Goal: Task Accomplishment & Management: Use online tool/utility

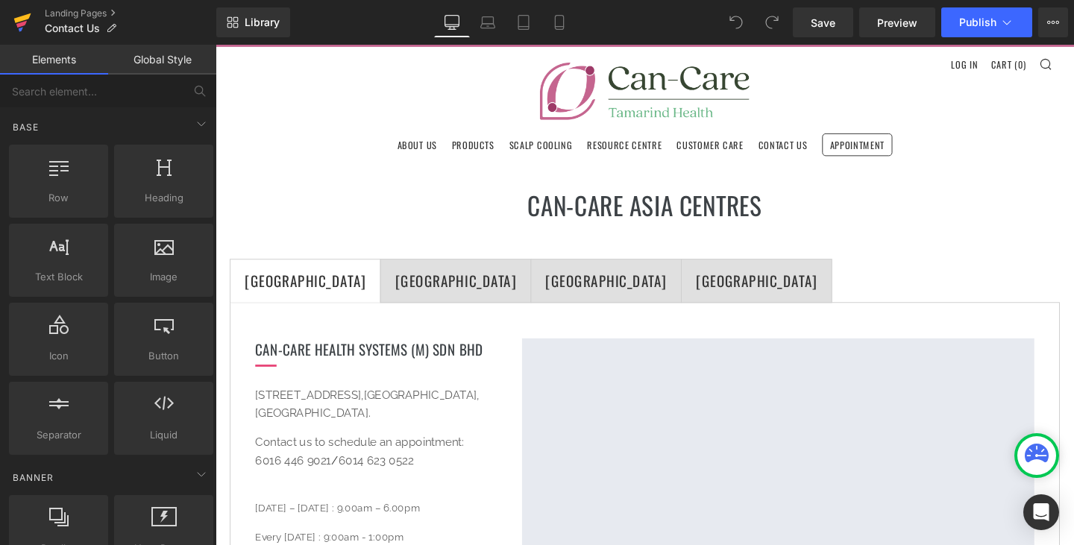
click at [34, 19] on link at bounding box center [22, 22] width 45 height 45
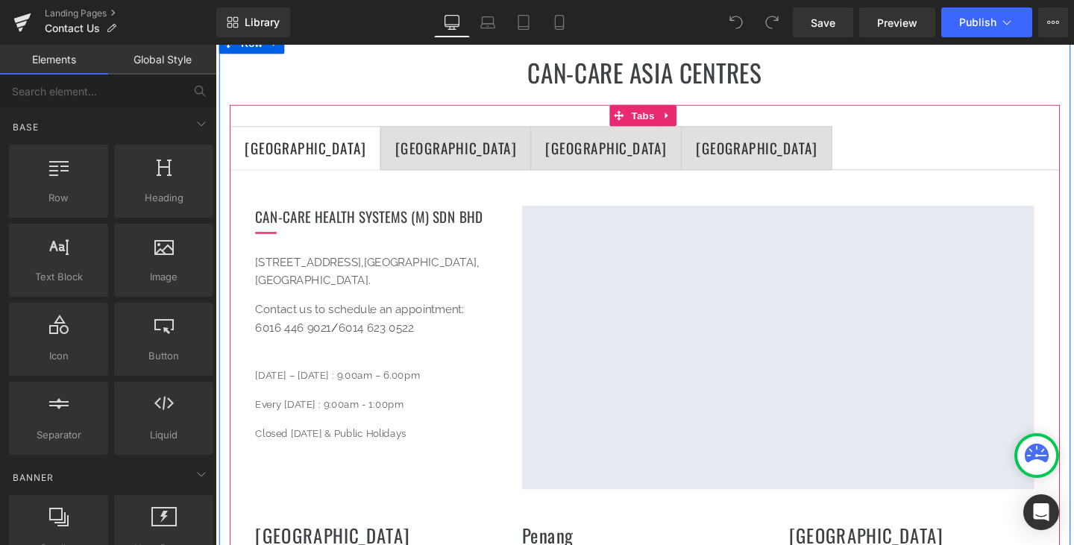
scroll to position [149, 0]
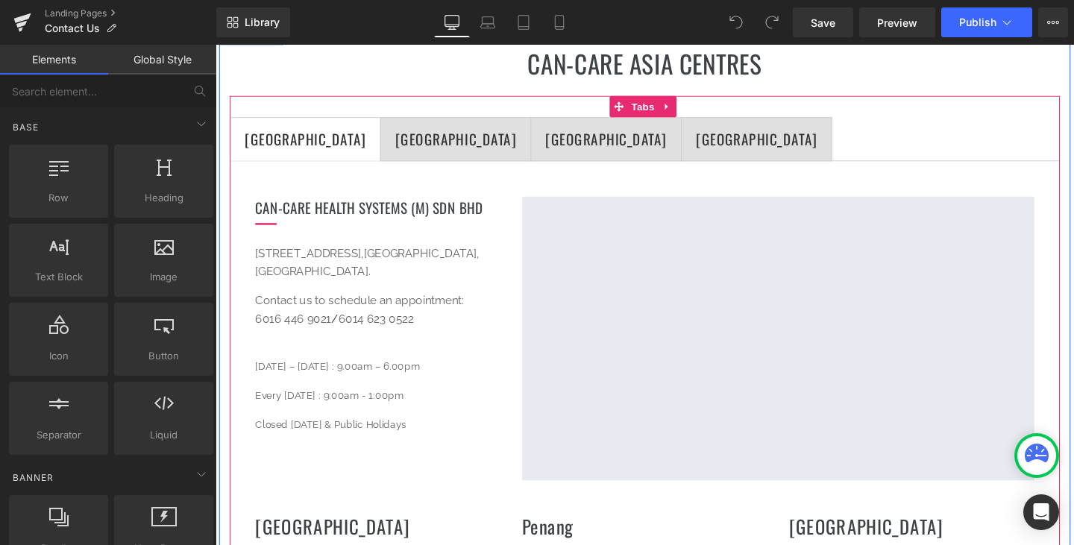
click at [720, 148] on div "[GEOGRAPHIC_DATA]" at bounding box center [783, 144] width 127 height 24
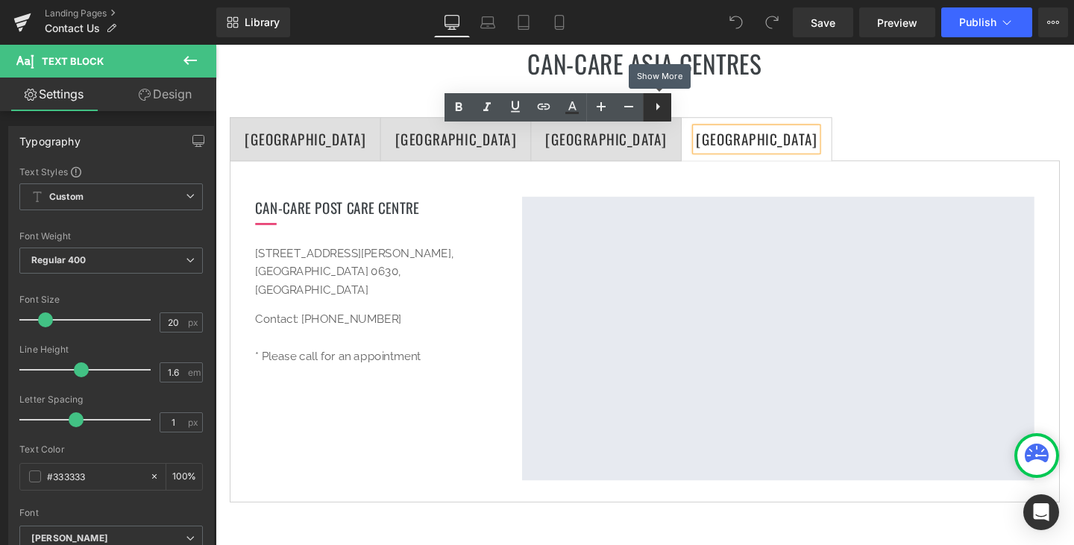
click at [664, 113] on icon at bounding box center [658, 107] width 18 height 18
click at [743, 136] on ul "MALAYSIA Text Block SINGAPORE Text Block HONG KONG Text Block NEW ZEALAND Text …" at bounding box center [666, 144] width 872 height 46
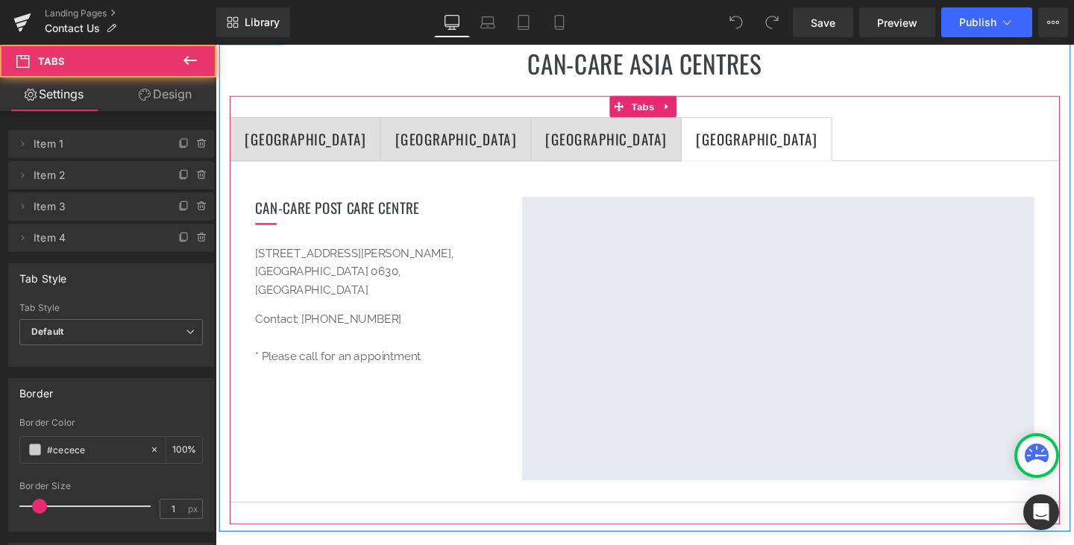
click at [547, 163] on span "HONG KONG Text Block" at bounding box center [625, 144] width 157 height 45
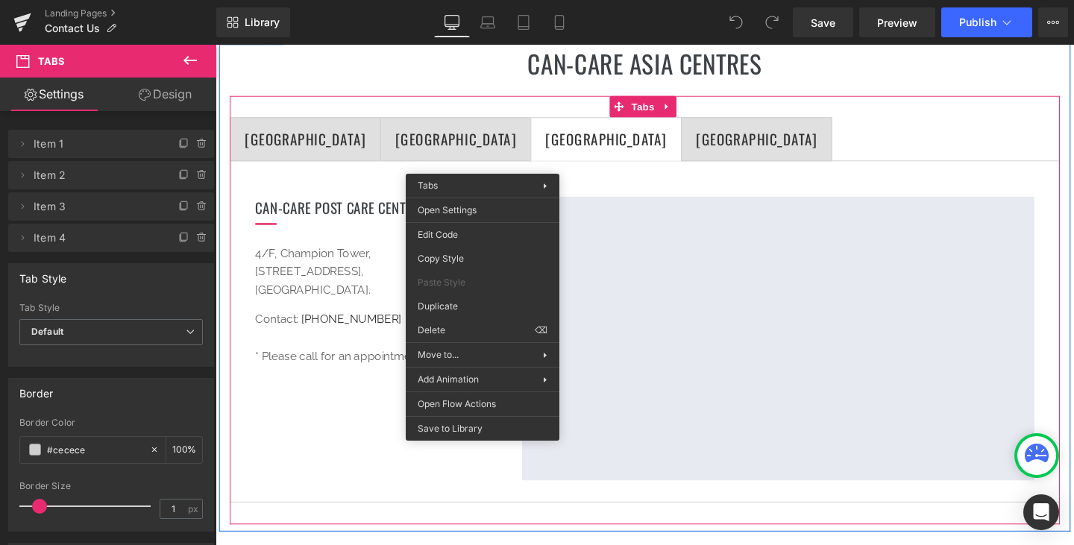
click at [704, 146] on ul "MALAYSIA Text Block SINGAPORE Text Block HONG KONG Text Block NEW ZEALAND Text …" at bounding box center [666, 144] width 872 height 46
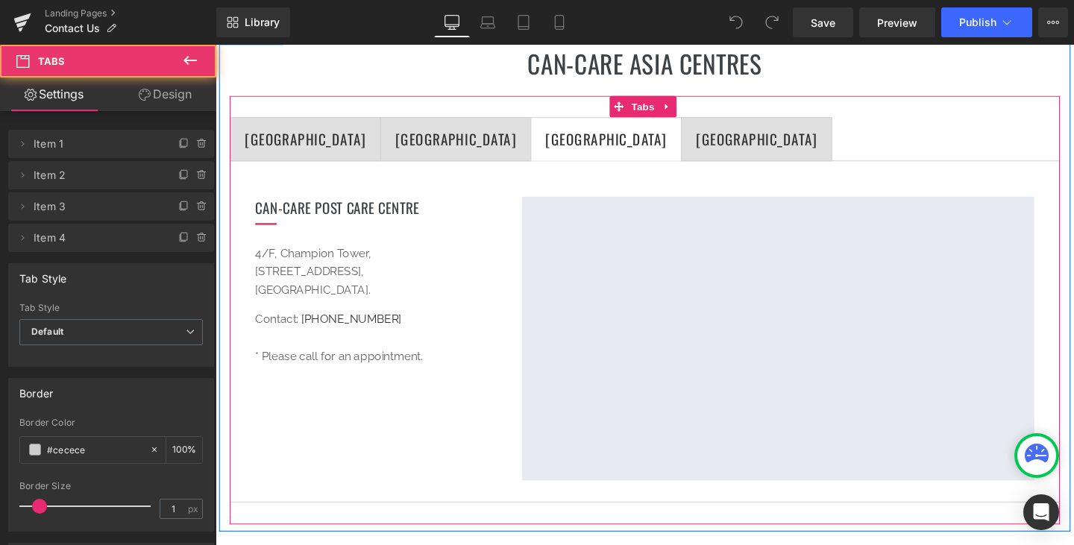
click at [300, 159] on span "MALAYSIA Text Block" at bounding box center [309, 144] width 157 height 45
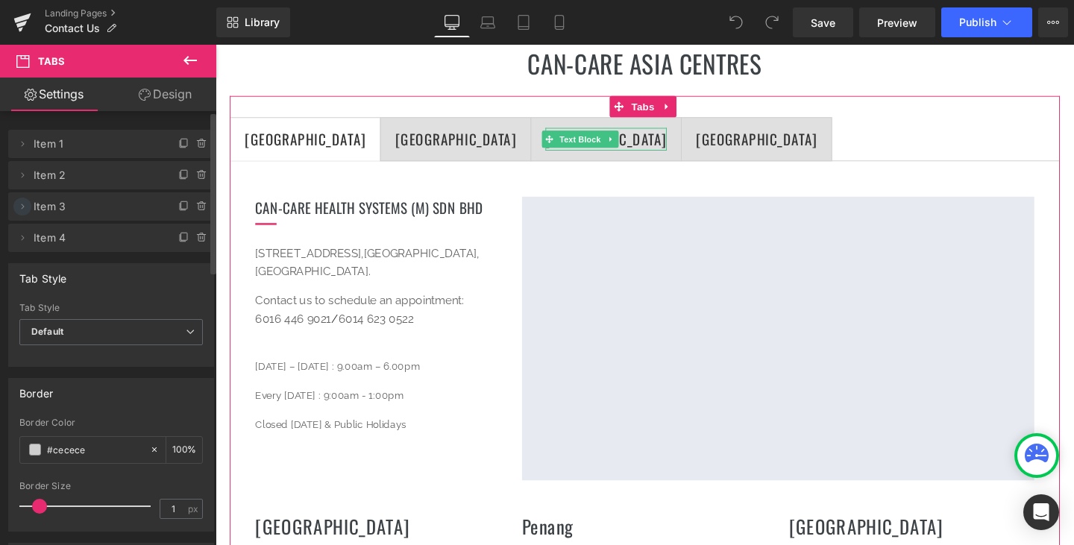
click at [19, 205] on icon at bounding box center [22, 207] width 12 height 12
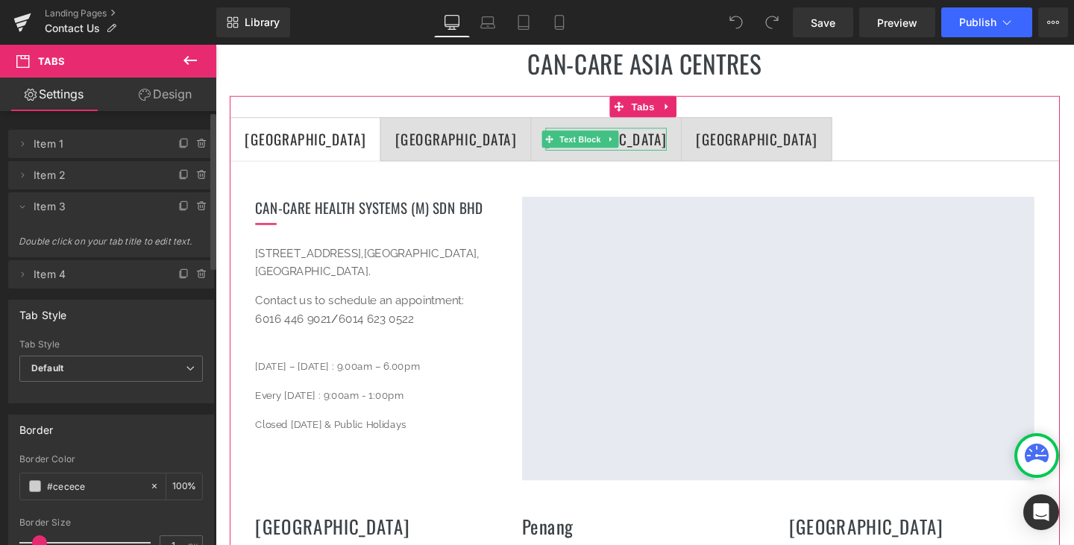
click at [44, 202] on span "Item 3" at bounding box center [96, 206] width 125 height 28
click at [25, 211] on icon at bounding box center [22, 207] width 12 height 12
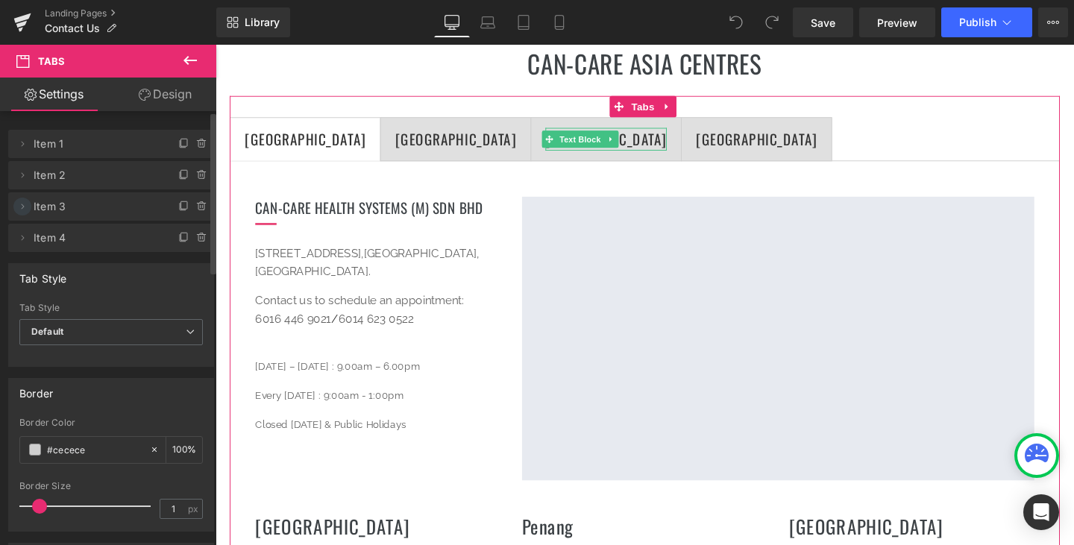
click at [20, 208] on icon at bounding box center [22, 207] width 12 height 12
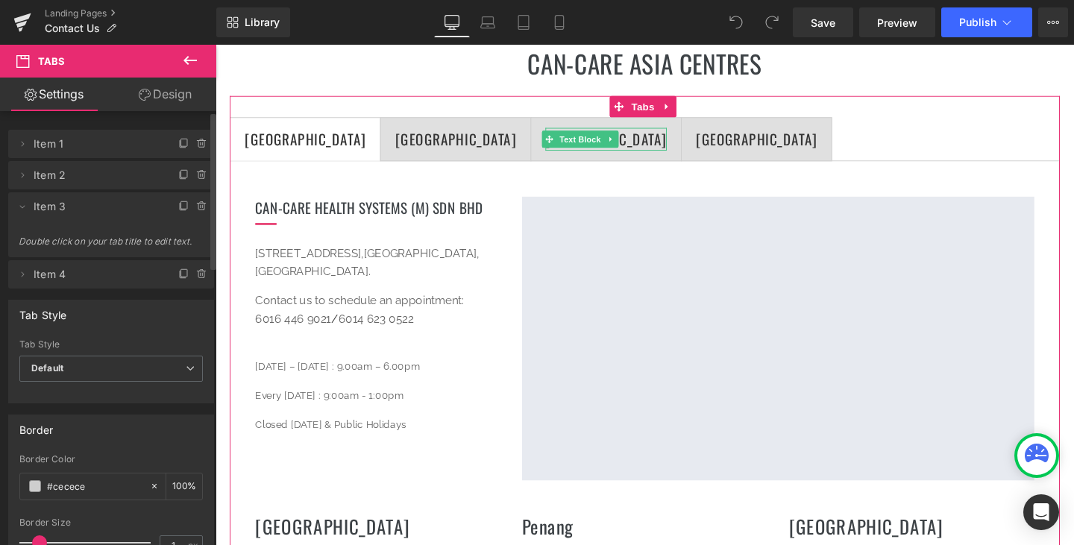
click at [73, 239] on span "Double click on your tab title to edit text." at bounding box center [111, 247] width 185 height 22
click at [196, 201] on icon at bounding box center [202, 207] width 12 height 12
click at [189, 208] on button "Delete" at bounding box center [186, 207] width 47 height 19
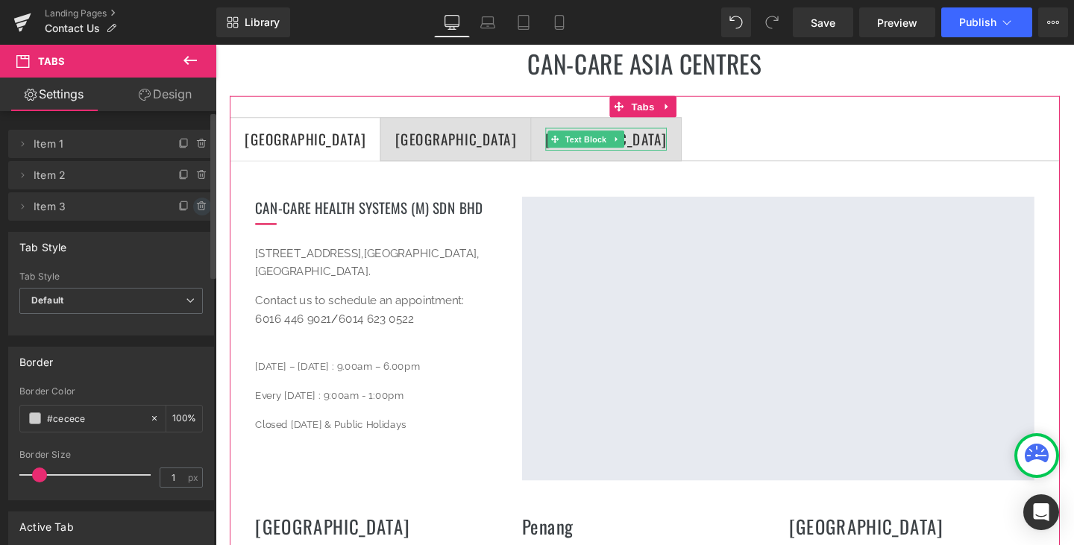
click at [198, 208] on icon at bounding box center [201, 207] width 6 height 7
click at [198, 208] on button "Delete" at bounding box center [186, 207] width 47 height 19
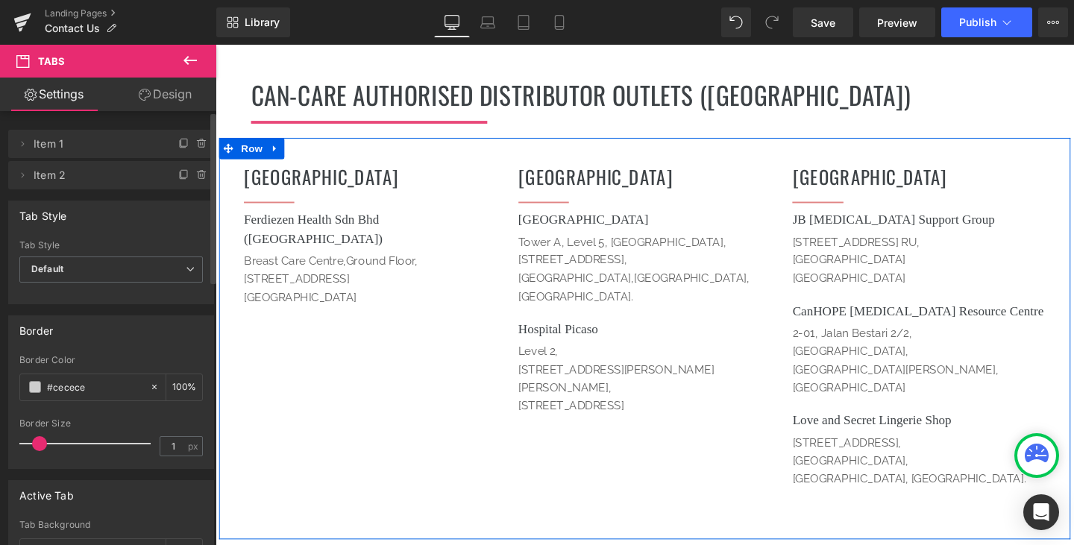
scroll to position [1118, 0]
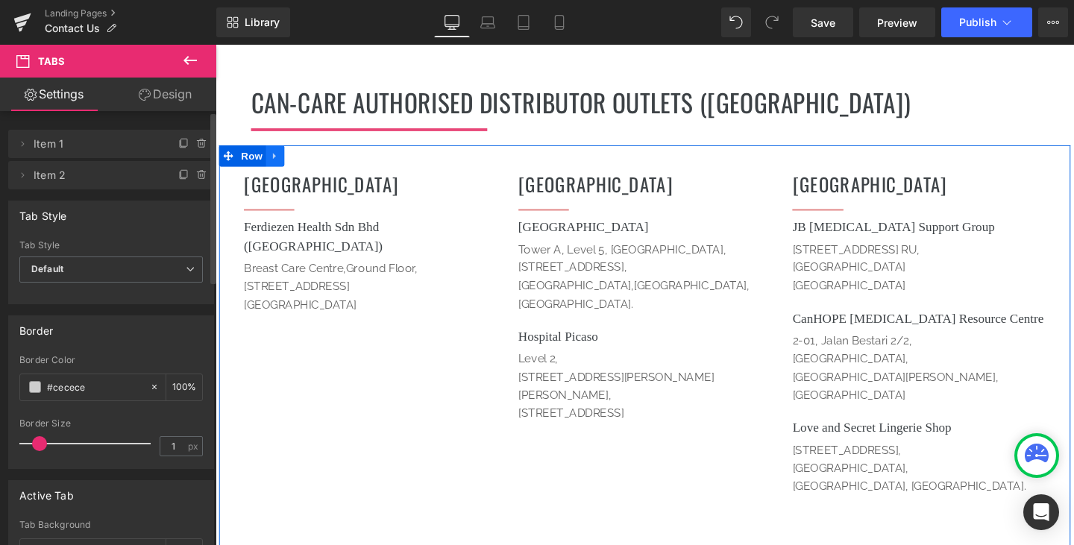
click at [272, 151] on link at bounding box center [277, 162] width 19 height 22
click at [292, 157] on icon at bounding box center [297, 162] width 10 height 10
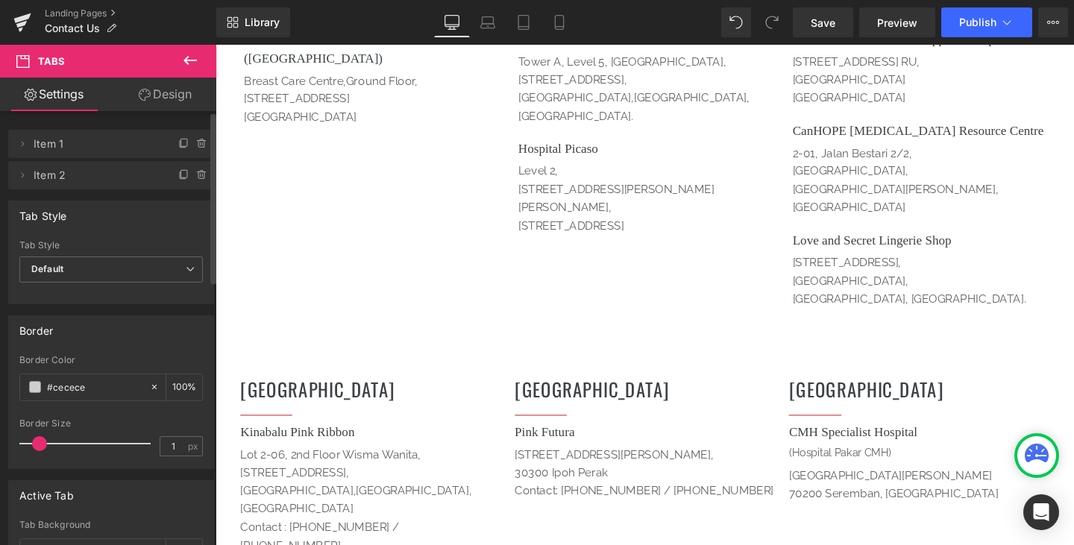
scroll to position [1772, 0]
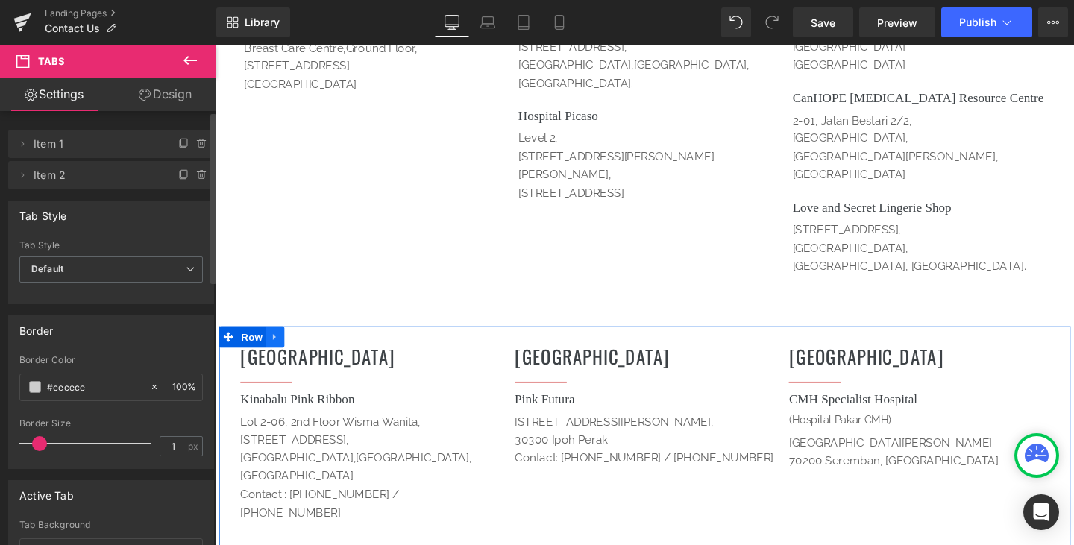
click at [277, 346] on icon at bounding box center [278, 351] width 10 height 11
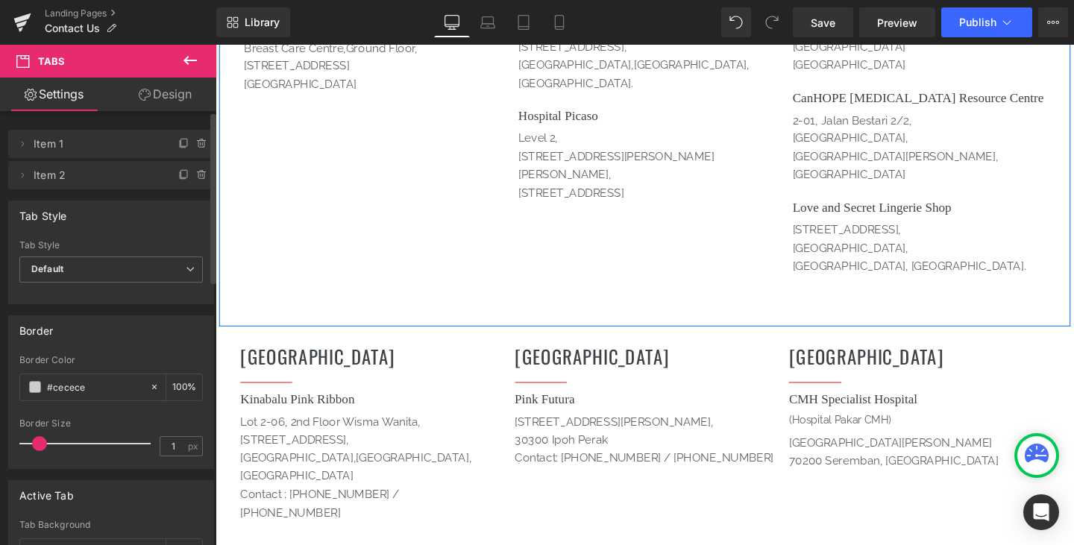
click at [527, 238] on div "[GEOGRAPHIC_DATA] Heading Separator Ferdiezen Health Sdn Bhd ([GEOGRAPHIC_DATA]…" at bounding box center [666, 130] width 895 height 422
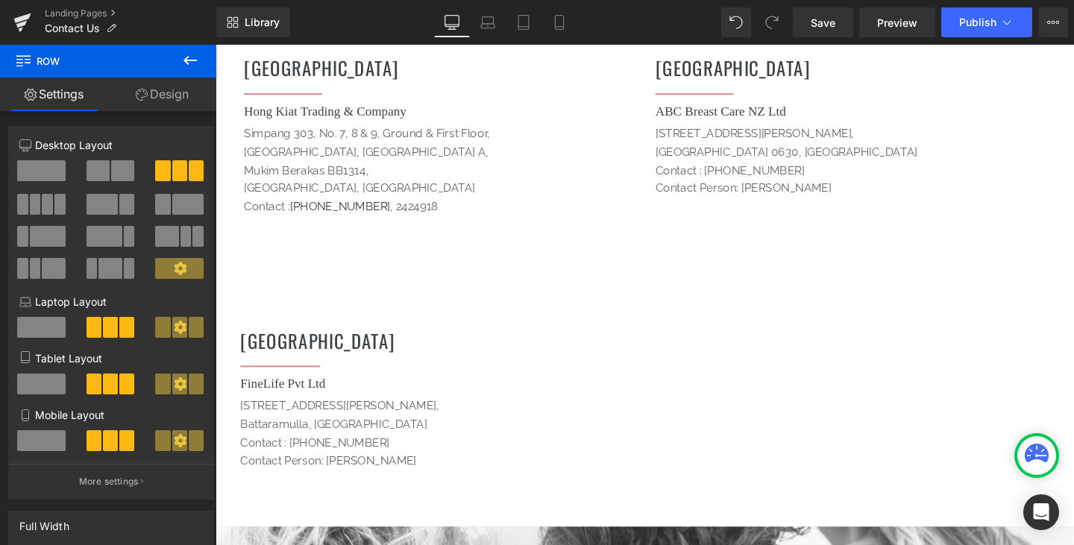
scroll to position [2518, 0]
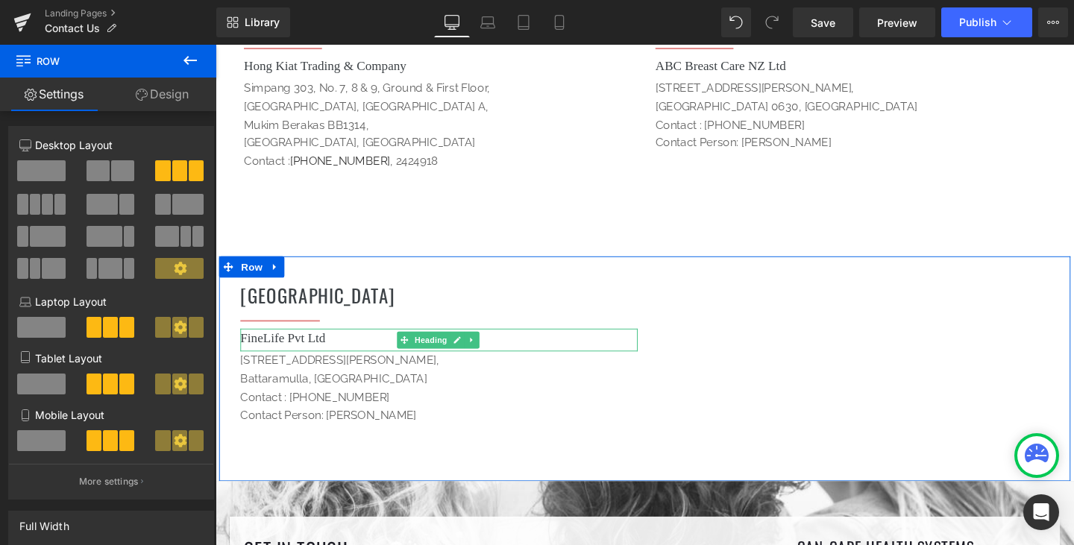
click at [567, 343] on h1 "FineLife Pvt Ltd" at bounding box center [451, 353] width 418 height 20
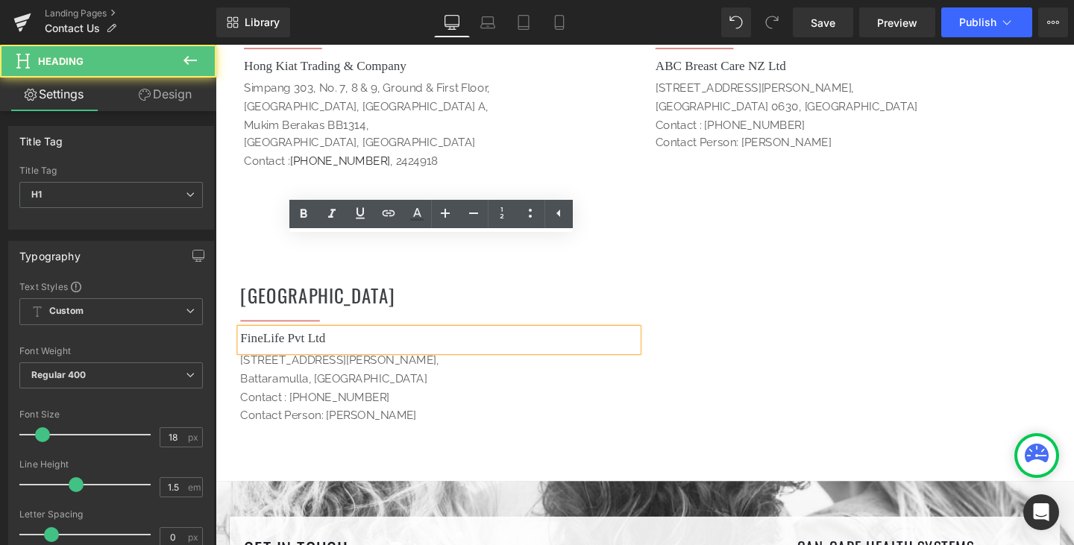
click at [787, 267] on div "SRI LANKA Heading Separator FineLife Pvt Ltd Heading [STREET_ADDRESS][PERSON_NA…" at bounding box center [666, 385] width 895 height 236
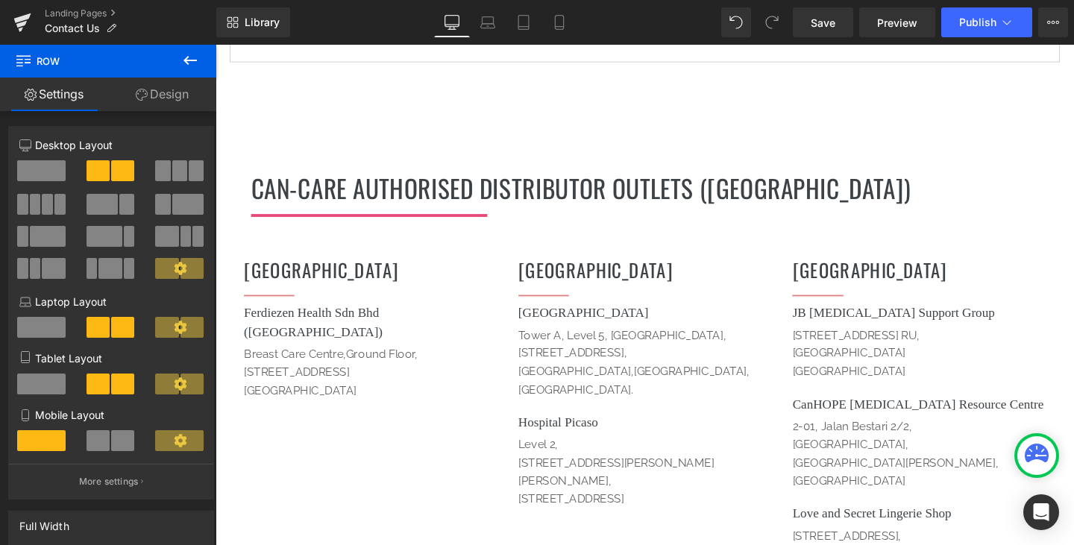
scroll to position [1027, 0]
click at [472, 268] on h1 "[GEOGRAPHIC_DATA]" at bounding box center [378, 282] width 266 height 29
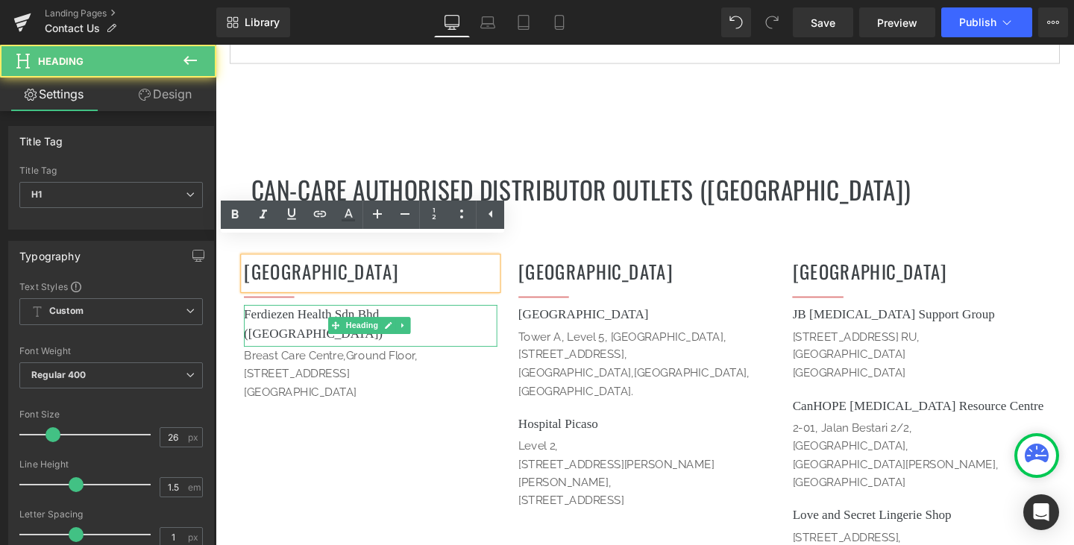
click at [480, 318] on h1 "Ferdiezen Health Sdn Bhd ([GEOGRAPHIC_DATA])" at bounding box center [378, 338] width 266 height 40
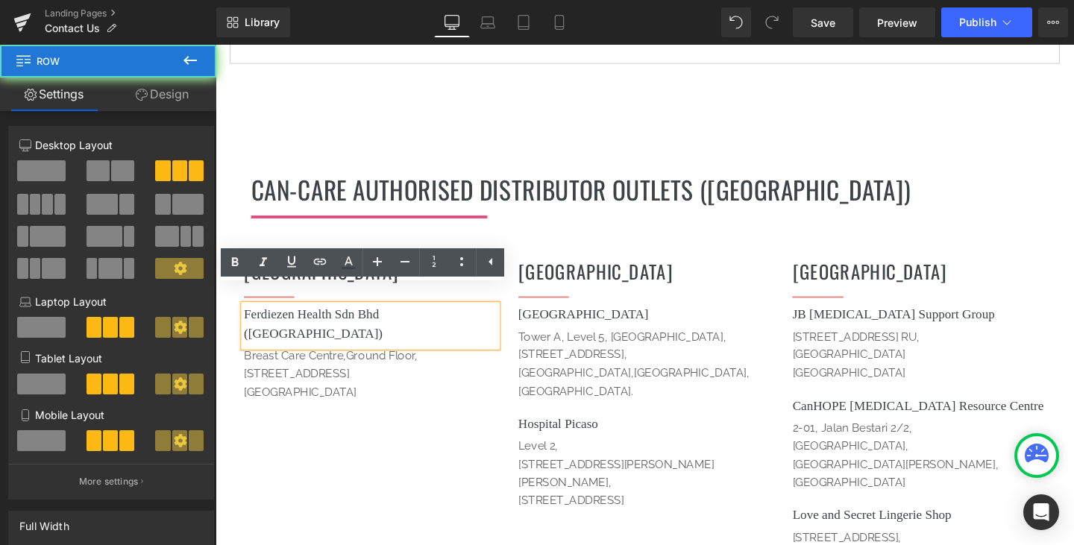
click at [557, 242] on div "[GEOGRAPHIC_DATA] Heading Separator Ferdiezen Health Sdn Bhd ([GEOGRAPHIC_DATA]…" at bounding box center [666, 453] width 895 height 422
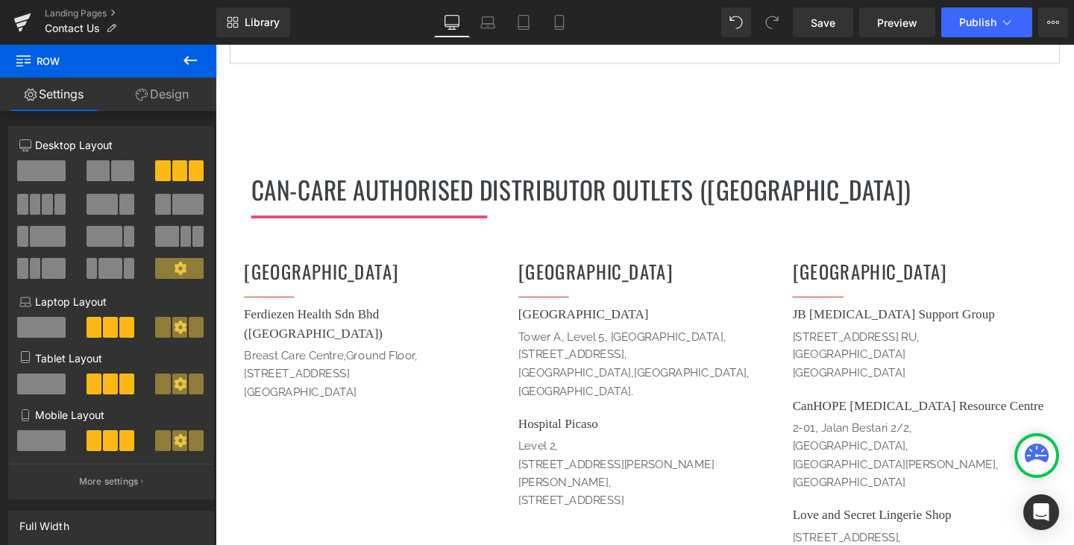
click at [449, 242] on div "[GEOGRAPHIC_DATA] Heading Separator Ferdiezen Health Sdn Bhd ([GEOGRAPHIC_DATA]…" at bounding box center [666, 453] width 895 height 422
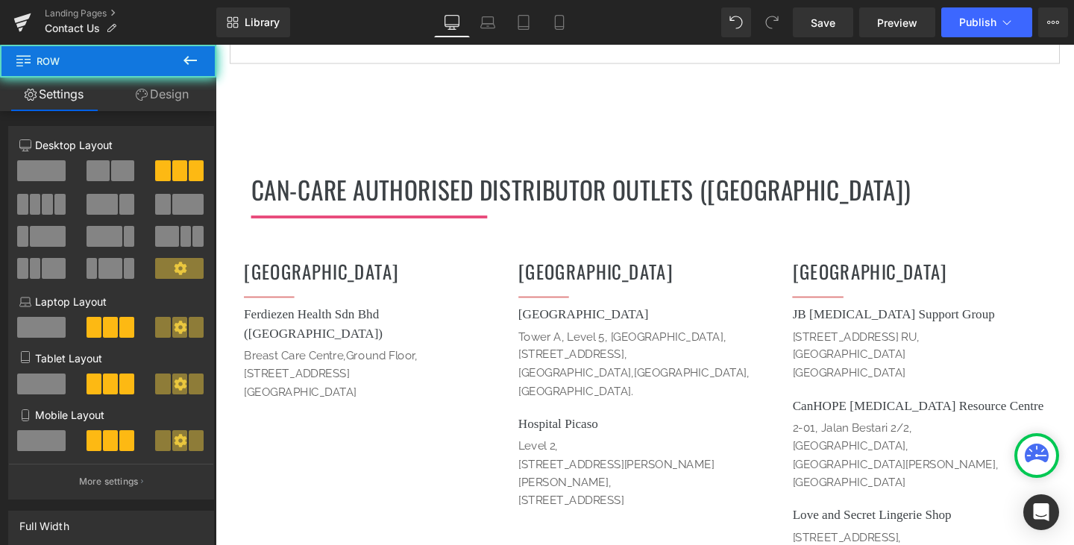
click at [448, 242] on div "[GEOGRAPHIC_DATA] Heading Separator Ferdiezen Health Sdn Bhd ([GEOGRAPHIC_DATA]…" at bounding box center [666, 453] width 895 height 422
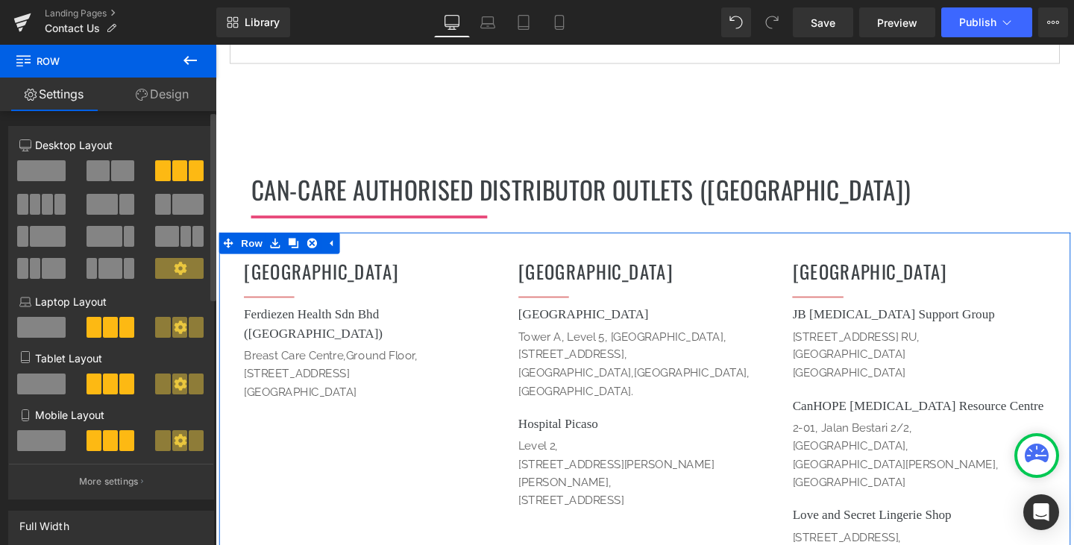
click at [30, 202] on span at bounding box center [35, 204] width 11 height 21
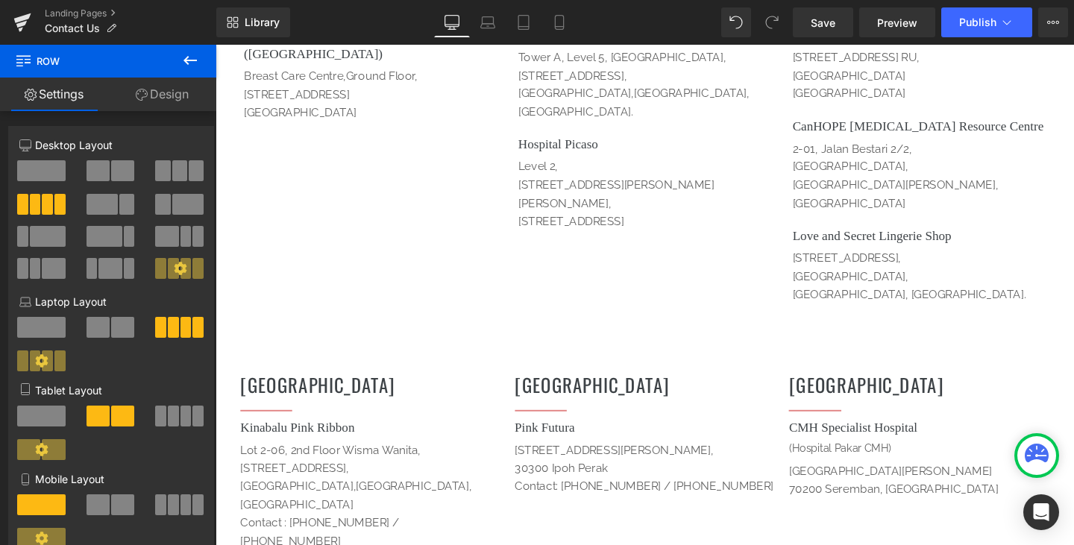
scroll to position [1847, 0]
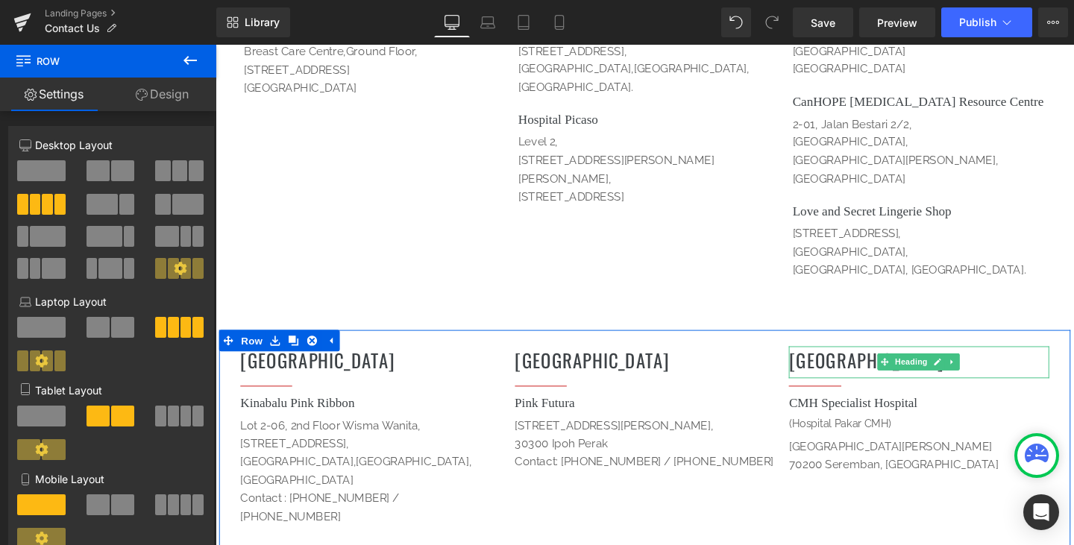
click at [1036, 362] on h1 "[GEOGRAPHIC_DATA]" at bounding box center [955, 376] width 274 height 29
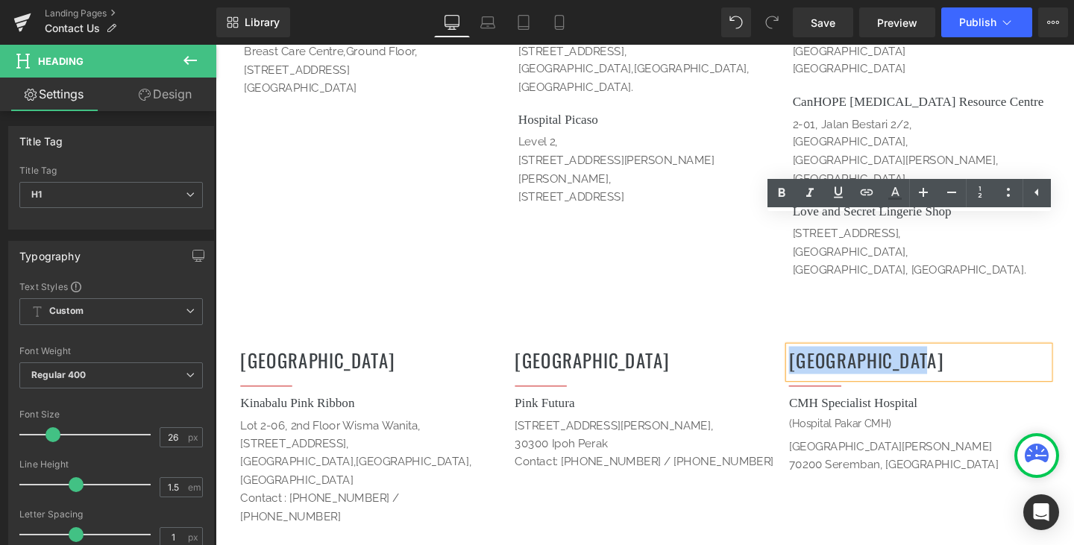
drag, startPoint x: 970, startPoint y: 247, endPoint x: 805, endPoint y: 246, distance: 164.8
click at [810, 358] on div "[GEOGRAPHIC_DATA] Heading Separator CMH Specialist Hospital (Hospital Pakar CMH…" at bounding box center [954, 438] width 289 height 160
copy h1 "[GEOGRAPHIC_DATA]"
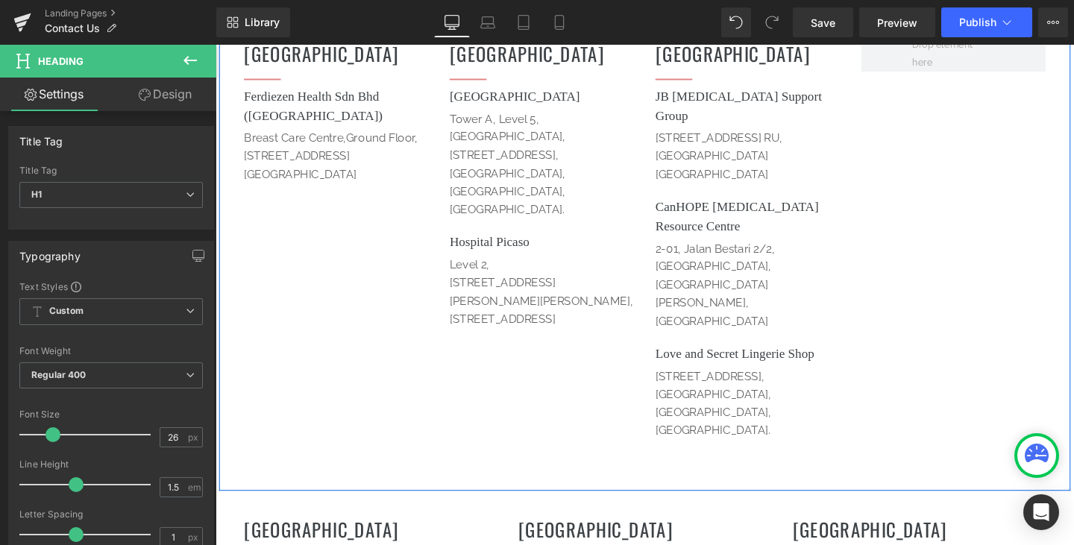
scroll to position [1101, 0]
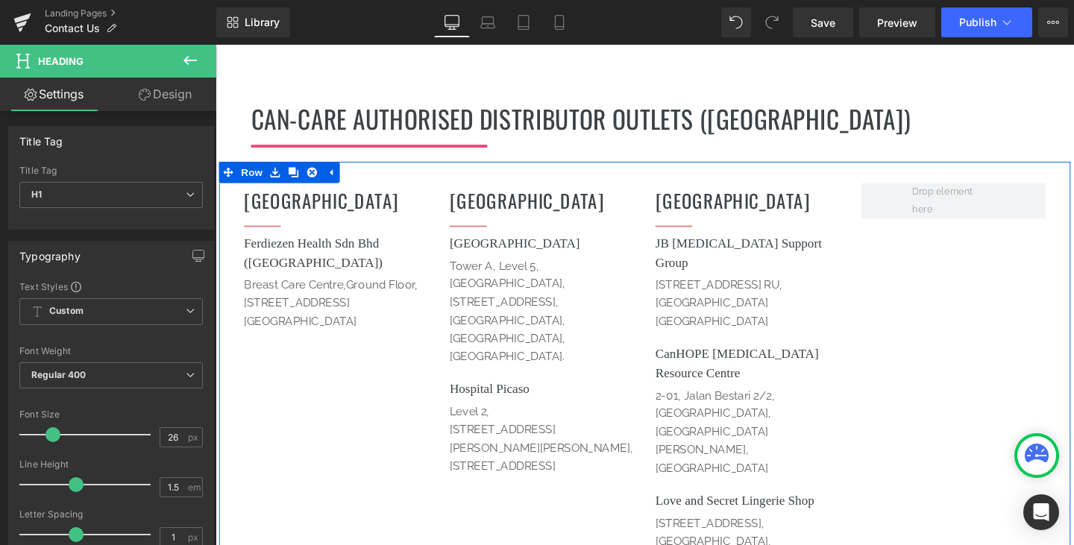
click at [714, 194] on h1 "[GEOGRAPHIC_DATA]" at bounding box center [775, 208] width 194 height 29
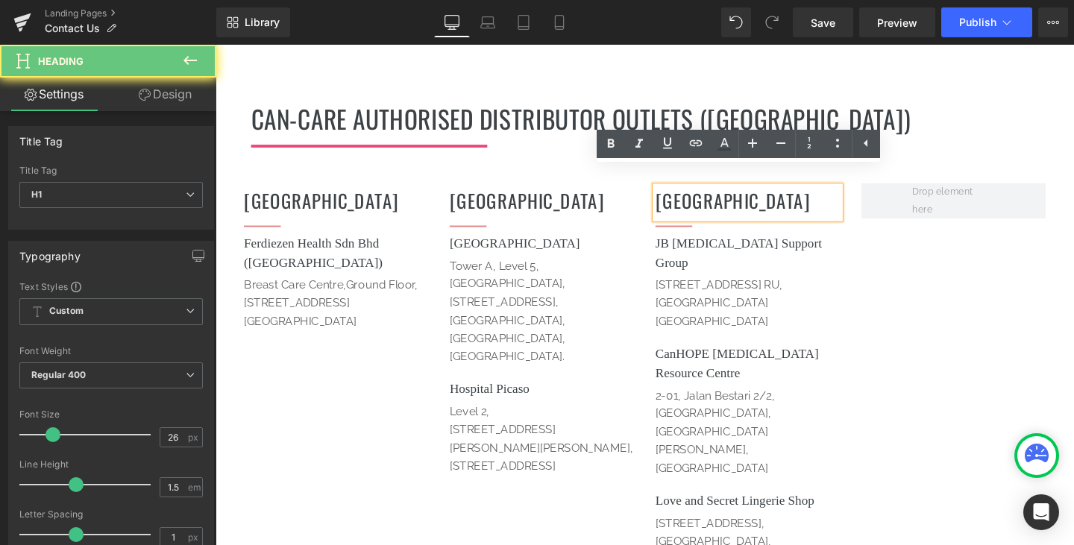
click at [713, 194] on h1 "[GEOGRAPHIC_DATA]" at bounding box center [775, 208] width 194 height 29
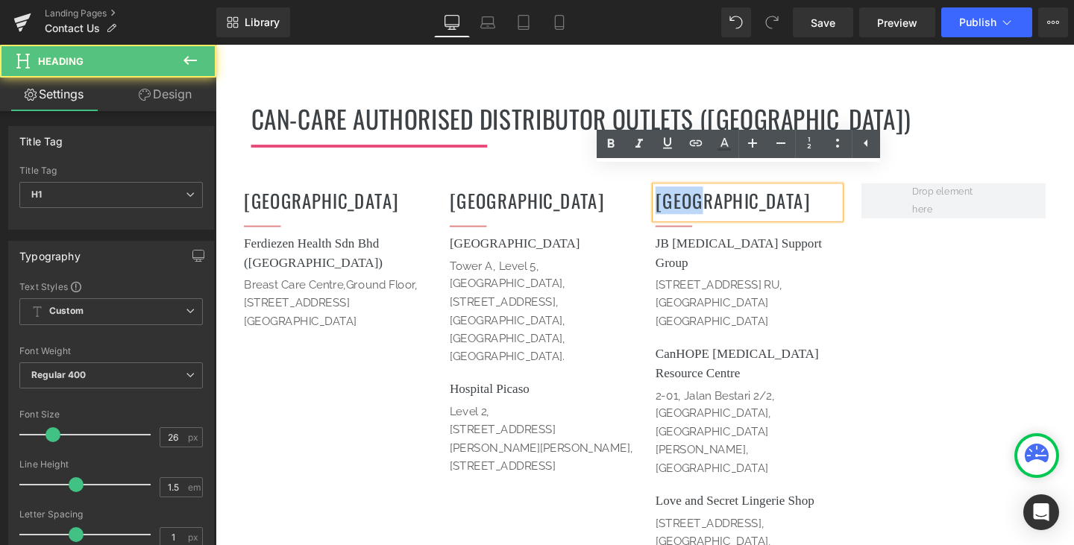
drag, startPoint x: 715, startPoint y: 193, endPoint x: 661, endPoint y: 190, distance: 53.8
click at [667, 190] on div "Johor Heading Separator JB [MEDICAL_DATA] Support Group Heading [STREET_ADDRESS…" at bounding box center [775, 429] width 216 height 478
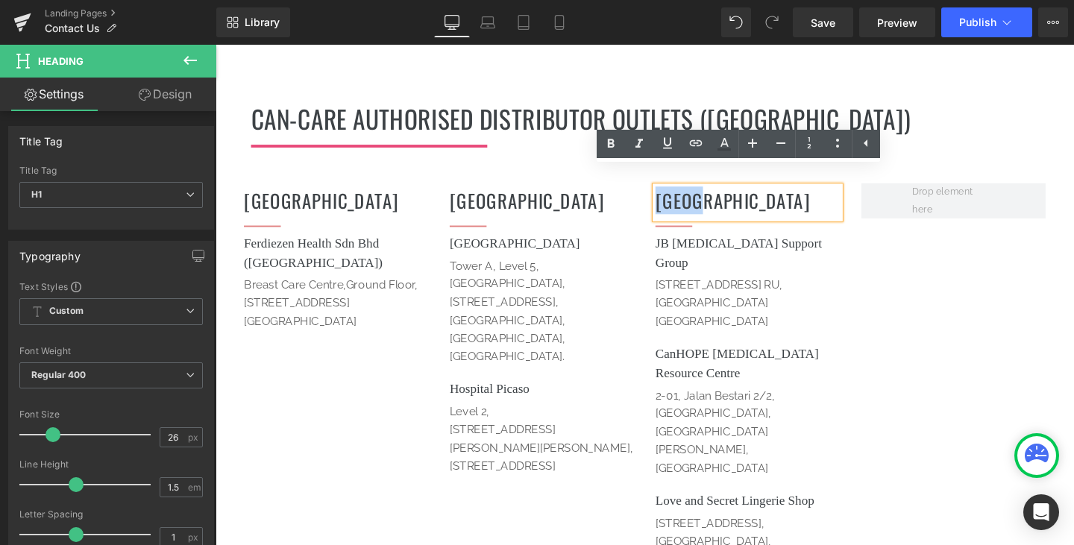
paste div
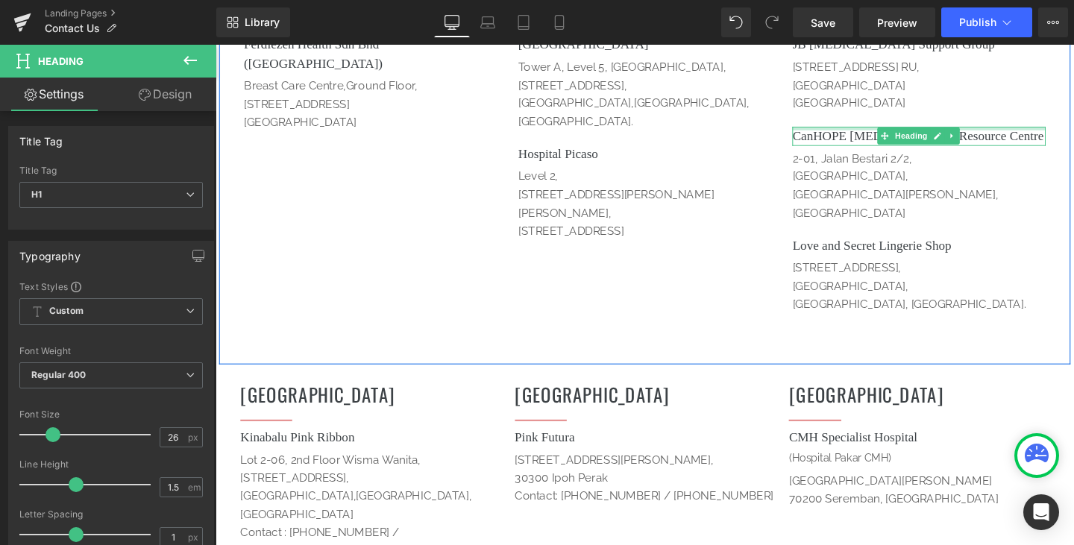
scroll to position [1847, 0]
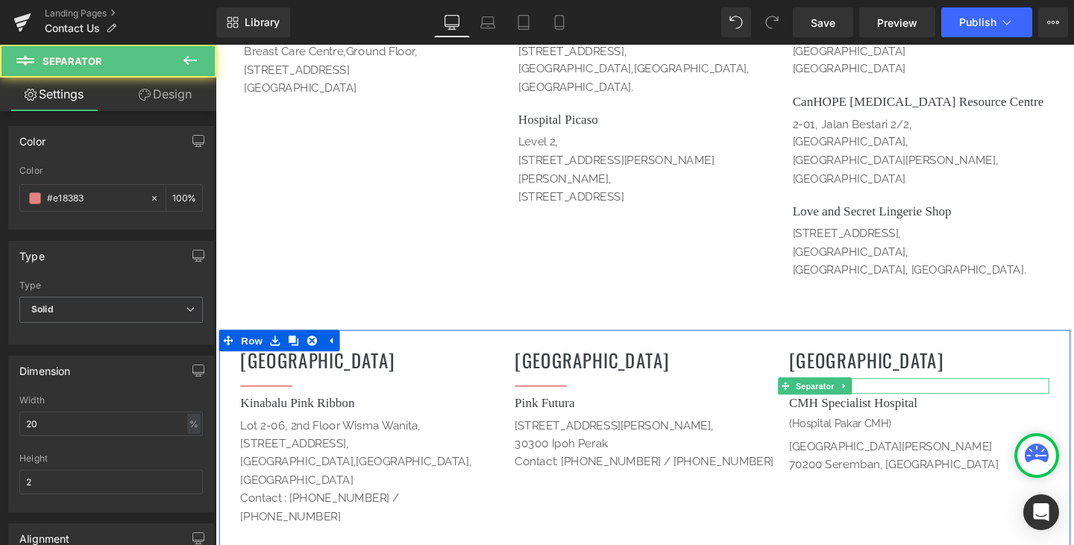
click at [891, 395] on div at bounding box center [955, 397] width 274 height 4
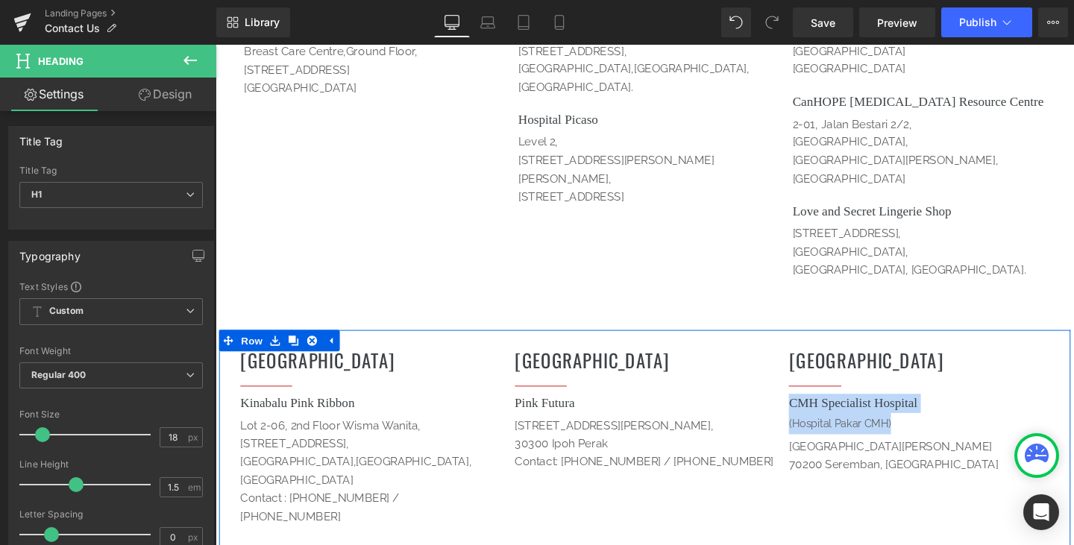
drag, startPoint x: 927, startPoint y: 314, endPoint x: 808, endPoint y: 289, distance: 121.2
click at [810, 358] on div "[GEOGRAPHIC_DATA] Heading Separator CMH Specialist Hospital (Hospital Pakar CMH…" at bounding box center [954, 438] width 289 height 160
copy div "CMH Specialist Hospital (Hospital Pakar CMH)"
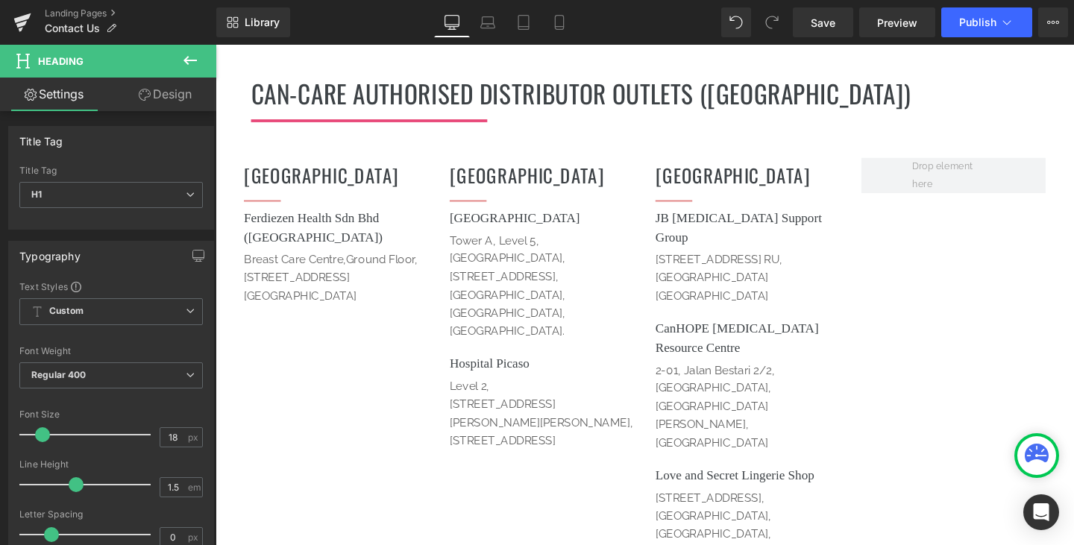
scroll to position [1101, 0]
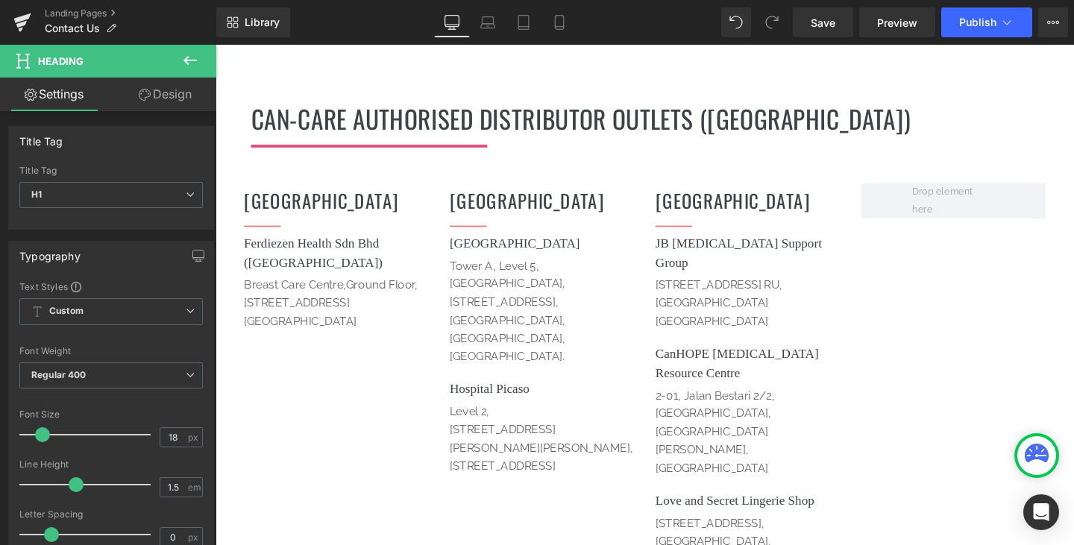
click at [746, 288] on p "[STREET_ADDRESS] RU," at bounding box center [775, 297] width 194 height 19
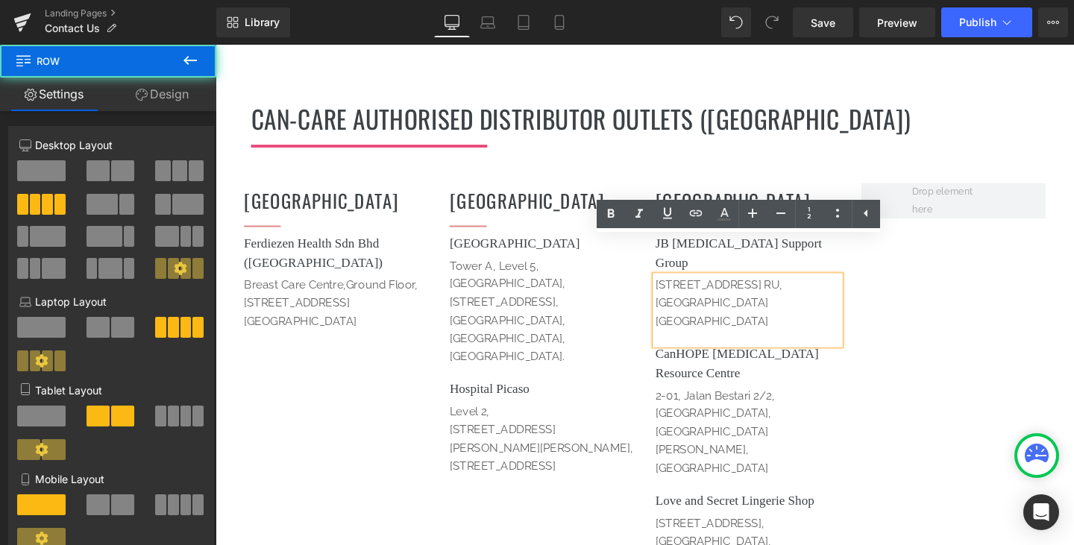
click at [926, 255] on div "[GEOGRAPHIC_DATA] Heading Separator Ferdiezen Health Sdn Bhd ([GEOGRAPHIC_DATA]…" at bounding box center [666, 418] width 895 height 500
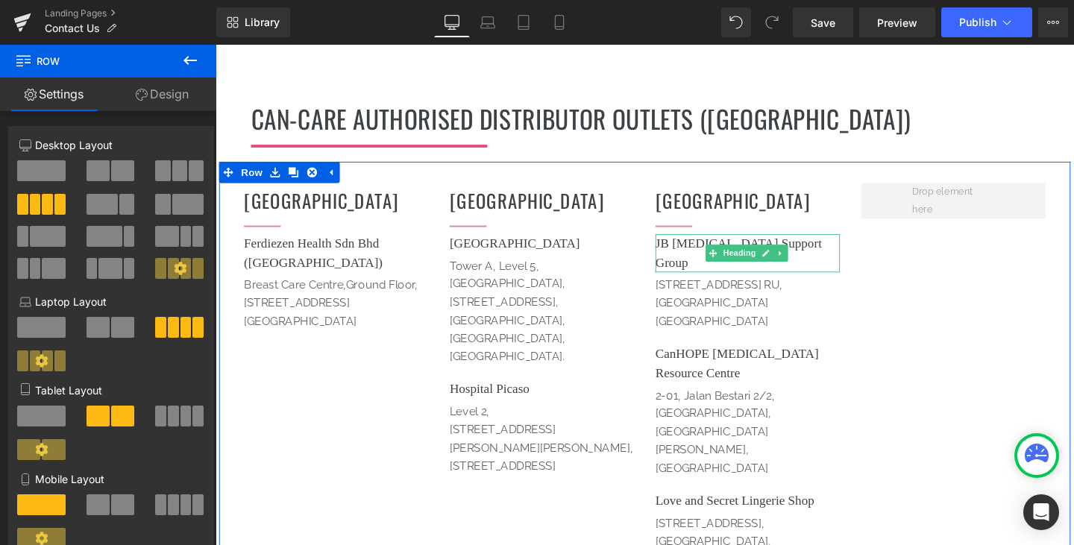
click at [815, 244] on h1 "JB [MEDICAL_DATA] Support Group" at bounding box center [775, 264] width 194 height 40
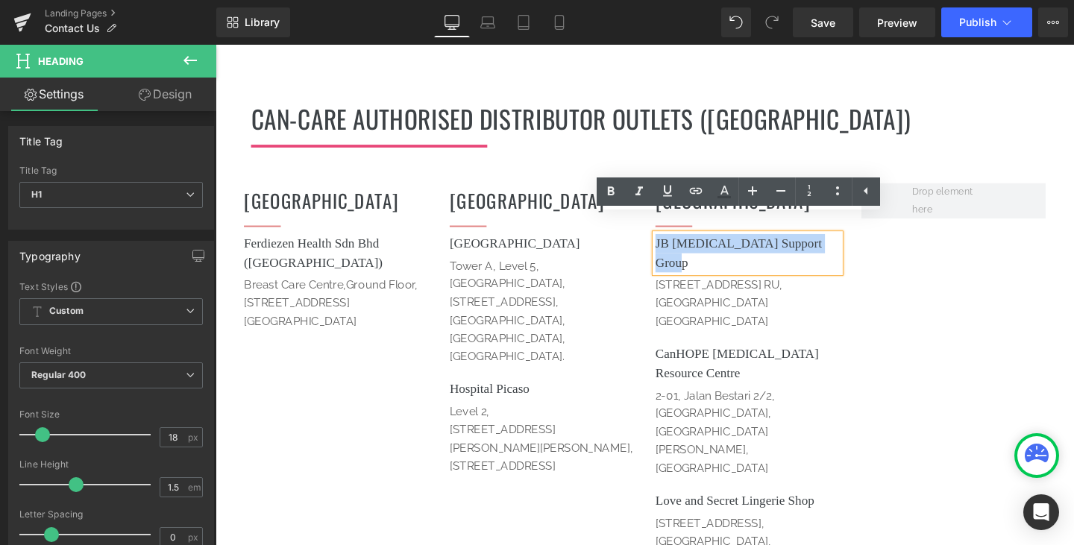
drag, startPoint x: 853, startPoint y: 235, endPoint x: 673, endPoint y: 236, distance: 180.4
click at [678, 244] on h1 "JB [MEDICAL_DATA] Support Group" at bounding box center [775, 264] width 194 height 40
paste div
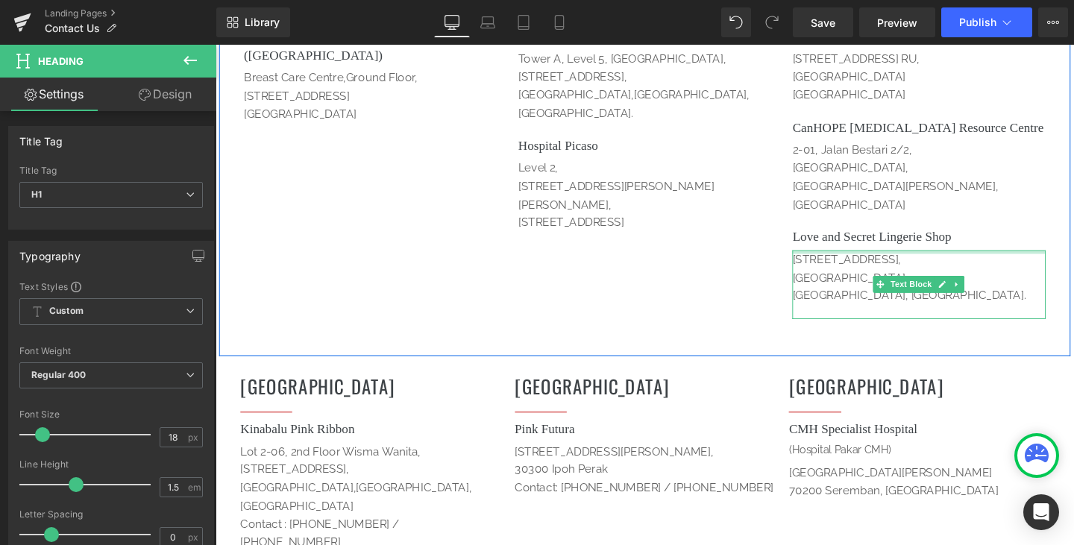
scroll to position [1847, 0]
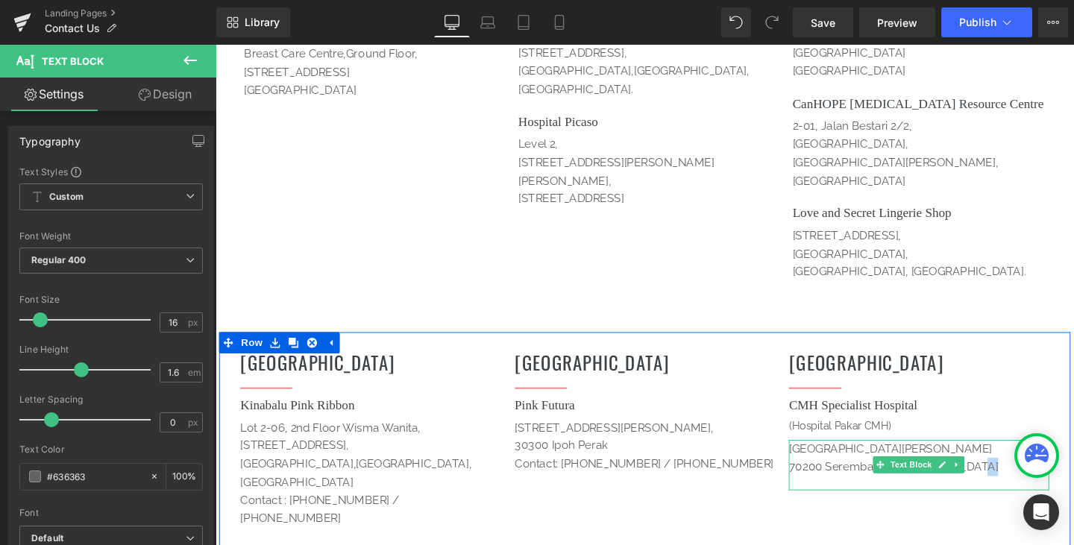
drag, startPoint x: 1024, startPoint y: 371, endPoint x: 813, endPoint y: 356, distance: 212.3
click at [818, 460] on div "[GEOGRAPHIC_DATA][PERSON_NAME]" at bounding box center [955, 486] width 274 height 53
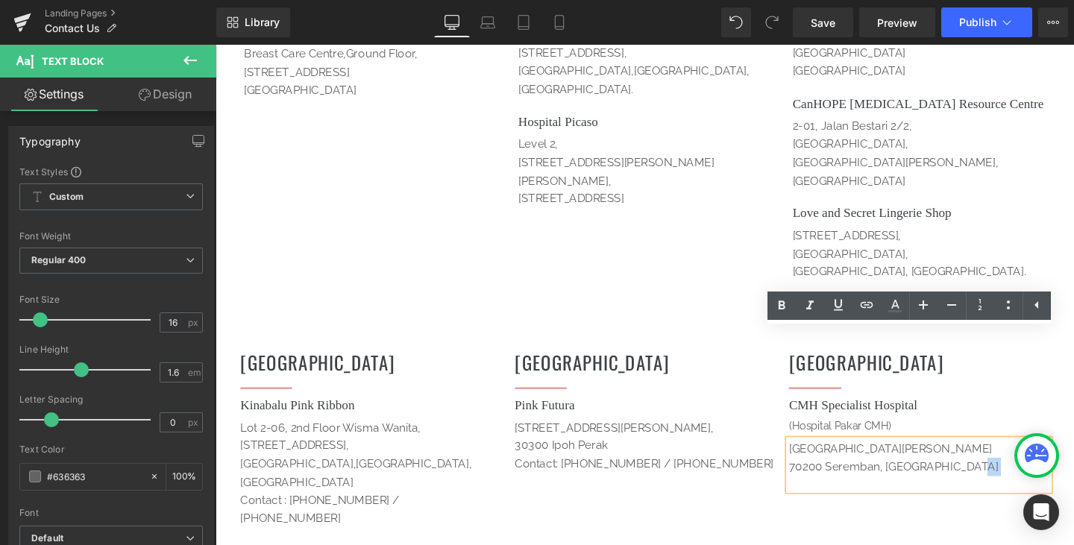
click at [818, 460] on div "[GEOGRAPHIC_DATA][PERSON_NAME]" at bounding box center [955, 486] width 274 height 53
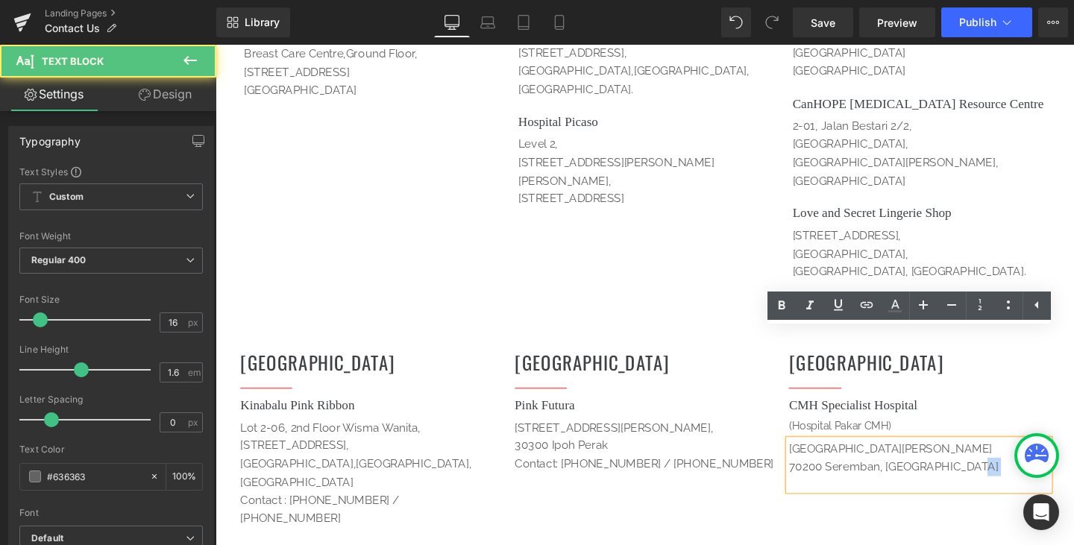
click at [1027, 479] on p "70200 Seremban, [GEOGRAPHIC_DATA]" at bounding box center [955, 488] width 274 height 19
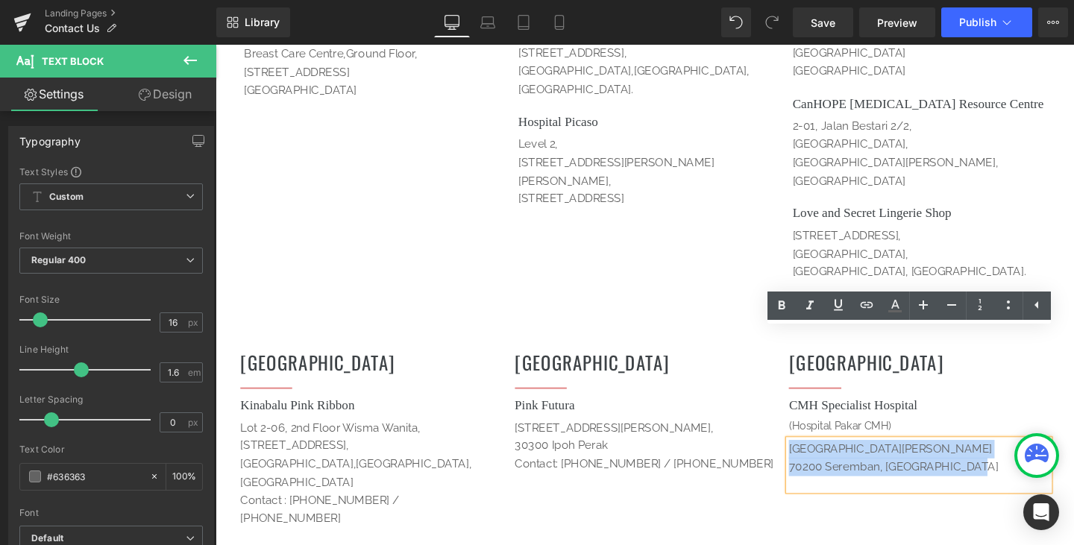
drag, startPoint x: 1022, startPoint y: 374, endPoint x: 813, endPoint y: 349, distance: 211.0
click at [818, 460] on div "[GEOGRAPHIC_DATA][PERSON_NAME]" at bounding box center [955, 486] width 274 height 53
copy div "[GEOGRAPHIC_DATA][PERSON_NAME]"
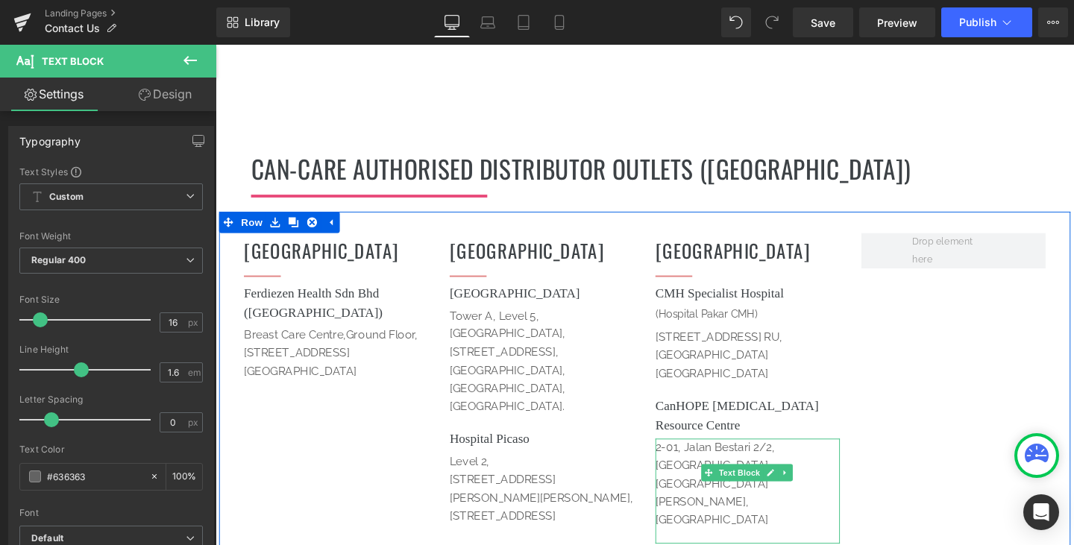
scroll to position [1101, 0]
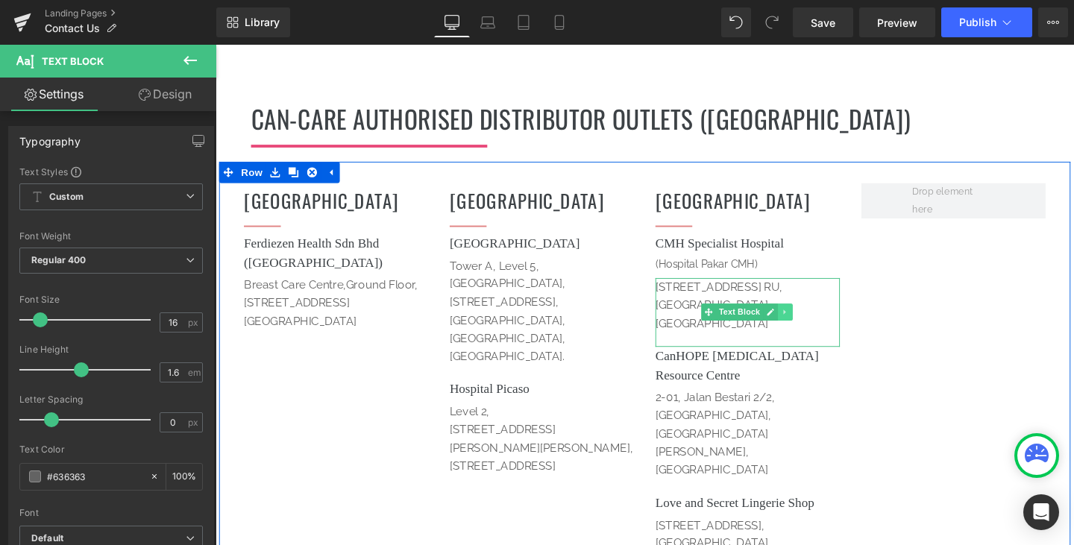
click at [807, 317] on link at bounding box center [815, 326] width 16 height 18
click at [814, 328] on p "[GEOGRAPHIC_DATA]" at bounding box center [775, 337] width 194 height 19
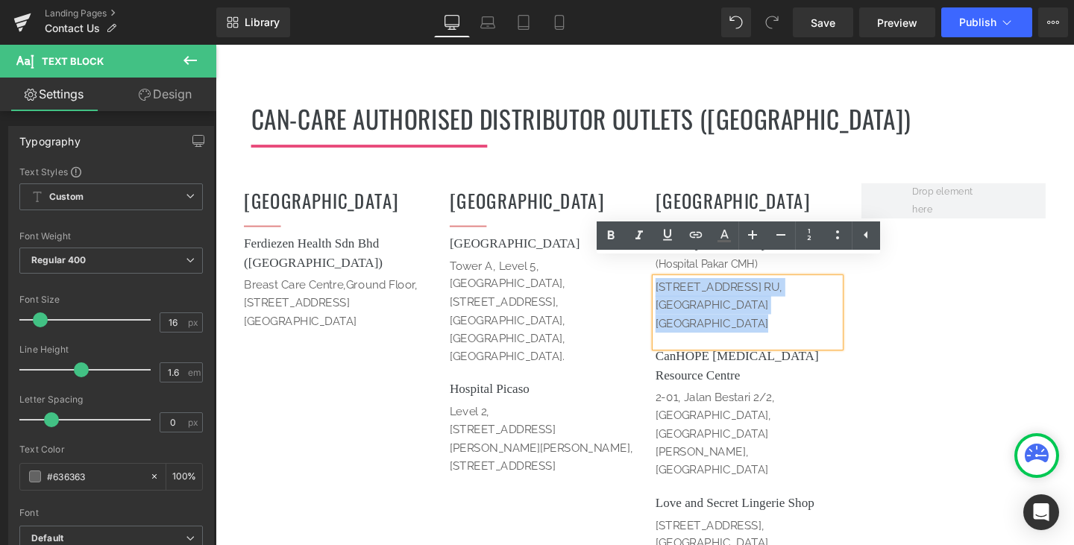
drag, startPoint x: 796, startPoint y: 326, endPoint x: 671, endPoint y: 276, distance: 134.2
click at [678, 290] on div "[STREET_ADDRESS]" at bounding box center [775, 326] width 194 height 72
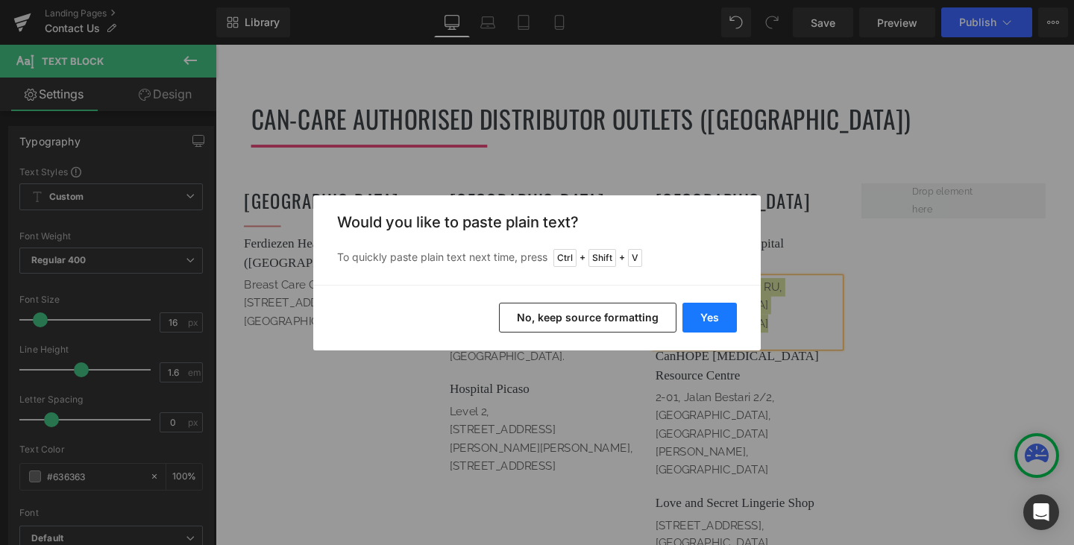
click at [693, 315] on button "Yes" at bounding box center [709, 318] width 54 height 30
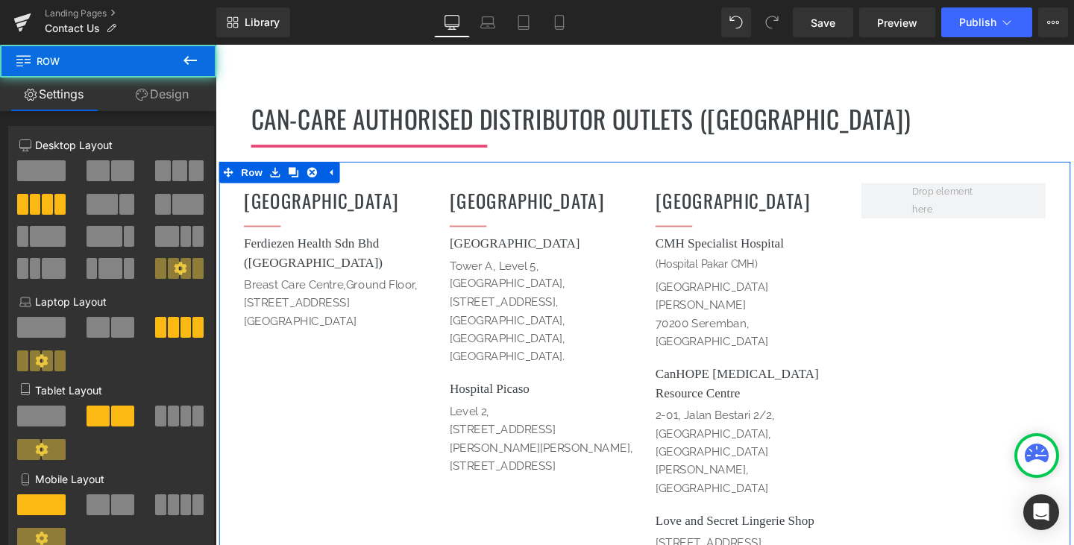
click at [928, 322] on div "[GEOGRAPHIC_DATA] Heading Separator Ferdiezen Health Sdn Bhd ([GEOGRAPHIC_DATA]…" at bounding box center [666, 429] width 895 height 522
click at [828, 381] on h1 "CanHOPE [MEDICAL_DATA] Resource Centre" at bounding box center [775, 401] width 194 height 40
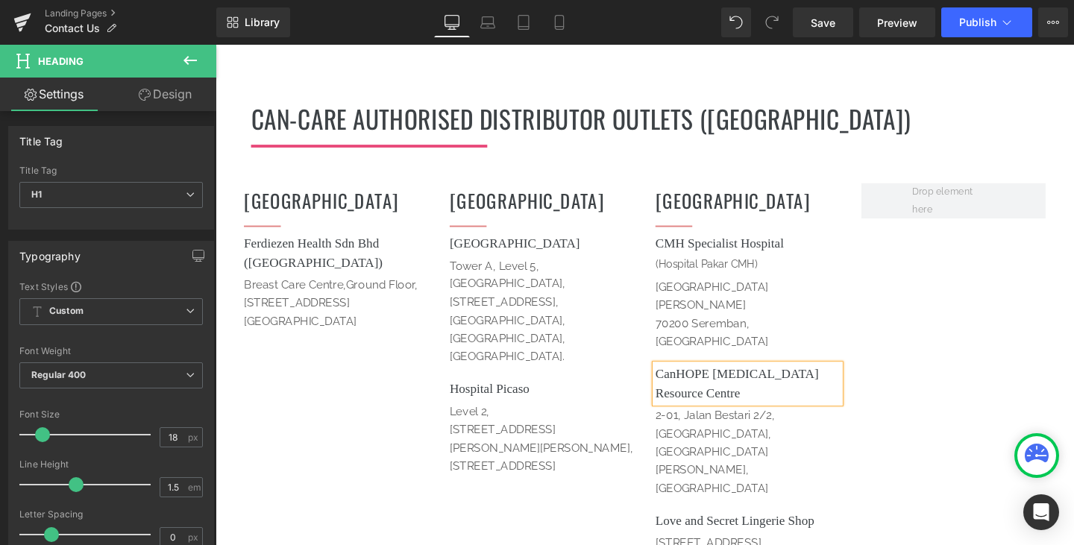
click at [857, 381] on h1 "CanHOPE [MEDICAL_DATA] Resource Centre" at bounding box center [775, 401] width 194 height 40
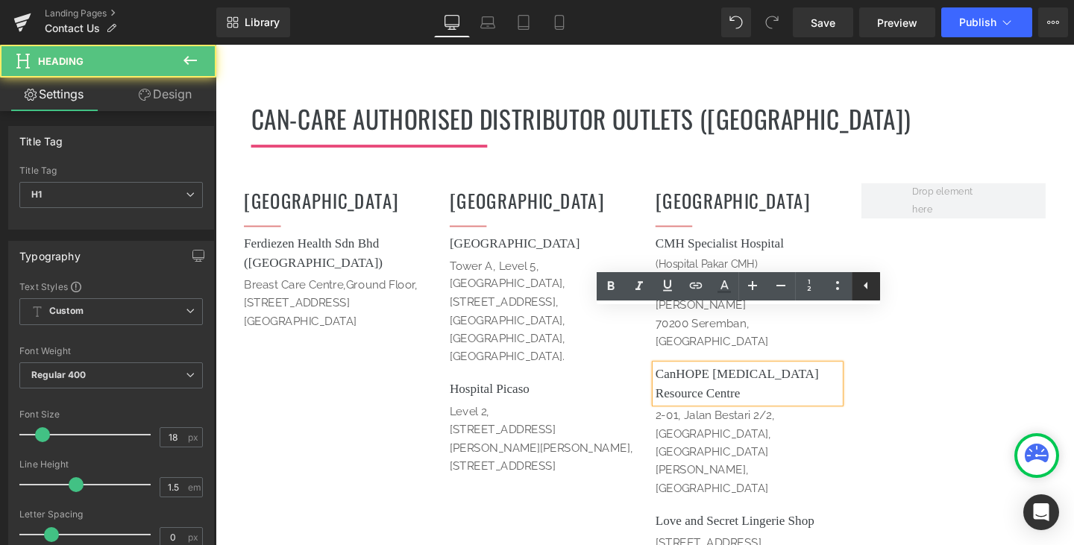
click at [860, 286] on icon at bounding box center [866, 286] width 18 height 18
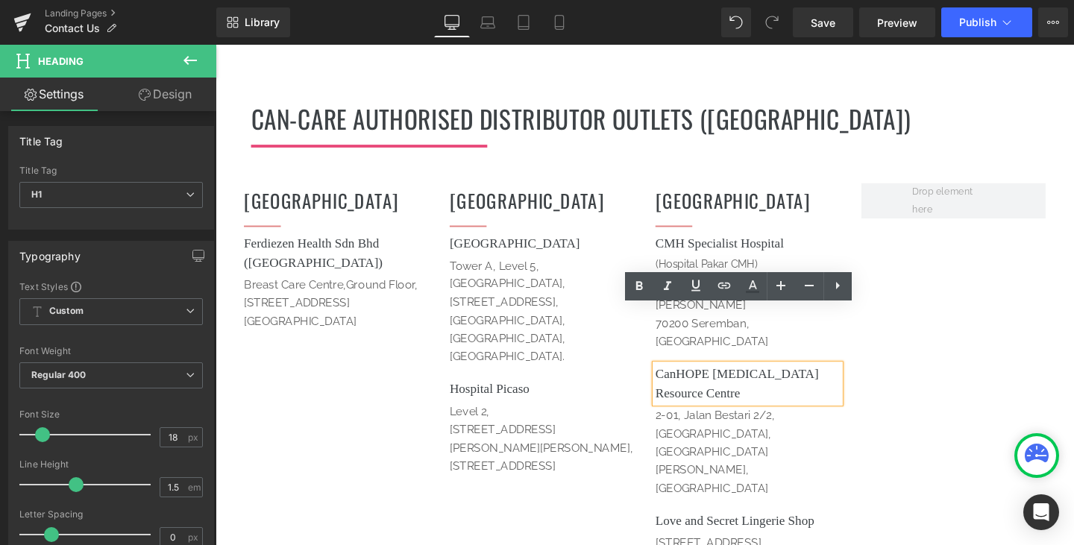
click at [925, 303] on div "[GEOGRAPHIC_DATA] Heading Separator Ferdiezen Health Sdn Bhd ([GEOGRAPHIC_DATA]…" at bounding box center [666, 429] width 895 height 522
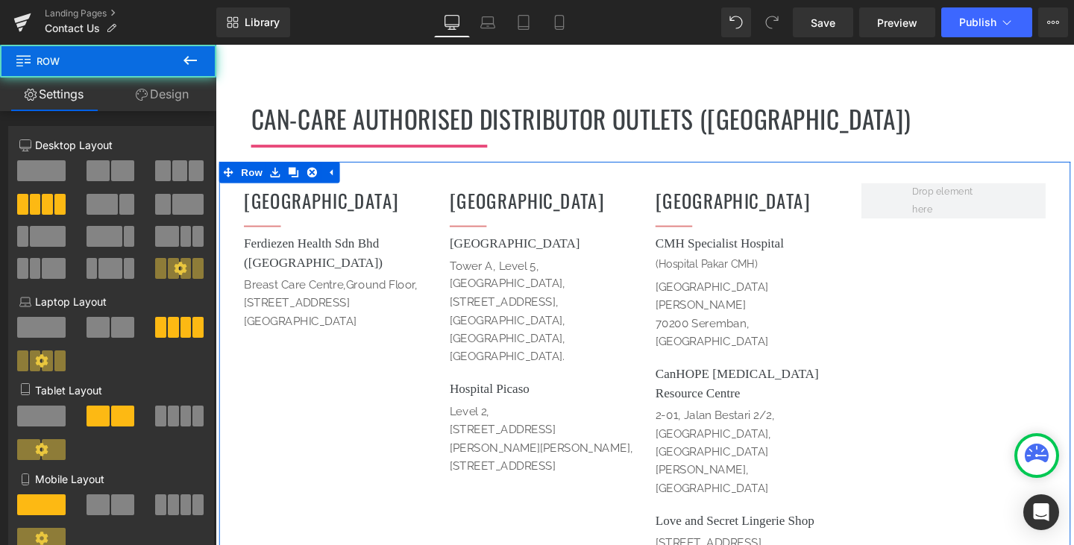
click at [860, 381] on h1 "CanHOPE [MEDICAL_DATA] Resource Centre" at bounding box center [775, 401] width 194 height 40
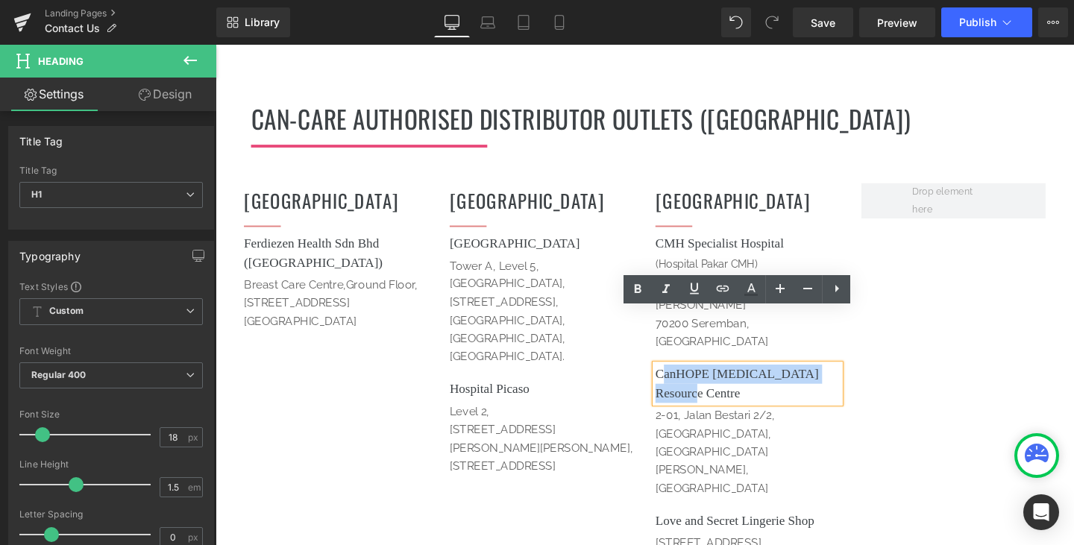
drag, startPoint x: 863, startPoint y: 336, endPoint x: 677, endPoint y: 331, distance: 186.4
click at [678, 381] on h1 "CanHOPE [MEDICAL_DATA] Resource Centre" at bounding box center [775, 401] width 194 height 40
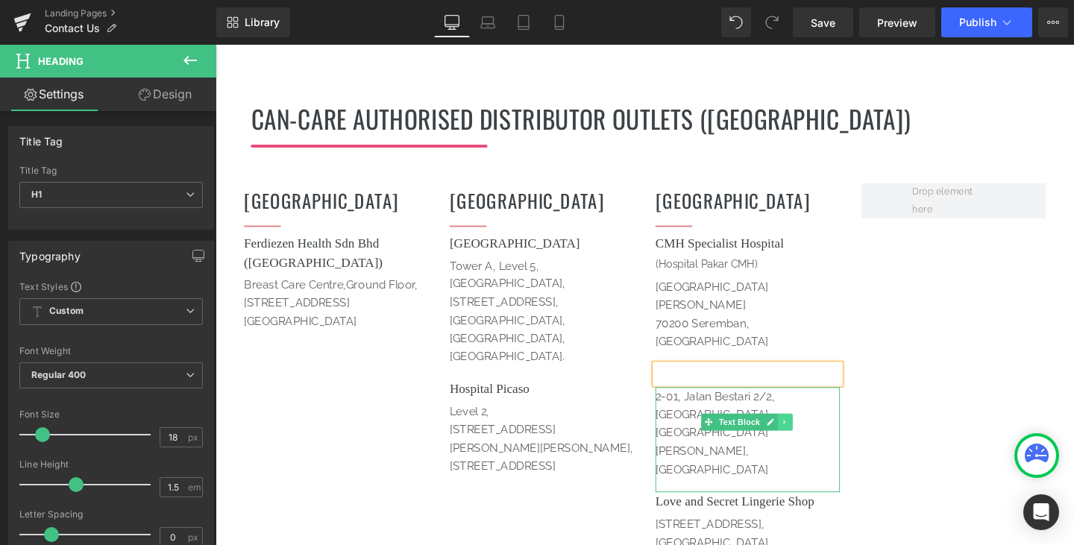
click at [814, 432] on link at bounding box center [815, 441] width 16 height 18
click at [818, 437] on icon at bounding box center [822, 441] width 8 height 8
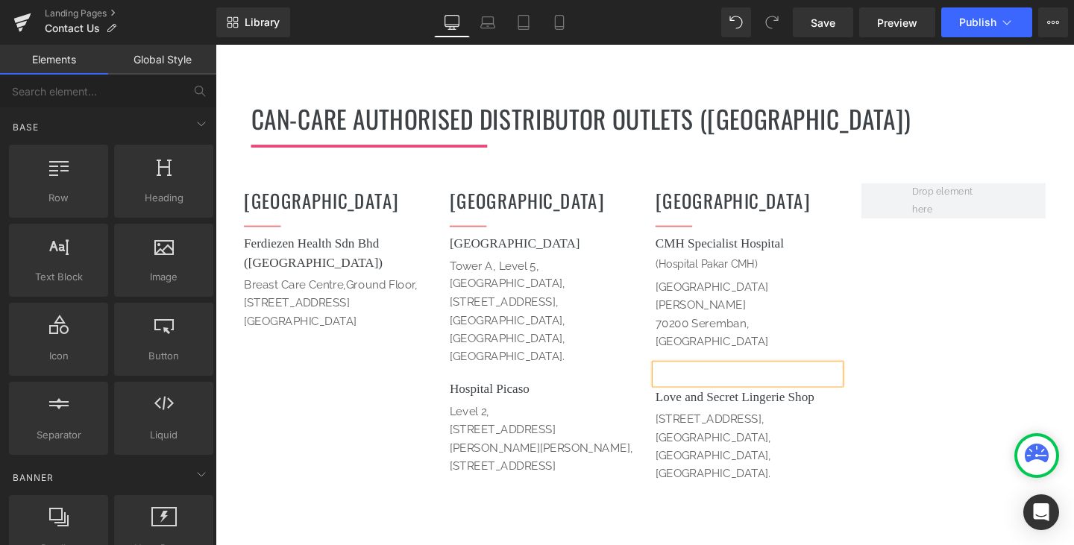
click at [813, 381] on h1 at bounding box center [775, 391] width 194 height 20
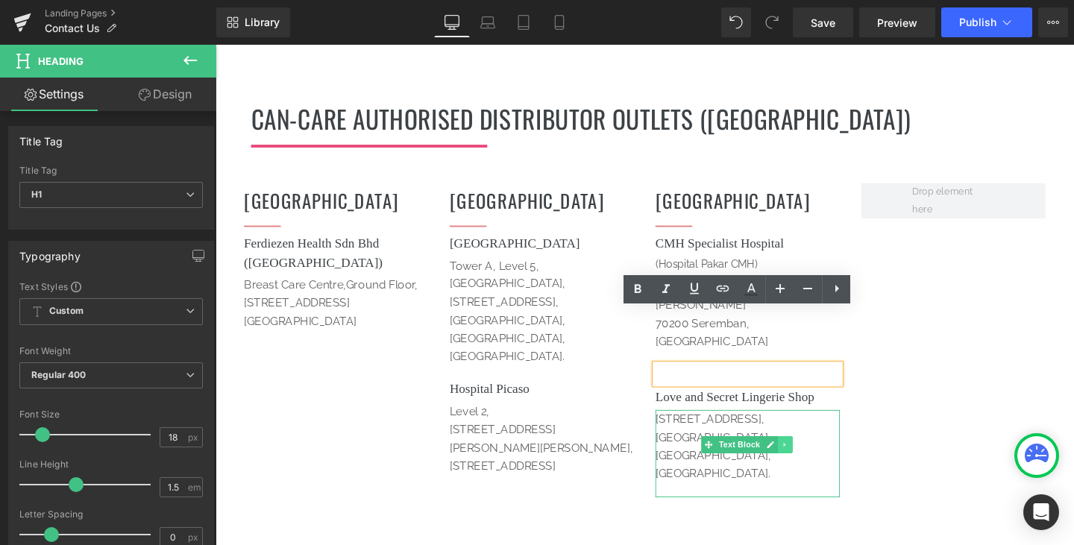
click at [810, 461] on icon at bounding box center [814, 465] width 8 height 9
click at [819, 461] on icon at bounding box center [822, 465] width 8 height 8
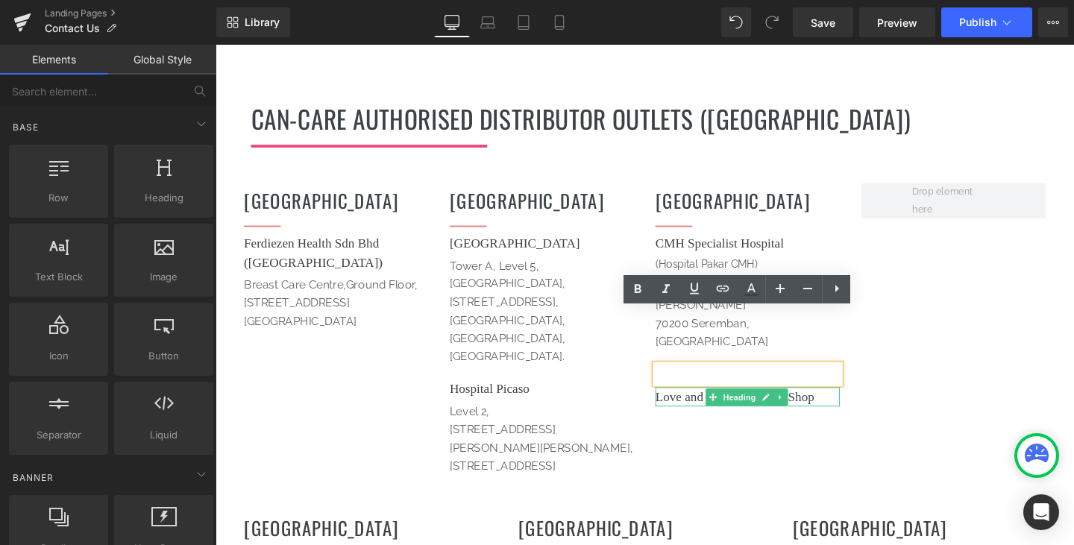
click at [819, 405] on h1 "Love and Secret Lingerie Shop" at bounding box center [775, 415] width 194 height 20
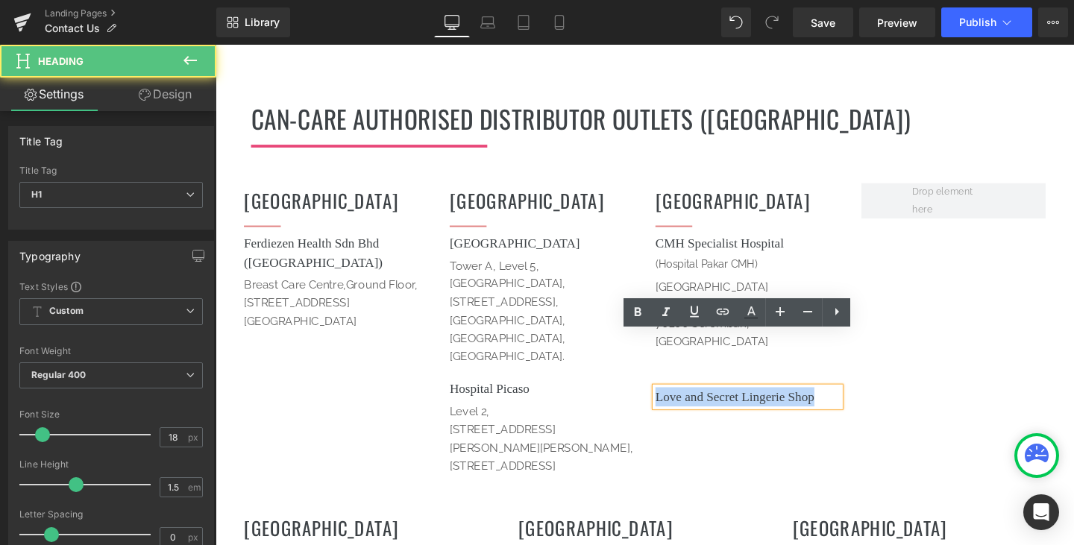
drag, startPoint x: 852, startPoint y: 362, endPoint x: 666, endPoint y: 362, distance: 186.4
click at [667, 362] on div "[GEOGRAPHIC_DATA] Heading Separator CMH Specialist Hospital (Hospital Pakar CM…" at bounding box center [775, 328] width 216 height 277
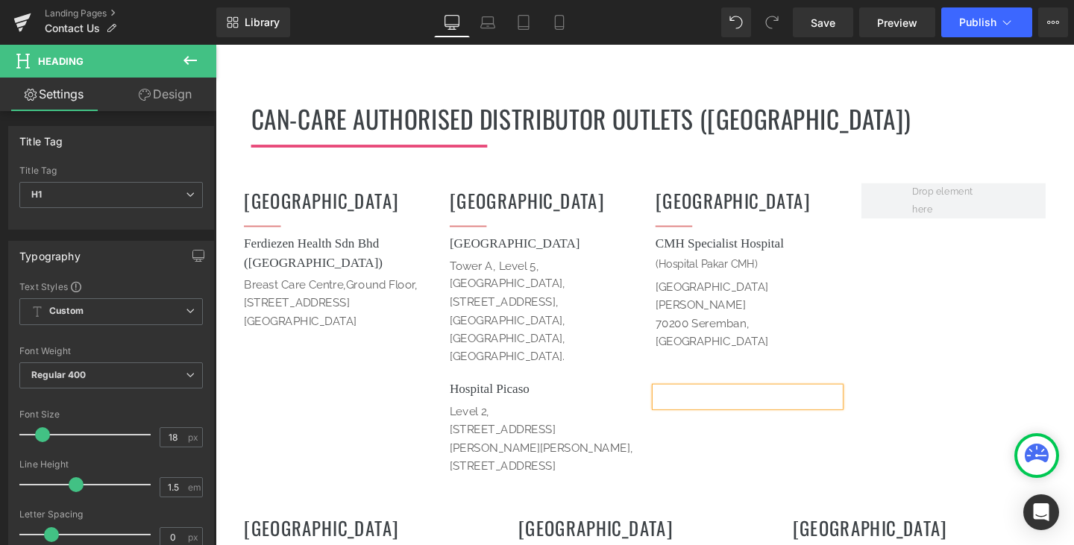
click at [939, 321] on div "[GEOGRAPHIC_DATA] Heading Separator Ferdiezen Health Sdn Bhd ([GEOGRAPHIC_DATA]…" at bounding box center [666, 340] width 895 height 344
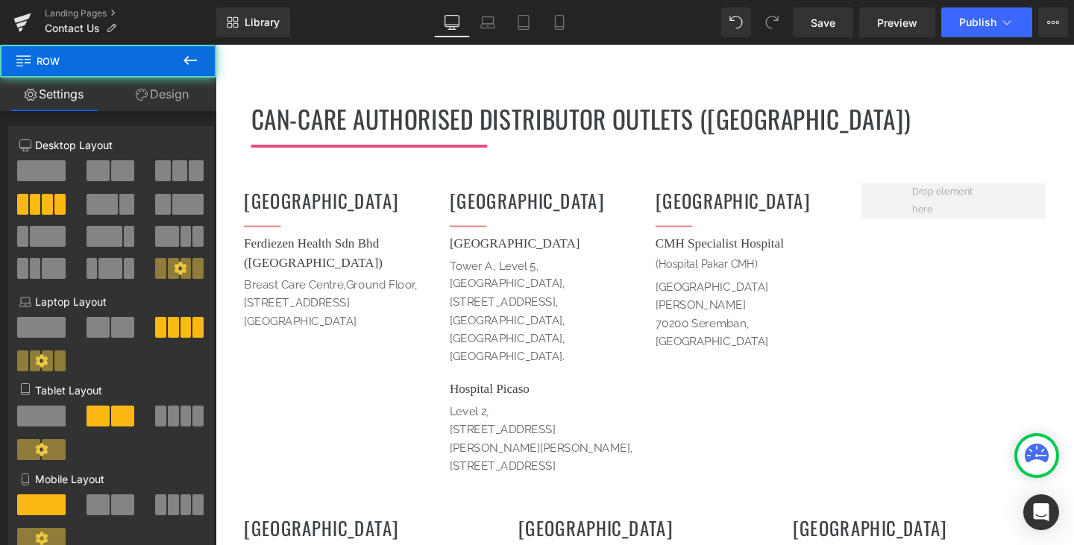
click at [819, 429] on div "Heading" at bounding box center [775, 439] width 194 height 20
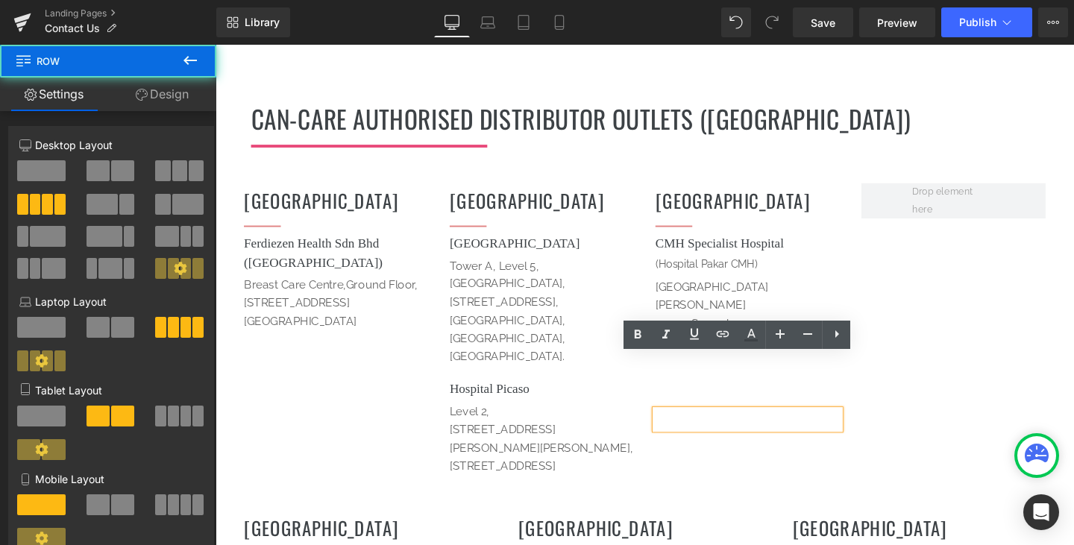
click at [956, 309] on div "[GEOGRAPHIC_DATA] Heading Separator Ferdiezen Health Sdn Bhd ([GEOGRAPHIC_DATA]…" at bounding box center [666, 340] width 895 height 344
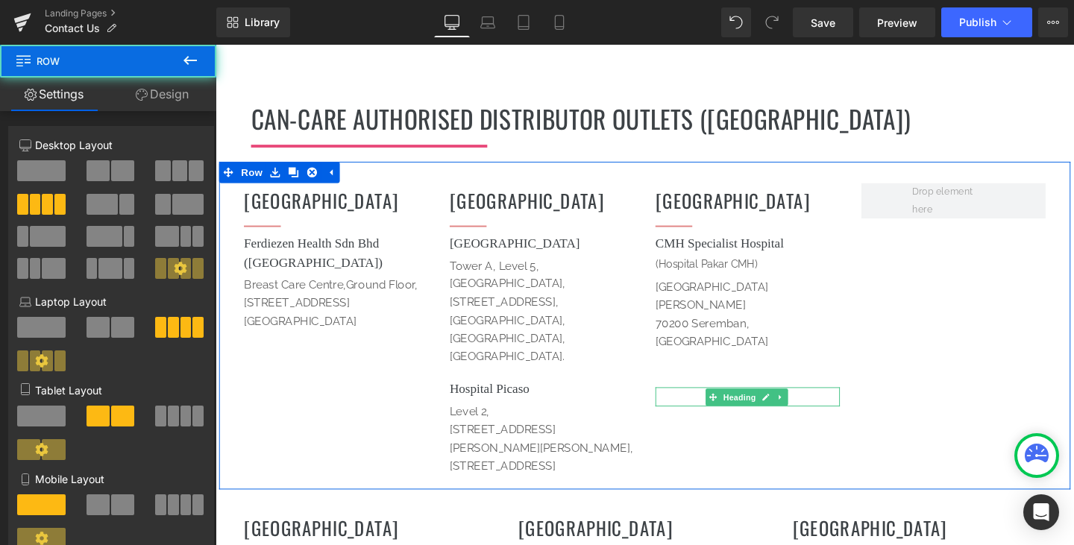
click at [839, 405] on h1 at bounding box center [775, 415] width 194 height 20
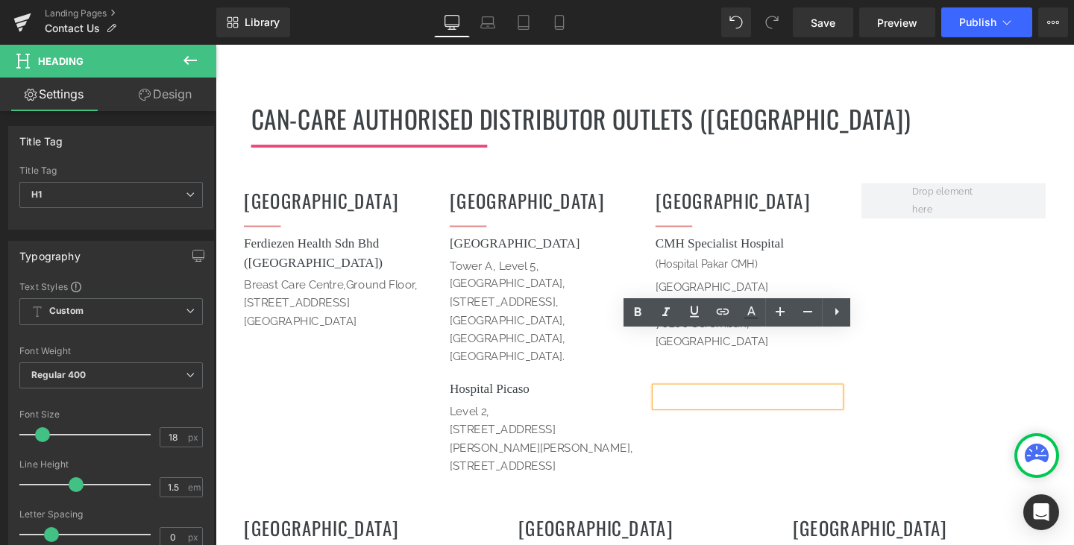
click at [881, 291] on div "[GEOGRAPHIC_DATA] Heading Separator Ferdiezen Health Sdn Bhd ([GEOGRAPHIC_DATA]…" at bounding box center [666, 340] width 895 height 344
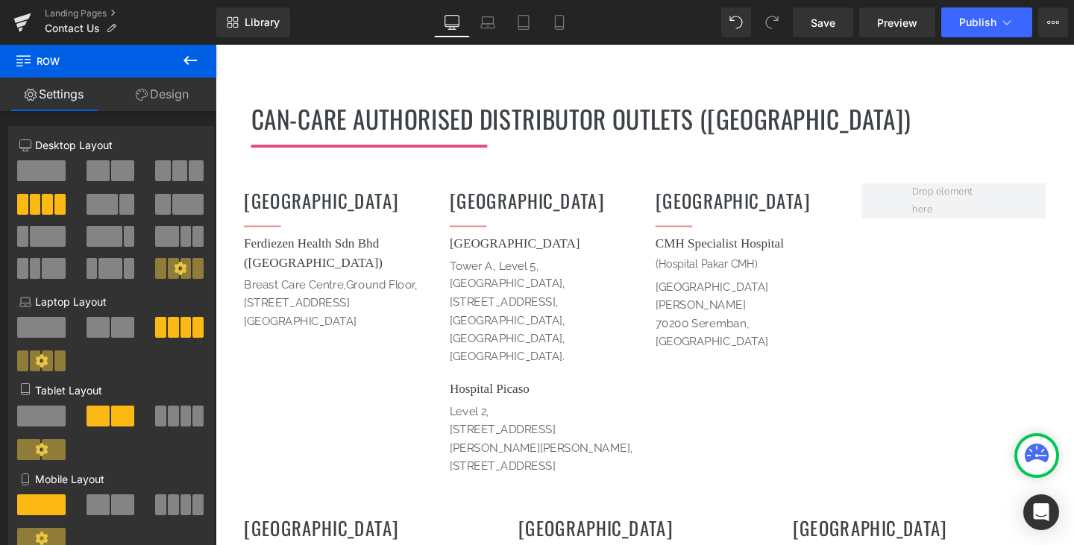
click at [795, 381] on div "Heading" at bounding box center [775, 391] width 194 height 20
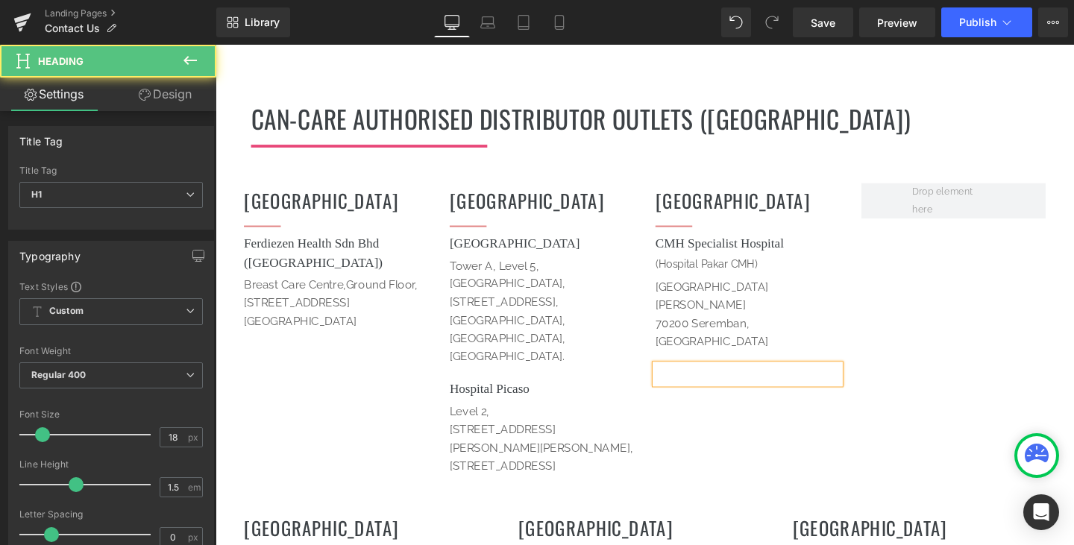
click at [831, 381] on h1 at bounding box center [775, 391] width 194 height 20
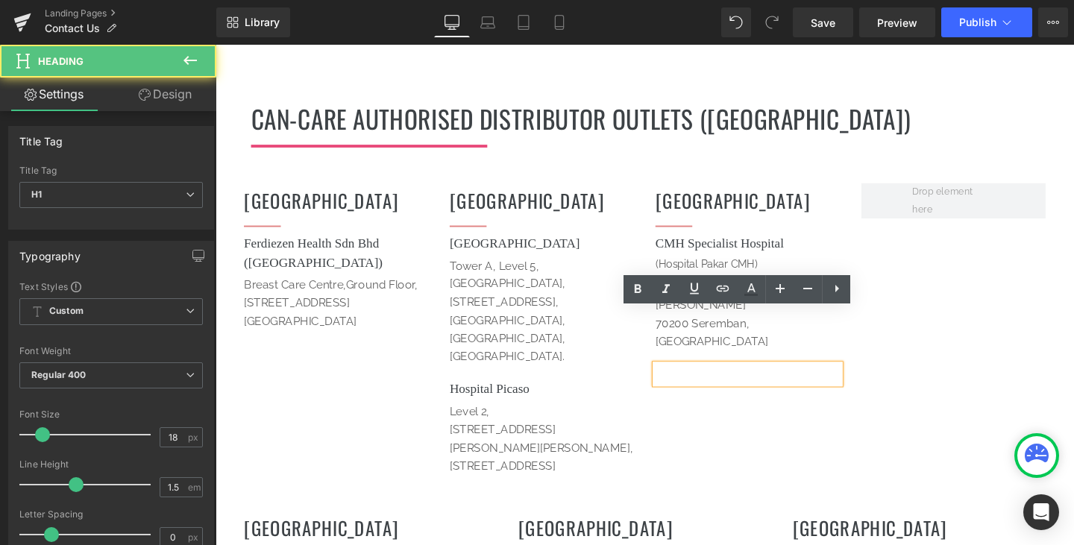
click at [800, 429] on div "Heading" at bounding box center [775, 439] width 194 height 20
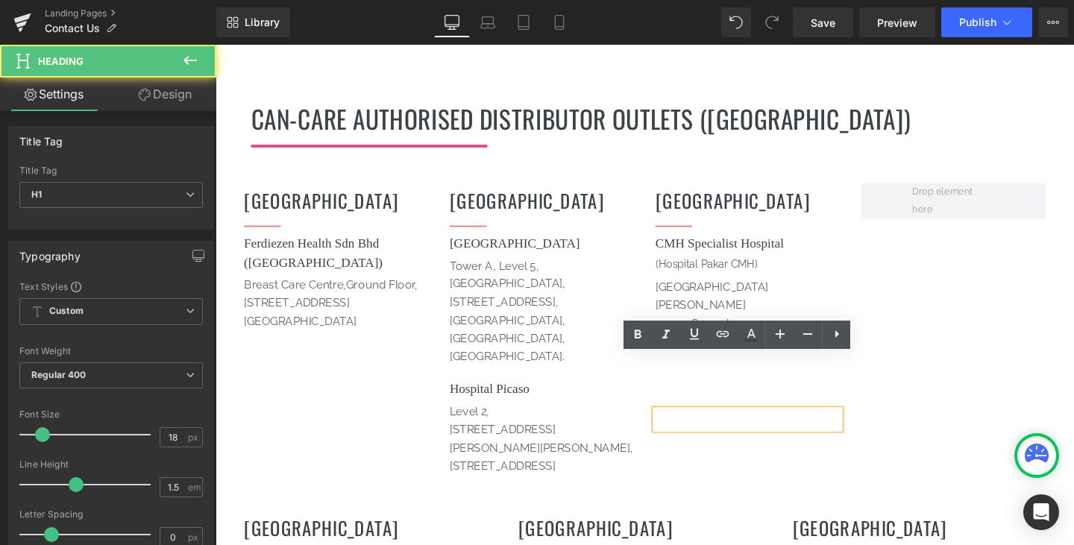
drag, startPoint x: 800, startPoint y: 391, endPoint x: 803, endPoint y: 409, distance: 17.4
click at [800, 429] on div at bounding box center [775, 439] width 194 height 20
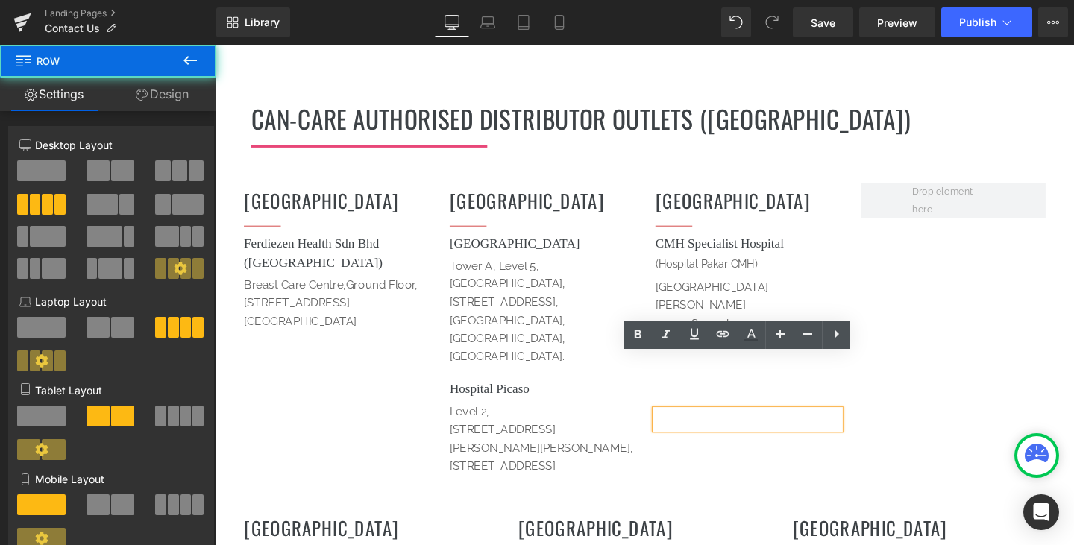
click at [812, 429] on div "[GEOGRAPHIC_DATA] Heading Separator Ferdiezen Health Sdn Bhd ([GEOGRAPHIC_DATA]…" at bounding box center [666, 340] width 895 height 344
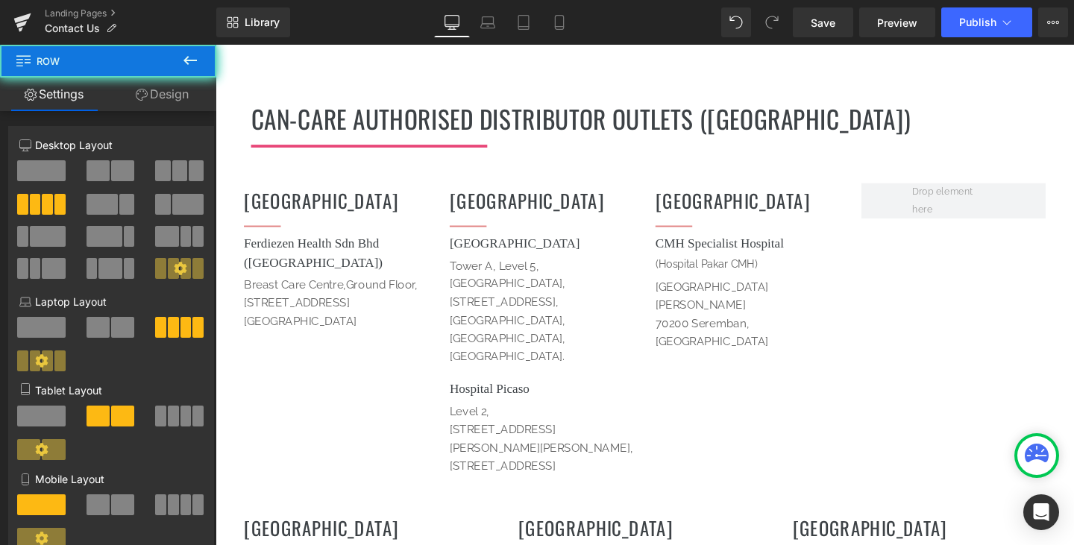
click at [966, 340] on div "[GEOGRAPHIC_DATA] Heading Separator Ferdiezen Health Sdn Bhd ([GEOGRAPHIC_DATA]…" at bounding box center [666, 340] width 895 height 344
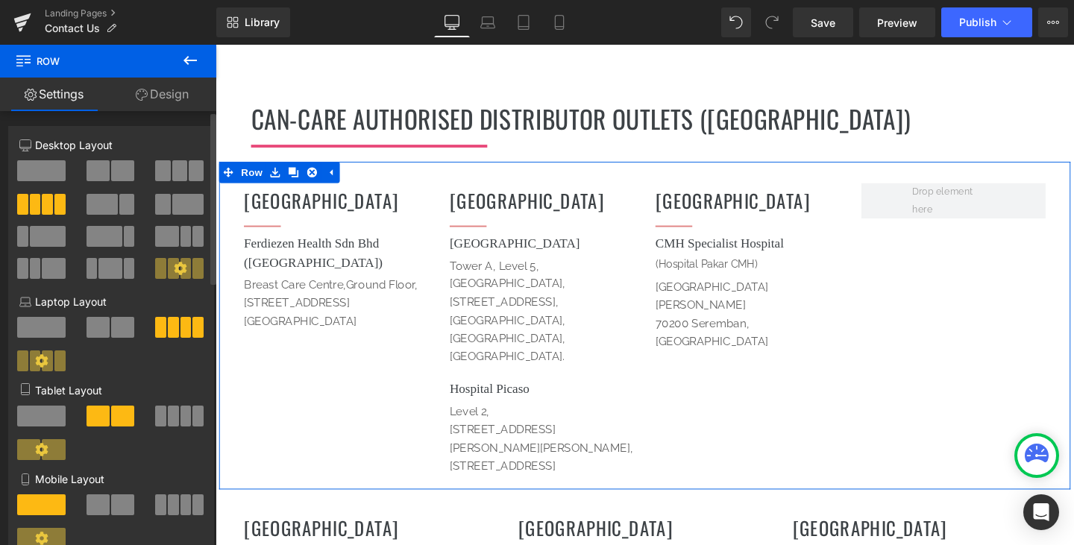
click at [189, 168] on span at bounding box center [196, 170] width 15 height 21
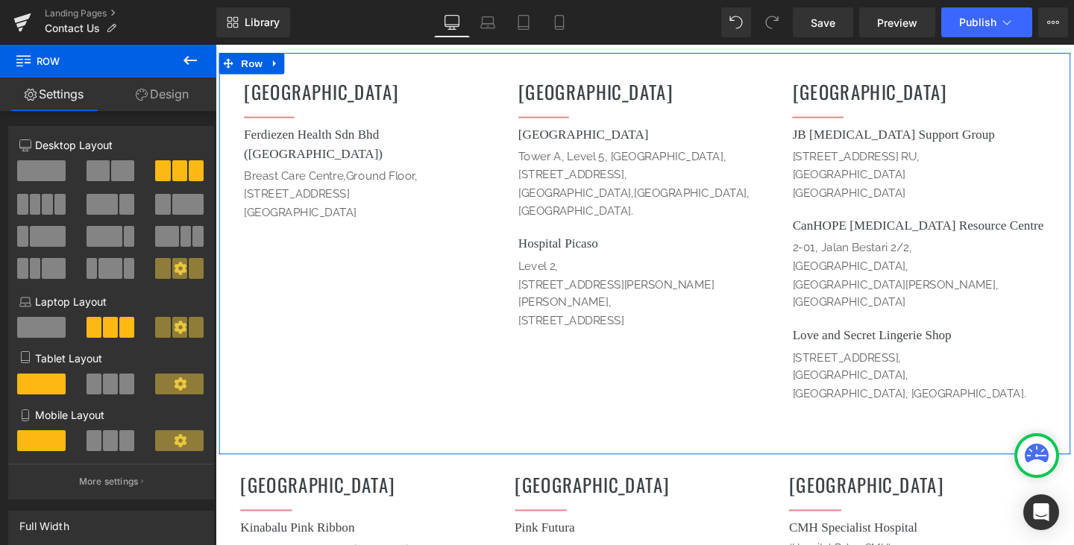
scroll to position [1549, 0]
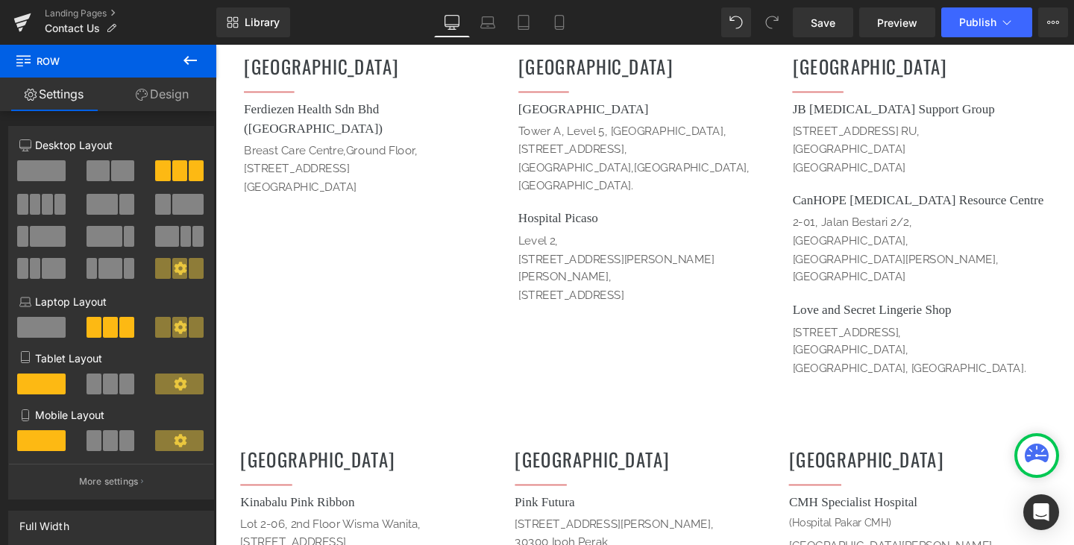
click at [867, 466] on h1 "[GEOGRAPHIC_DATA]" at bounding box center [955, 480] width 274 height 29
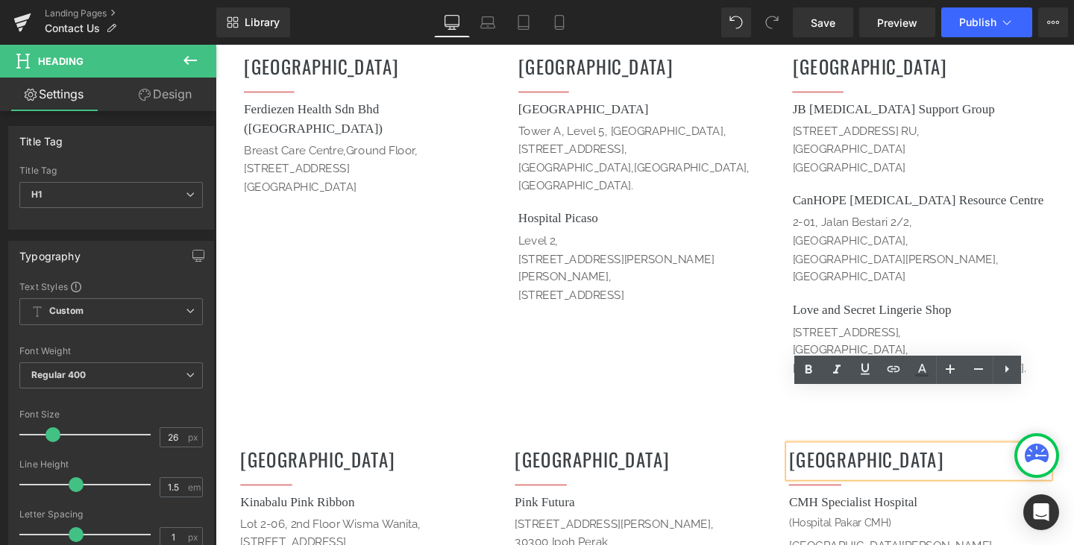
click at [566, 466] on h1 "[GEOGRAPHIC_DATA]" at bounding box center [667, 480] width 274 height 29
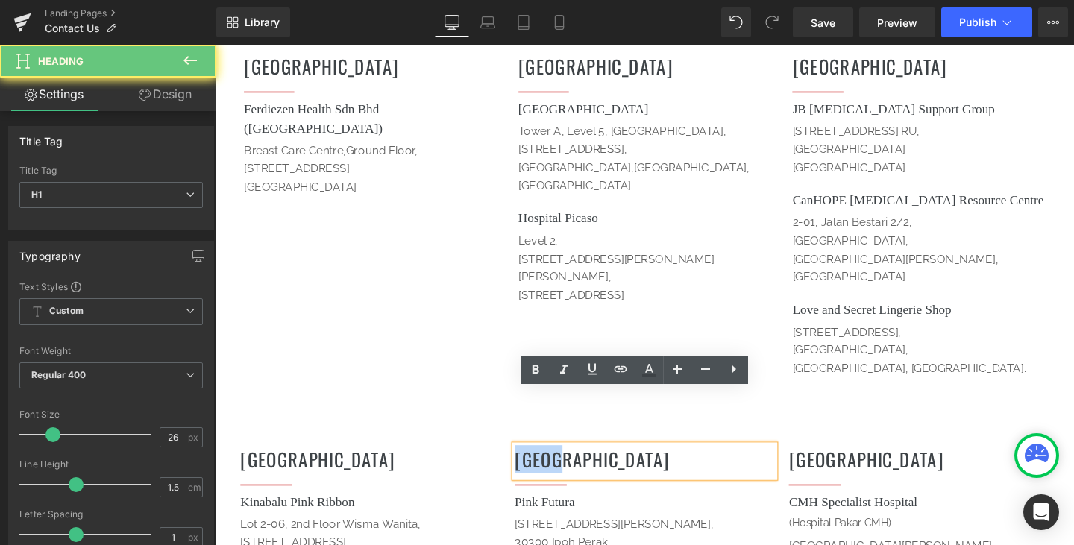
drag, startPoint x: 576, startPoint y: 426, endPoint x: 515, endPoint y: 423, distance: 61.2
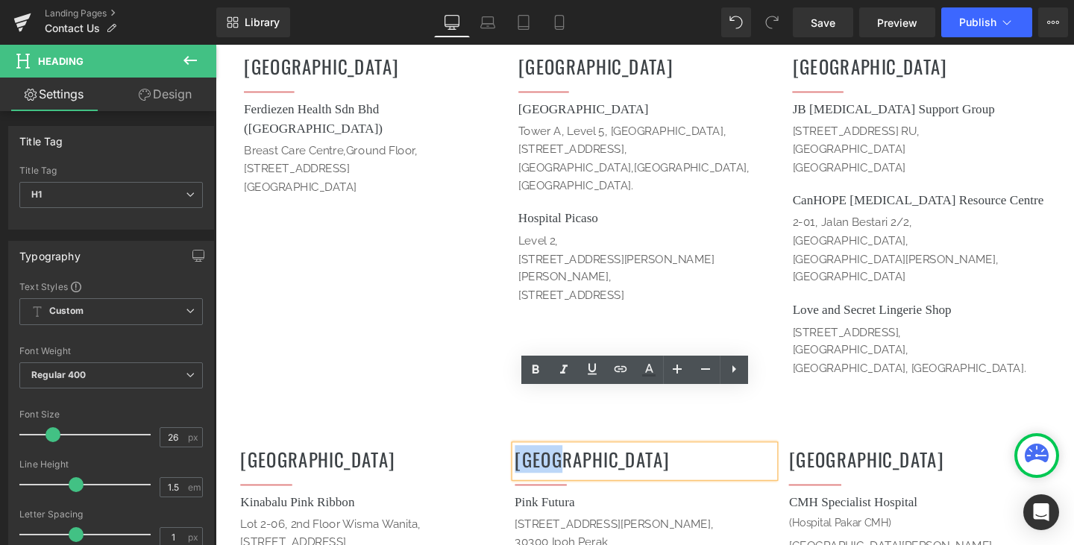
copy h1 "[GEOGRAPHIC_DATA]"
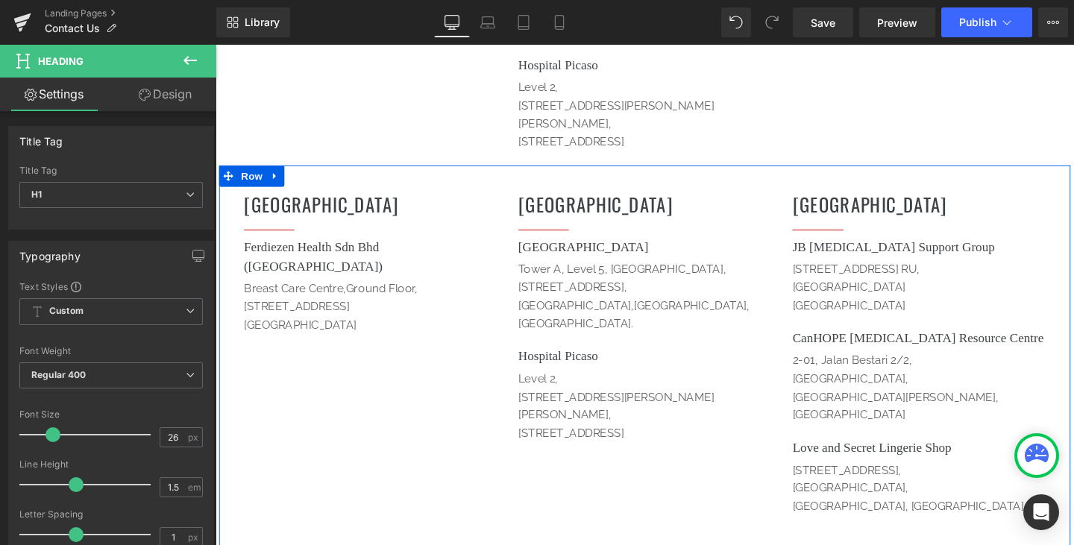
scroll to position [1399, 0]
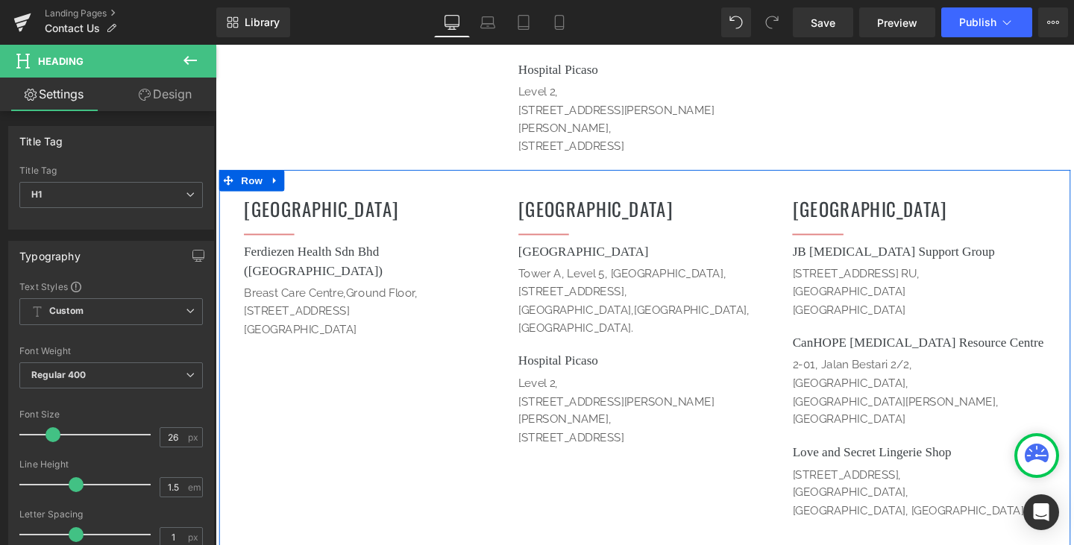
click at [367, 202] on div "[GEOGRAPHIC_DATA] Heading" at bounding box center [378, 219] width 266 height 34
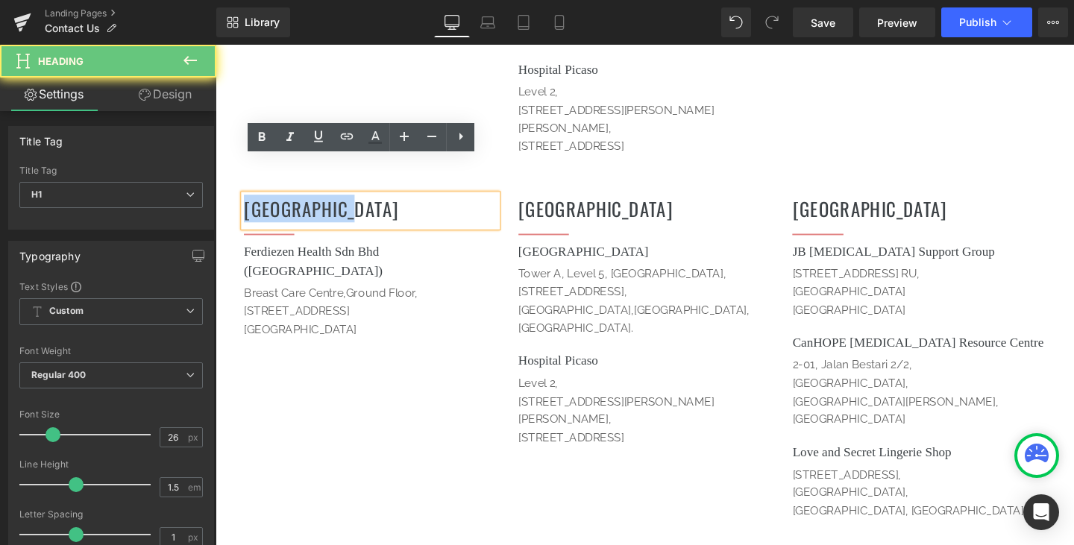
drag, startPoint x: 353, startPoint y: 183, endPoint x: 226, endPoint y: 184, distance: 127.5
click at [226, 184] on div "[GEOGRAPHIC_DATA] Heading Separator Ferdiezen Health Sdn Bhd ([GEOGRAPHIC_DATA]…" at bounding box center [666, 387] width 895 height 422
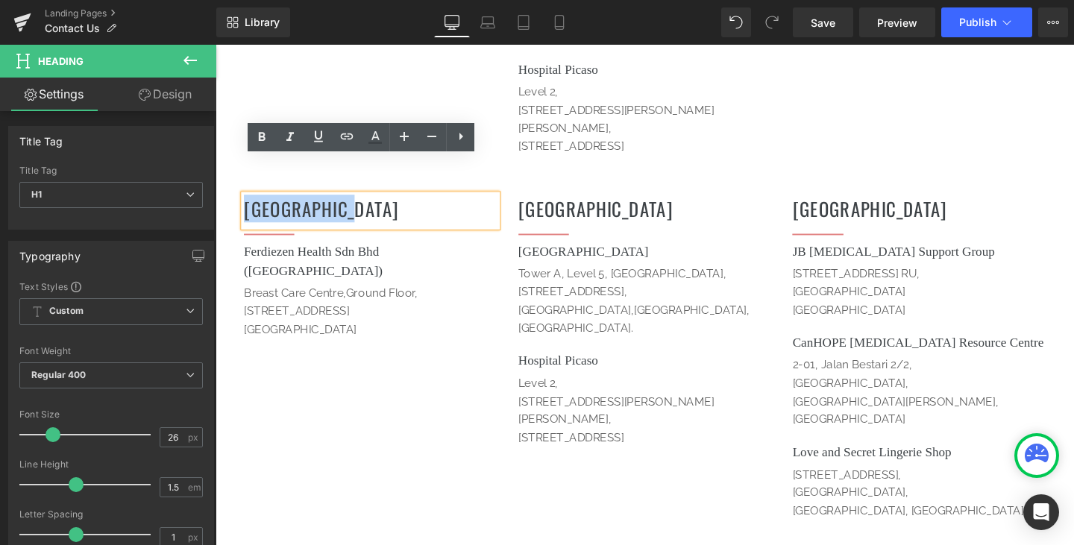
paste div
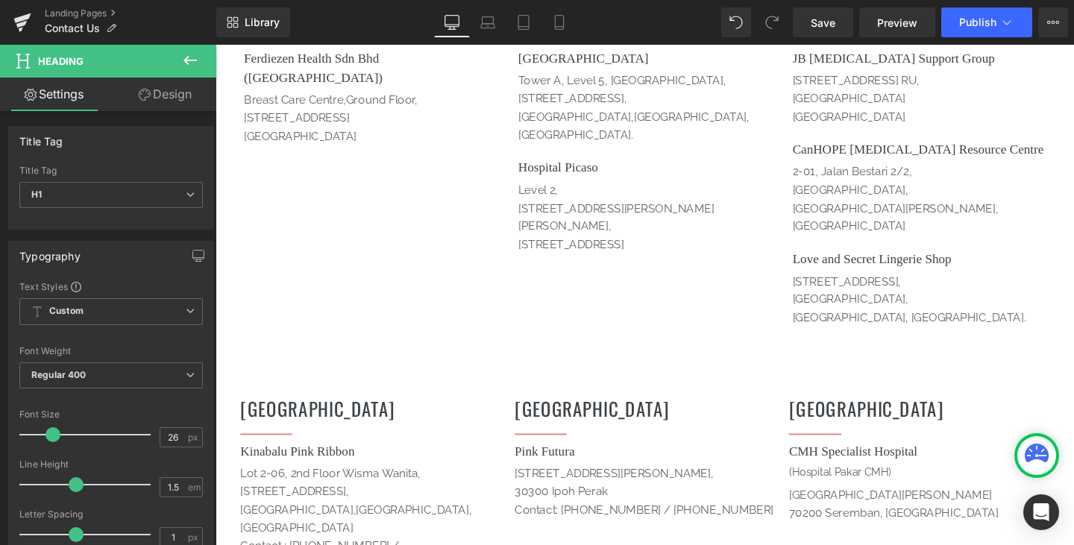
scroll to position [1623, 0]
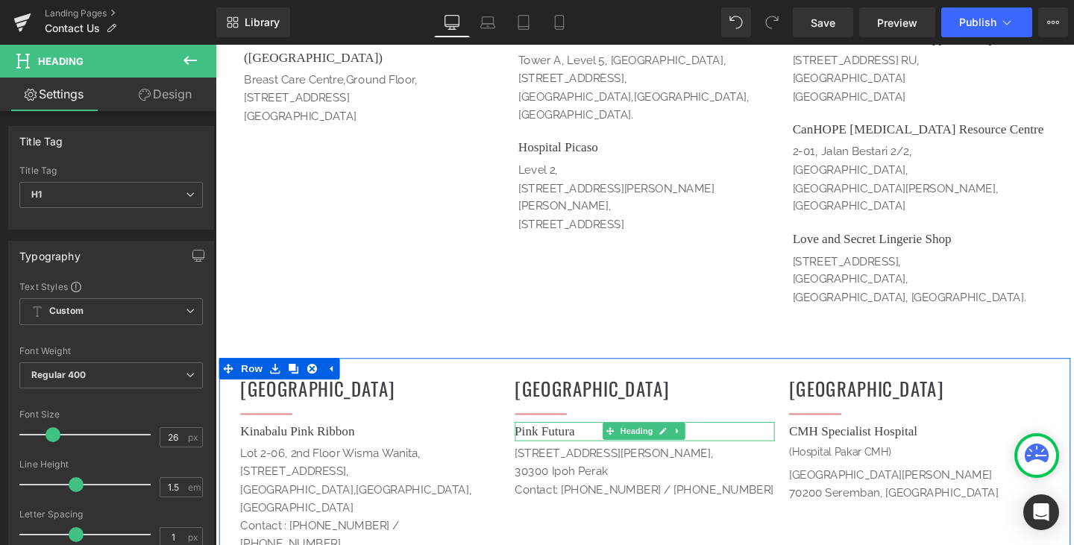
click at [602, 441] on h1 "Pink Futura" at bounding box center [667, 451] width 274 height 20
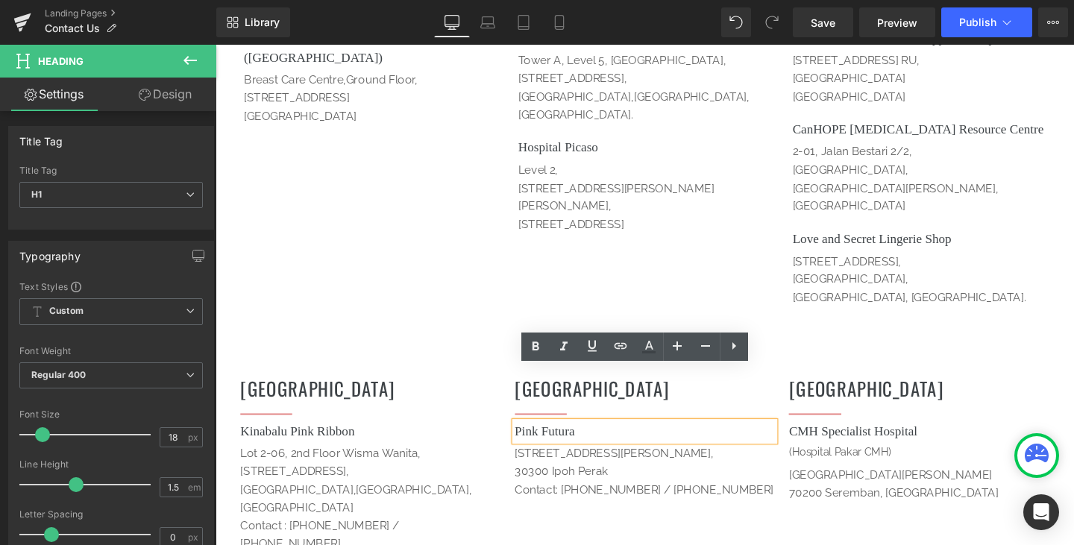
drag, startPoint x: 596, startPoint y: 391, endPoint x: 523, endPoint y: 391, distance: 73.8
click at [530, 441] on div "Pink Futura" at bounding box center [667, 451] width 274 height 20
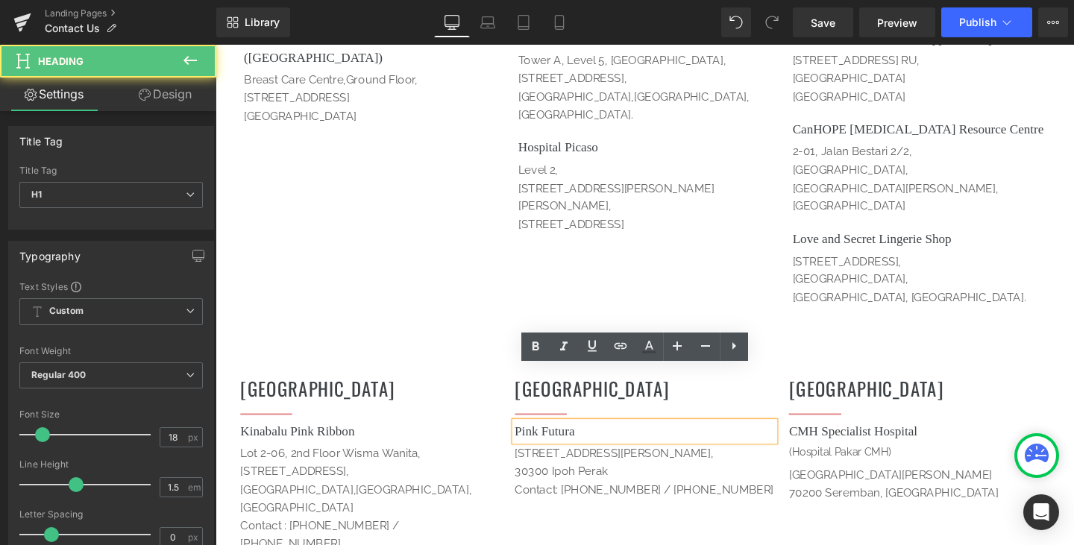
click at [600, 441] on h1 "Pink Futura" at bounding box center [667, 451] width 274 height 20
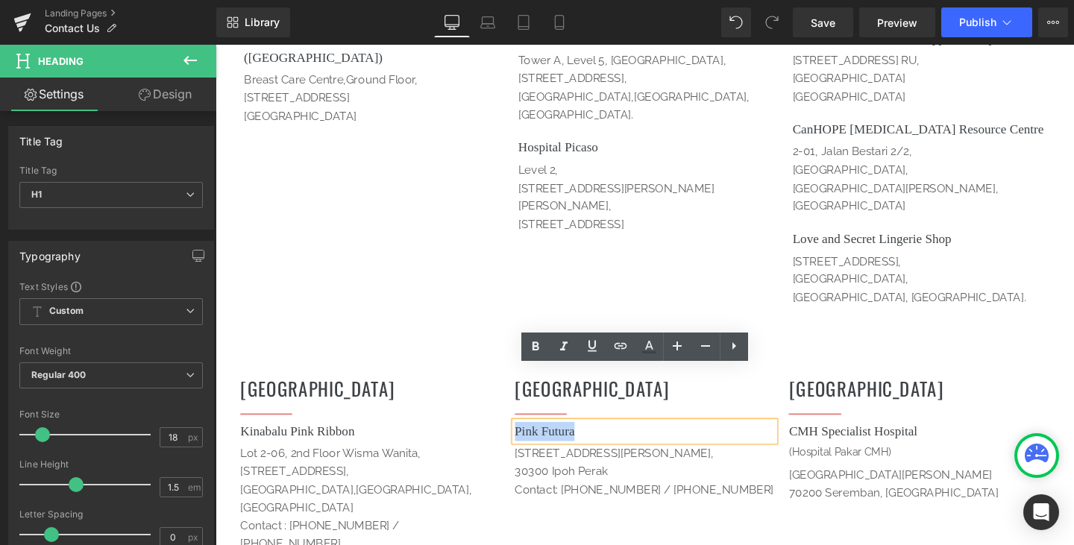
drag, startPoint x: 599, startPoint y: 392, endPoint x: 514, endPoint y: 391, distance: 85.0
click at [514, 391] on div "Sabah Heading Separator Kinabalu Pink Ribbon Heading [STREET_ADDRESS][PERSON_NA…" at bounding box center [666, 505] width 895 height 262
copy h1 "Pink Futura"
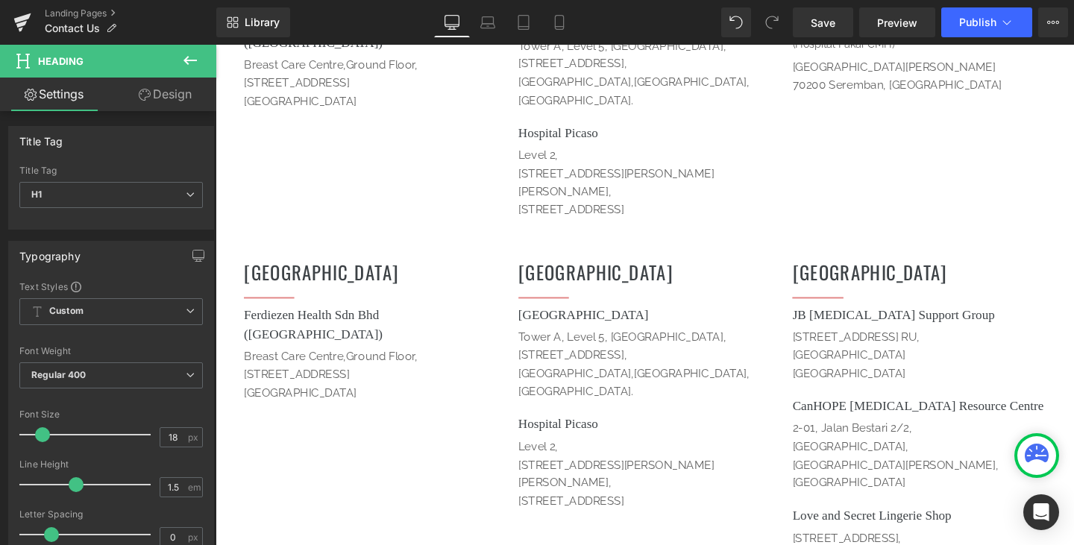
scroll to position [1325, 0]
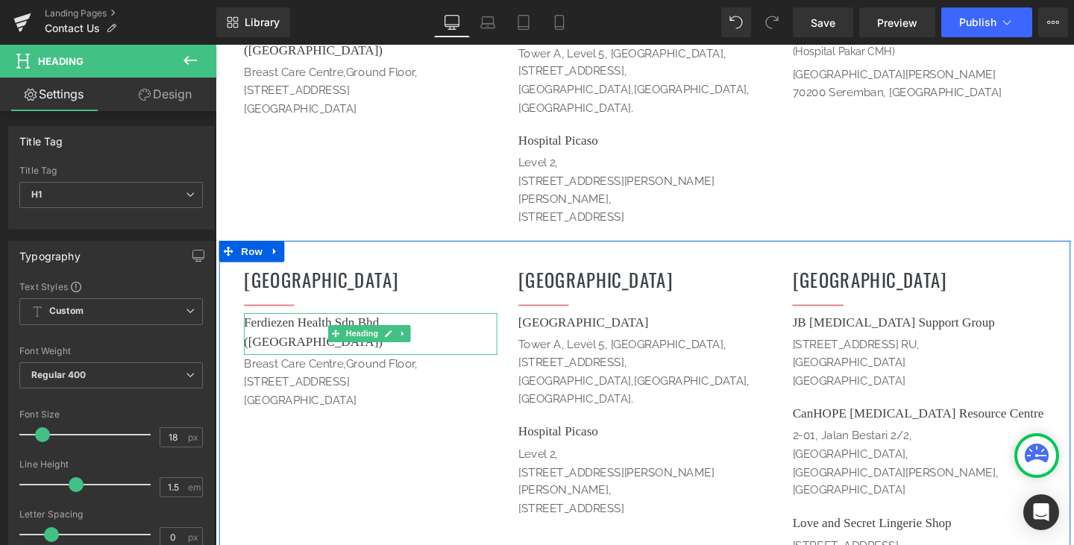
click at [353, 339] on span "Heading" at bounding box center [370, 348] width 40 height 18
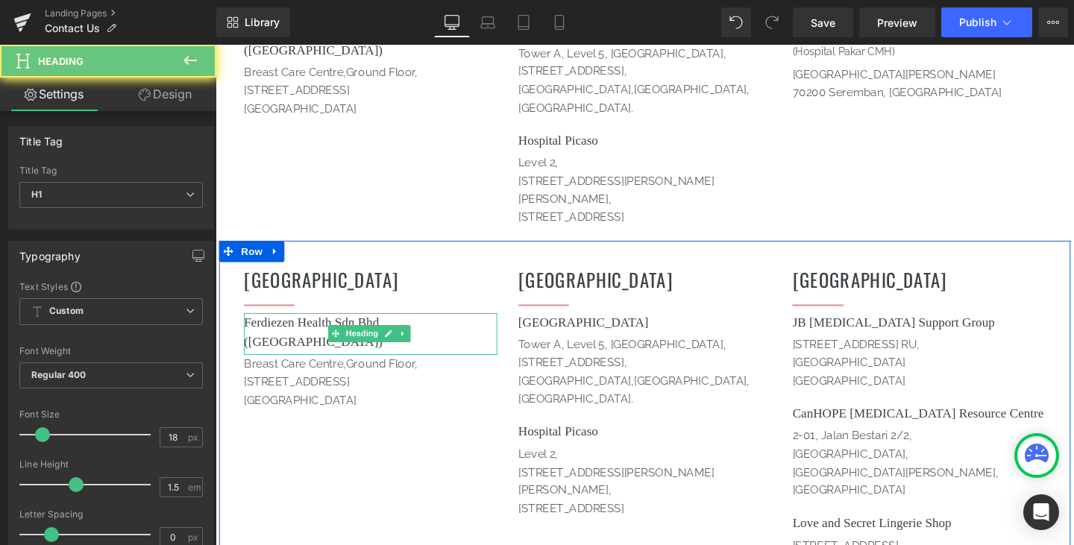
click at [450, 327] on h1 "Ferdiezen Health Sdn Bhd ([GEOGRAPHIC_DATA])" at bounding box center [378, 347] width 266 height 40
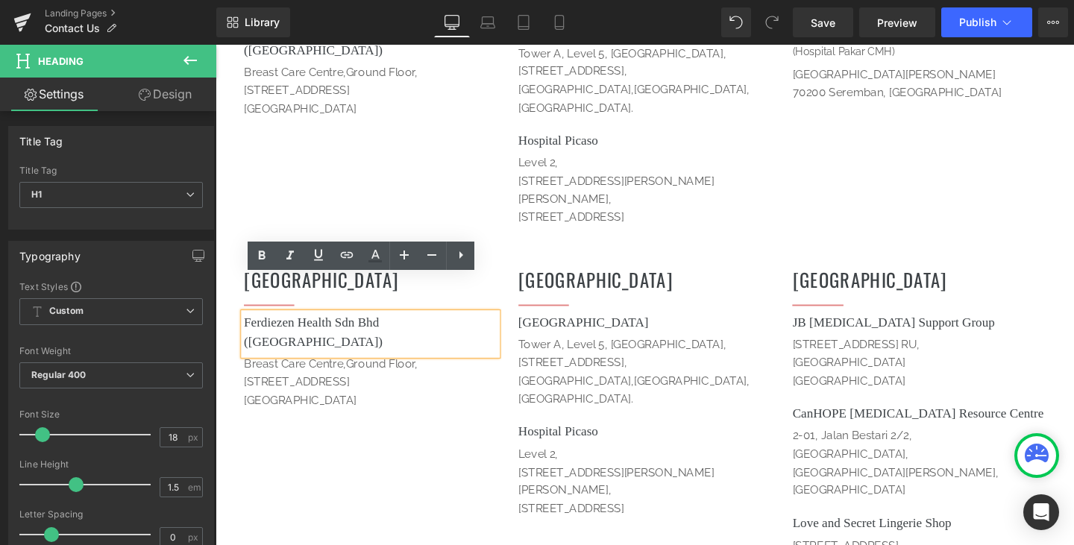
drag, startPoint x: 443, startPoint y: 318, endPoint x: 230, endPoint y: 296, distance: 214.4
click at [234, 296] on div "Perak Heading Separator Ferdiezen Health Sdn Bhd ([GEOGRAPHIC_DATA]) Heading [G…" at bounding box center [378, 361] width 289 height 177
paste div
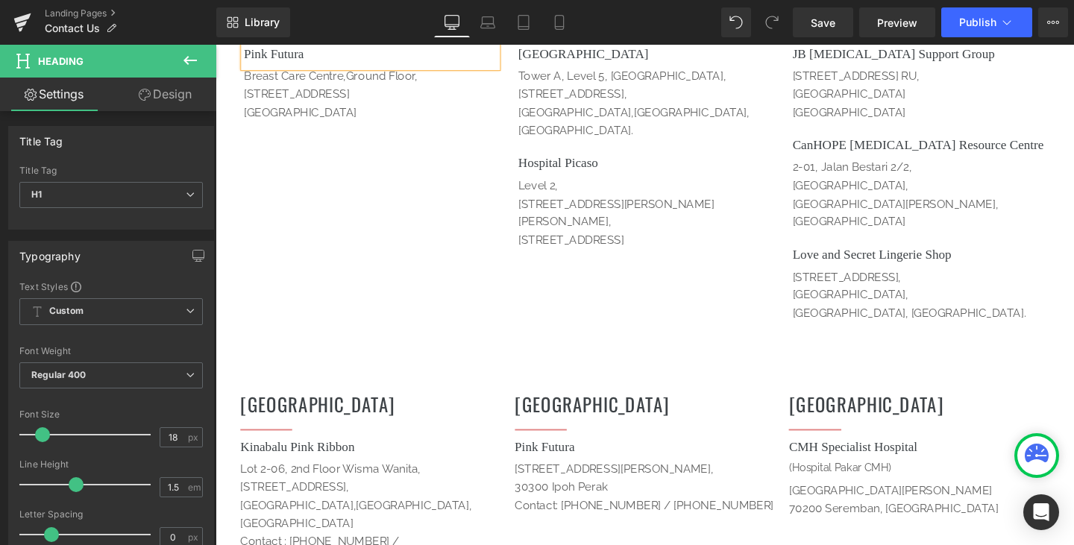
scroll to position [1623, 0]
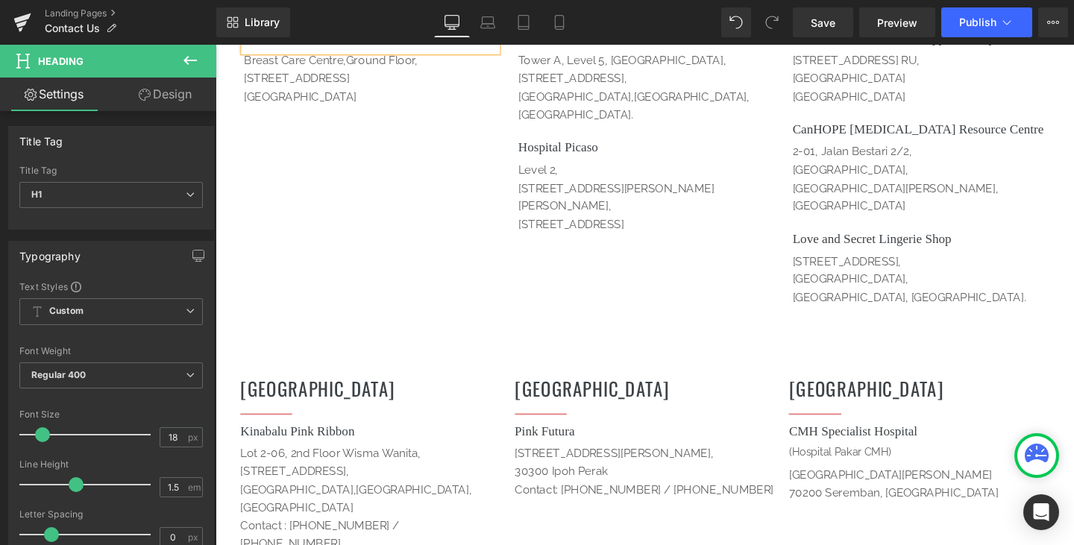
click at [661, 484] on p "30300 Ipoh Perak" at bounding box center [667, 493] width 274 height 19
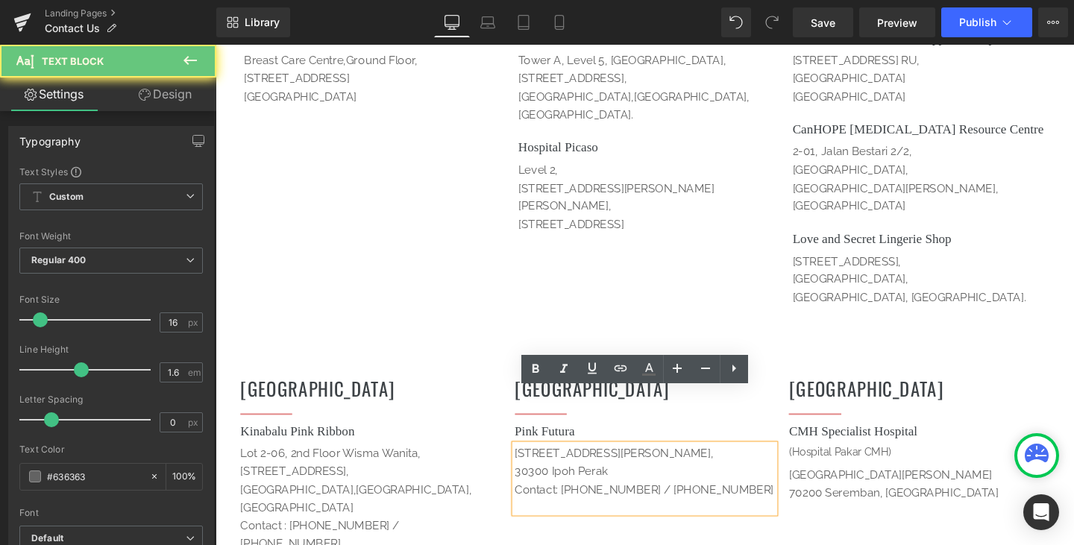
click at [743, 503] on p "Contact: [PHONE_NUMBER] / [PHONE_NUMBER]" at bounding box center [667, 512] width 274 height 19
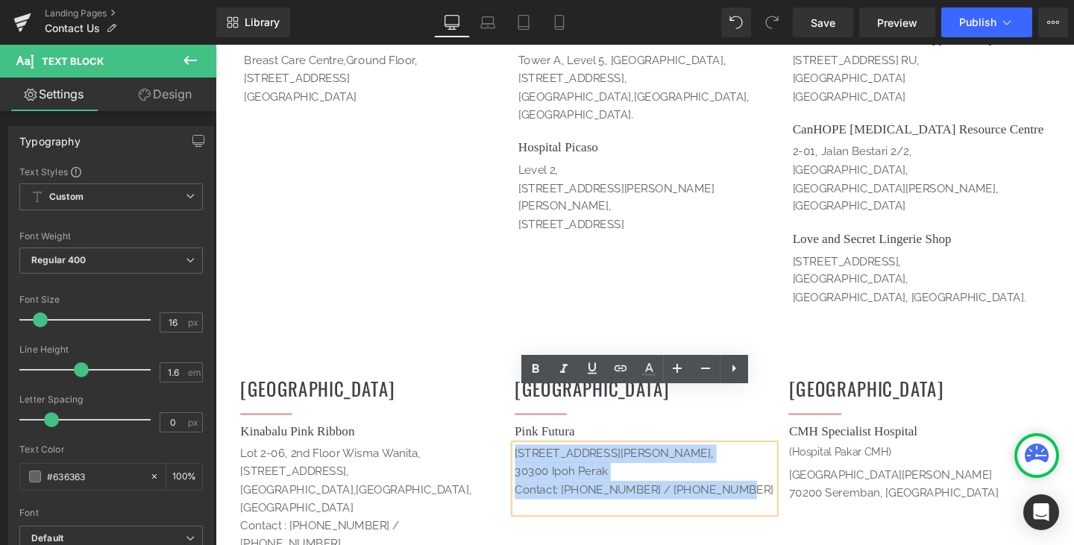
drag, startPoint x: 746, startPoint y: 458, endPoint x: 514, endPoint y: 409, distance: 237.8
click at [514, 409] on div "Sabah Heading Separator Kinabalu Pink Ribbon Heading [STREET_ADDRESS][PERSON_NA…" at bounding box center [666, 505] width 895 height 262
copy div "[STREET_ADDRESS][PERSON_NAME] Contact: [PHONE_NUMBER] / [PHONE_NUMBER]"
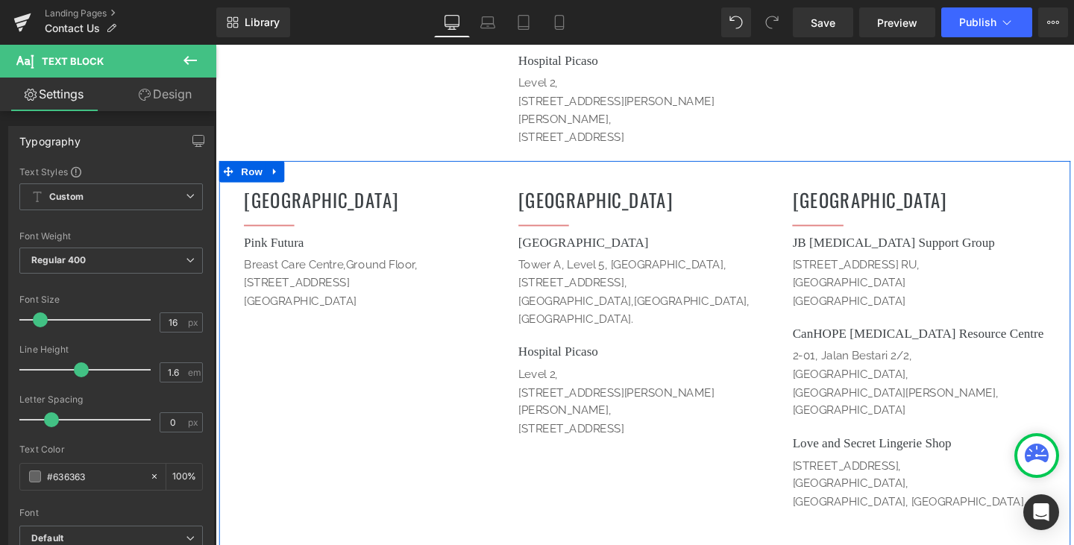
scroll to position [1325, 0]
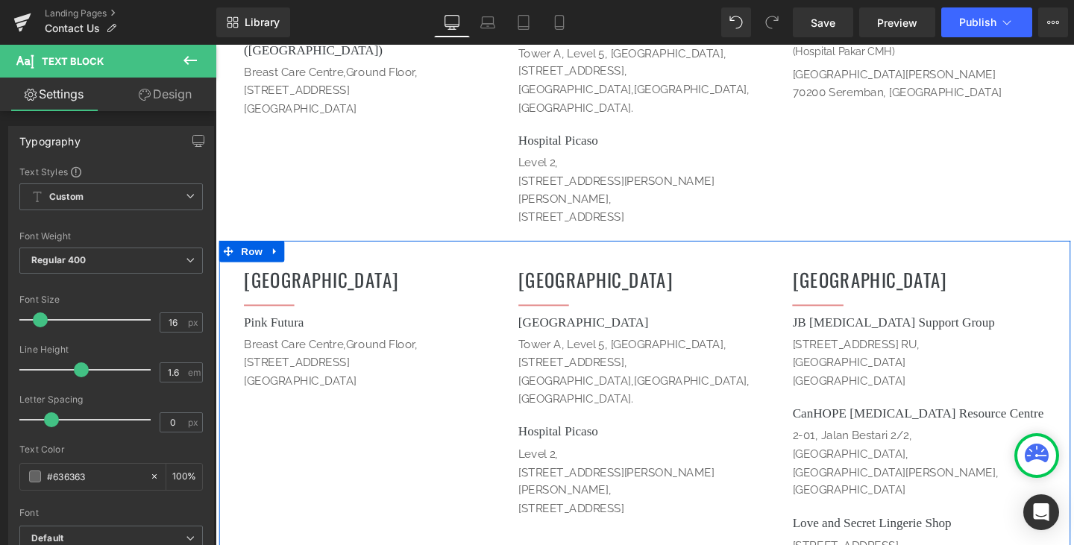
click at [350, 371] on span "[STREET_ADDRESS]" at bounding box center [300, 378] width 111 height 14
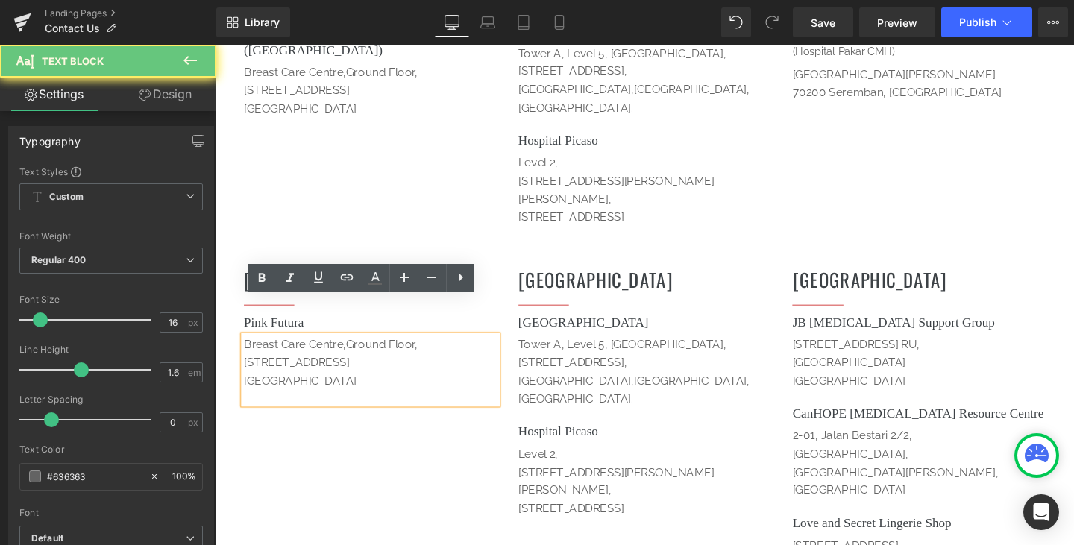
click at [347, 371] on span "[STREET_ADDRESS]" at bounding box center [300, 378] width 111 height 14
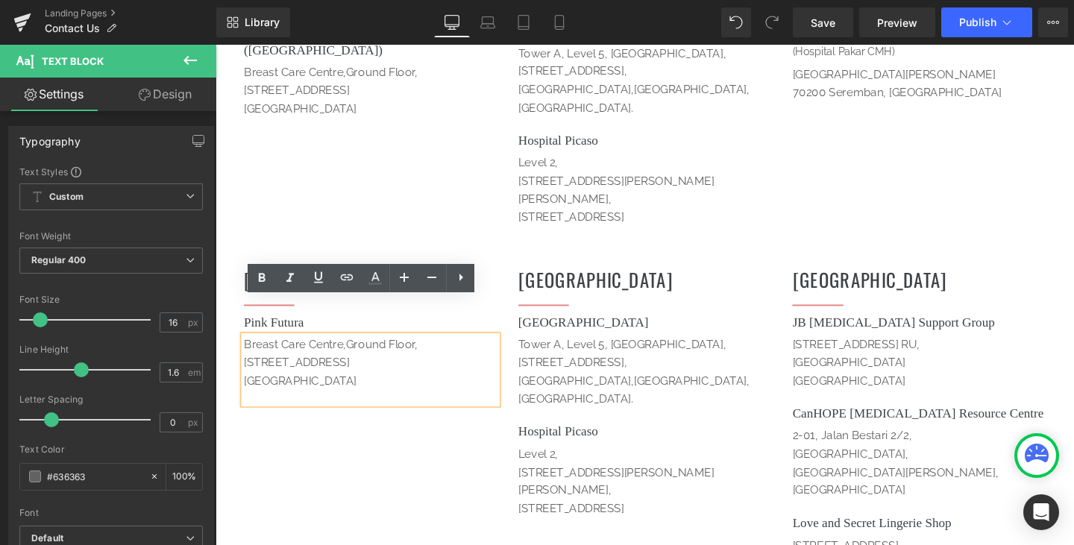
drag, startPoint x: 343, startPoint y: 359, endPoint x: 239, endPoint y: 324, distance: 110.3
click at [245, 350] on div "[GEOGRAPHIC_DATA],[STREET_ADDRESS]" at bounding box center [378, 386] width 266 height 72
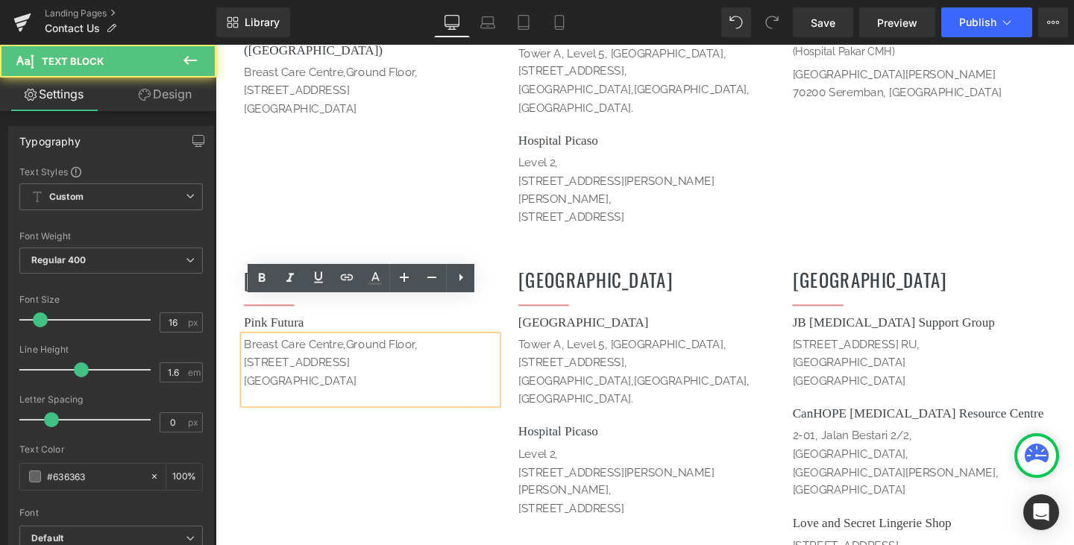
click at [321, 371] on span "[STREET_ADDRESS]" at bounding box center [300, 378] width 111 height 14
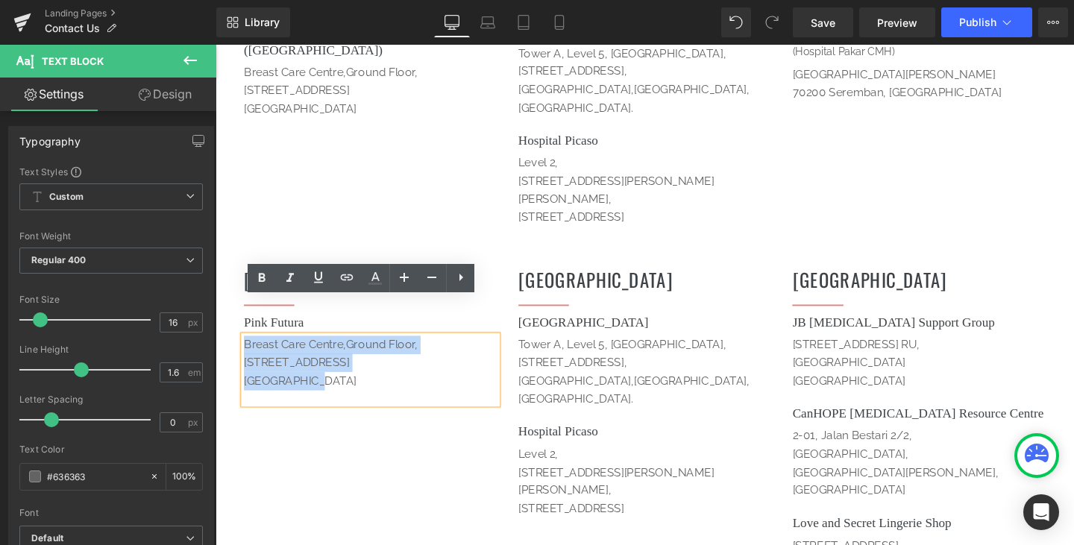
drag, startPoint x: 335, startPoint y: 364, endPoint x: 241, endPoint y: 323, distance: 102.5
click at [245, 350] on div "[GEOGRAPHIC_DATA],[STREET_ADDRESS]" at bounding box center [378, 386] width 266 height 72
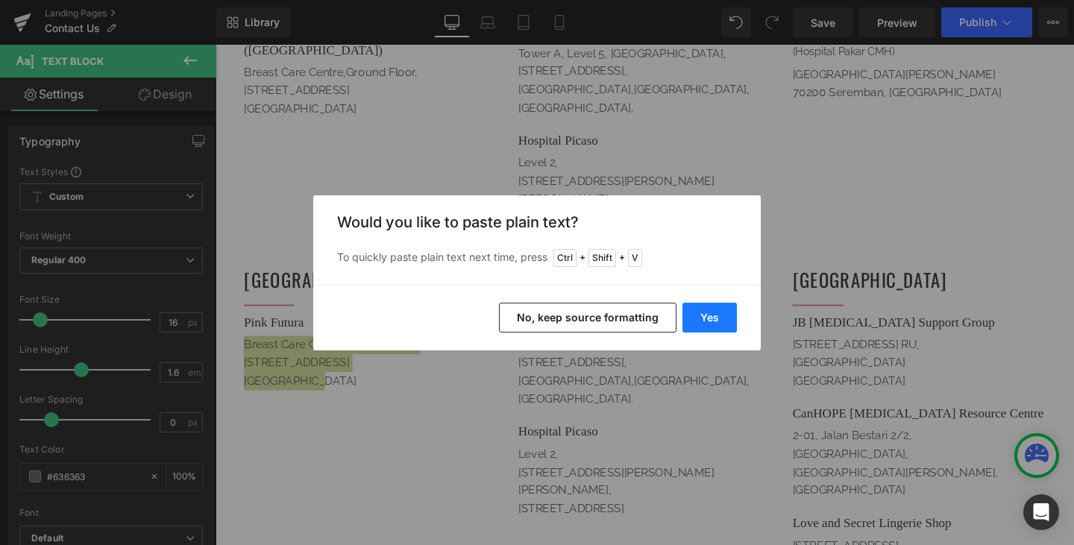
click at [701, 312] on button "Yes" at bounding box center [709, 318] width 54 height 30
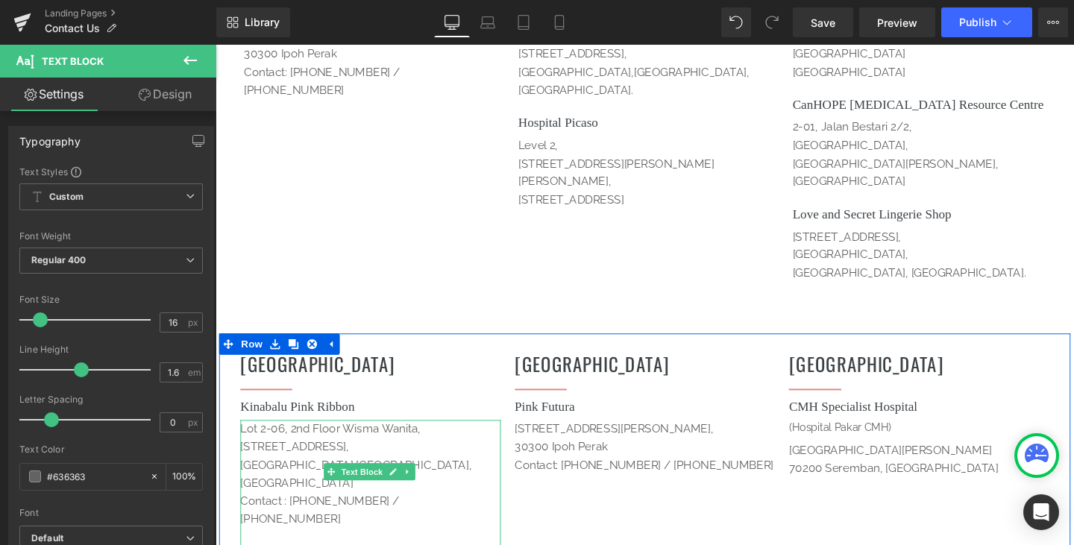
scroll to position [1623, 0]
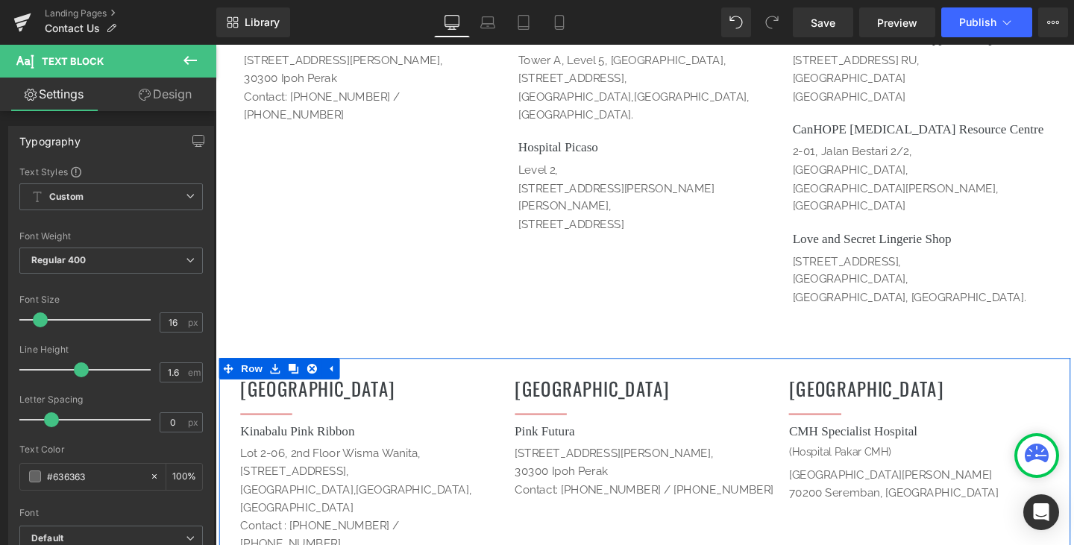
click at [533, 391] on h1 "[GEOGRAPHIC_DATA]" at bounding box center [667, 405] width 274 height 29
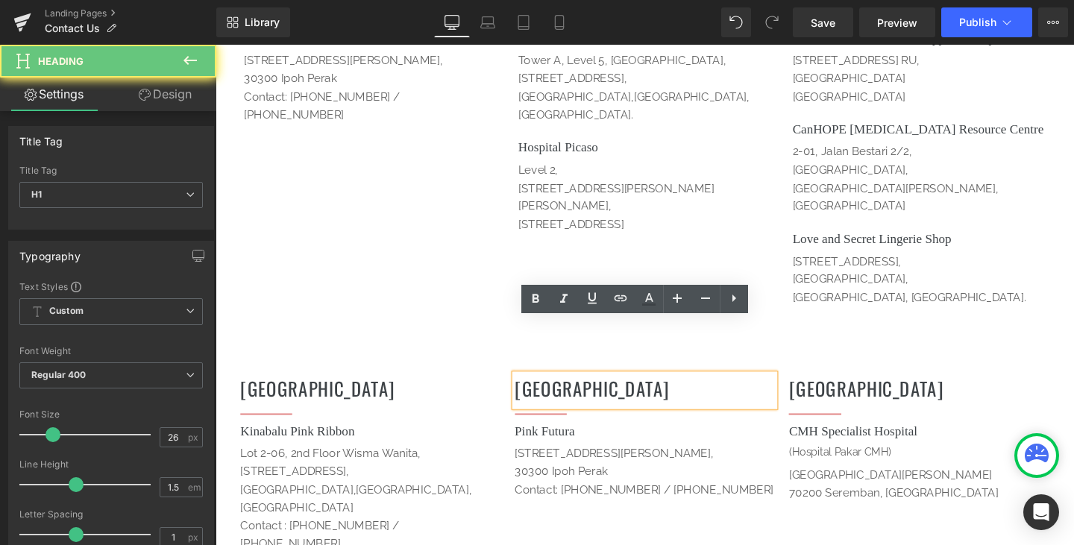
click at [544, 391] on h1 "[GEOGRAPHIC_DATA]" at bounding box center [667, 405] width 274 height 29
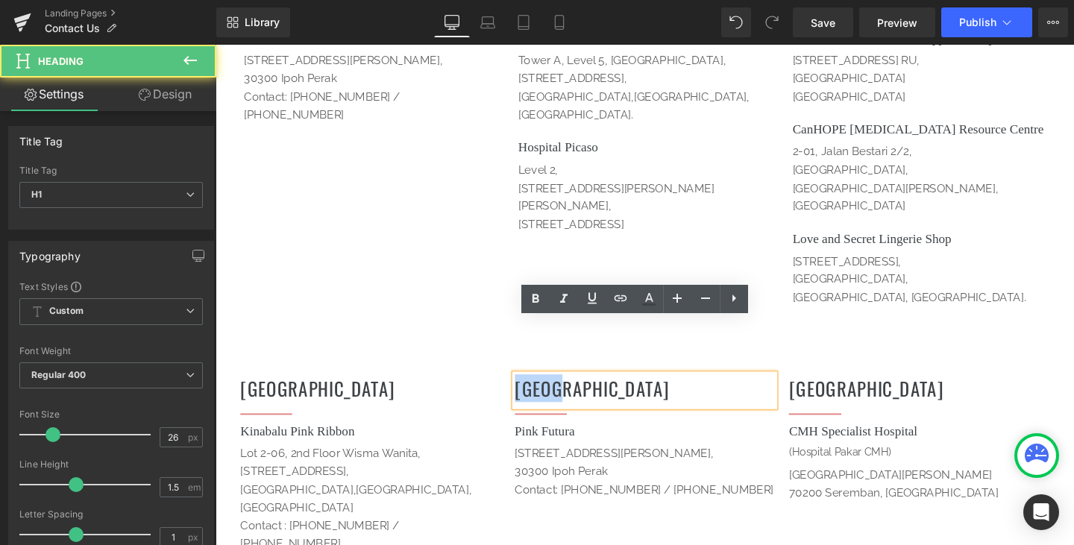
drag, startPoint x: 629, startPoint y: 356, endPoint x: 511, endPoint y: 350, distance: 118.7
click at [511, 374] on div "Sabah Heading Separator Kinabalu Pink Ribbon Heading [STREET_ADDRESS][PERSON_NA…" at bounding box center [666, 505] width 895 height 262
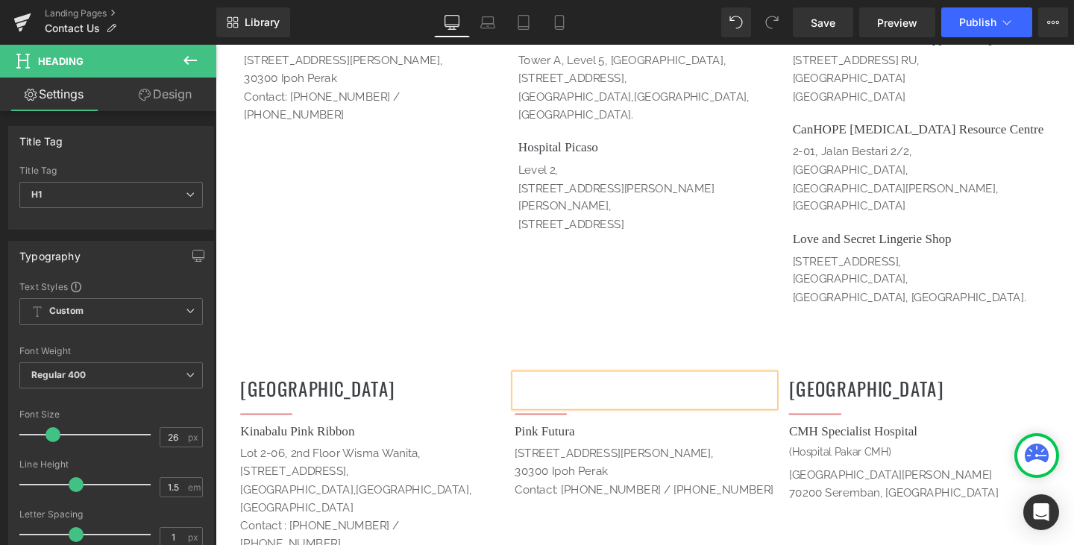
click at [615, 441] on h1 "Pink Futura" at bounding box center [667, 451] width 274 height 20
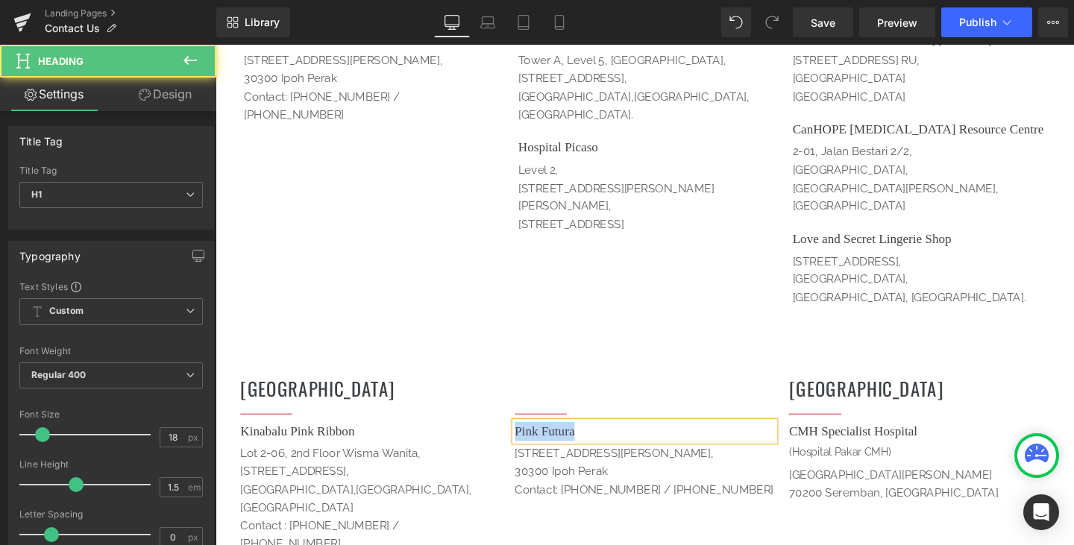
drag, startPoint x: 596, startPoint y: 395, endPoint x: 527, endPoint y: 390, distance: 68.8
click at [530, 441] on h1 "Pink Futura" at bounding box center [667, 451] width 274 height 20
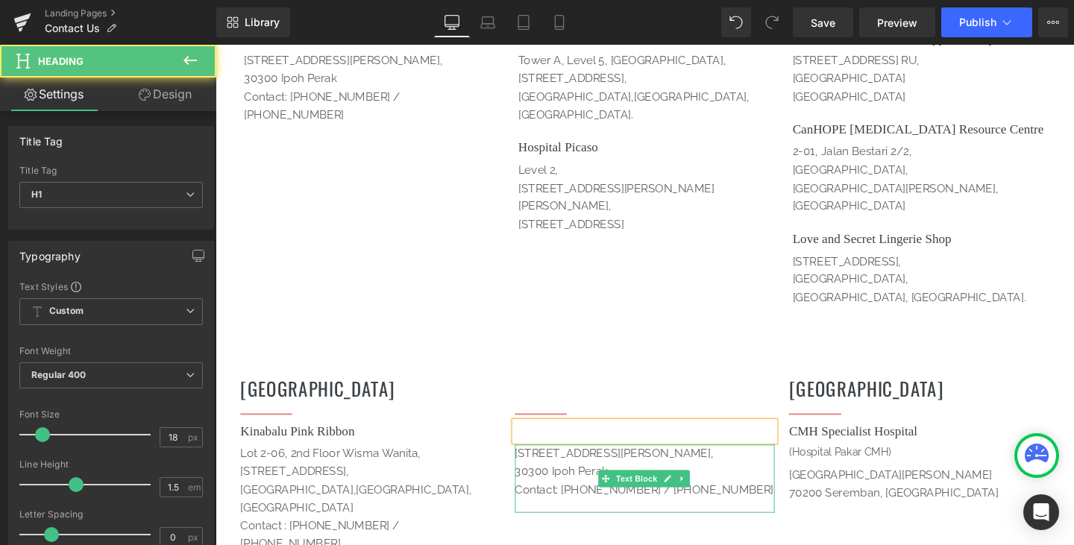
click at [725, 503] on p "Contact: [PHONE_NUMBER] / [PHONE_NUMBER]" at bounding box center [667, 512] width 274 height 19
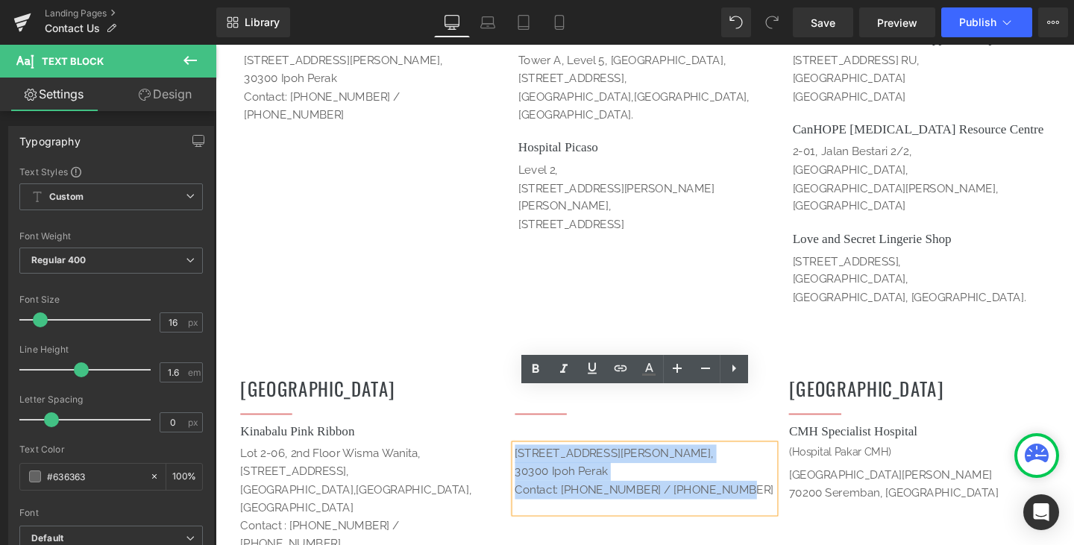
drag, startPoint x: 767, startPoint y: 458, endPoint x: 518, endPoint y: 415, distance: 252.6
click at [523, 415] on div "Heading Separator Heading [STREET_ADDRESS][PERSON_NAME] Contact: [PHONE_NUMBER]…" at bounding box center [667, 466] width 289 height 157
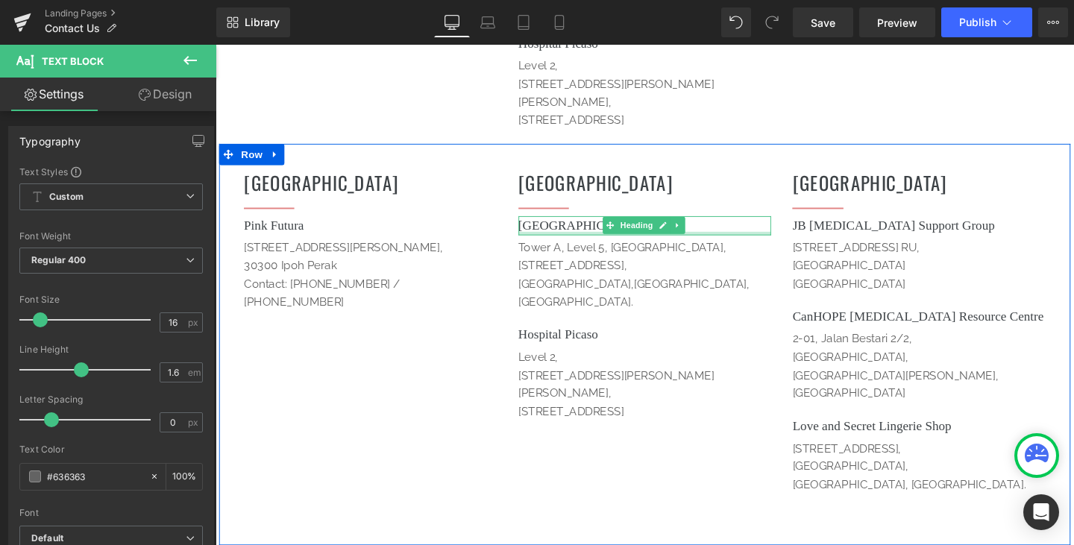
scroll to position [1399, 0]
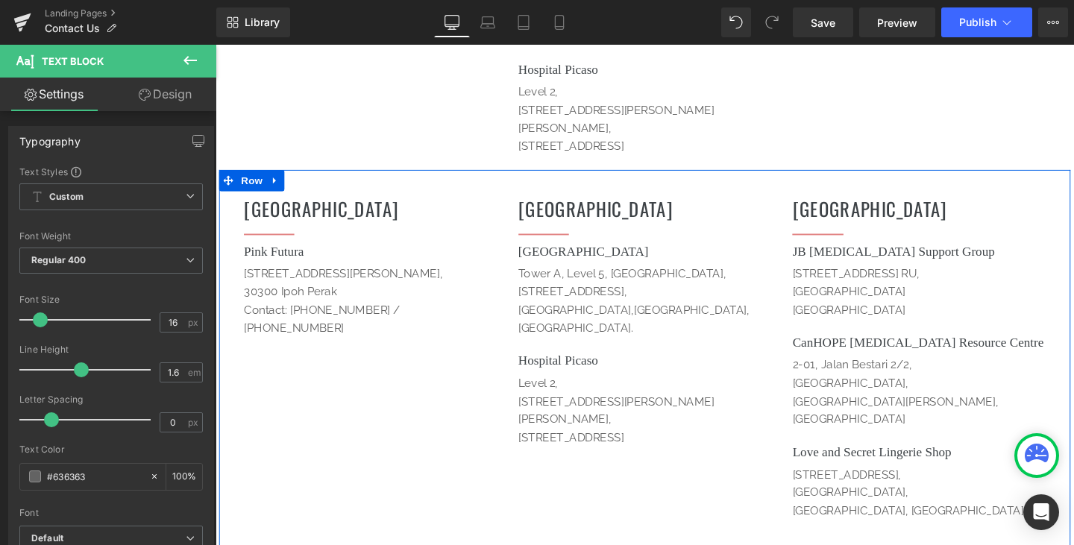
click at [602, 202] on h1 "[GEOGRAPHIC_DATA]" at bounding box center [667, 216] width 266 height 29
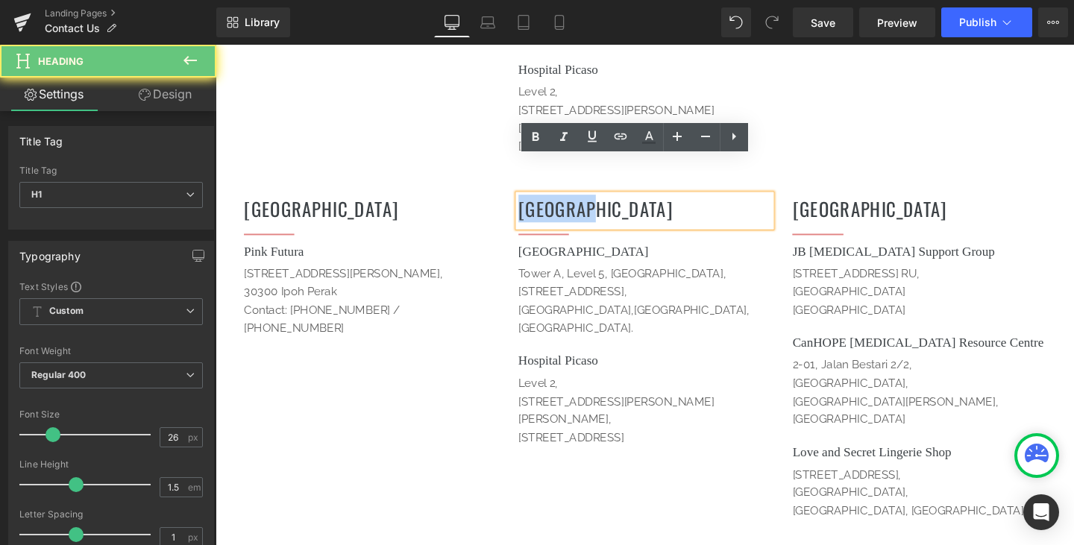
drag, startPoint x: 602, startPoint y: 178, endPoint x: 513, endPoint y: 179, distance: 88.7
click at [513, 179] on div "Perak Heading Separator Pink Futura Heading [STREET_ADDRESS][PERSON_NAME] Cont…" at bounding box center [666, 387] width 895 height 422
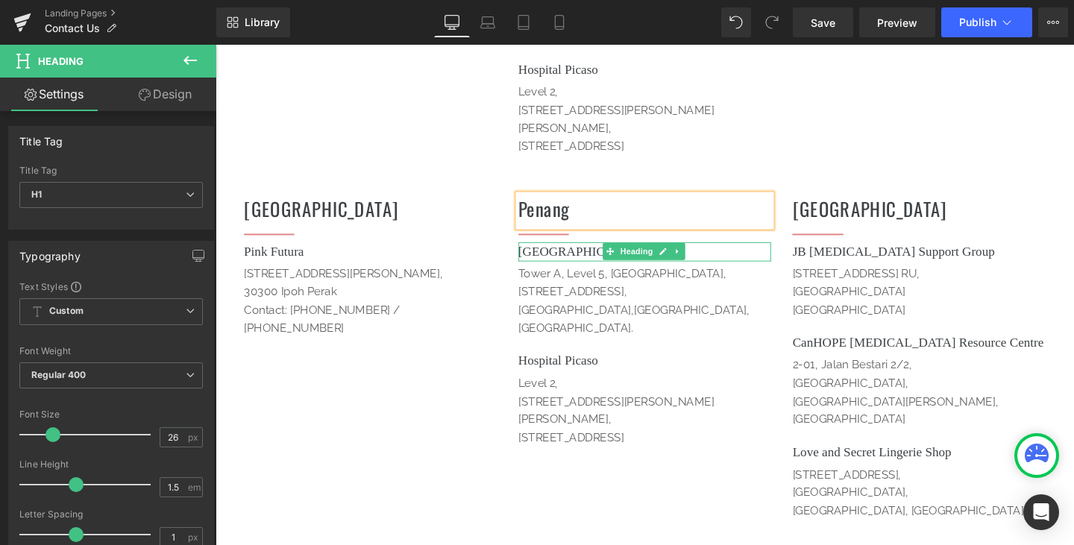
click at [608, 252] on h1 "[GEOGRAPHIC_DATA]" at bounding box center [667, 262] width 266 height 20
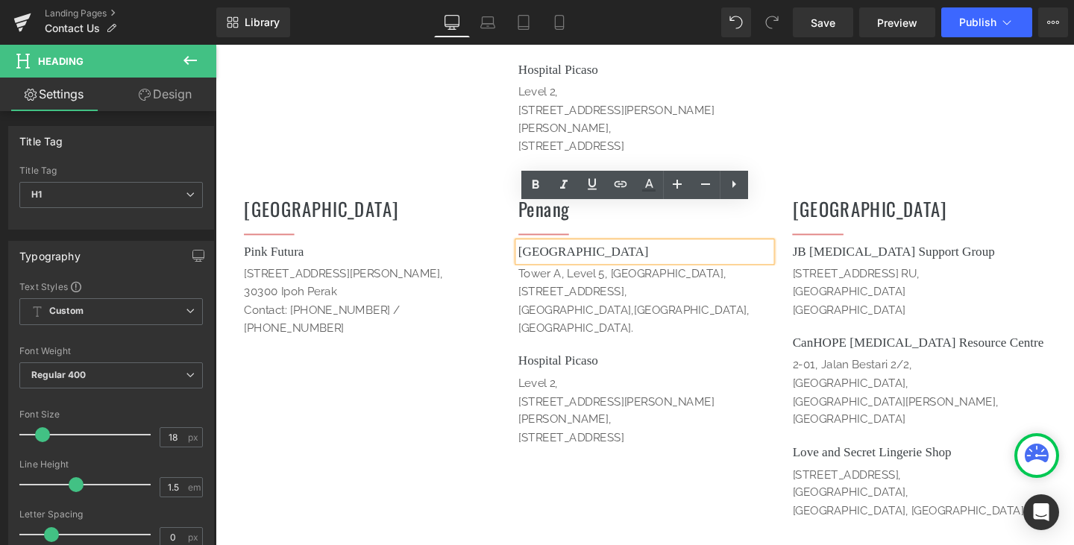
click at [366, 385] on div "Perak Heading Separator Pink Futura Heading [STREET_ADDRESS][PERSON_NAME] Cont…" at bounding box center [666, 387] width 895 height 422
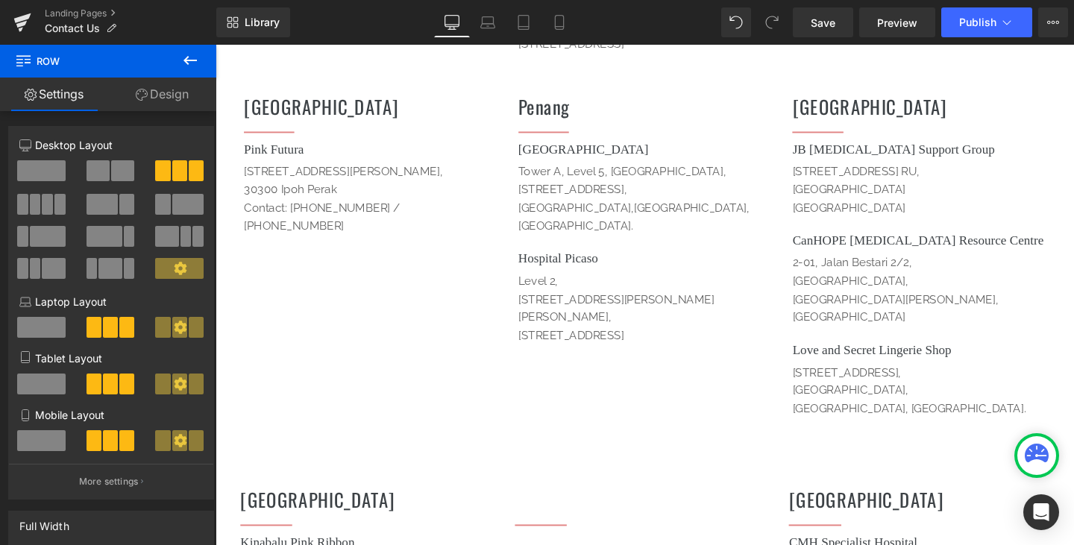
scroll to position [1549, 0]
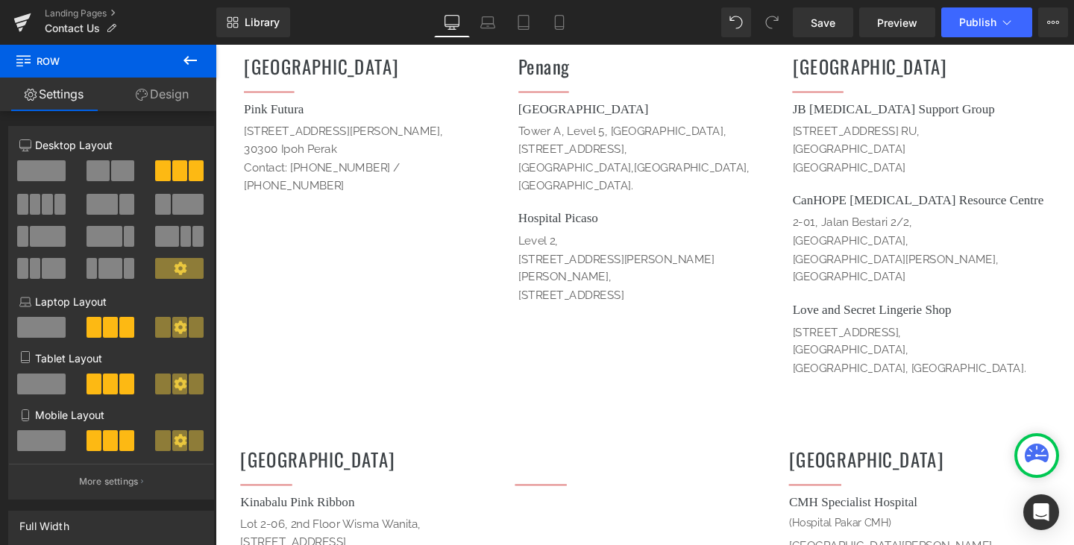
click at [289, 466] on h1 "[GEOGRAPHIC_DATA]" at bounding box center [379, 480] width 274 height 29
click at [299, 466] on h1 "[GEOGRAPHIC_DATA]" at bounding box center [379, 480] width 274 height 29
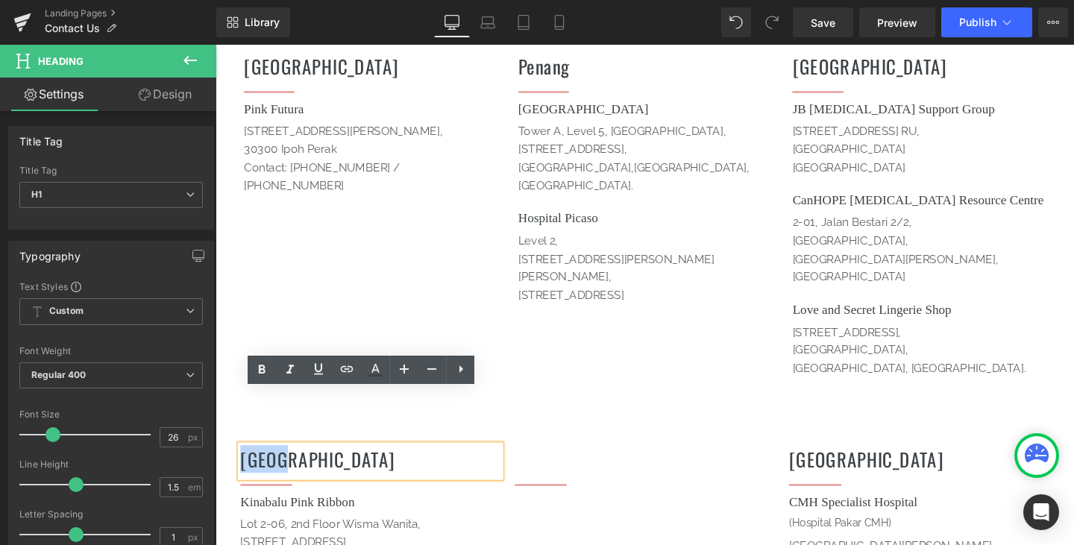
drag, startPoint x: 299, startPoint y: 431, endPoint x: 218, endPoint y: 426, distance: 80.7
copy h1 "[GEOGRAPHIC_DATA]"
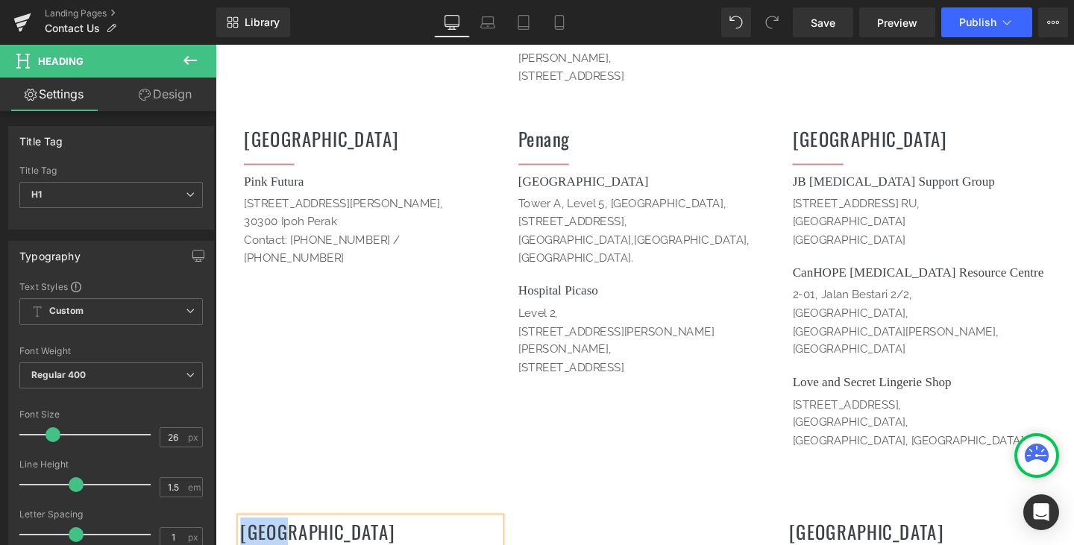
scroll to position [1325, 0]
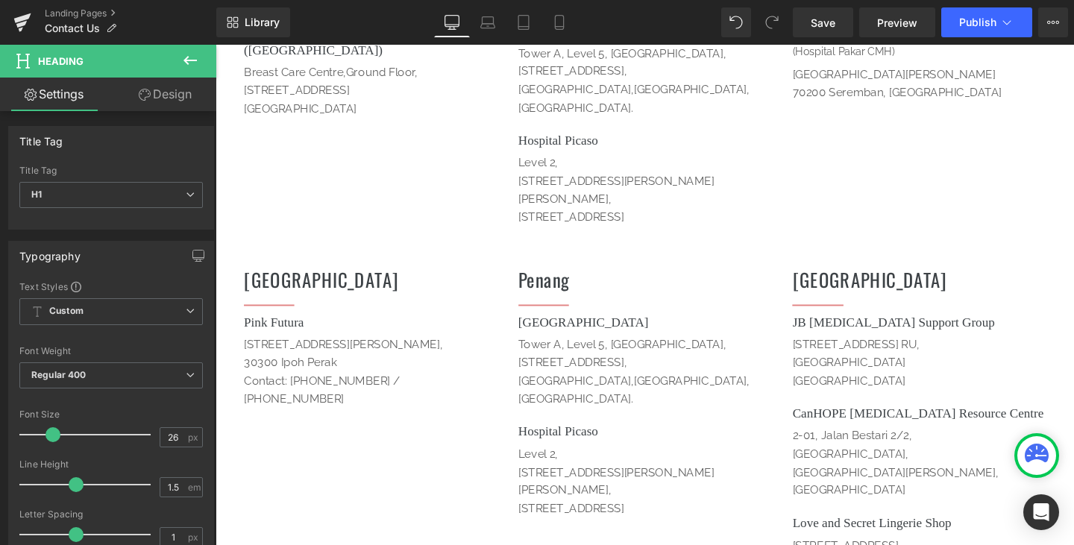
click at [604, 277] on h1 "Penang" at bounding box center [667, 291] width 266 height 29
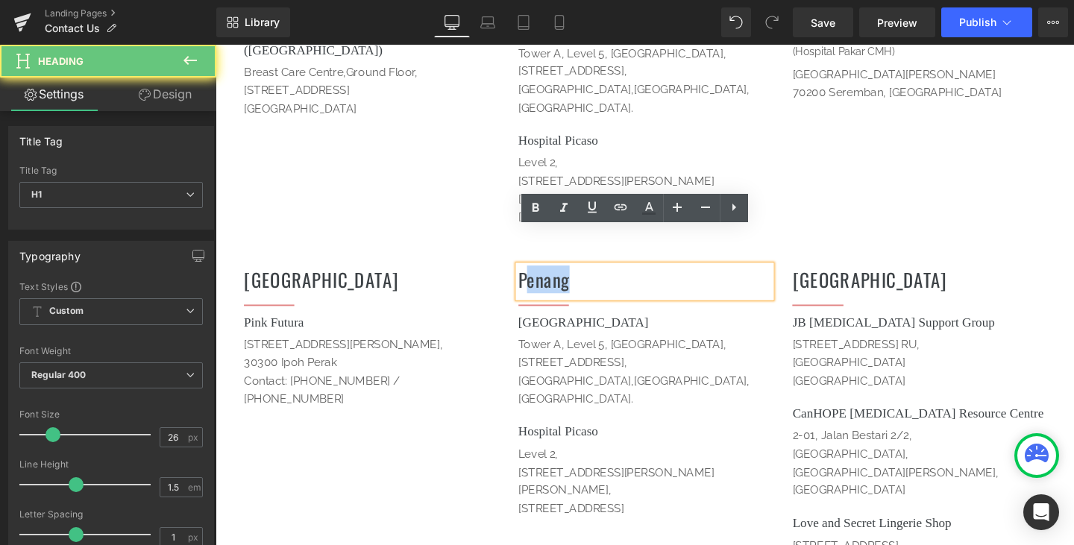
drag, startPoint x: 601, startPoint y: 253, endPoint x: 534, endPoint y: 253, distance: 67.1
click at [534, 277] on h1 "Penang" at bounding box center [667, 291] width 266 height 29
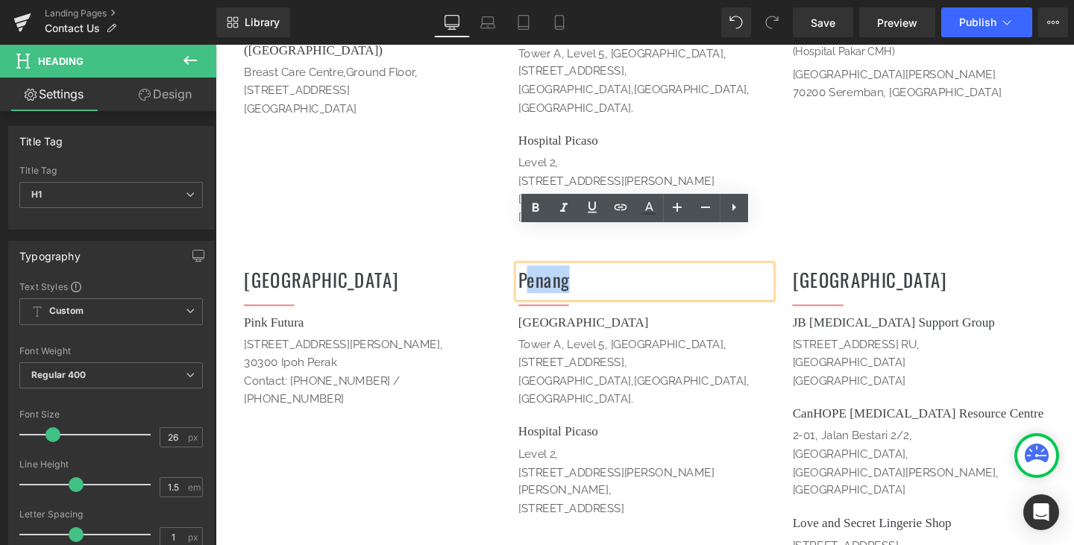
click at [608, 277] on h1 "Penang" at bounding box center [667, 291] width 266 height 29
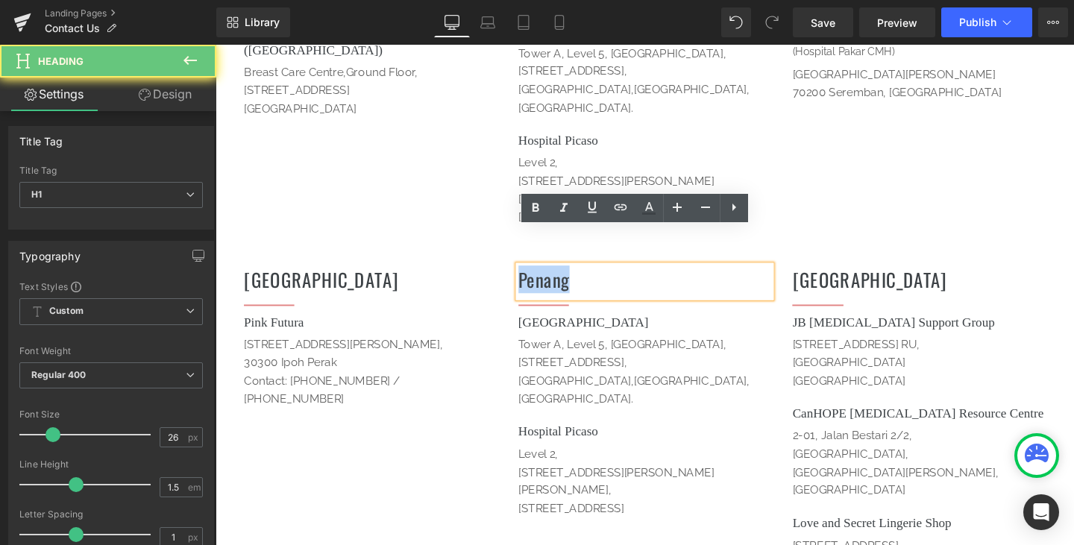
drag, startPoint x: 608, startPoint y: 253, endPoint x: 514, endPoint y: 251, distance: 93.2
click at [514, 251] on div "Perak Heading Separator Pink Futura Heading [STREET_ADDRESS][PERSON_NAME] Cont…" at bounding box center [666, 462] width 895 height 422
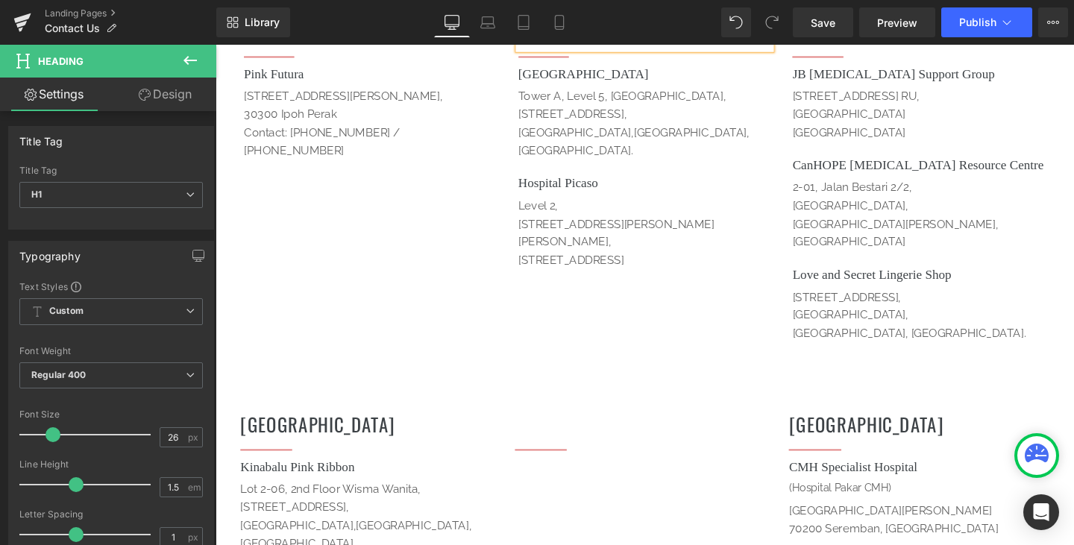
scroll to position [1623, 0]
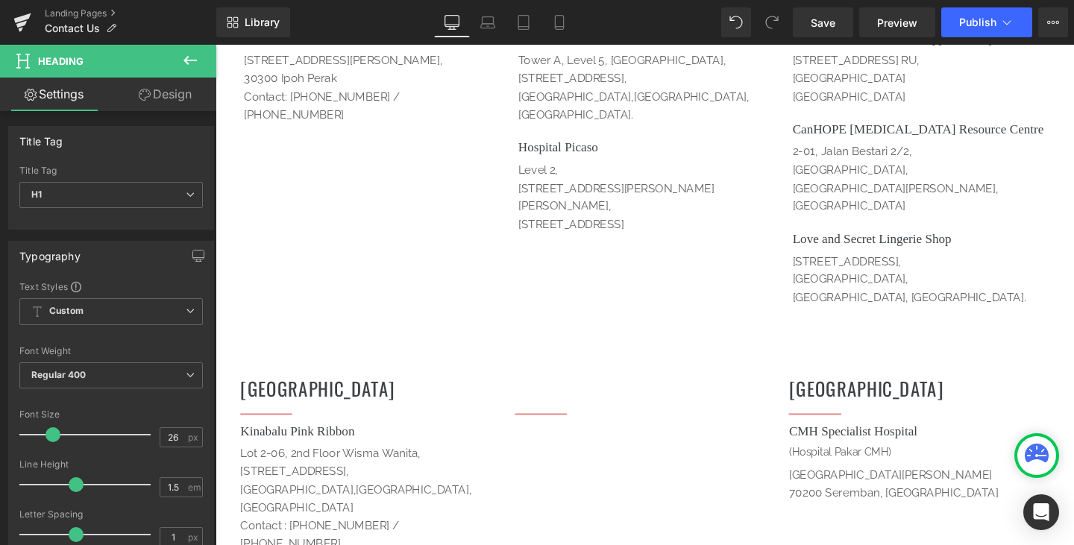
click at [350, 441] on div "Kinabalu Pink Ribbon Heading" at bounding box center [379, 453] width 274 height 24
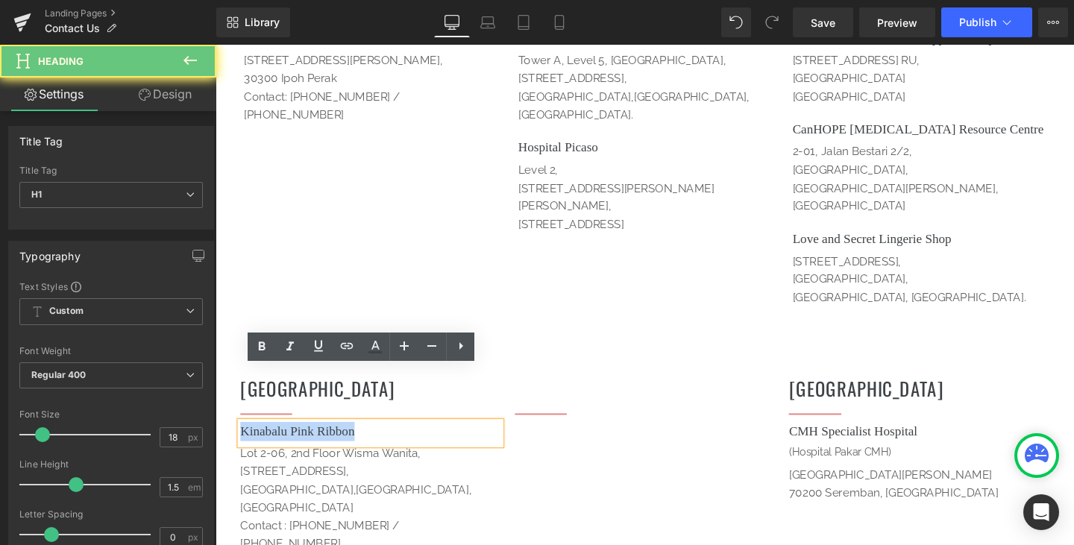
drag, startPoint x: 371, startPoint y: 391, endPoint x: 415, endPoint y: 415, distance: 49.4
click at [215, 386] on html "RM{{amount}} About Us Products Post Operation Garments Breast Prosthesis" at bounding box center [666, 364] width 902 height 3884
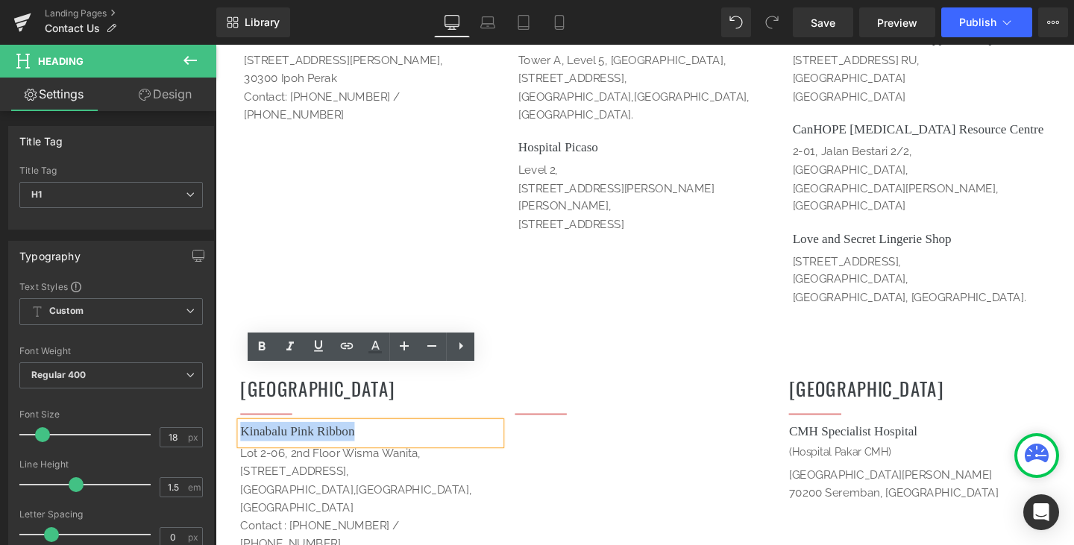
copy h1 "Kinabalu Pink Ribbon"
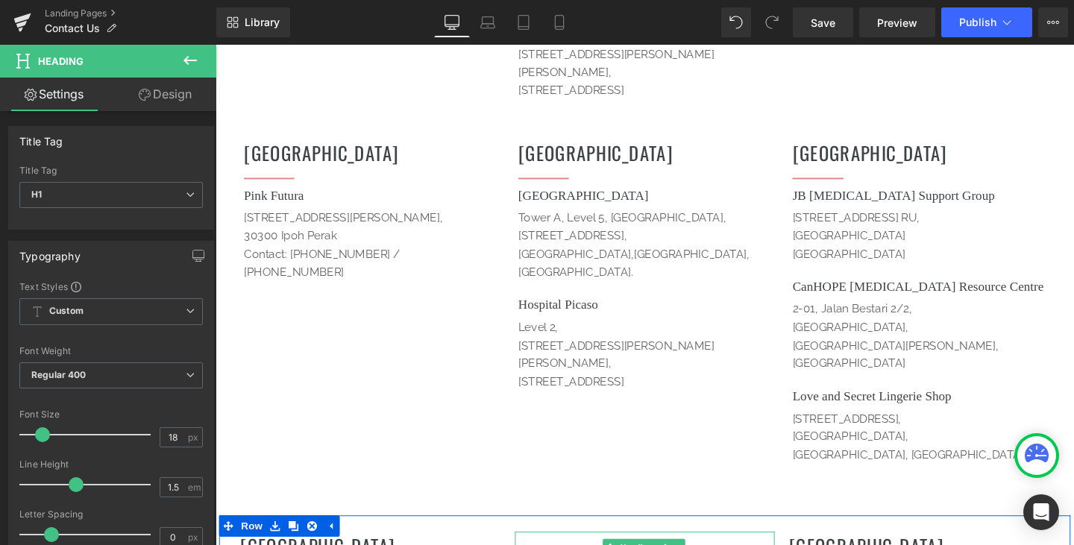
scroll to position [1399, 0]
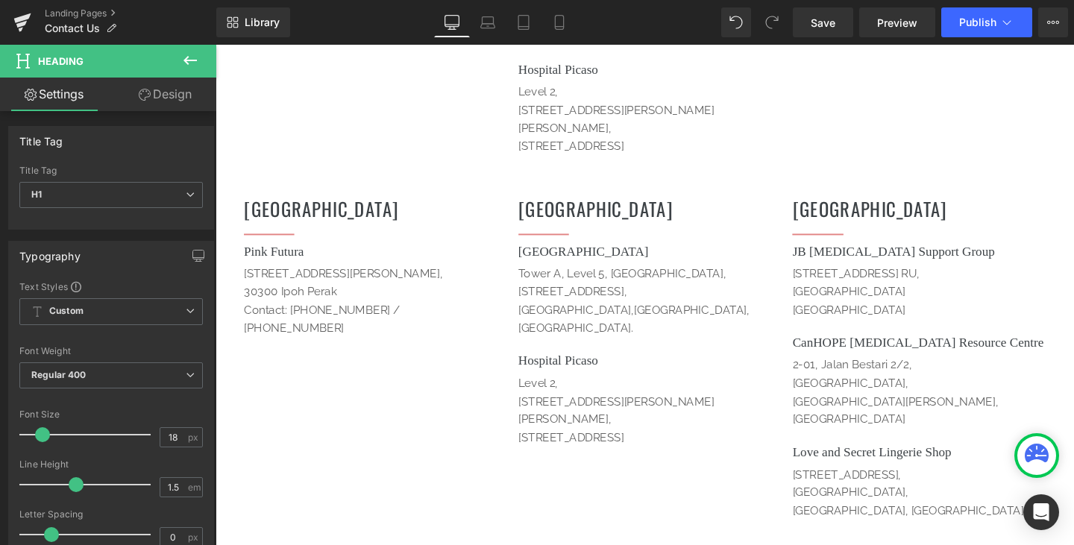
click at [668, 252] on div "[GEOGRAPHIC_DATA] Heading" at bounding box center [667, 262] width 266 height 20
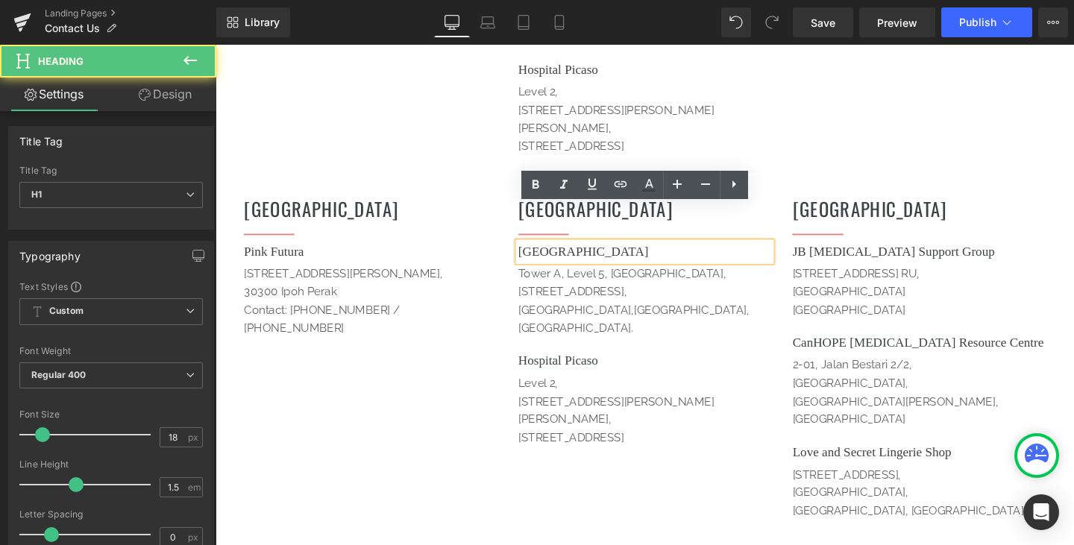
click at [523, 224] on div "Sabah Heading Separator Sunway Medical Centre Heading [STREET_ADDRESS]. [GEOGRA…" at bounding box center [667, 340] width 289 height 284
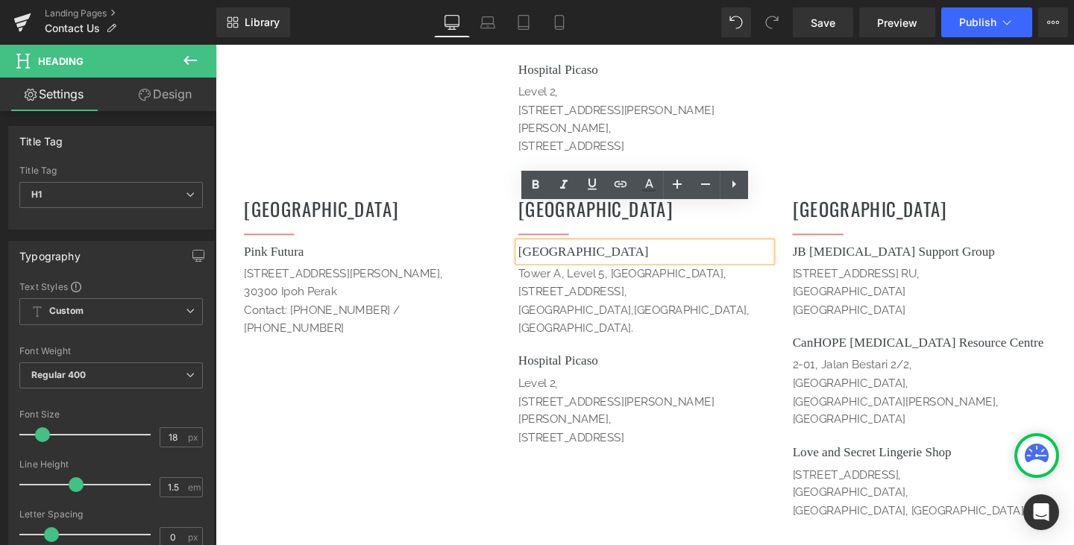
click at [684, 252] on h1 "[GEOGRAPHIC_DATA]" at bounding box center [667, 262] width 266 height 20
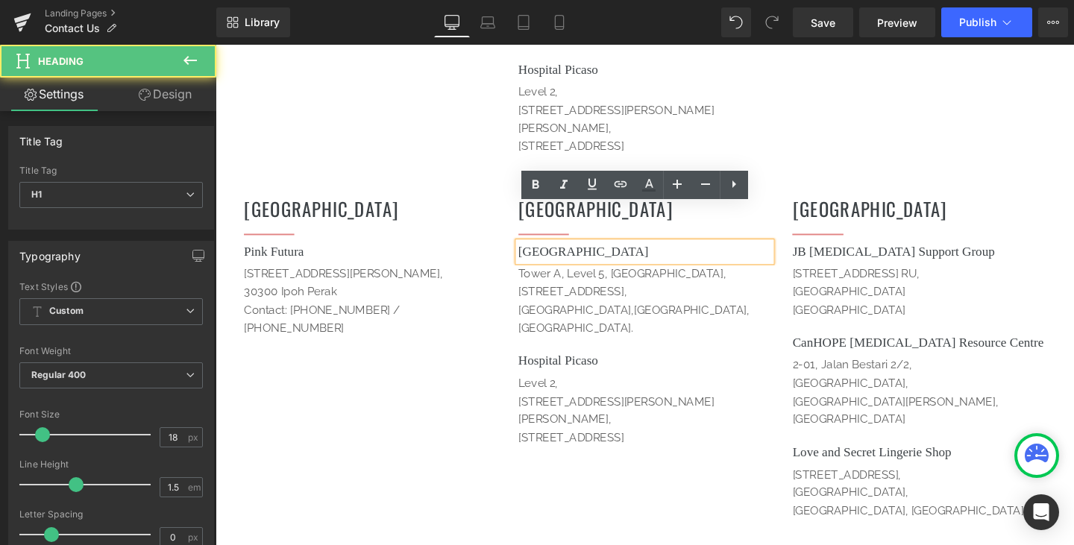
drag, startPoint x: 605, startPoint y: 223, endPoint x: 522, endPoint y: 223, distance: 82.8
click at [523, 223] on div "Sabah Heading Separator Sunway Medical Centre Heading [STREET_ADDRESS]. [GEOGRA…" at bounding box center [667, 340] width 289 height 284
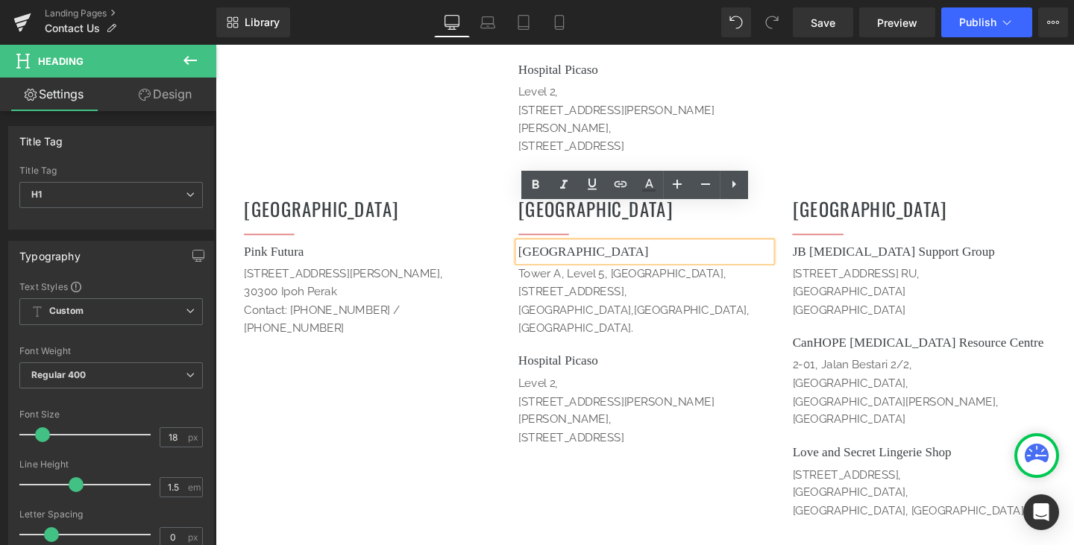
paste div
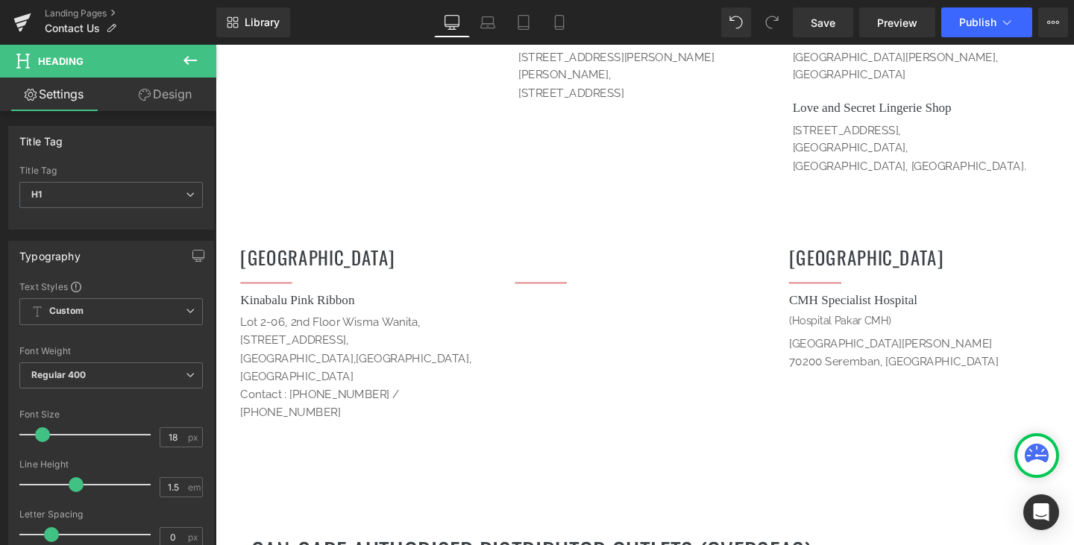
scroll to position [1772, 0]
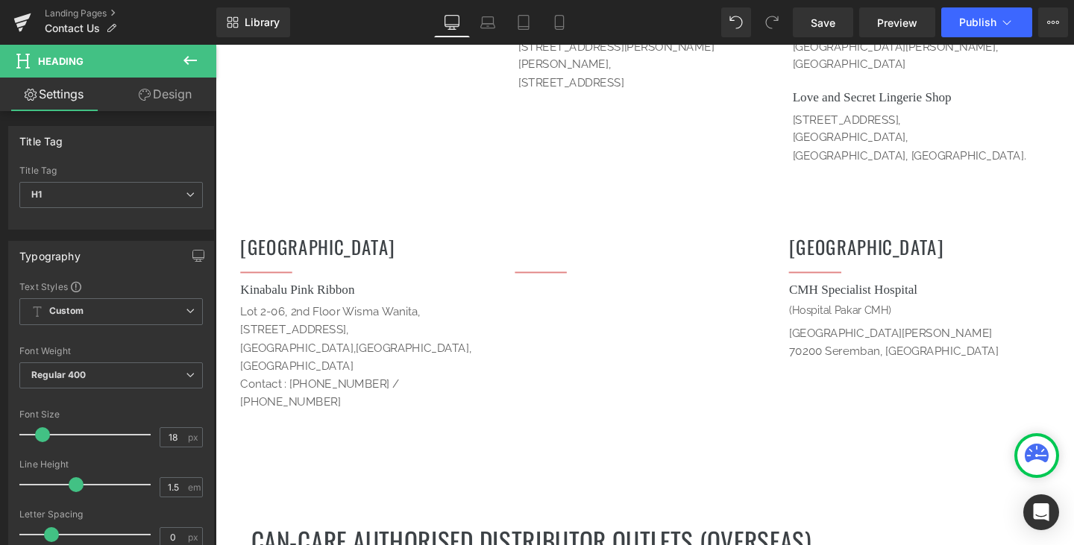
click at [315, 354] on p "[GEOGRAPHIC_DATA],[GEOGRAPHIC_DATA], [GEOGRAPHIC_DATA]" at bounding box center [379, 373] width 274 height 38
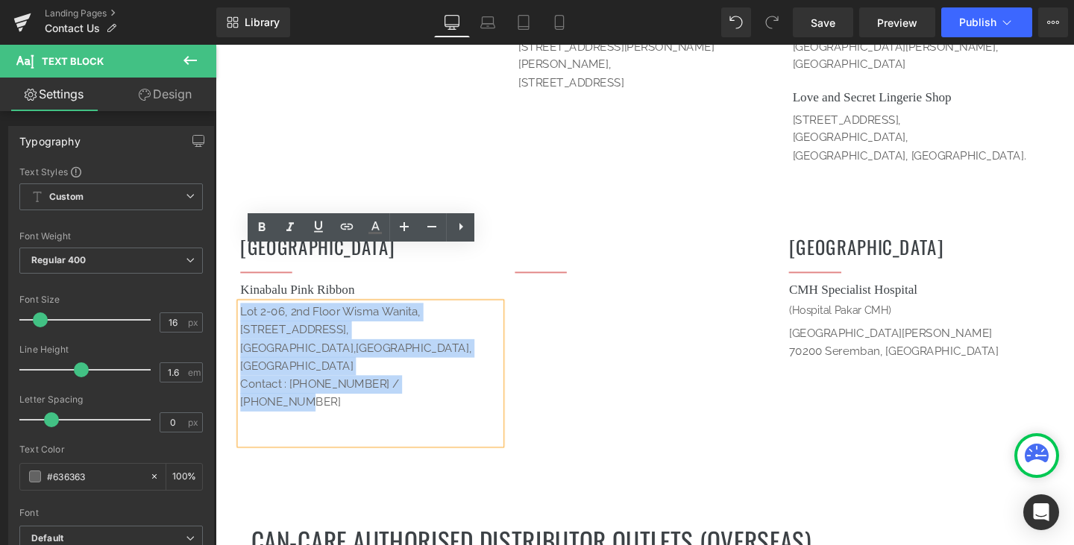
drag, startPoint x: 462, startPoint y: 326, endPoint x: 221, endPoint y: 265, distance: 248.3
click at [221, 265] on div "Sabah Heading Separator Kinabalu Pink Ribbon Heading [STREET_ADDRESS][PERSON_NA…" at bounding box center [666, 356] width 895 height 262
copy div "[STREET_ADDRESS][PERSON_NAME] Contact : [PHONE_NUMBER] / [PHONE_NUMBER]"
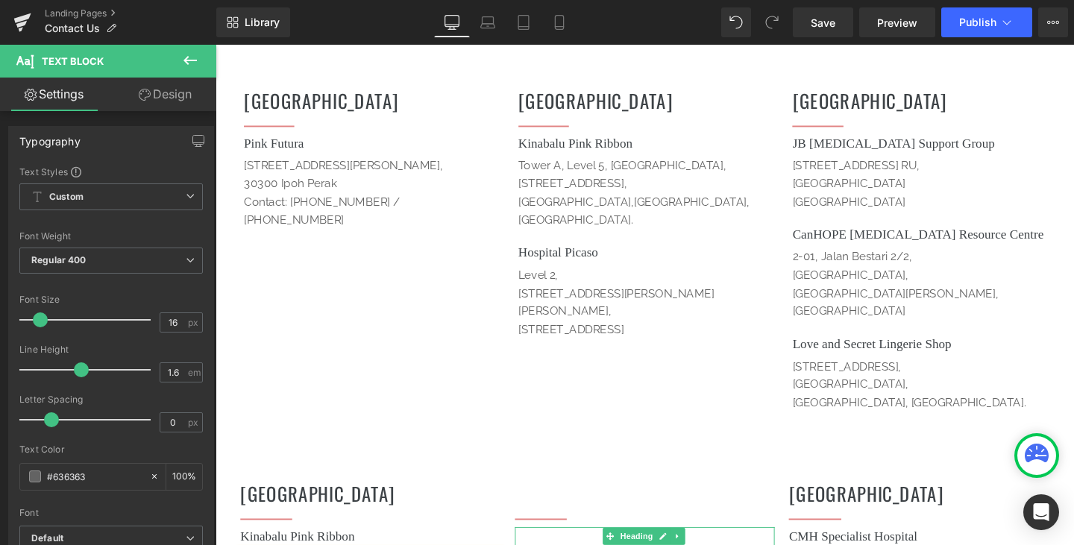
scroll to position [1399, 0]
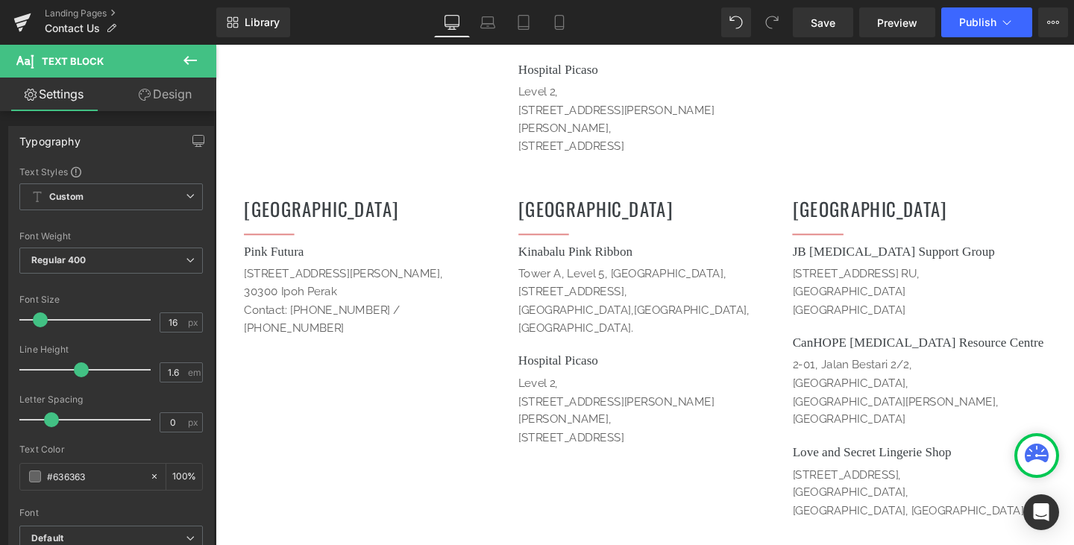
click at [693, 391] on div "[STREET_ADDRESS][PERSON_NAME][PERSON_NAME] Text Block" at bounding box center [667, 436] width 266 height 91
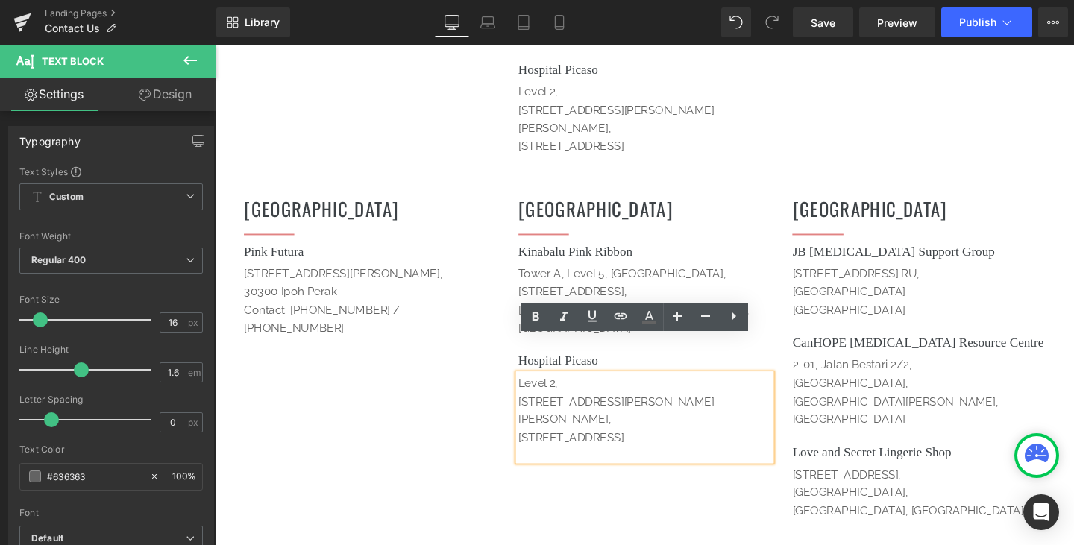
click at [620, 295] on p "[STREET_ADDRESS]," at bounding box center [667, 304] width 266 height 19
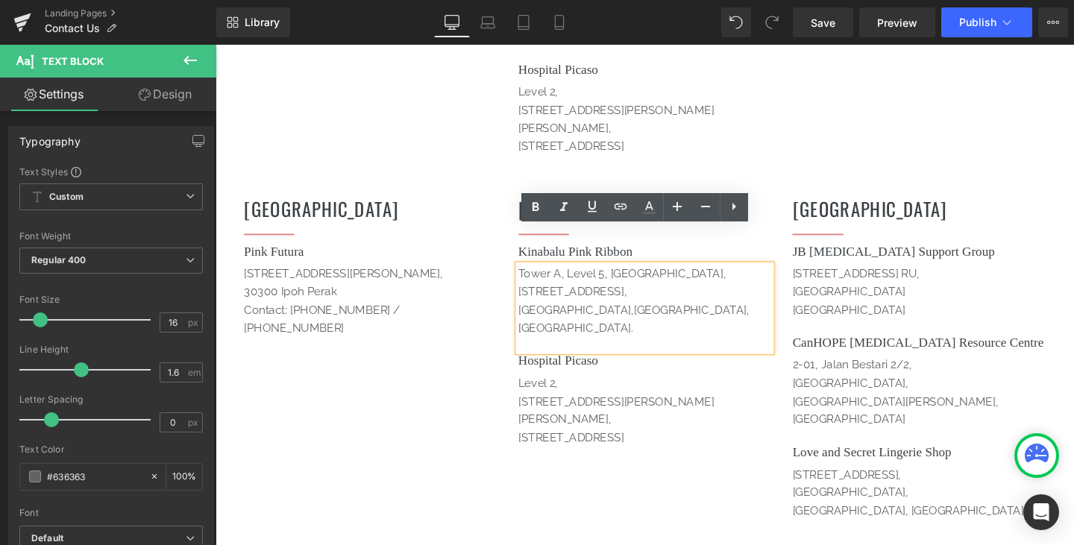
drag, startPoint x: 561, startPoint y: 285, endPoint x: 523, endPoint y: 242, distance: 57.5
click at [523, 242] on div "Sabah Heading Separator Kinabalu Pink Ribbon Heading [STREET_ADDRESS]. [GEOGRAP…" at bounding box center [667, 340] width 289 height 284
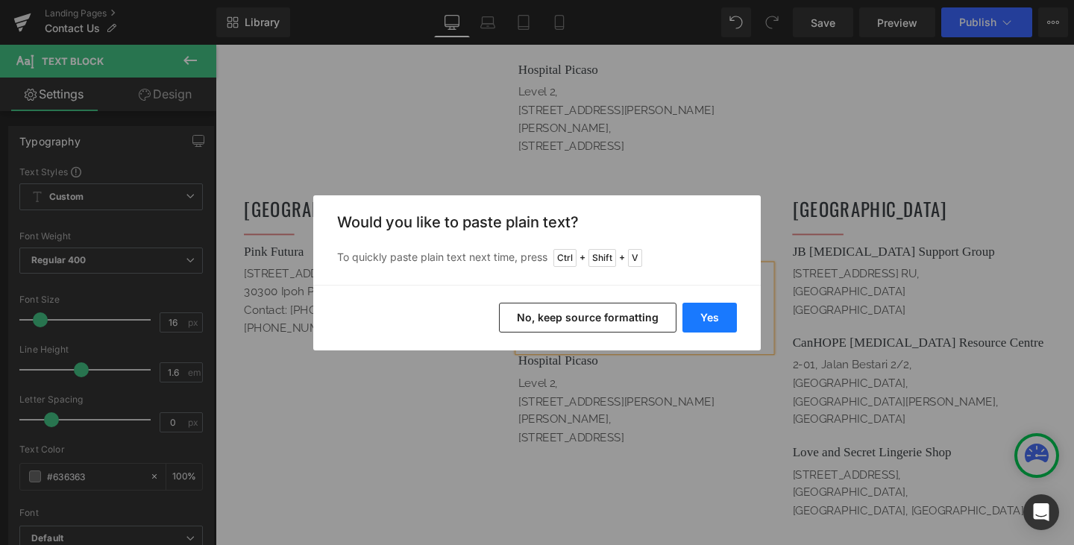
click at [701, 318] on button "Yes" at bounding box center [709, 318] width 54 height 30
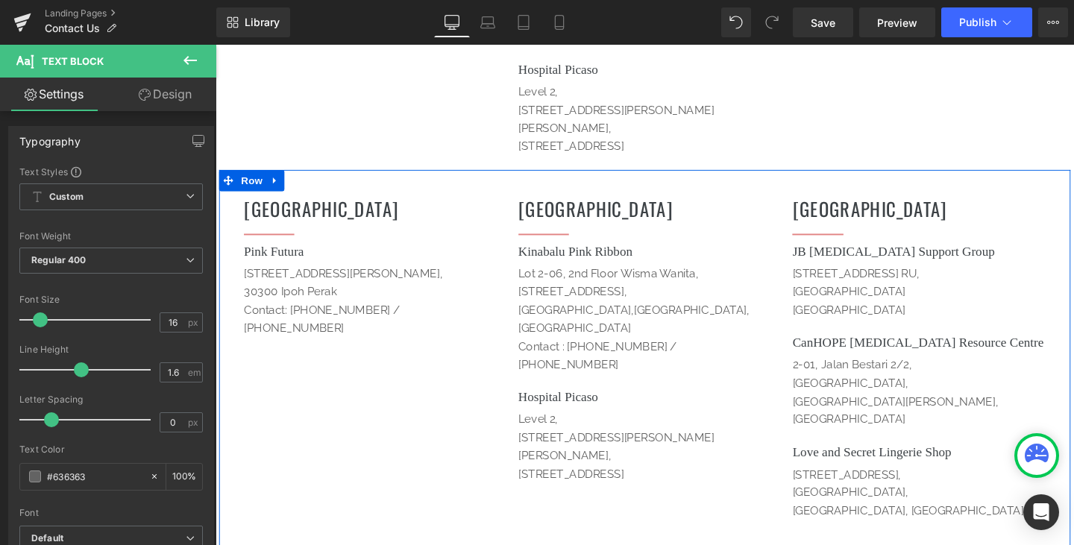
click at [581, 459] on div "Perak Heading Separator Pink Futura Heading [STREET_ADDRESS][PERSON_NAME] Cont…" at bounding box center [666, 387] width 895 height 422
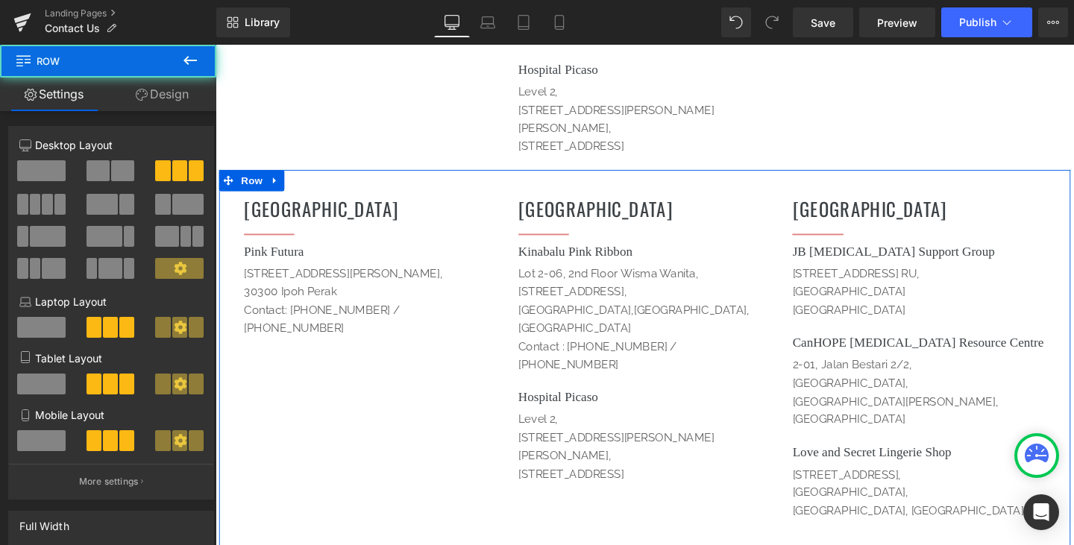
click at [611, 405] on h1 "Hospital Picaso" at bounding box center [667, 415] width 266 height 20
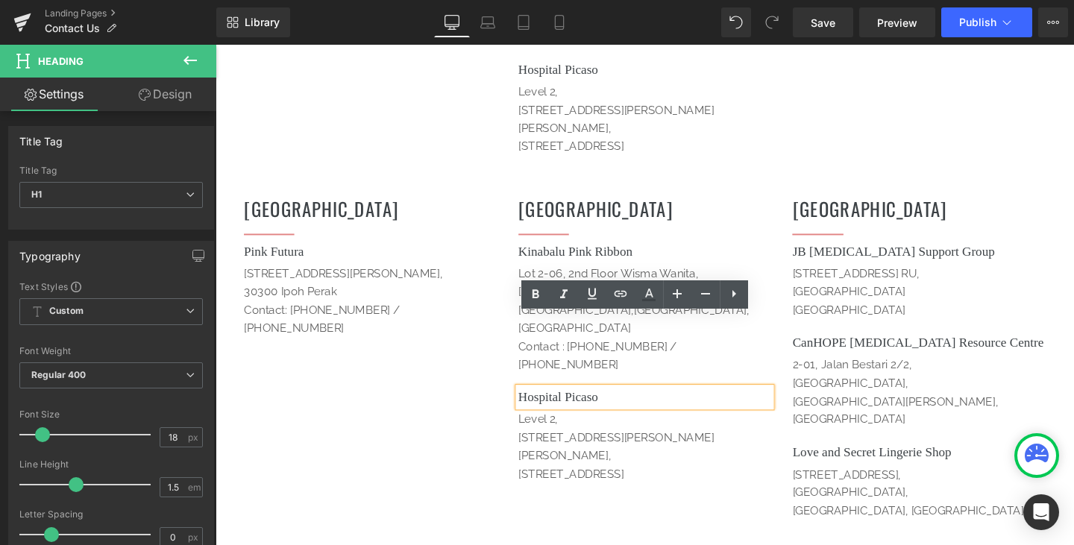
drag, startPoint x: 732, startPoint y: 338, endPoint x: 526, endPoint y: 336, distance: 206.5
click at [534, 405] on div "Hospital Picaso" at bounding box center [667, 415] width 266 height 20
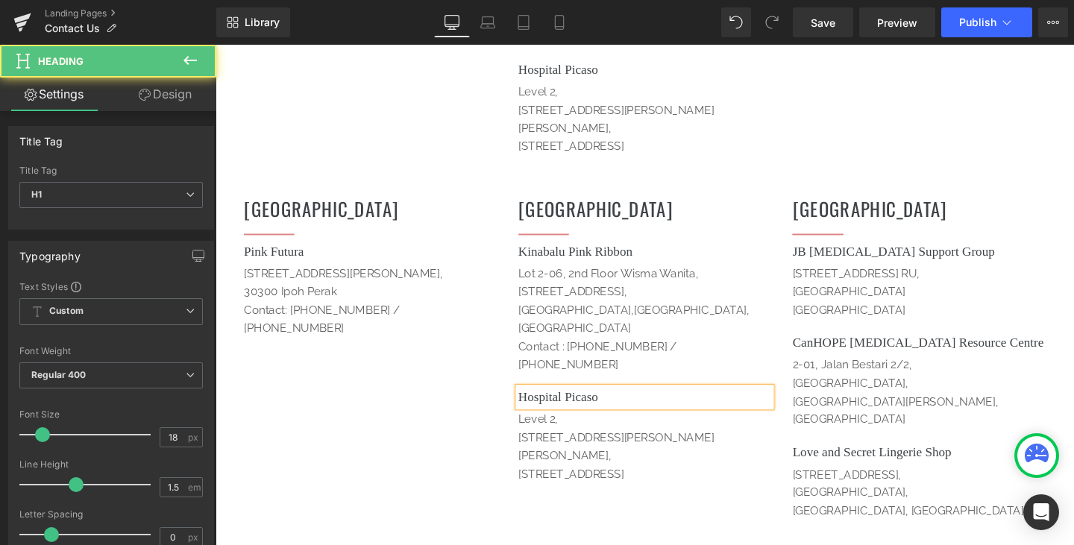
drag, startPoint x: 624, startPoint y: 338, endPoint x: 527, endPoint y: 338, distance: 96.9
click at [534, 405] on div "Hospital Picaso" at bounding box center [667, 415] width 266 height 20
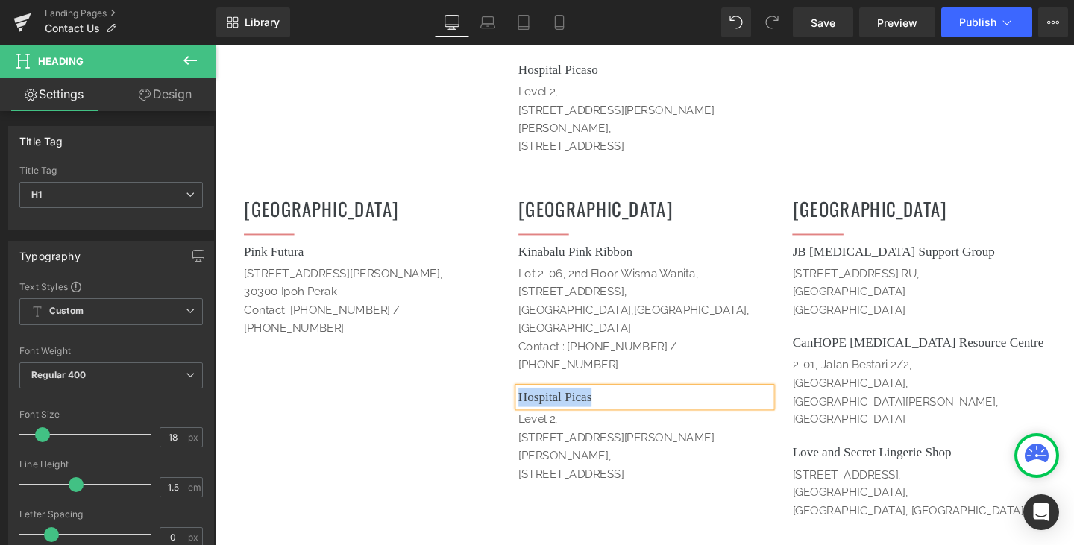
drag, startPoint x: 618, startPoint y: 340, endPoint x: 519, endPoint y: 338, distance: 99.2
click at [523, 338] on div "Sabah Heading Separator Kinabalu Pink Ribbon Heading [STREET_ADDRESS][PERSON_NA…" at bounding box center [667, 359] width 289 height 322
click at [641, 461] on div "Perak Heading Separator Pink Futura Heading [STREET_ADDRESS][PERSON_NAME] Cont…" at bounding box center [666, 387] width 895 height 422
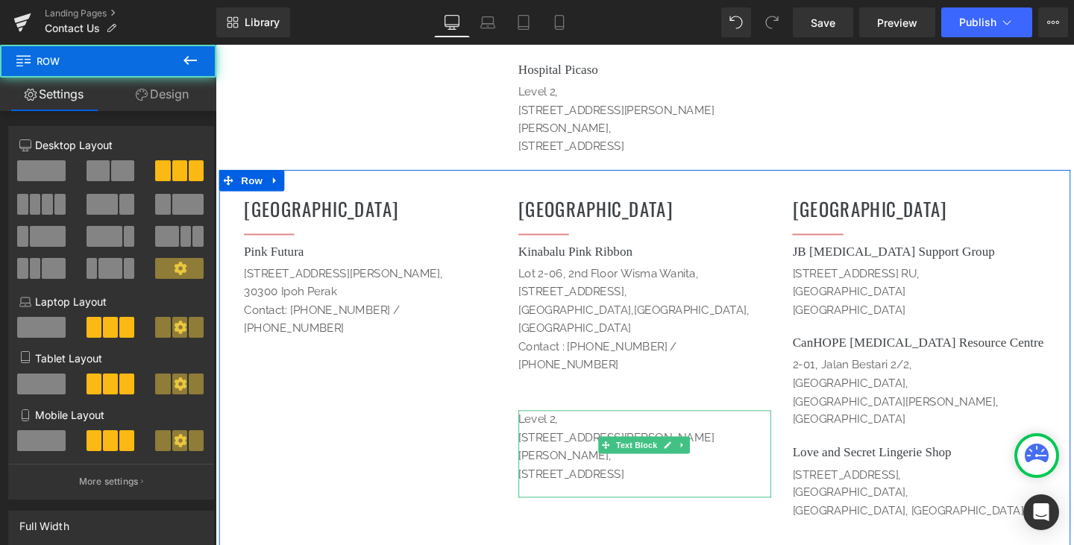
click at [629, 429] on div "[STREET_ADDRESS][PERSON_NAME][PERSON_NAME]" at bounding box center [667, 474] width 266 height 91
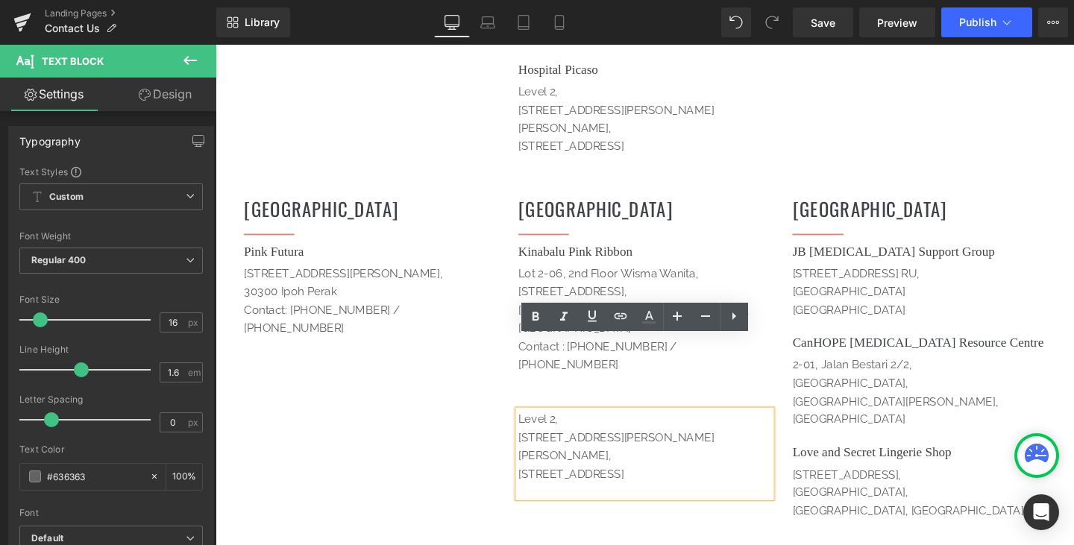
drag, startPoint x: 517, startPoint y: 369, endPoint x: 513, endPoint y: 356, distance: 13.4
click at [513, 356] on div "Perak Heading Separator Pink Futura Heading [STREET_ADDRESS][PERSON_NAME] Cont…" at bounding box center [666, 387] width 895 height 422
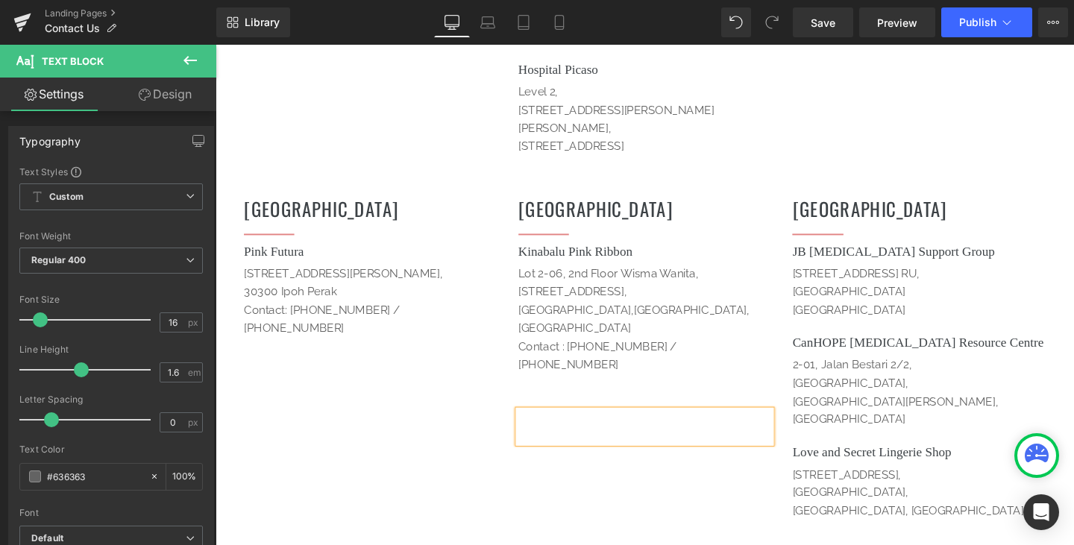
click at [595, 438] on div "Perak Heading Separator Pink Futura Heading [STREET_ADDRESS][PERSON_NAME] Cont…" at bounding box center [666, 387] width 895 height 422
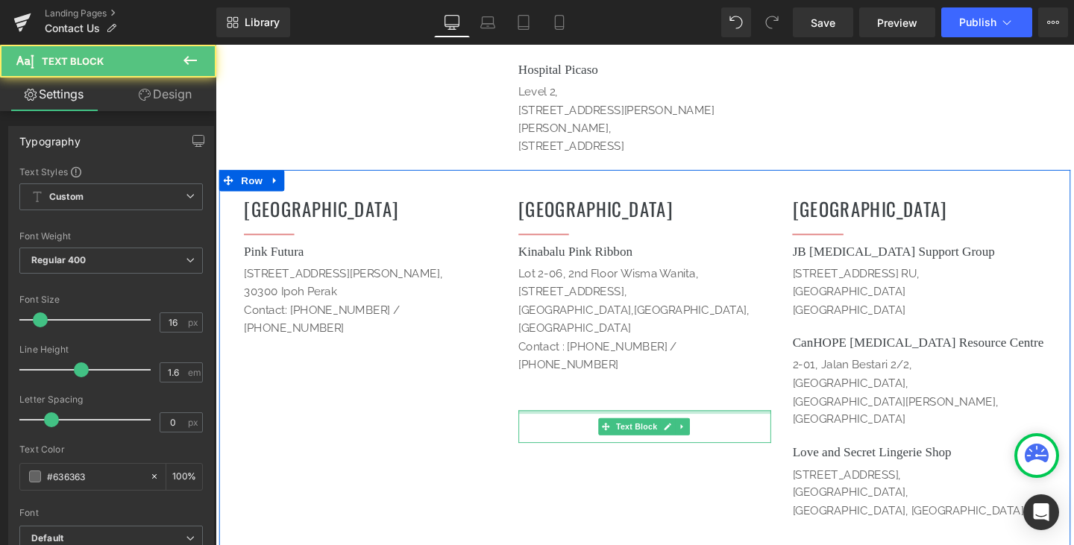
click at [588, 429] on div at bounding box center [667, 431] width 266 height 4
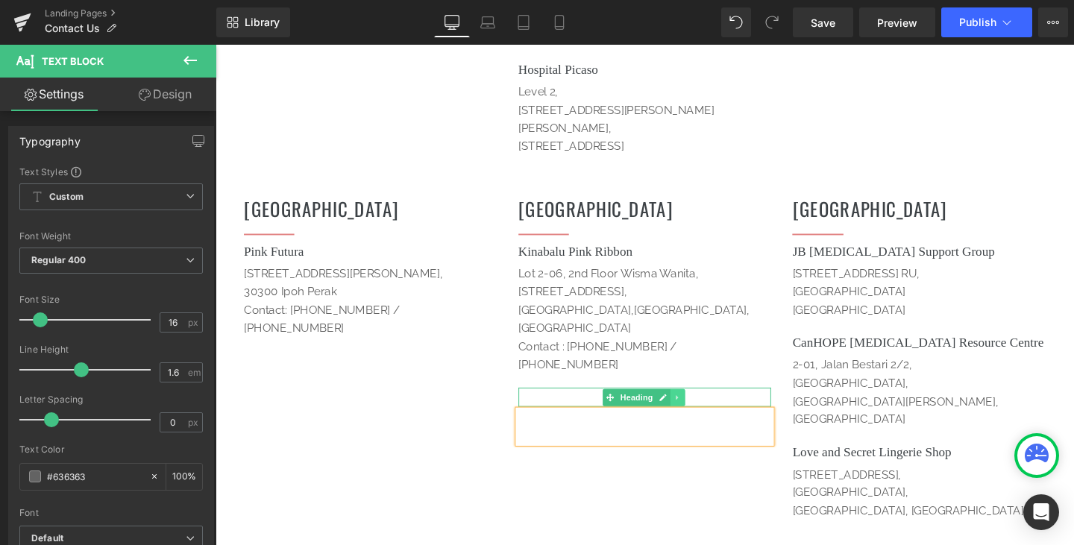
click at [699, 412] on icon at bounding box center [700, 414] width 2 height 5
click at [705, 411] on icon at bounding box center [709, 415] width 8 height 8
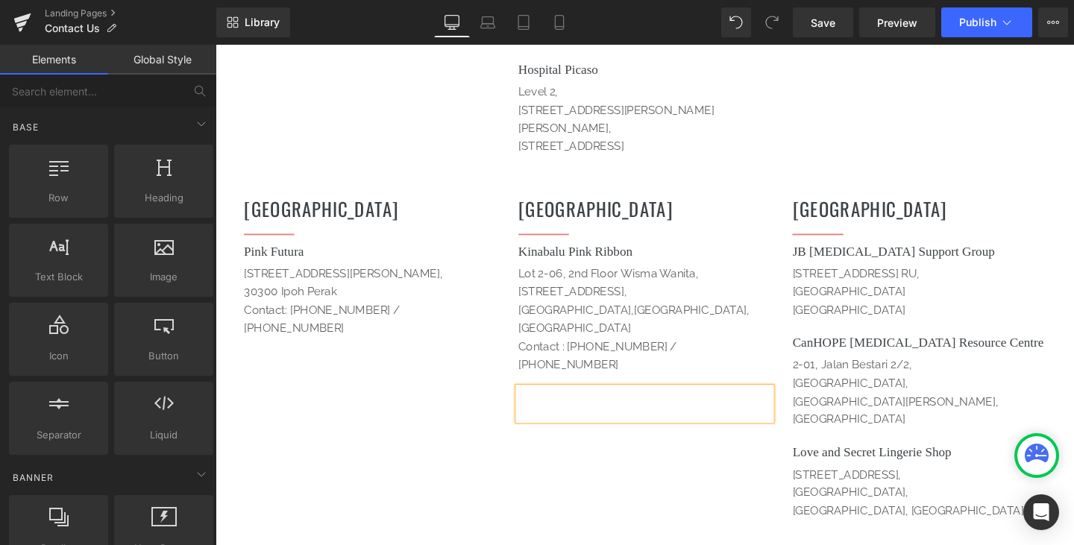
click at [652, 405] on div at bounding box center [667, 422] width 266 height 34
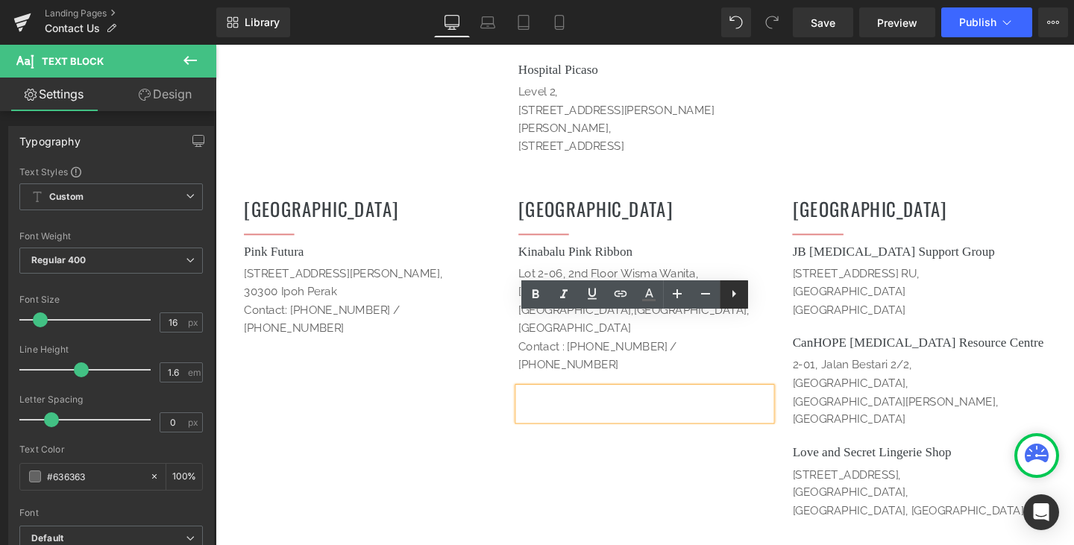
click at [734, 295] on icon at bounding box center [734, 294] width 18 height 18
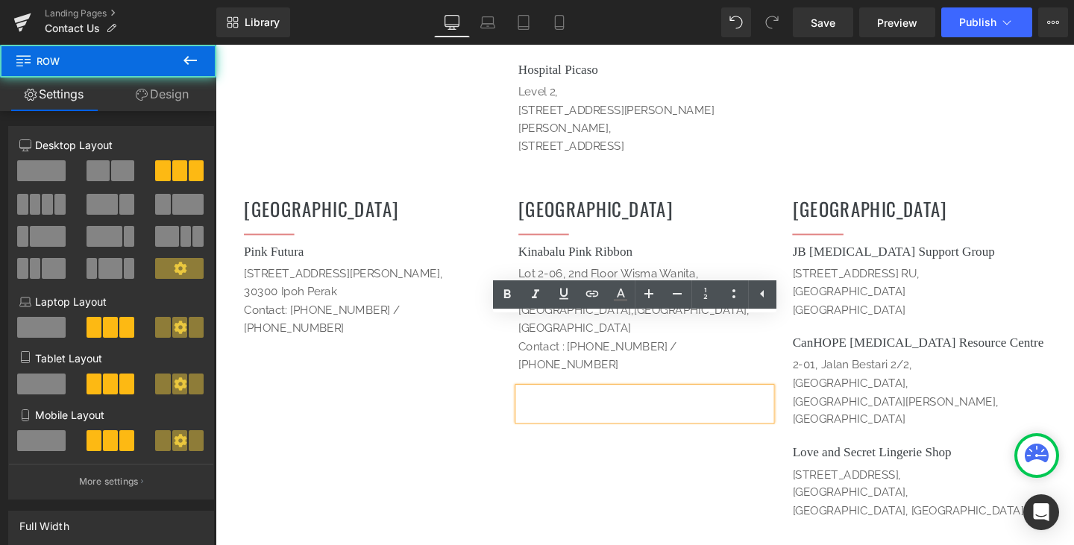
click at [742, 446] on div "Perak Heading Separator Pink Futura Heading [STREET_ADDRESS][PERSON_NAME] Cont…" at bounding box center [666, 387] width 895 height 422
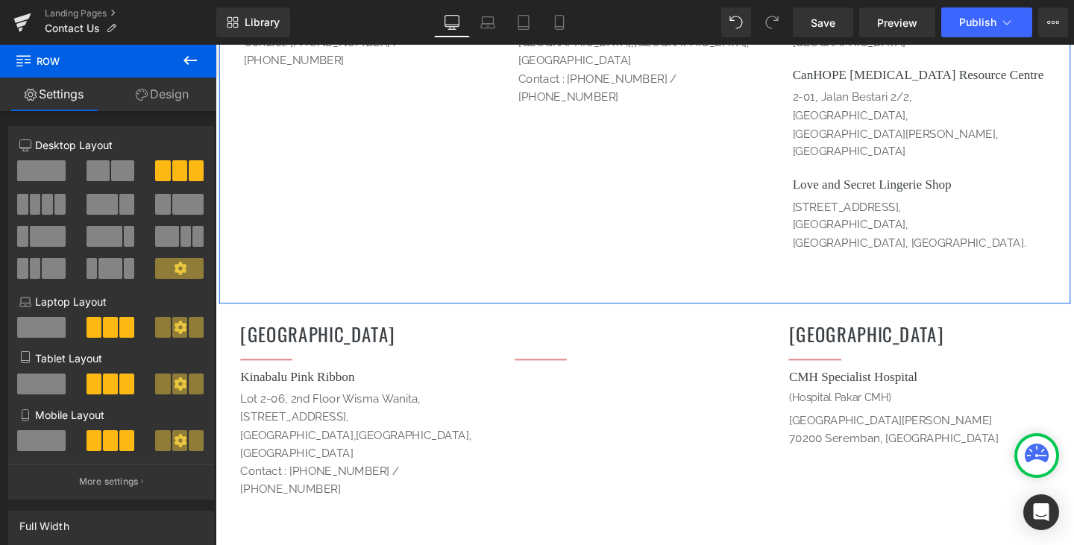
scroll to position [1698, 0]
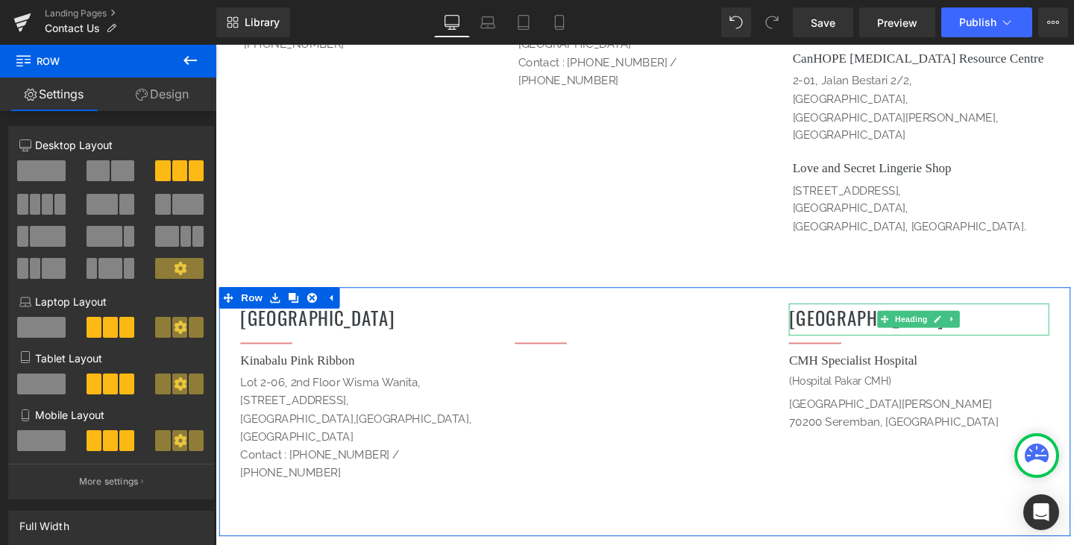
click at [873, 317] on h1 "[GEOGRAPHIC_DATA]" at bounding box center [955, 331] width 274 height 29
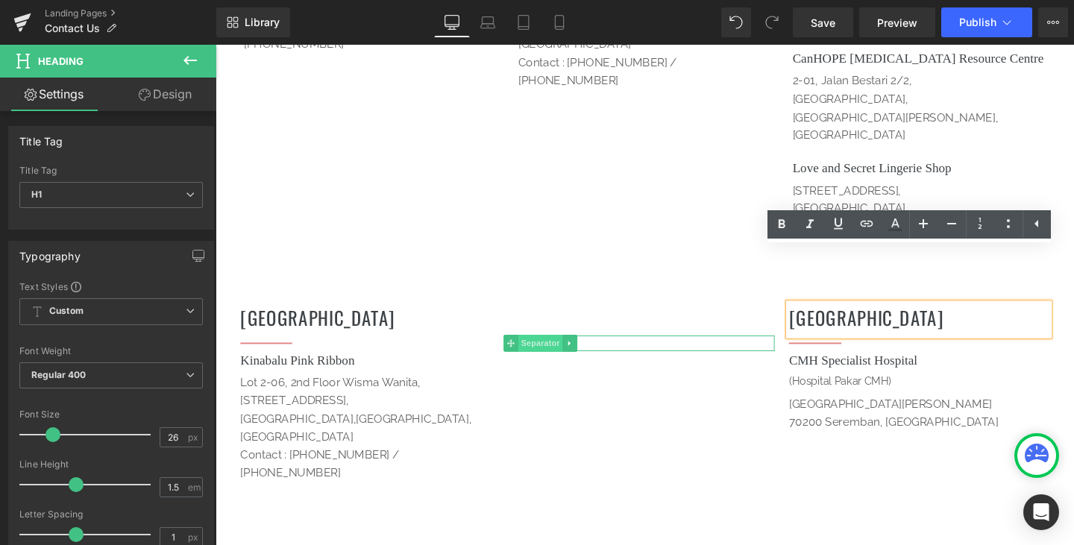
click at [550, 350] on span "Separator" at bounding box center [557, 359] width 46 height 18
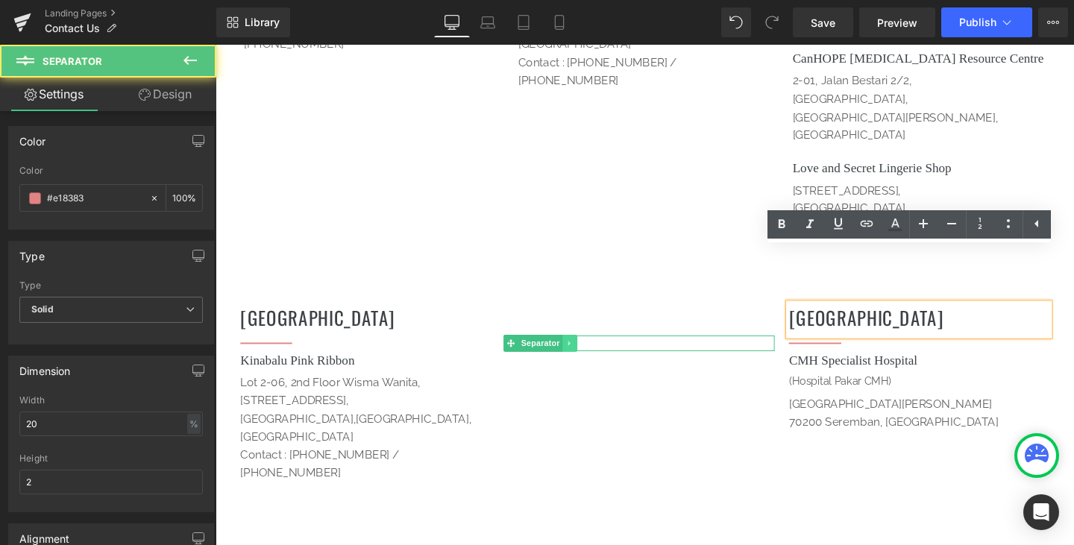
click at [585, 354] on icon at bounding box center [588, 358] width 8 height 9
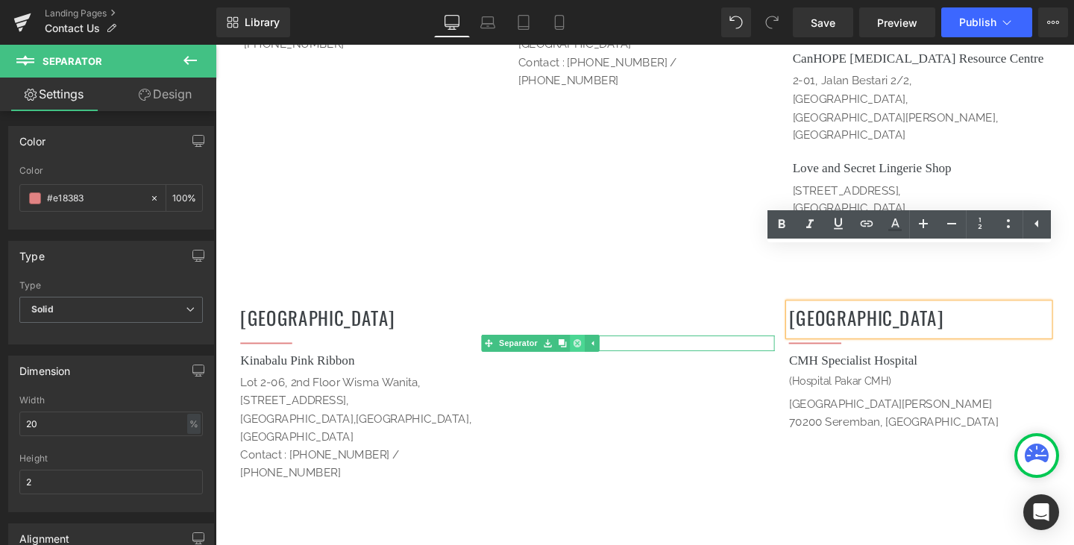
click at [592, 354] on icon at bounding box center [596, 358] width 8 height 9
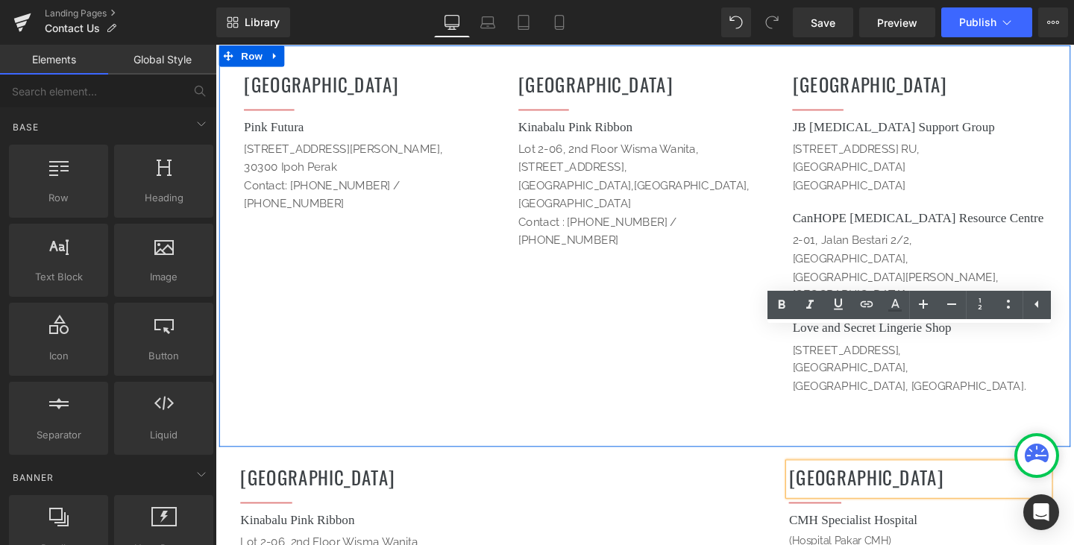
scroll to position [1399, 0]
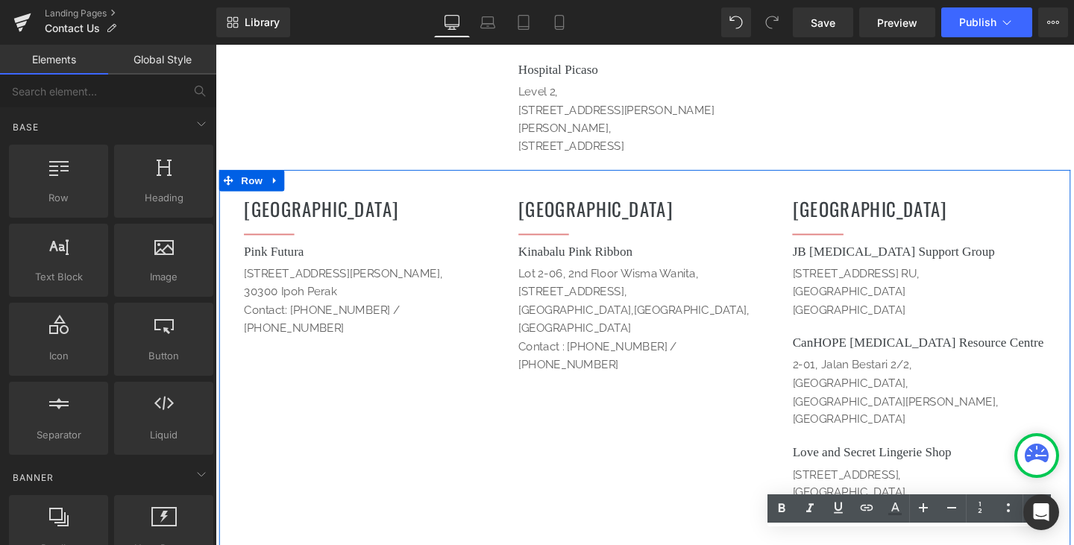
click at [868, 202] on h1 "[GEOGRAPHIC_DATA]" at bounding box center [955, 216] width 266 height 29
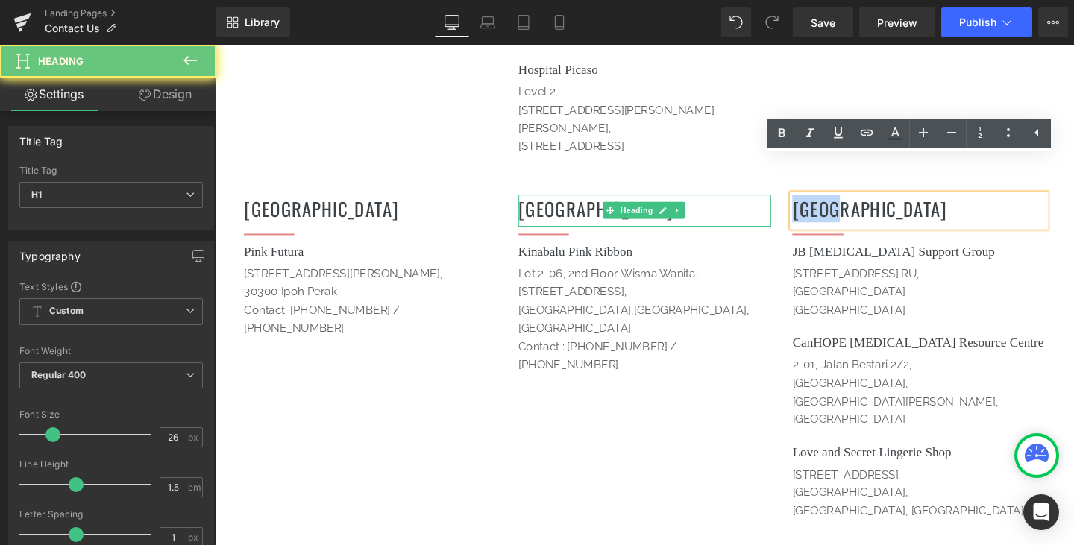
drag, startPoint x: 866, startPoint y: 178, endPoint x: 778, endPoint y: 177, distance: 88.0
click at [778, 177] on div "Perak Heading Separator Pink Futura Heading [STREET_ADDRESS][PERSON_NAME] Cont…" at bounding box center [666, 387] width 895 height 422
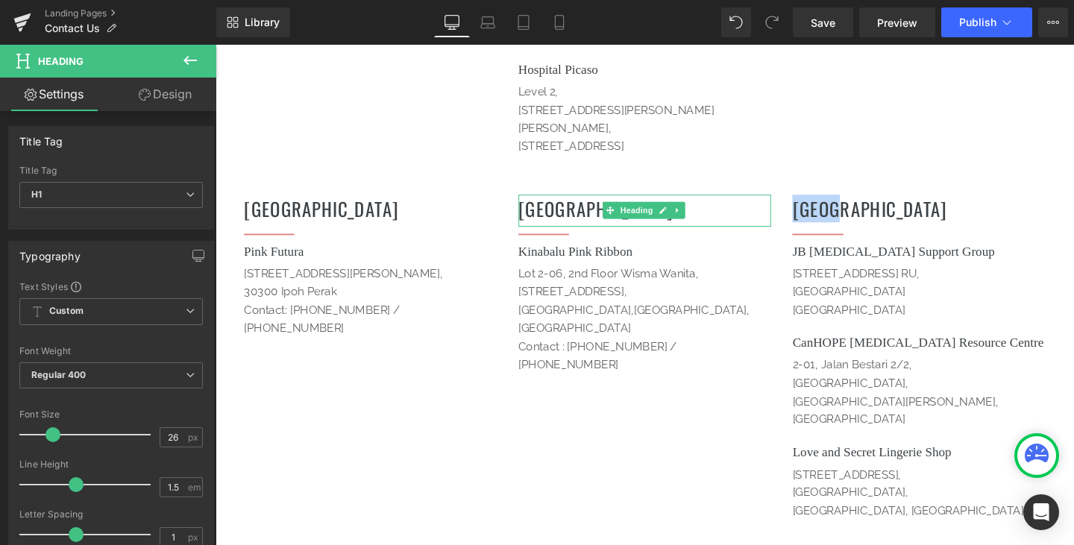
copy h1 "[GEOGRAPHIC_DATA]"
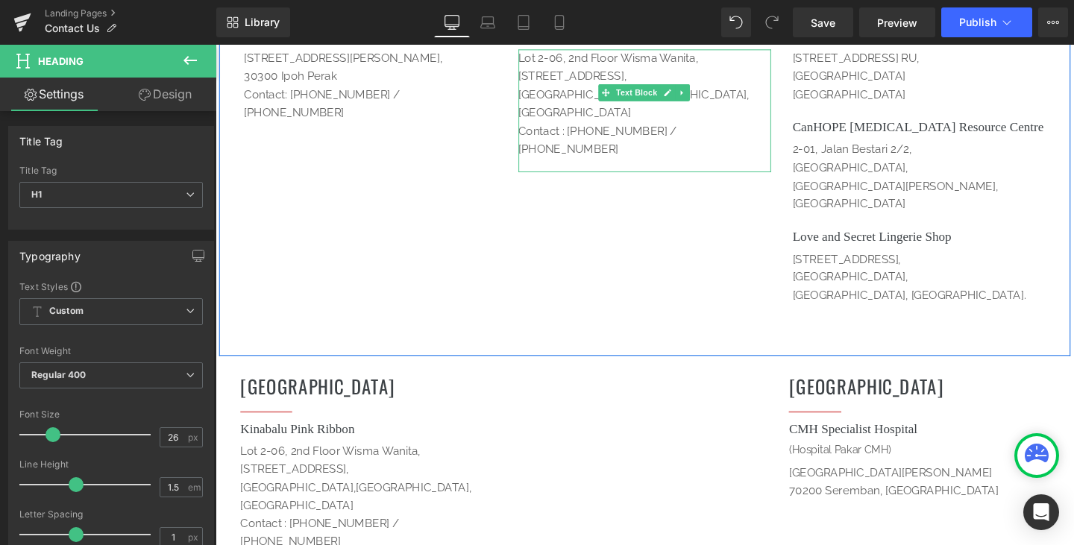
scroll to position [1698, 0]
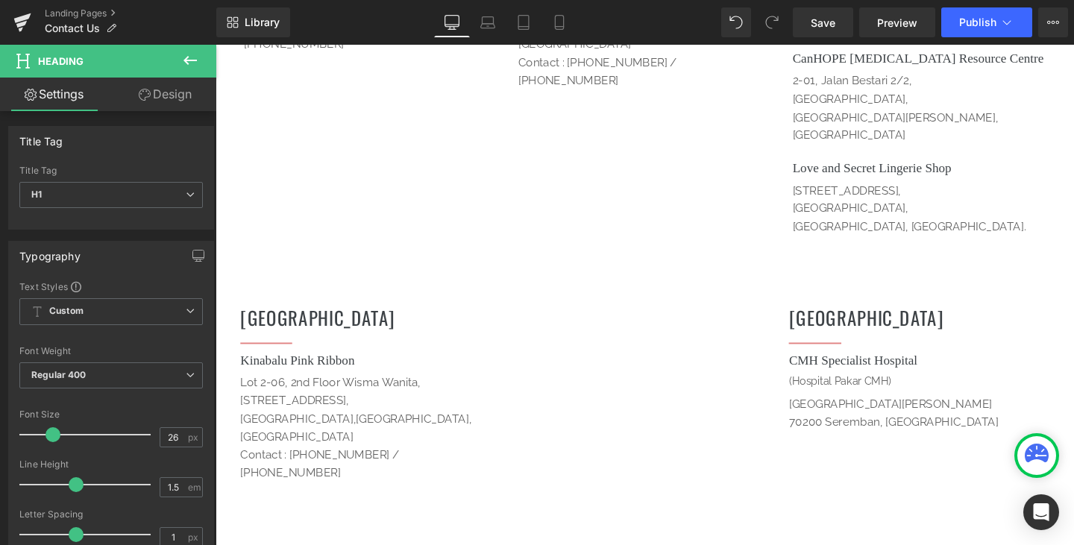
click at [274, 317] on h1 "[GEOGRAPHIC_DATA]" at bounding box center [379, 331] width 274 height 29
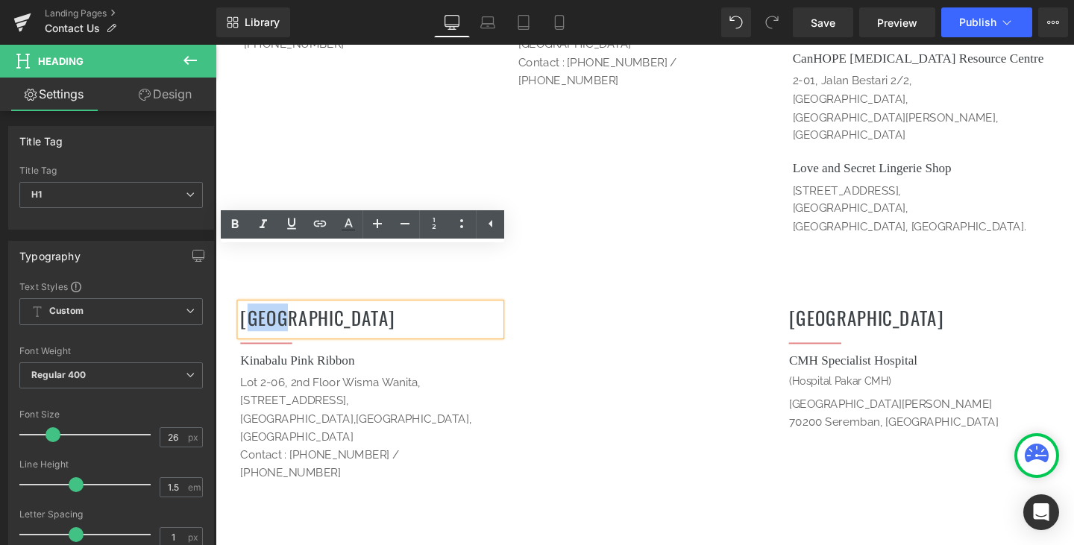
drag, startPoint x: 300, startPoint y: 278, endPoint x: 239, endPoint y: 276, distance: 61.2
click at [243, 317] on h1 "[GEOGRAPHIC_DATA]" at bounding box center [379, 331] width 274 height 29
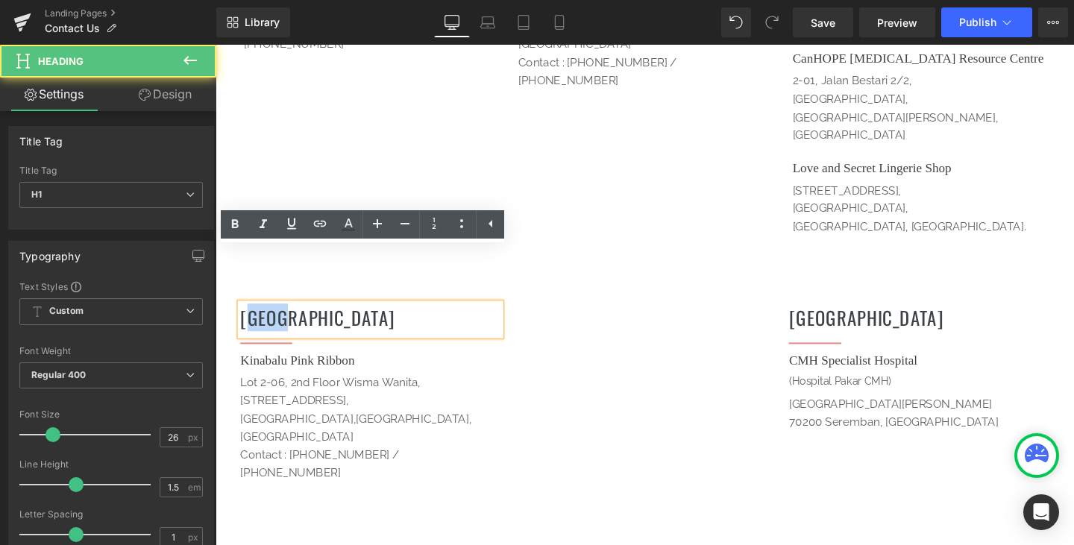
click at [300, 317] on h1 "[GEOGRAPHIC_DATA]" at bounding box center [379, 331] width 274 height 29
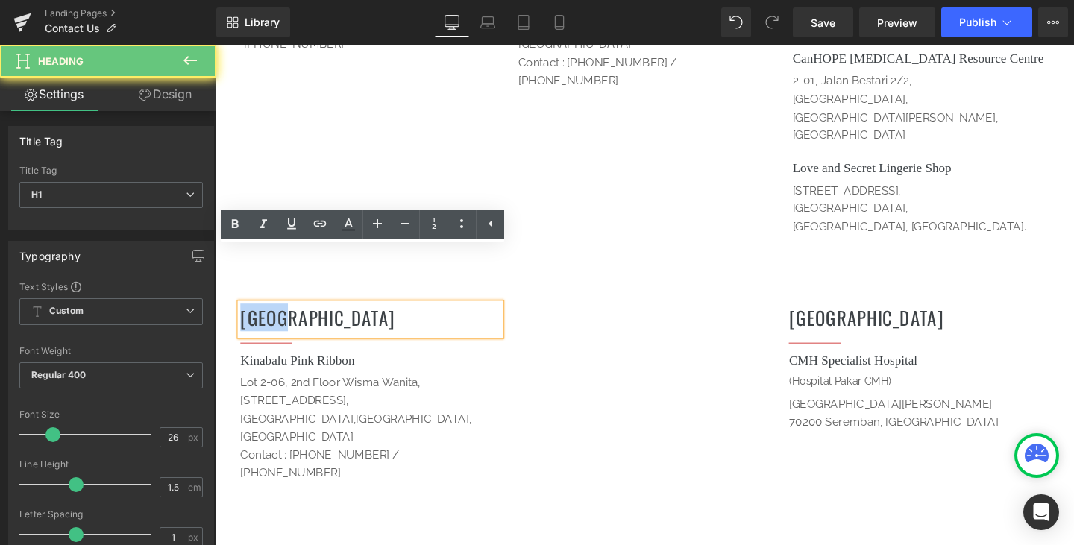
drag, startPoint x: 300, startPoint y: 276, endPoint x: 219, endPoint y: 272, distance: 81.4
click at [219, 300] on div "Sabah Heading Separator Kinabalu Pink Ribbon Heading [STREET_ADDRESS][PERSON_NA…" at bounding box center [666, 431] width 895 height 262
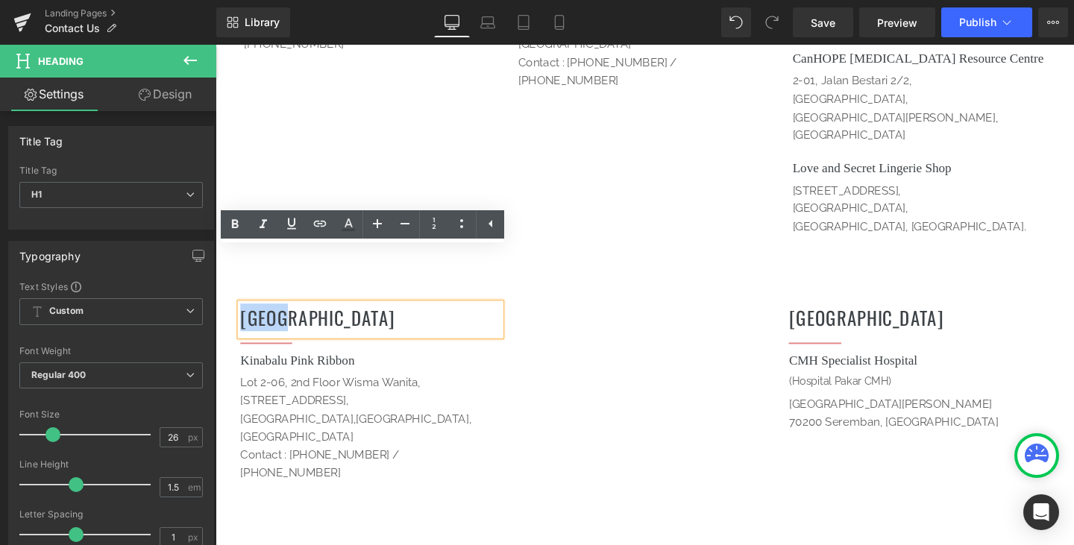
paste div
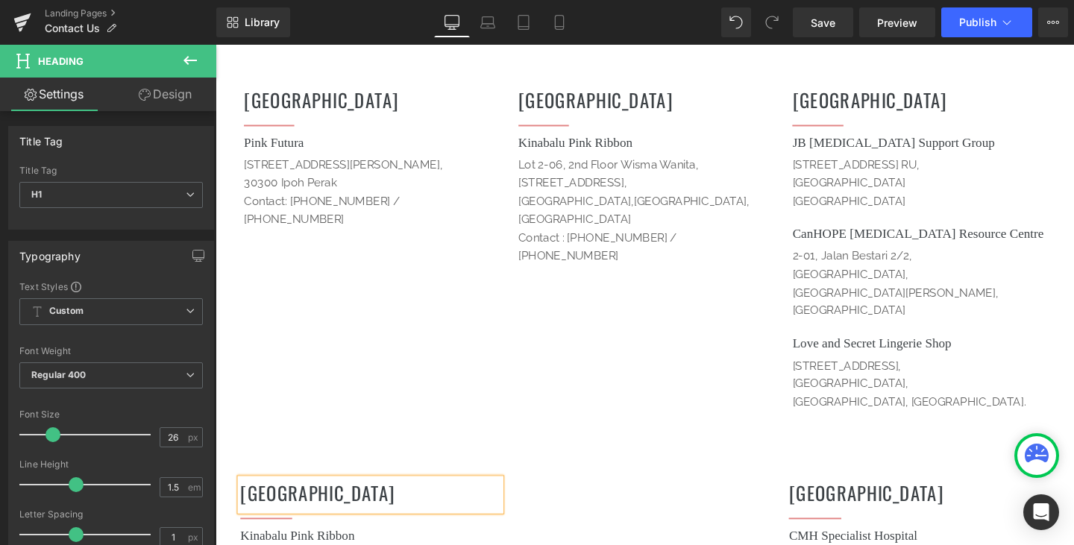
scroll to position [1474, 0]
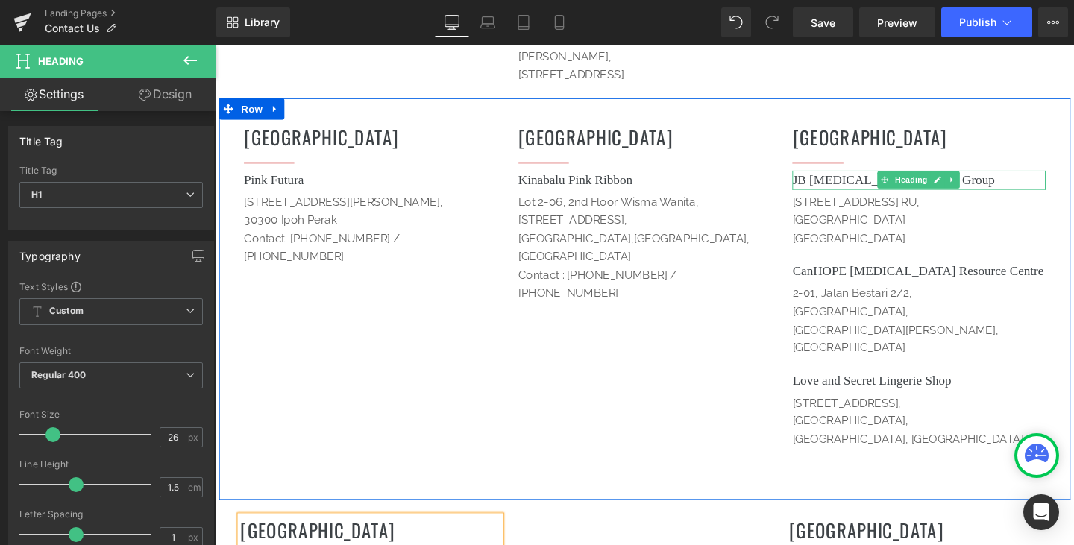
click at [986, 183] on icon at bounding box center [990, 187] width 8 height 9
click at [1033, 177] on h1 "JB [MEDICAL_DATA] Support Group" at bounding box center [955, 187] width 266 height 20
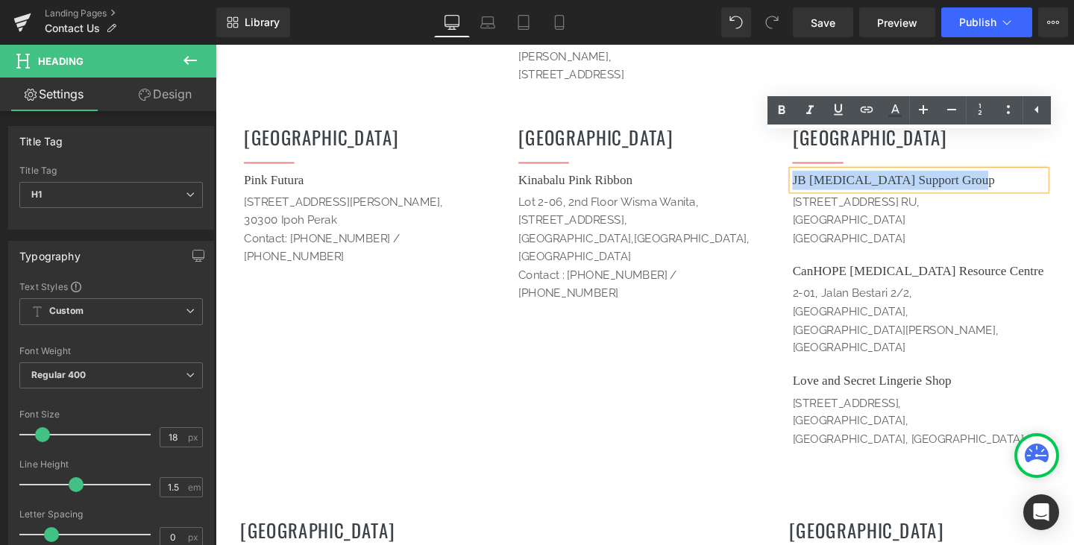
drag, startPoint x: 1033, startPoint y: 145, endPoint x: 806, endPoint y: 149, distance: 227.4
click at [810, 149] on div "Johor Heading Separator JB [MEDICAL_DATA] Support Group Heading [STREET_ADDRESS…" at bounding box center [954, 324] width 289 height 400
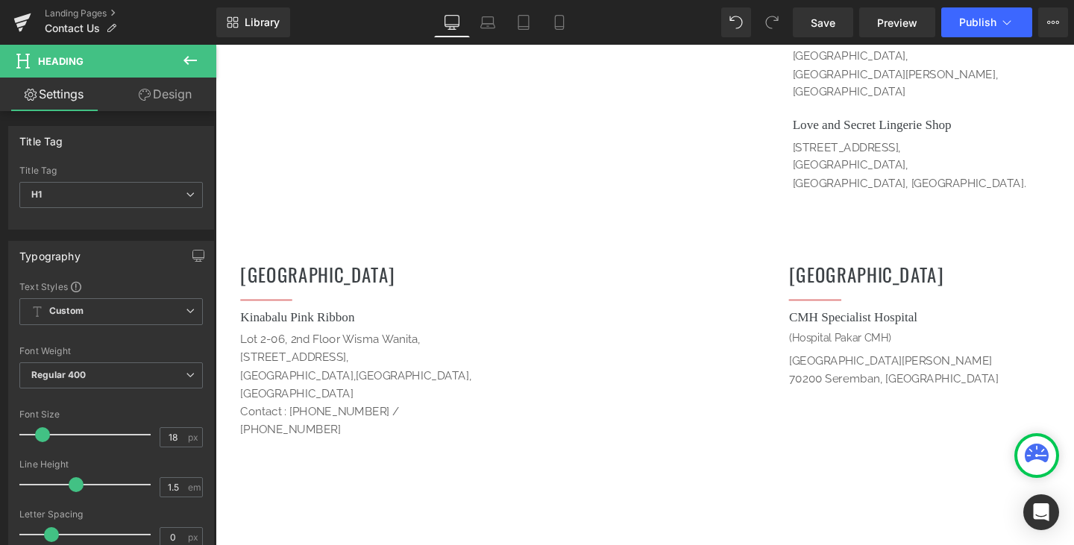
scroll to position [1772, 0]
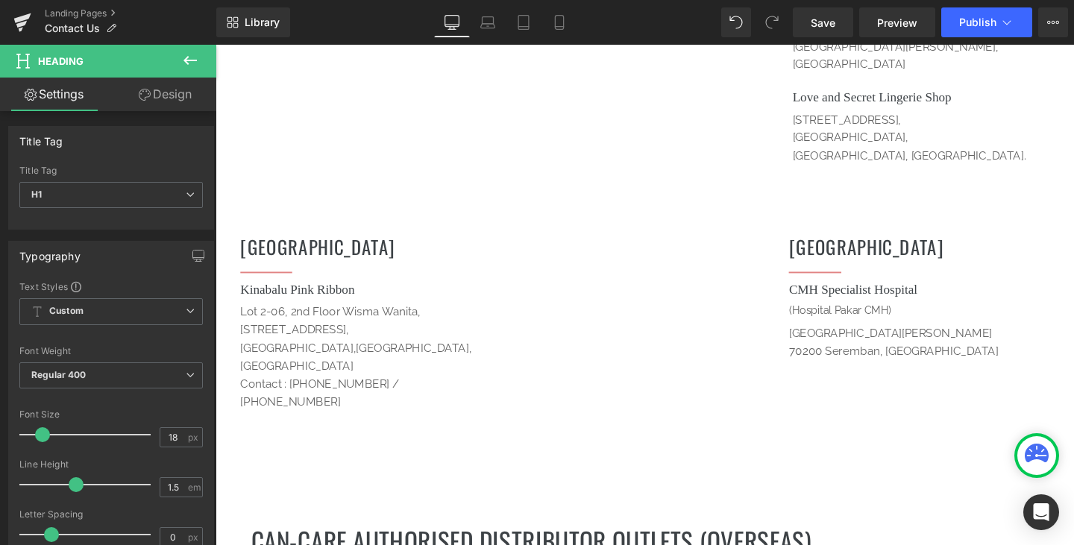
click at [350, 292] on div "Kinabalu Pink Ribbon Heading" at bounding box center [379, 304] width 274 height 24
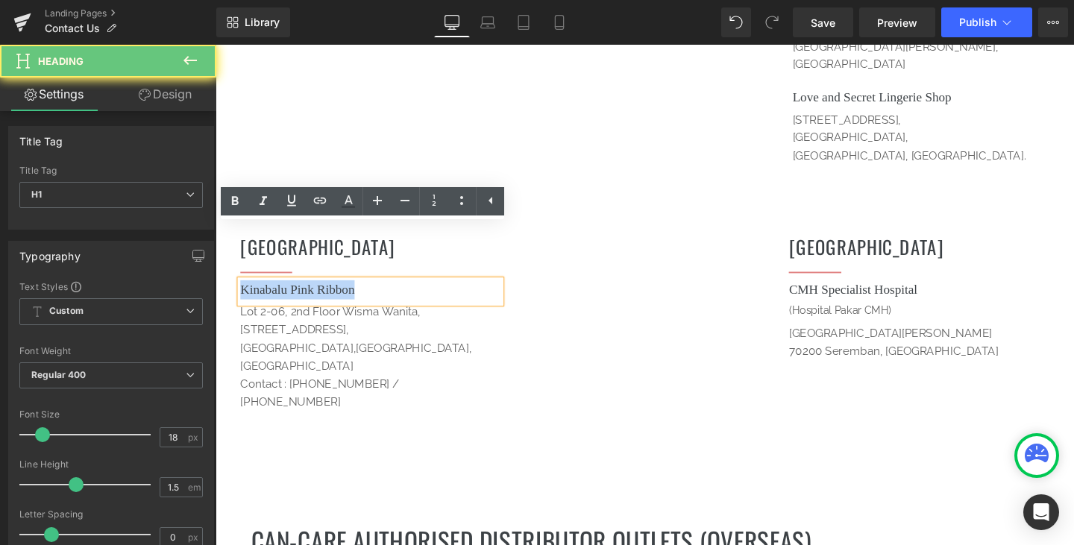
drag, startPoint x: 386, startPoint y: 245, endPoint x: 216, endPoint y: 245, distance: 170.0
click at [219, 245] on div "Johor Heading Separator Kinabalu Pink Ribbon Heading [STREET_ADDRESS][PERSON_NA…" at bounding box center [666, 356] width 895 height 262
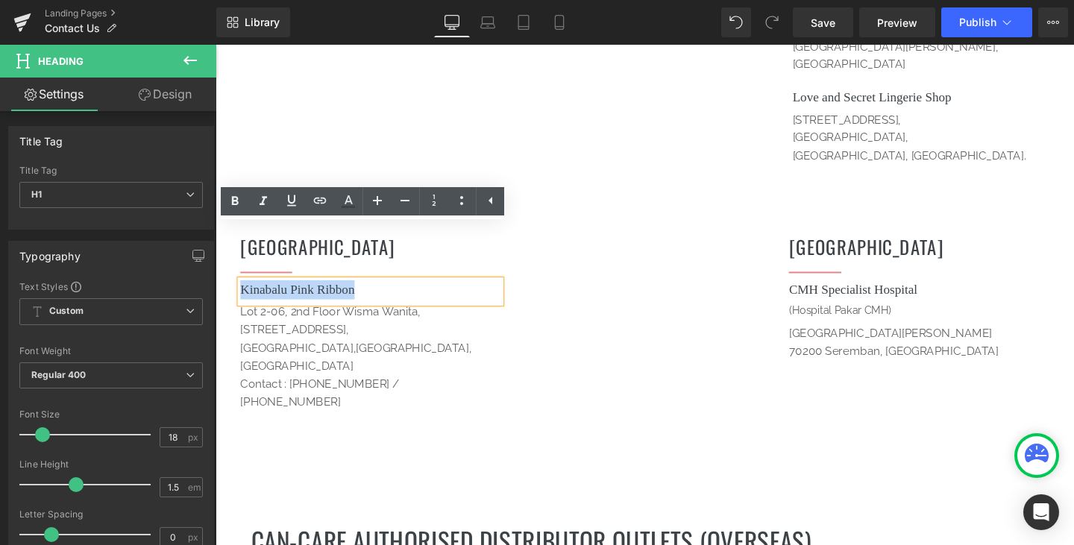
paste div
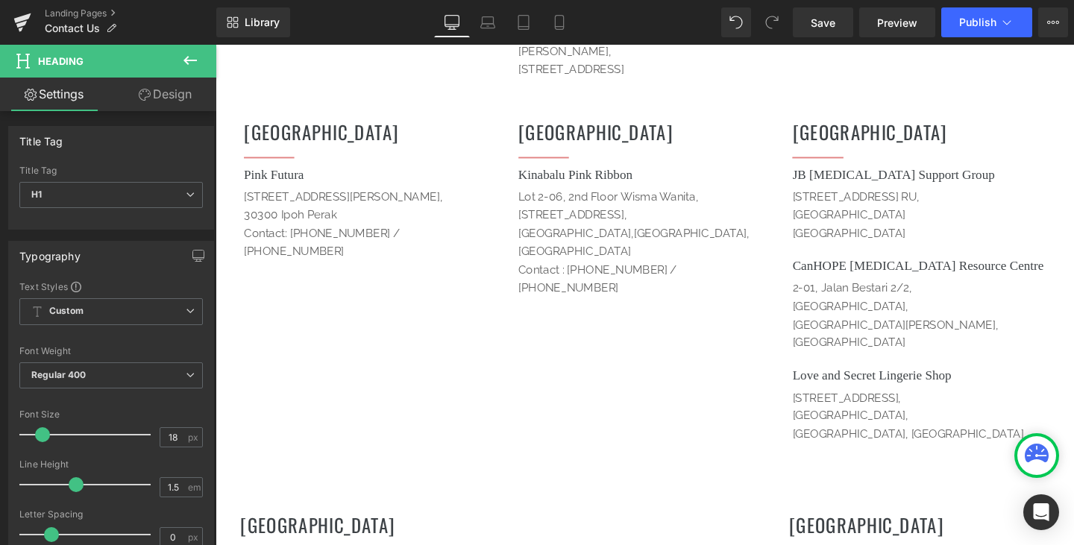
scroll to position [1474, 0]
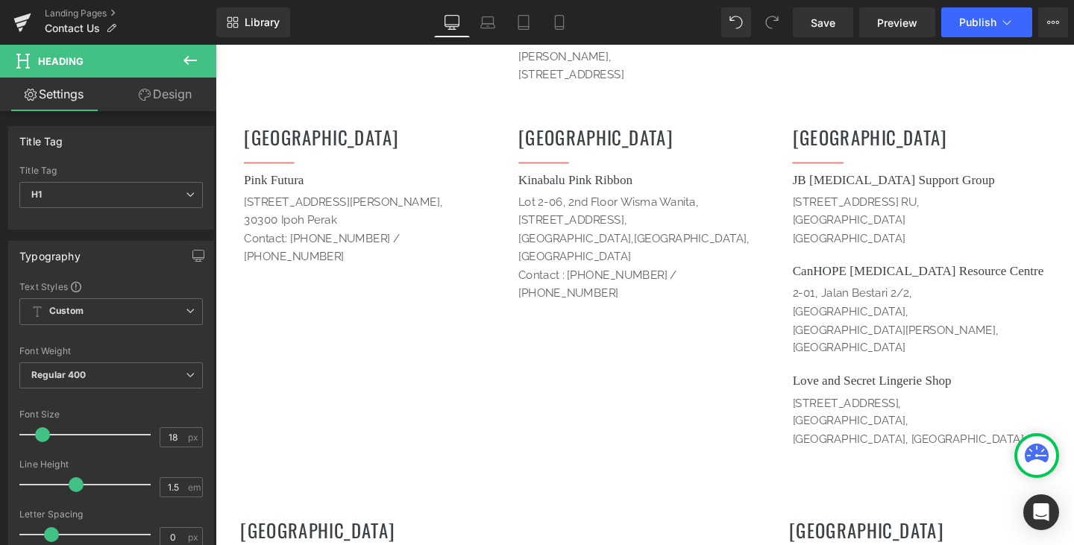
click at [911, 239] on p "[GEOGRAPHIC_DATA]" at bounding box center [955, 248] width 266 height 19
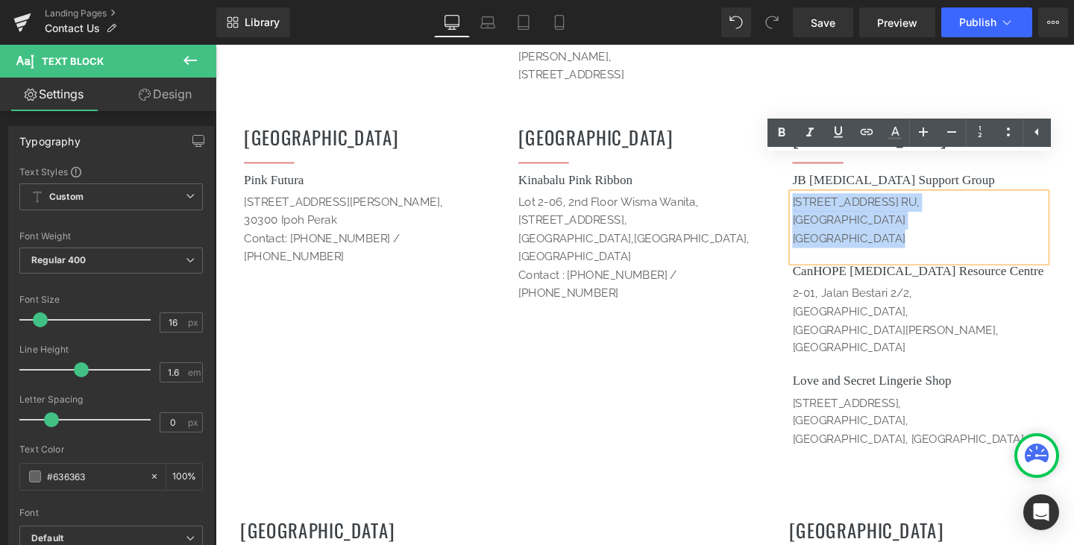
drag, startPoint x: 936, startPoint y: 210, endPoint x: 810, endPoint y: 176, distance: 131.3
click at [810, 176] on div "Johor Heading Separator JB [MEDICAL_DATA] Support Group Heading [STREET_ADDRESS…" at bounding box center [954, 324] width 289 height 400
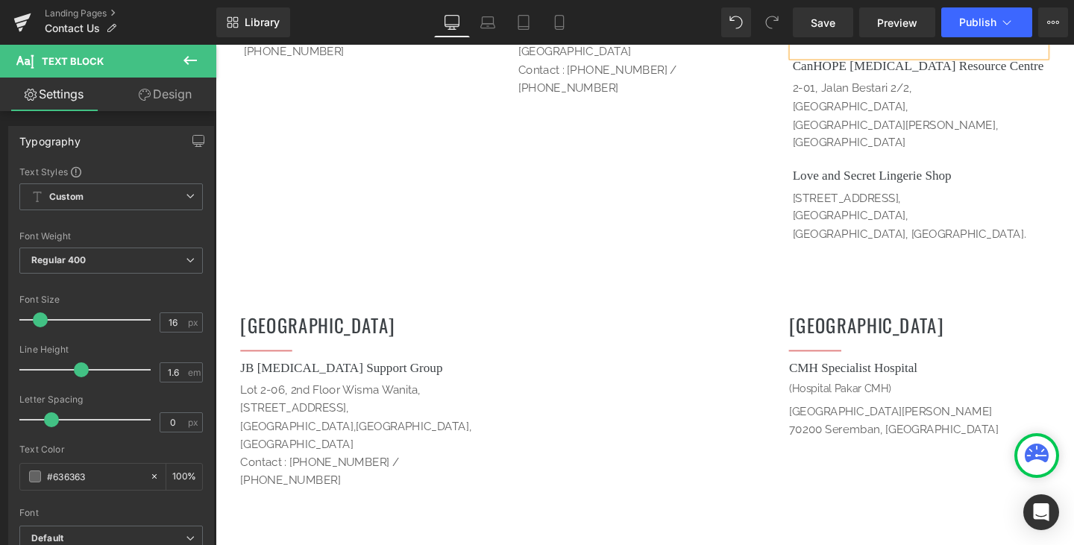
scroll to position [1698, 0]
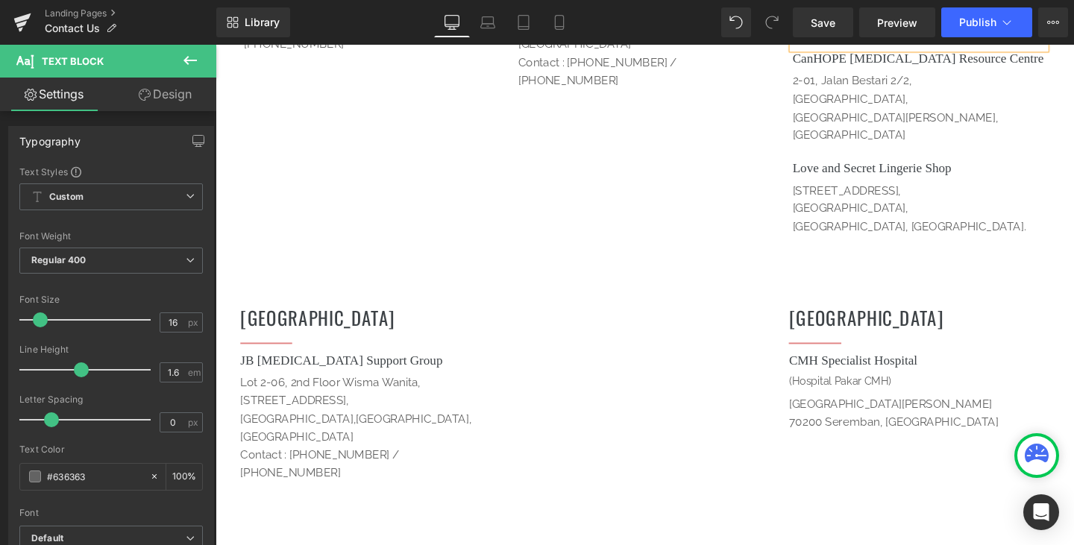
click at [365, 429] on p "[GEOGRAPHIC_DATA],[GEOGRAPHIC_DATA], [GEOGRAPHIC_DATA]" at bounding box center [379, 448] width 274 height 38
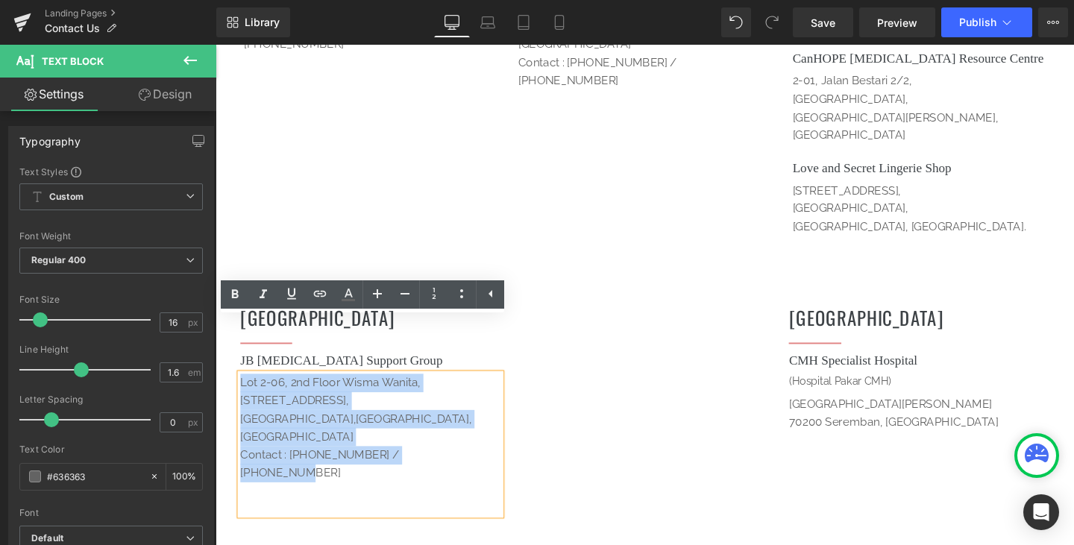
drag, startPoint x: 467, startPoint y: 394, endPoint x: 230, endPoint y: 339, distance: 244.0
click at [234, 339] on div "Johor Heading Separator JB [MEDICAL_DATA] Support Group Heading [STREET_ADDRESS…" at bounding box center [378, 429] width 289 height 233
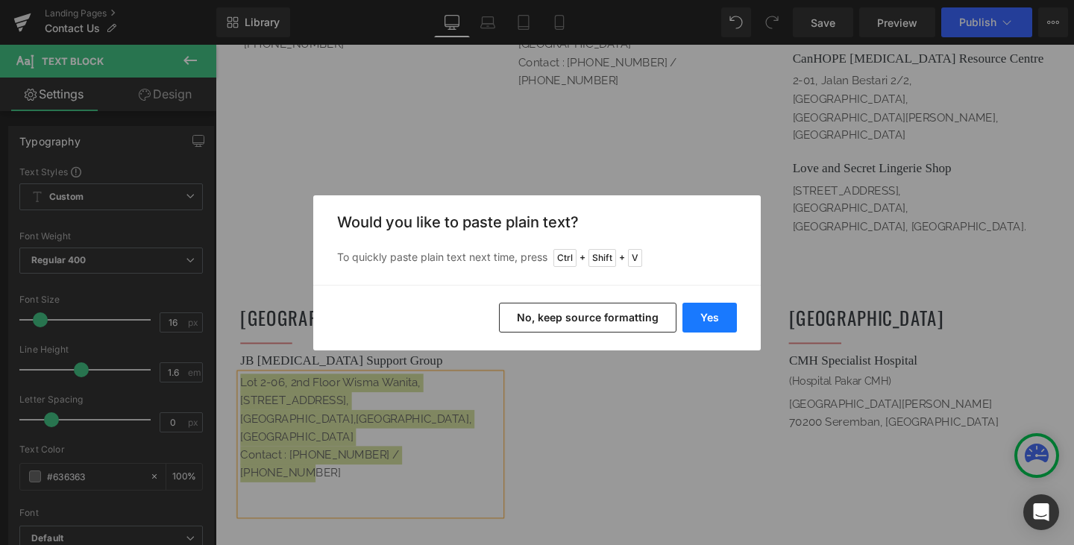
click at [721, 315] on button "Yes" at bounding box center [709, 318] width 54 height 30
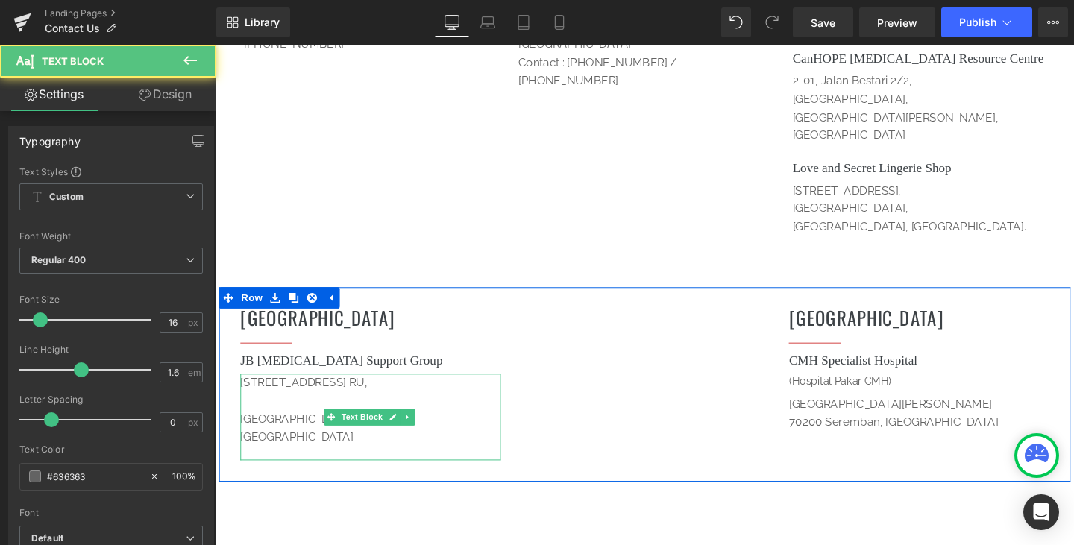
drag, startPoint x: 294, startPoint y: 351, endPoint x: 284, endPoint y: 356, distance: 10.7
click at [293, 391] on p "[STREET_ADDRESS] RU," at bounding box center [379, 400] width 274 height 19
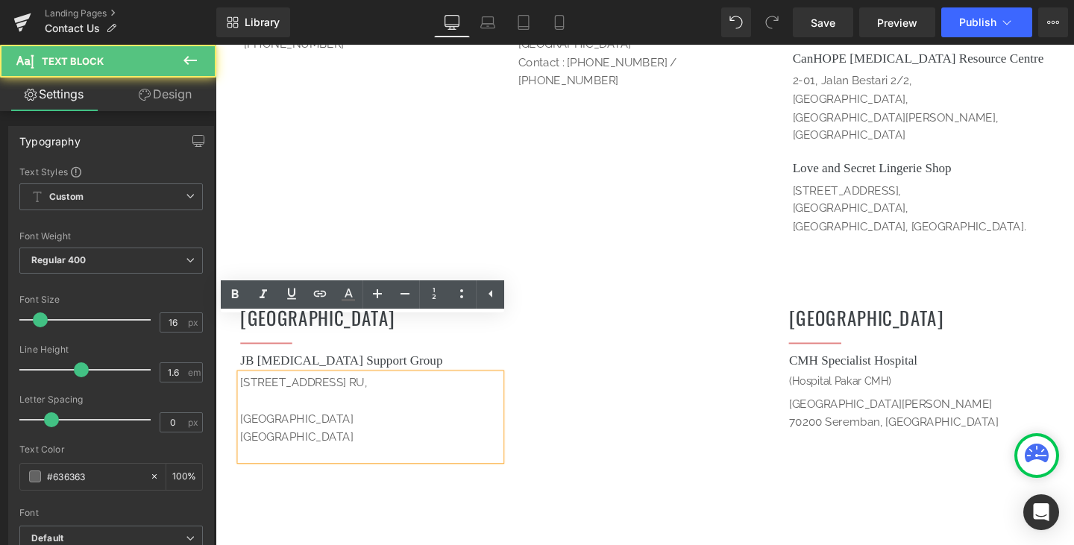
click at [242, 429] on p "[GEOGRAPHIC_DATA]" at bounding box center [379, 438] width 274 height 19
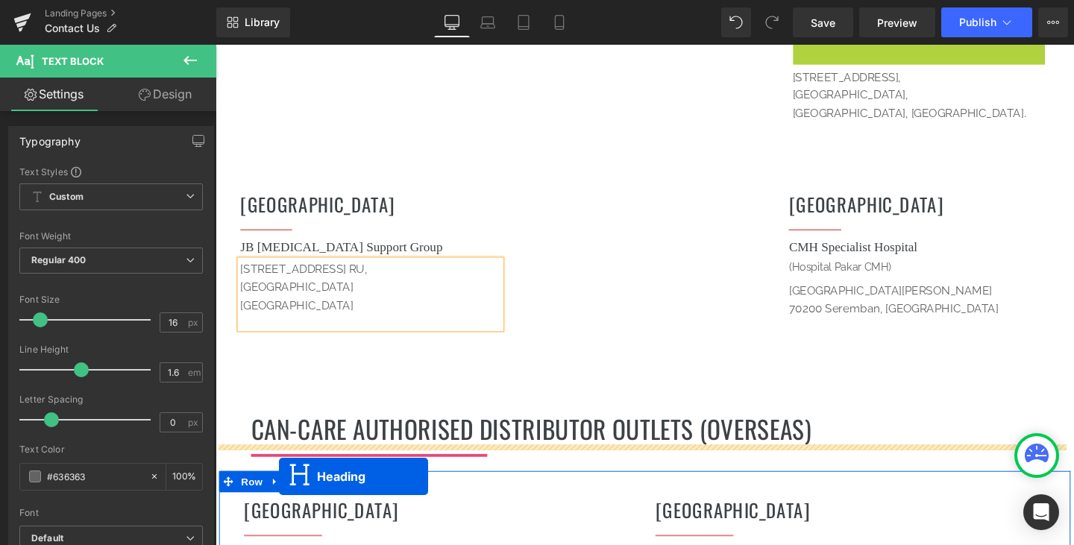
scroll to position [1939, 0]
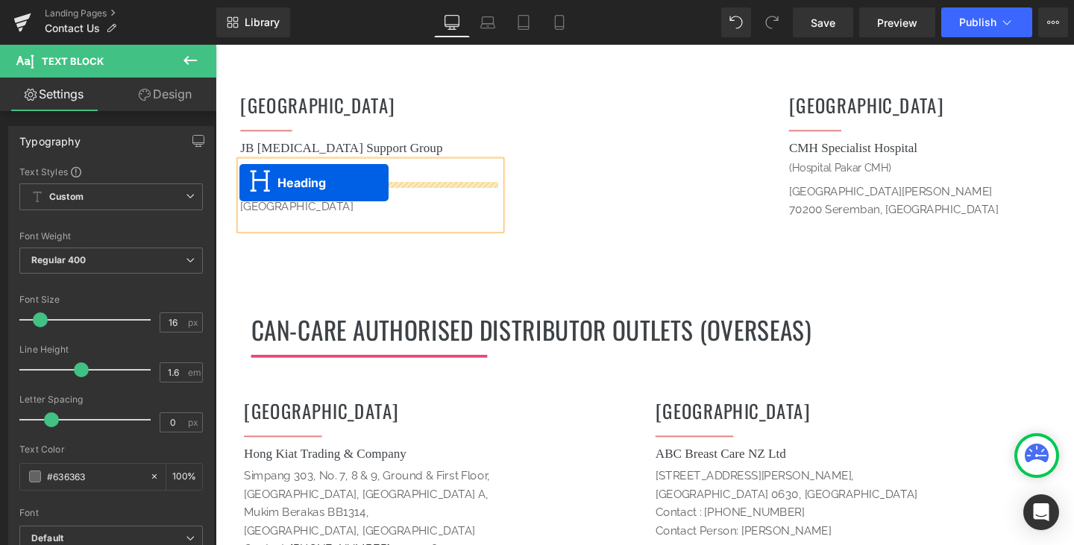
drag, startPoint x: 913, startPoint y: 192, endPoint x: 241, endPoint y: 190, distance: 671.8
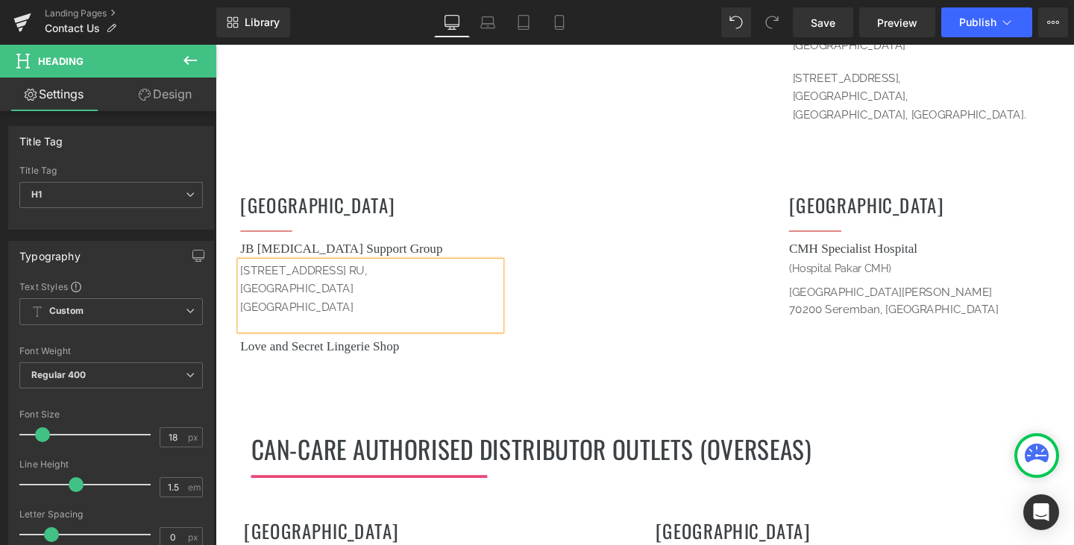
scroll to position [1748, 0]
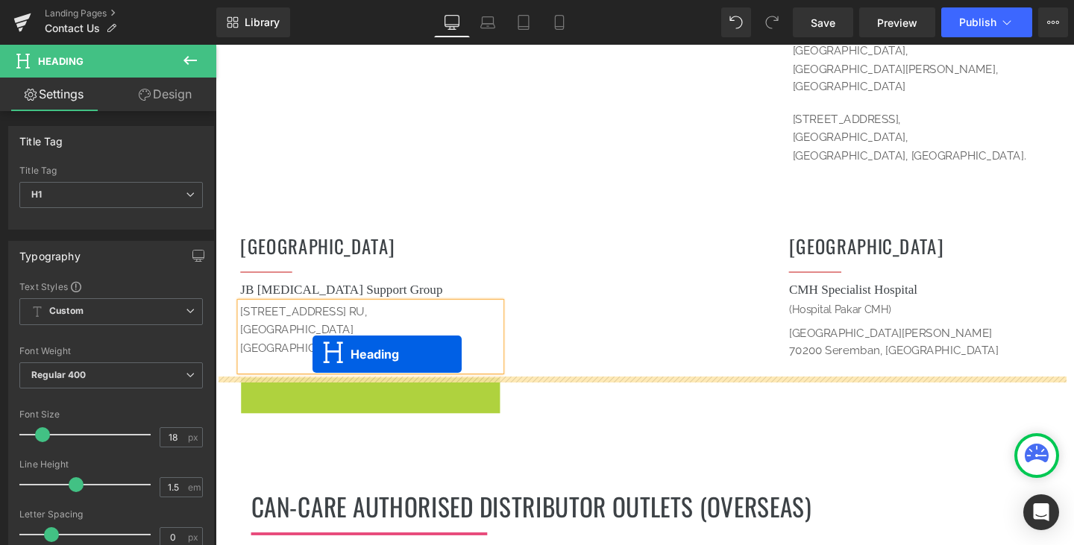
drag, startPoint x: 338, startPoint y: 347, endPoint x: 318, endPoint y: 370, distance: 30.6
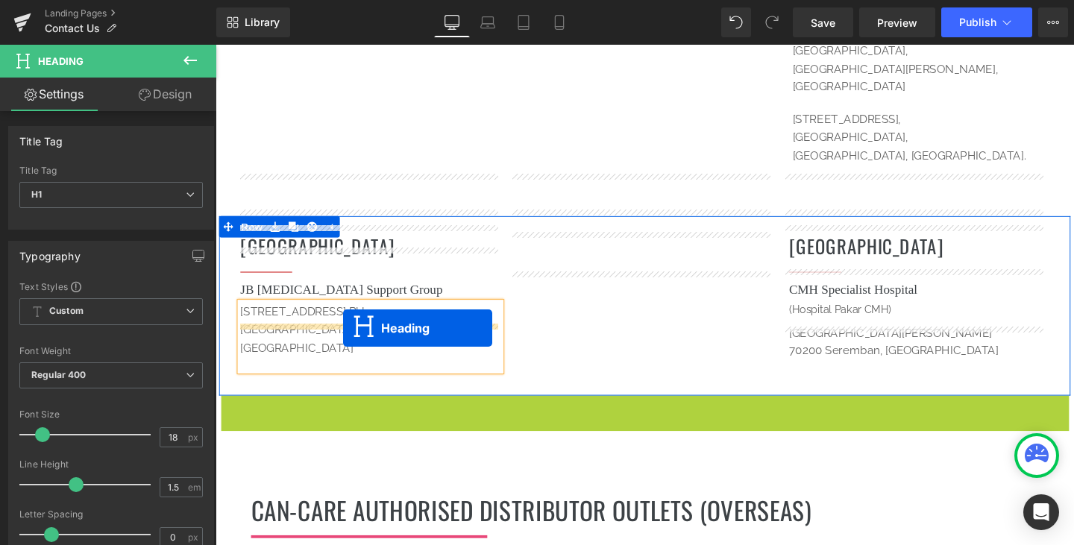
drag, startPoint x: 626, startPoint y: 368, endPoint x: 350, endPoint y: 343, distance: 277.0
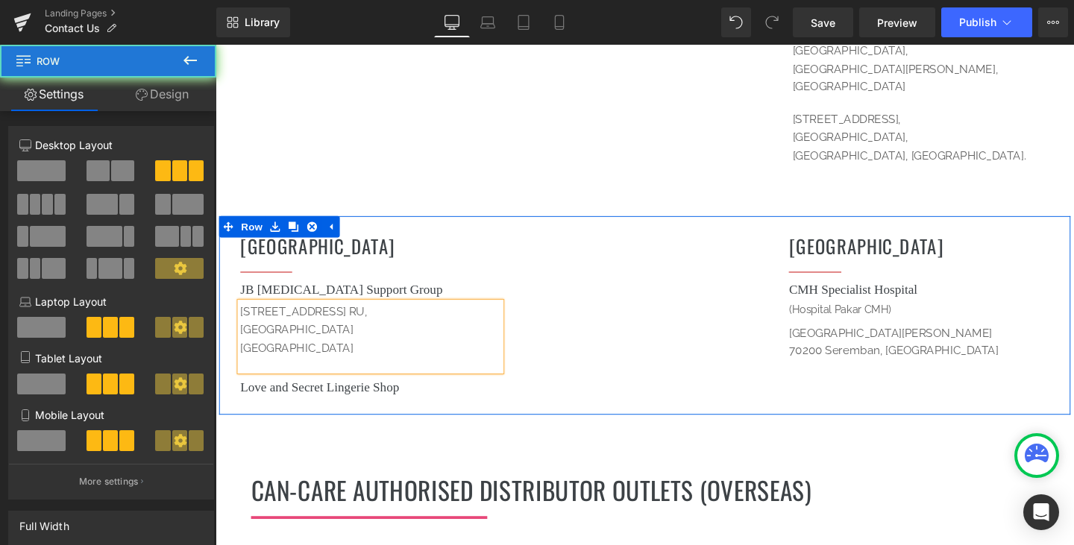
click at [544, 328] on div "Johor Heading Separator JB [MEDICAL_DATA] Support Group Heading [STREET_ADDRESS…" at bounding box center [666, 330] width 895 height 210
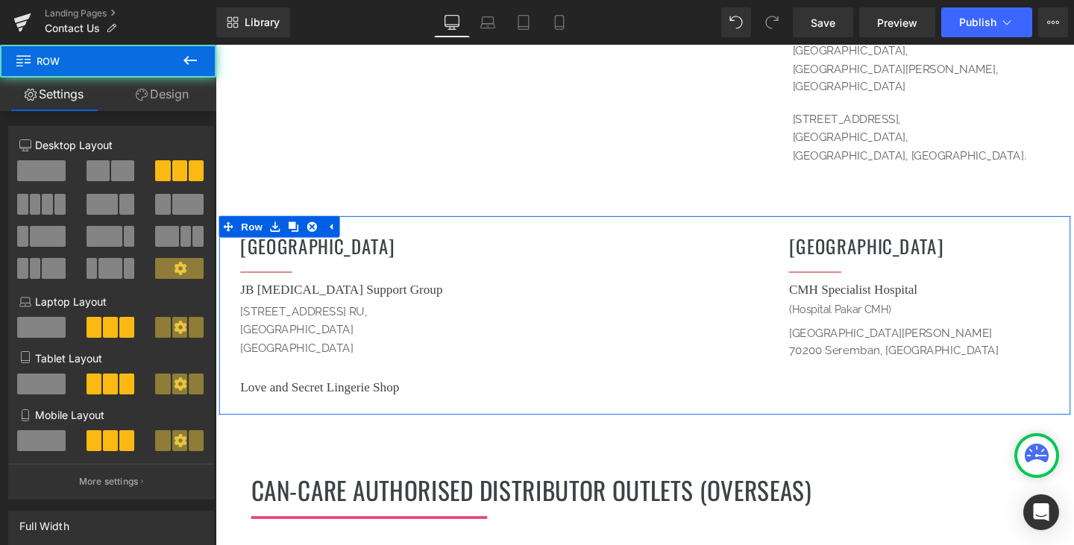
click at [631, 312] on div "Johor Heading Separator JB [MEDICAL_DATA] Support Group Heading [STREET_ADDRESS…" at bounding box center [666, 330] width 895 height 210
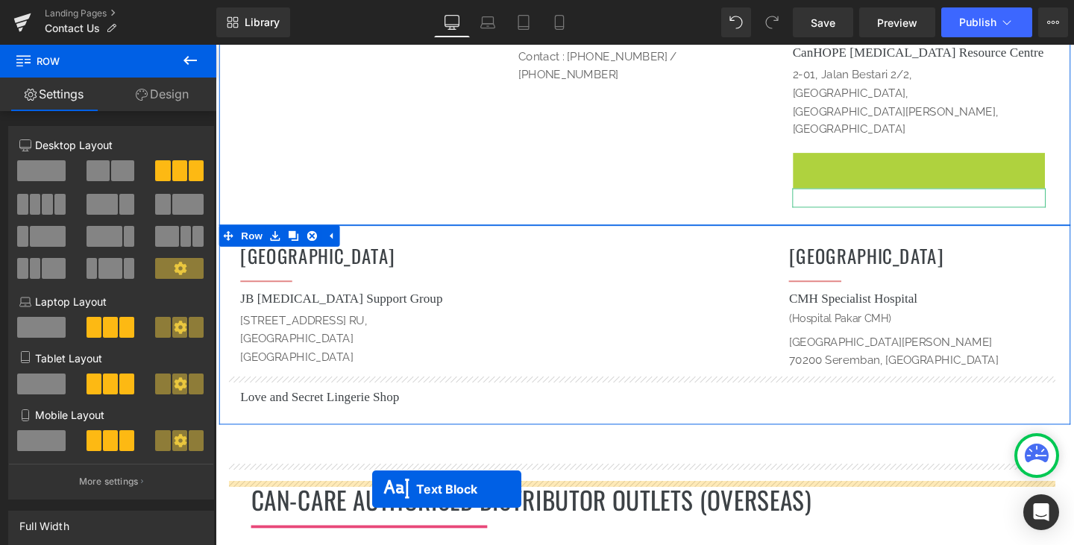
scroll to position [1808, 0]
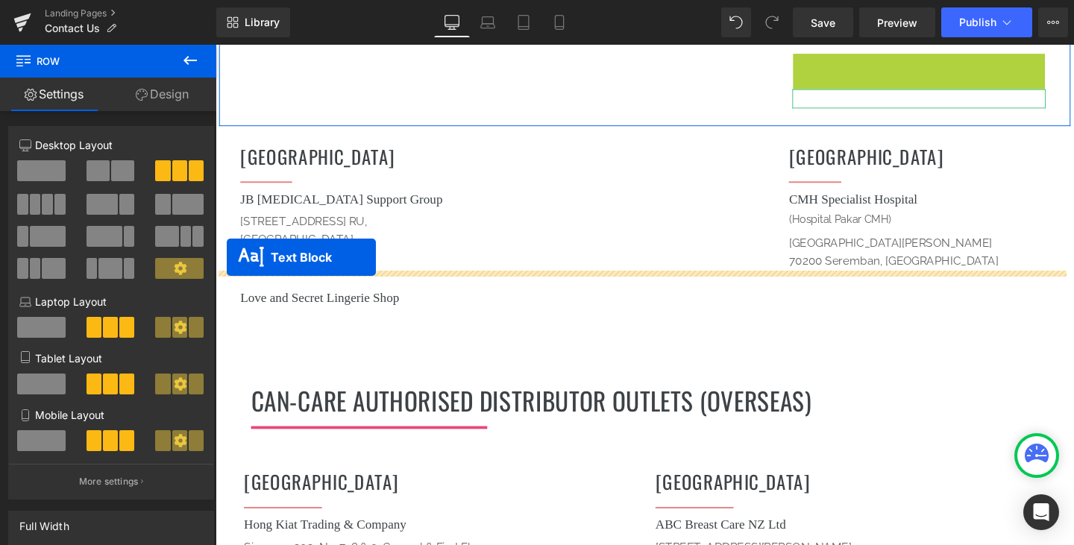
drag, startPoint x: 905, startPoint y: 242, endPoint x: 227, endPoint y: 268, distance: 678.2
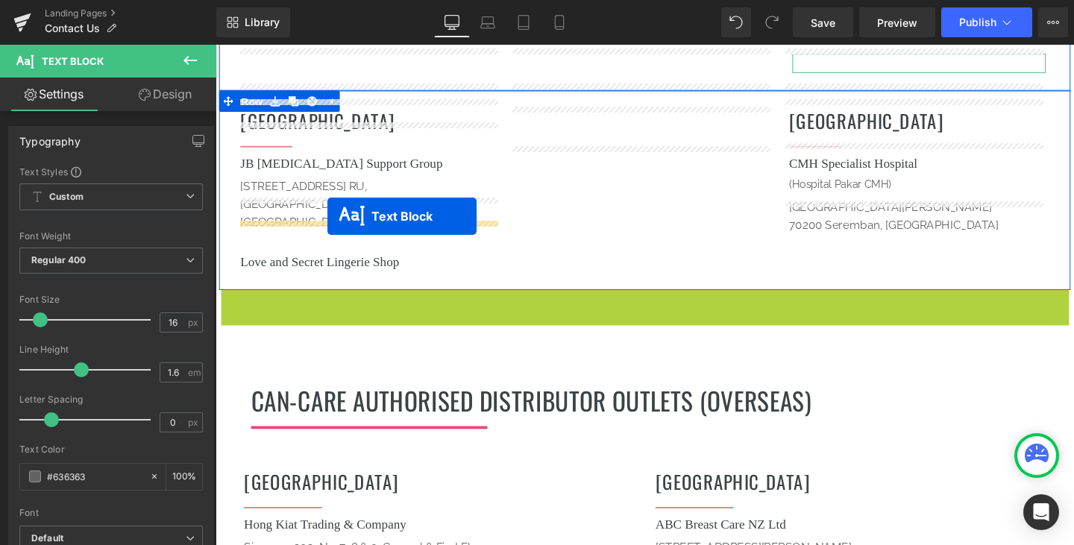
drag, startPoint x: 620, startPoint y: 278, endPoint x: 333, endPoint y: 225, distance: 291.2
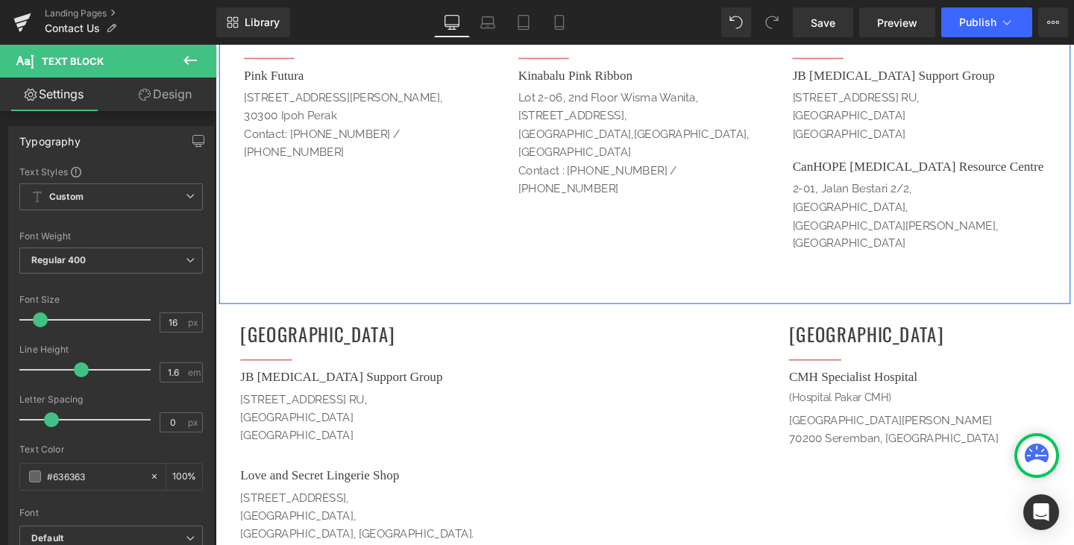
scroll to position [1510, 0]
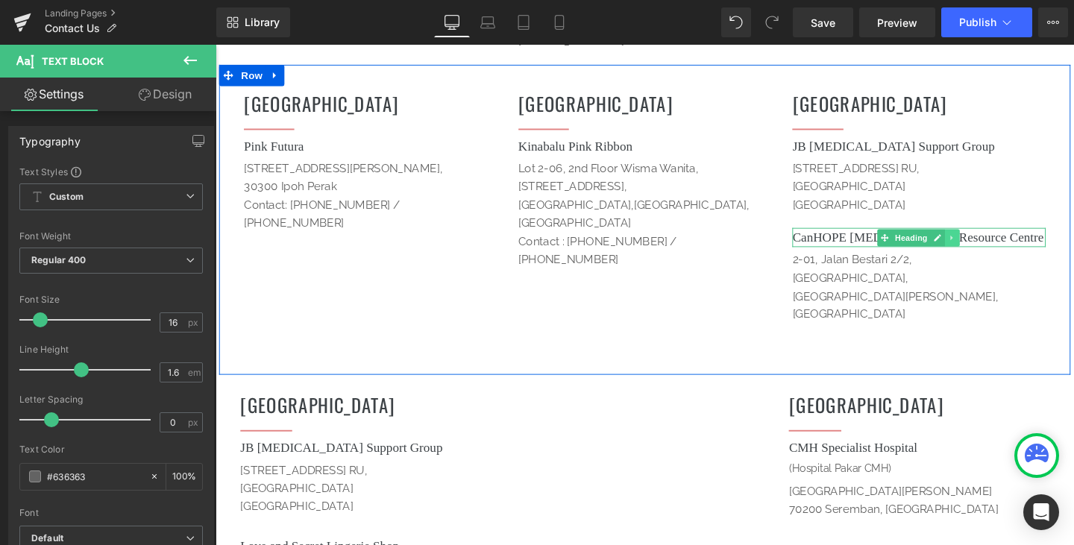
click at [986, 243] on icon at bounding box center [990, 247] width 8 height 9
click at [993, 243] on icon at bounding box center [997, 247] width 8 height 8
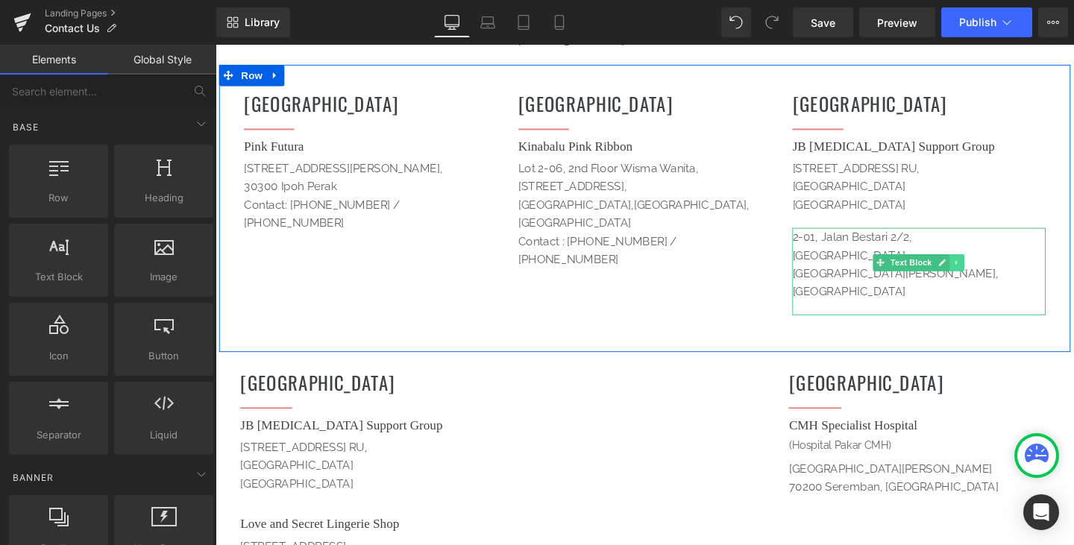
click at [990, 269] on icon at bounding box center [994, 273] width 8 height 9
click at [998, 269] on icon at bounding box center [1002, 273] width 8 height 8
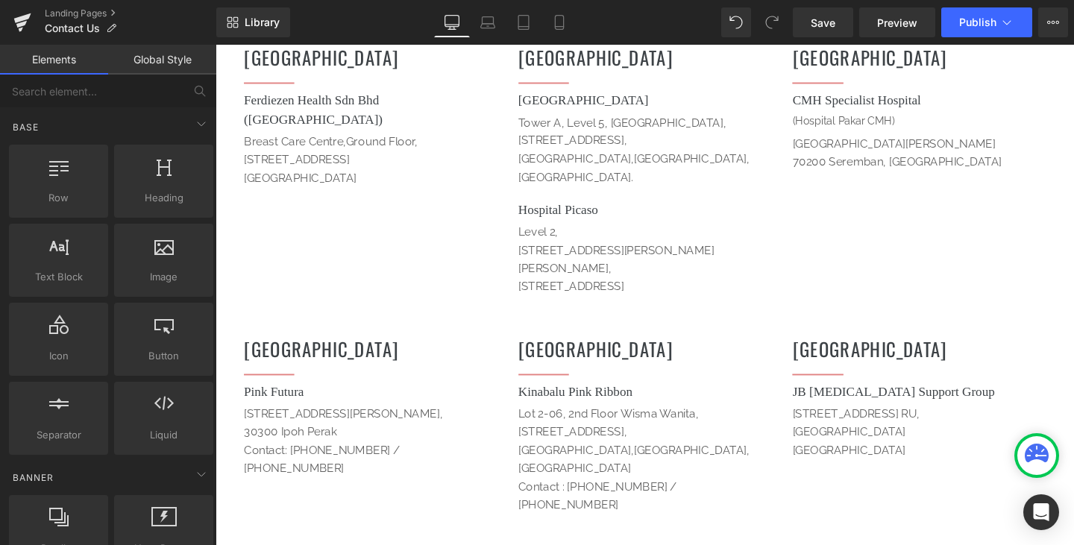
scroll to position [1435, 0]
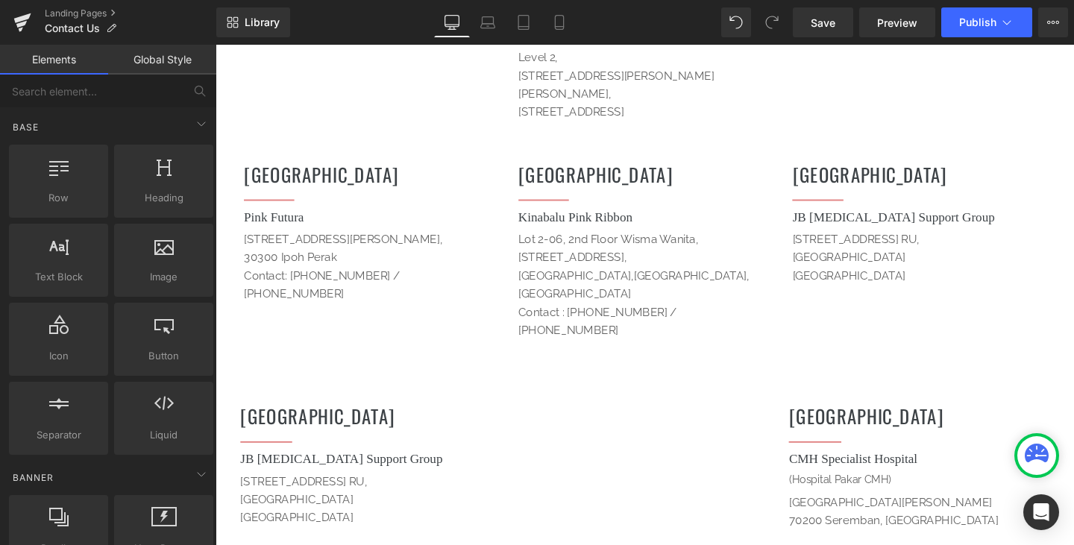
click at [955, 421] on div "[GEOGRAPHIC_DATA] Heading" at bounding box center [955, 438] width 274 height 34
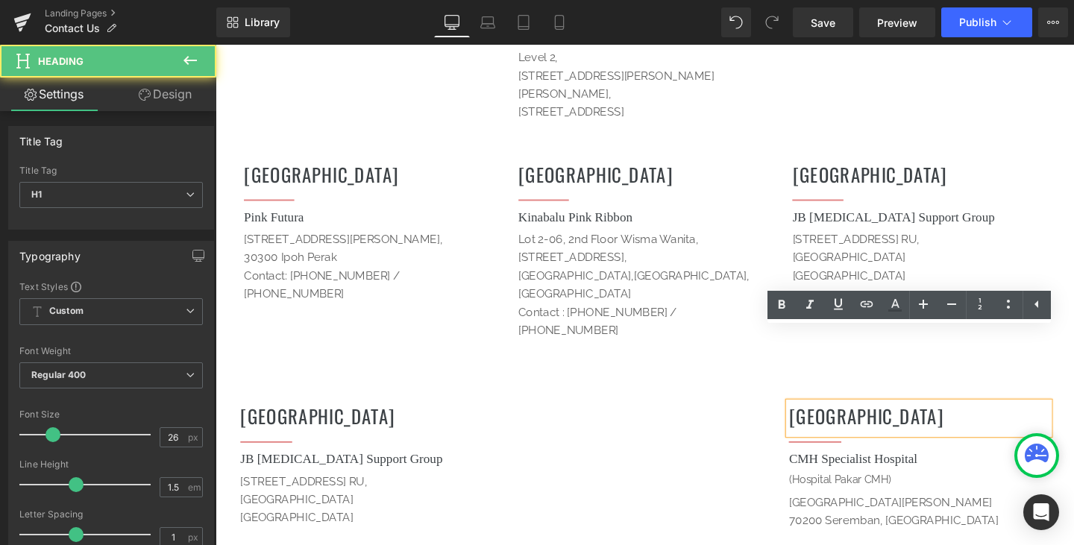
click at [920, 421] on h1 "[GEOGRAPHIC_DATA]" at bounding box center [955, 435] width 274 height 29
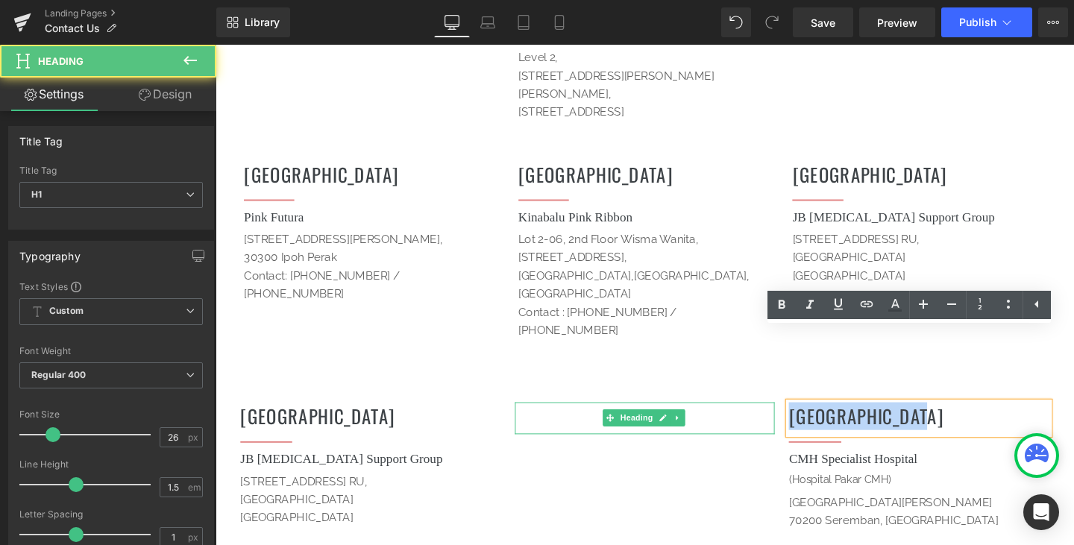
drag, startPoint x: 996, startPoint y: 358, endPoint x: 790, endPoint y: 356, distance: 205.8
click at [790, 403] on div "Johor Heading Separator JB [MEDICAL_DATA] Support Group Heading [STREET_ADDRESS…" at bounding box center [666, 544] width 895 height 282
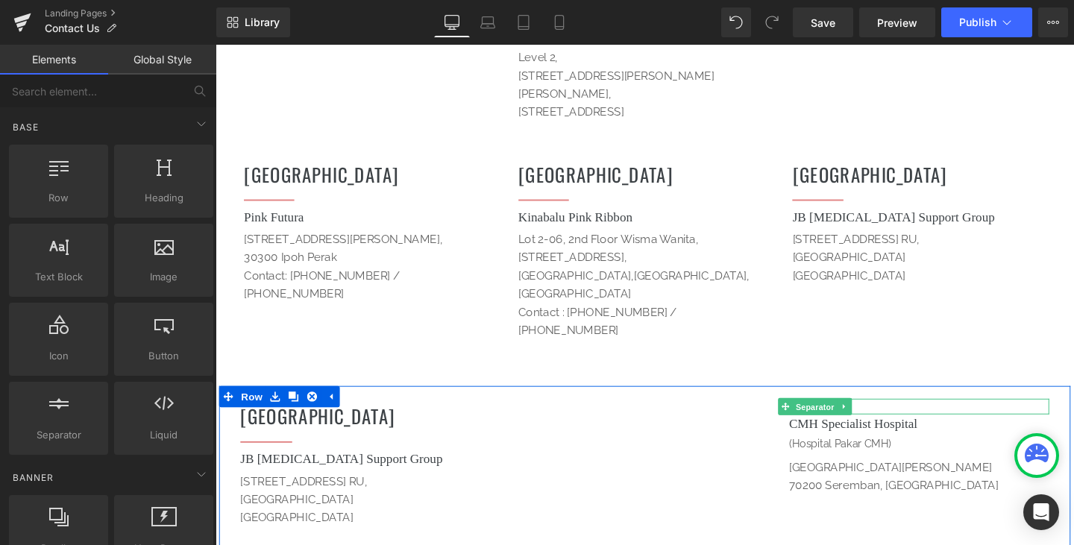
click at [846, 417] on span "Separator" at bounding box center [845, 426] width 46 height 18
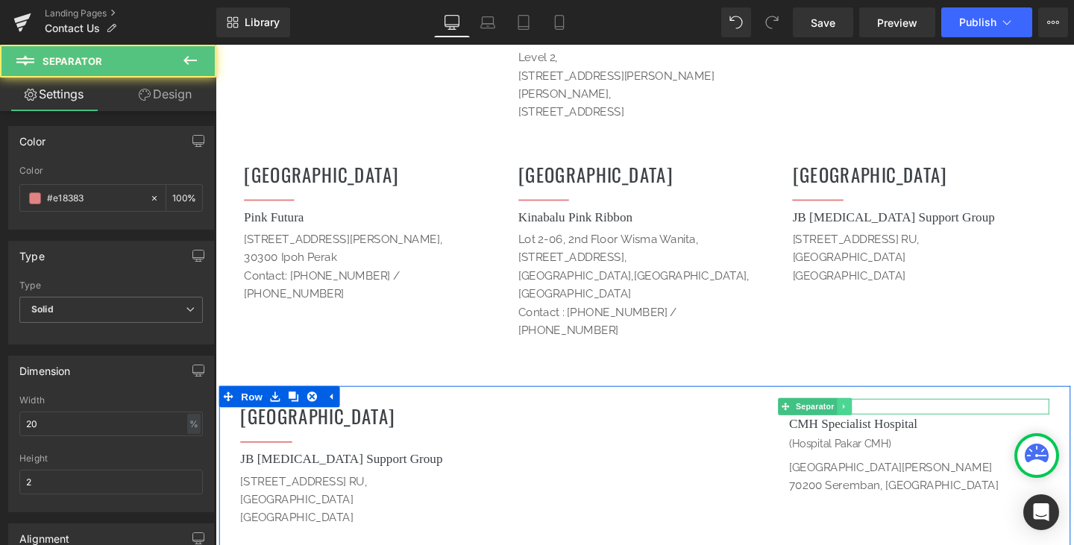
click at [872, 421] on icon at bounding box center [876, 425] width 8 height 9
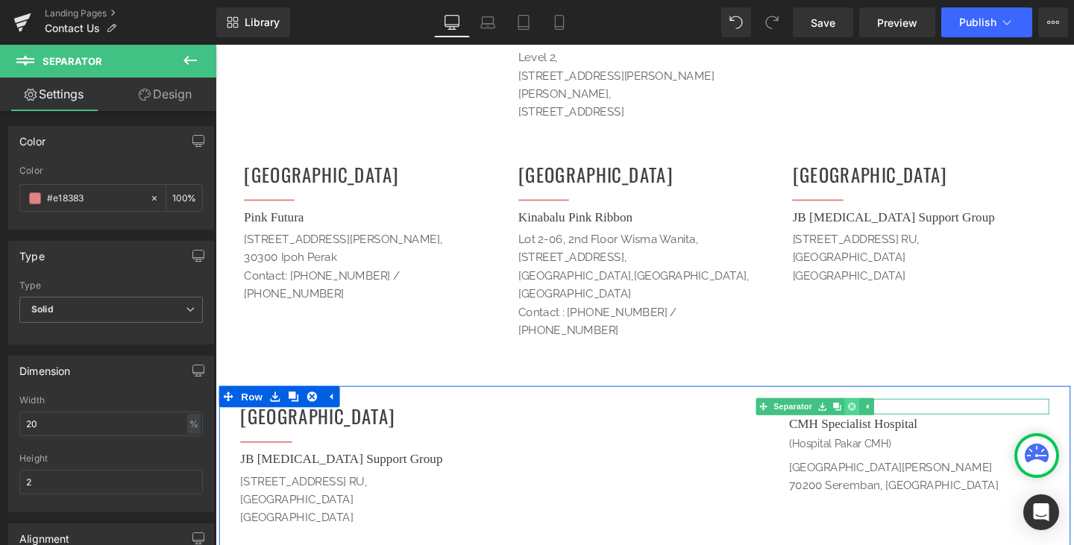
click at [882, 416] on link at bounding box center [884, 425] width 16 height 18
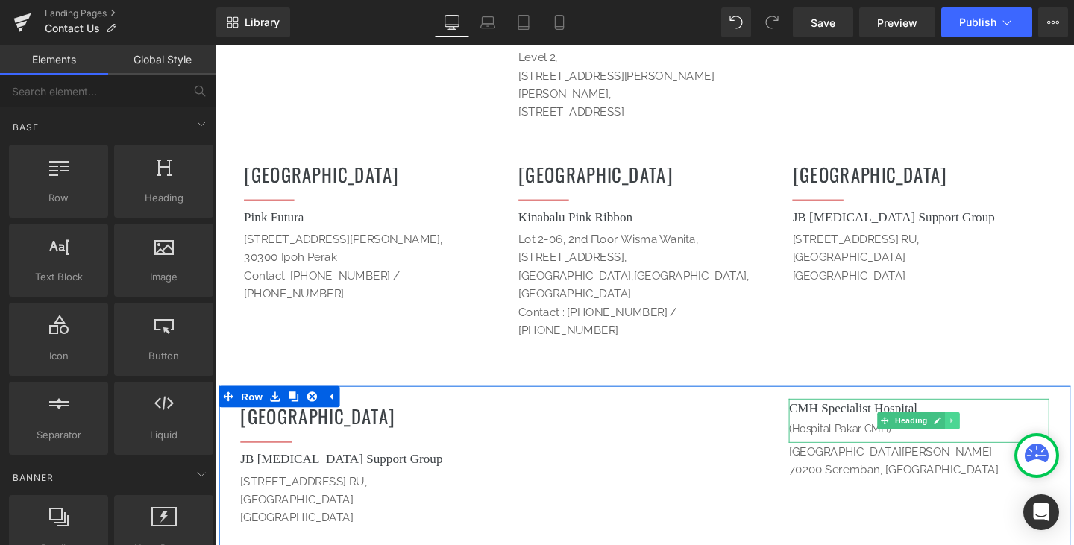
click at [986, 435] on icon at bounding box center [990, 439] width 8 height 9
click at [993, 435] on icon at bounding box center [997, 439] width 8 height 8
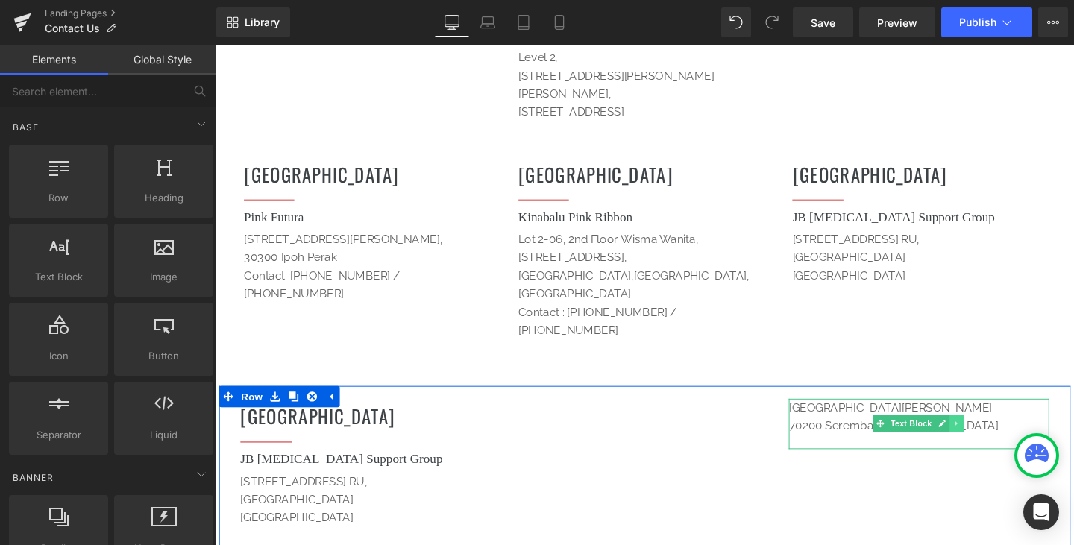
click at [992, 441] on icon at bounding box center [993, 443] width 2 height 5
click at [878, 427] on div "Johor Heading Separator JB [MEDICAL_DATA] Support Group Heading [STREET_ADDRESS…" at bounding box center [666, 544] width 895 height 282
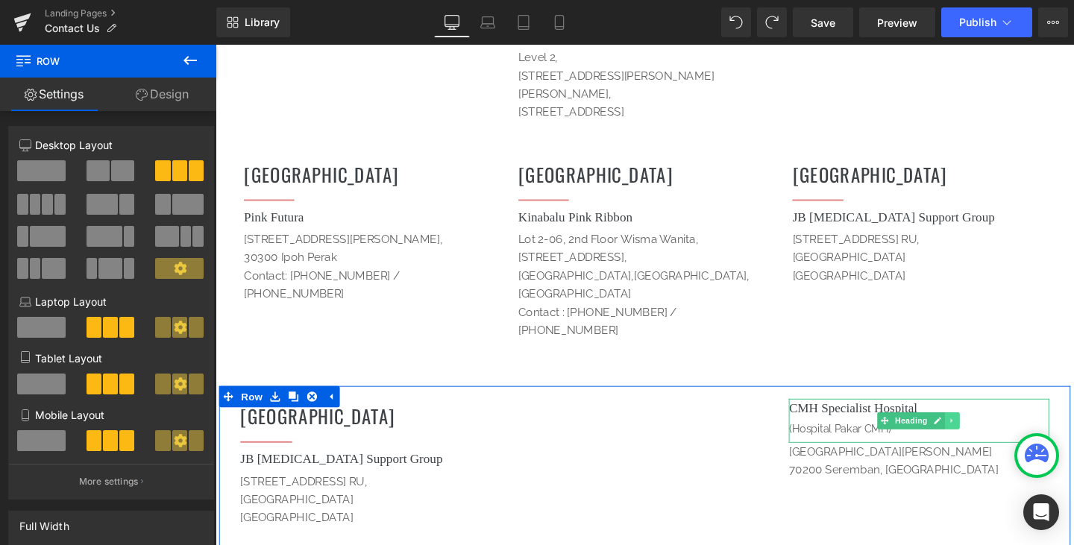
click at [986, 435] on icon at bounding box center [990, 439] width 8 height 9
click at [993, 435] on icon at bounding box center [997, 439] width 8 height 8
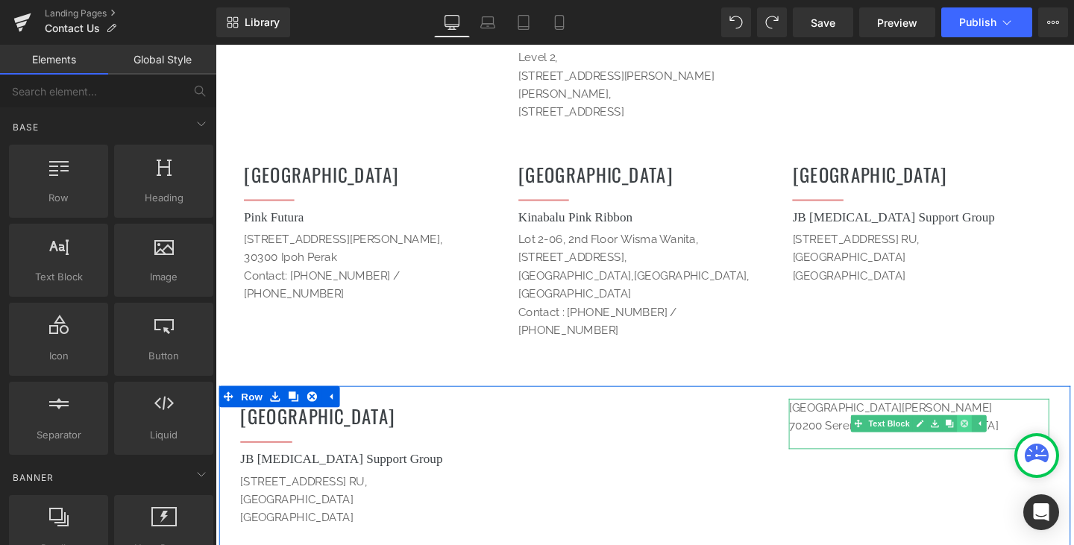
click at [998, 439] on icon at bounding box center [1002, 443] width 8 height 8
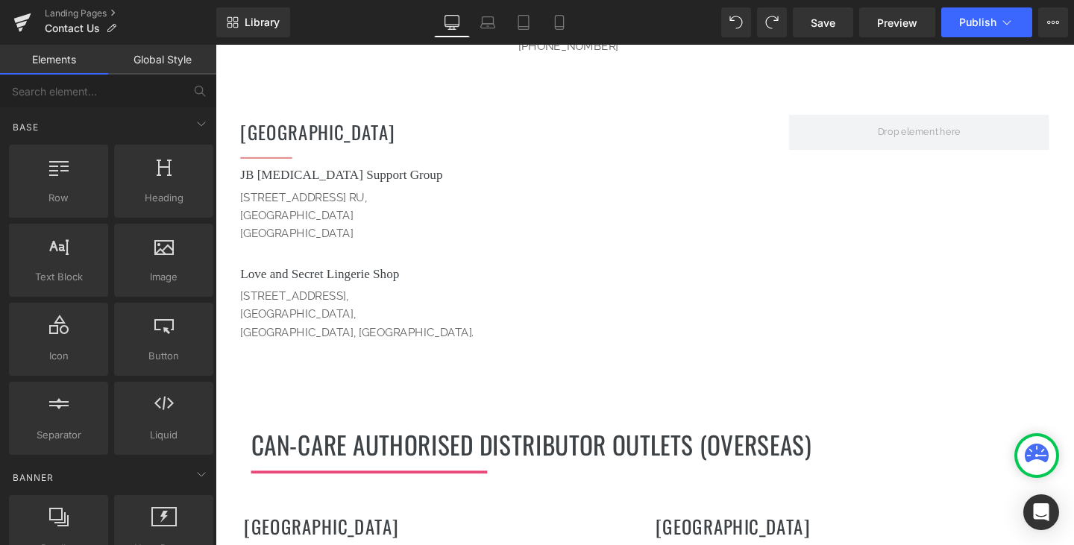
scroll to position [1957, 0]
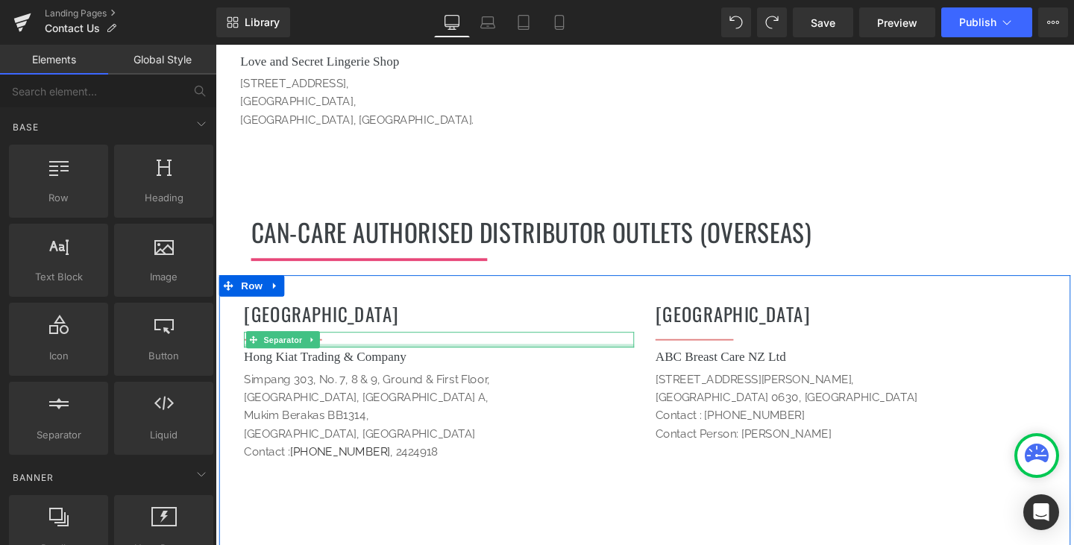
click at [498, 347] on div "Separator" at bounding box center [450, 355] width 410 height 16
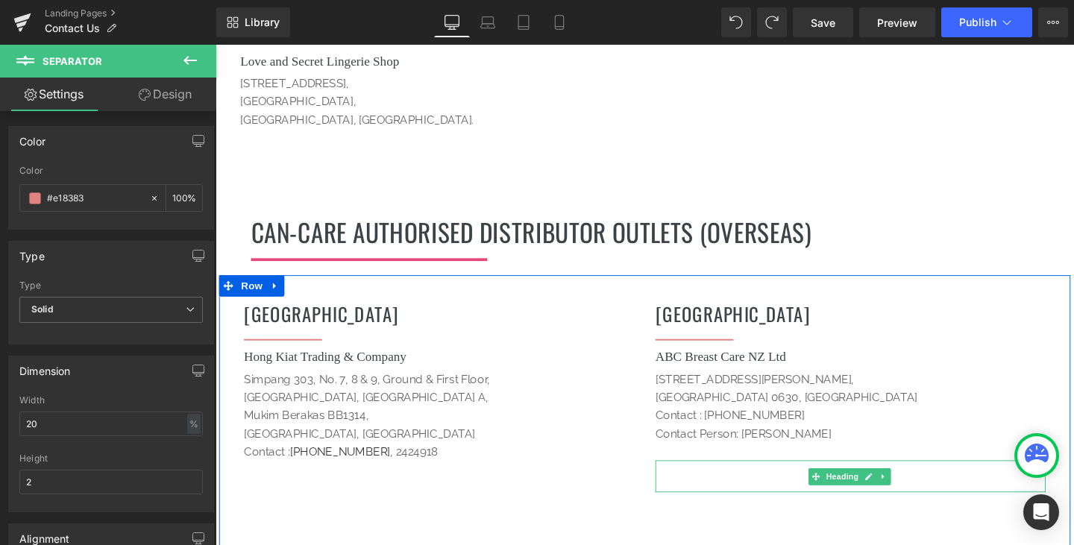
click at [754, 482] on h1 at bounding box center [883, 496] width 410 height 29
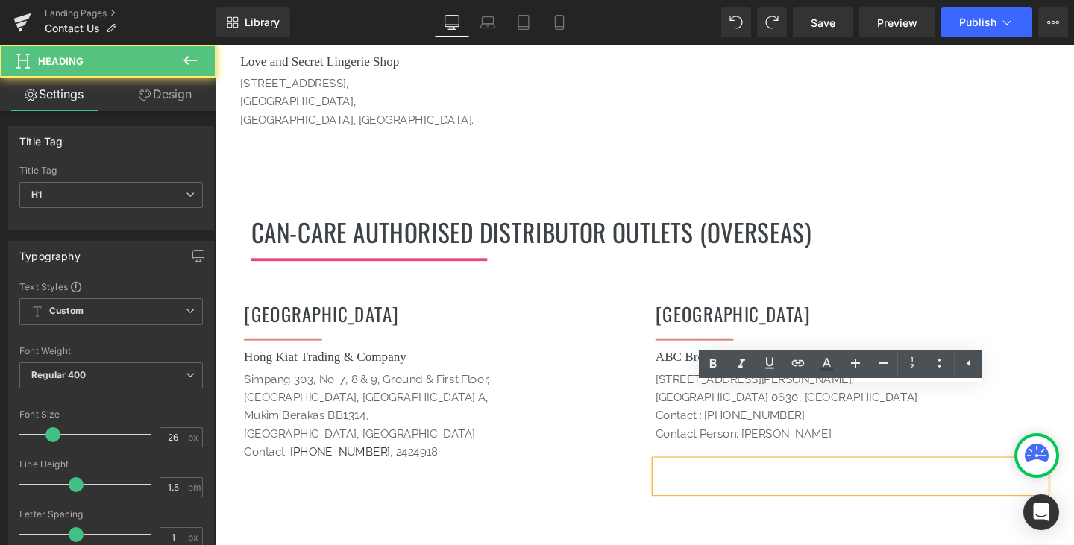
click at [617, 438] on div "[DEMOGRAPHIC_DATA] Heading Separator Hong Kiat Trading & Company Heading [STREE…" at bounding box center [666, 430] width 895 height 286
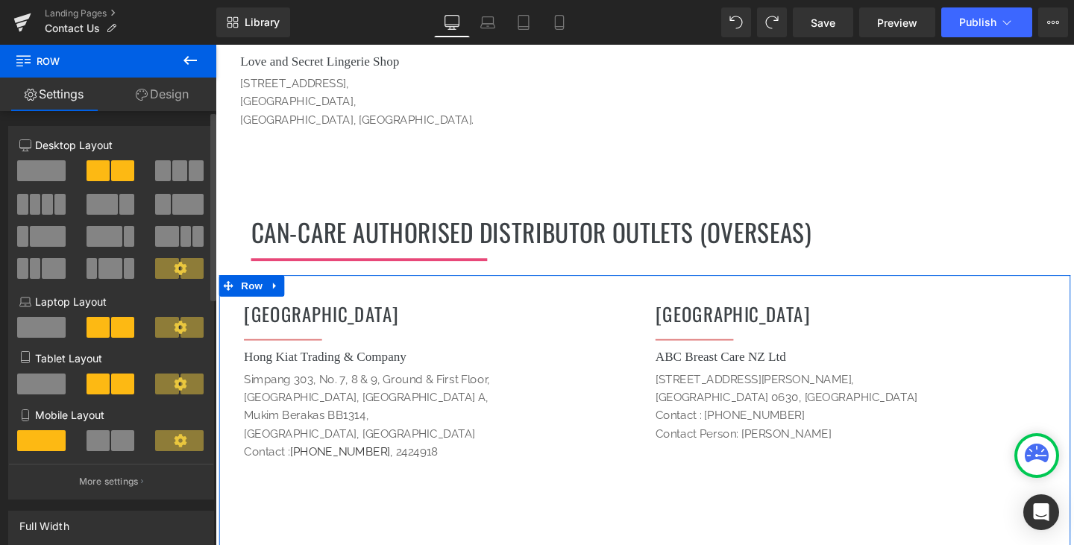
click at [66, 207] on div at bounding box center [41, 210] width 69 height 32
click at [58, 207] on span at bounding box center [59, 204] width 11 height 21
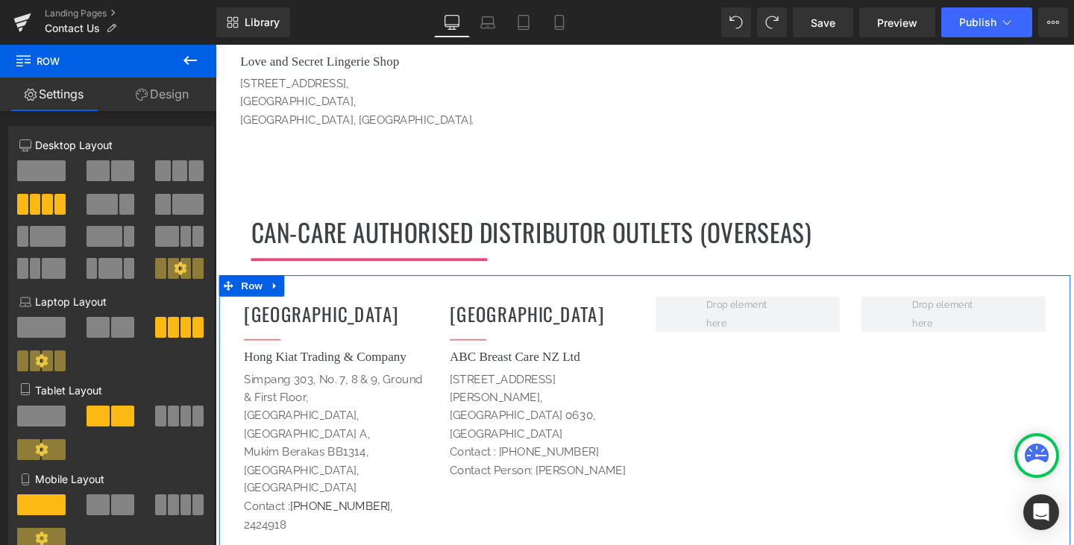
click at [866, 322] on div "[DEMOGRAPHIC_DATA] Heading Separator Hong Kiat Trading & Company Heading [STREE…" at bounding box center [666, 449] width 895 height 324
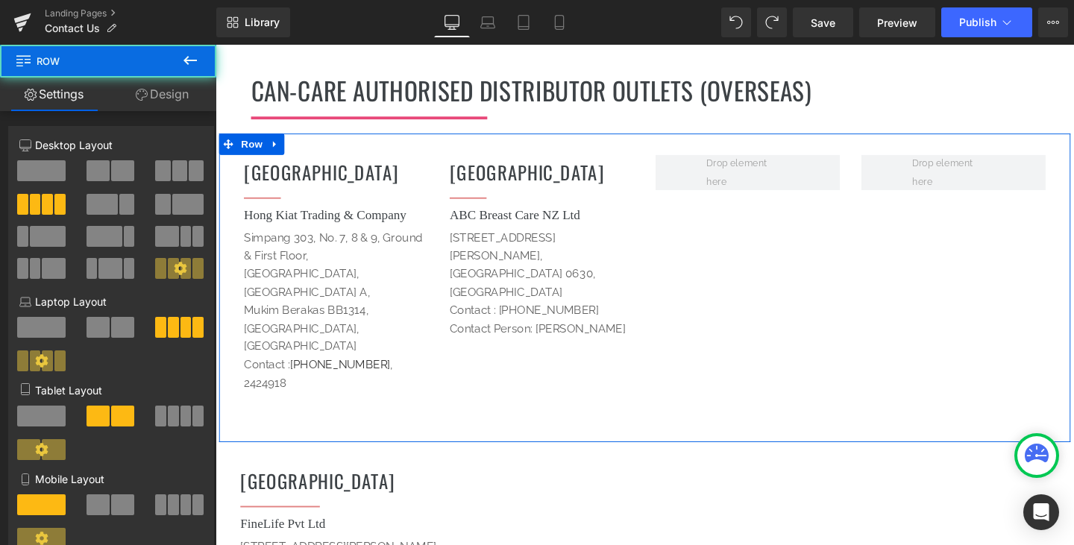
scroll to position [2032, 0]
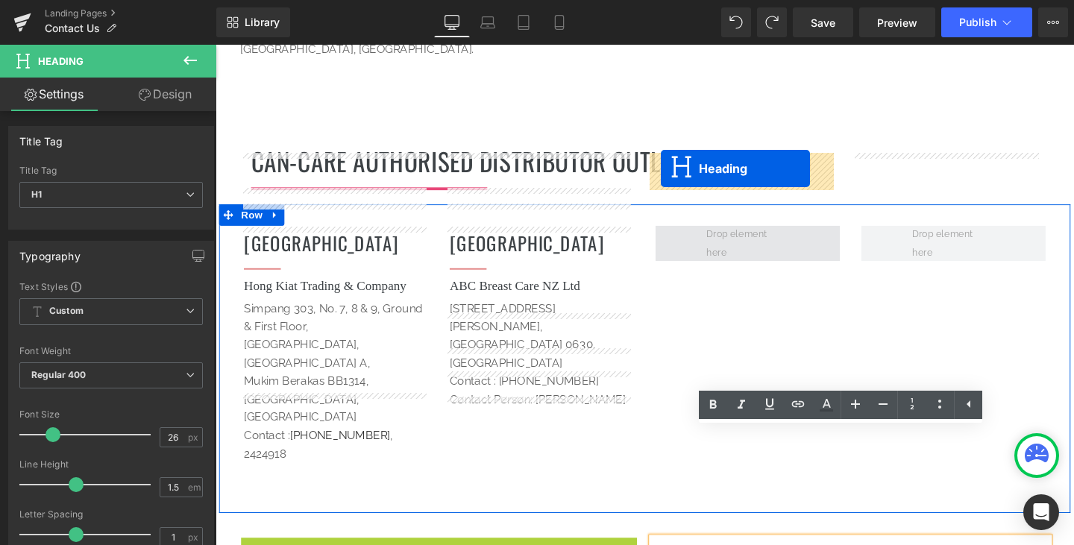
drag, startPoint x: 409, startPoint y: 463, endPoint x: 684, endPoint y: 174, distance: 398.2
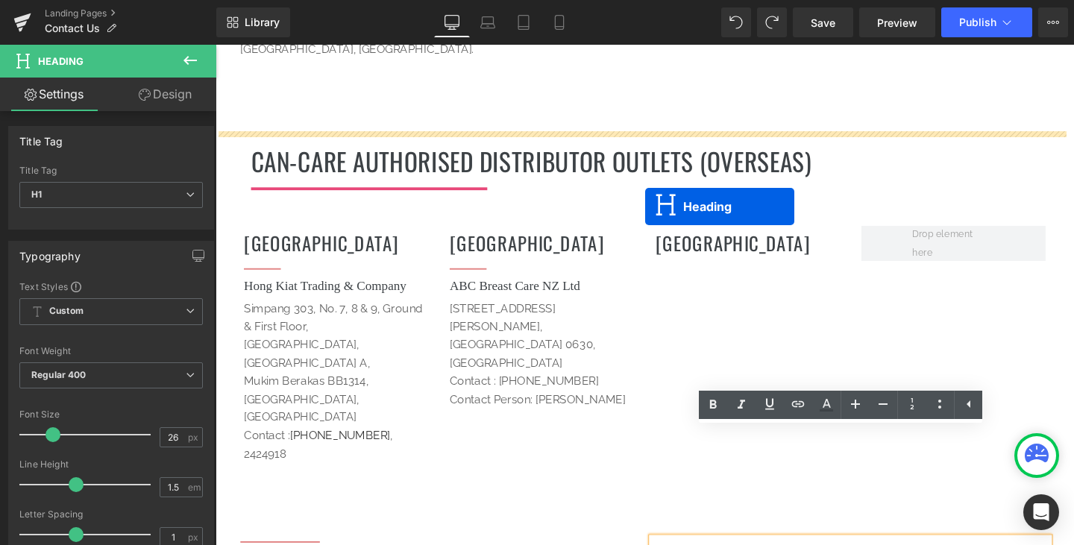
drag, startPoint x: 409, startPoint y: 474, endPoint x: 667, endPoint y: 215, distance: 366.4
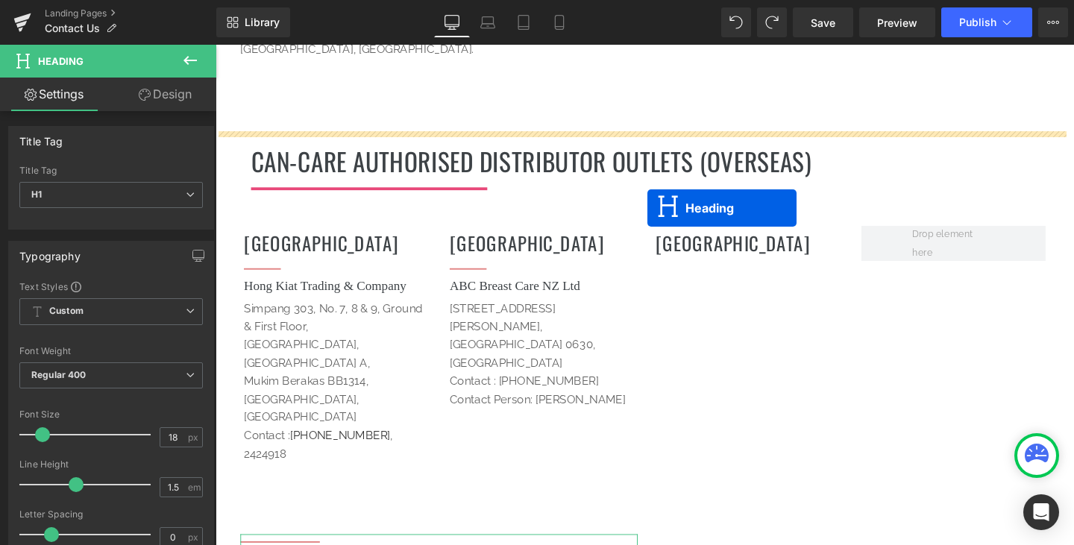
drag, startPoint x: 409, startPoint y: 474, endPoint x: 670, endPoint y: 216, distance: 366.9
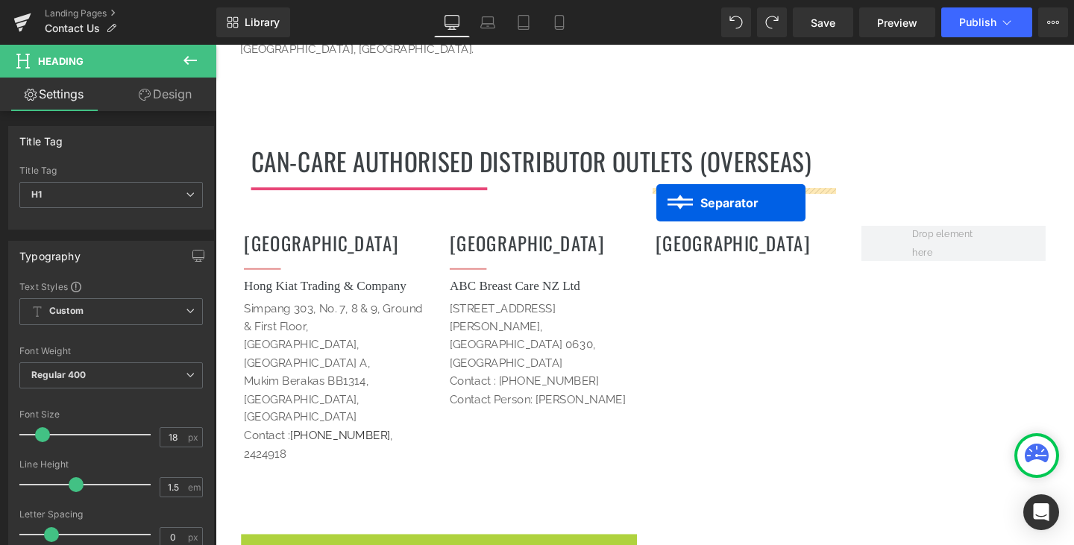
drag, startPoint x: 248, startPoint y: 454, endPoint x: 678, endPoint y: 211, distance: 494.8
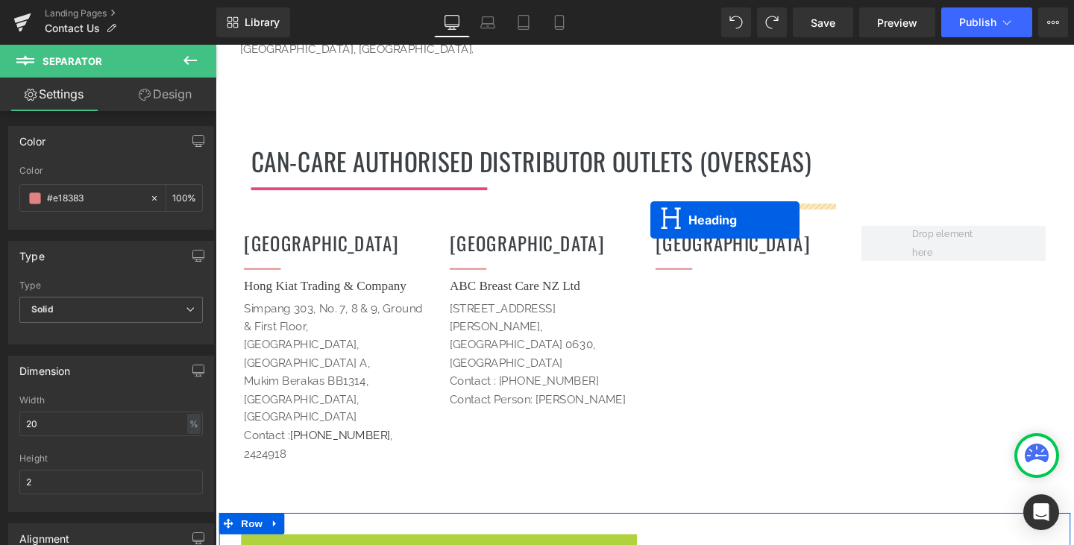
drag, startPoint x: 407, startPoint y: 456, endPoint x: 673, endPoint y: 229, distance: 349.0
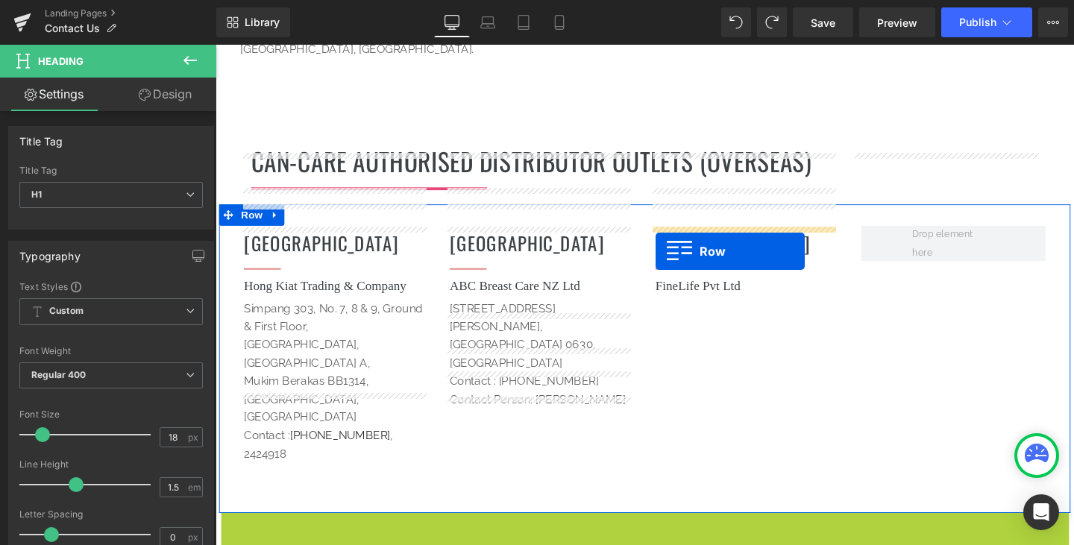
drag, startPoint x: 225, startPoint y: 430, endPoint x: 678, endPoint y: 262, distance: 482.9
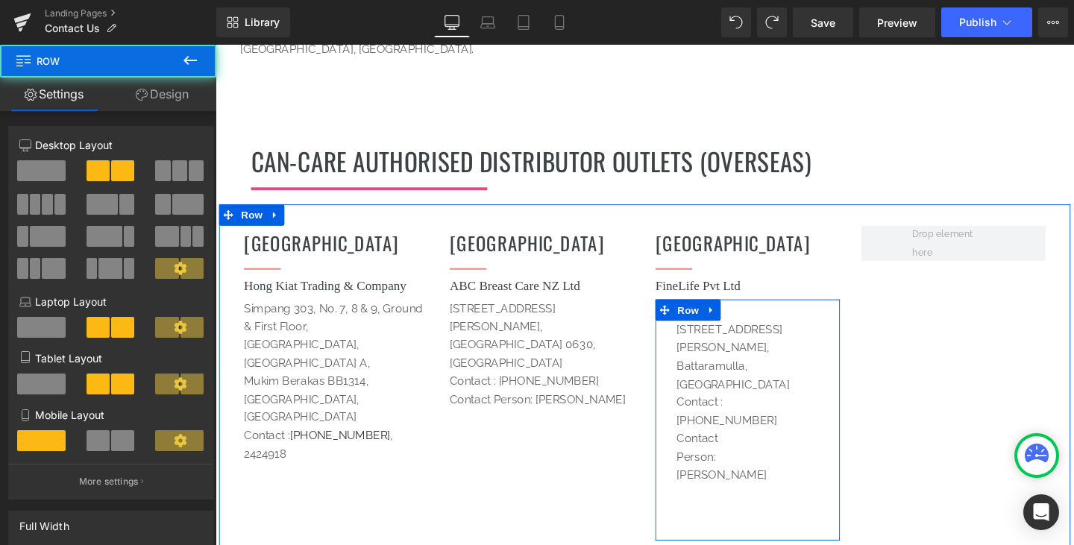
click at [761, 335] on div "[STREET_ADDRESS][PERSON_NAME] Contact : [PHONE_NUMBER] Contact Person: [PERSON_…" at bounding box center [734, 432] width 82 height 194
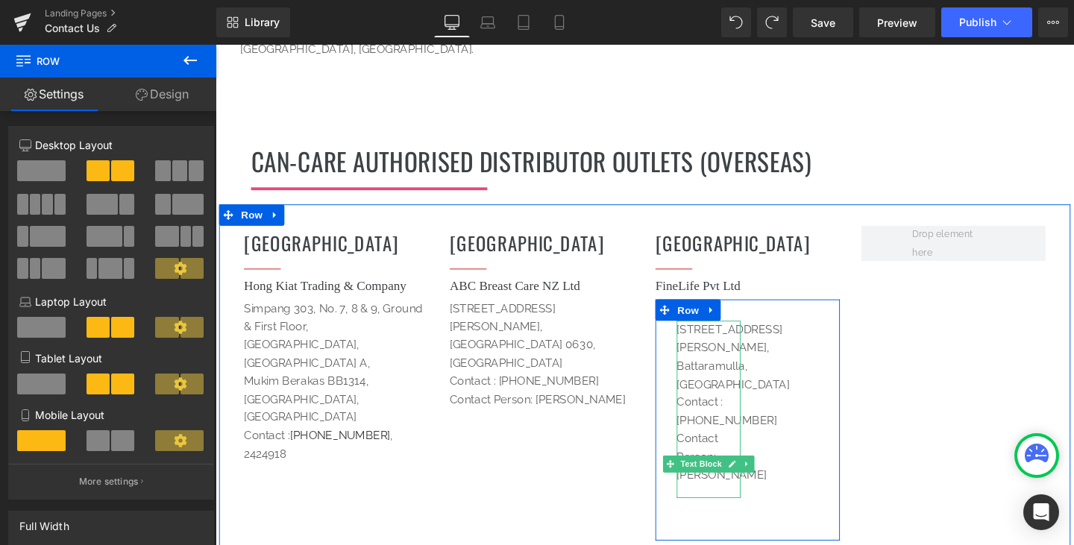
click at [728, 335] on p "[STREET_ADDRESS][PERSON_NAME]," at bounding box center [733, 354] width 67 height 38
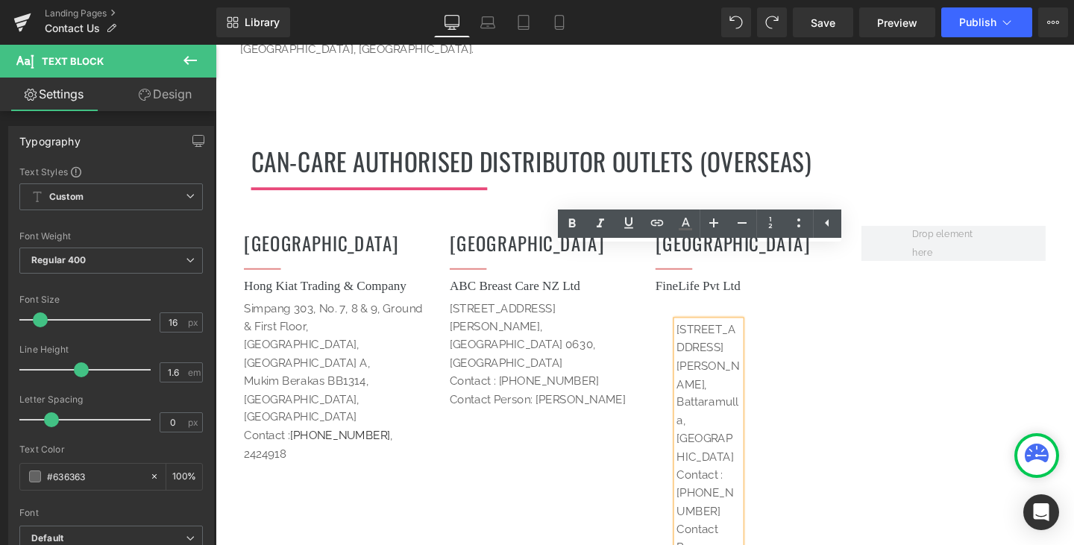
click at [700, 335] on p "[STREET_ADDRESS][PERSON_NAME]," at bounding box center [733, 373] width 67 height 76
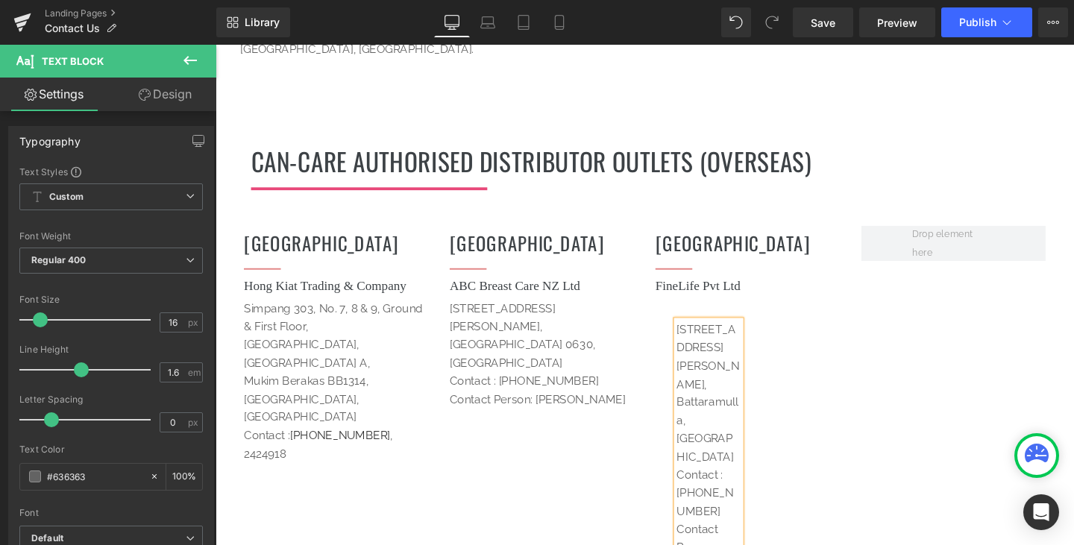
click at [215, 45] on div at bounding box center [215, 45] width 0 height 0
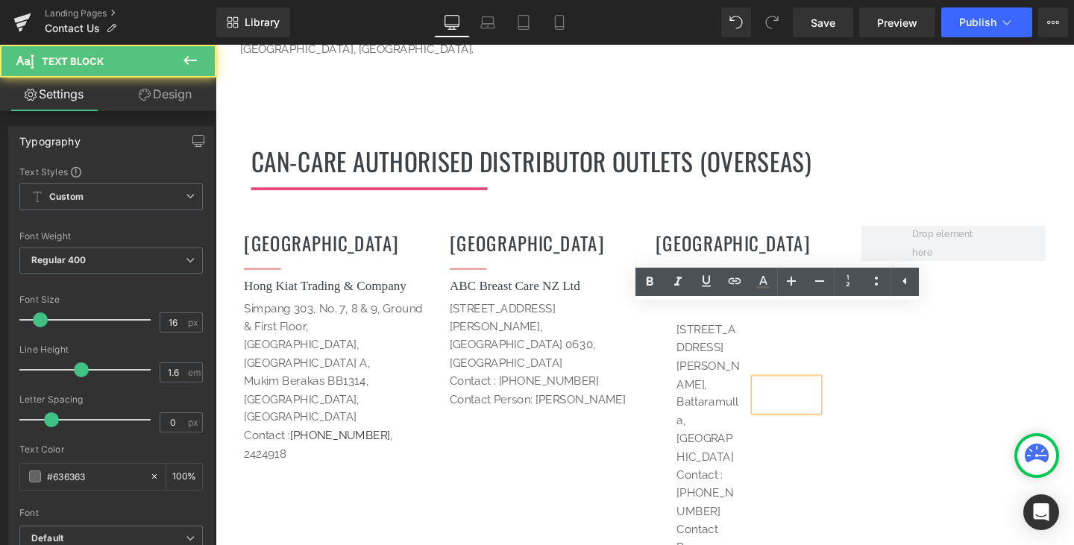
click at [755, 335] on p "[STREET_ADDRESS][PERSON_NAME]," at bounding box center [733, 373] width 67 height 76
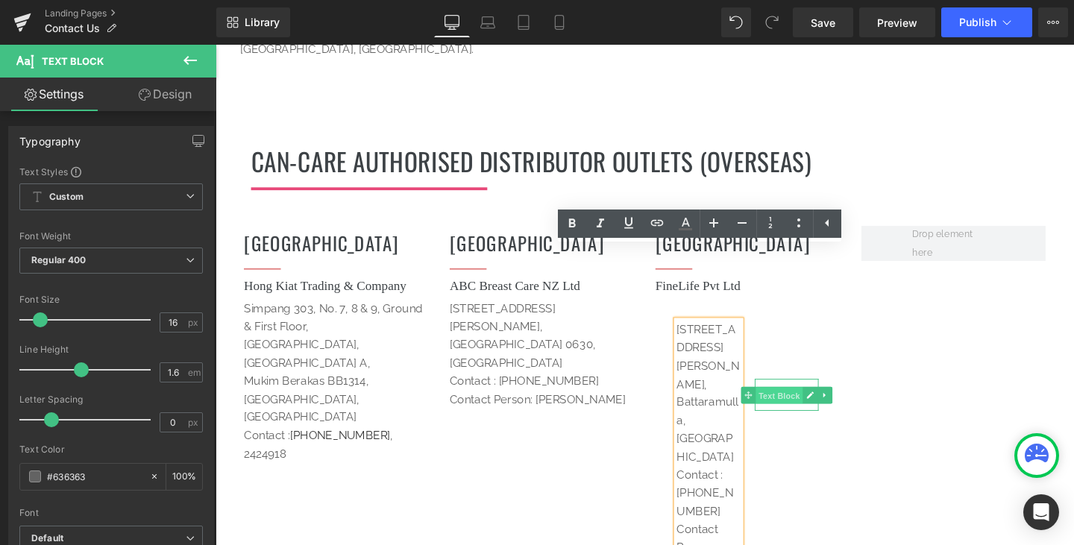
click at [802, 404] on span "Text Block" at bounding box center [807, 413] width 49 height 18
click at [854, 409] on icon at bounding box center [855, 413] width 8 height 9
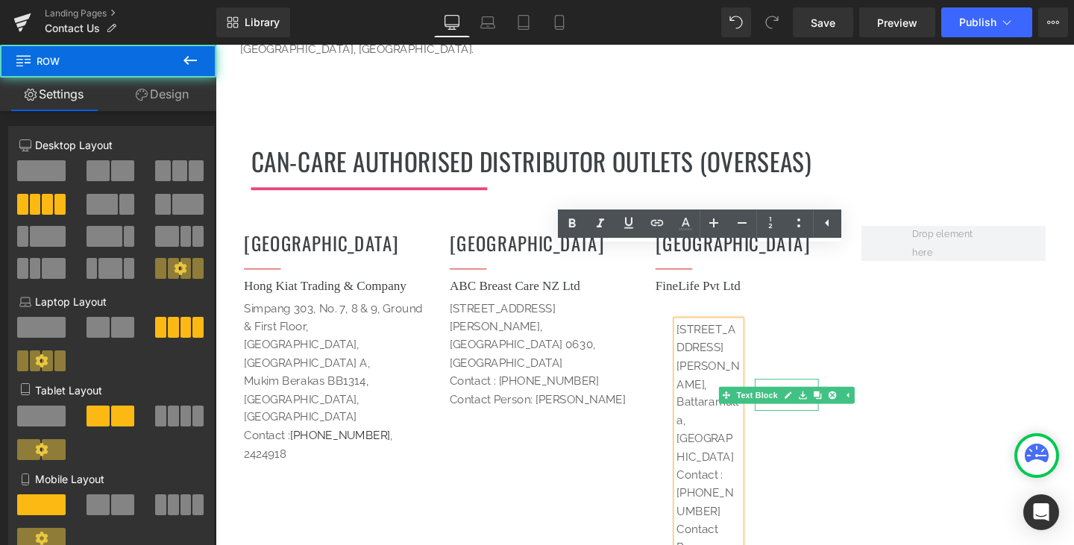
click at [969, 330] on div "[DEMOGRAPHIC_DATA] Heading Separator Hong Kiat Trading & Company Heading [STREE…" at bounding box center [666, 450] width 895 height 476
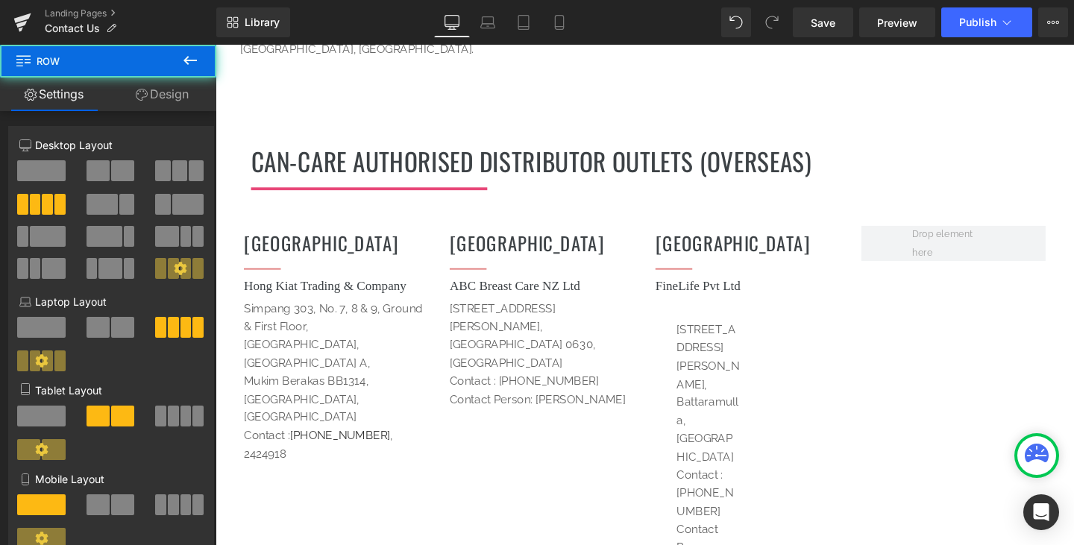
click at [822, 396] on p at bounding box center [815, 405] width 67 height 19
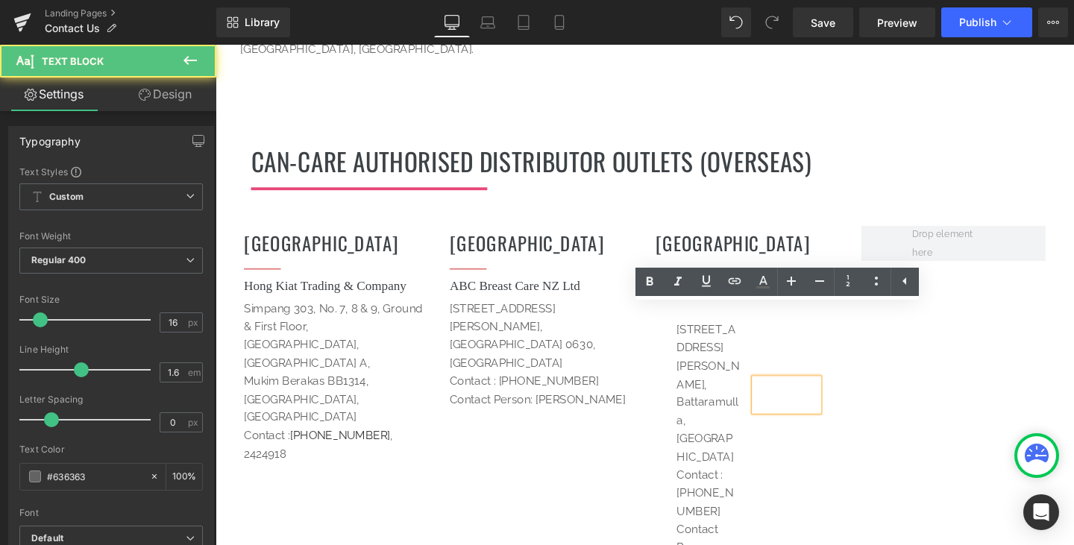
drag, startPoint x: 838, startPoint y: 341, endPoint x: 850, endPoint y: 342, distance: 12.0
click at [841, 396] on div at bounding box center [815, 413] width 67 height 34
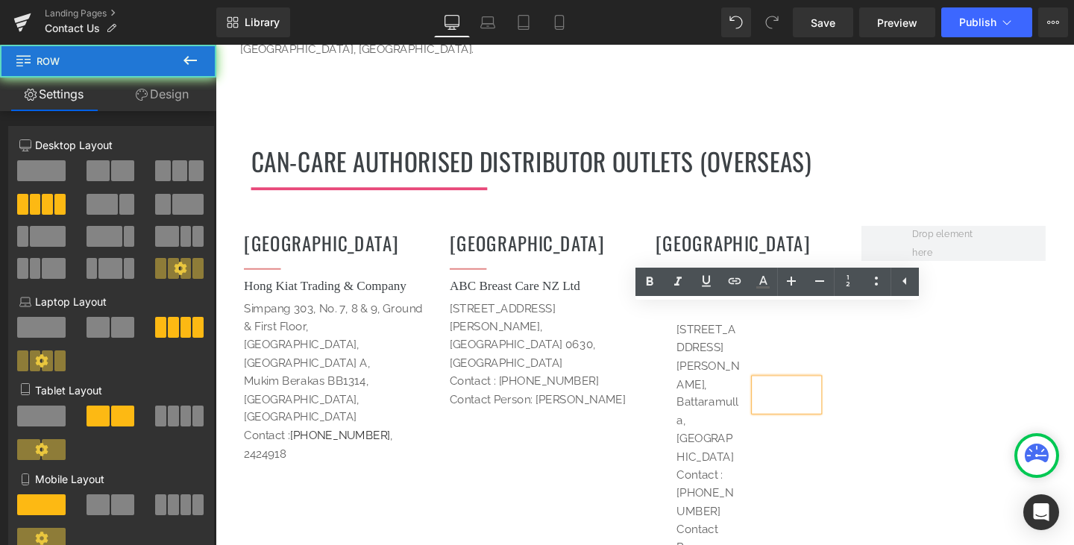
click at [944, 347] on div "[DEMOGRAPHIC_DATA] Heading Separator Hong Kiat Trading & Company Heading [STREE…" at bounding box center [666, 450] width 895 height 476
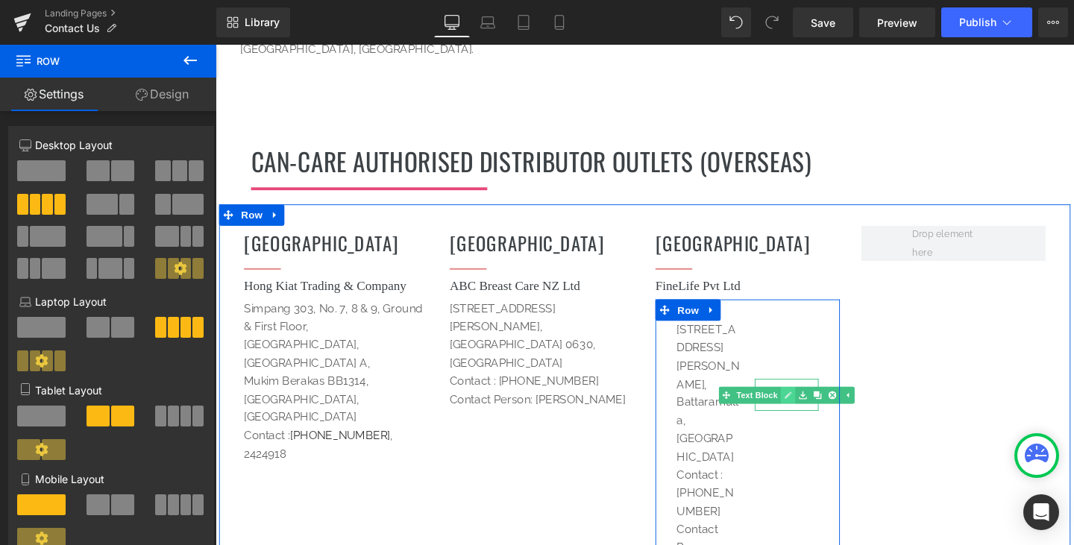
click at [817, 404] on link at bounding box center [817, 413] width 16 height 18
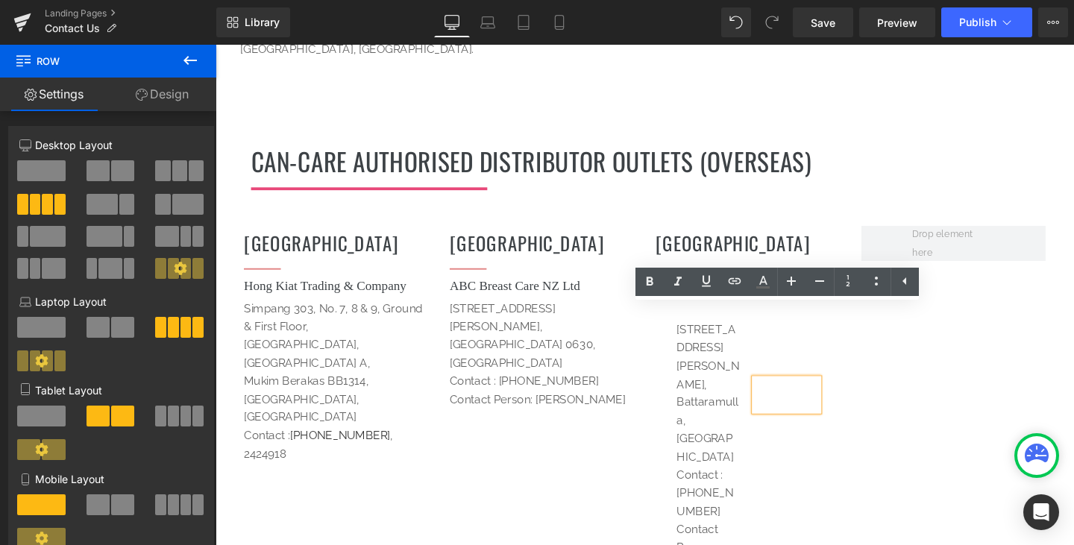
click at [817, 396] on div "Text Block" at bounding box center [815, 413] width 67 height 34
click at [804, 396] on p at bounding box center [815, 405] width 67 height 19
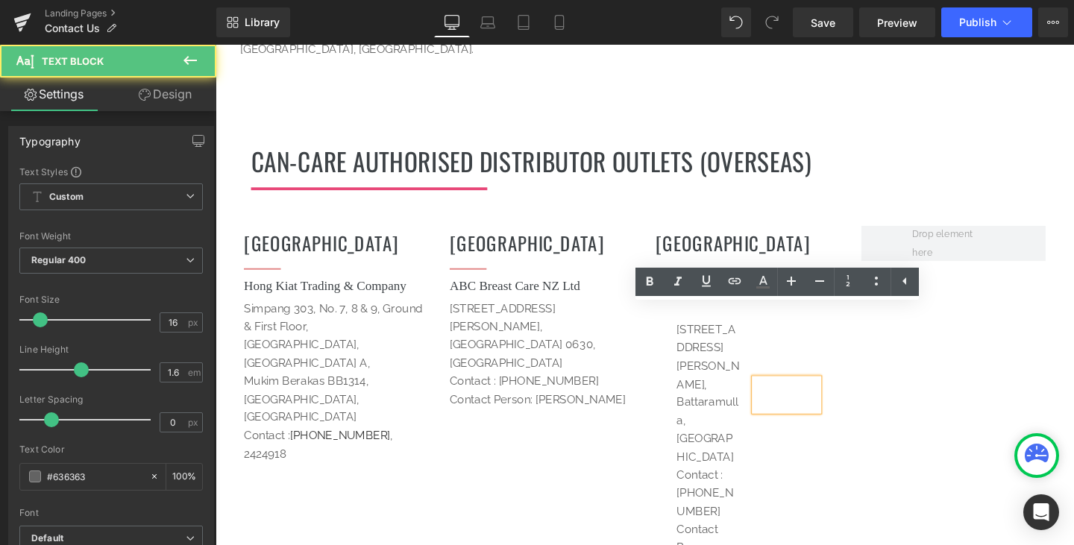
click at [833, 438] on div "Heading" at bounding box center [815, 448] width 67 height 20
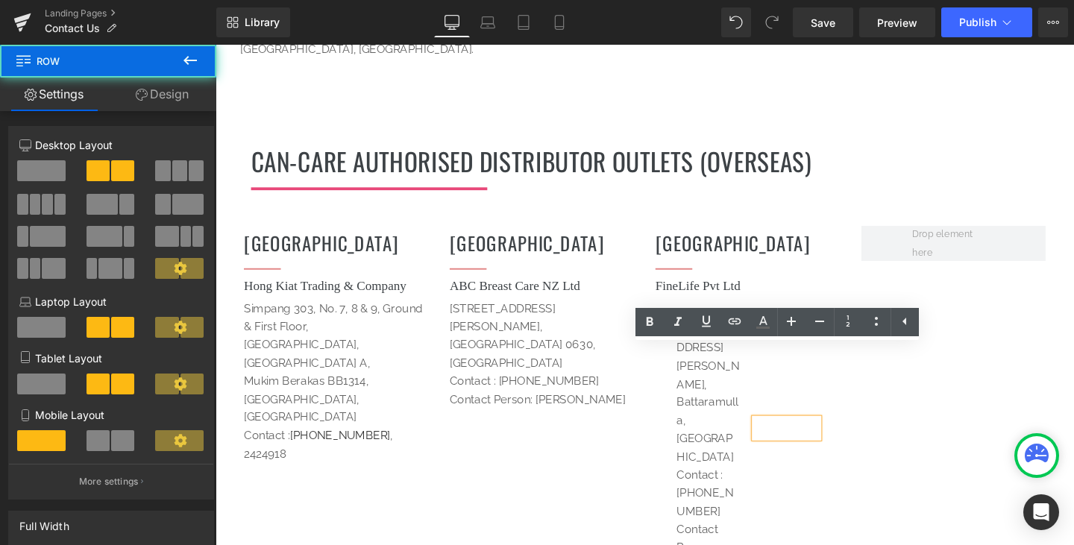
click at [830, 410] on div "[STREET_ADDRESS][PERSON_NAME] Contact : [PHONE_NUMBER] Contact Person: [PERSON_…" at bounding box center [775, 496] width 194 height 368
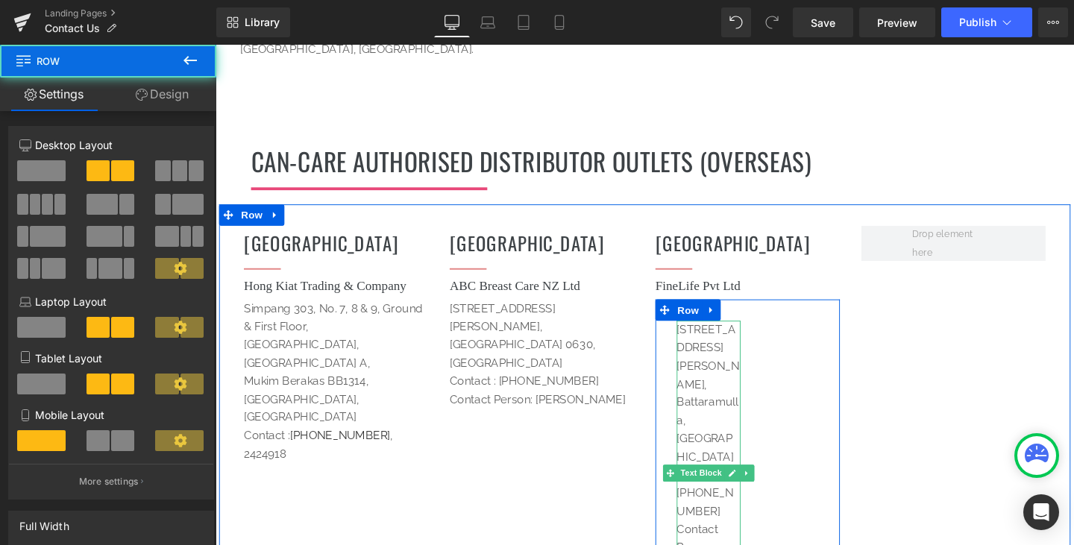
click at [737, 341] on p "[STREET_ADDRESS][PERSON_NAME]," at bounding box center [733, 373] width 67 height 76
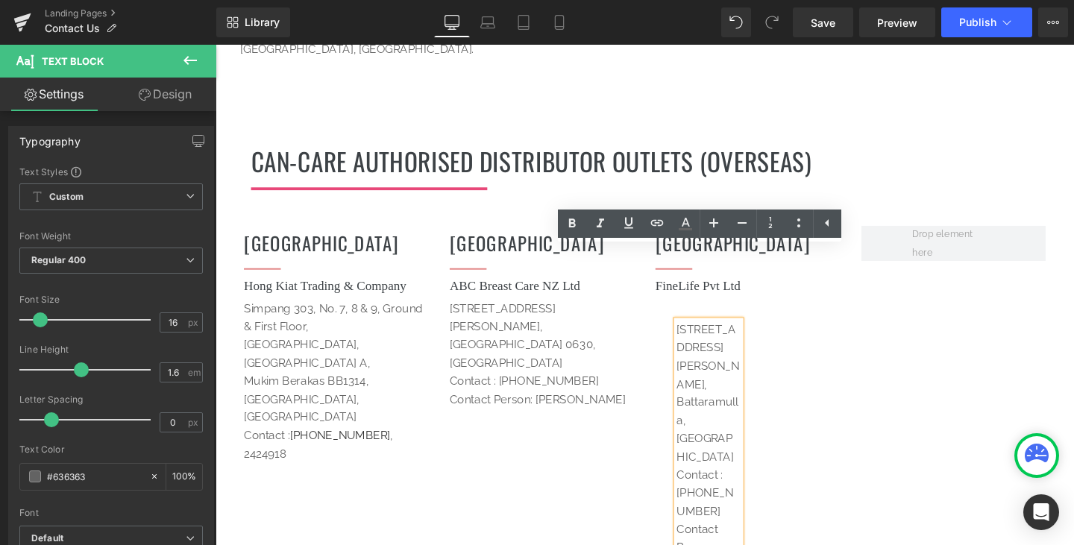
click at [809, 438] on div "Heading" at bounding box center [815, 448] width 67 height 20
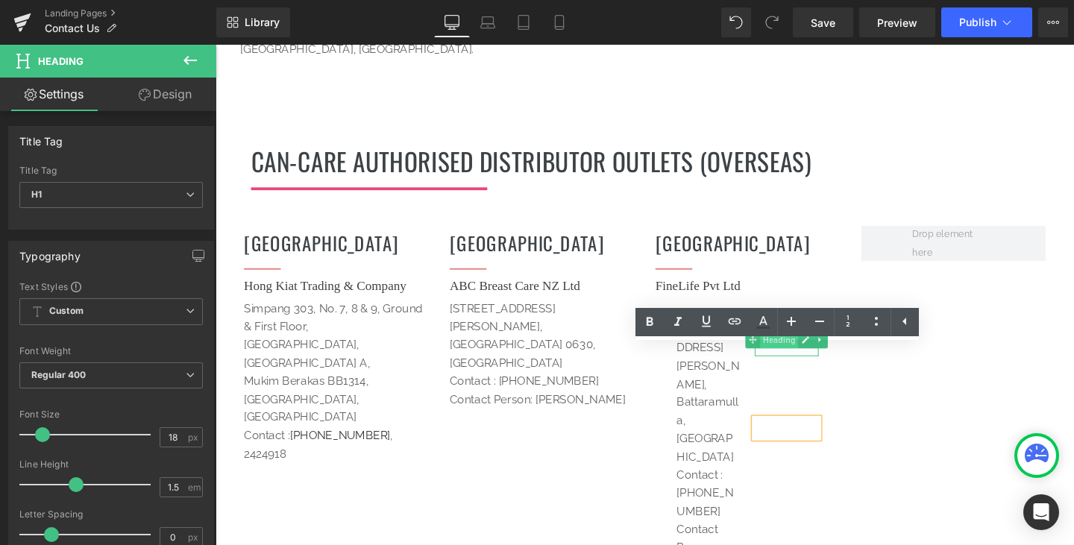
click at [787, 346] on span "Heading" at bounding box center [807, 355] width 40 height 18
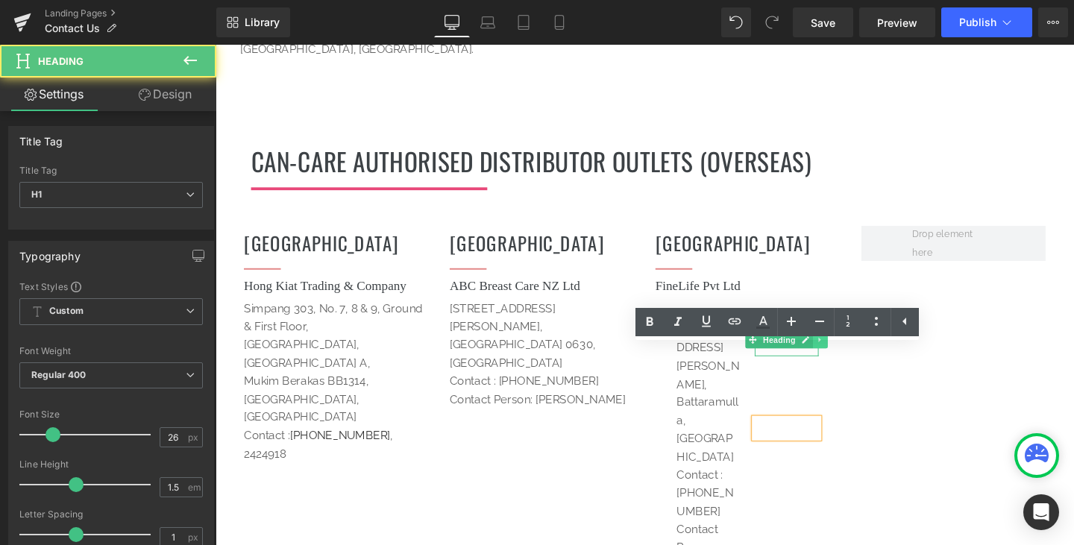
click at [847, 350] on icon at bounding box center [851, 354] width 8 height 9
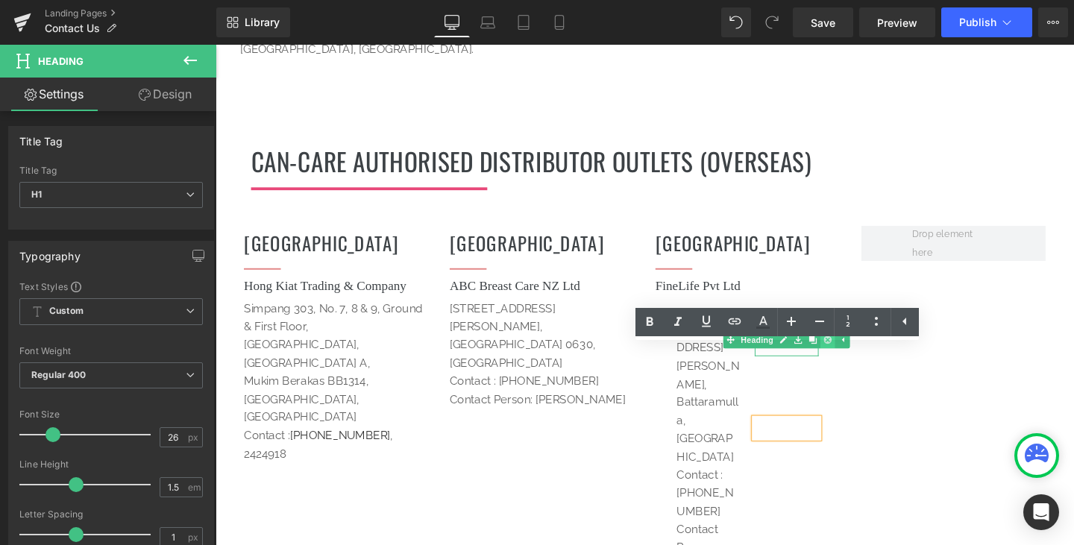
click at [857, 351] on icon at bounding box center [858, 355] width 8 height 8
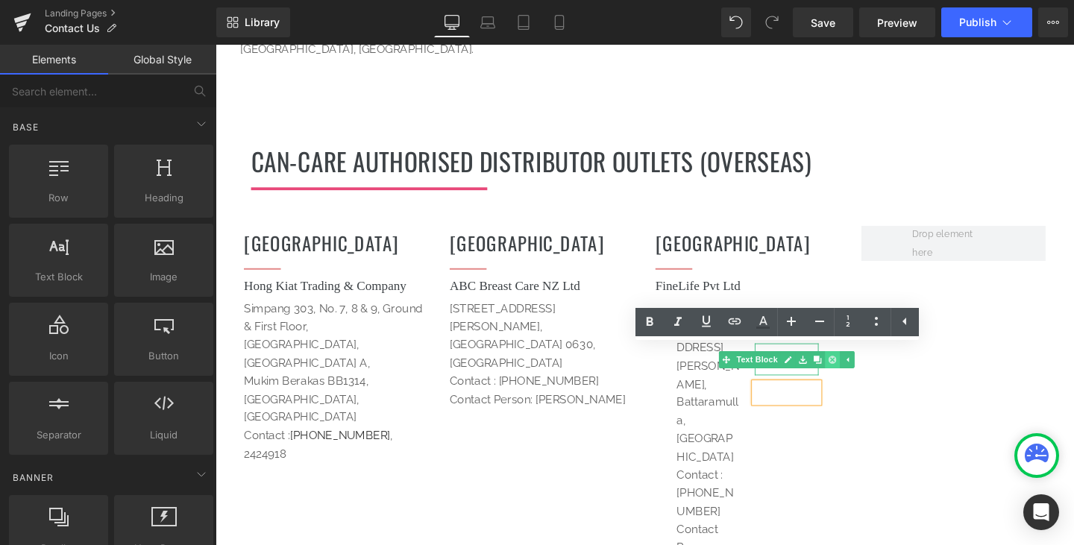
click at [859, 371] on icon at bounding box center [863, 375] width 8 height 9
click at [843, 371] on div "[STREET_ADDRESS][PERSON_NAME] Contact : [PHONE_NUMBER] Contact Person: [PERSON_…" at bounding box center [775, 496] width 194 height 368
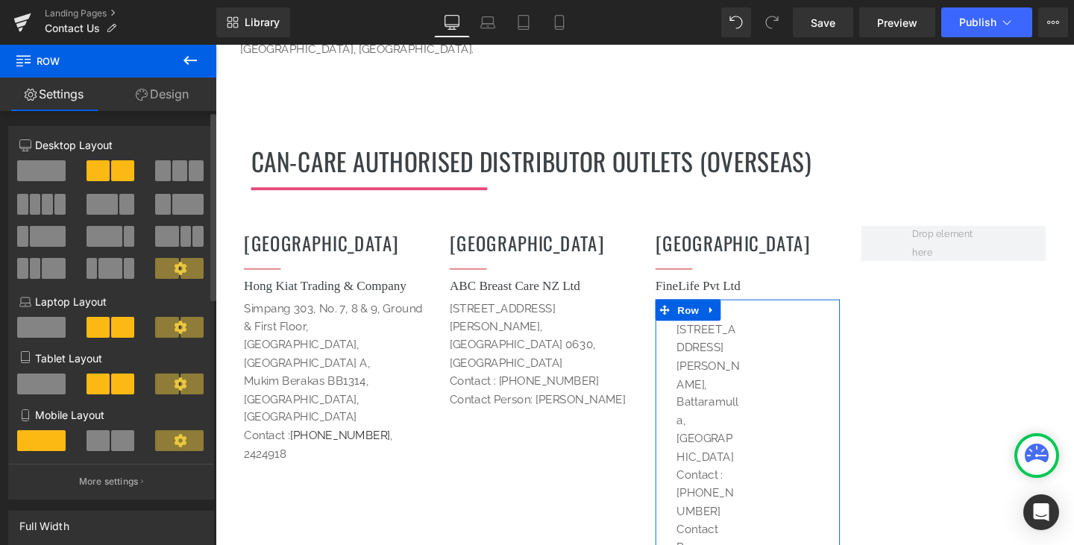
click at [32, 169] on span at bounding box center [41, 170] width 48 height 21
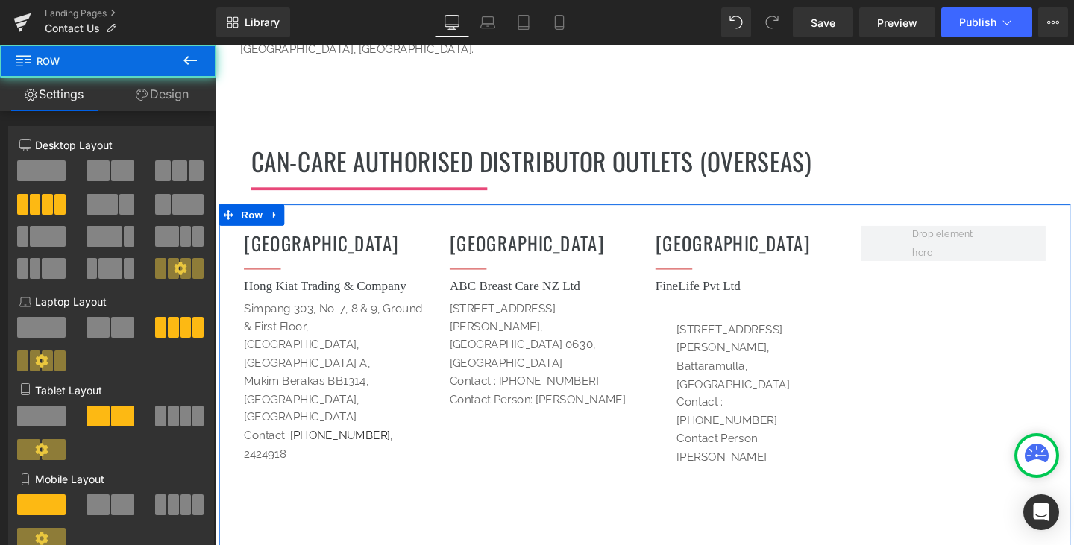
click at [904, 272] on div "[DEMOGRAPHIC_DATA] Heading Separator Hong Kiat Trading & Company Heading [STREE…" at bounding box center [666, 418] width 895 height 413
click at [776, 335] on p "[STREET_ADDRESS][PERSON_NAME]," at bounding box center [774, 354] width 149 height 38
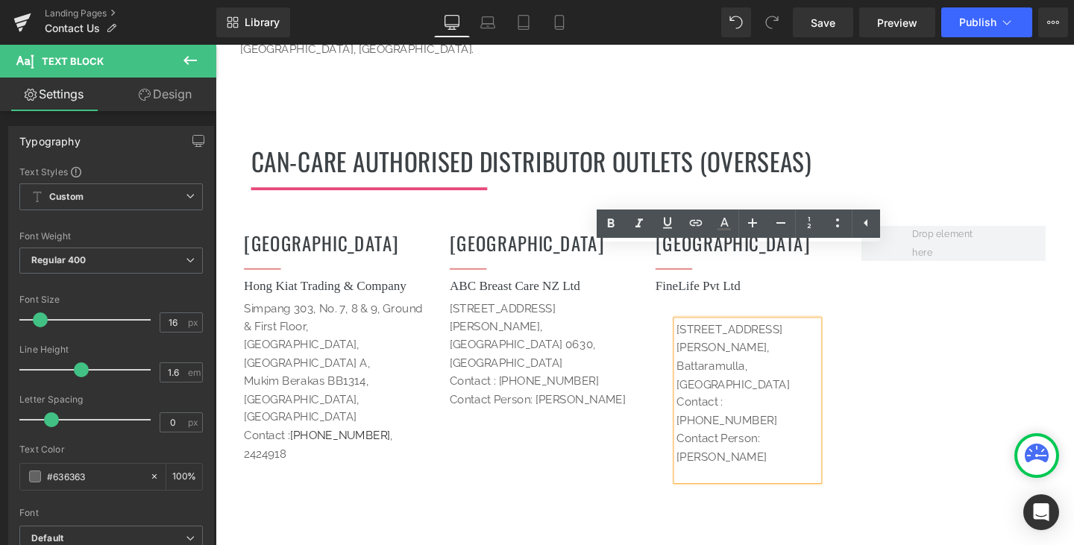
click at [971, 350] on div "[DEMOGRAPHIC_DATA] Heading Separator Hong Kiat Trading & Company Heading [STREE…" at bounding box center [666, 418] width 895 height 413
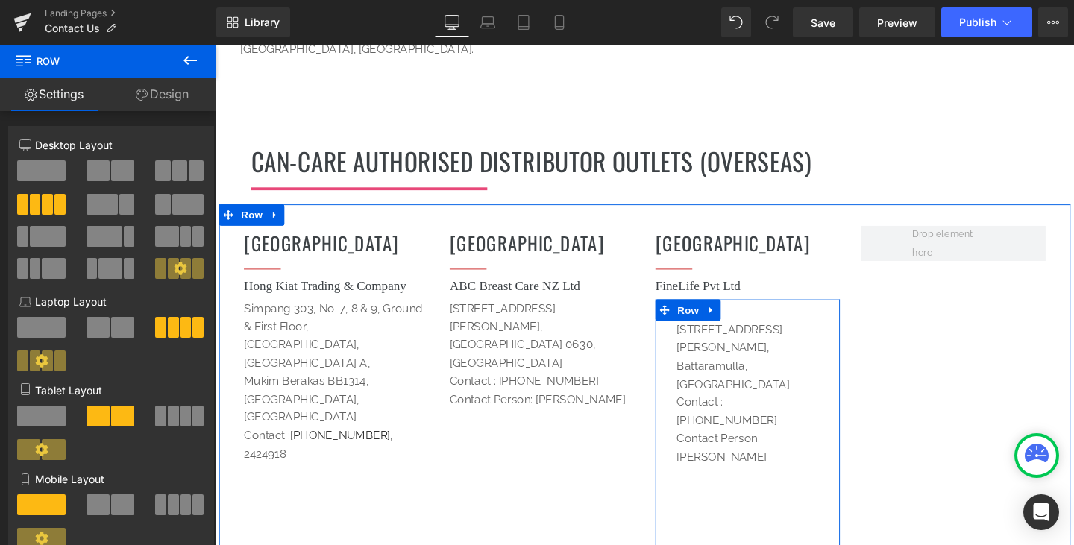
click at [733, 318] on icon at bounding box center [736, 323] width 10 height 11
click at [697, 312] on span "Row" at bounding box center [712, 323] width 30 height 22
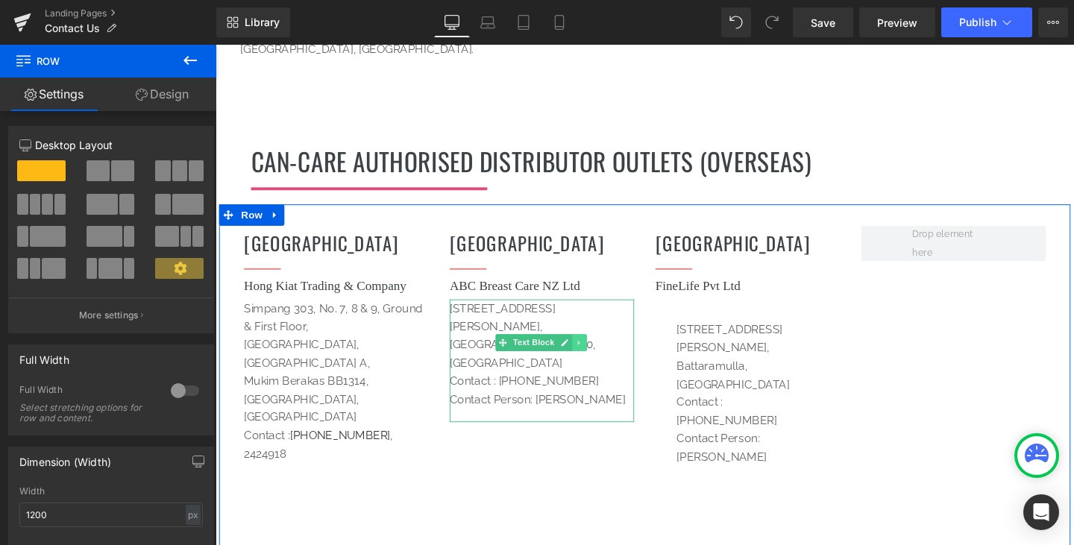
click at [596, 353] on icon at bounding box center [598, 357] width 8 height 9
click at [589, 353] on icon at bounding box center [590, 357] width 8 height 8
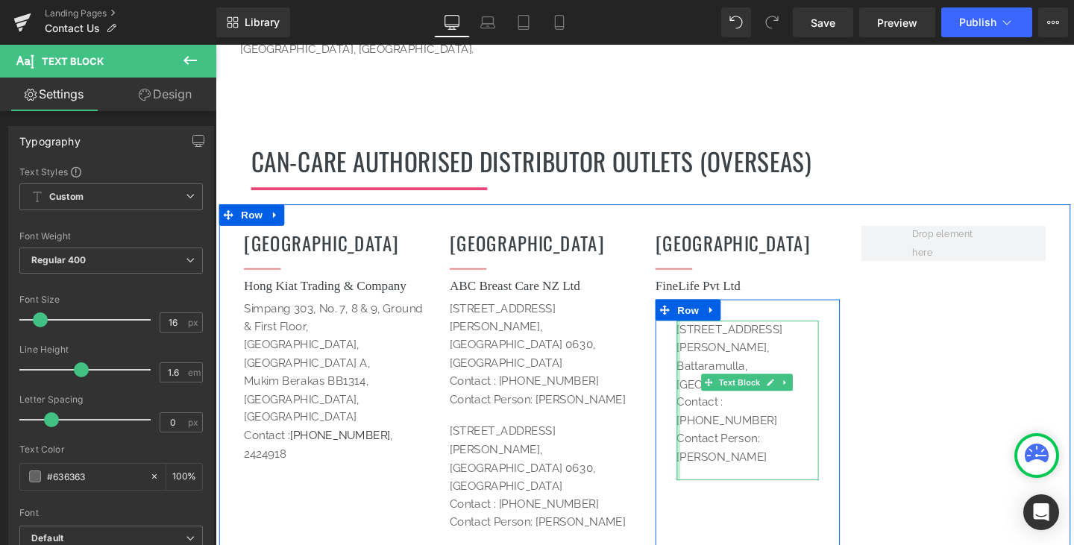
drag, startPoint x: 833, startPoint y: 369, endPoint x: 695, endPoint y: 268, distance: 171.2
click at [700, 335] on div "[STREET_ADDRESS][PERSON_NAME] Contact : [PHONE_NUMBER] Contact Person: [PERSON_…" at bounding box center [774, 419] width 149 height 168
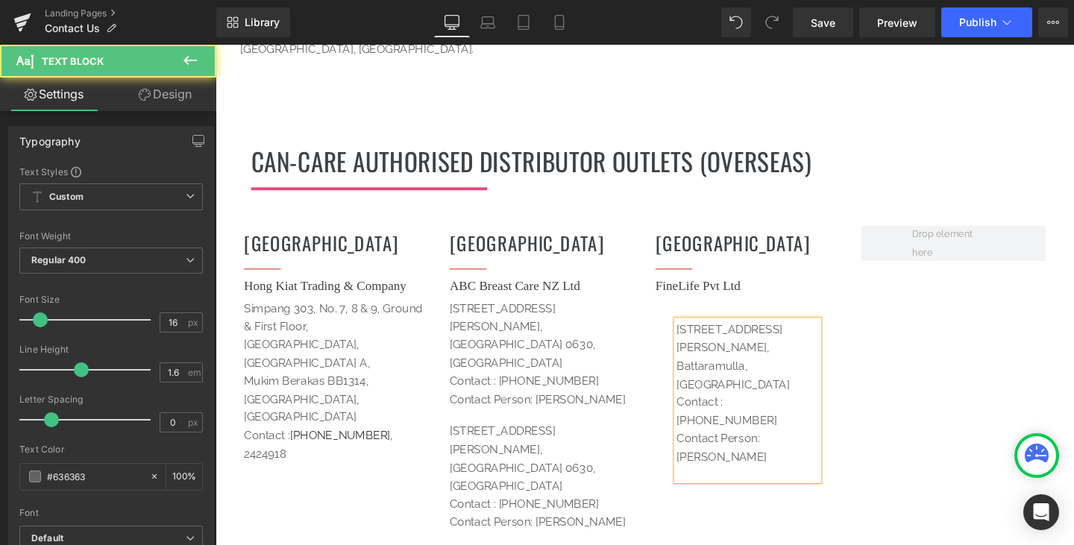
drag, startPoint x: 635, startPoint y: 399, endPoint x: 443, endPoint y: 332, distance: 203.7
click at [443, 332] on div "[DEMOGRAPHIC_DATA] Heading Separator Hong Kiat Trading & Company Heading [STREE…" at bounding box center [666, 439] width 895 height 454
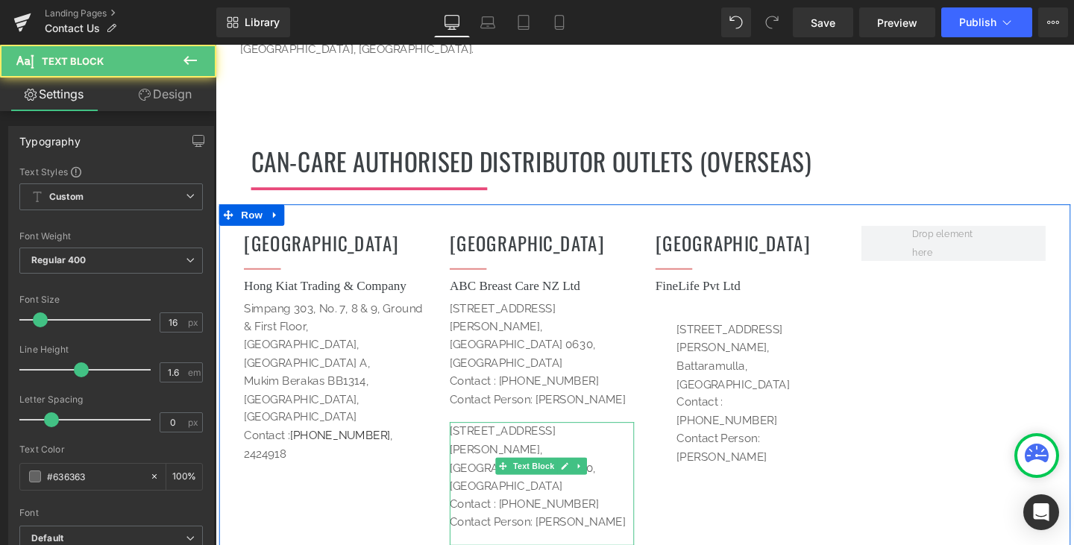
click at [633, 537] on p "Contact Person: [PERSON_NAME]" at bounding box center [559, 546] width 194 height 19
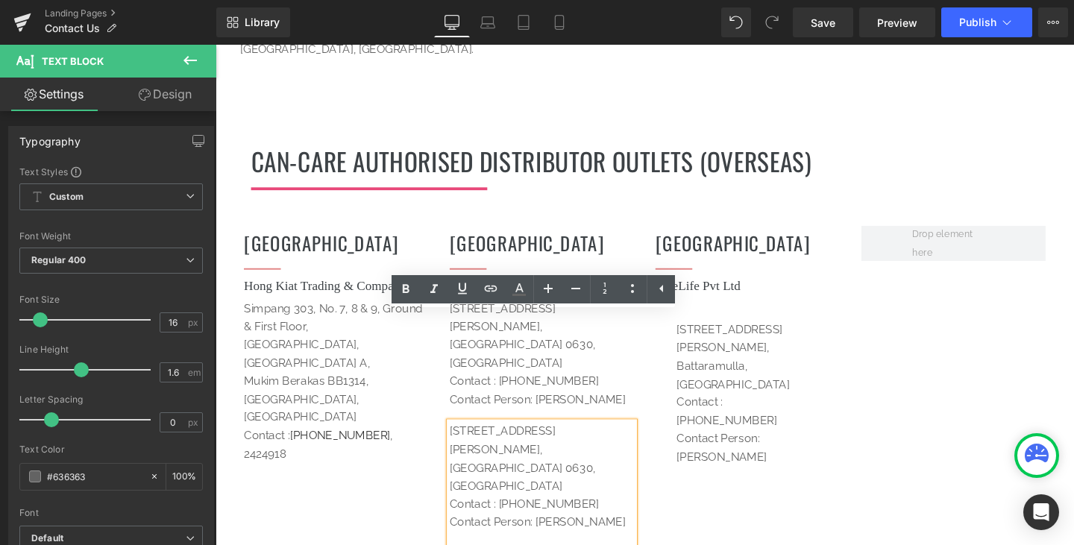
drag, startPoint x: 635, startPoint y: 395, endPoint x: 457, endPoint y: 330, distance: 189.9
click at [462, 441] on div "[STREET_ADDRESS][PERSON_NAME] Contact : [PHONE_NUMBER] Contact Person: [PERSON_…" at bounding box center [559, 506] width 194 height 130
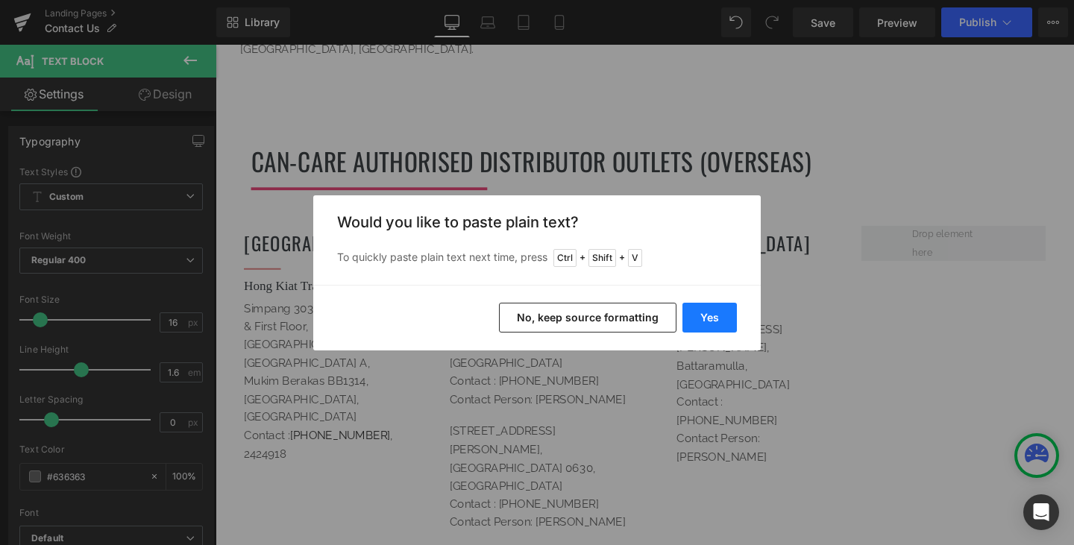
click at [712, 310] on button "Yes" at bounding box center [709, 318] width 54 height 30
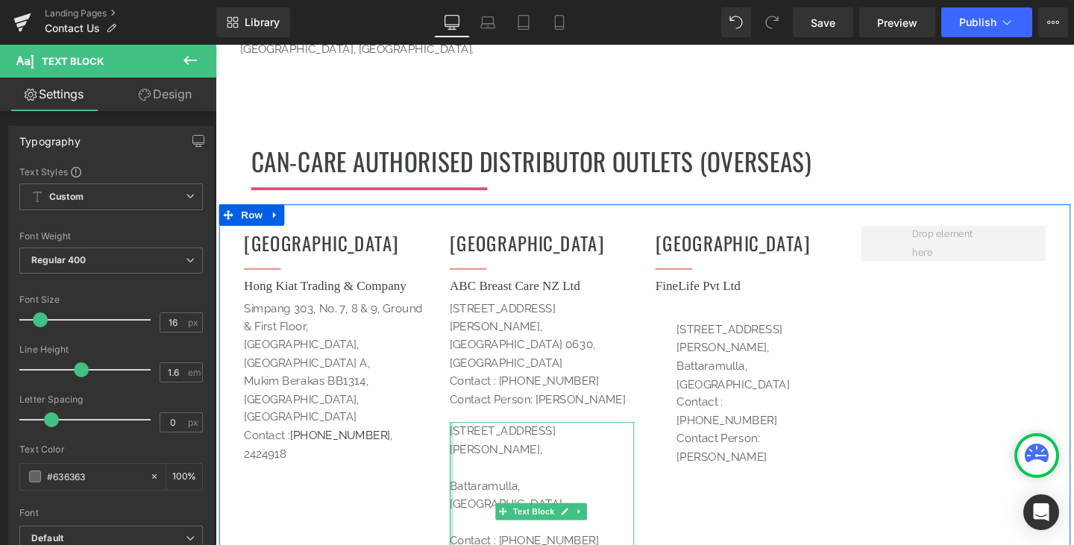
click at [462, 441] on div at bounding box center [464, 534] width 4 height 186
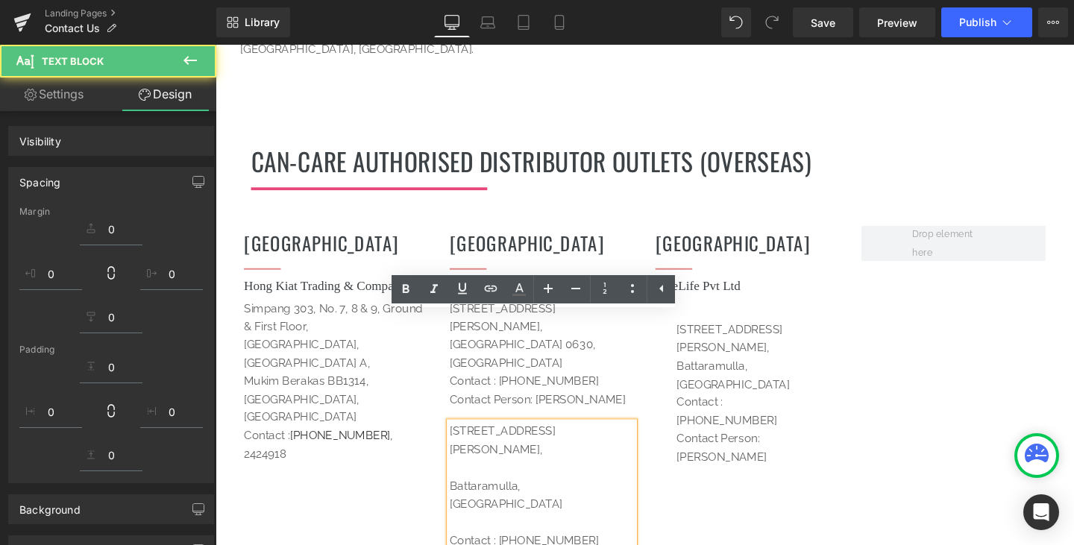
click at [462, 501] on span "Battaramulla, [GEOGRAPHIC_DATA]" at bounding box center [521, 518] width 119 height 34
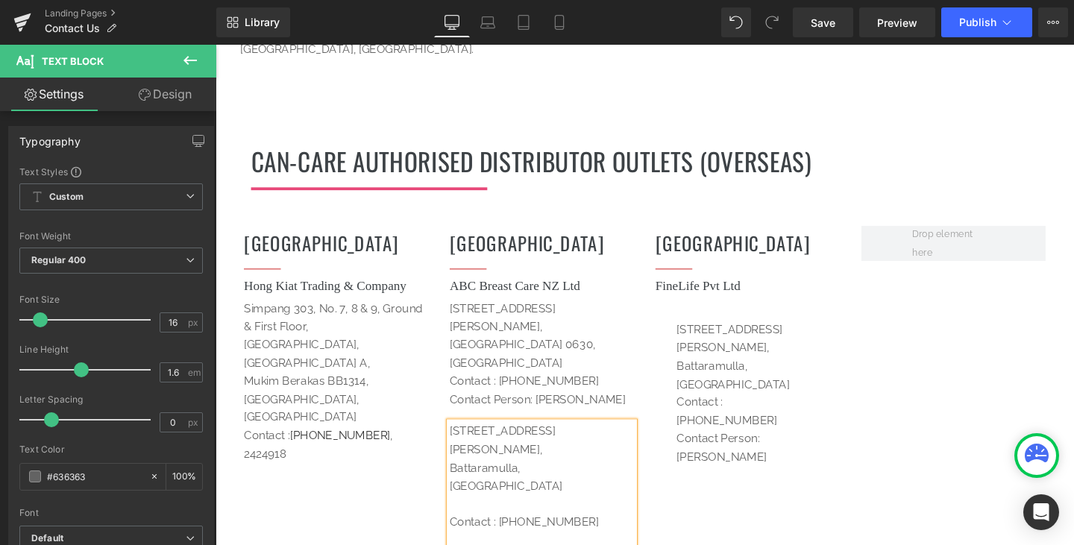
click at [462, 539] on span "Contact : [PHONE_NUMBER]" at bounding box center [540, 546] width 157 height 14
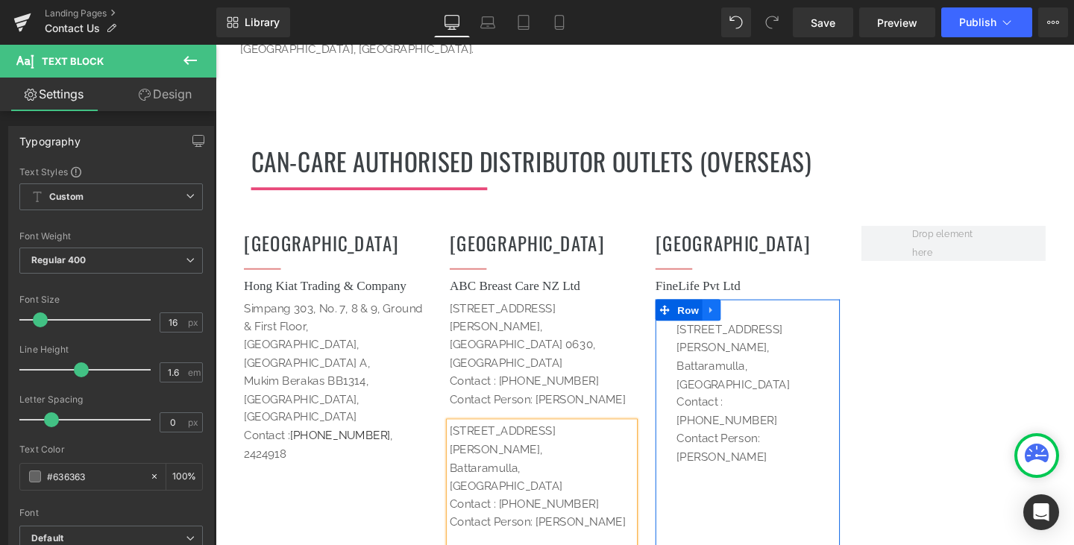
click at [733, 318] on icon at bounding box center [736, 323] width 10 height 11
click at [772, 318] on icon at bounding box center [775, 323] width 10 height 10
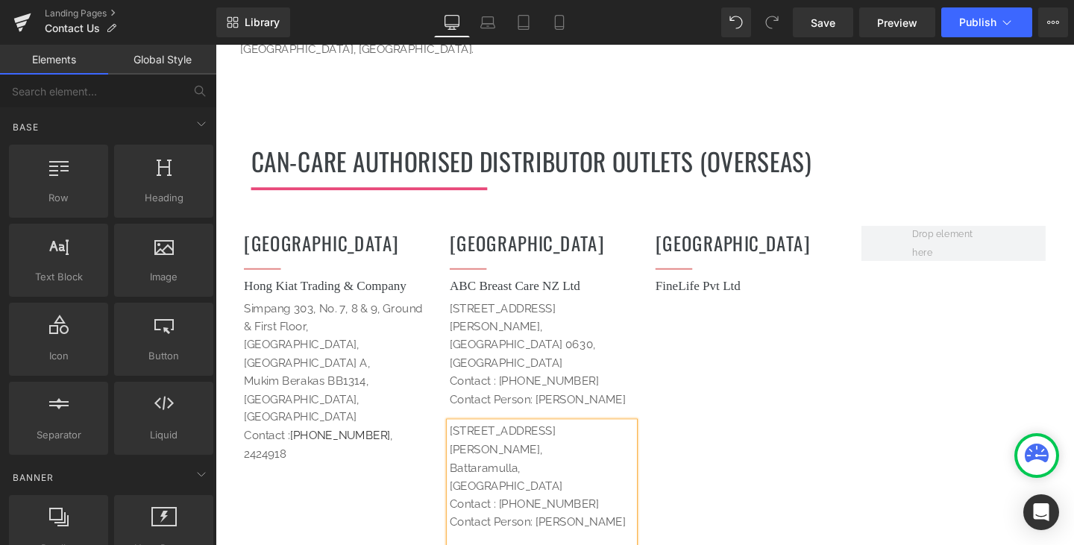
click at [625, 441] on p "[STREET_ADDRESS][PERSON_NAME]," at bounding box center [559, 460] width 194 height 38
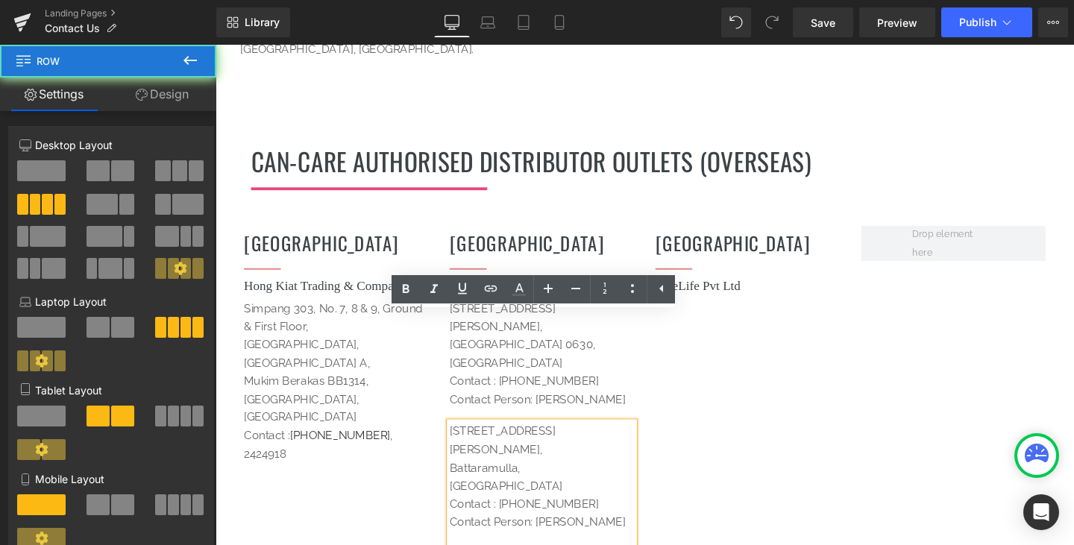
click at [746, 434] on div "[DEMOGRAPHIC_DATA] Heading Separator Hong Kiat Trading & Company Heading [STREE…" at bounding box center [666, 439] width 895 height 454
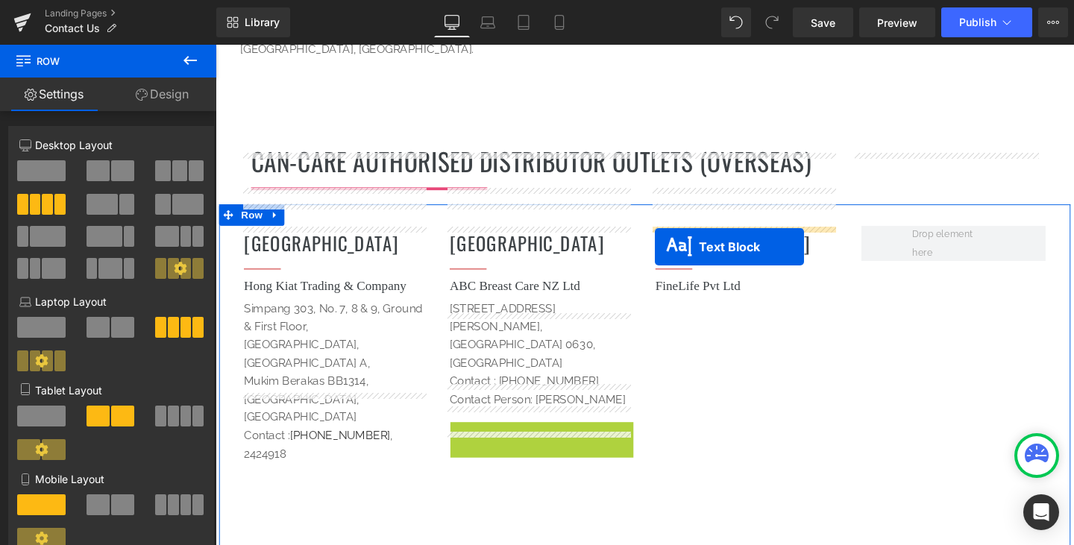
drag, startPoint x: 515, startPoint y: 392, endPoint x: 675, endPoint y: 257, distance: 209.5
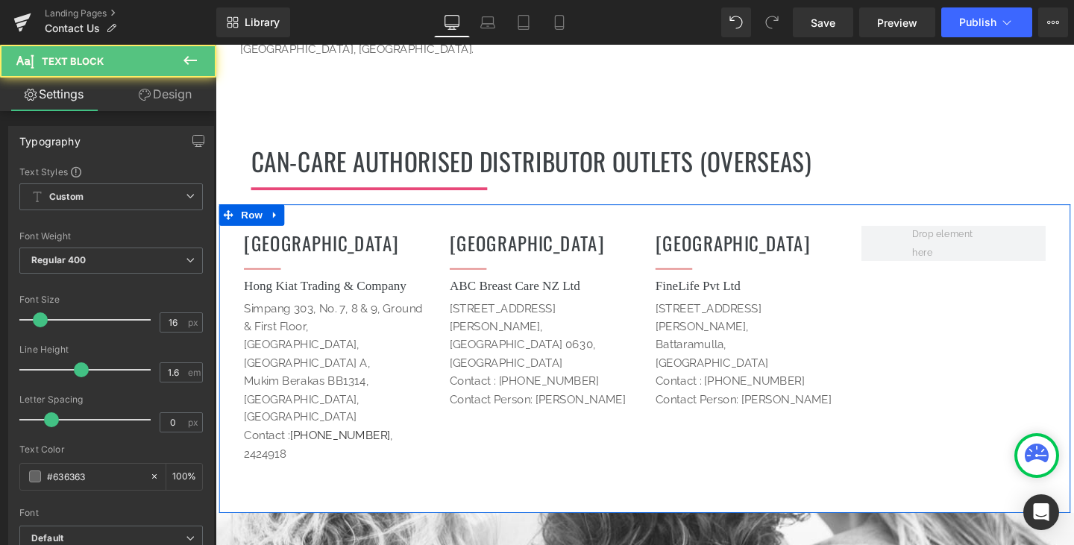
click at [935, 268] on div "[DEMOGRAPHIC_DATA] Heading Separator Hong Kiat Trading & Company Heading [STREE…" at bounding box center [666, 374] width 895 height 324
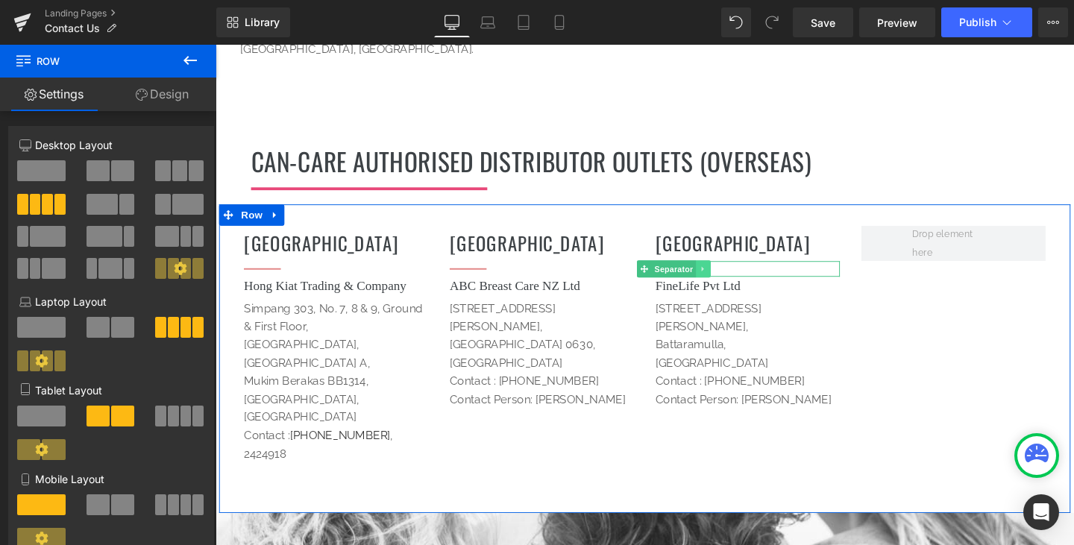
click at [724, 276] on icon at bounding box center [728, 280] width 8 height 9
click at [717, 276] on icon at bounding box center [721, 280] width 8 height 8
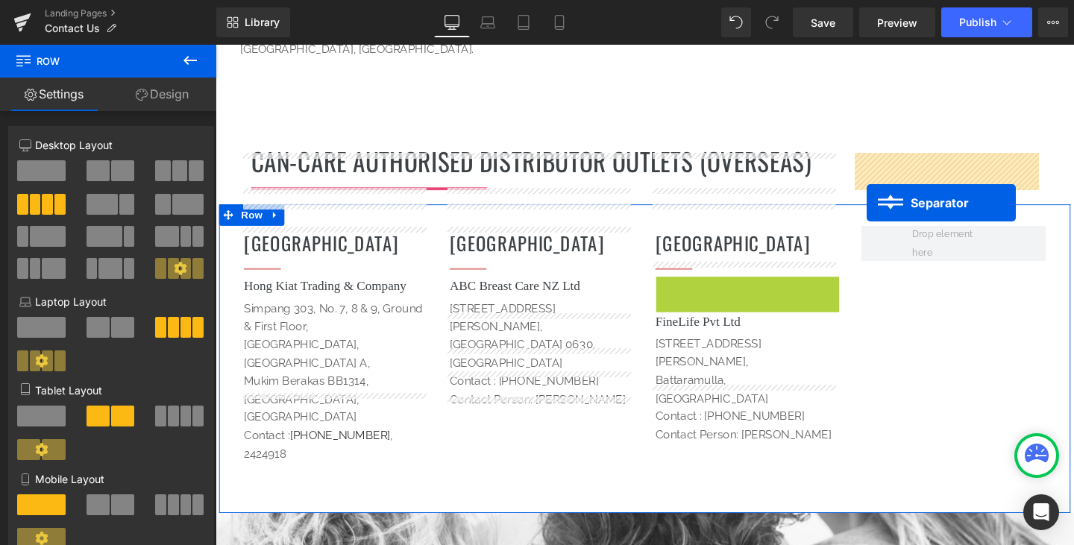
drag, startPoint x: 699, startPoint y: 220, endPoint x: 900, endPoint y: 211, distance: 200.8
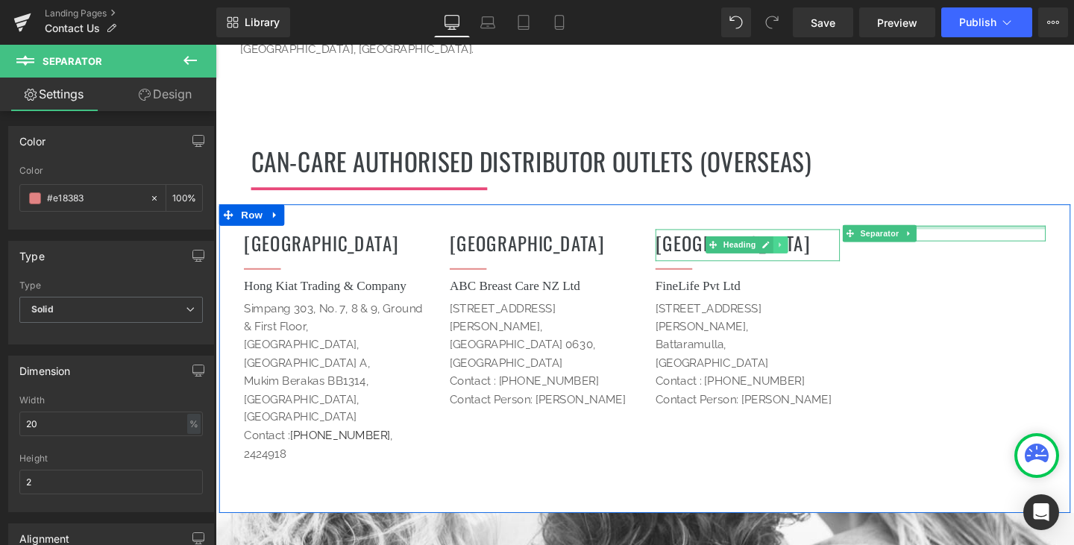
click at [806, 251] on icon at bounding box center [810, 255] width 8 height 9
click at [798, 251] on icon at bounding box center [802, 255] width 8 height 8
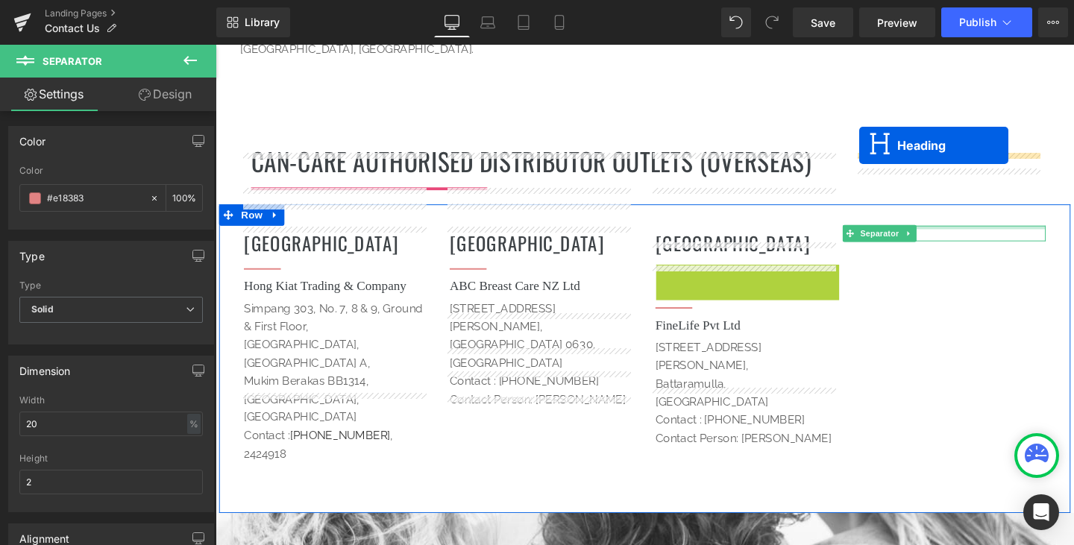
drag, startPoint x: 759, startPoint y: 215, endPoint x: 892, endPoint y: 151, distance: 147.4
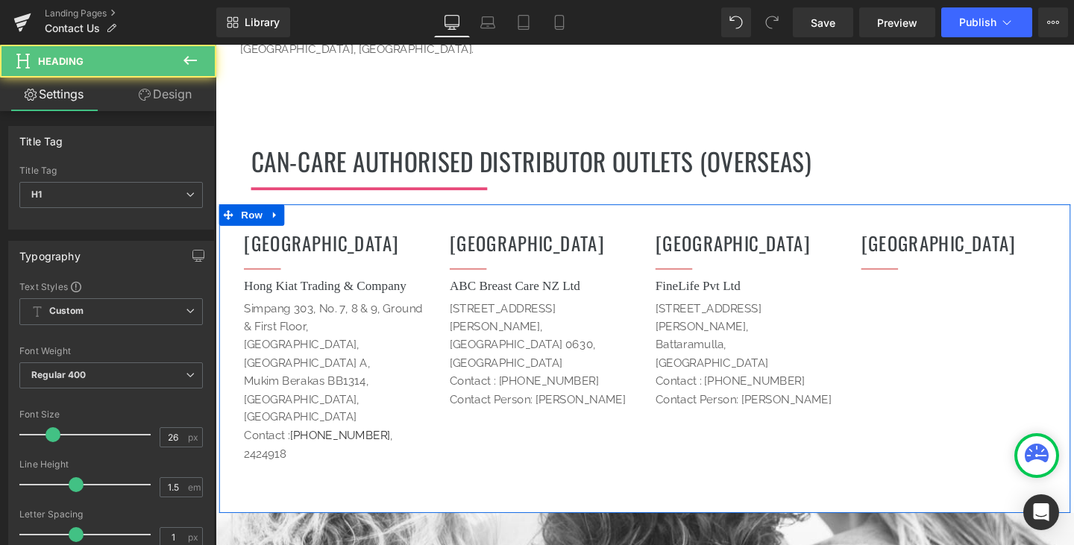
click at [936, 266] on div "[DEMOGRAPHIC_DATA] Heading Separator Hong Kiat Trading & Company Heading [STREE…" at bounding box center [666, 374] width 895 height 324
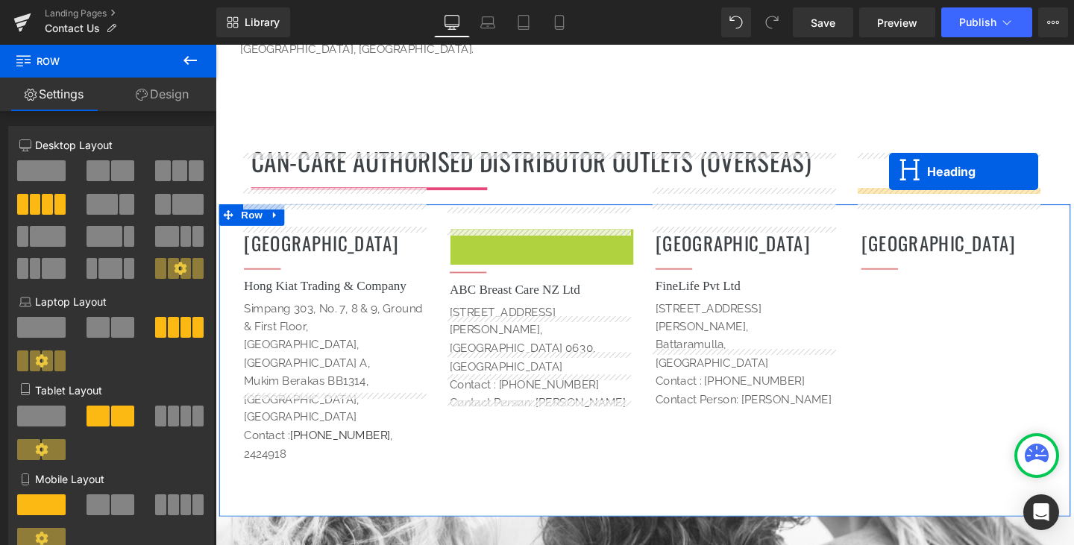
drag, startPoint x: 513, startPoint y: 177, endPoint x: 922, endPoint y: 178, distance: 409.3
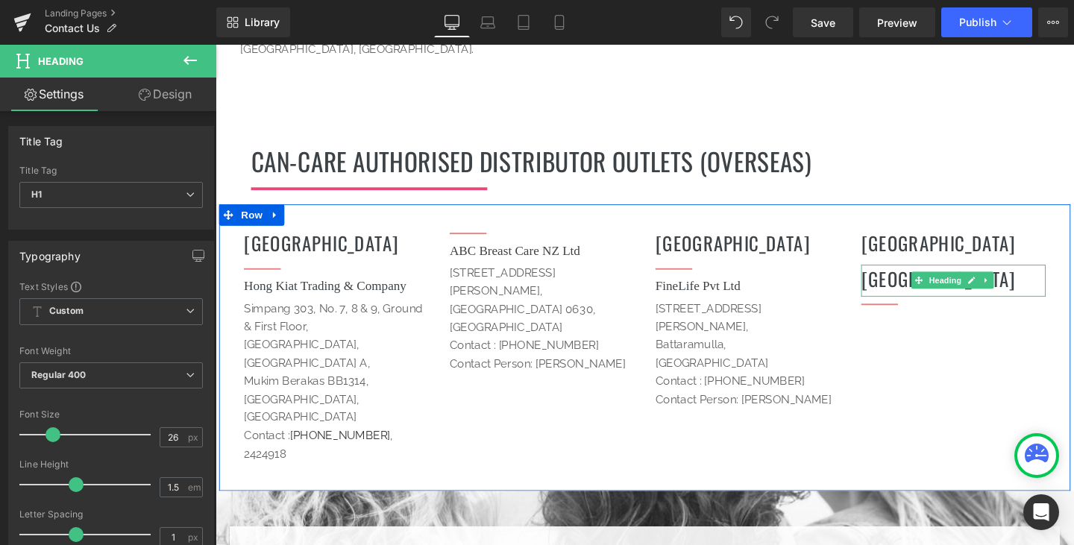
click at [962, 239] on div "SRI LANKA Heading" at bounding box center [991, 256] width 194 height 34
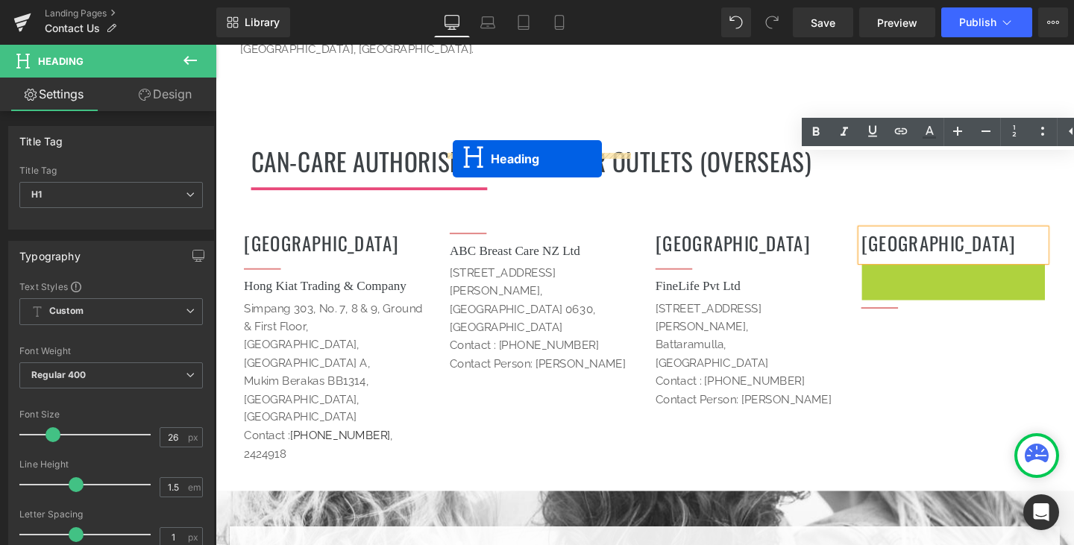
drag, startPoint x: 945, startPoint y: 213, endPoint x: 464, endPoint y: 165, distance: 483.3
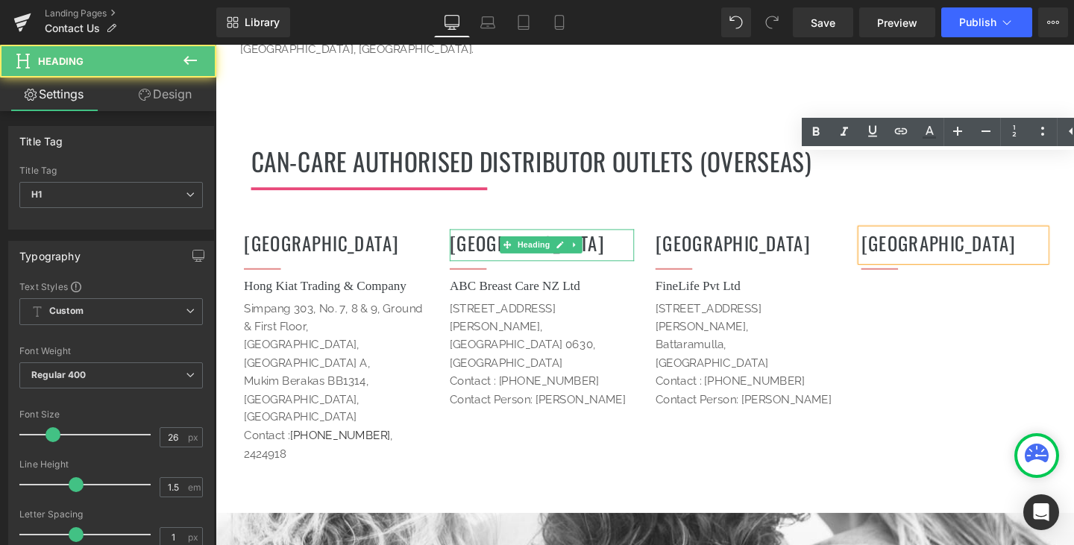
click at [621, 239] on h1 "[GEOGRAPHIC_DATA]" at bounding box center [559, 253] width 194 height 29
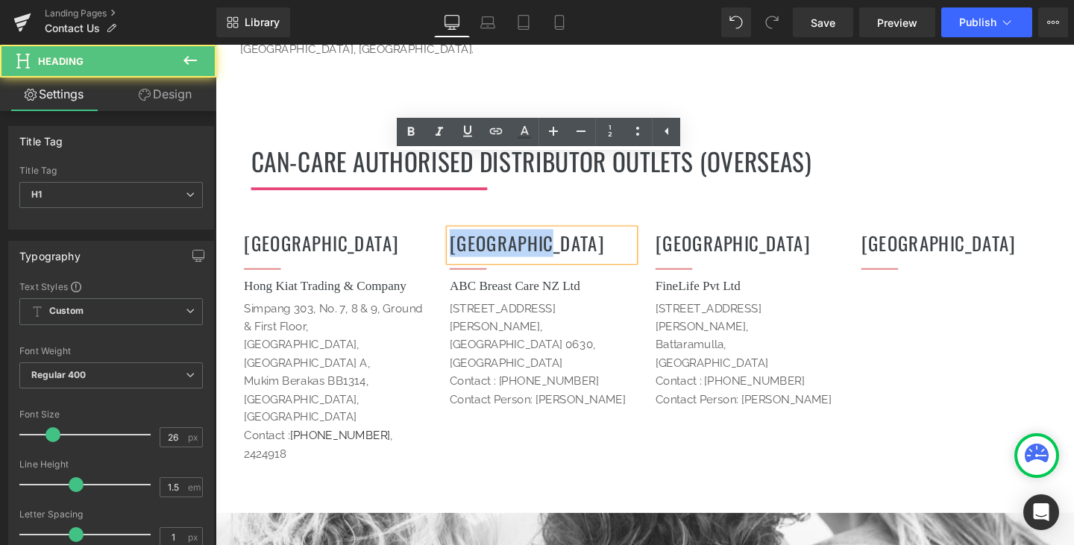
drag, startPoint x: 621, startPoint y: 175, endPoint x: 456, endPoint y: 169, distance: 164.9
click at [462, 239] on h1 "[GEOGRAPHIC_DATA]" at bounding box center [559, 253] width 194 height 29
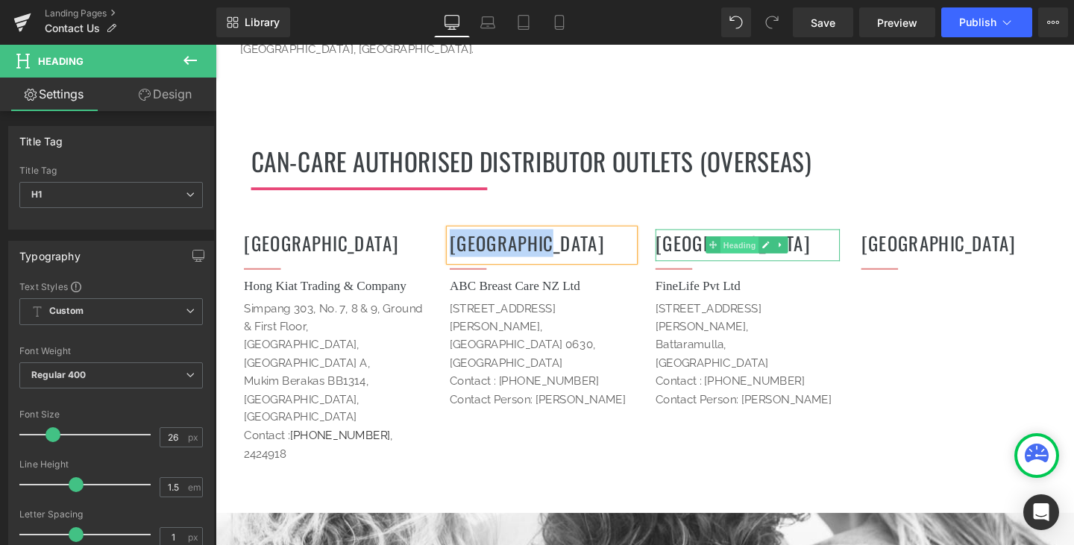
click at [723, 239] on div "SRI LANKA Heading" at bounding box center [775, 256] width 194 height 34
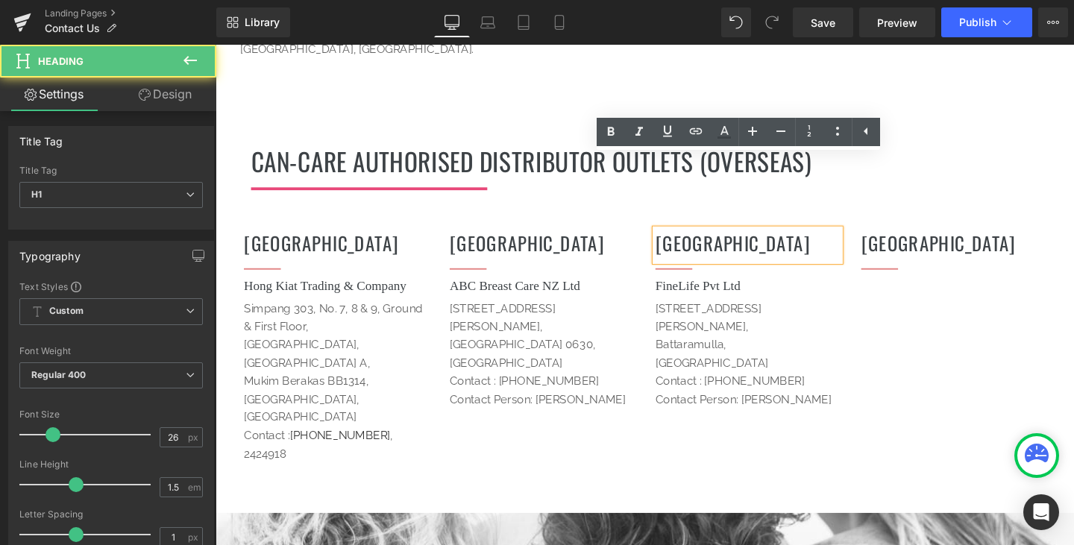
click at [795, 239] on h1 "[GEOGRAPHIC_DATA]" at bounding box center [775, 253] width 194 height 29
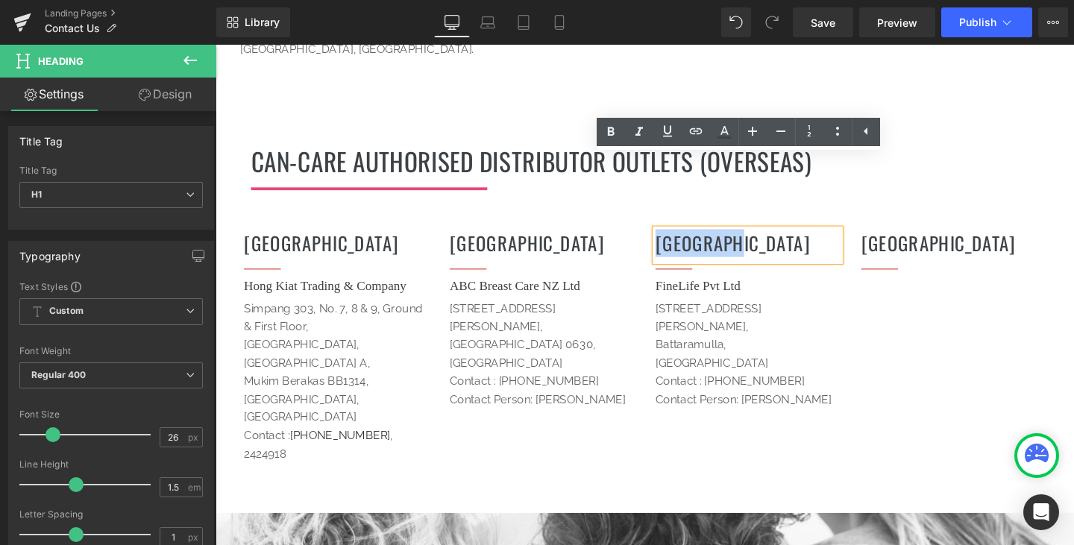
drag, startPoint x: 775, startPoint y: 174, endPoint x: 673, endPoint y: 173, distance: 102.1
click at [678, 239] on h1 "[GEOGRAPHIC_DATA]" at bounding box center [775, 253] width 194 height 29
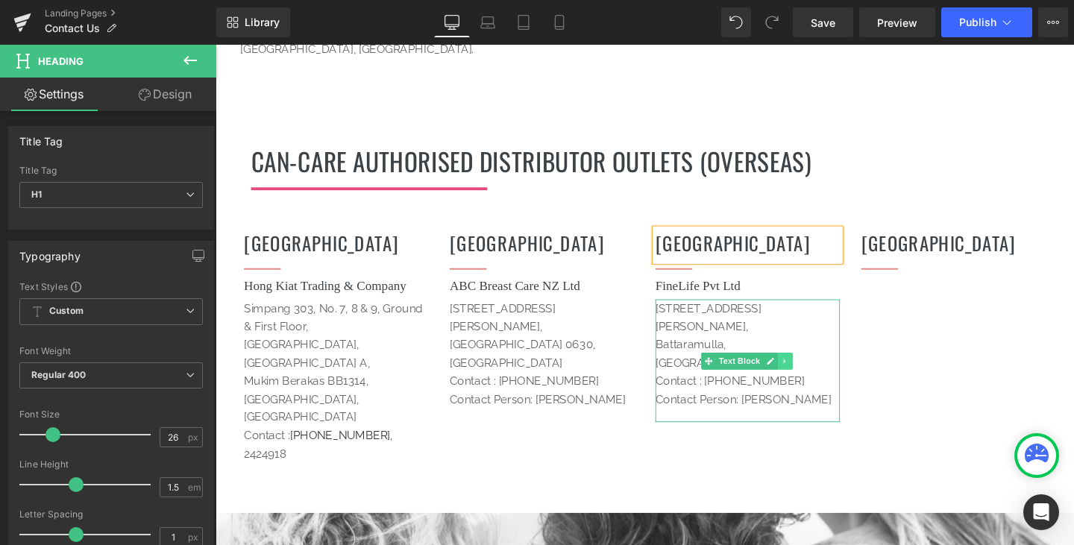
click at [813, 374] on icon at bounding box center [814, 376] width 2 height 5
click at [804, 373] on icon at bounding box center [806, 377] width 8 height 9
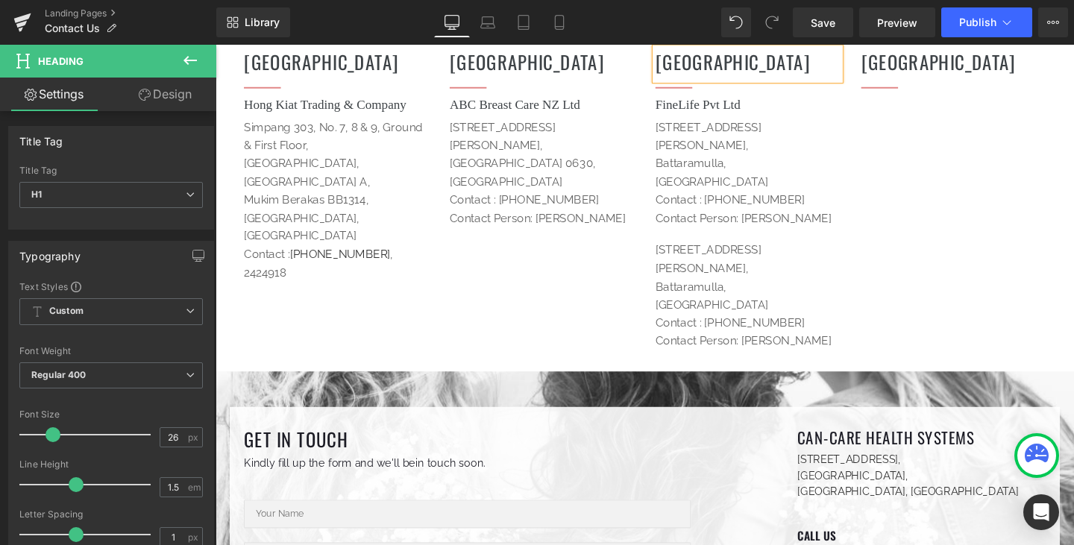
scroll to position [2069, 0]
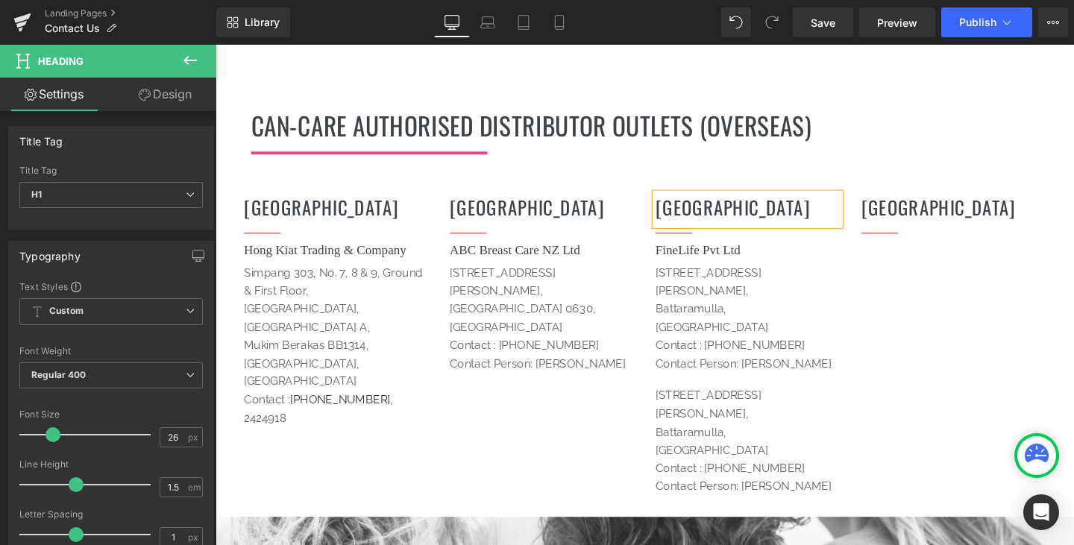
click at [741, 251] on div "FineLife Pvt Ltd Heading" at bounding box center [775, 263] width 194 height 24
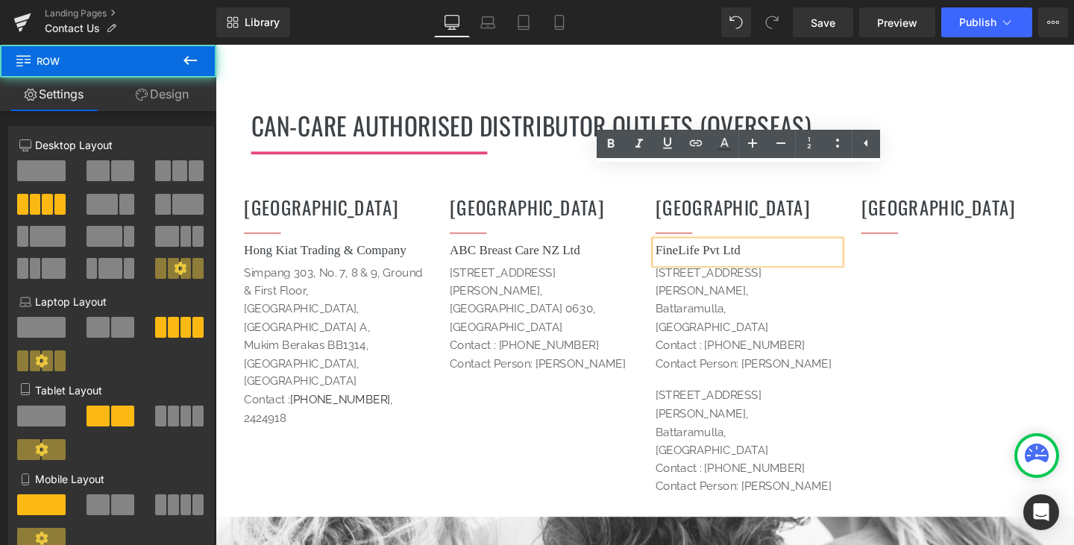
drag, startPoint x: 916, startPoint y: 213, endPoint x: 905, endPoint y: 209, distance: 11.4
click at [916, 213] on div "[DEMOGRAPHIC_DATA] Heading Separator Hong Kiat Trading & Company Heading [STREE…" at bounding box center [666, 358] width 895 height 366
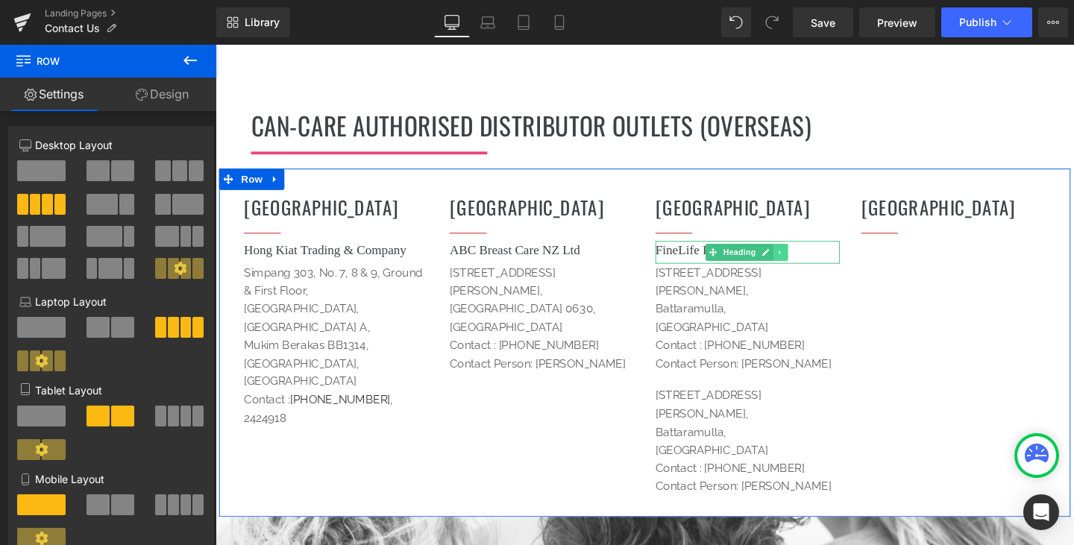
click at [806, 259] on icon at bounding box center [810, 263] width 8 height 9
click at [798, 259] on icon at bounding box center [802, 263] width 8 height 8
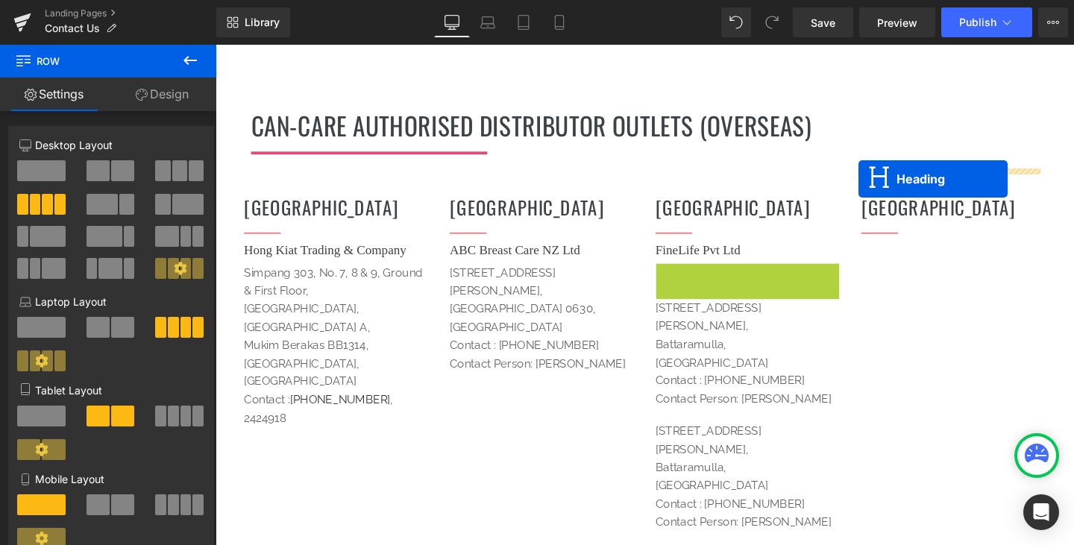
drag, startPoint x: 734, startPoint y: 210, endPoint x: 891, endPoint y: 186, distance: 159.1
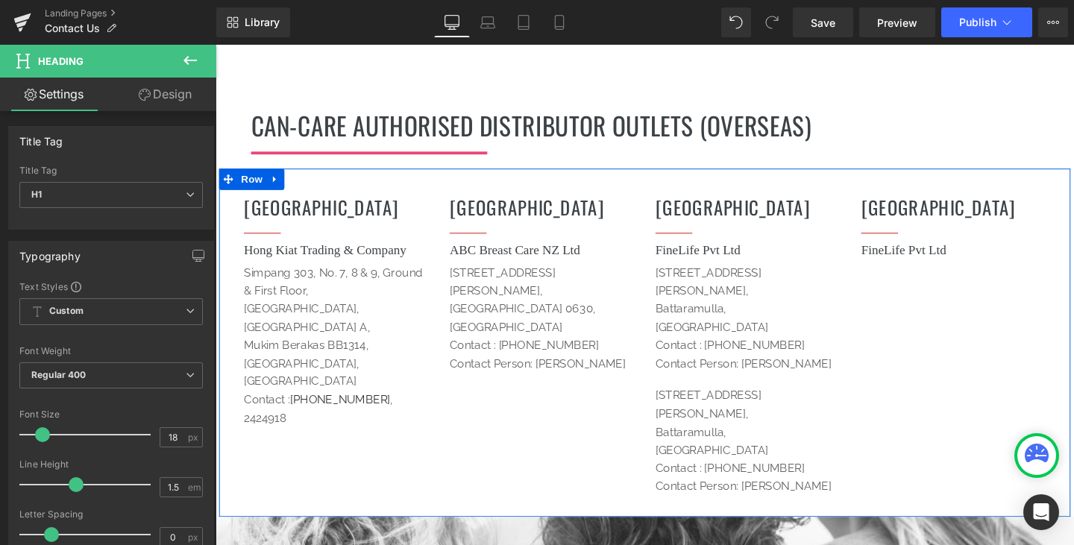
drag, startPoint x: 798, startPoint y: 260, endPoint x: 962, endPoint y: 235, distance: 166.0
click at [962, 235] on div "[DEMOGRAPHIC_DATA] Heading Separator Hong Kiat Trading & Company Heading [STREE…" at bounding box center [666, 358] width 895 height 366
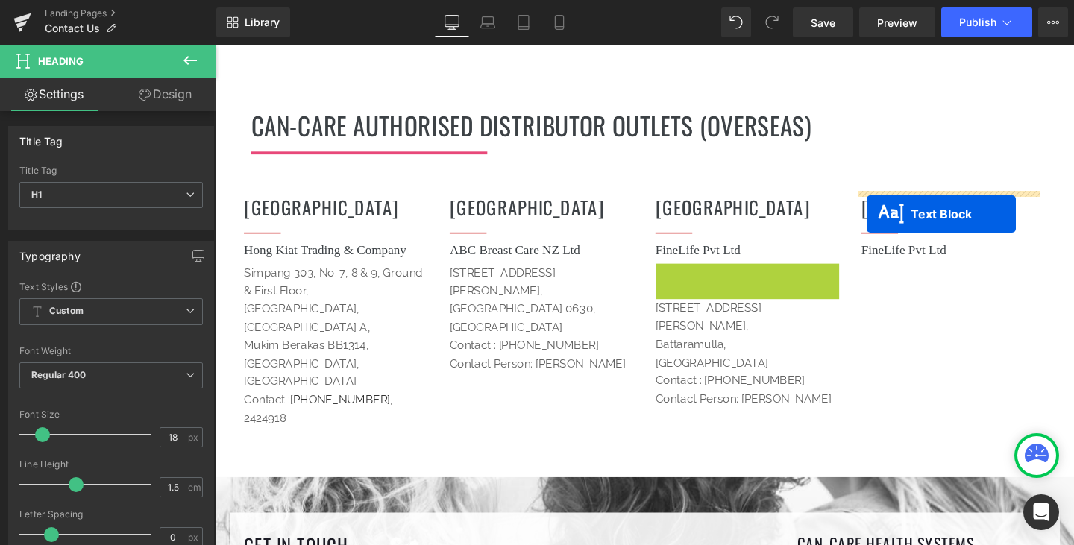
drag, startPoint x: 703, startPoint y: 262, endPoint x: 900, endPoint y: 223, distance: 200.8
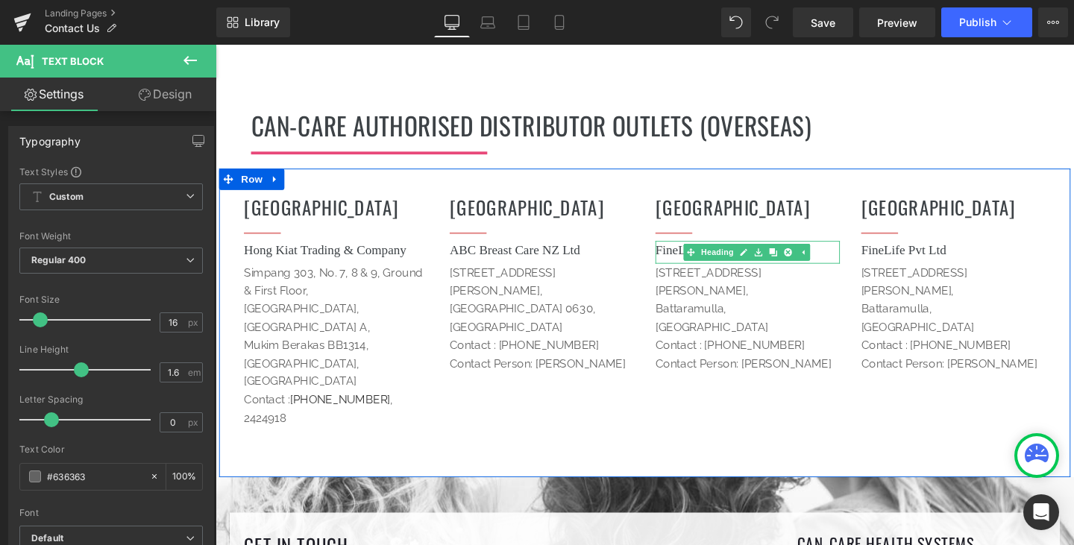
click at [849, 251] on h1 "FineLife Pvt Ltd" at bounding box center [775, 261] width 194 height 20
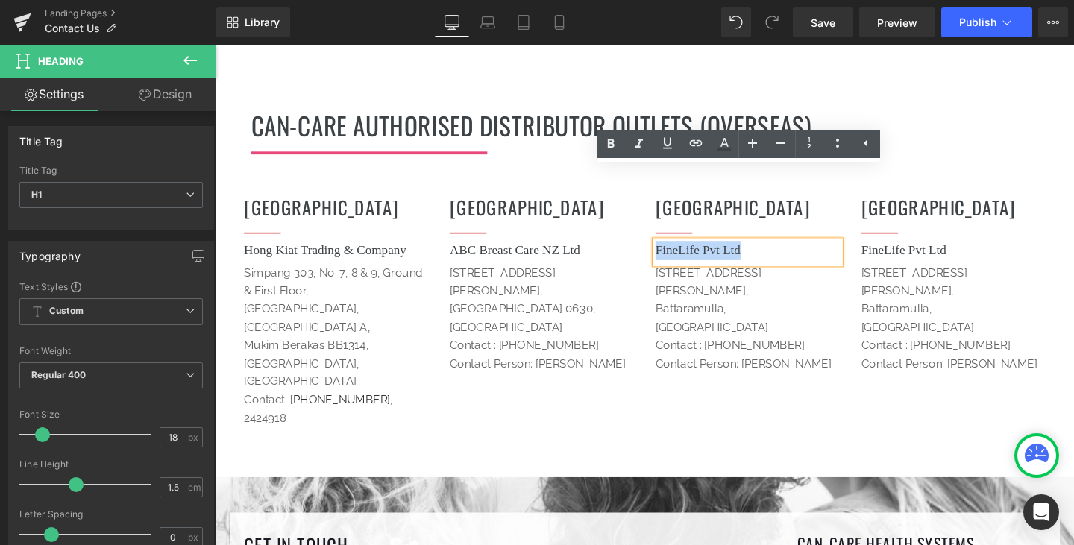
drag, startPoint x: 849, startPoint y: 186, endPoint x: 667, endPoint y: 173, distance: 183.2
click at [667, 198] on div "NEW ZEALAND Heading Separator FineLife Pvt Ltd Heading [STREET_ADDRESS][PERSON_…" at bounding box center [775, 301] width 216 height 207
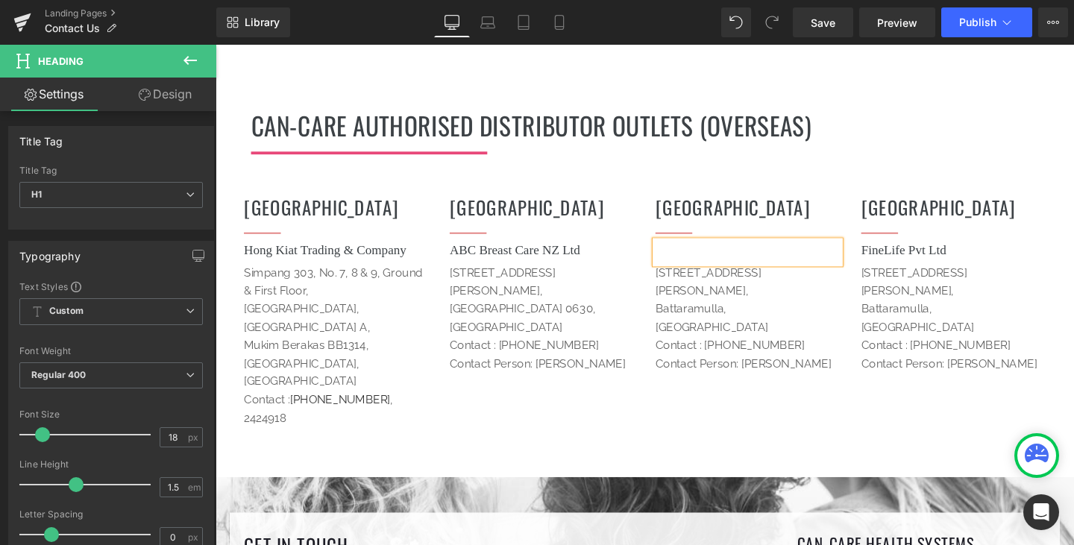
click at [758, 373] on span "Contact Person: [PERSON_NAME]" at bounding box center [770, 380] width 185 height 14
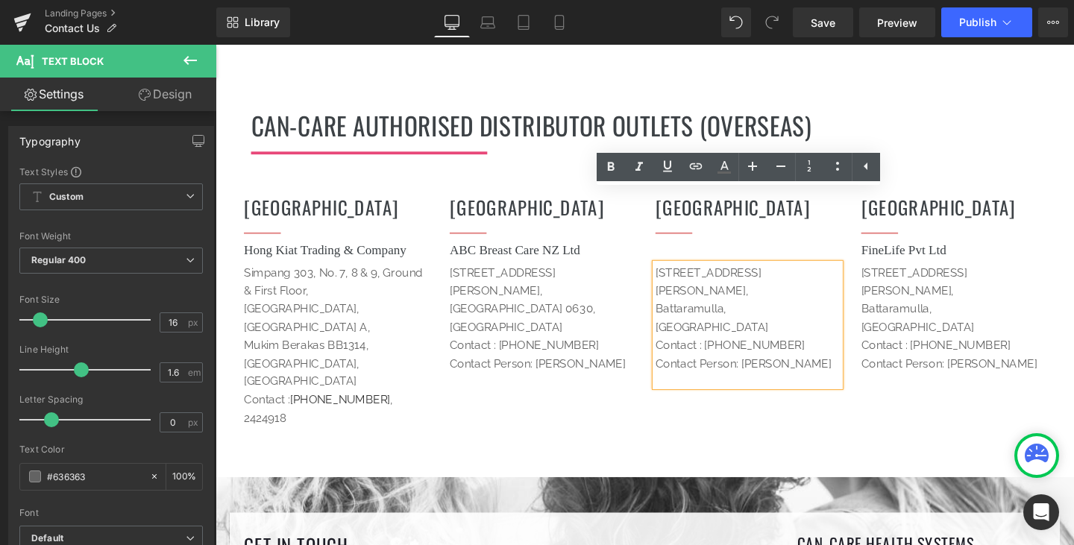
drag, startPoint x: 687, startPoint y: 214, endPoint x: 675, endPoint y: 201, distance: 16.9
click at [678, 275] on p "[STREET_ADDRESS][PERSON_NAME]," at bounding box center [775, 294] width 194 height 38
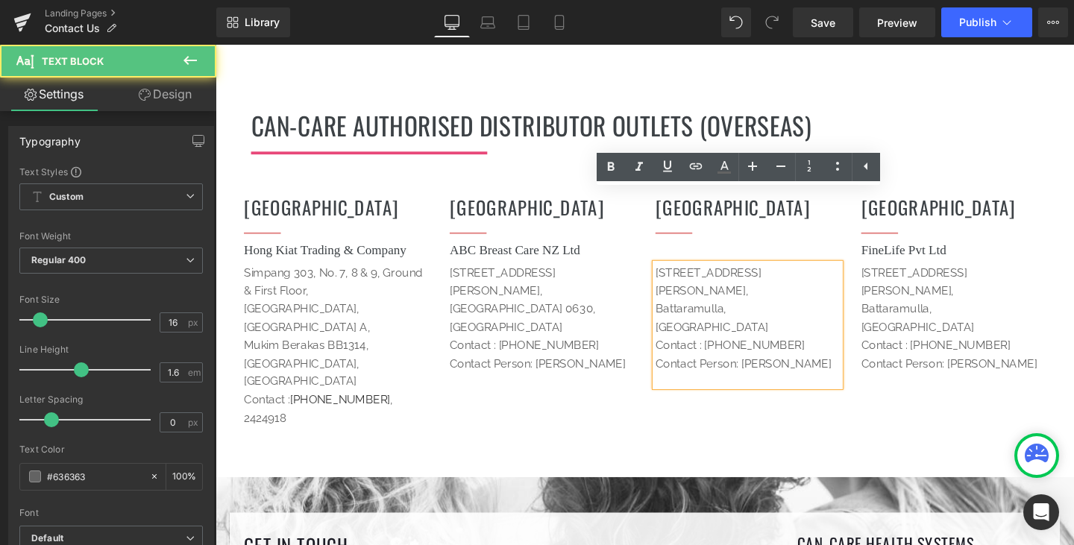
click at [741, 313] on p "Battaramulla, [GEOGRAPHIC_DATA]" at bounding box center [775, 332] width 194 height 38
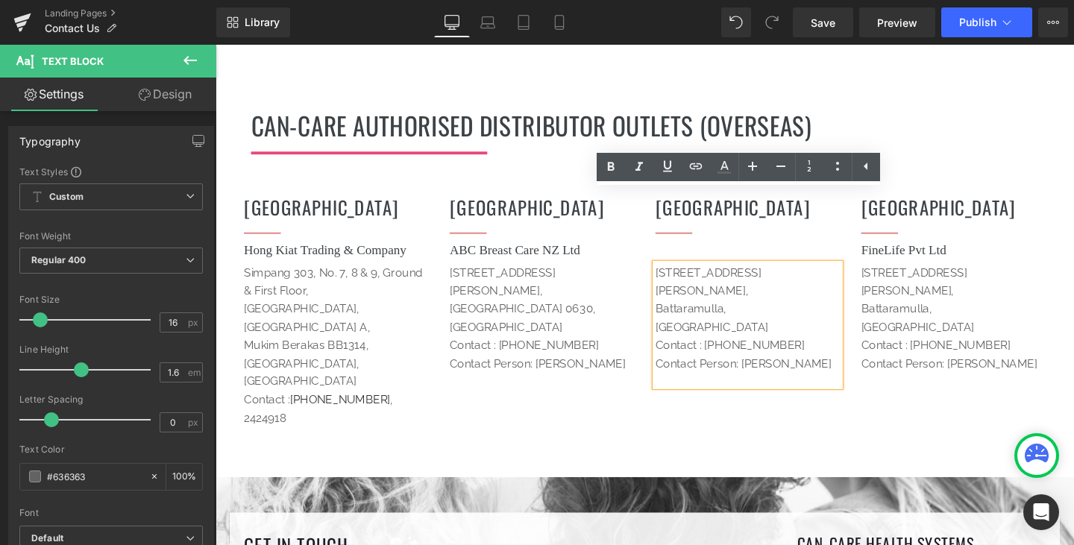
drag, startPoint x: 767, startPoint y: 315, endPoint x: 657, endPoint y: 201, distance: 158.2
click at [657, 201] on div "[DEMOGRAPHIC_DATA] Heading Separator Hong Kiat Trading & Company Heading [STREE…" at bounding box center [666, 337] width 895 height 324
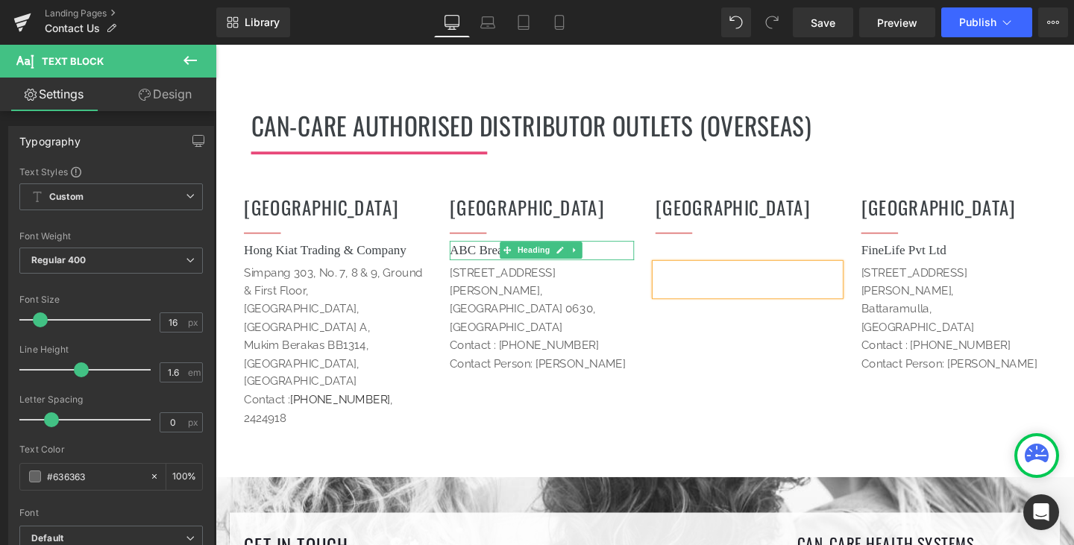
click at [619, 251] on h1 "ABC Breast Care NZ Ltd" at bounding box center [559, 261] width 194 height 20
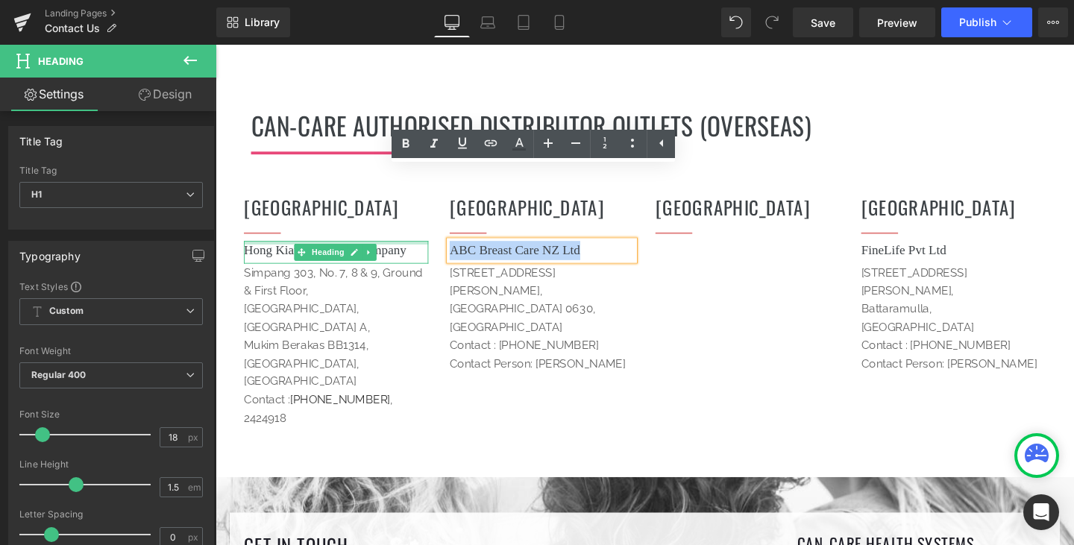
drag, startPoint x: 619, startPoint y: 181, endPoint x: 427, endPoint y: 176, distance: 191.7
click at [427, 176] on div "[DEMOGRAPHIC_DATA] Heading Separator Hong Kiat Trading & Company Heading [STREE…" at bounding box center [666, 337] width 895 height 324
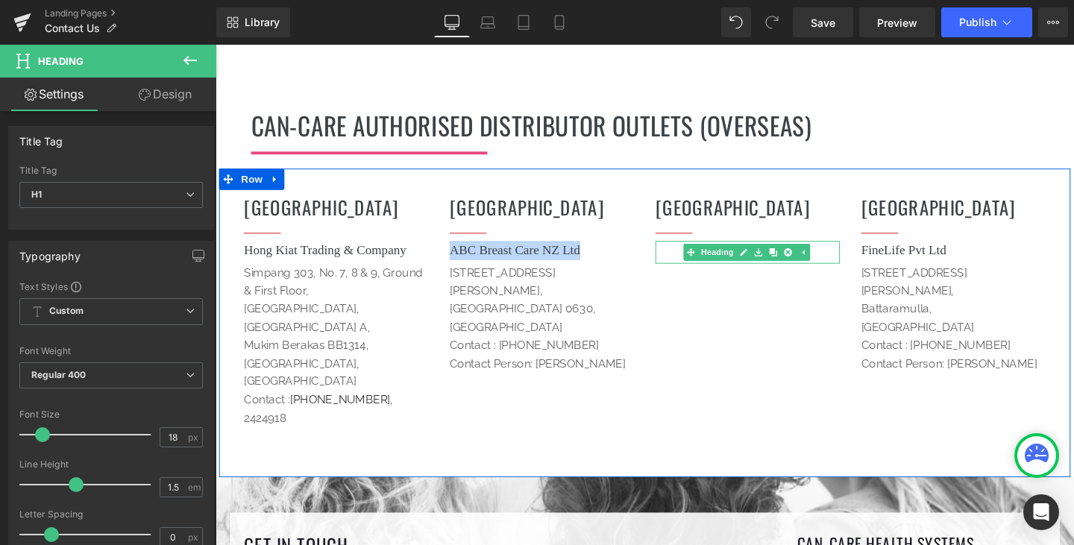
click at [683, 251] on h1 at bounding box center [775, 261] width 194 height 20
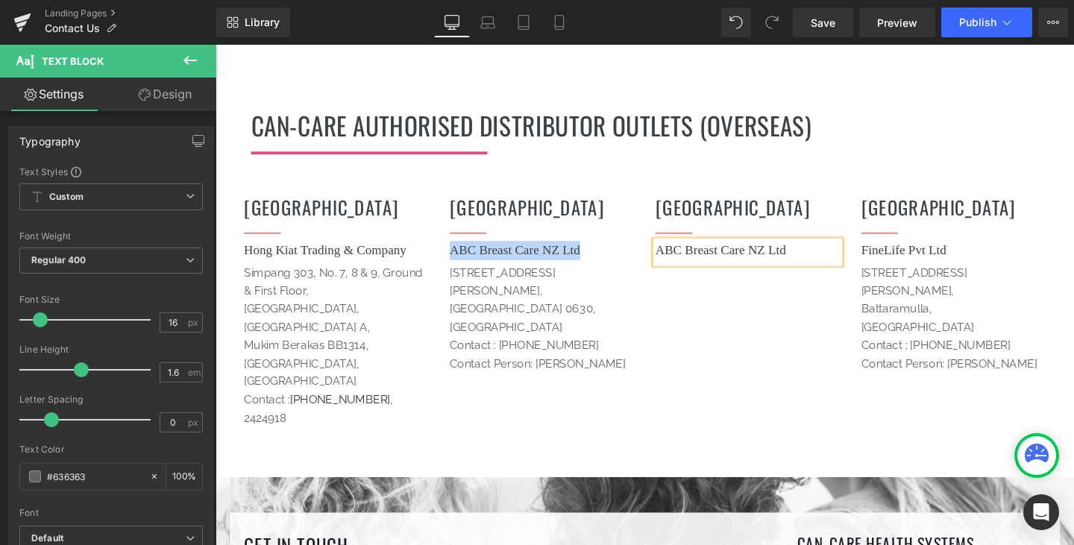
drag, startPoint x: 636, startPoint y: 267, endPoint x: 458, endPoint y: 196, distance: 191.8
click at [458, 198] on div "NEW ZEALAND Heading Separator ABC Breast Care NZ Ltd Heading [STREET_ADDRESS][P…" at bounding box center [558, 345] width 216 height 295
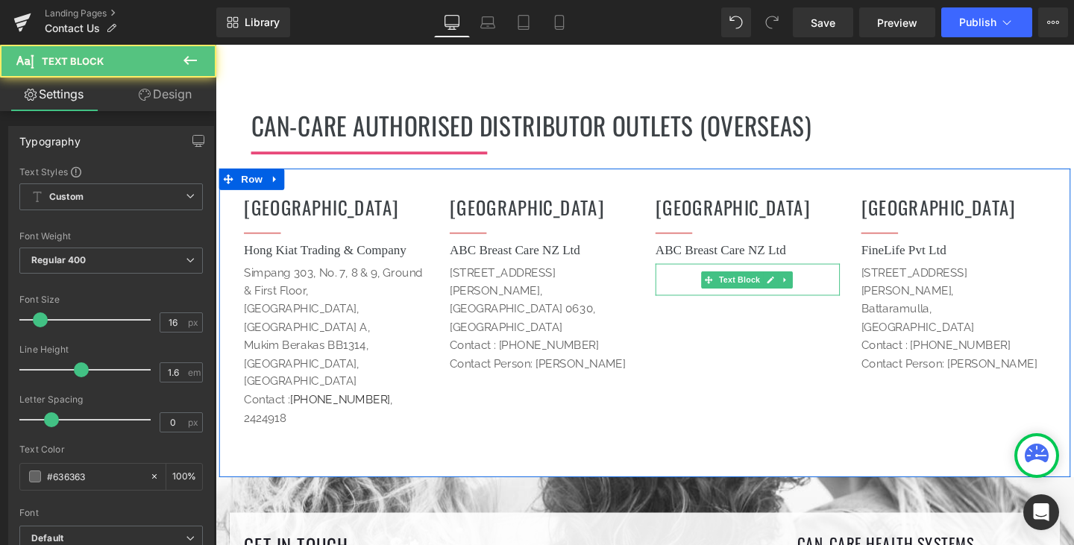
click at [700, 275] on div at bounding box center [775, 292] width 194 height 34
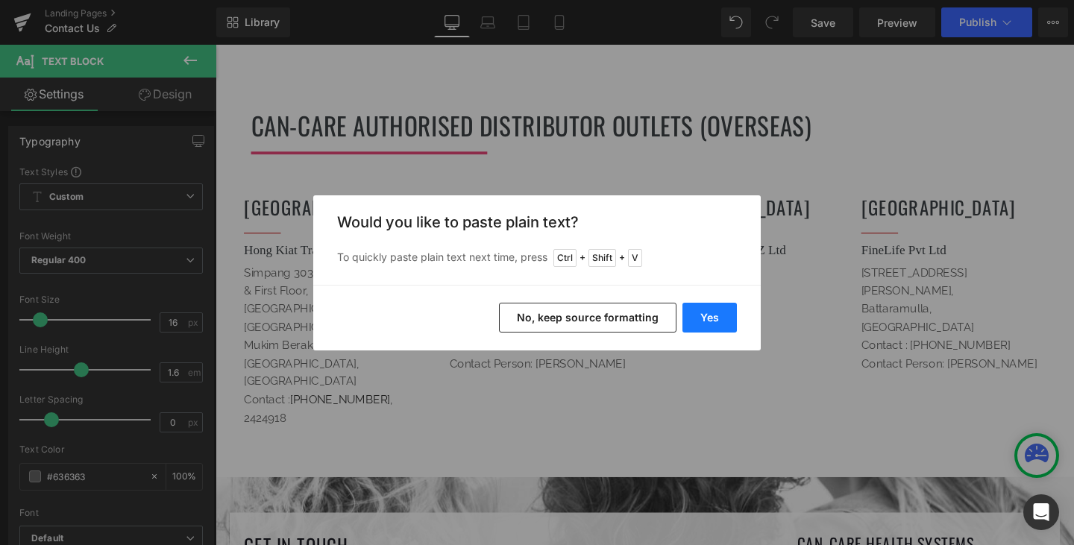
click at [708, 305] on button "Yes" at bounding box center [709, 318] width 54 height 30
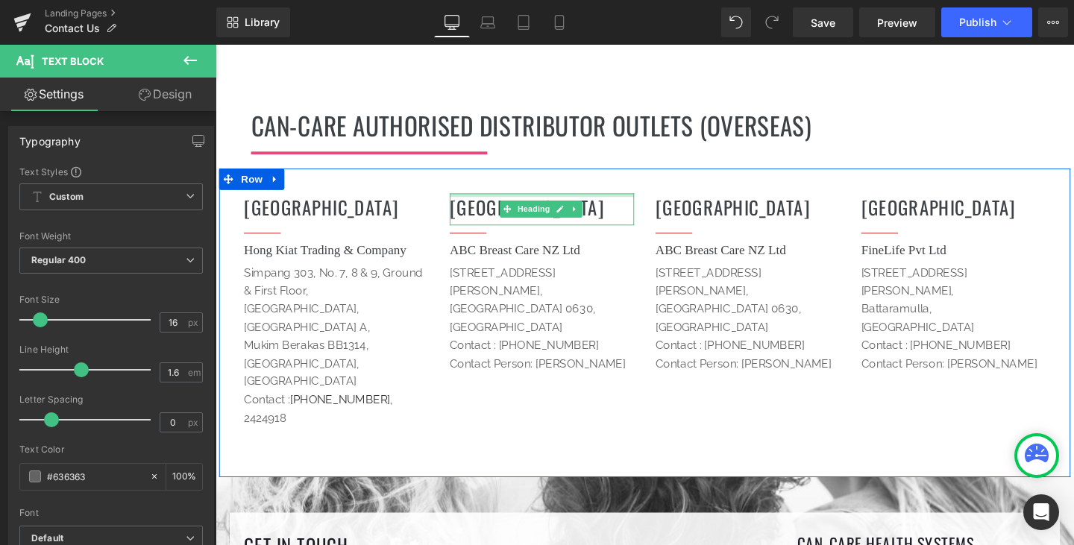
drag, startPoint x: 550, startPoint y: 127, endPoint x: 558, endPoint y: 127, distance: 8.2
click at [550, 201] on div at bounding box center [559, 203] width 194 height 4
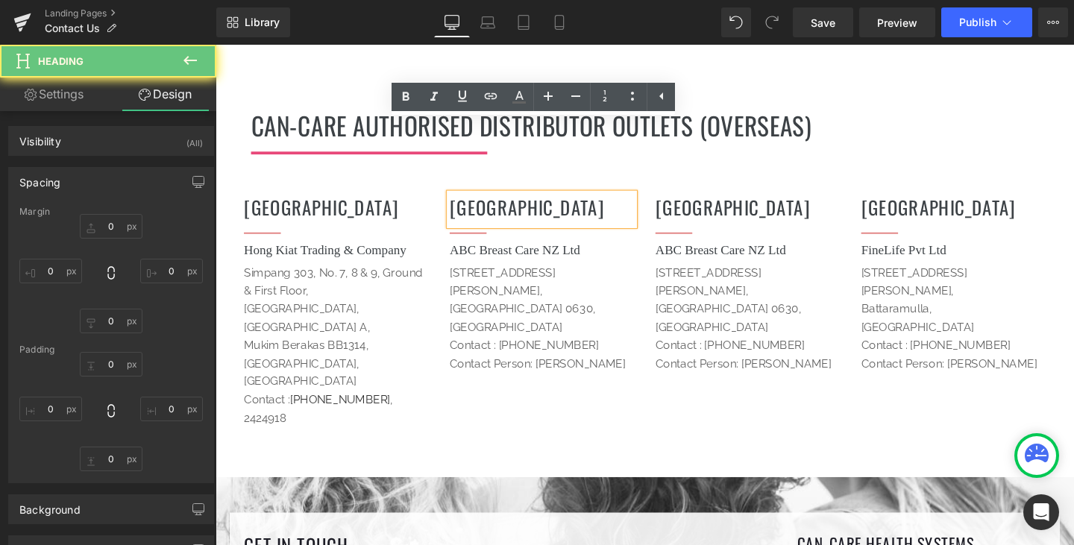
click at [598, 201] on h1 "[GEOGRAPHIC_DATA]" at bounding box center [559, 215] width 194 height 29
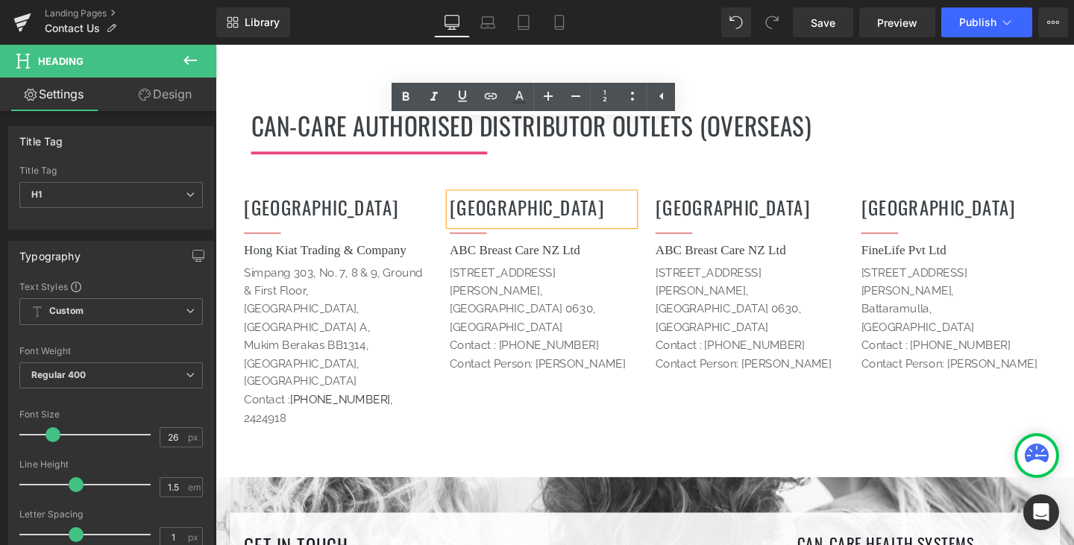
click at [579, 201] on h1 "[GEOGRAPHIC_DATA]" at bounding box center [559, 215] width 194 height 29
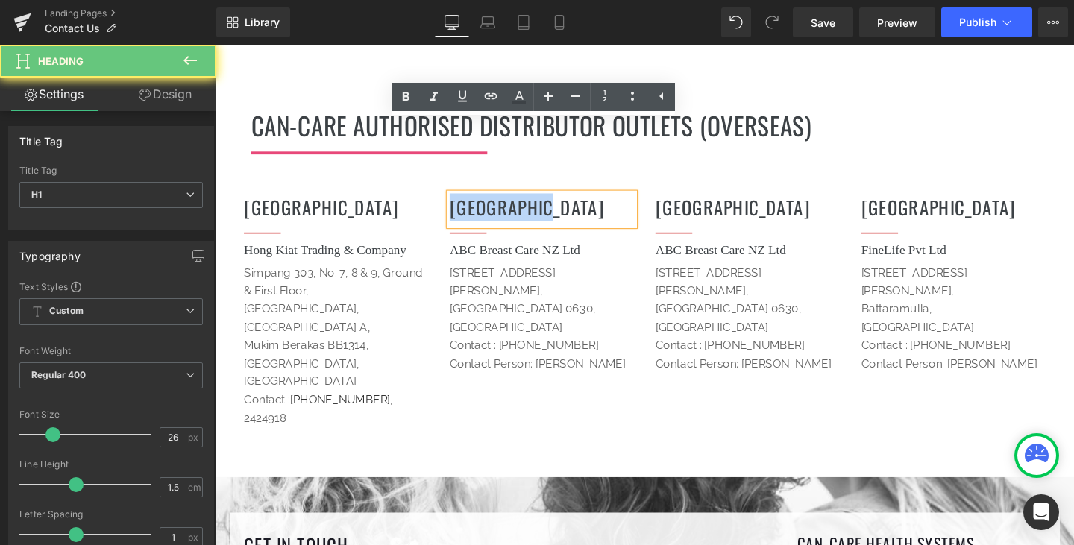
drag, startPoint x: 573, startPoint y: 136, endPoint x: 437, endPoint y: 129, distance: 136.6
click at [437, 175] on div "[DEMOGRAPHIC_DATA] Heading Separator Hong Kiat Trading & Company Heading [STREE…" at bounding box center [666, 337] width 895 height 324
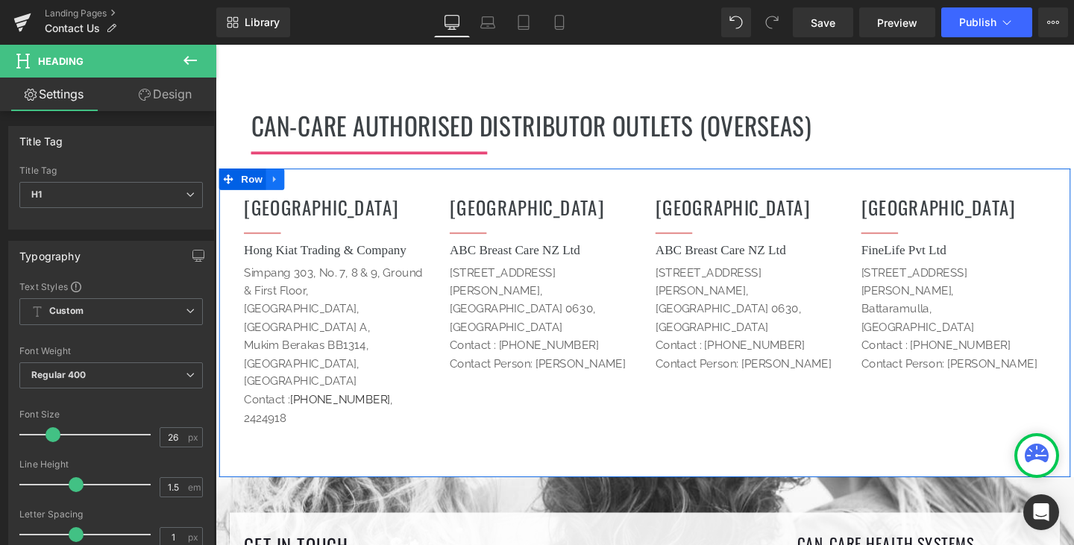
click at [275, 180] on icon at bounding box center [278, 185] width 10 height 11
click at [292, 181] on icon at bounding box center [297, 186] width 10 height 10
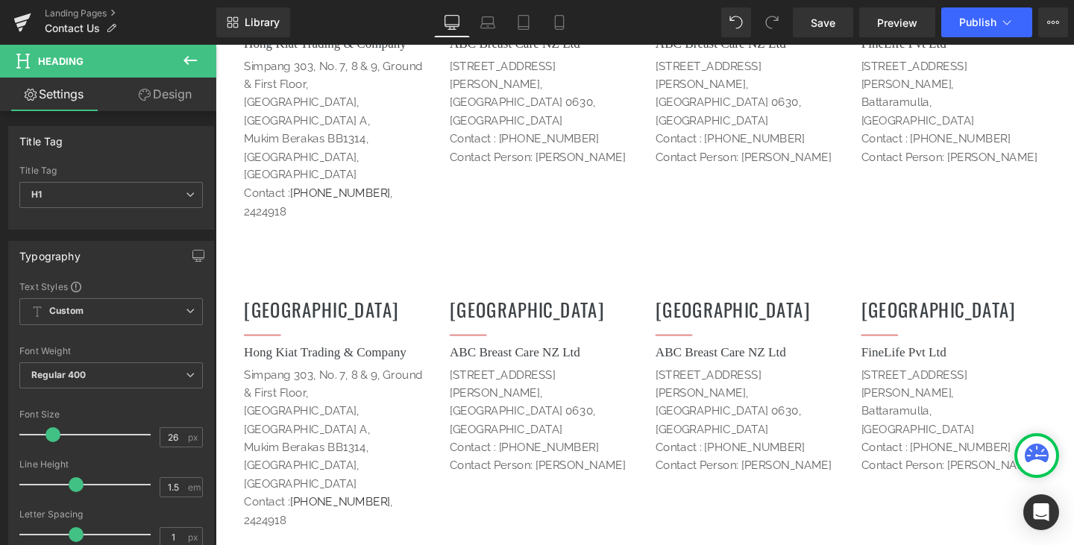
scroll to position [2349, 0]
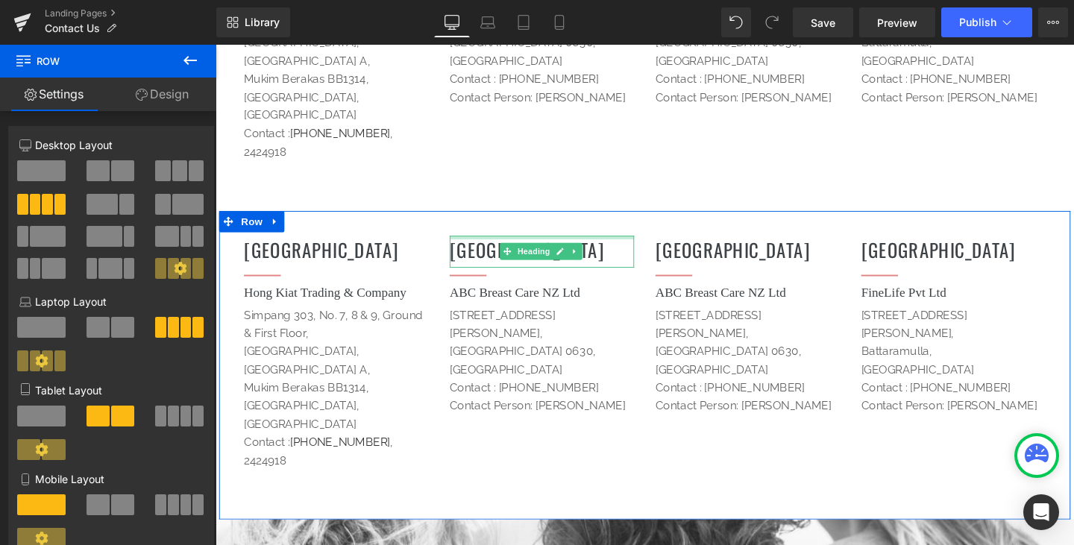
drag, startPoint x: 1007, startPoint y: 347, endPoint x: 464, endPoint y: 130, distance: 585.0
click at [464, 219] on div "[DEMOGRAPHIC_DATA] Heading Separator Hong Kiat Trading & Company Heading [STREE…" at bounding box center [666, 381] width 895 height 324
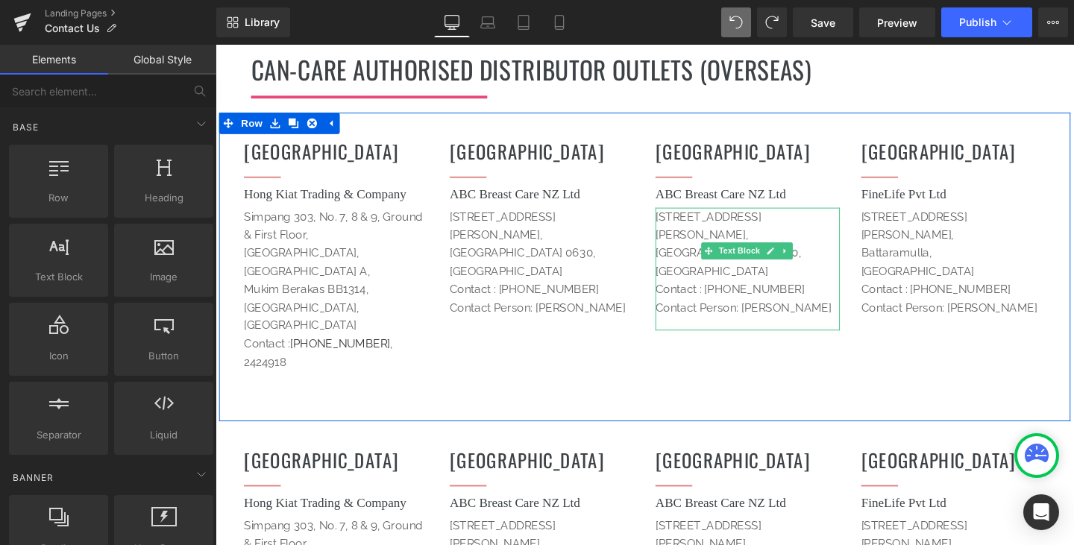
scroll to position [2200, 0]
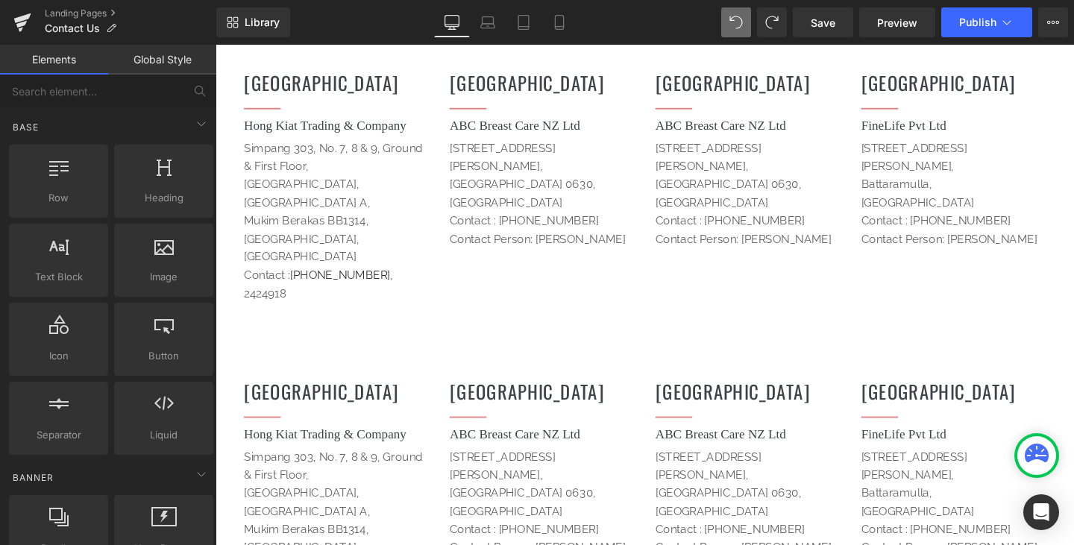
click at [931, 508] on span "Battaramulla, [GEOGRAPHIC_DATA]" at bounding box center [953, 525] width 119 height 34
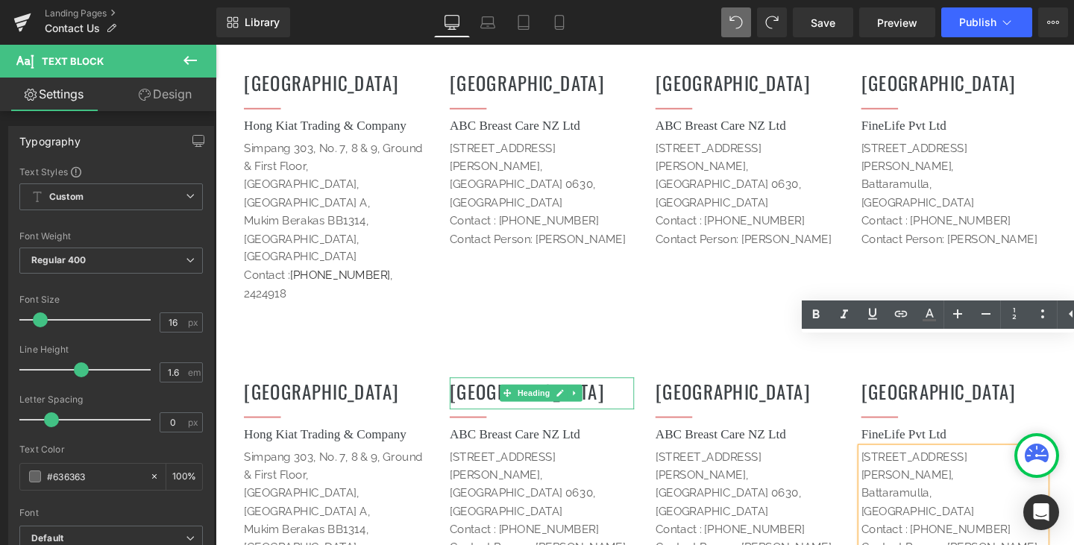
click at [630, 394] on h1 "[GEOGRAPHIC_DATA]" at bounding box center [559, 408] width 194 height 29
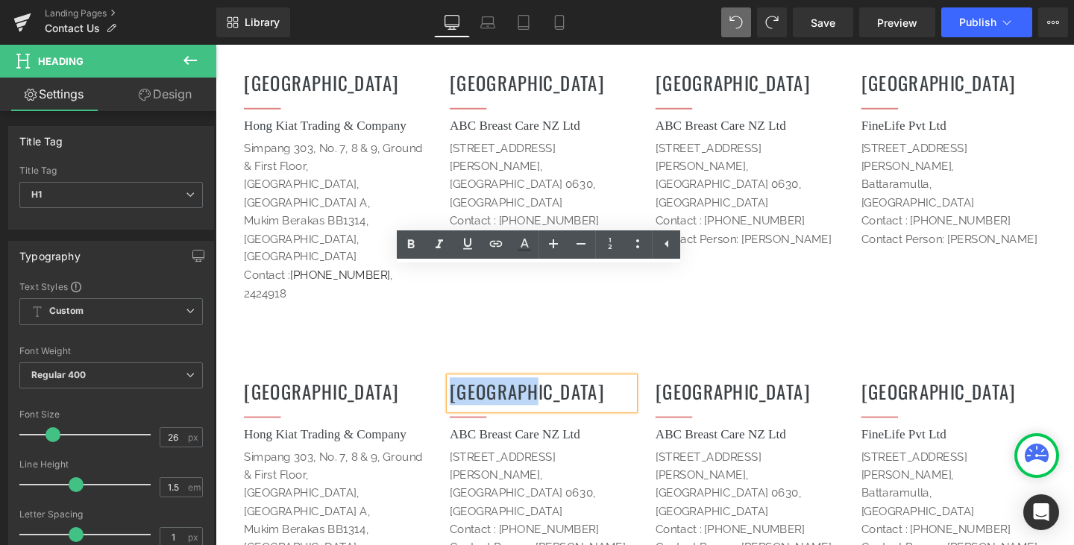
drag, startPoint x: 514, startPoint y: 296, endPoint x: 436, endPoint y: 297, distance: 77.5
click at [436, 368] on div "[DEMOGRAPHIC_DATA] Heading Separator Hong Kiat Trading & Company Heading [STREE…" at bounding box center [666, 530] width 895 height 324
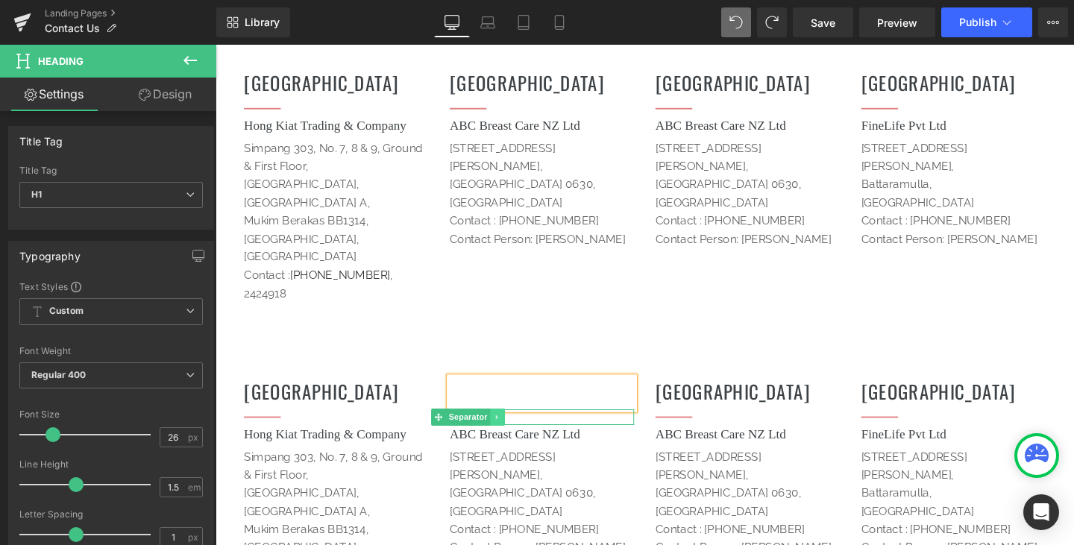
click at [508, 432] on icon at bounding box center [512, 436] width 8 height 9
click at [515, 432] on icon at bounding box center [519, 436] width 8 height 8
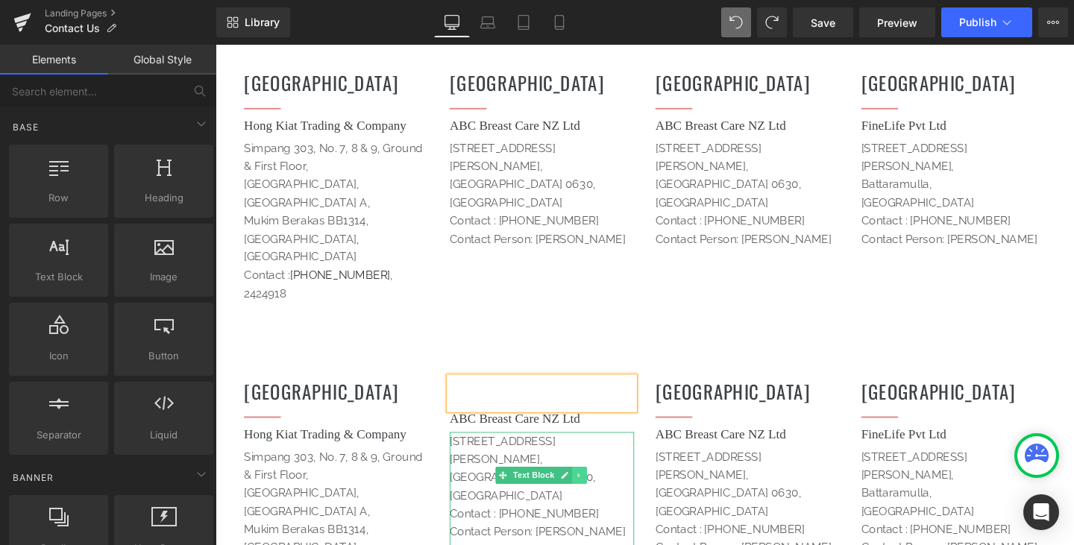
click at [595, 493] on icon at bounding box center [598, 497] width 8 height 9
click at [602, 494] on icon at bounding box center [606, 498] width 8 height 8
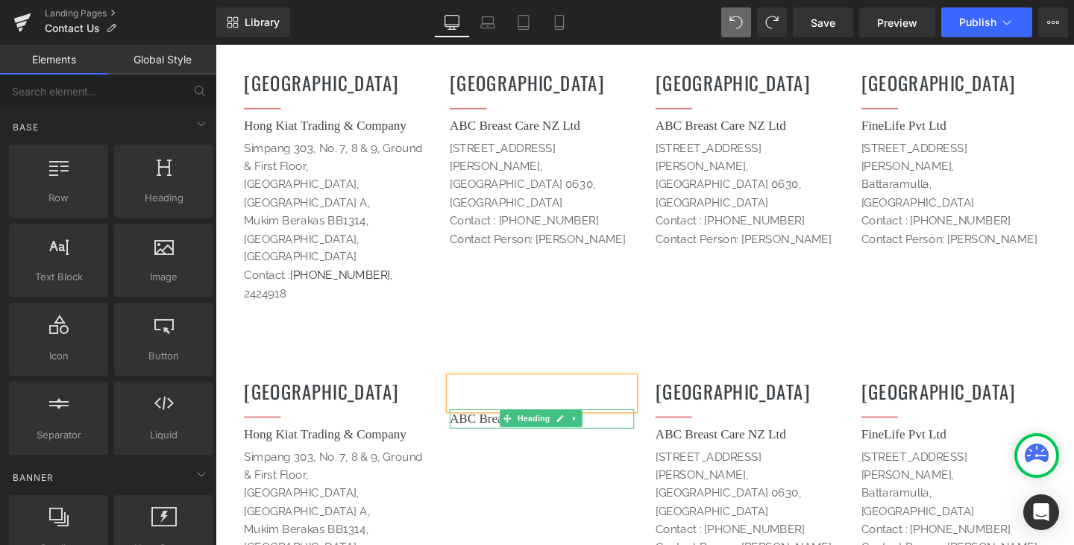
click at [570, 429] on link at bounding box center [578, 438] width 16 height 18
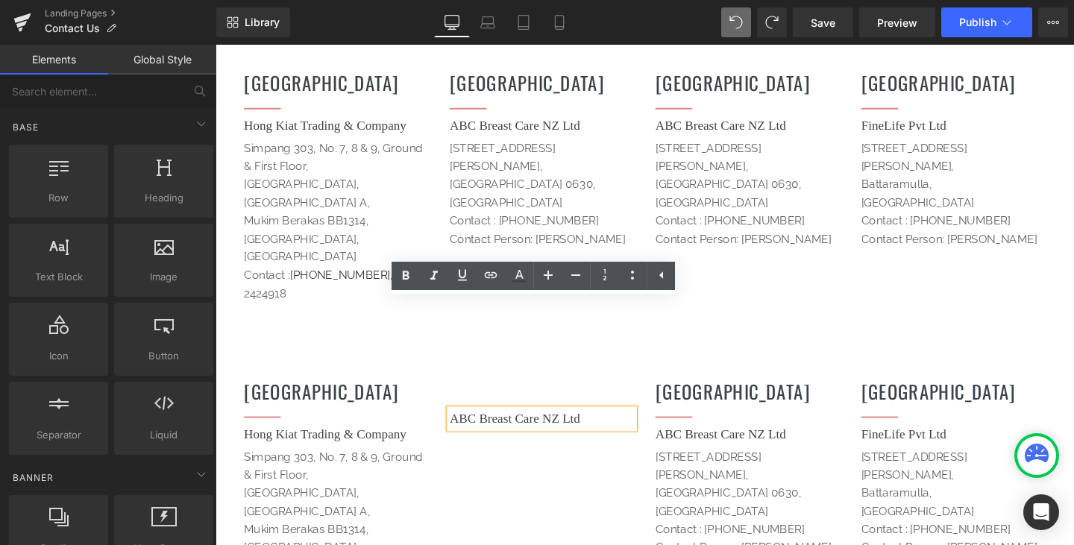
click at [598, 428] on h1 "ABC Breast Care NZ Ltd" at bounding box center [559, 438] width 194 height 20
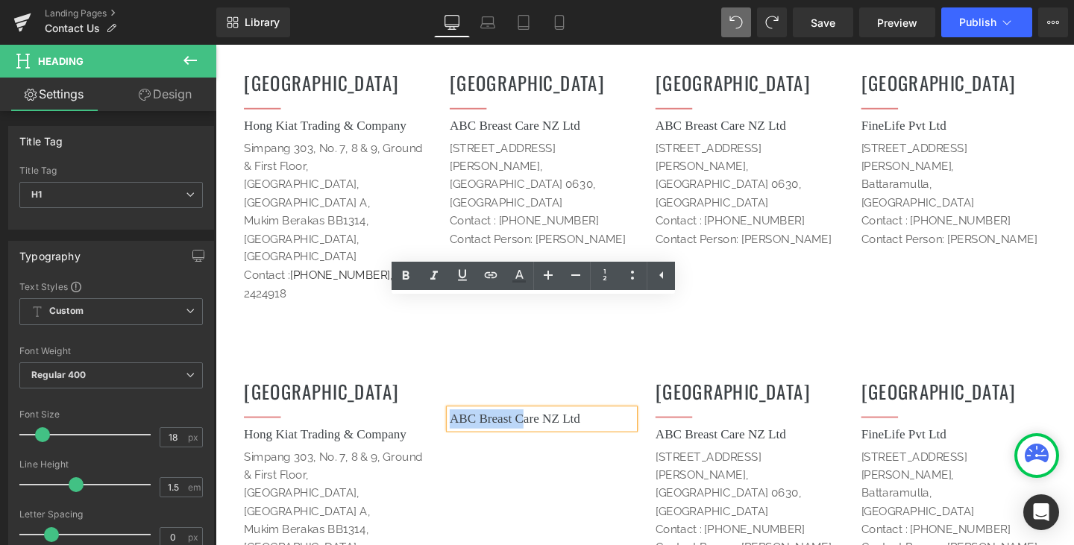
drag, startPoint x: 490, startPoint y: 327, endPoint x: 461, endPoint y: 327, distance: 29.1
click at [462, 428] on h1 "ABC Breast Care NZ Ltd" at bounding box center [559, 438] width 194 height 20
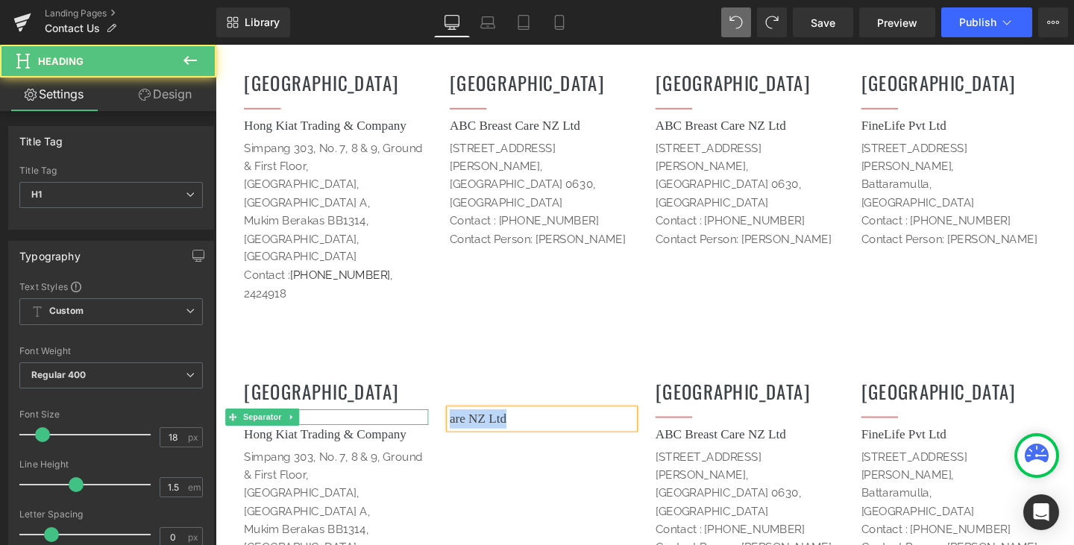
drag, startPoint x: 522, startPoint y: 324, endPoint x: 406, endPoint y: 323, distance: 115.6
click at [406, 368] on div "[DEMOGRAPHIC_DATA] Heading Separator Hong Kiat Trading & Company Heading [STREE…" at bounding box center [666, 518] width 895 height 301
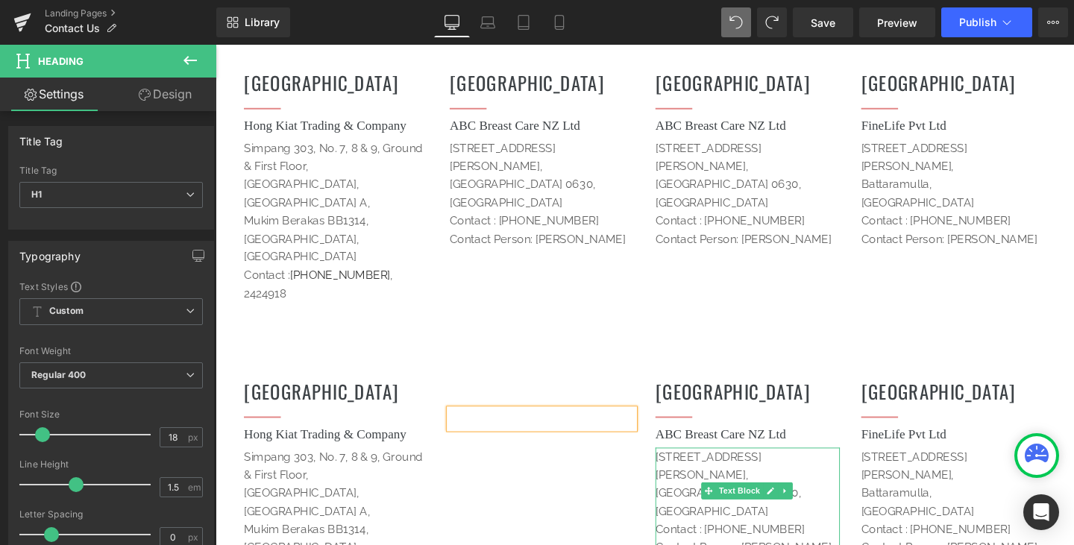
click at [823, 544] on p "Contact : [PHONE_NUMBER]" at bounding box center [775, 553] width 194 height 19
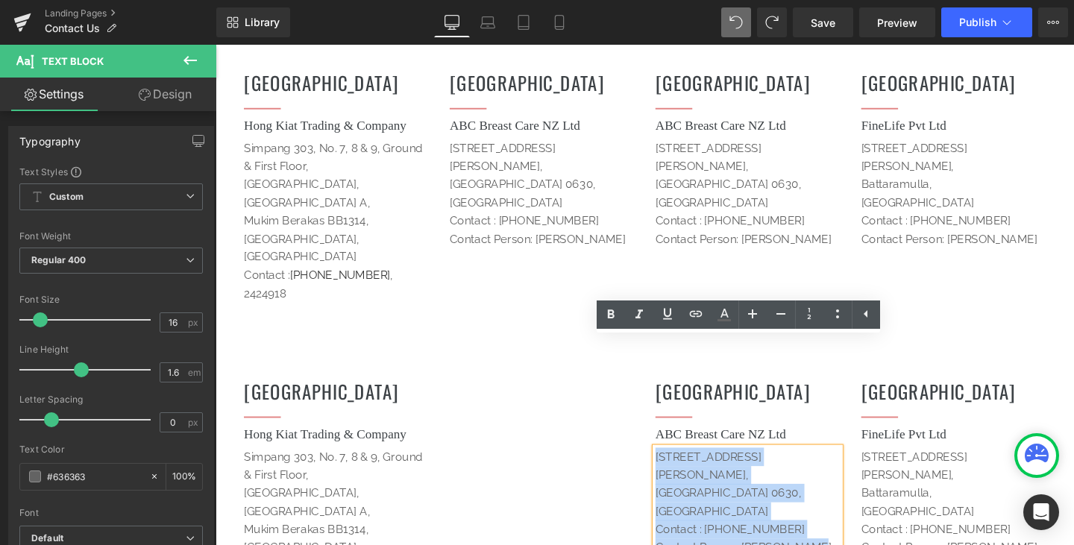
drag, startPoint x: 825, startPoint y: 434, endPoint x: 659, endPoint y: 353, distance: 184.4
click at [659, 368] on div "[DEMOGRAPHIC_DATA] Heading Separator Hong Kiat Trading & Company Heading [STREE…" at bounding box center [666, 518] width 895 height 301
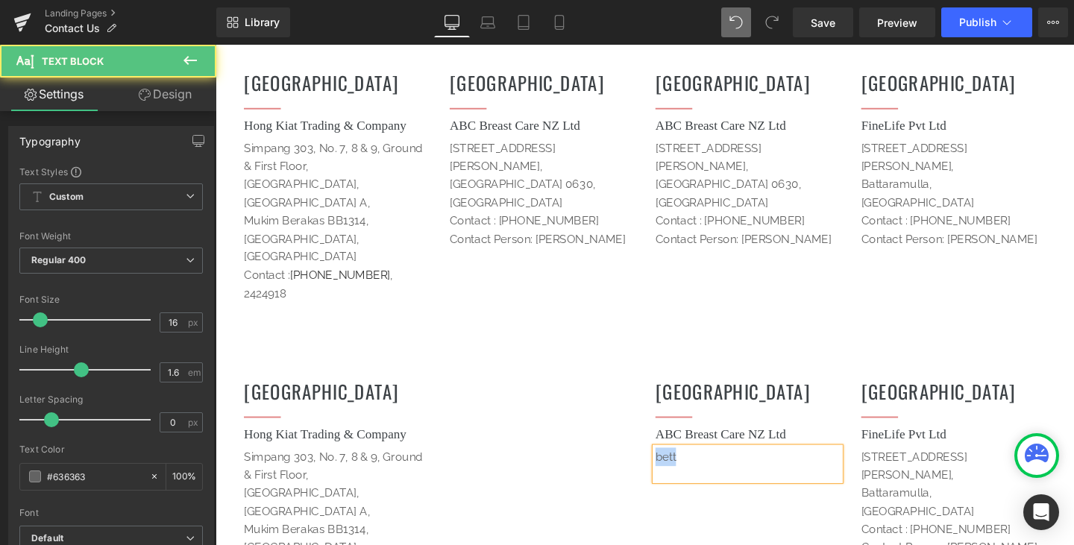
drag, startPoint x: 740, startPoint y: 377, endPoint x: 642, endPoint y: 356, distance: 99.7
click at [642, 368] on div "[DEMOGRAPHIC_DATA] Heading Separator Hong Kiat Trading & Company Heading [STREE…" at bounding box center [666, 518] width 895 height 301
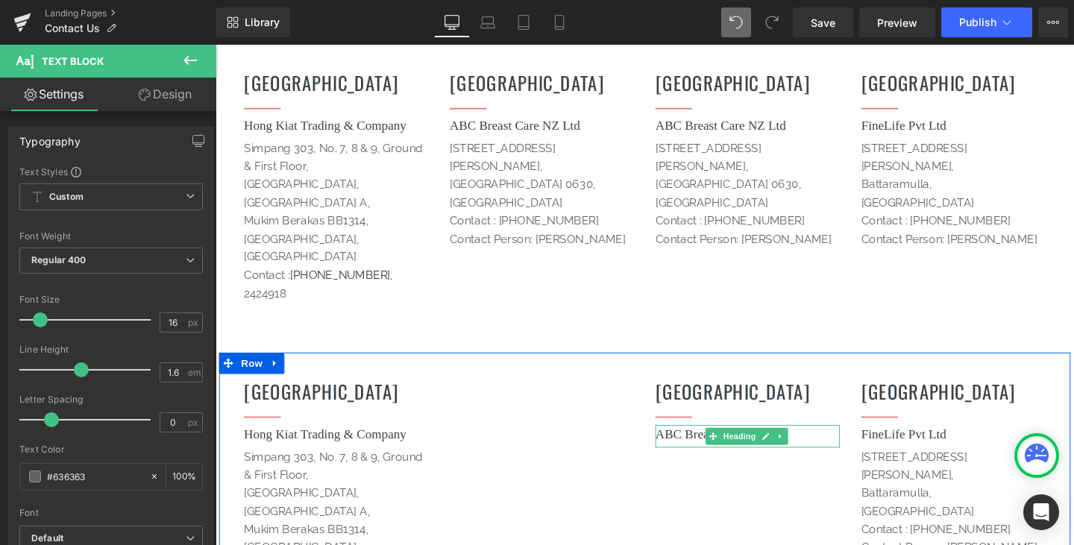
drag, startPoint x: 837, startPoint y: 337, endPoint x: 825, endPoint y: 343, distance: 14.0
click at [835, 444] on h1 "ABC Breast Care NZ Ltd" at bounding box center [775, 454] width 194 height 20
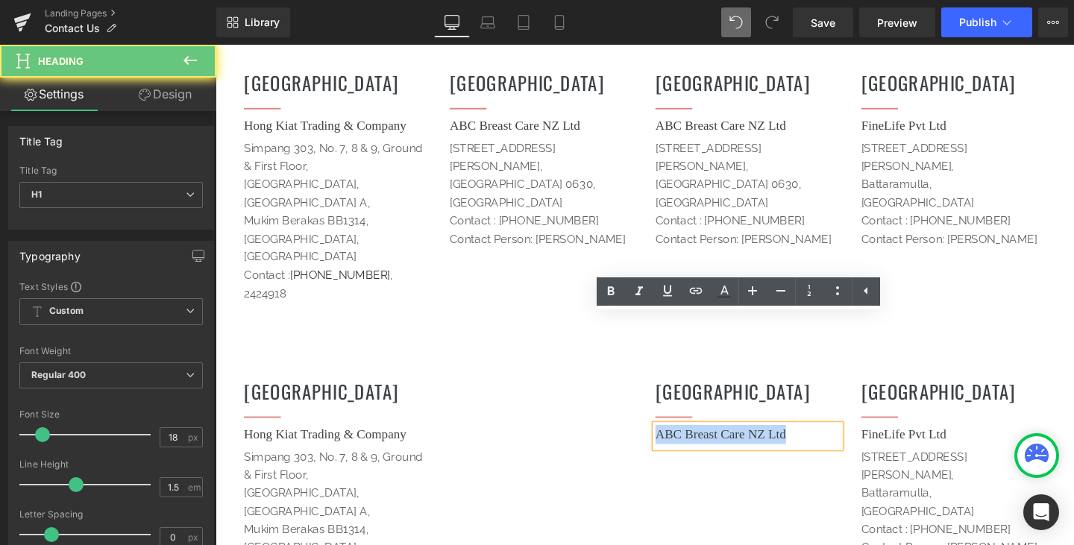
drag, startPoint x: 831, startPoint y: 339, endPoint x: 661, endPoint y: 347, distance: 169.4
click at [667, 391] on div "NEW ZEALAND Heading Separator ABC Breast Care NZ Ltd Heading Text Block" at bounding box center [775, 447] width 216 height 112
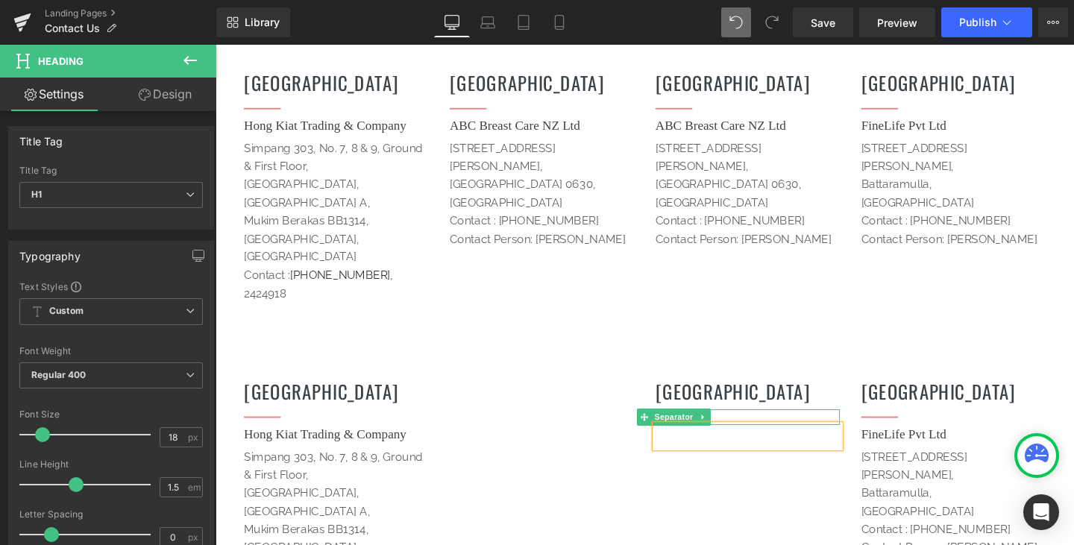
click at [733, 428] on div at bounding box center [775, 436] width 194 height 16
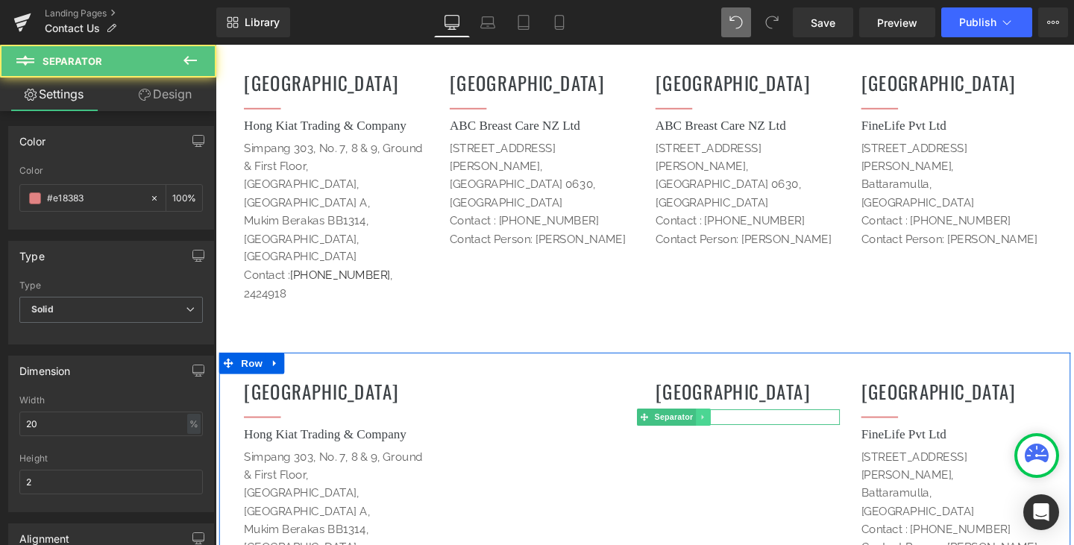
click at [724, 432] on icon at bounding box center [728, 436] width 8 height 9
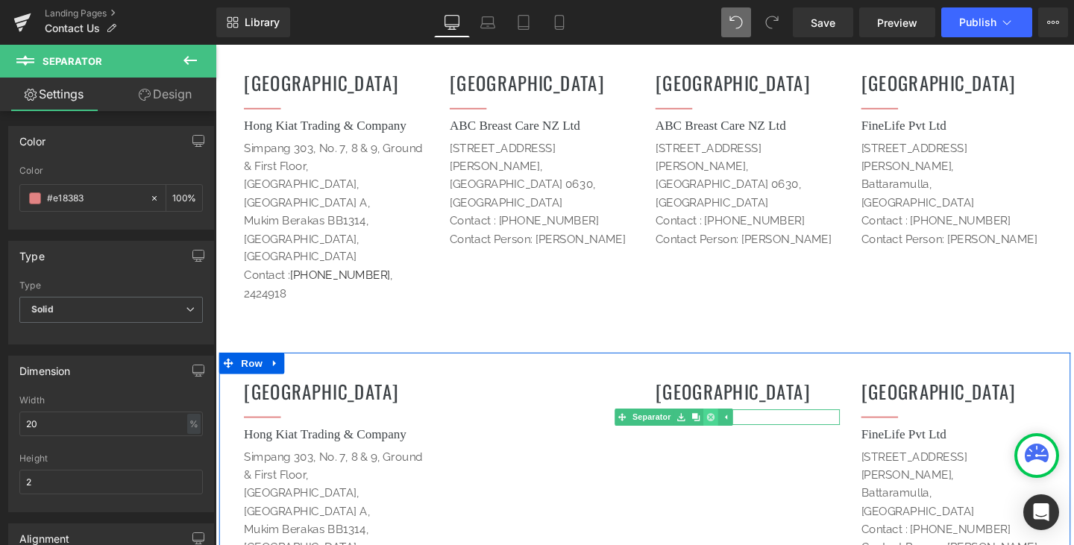
click at [731, 432] on icon at bounding box center [735, 436] width 8 height 8
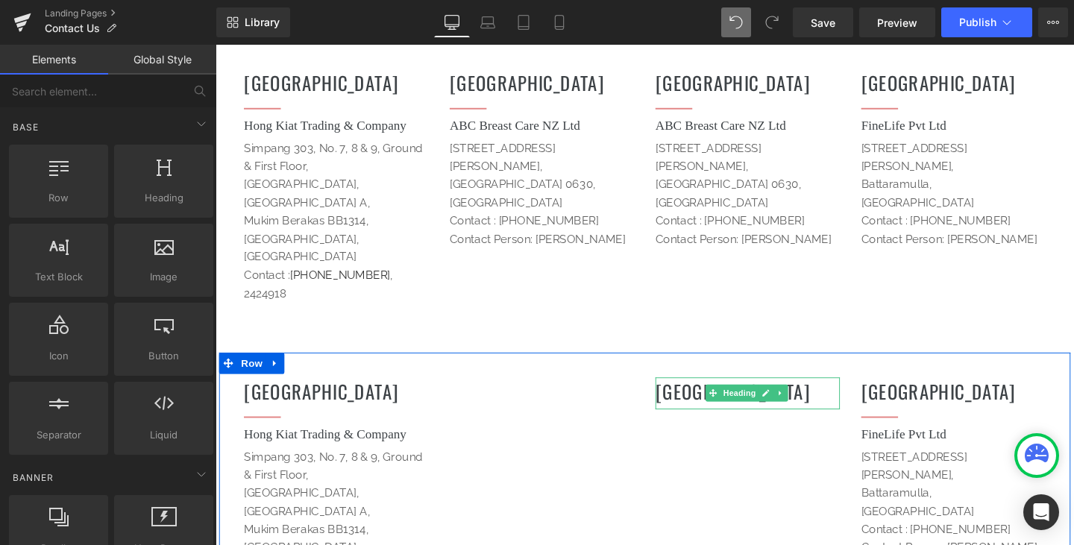
drag, startPoint x: 755, startPoint y: 291, endPoint x: 814, endPoint y: 292, distance: 59.7
click at [755, 402] on span "Heading" at bounding box center [766, 411] width 40 height 18
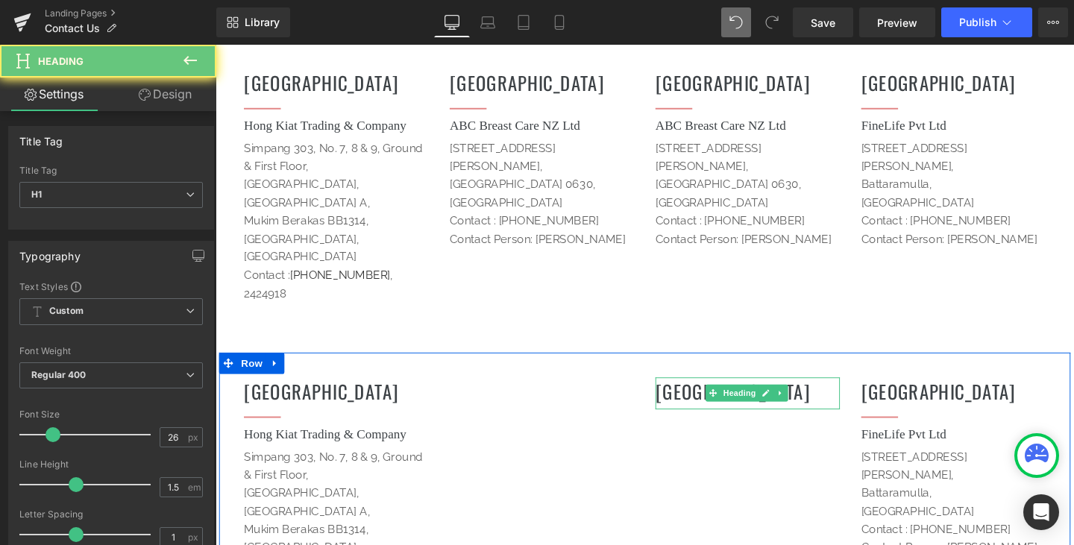
click at [832, 394] on h1 "[GEOGRAPHIC_DATA]" at bounding box center [775, 408] width 194 height 29
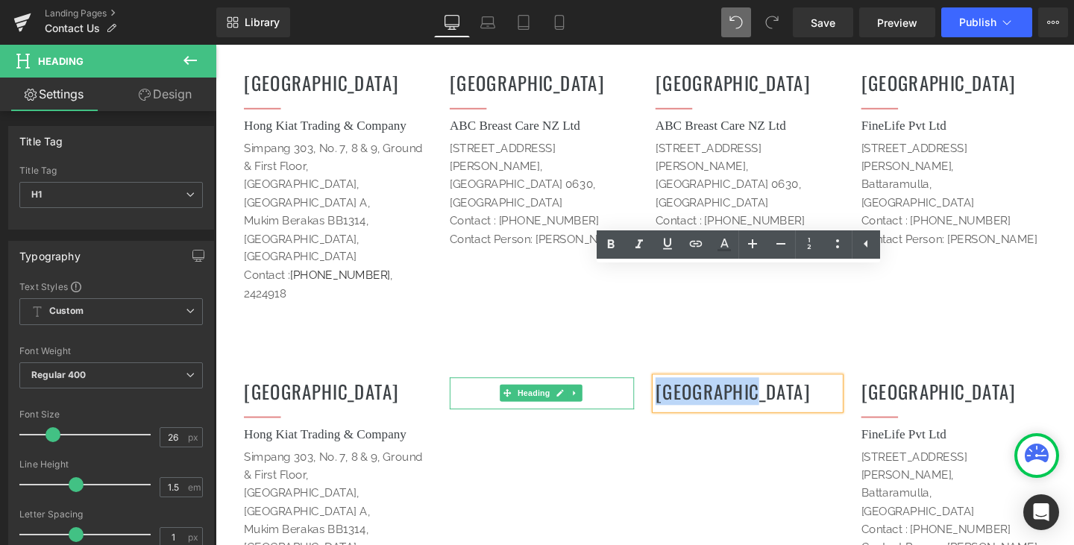
drag, startPoint x: 833, startPoint y: 292, endPoint x: 627, endPoint y: 297, distance: 205.8
click at [627, 368] on div "[DEMOGRAPHIC_DATA] Heading Separator Hong Kiat Trading & Company Heading [STREE…" at bounding box center [666, 518] width 895 height 301
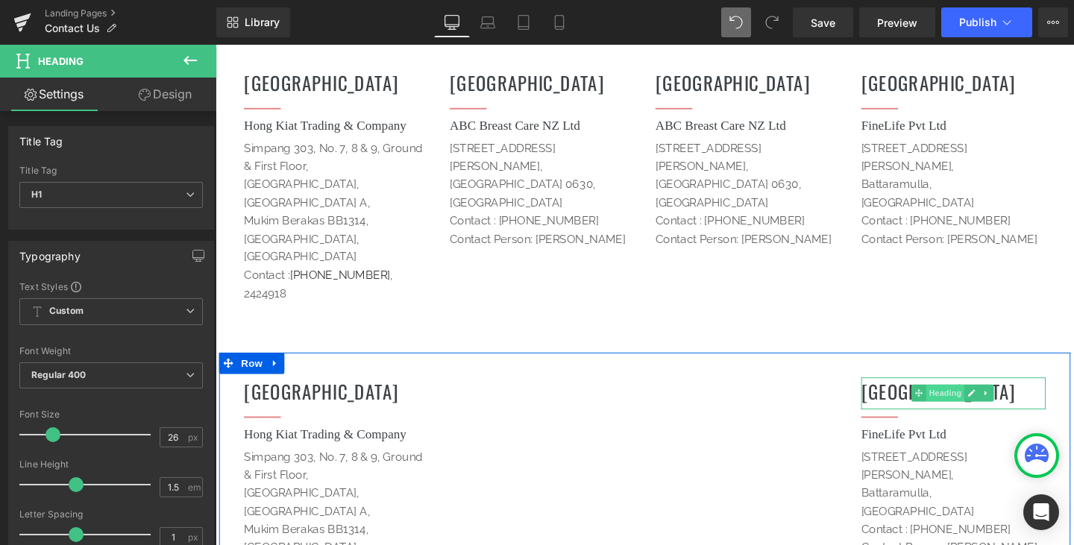
click at [963, 402] on span "Heading" at bounding box center [983, 411] width 40 height 18
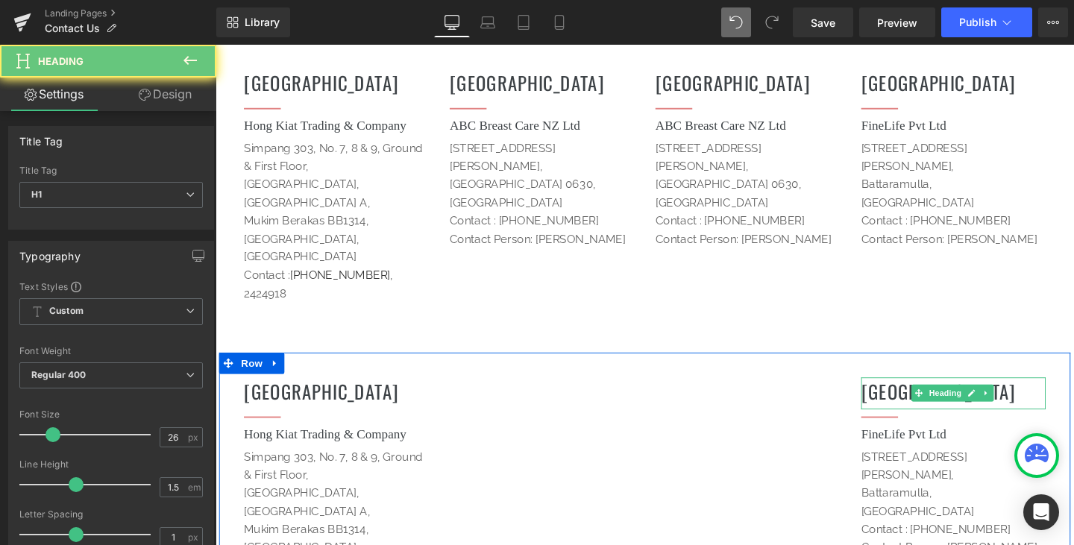
click at [1051, 394] on h1 "[GEOGRAPHIC_DATA]" at bounding box center [991, 408] width 194 height 29
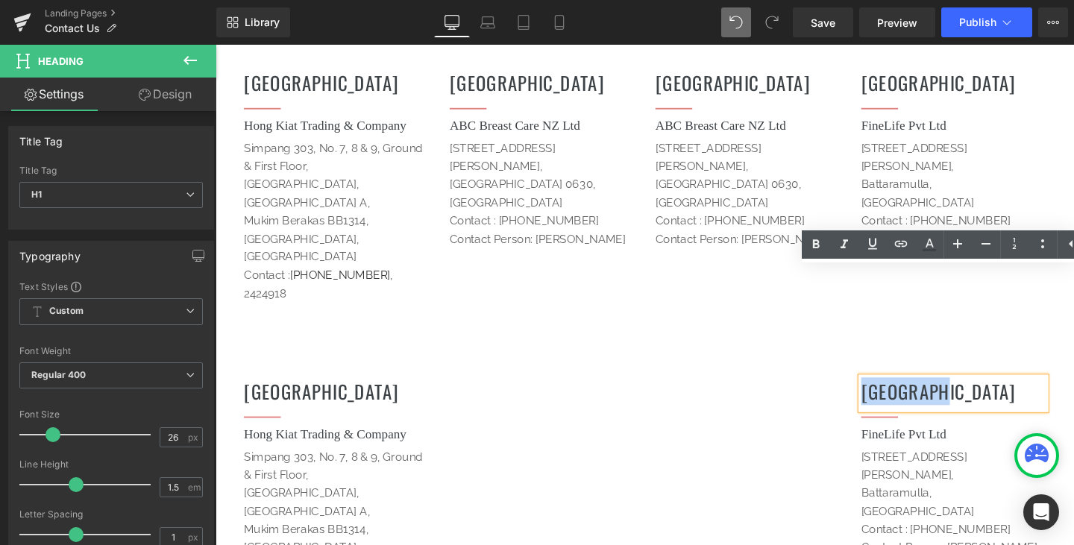
drag, startPoint x: 973, startPoint y: 306, endPoint x: 889, endPoint y: 306, distance: 83.5
click at [894, 394] on h1 "[GEOGRAPHIC_DATA]" at bounding box center [991, 408] width 194 height 29
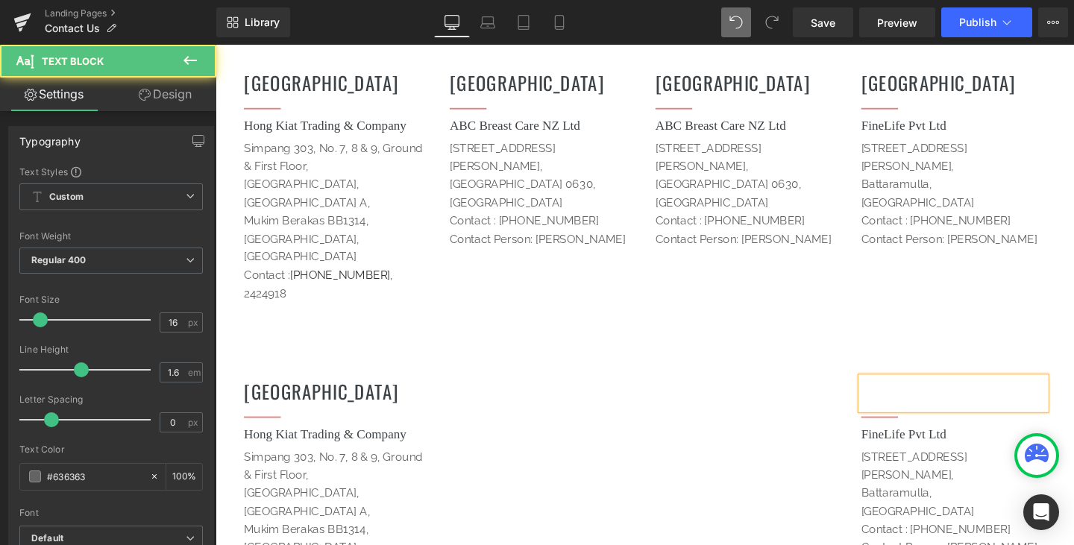
drag, startPoint x: 986, startPoint y: 464, endPoint x: 884, endPoint y: 336, distance: 163.9
click at [884, 391] on div "Heading Separator FineLife Pvt Ltd Heading [STREET_ADDRESS][PERSON_NAME] Contac…" at bounding box center [991, 494] width 216 height 207
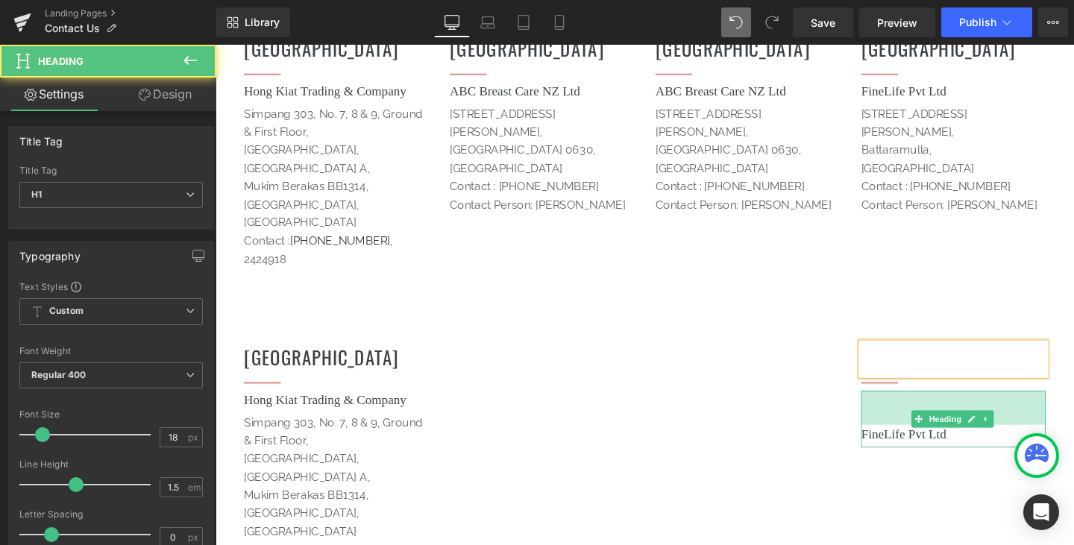
scroll to position [2240, 0]
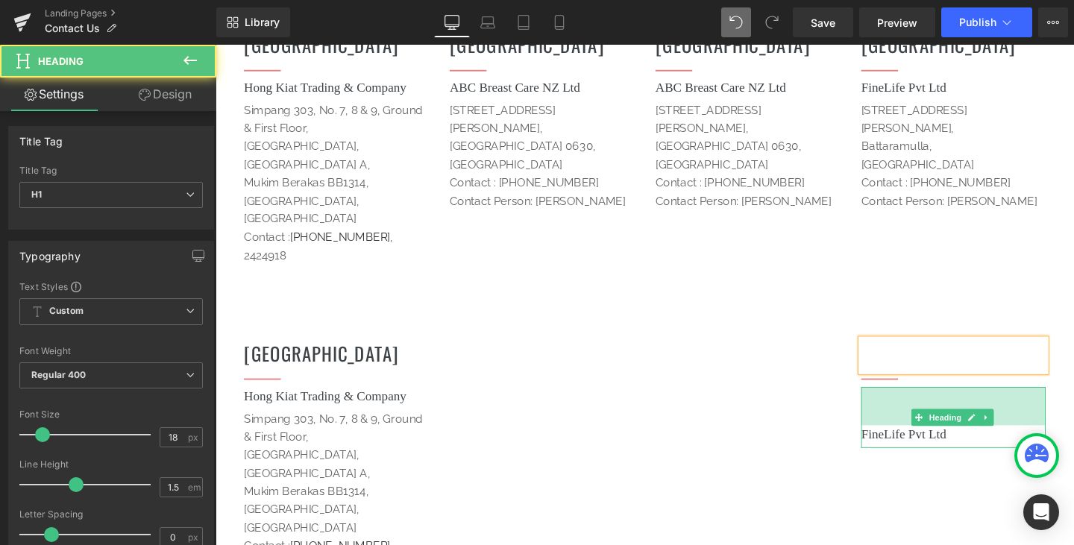
drag, startPoint x: 1067, startPoint y: 333, endPoint x: 907, endPoint y: 337, distance: 160.4
click at [907, 404] on div "FineLife Pvt Ltd Heading 54px" at bounding box center [991, 436] width 194 height 64
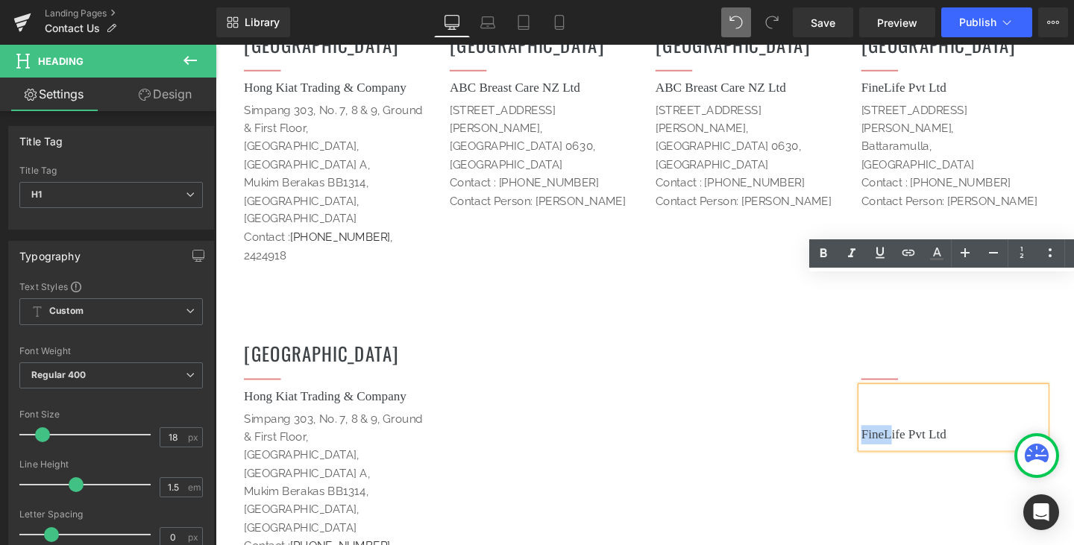
click at [883, 350] on div "Heading Separator FineLife Pvt Ltd Heading 54px Text Block" at bounding box center [991, 426] width 216 height 152
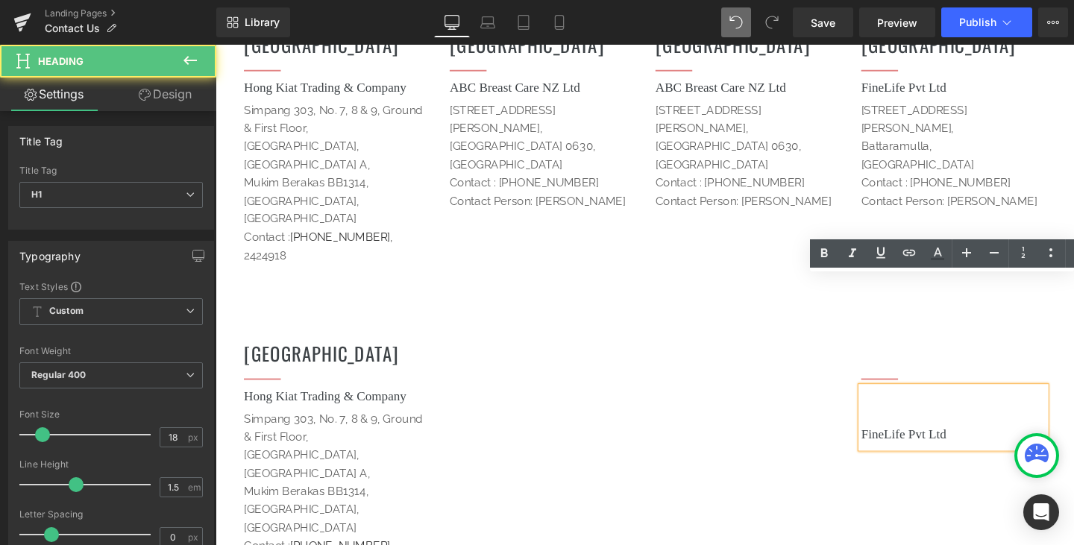
click at [983, 444] on h1 "FineLife Pvt Ltd" at bounding box center [991, 454] width 194 height 20
drag, startPoint x: 981, startPoint y: 338, endPoint x: 852, endPoint y: 333, distance: 129.1
click at [852, 333] on div "[DEMOGRAPHIC_DATA] Heading Separator Hong Kiat Trading & Company Heading [STREE…" at bounding box center [666, 478] width 895 height 301
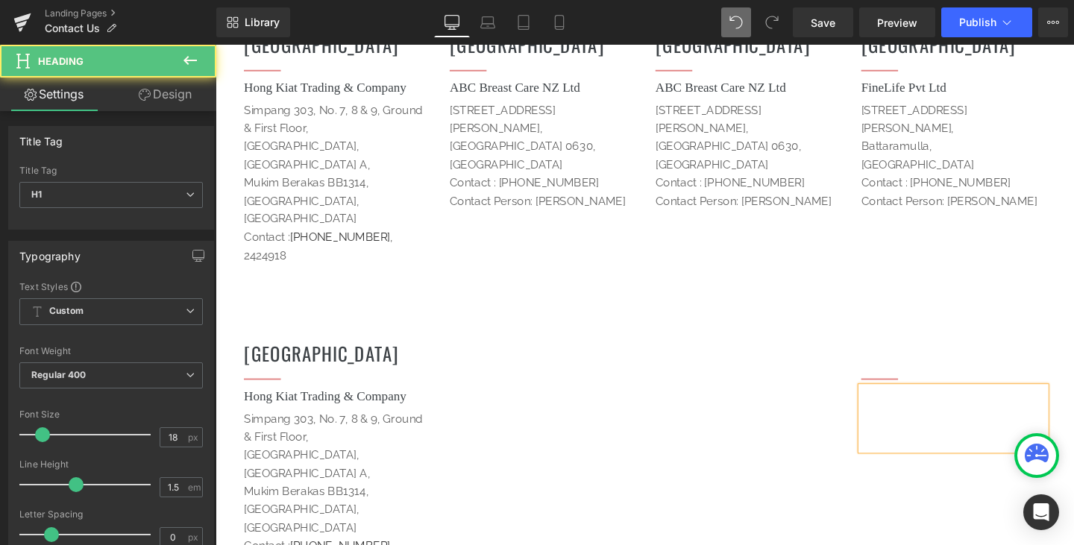
drag, startPoint x: 916, startPoint y: 354, endPoint x: 889, endPoint y: 285, distance: 74.4
click at [894, 404] on div at bounding box center [991, 437] width 194 height 66
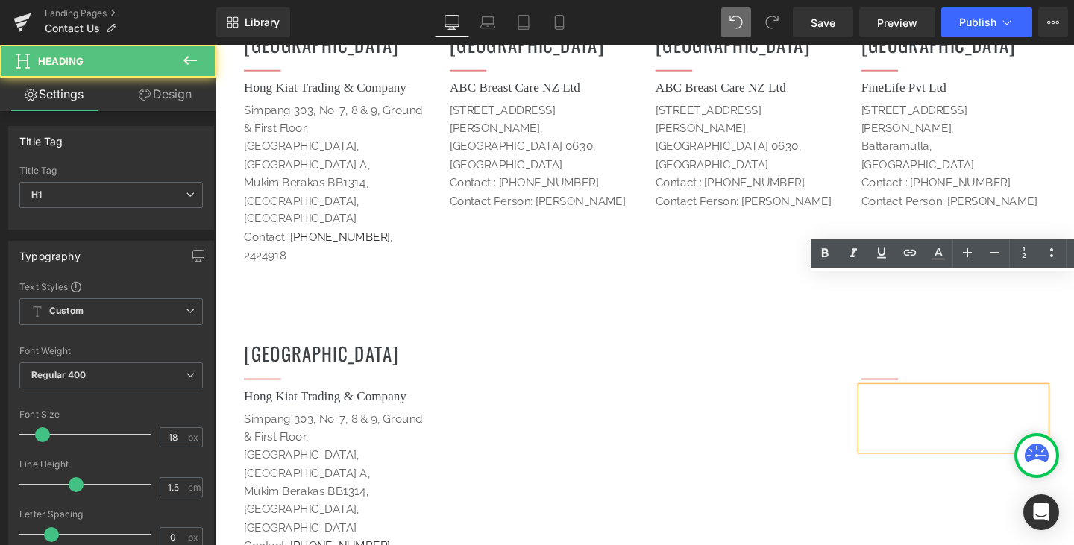
click at [925, 404] on div at bounding box center [991, 437] width 194 height 66
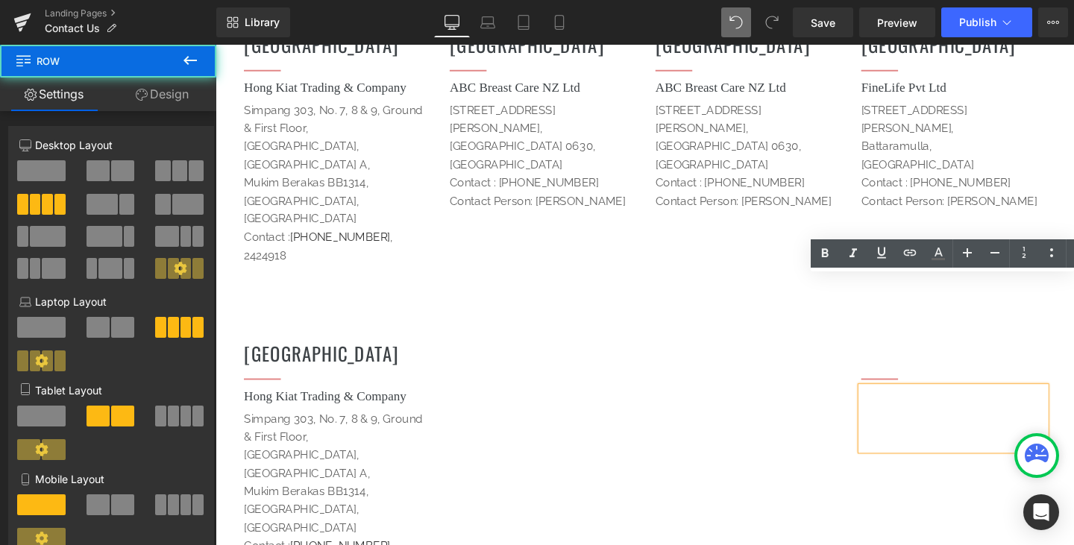
click at [803, 388] on div "[DEMOGRAPHIC_DATA] Heading Separator Hong Kiat Trading & Company Heading [STREE…" at bounding box center [666, 478] width 895 height 301
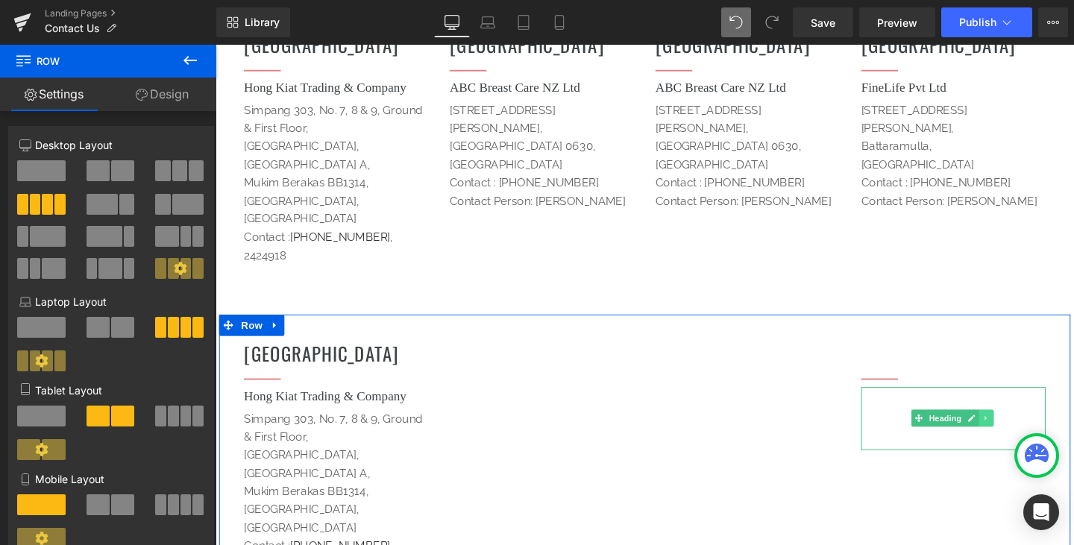
click at [1022, 432] on icon at bounding box center [1026, 436] width 8 height 9
click at [1032, 433] on icon at bounding box center [1034, 437] width 8 height 8
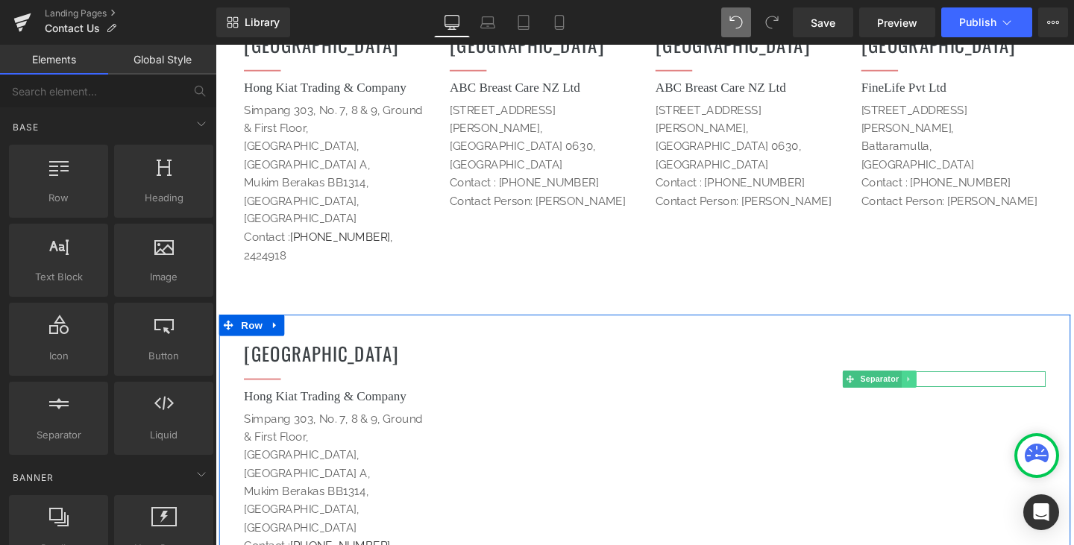
click at [942, 394] on icon at bounding box center [943, 396] width 2 height 5
click at [948, 391] on icon at bounding box center [952, 395] width 8 height 8
click at [623, 354] on div "Heading" at bounding box center [559, 371] width 194 height 34
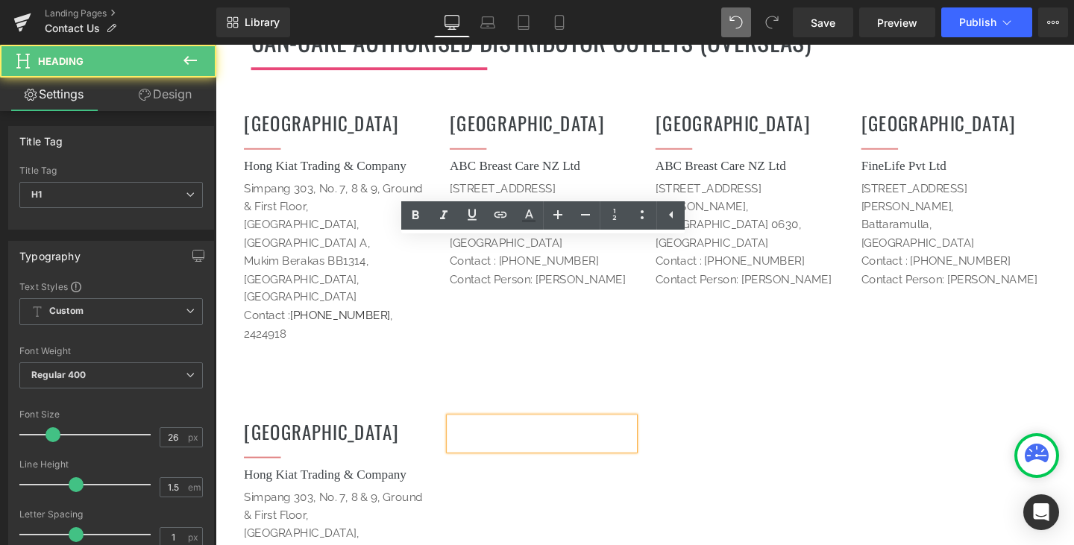
scroll to position [2091, 0]
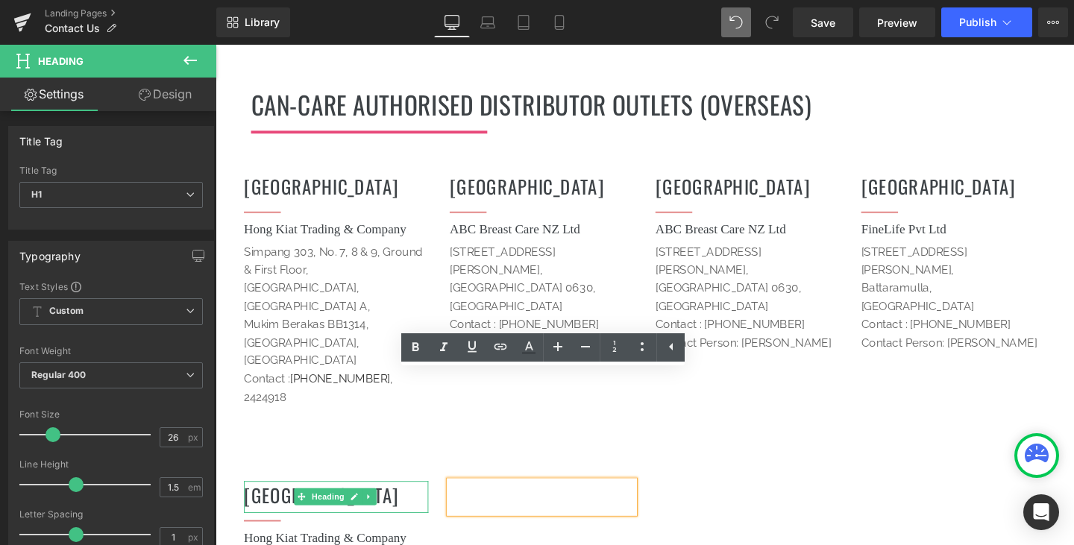
click at [286, 503] on h1 "[GEOGRAPHIC_DATA]" at bounding box center [342, 517] width 194 height 29
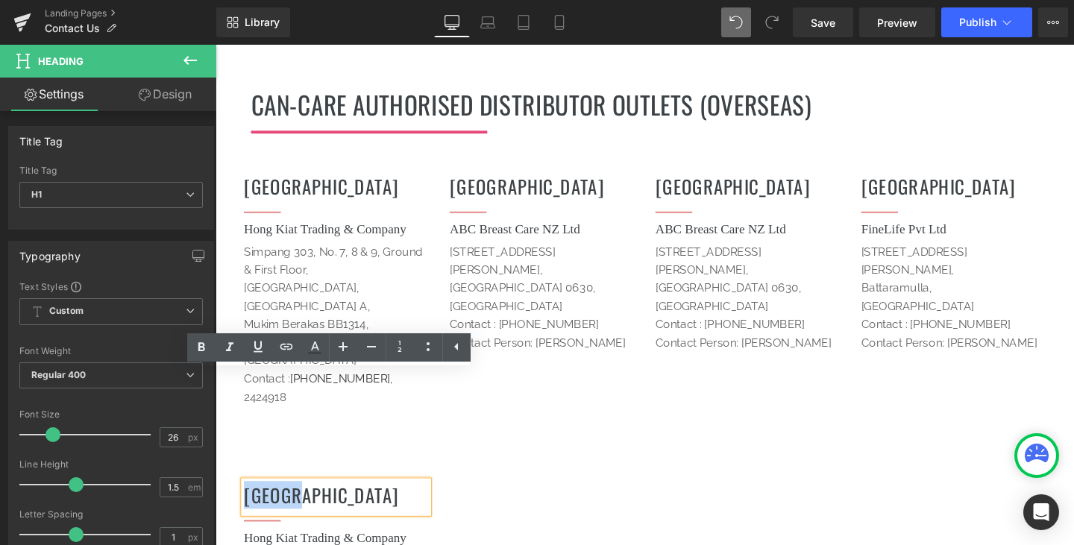
drag, startPoint x: 321, startPoint y: 405, endPoint x: 425, endPoint y: 430, distance: 107.4
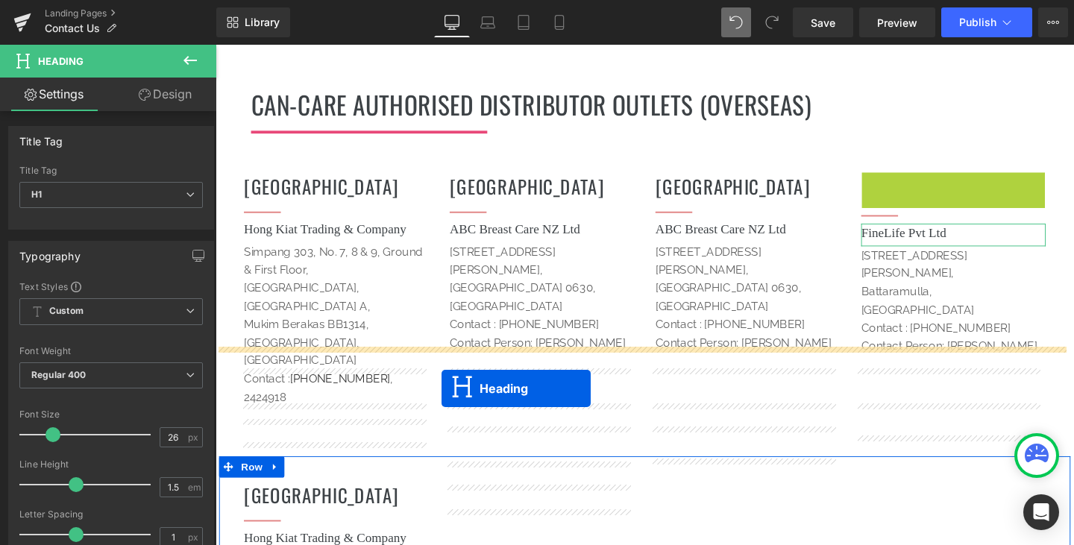
drag, startPoint x: 948, startPoint y: 119, endPoint x: 453, endPoint y: 406, distance: 572.6
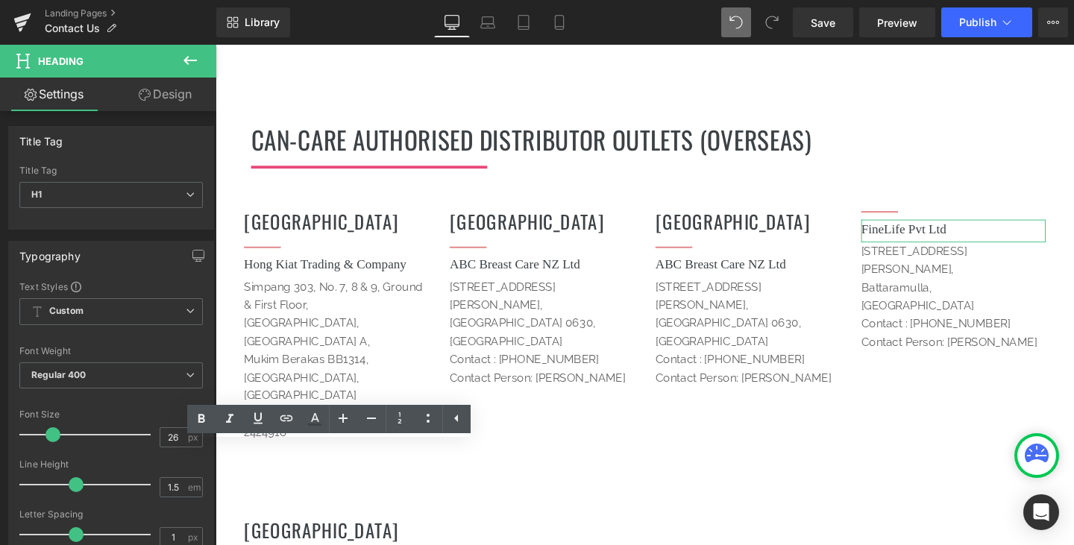
scroll to position [2017, 0]
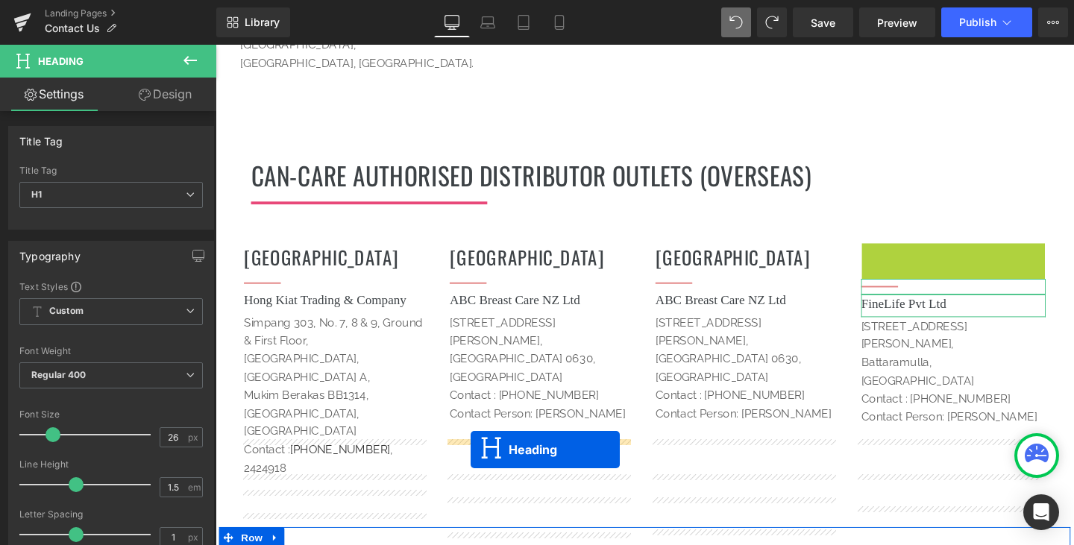
drag, startPoint x: 948, startPoint y: 194, endPoint x: 484, endPoint y: 470, distance: 540.0
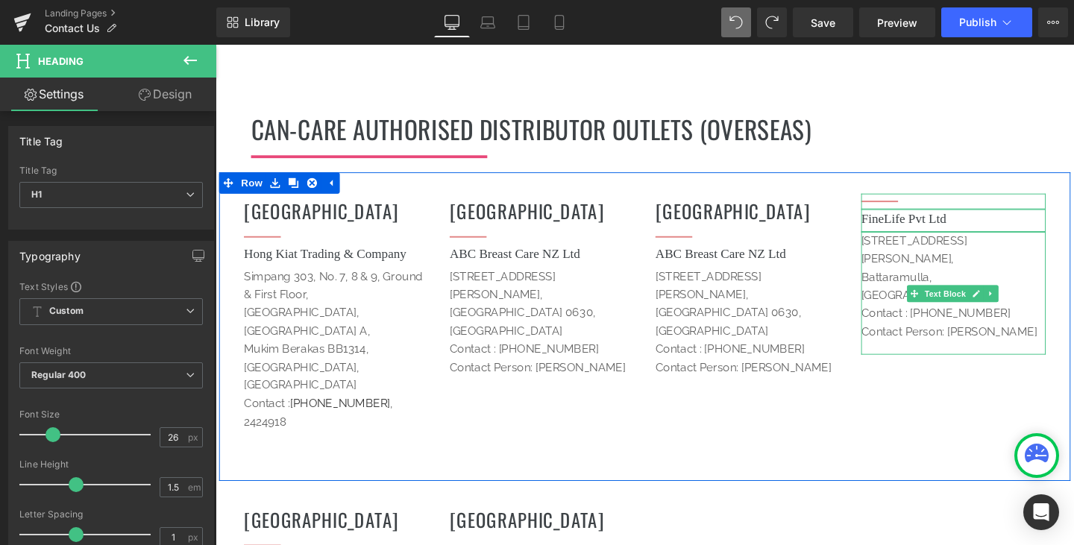
scroll to position [2091, 0]
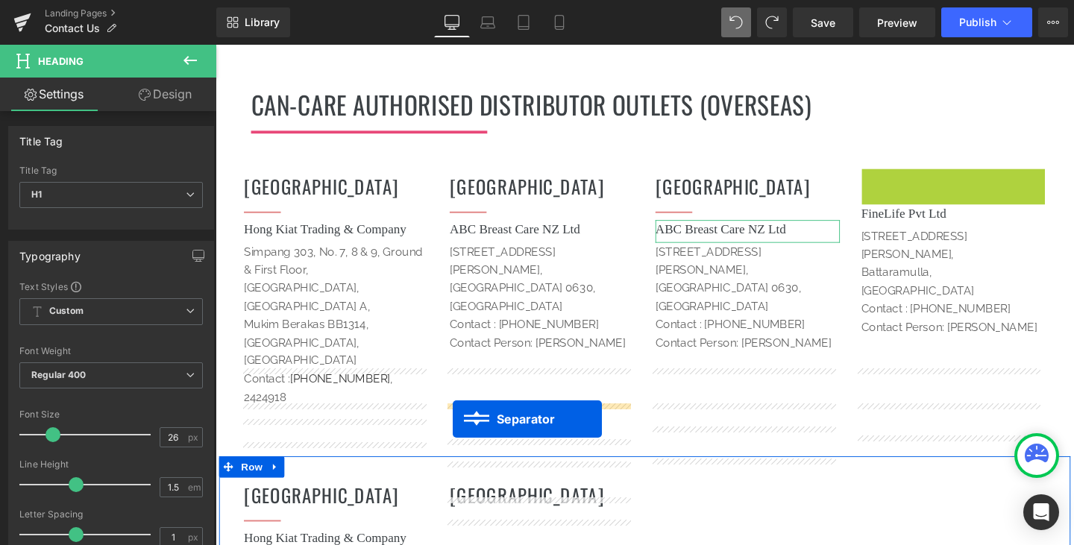
drag, startPoint x: 876, startPoint y: 107, endPoint x: 464, endPoint y: 438, distance: 528.2
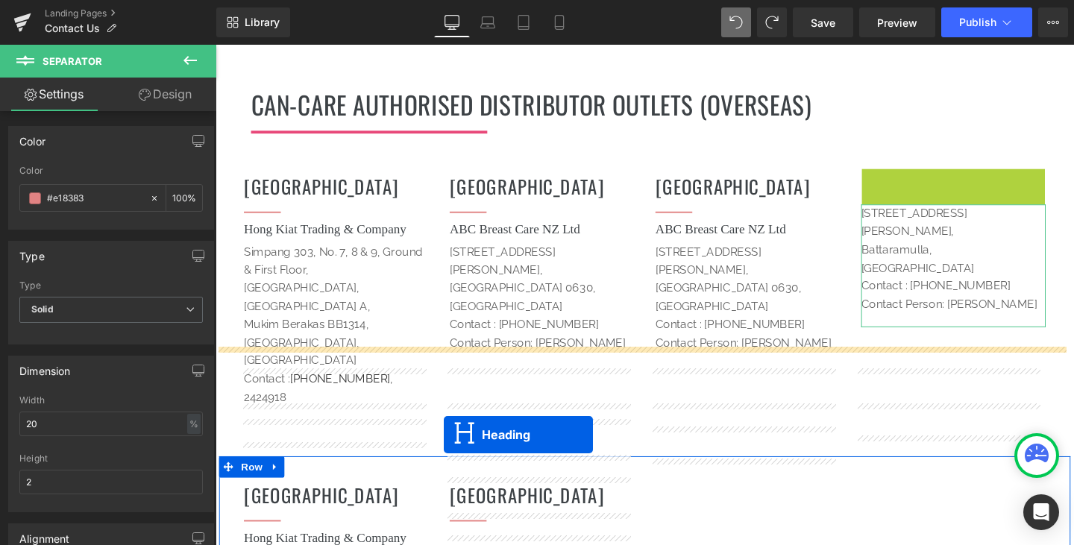
drag, startPoint x: 948, startPoint y: 108, endPoint x: 456, endPoint y: 455, distance: 601.9
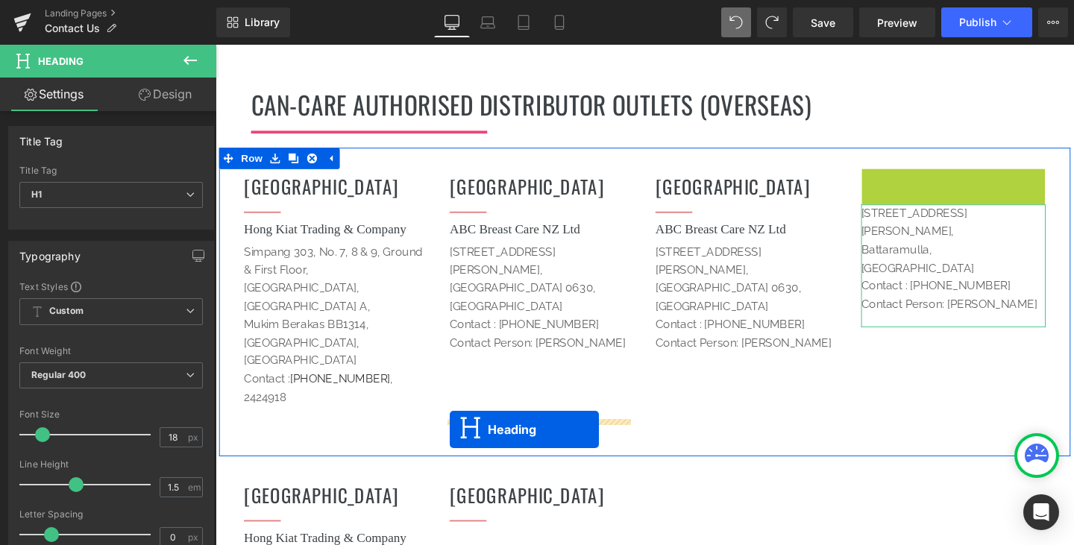
drag, startPoint x: 950, startPoint y: 110, endPoint x: 462, endPoint y: 449, distance: 594.2
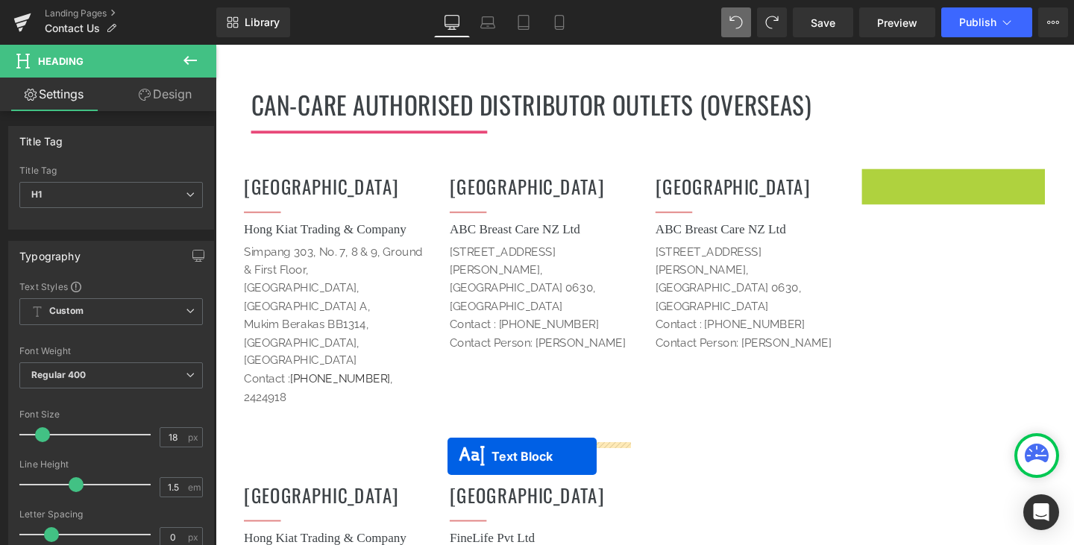
drag, startPoint x: 942, startPoint y: 162, endPoint x: 459, endPoint y: 477, distance: 577.0
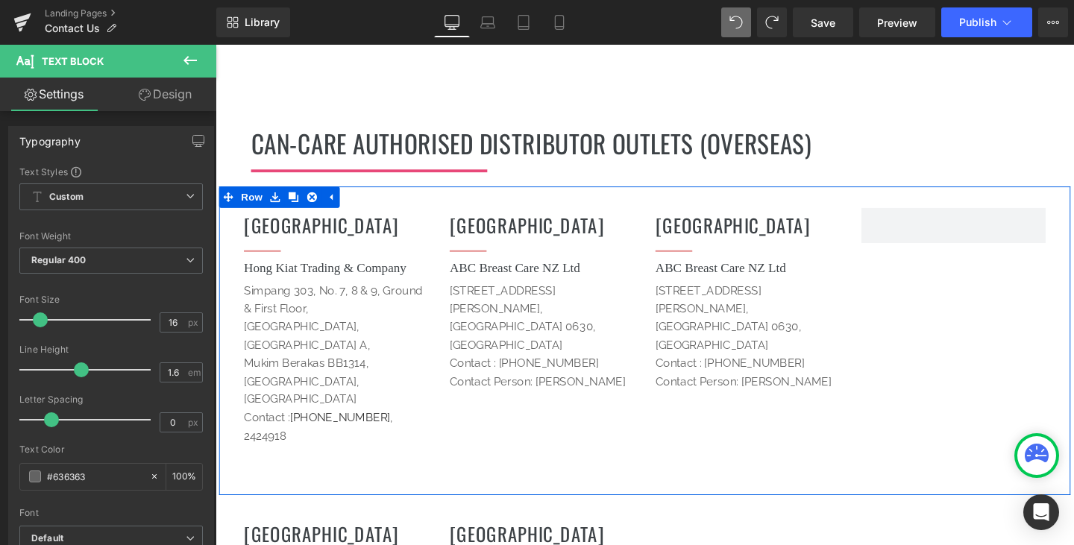
scroll to position [2017, 0]
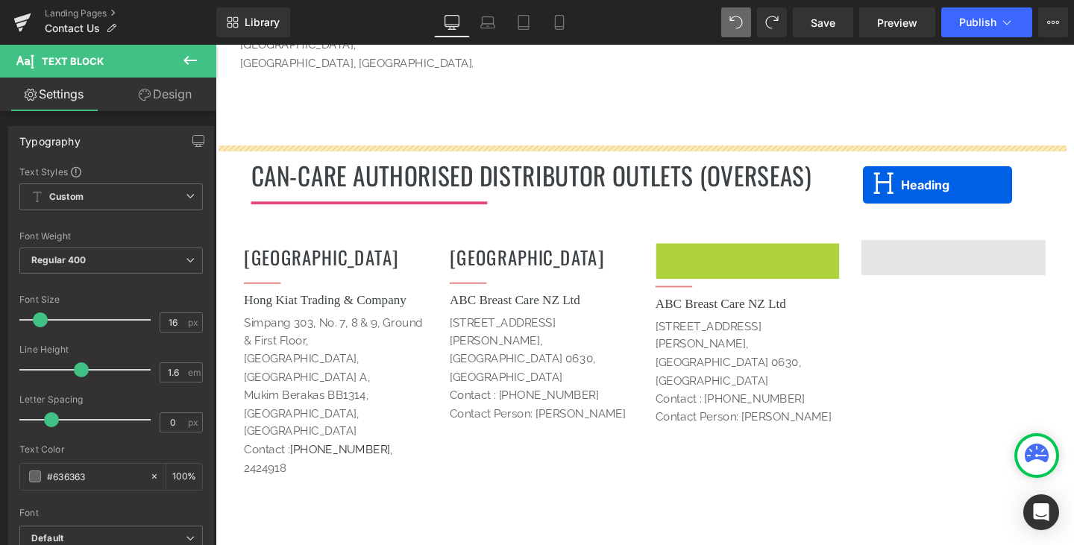
drag, startPoint x: 730, startPoint y: 192, endPoint x: 896, endPoint y: 192, distance: 166.3
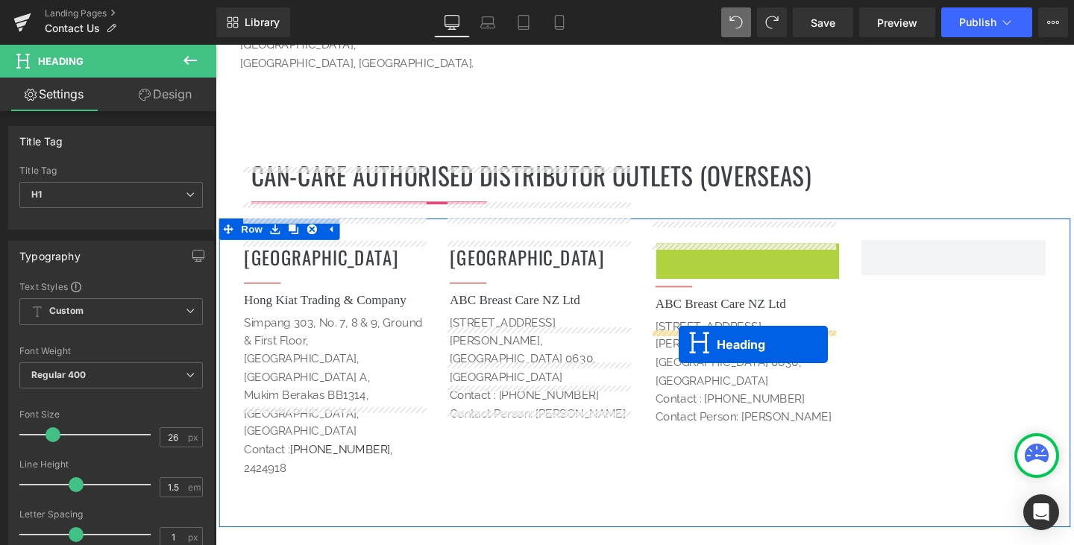
drag, startPoint x: 729, startPoint y: 189, endPoint x: 702, endPoint y: 359, distance: 172.8
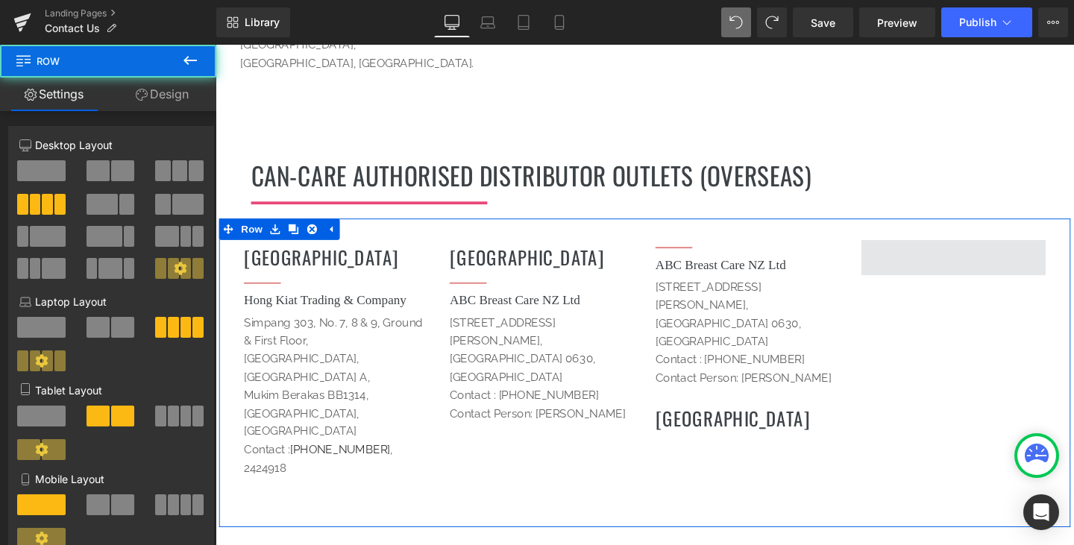
click at [936, 250] on span at bounding box center [991, 268] width 194 height 37
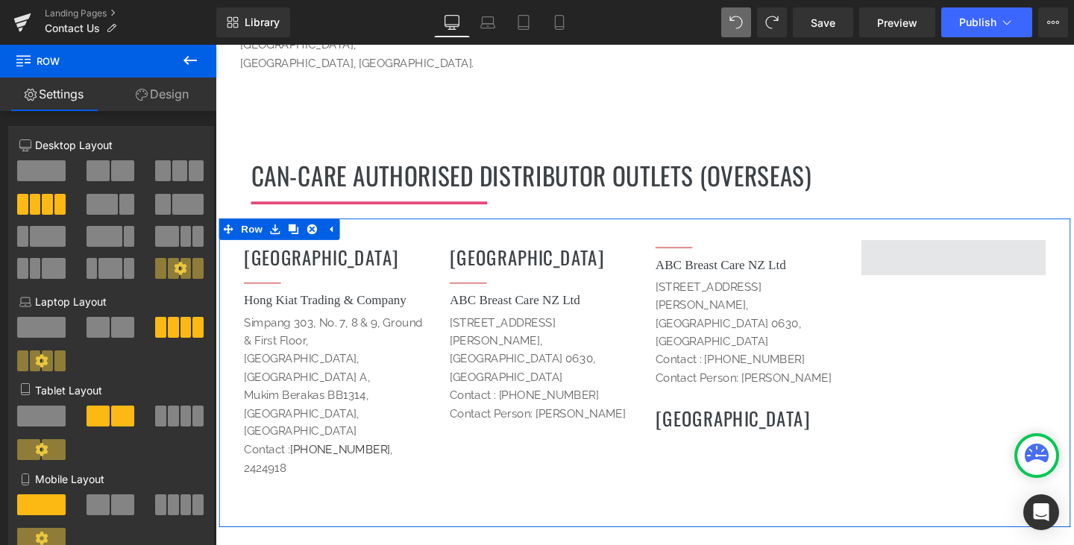
click at [936, 250] on span at bounding box center [991, 268] width 194 height 37
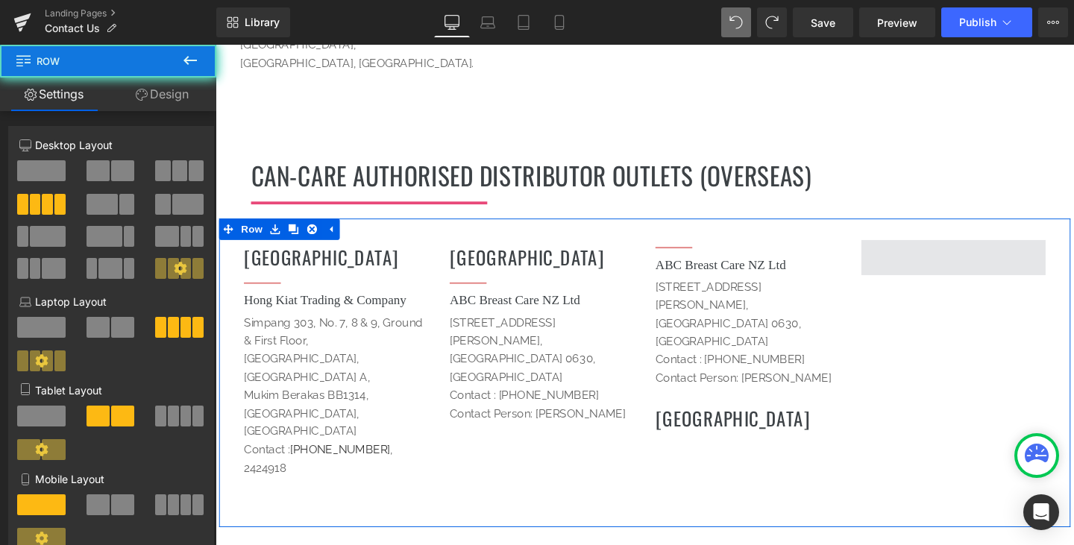
click at [936, 250] on span at bounding box center [991, 268] width 194 height 37
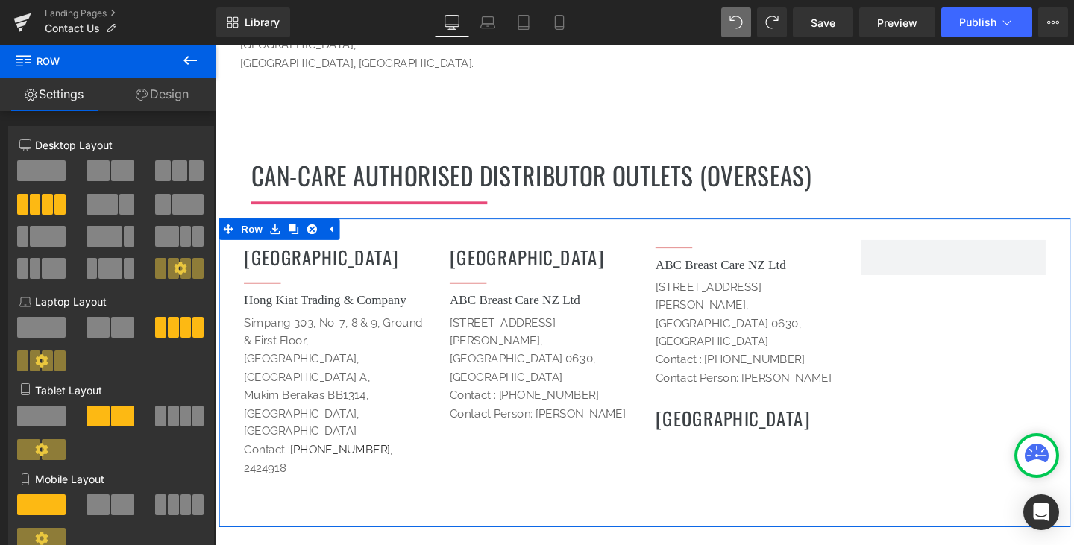
click at [947, 291] on div "[DEMOGRAPHIC_DATA] Heading Separator Hong Kiat Trading & Company Heading [STREE…" at bounding box center [666, 389] width 895 height 324
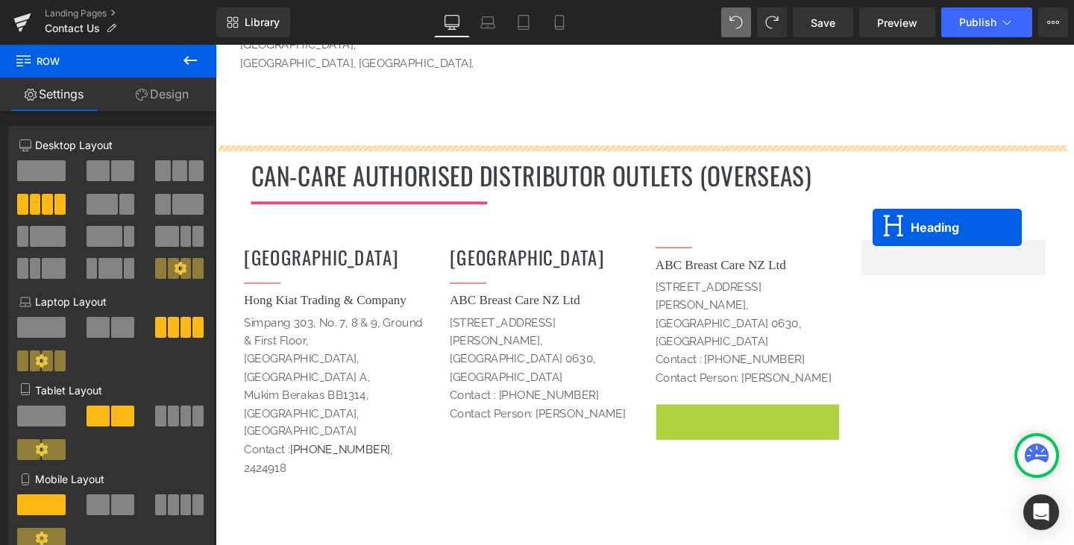
drag, startPoint x: 730, startPoint y: 327, endPoint x: 906, endPoint y: 237, distance: 197.7
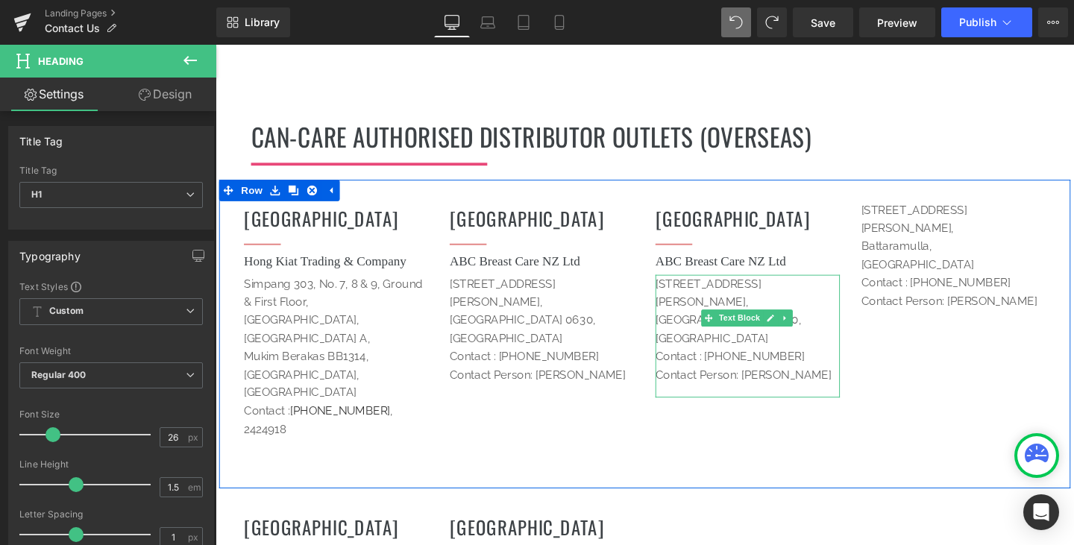
scroll to position [2091, 0]
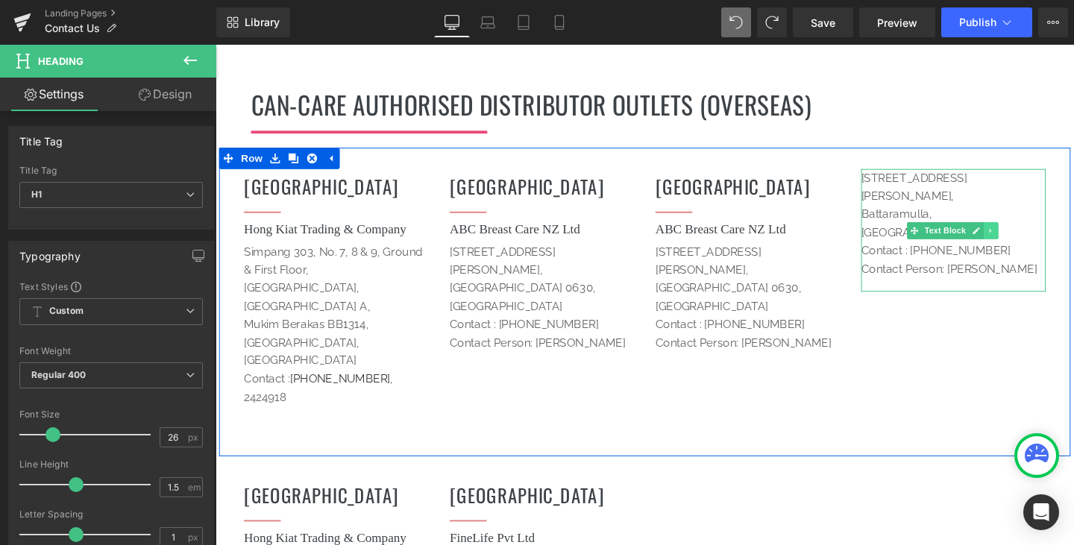
click at [1028, 236] on icon at bounding box center [1031, 240] width 8 height 9
click at [1019, 236] on icon at bounding box center [1022, 240] width 8 height 9
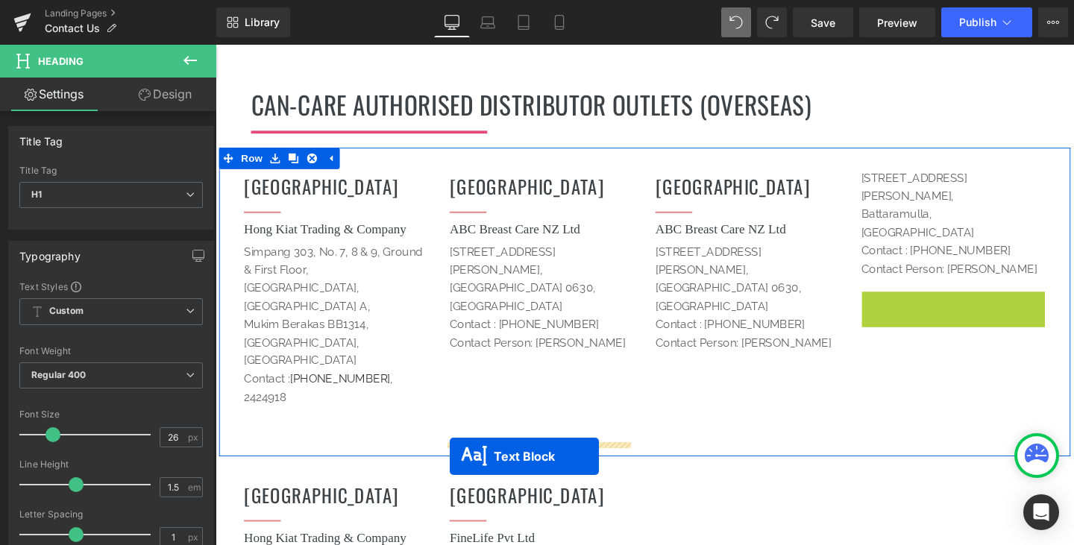
drag, startPoint x: 943, startPoint y: 289, endPoint x: 462, endPoint y: 477, distance: 517.3
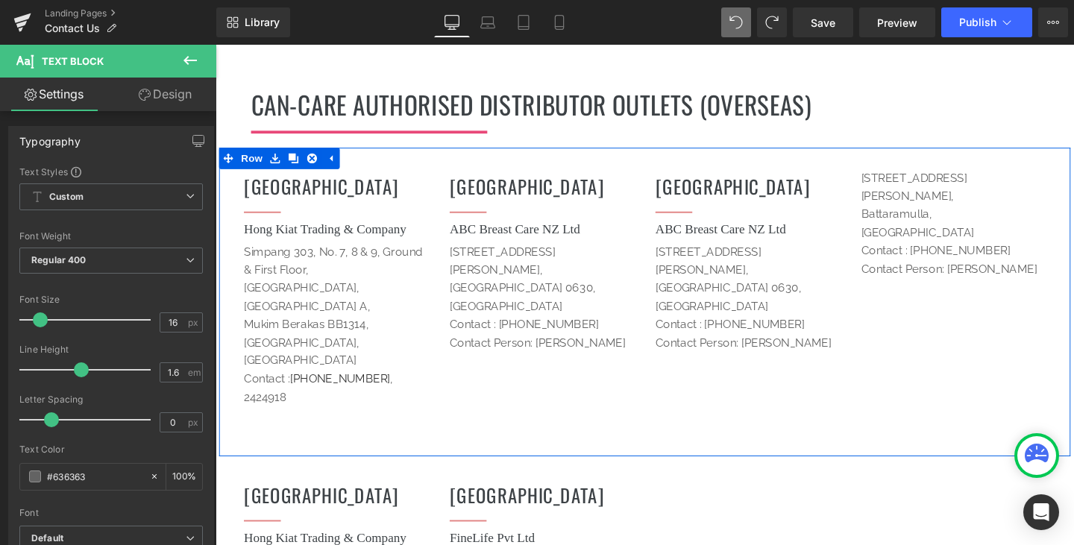
scroll to position [2017, 0]
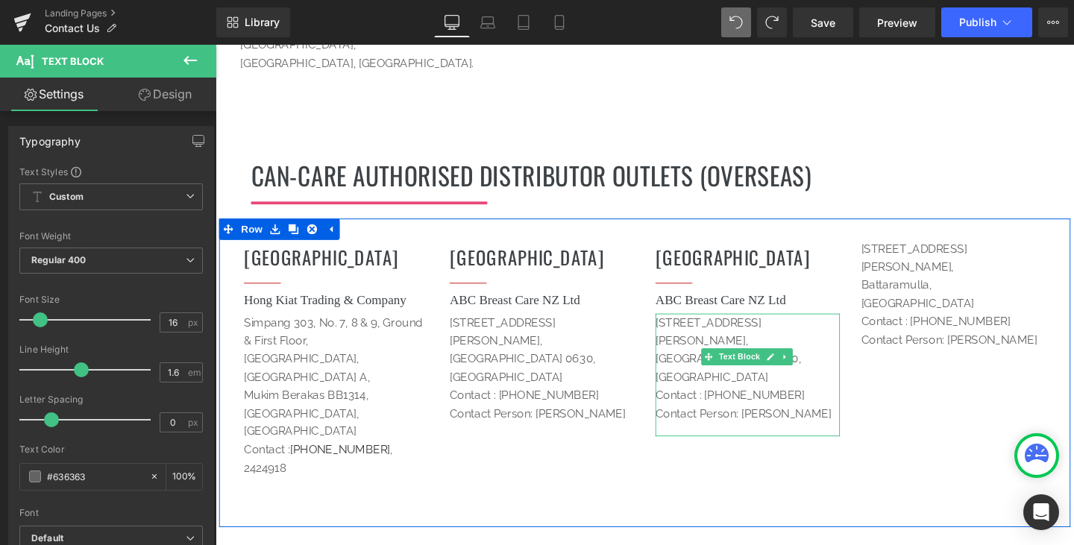
click at [850, 403] on p "Contact : [PHONE_NUMBER]" at bounding box center [775, 412] width 194 height 19
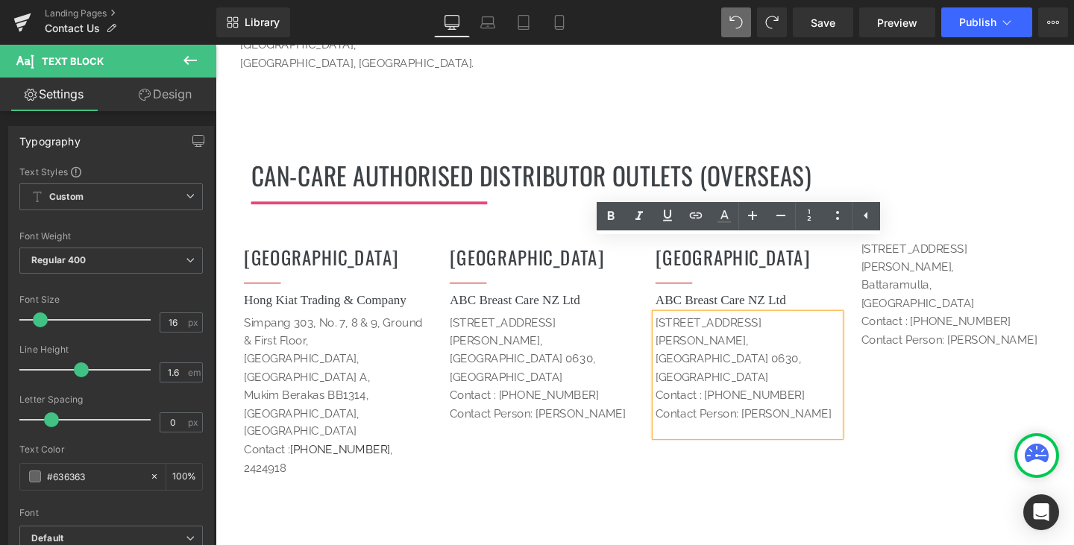
drag, startPoint x: 771, startPoint y: 299, endPoint x: 673, endPoint y: 255, distance: 107.1
click at [678, 327] on div "[STREET_ADDRESS][PERSON_NAME] Contact : [PHONE_NUMBER] Contact Person: [PERSO…" at bounding box center [775, 392] width 194 height 130
click at [678, 327] on p "[STREET_ADDRESS][PERSON_NAME]," at bounding box center [775, 346] width 194 height 38
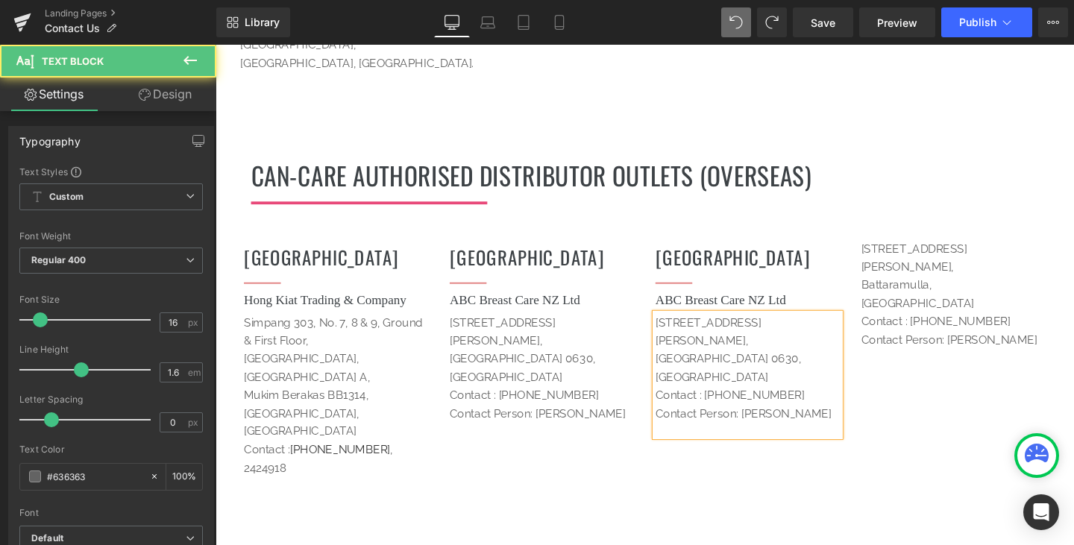
drag, startPoint x: 977, startPoint y: 280, endPoint x: 884, endPoint y: 189, distance: 130.2
click at [884, 250] on div "[STREET_ADDRESS][PERSON_NAME] Contact : [PHONE_NUMBER] Contact Person: [PERSON_…" at bounding box center [991, 315] width 216 height 130
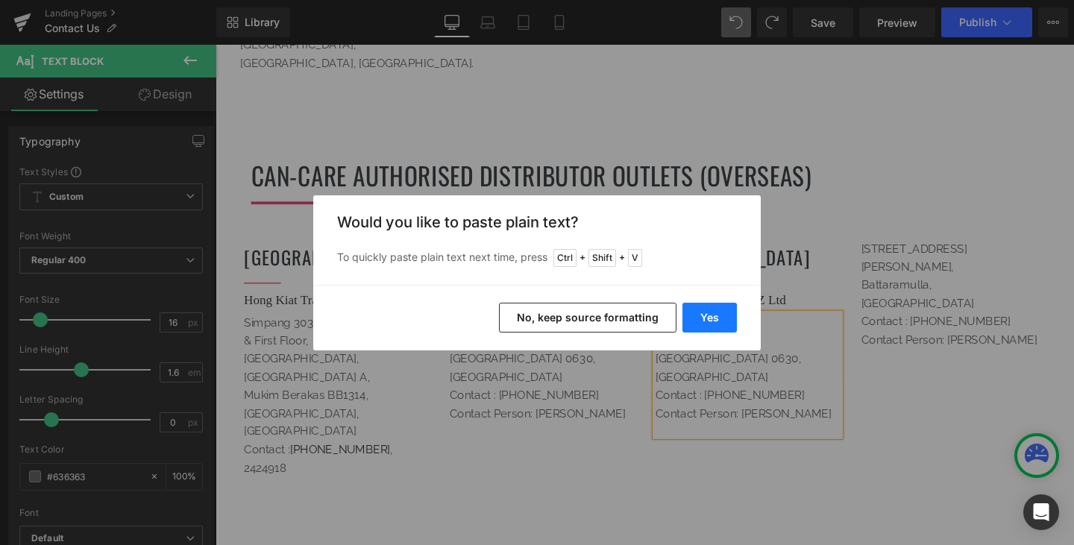
click at [718, 315] on button "Yes" at bounding box center [709, 318] width 54 height 30
click at [744, 328] on div "[STREET_ADDRESS][PERSON_NAME] Contact : [PHONE_NUMBER] Contact Person: [PERSO…" at bounding box center [775, 392] width 194 height 130
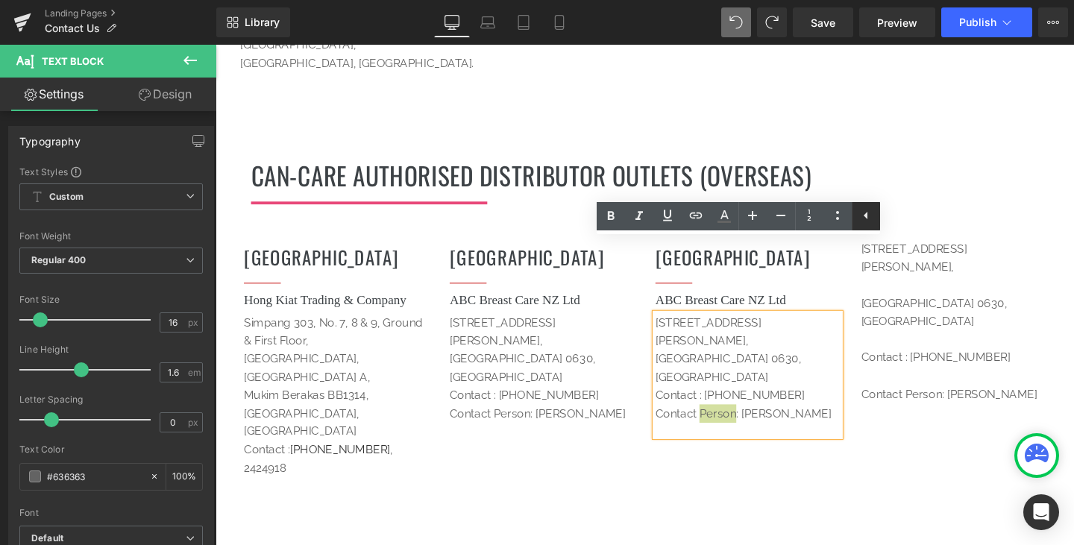
drag, startPoint x: 875, startPoint y: 207, endPoint x: 746, endPoint y: 174, distance: 133.3
click at [875, 207] on link at bounding box center [865, 216] width 28 height 28
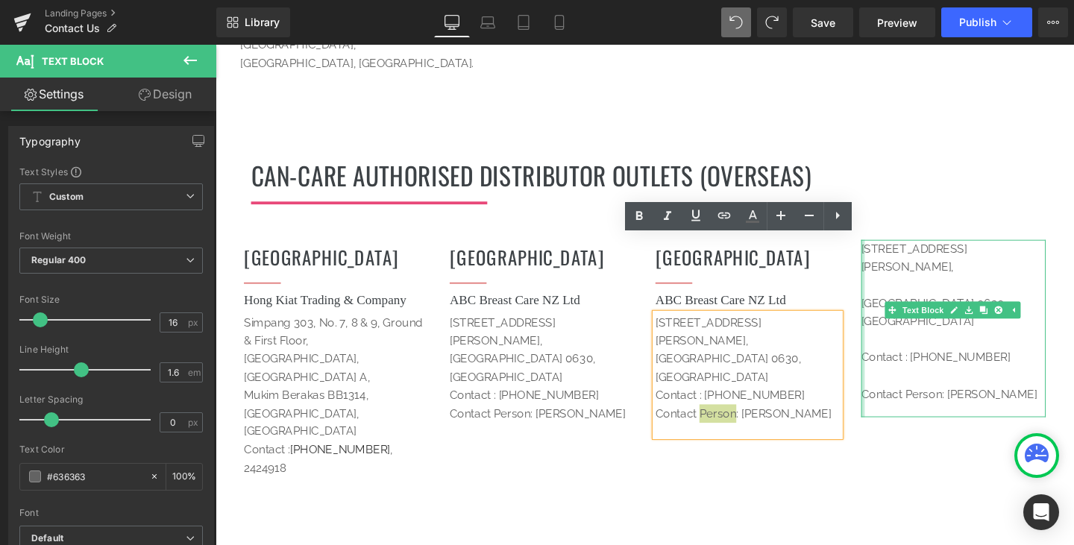
click at [894, 250] on div at bounding box center [896, 343] width 4 height 186
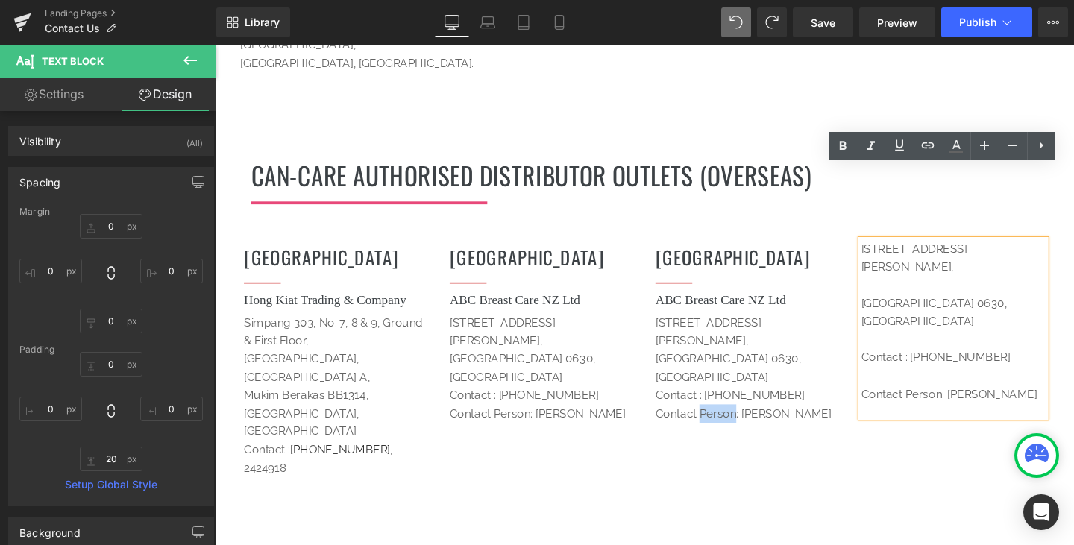
click at [894, 309] on span "[GEOGRAPHIC_DATA] 0630, [GEOGRAPHIC_DATA]" at bounding box center [971, 326] width 154 height 34
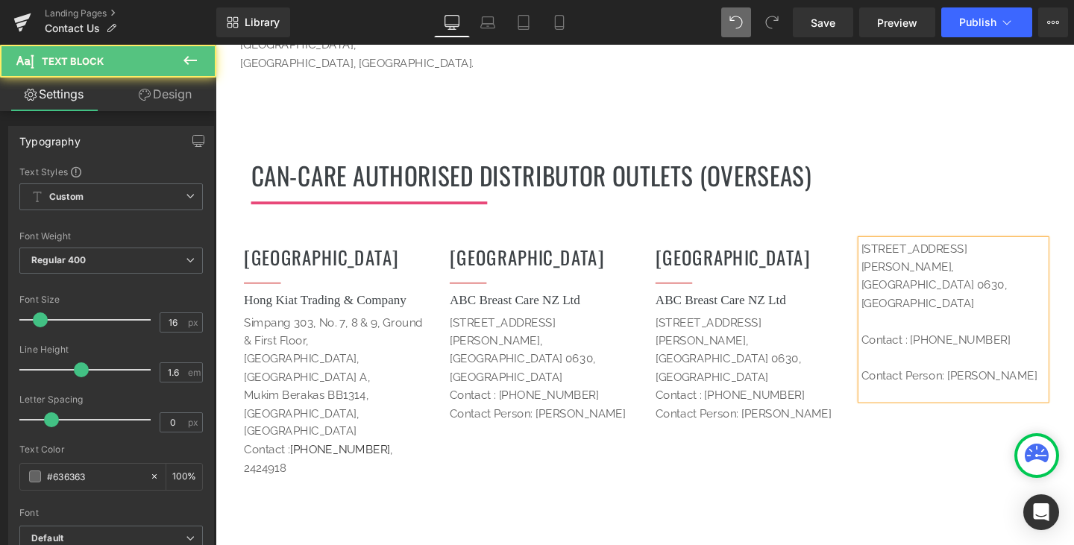
click at [894, 347] on span "Contact : [PHONE_NUMBER]" at bounding box center [972, 354] width 157 height 14
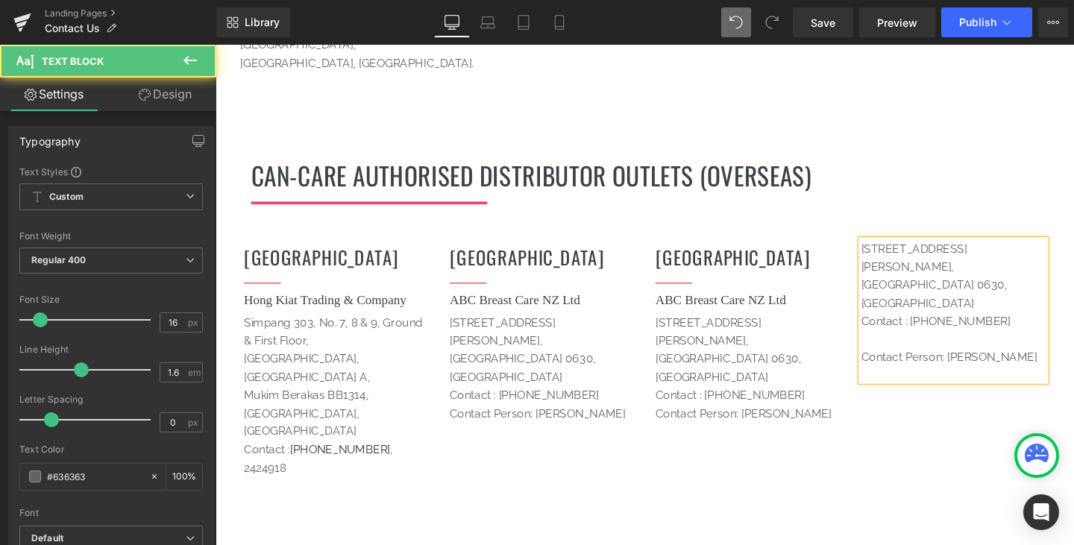
click at [894, 366] on span "Contact Person: [PERSON_NAME]" at bounding box center [986, 373] width 185 height 14
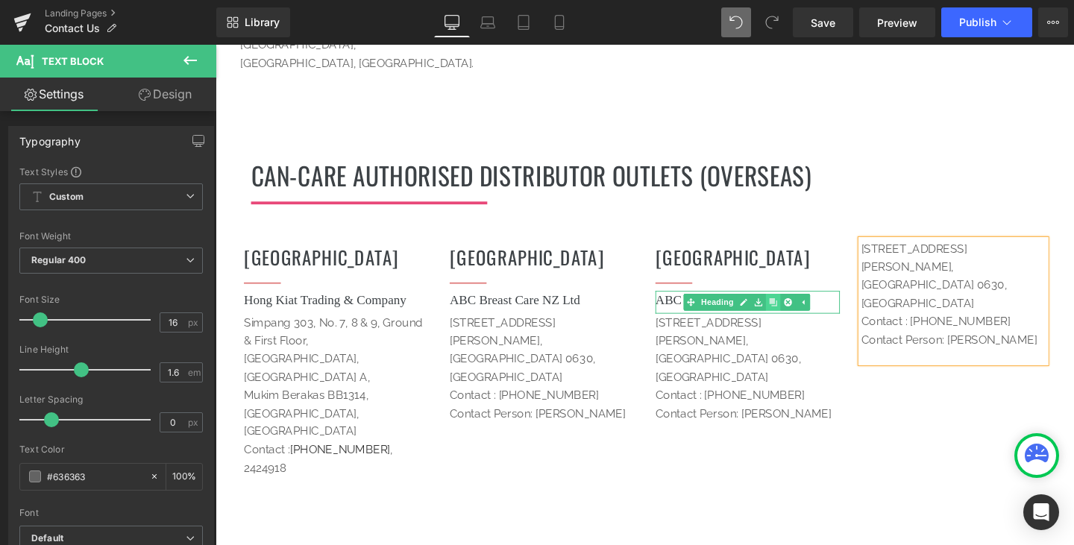
click at [797, 306] on link at bounding box center [802, 315] width 16 height 18
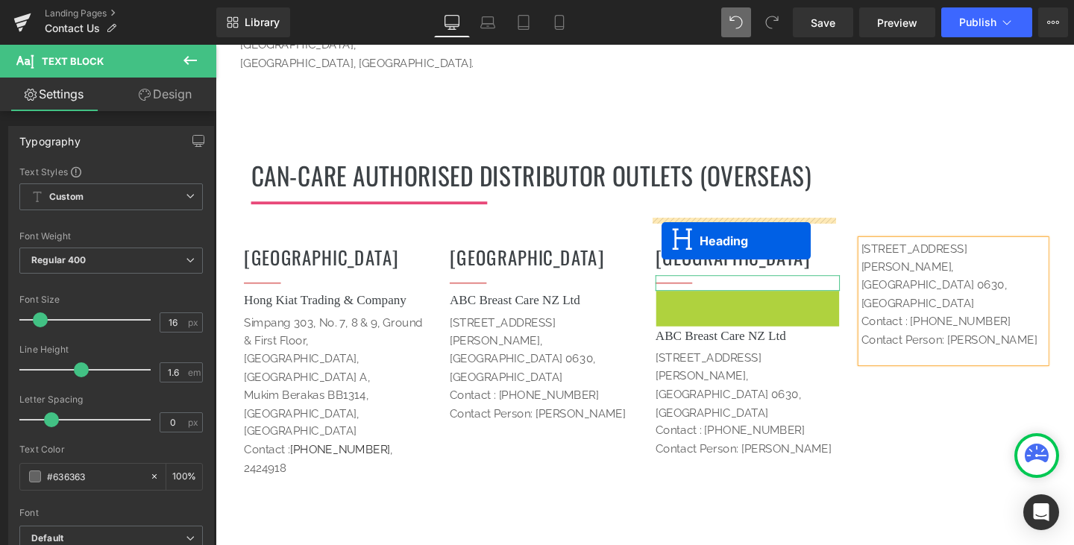
drag, startPoint x: 710, startPoint y: 237, endPoint x: 684, endPoint y: 251, distance: 28.7
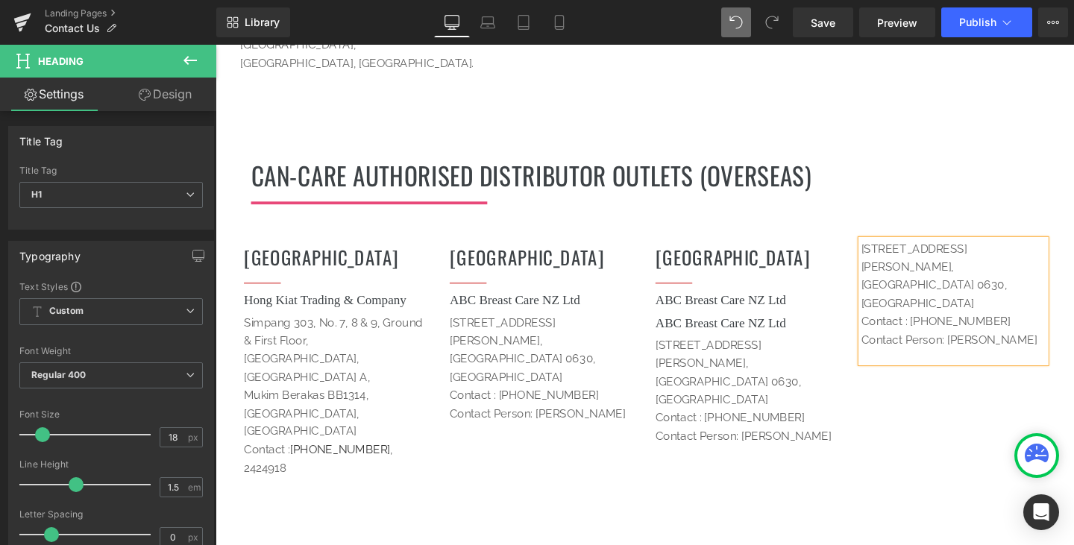
click at [874, 250] on div "NEW ZEALAND Heading Separator ABC Breast Care NZ Ltd Heading ABC Breast Care NZ…" at bounding box center [775, 365] width 216 height 231
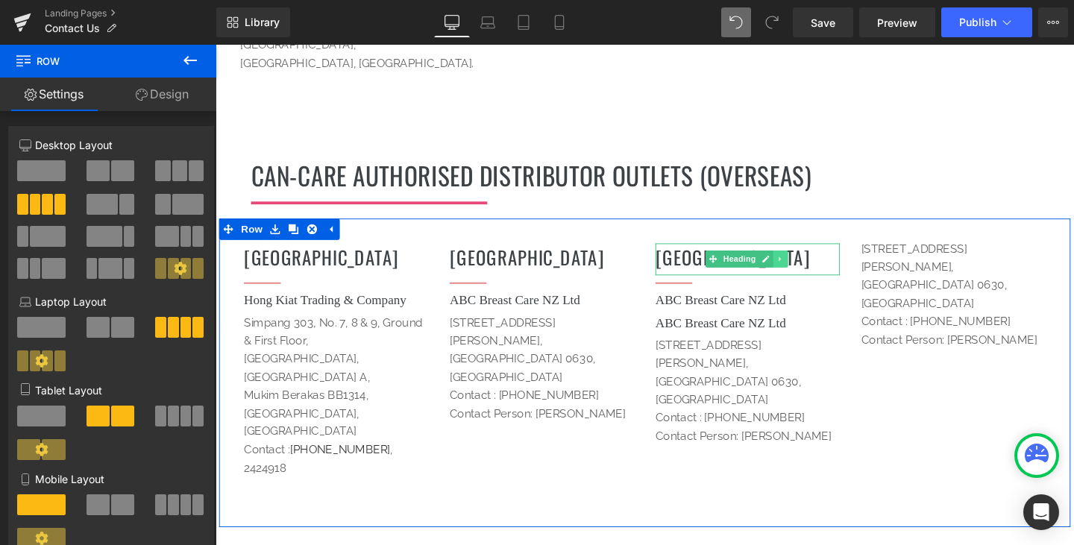
click at [808, 268] on icon at bounding box center [809, 270] width 2 height 5
click at [799, 265] on icon at bounding box center [802, 269] width 8 height 9
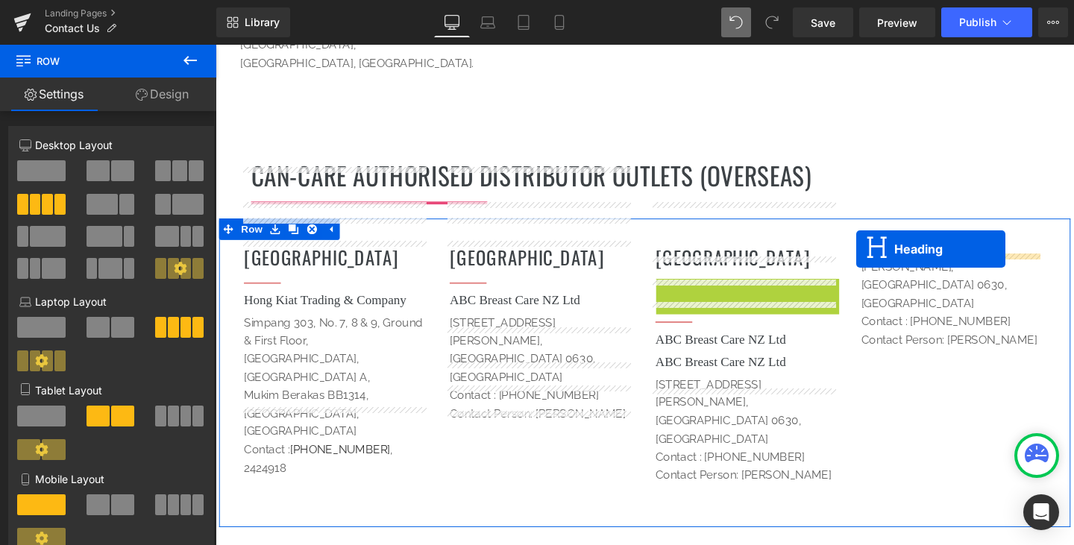
drag, startPoint x: 737, startPoint y: 230, endPoint x: 889, endPoint y: 259, distance: 154.9
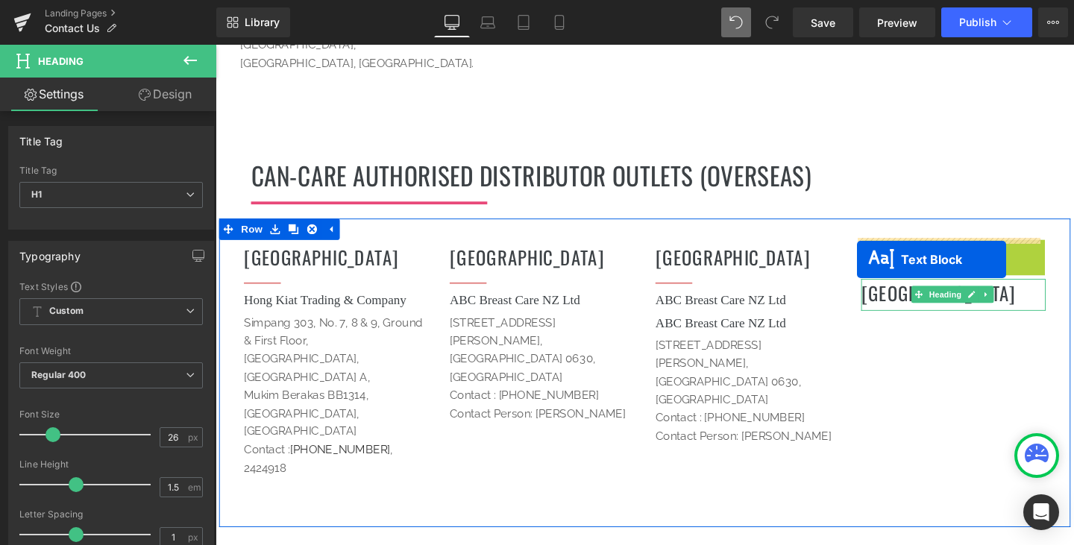
drag, startPoint x: 918, startPoint y: 216, endPoint x: 889, endPoint y: 271, distance: 61.4
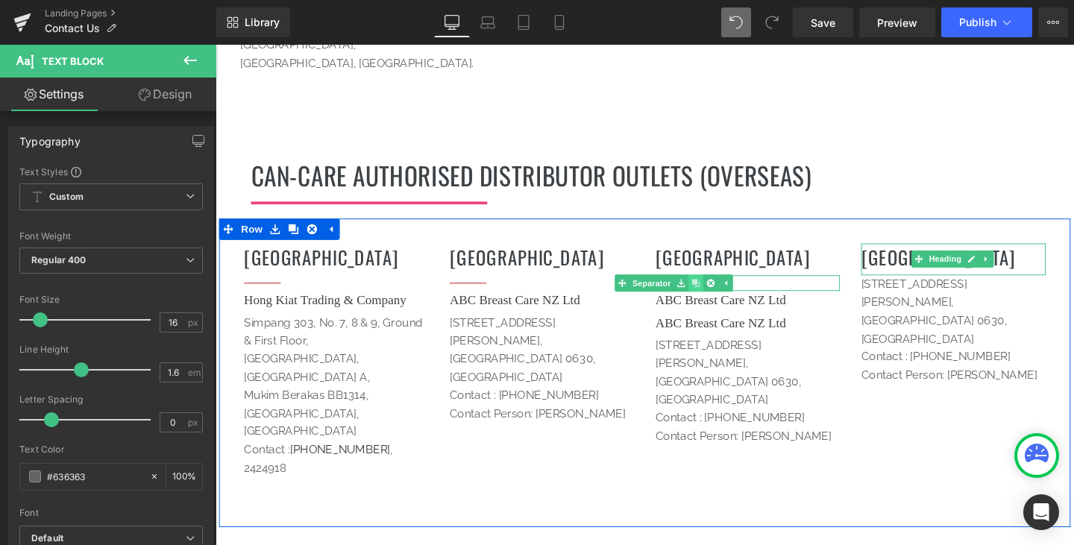
click at [717, 291] on icon at bounding box center [721, 295] width 8 height 8
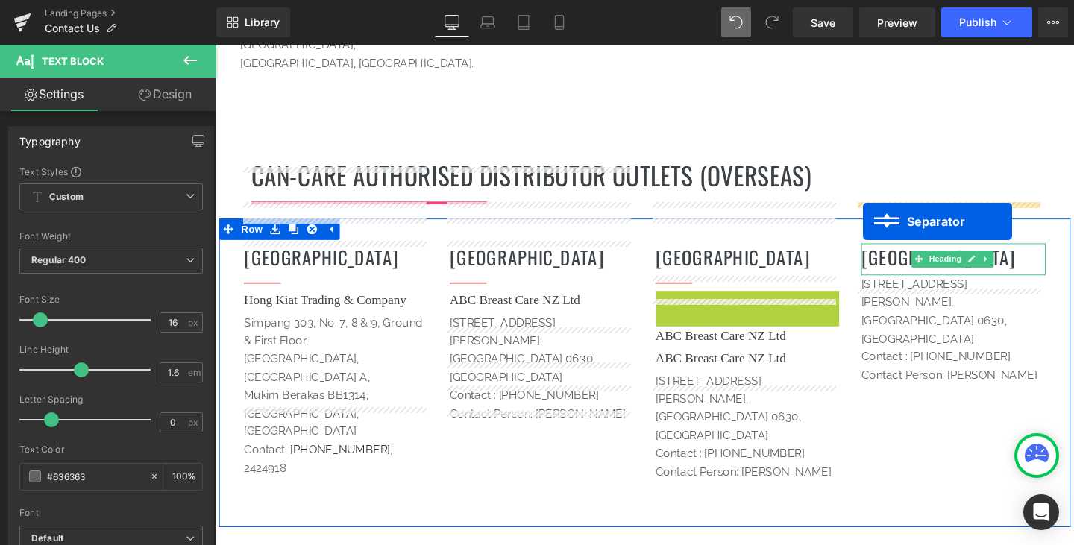
drag, startPoint x: 657, startPoint y: 233, endPoint x: 896, endPoint y: 230, distance: 239.3
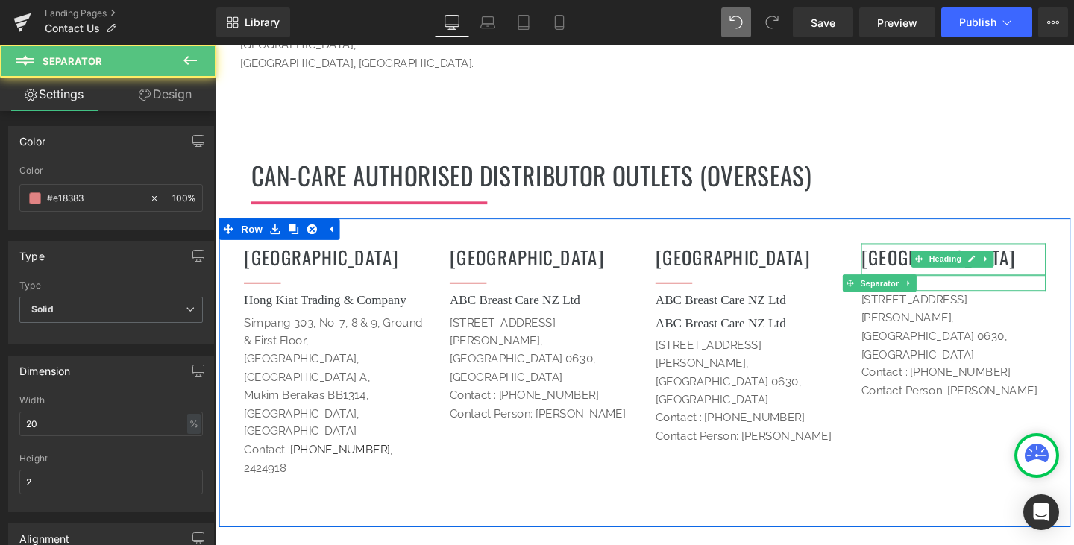
click at [958, 353] on div "[DEMOGRAPHIC_DATA] Heading Separator Hong Kiat Trading & Company Heading [STREE…" at bounding box center [666, 389] width 895 height 324
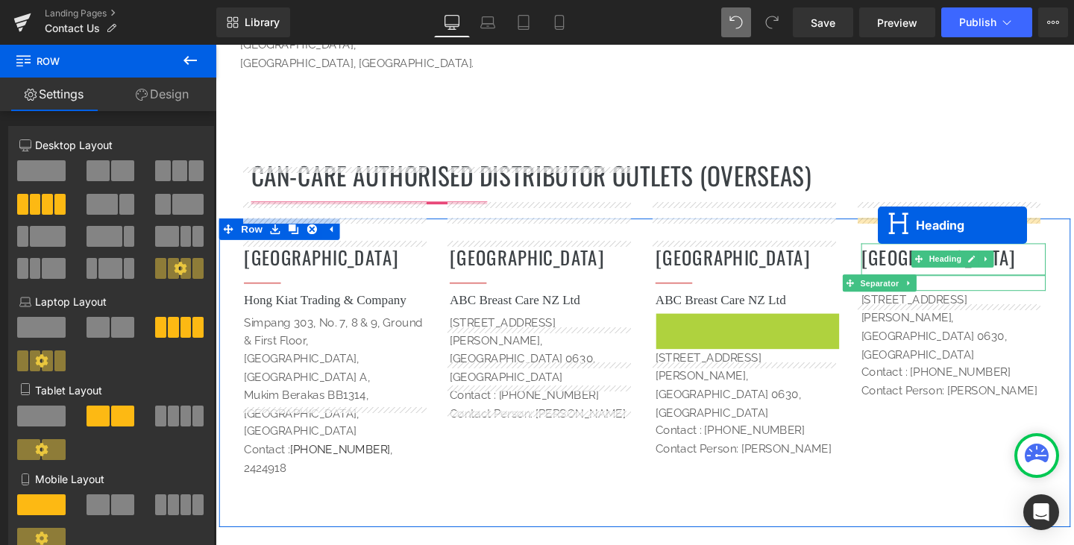
drag, startPoint x: 799, startPoint y: 262, endPoint x: 911, endPoint y: 234, distance: 115.9
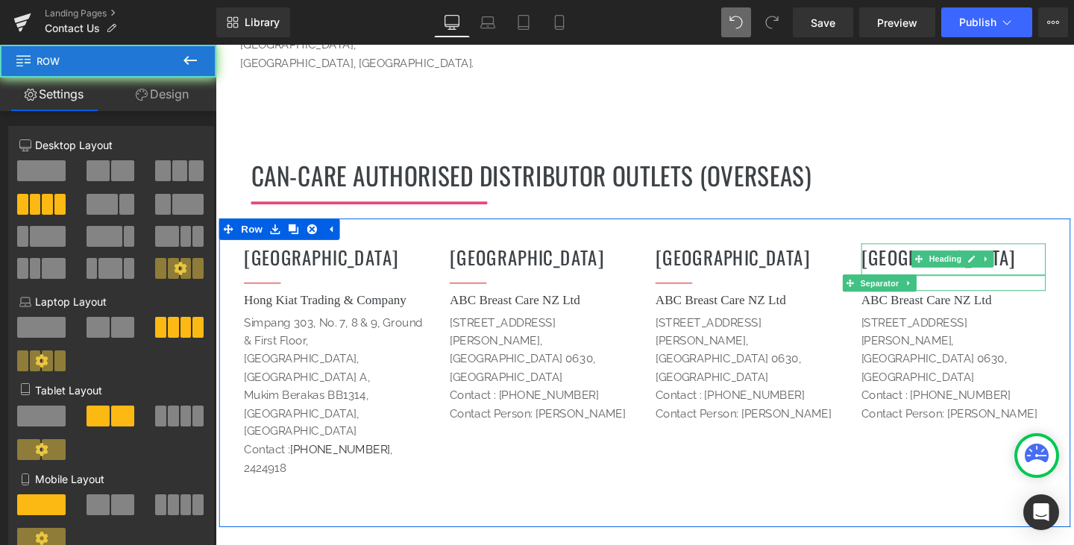
click at [923, 349] on div "[DEMOGRAPHIC_DATA] Heading Separator Hong Kiat Trading & Company Heading [STREE…" at bounding box center [666, 389] width 895 height 324
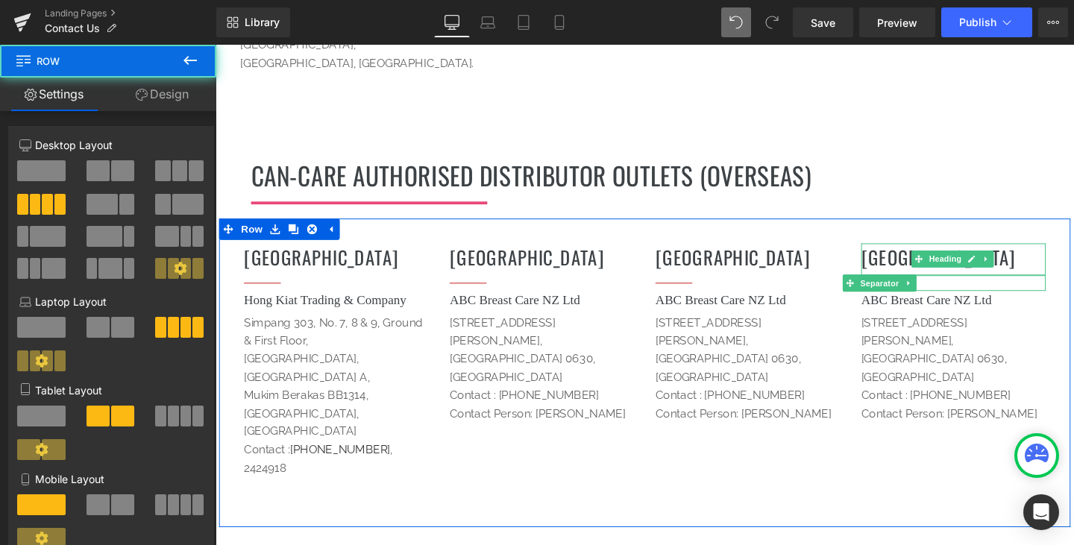
click at [927, 354] on div "[DEMOGRAPHIC_DATA] Heading Separator Hong Kiat Trading & Company Heading [STREE…" at bounding box center [666, 389] width 895 height 324
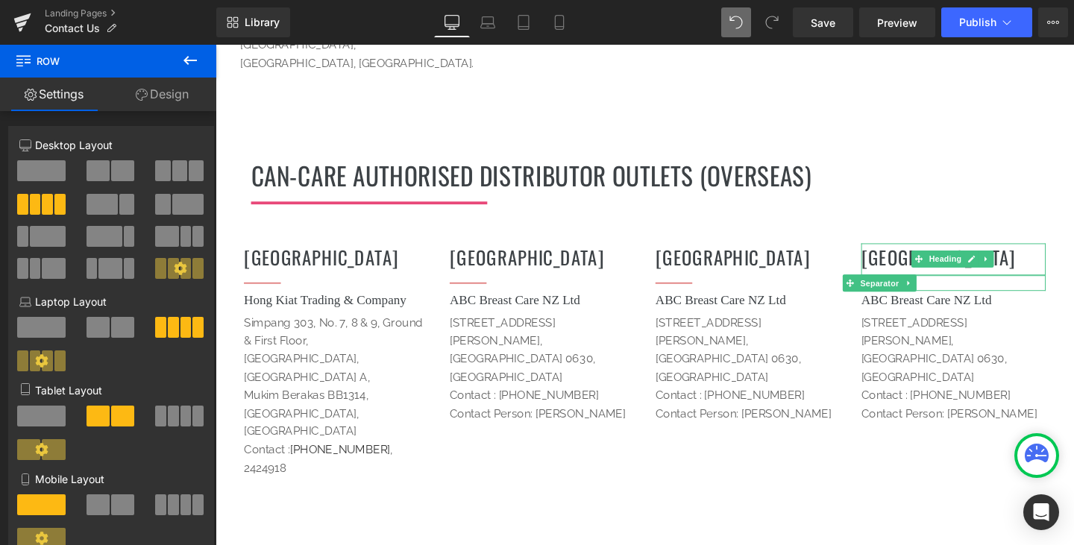
click at [943, 163] on h1 "Can-Care Authorised Distributor Outlets (OVERSEAS)" at bounding box center [667, 183] width 828 height 40
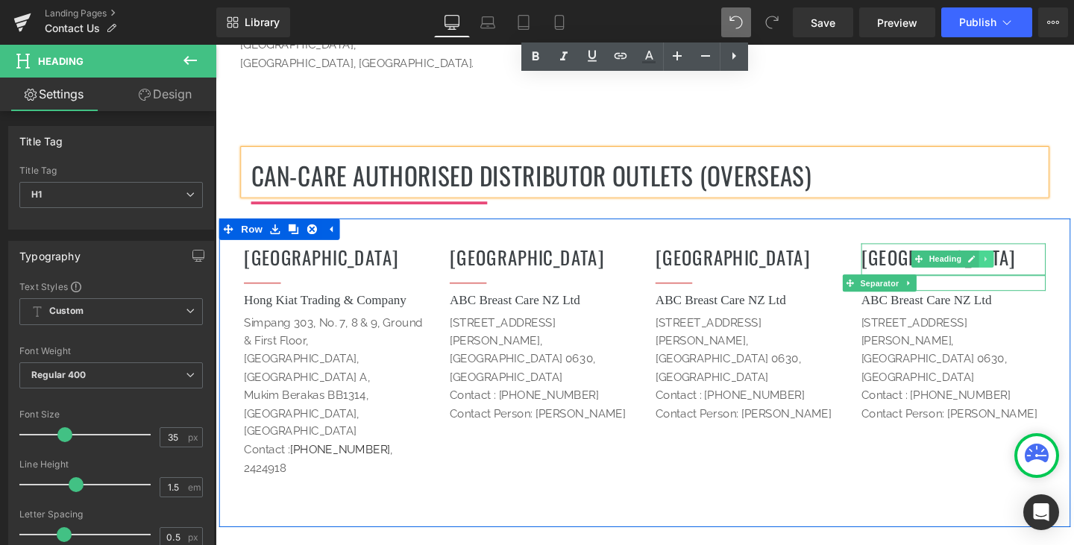
click at [1022, 265] on icon at bounding box center [1026, 269] width 8 height 9
click at [1045, 265] on icon at bounding box center [1049, 269] width 8 height 9
click at [1045, 403] on p "Contact : [PHONE_NUMBER]" at bounding box center [991, 412] width 194 height 19
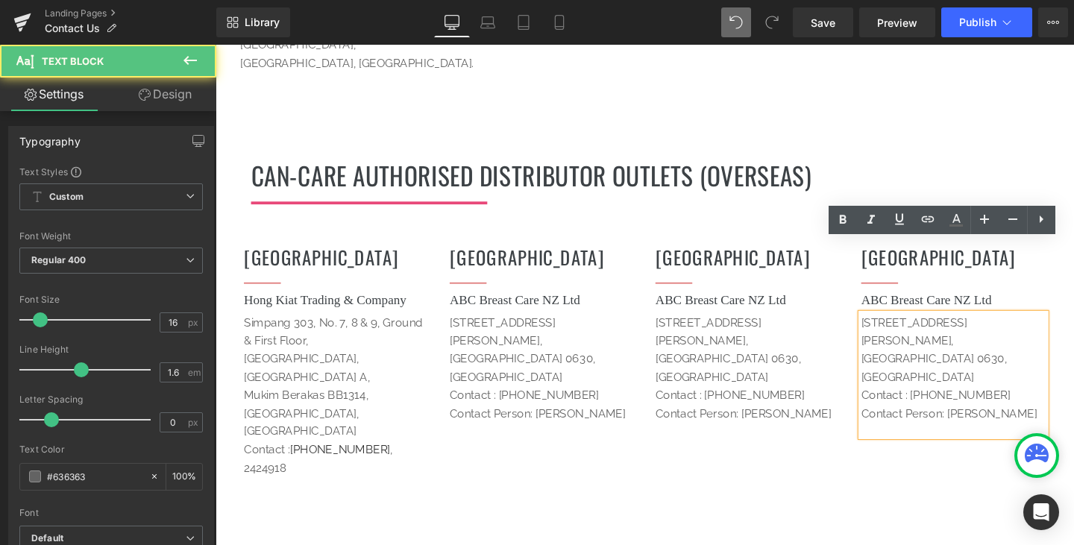
click at [916, 389] on div "[DEMOGRAPHIC_DATA] Heading Separator Hong Kiat Trading & Company Heading [STREE…" at bounding box center [666, 389] width 895 height 324
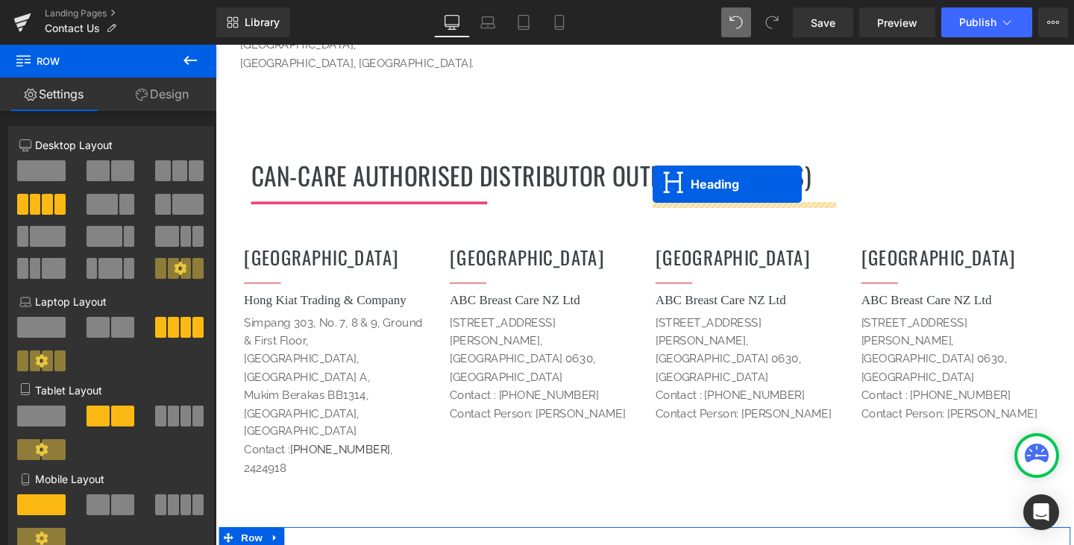
drag, startPoint x: 300, startPoint y: 482, endPoint x: 675, endPoint y: 192, distance: 473.5
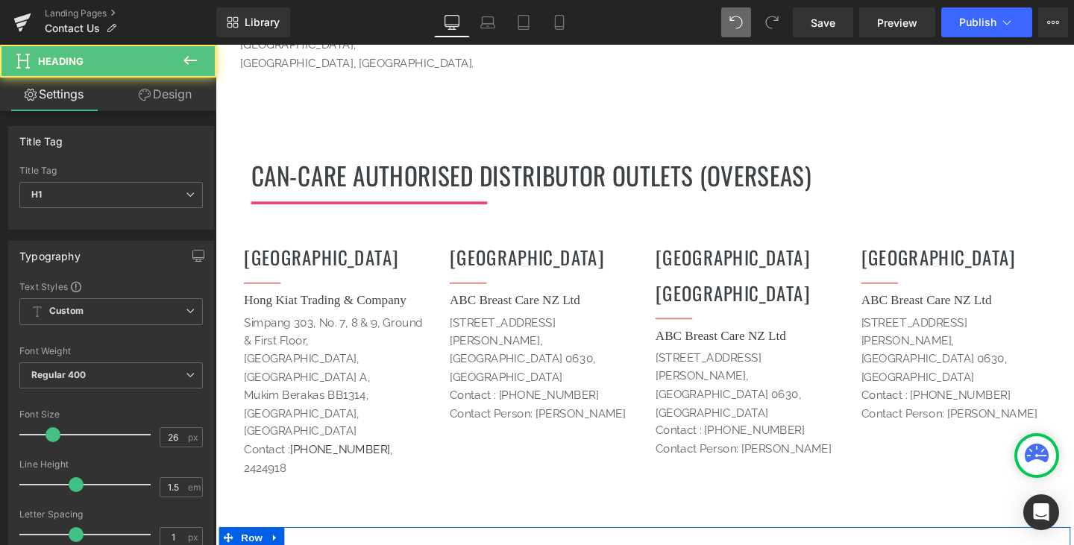
click at [761, 253] on div "NEW ZEALAND Heading" at bounding box center [775, 270] width 194 height 34
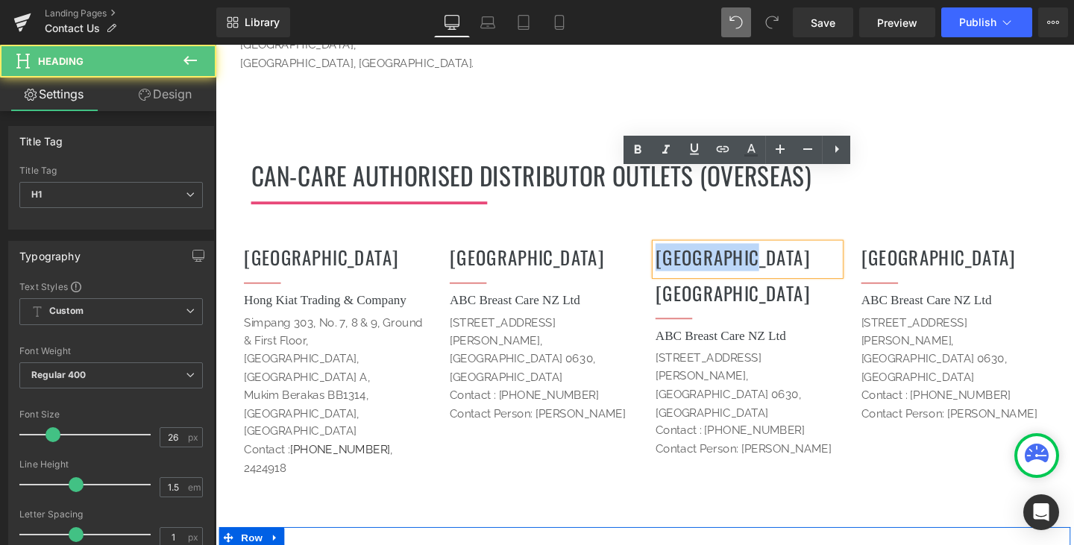
drag, startPoint x: 790, startPoint y: 193, endPoint x: 655, endPoint y: 194, distance: 135.0
click at [655, 227] on div "[DEMOGRAPHIC_DATA] Heading Separator Hong Kiat Trading & Company Heading [STREE…" at bounding box center [666, 389] width 895 height 324
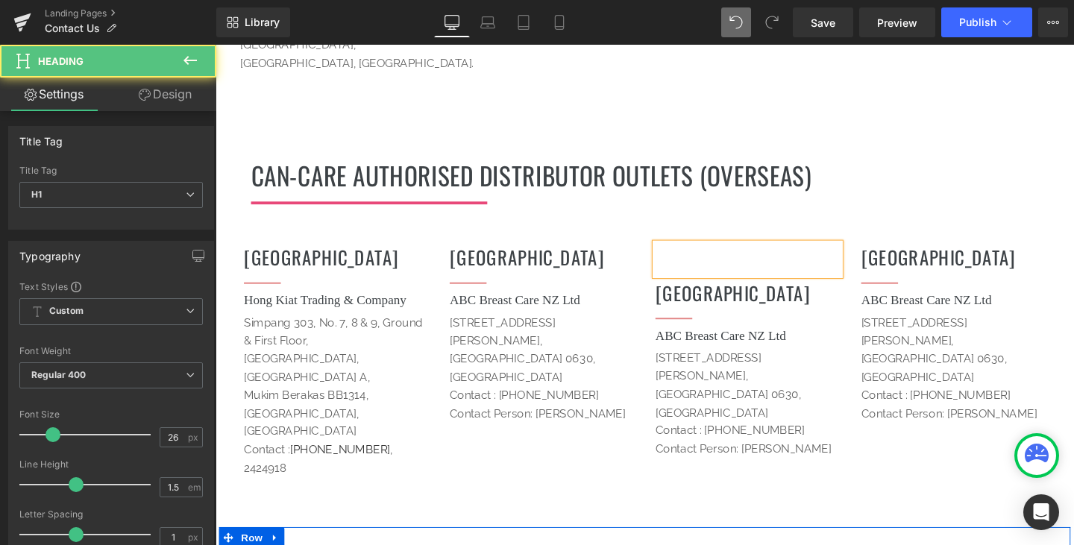
click at [816, 253] on h1 at bounding box center [775, 267] width 194 height 29
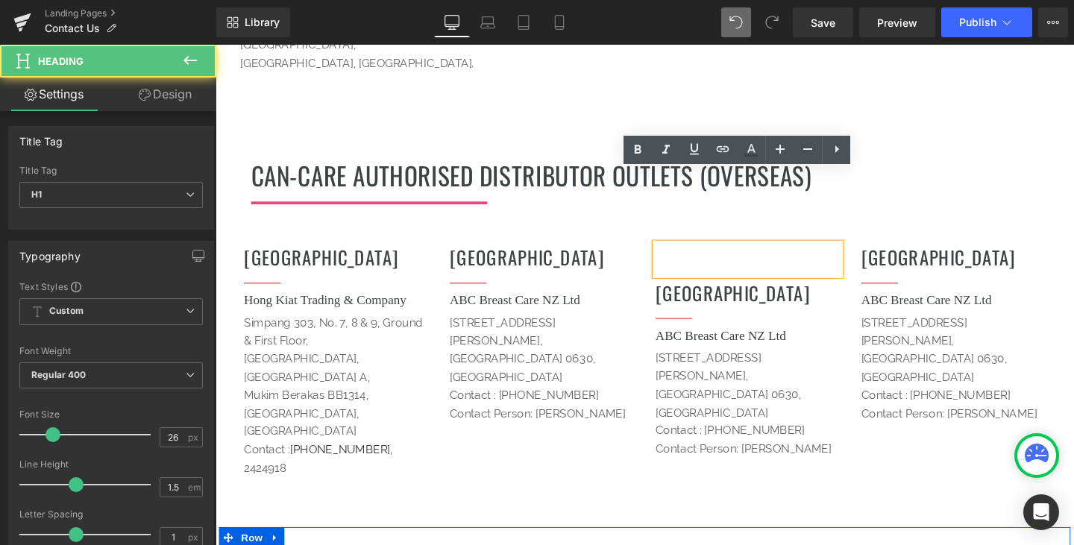
click at [909, 372] on div "[DEMOGRAPHIC_DATA] Heading Separator Hong Kiat Trading & Company Heading [STREE…" at bounding box center [666, 389] width 895 height 324
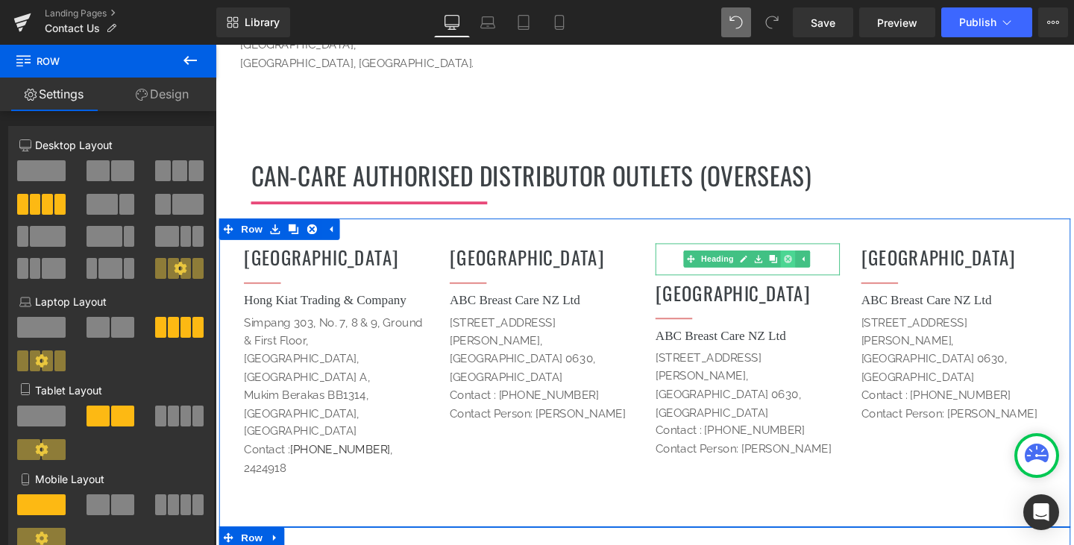
click at [813, 266] on icon at bounding box center [817, 270] width 8 height 8
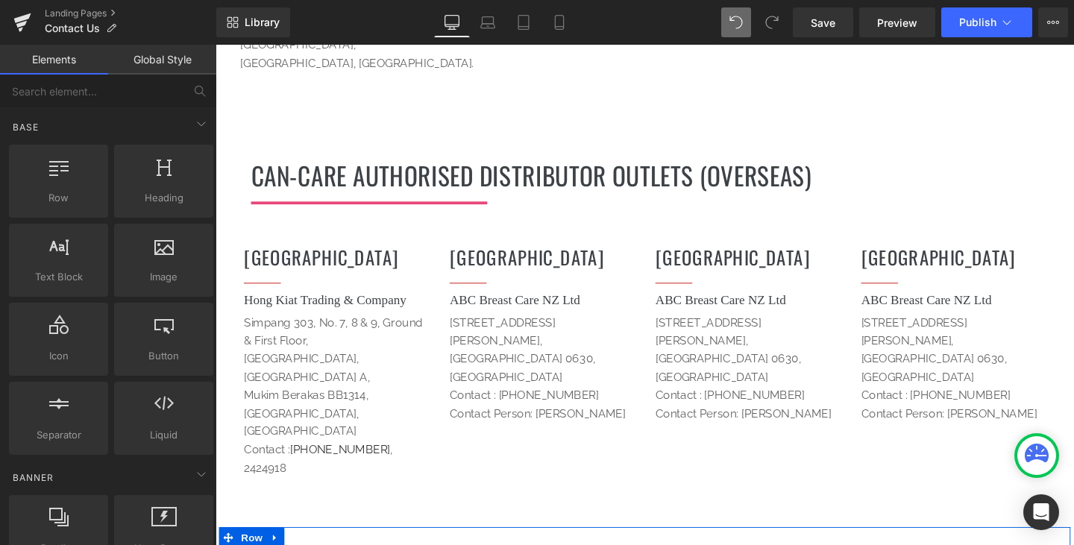
scroll to position [2091, 0]
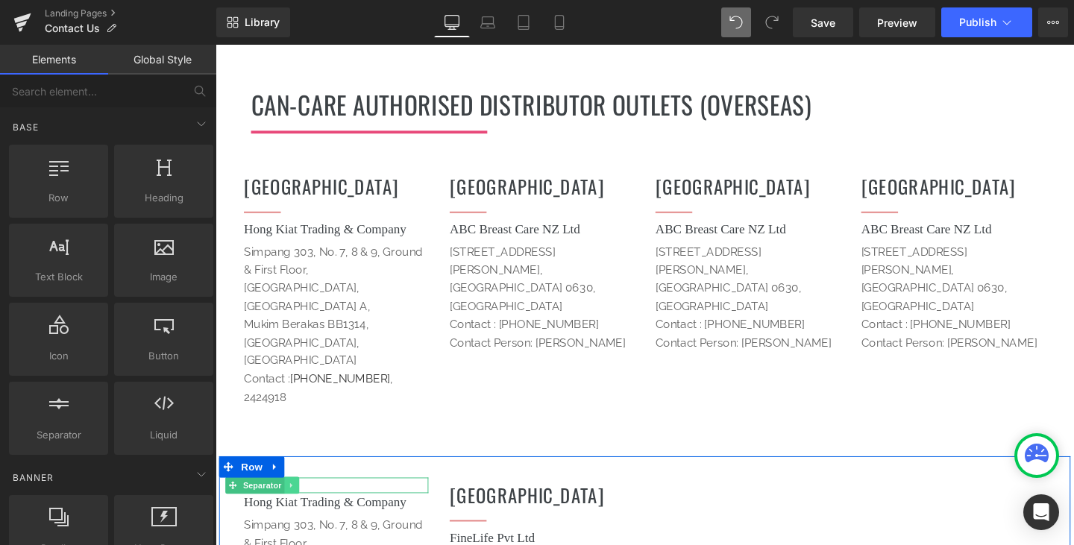
click at [296, 503] on icon at bounding box center [296, 507] width 8 height 9
click at [299, 503] on icon at bounding box center [303, 507] width 8 height 8
click at [370, 503] on link at bounding box center [378, 512] width 16 height 18
click at [384, 507] on icon at bounding box center [385, 511] width 8 height 8
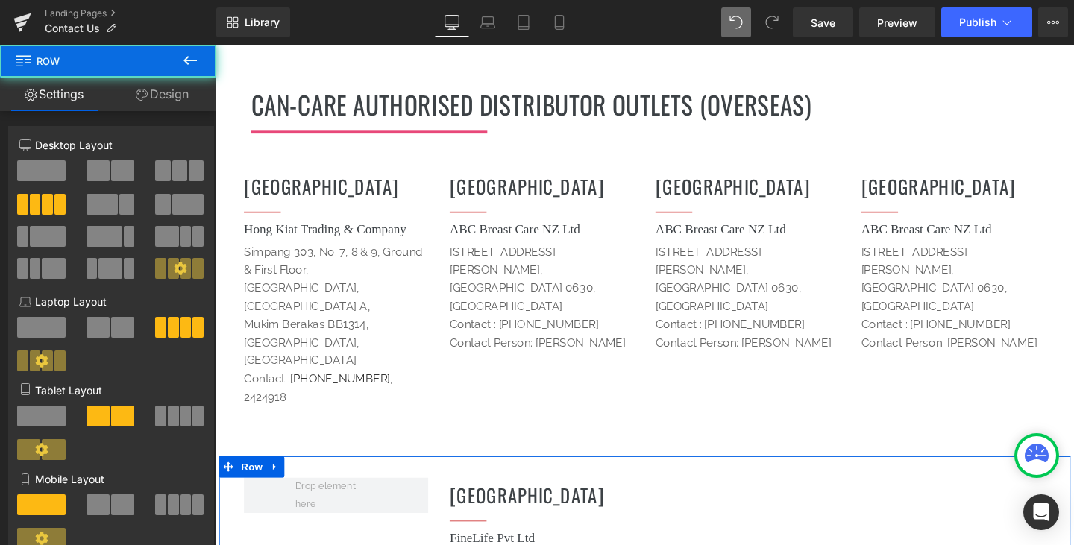
drag, startPoint x: 384, startPoint y: 406, endPoint x: 468, endPoint y: 409, distance: 84.3
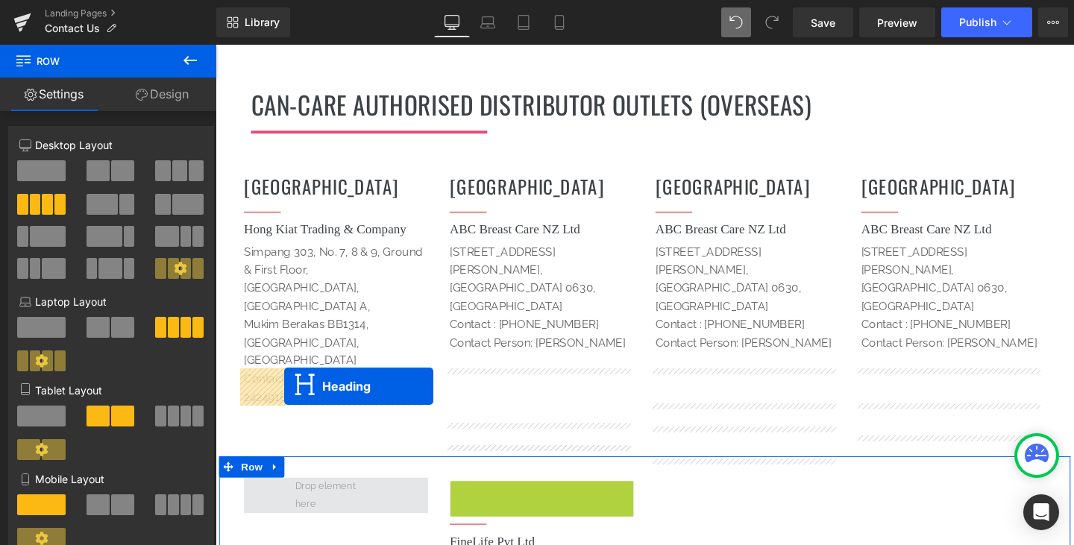
drag, startPoint x: 519, startPoint y: 407, endPoint x: 288, endPoint y: 403, distance: 231.2
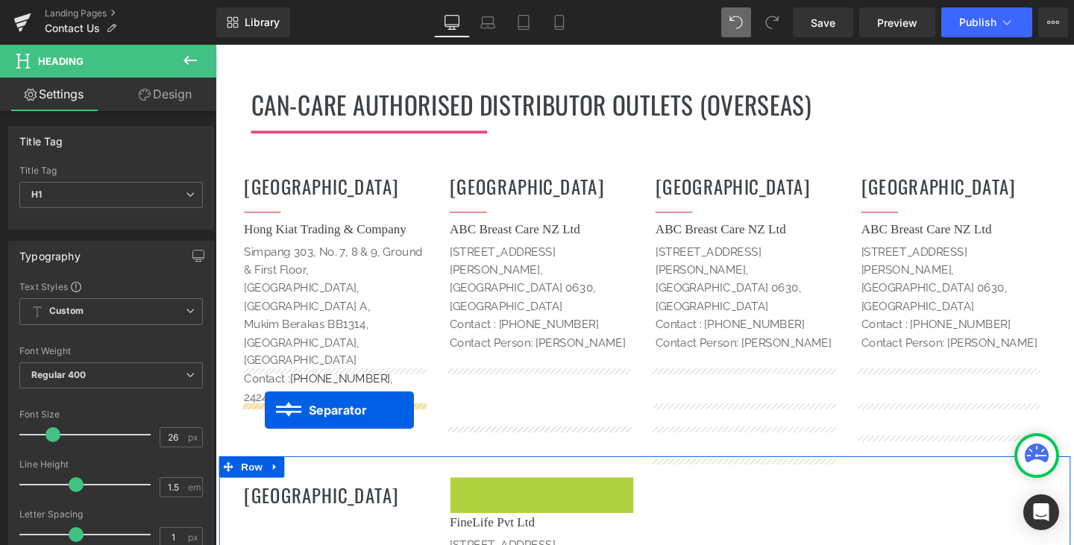
drag, startPoint x: 479, startPoint y: 393, endPoint x: 267, endPoint y: 429, distance: 214.7
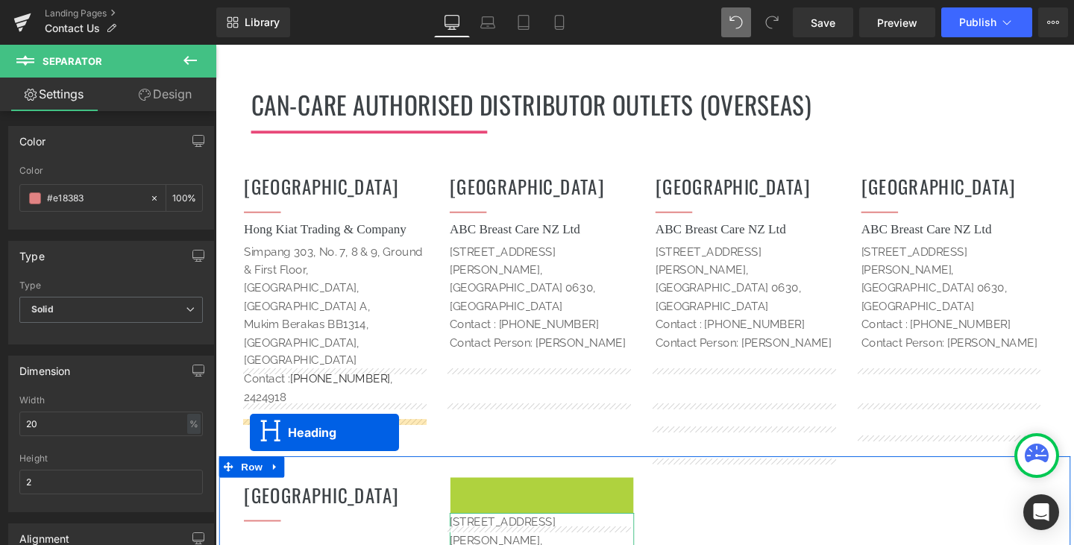
drag, startPoint x: 516, startPoint y: 400, endPoint x: 251, endPoint y: 453, distance: 269.9
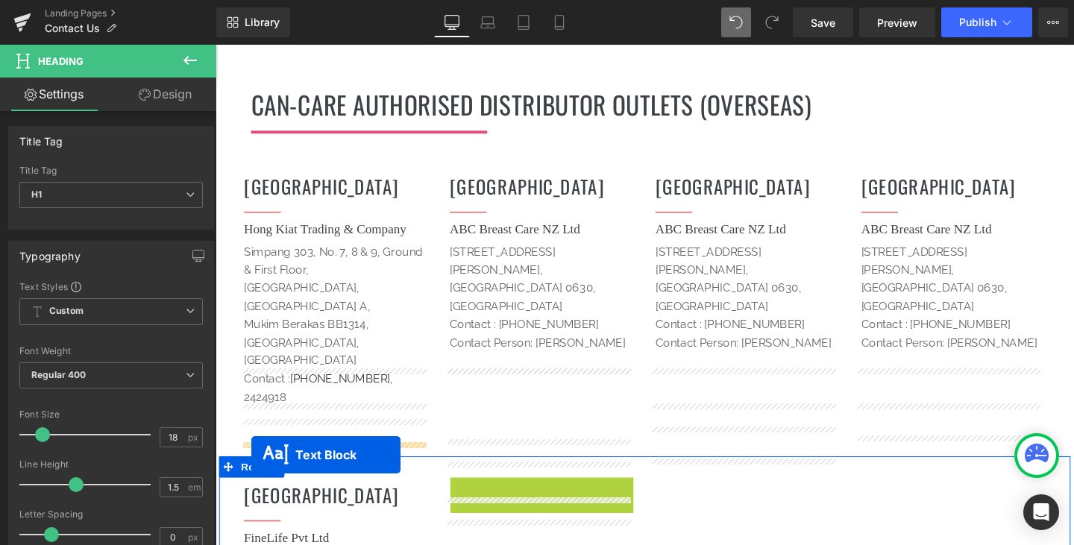
drag, startPoint x: 511, startPoint y: 446, endPoint x: 253, endPoint y: 476, distance: 260.4
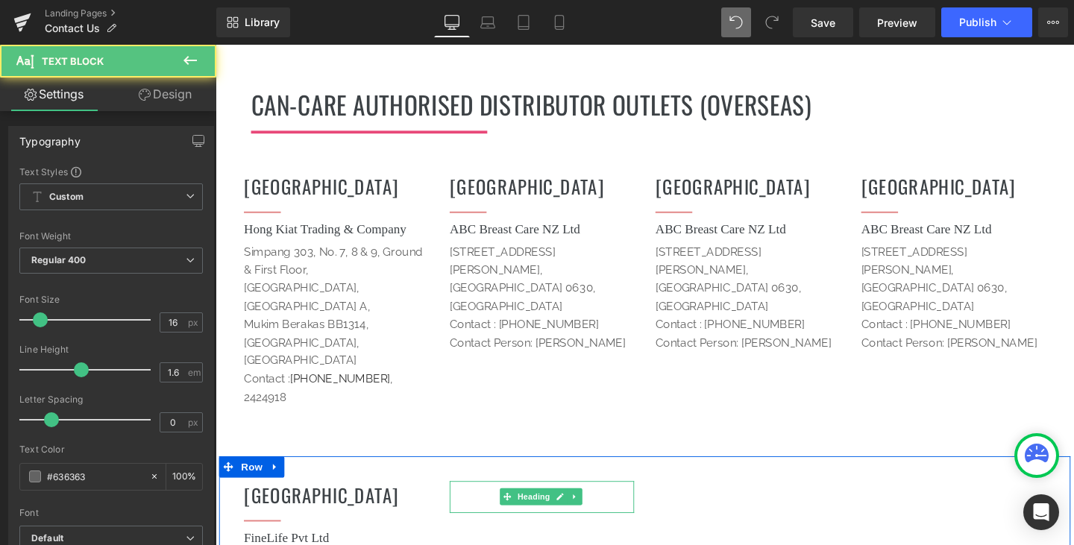
click at [632, 503] on h1 at bounding box center [559, 517] width 194 height 29
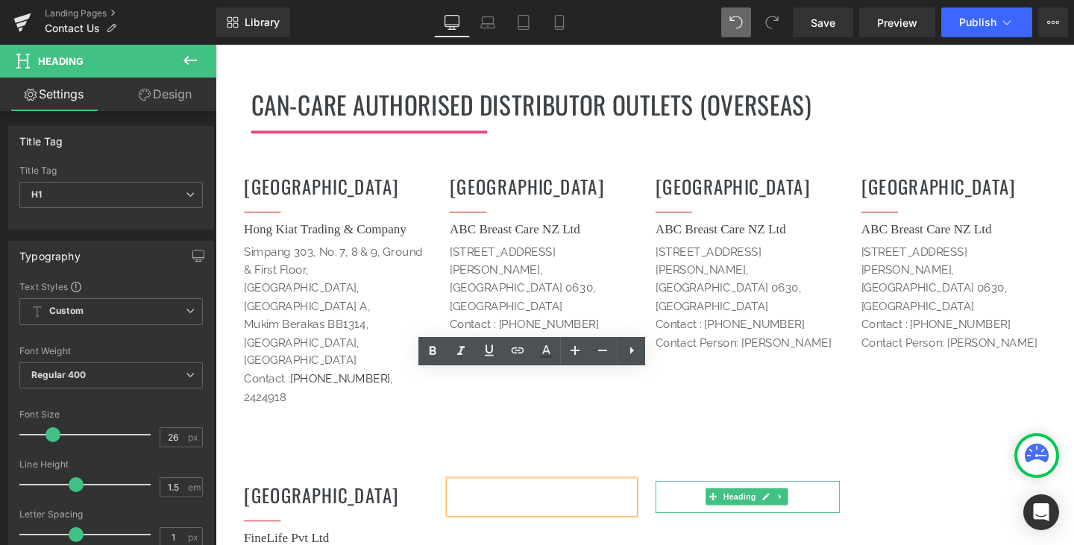
click at [802, 511] on link at bounding box center [810, 520] width 16 height 18
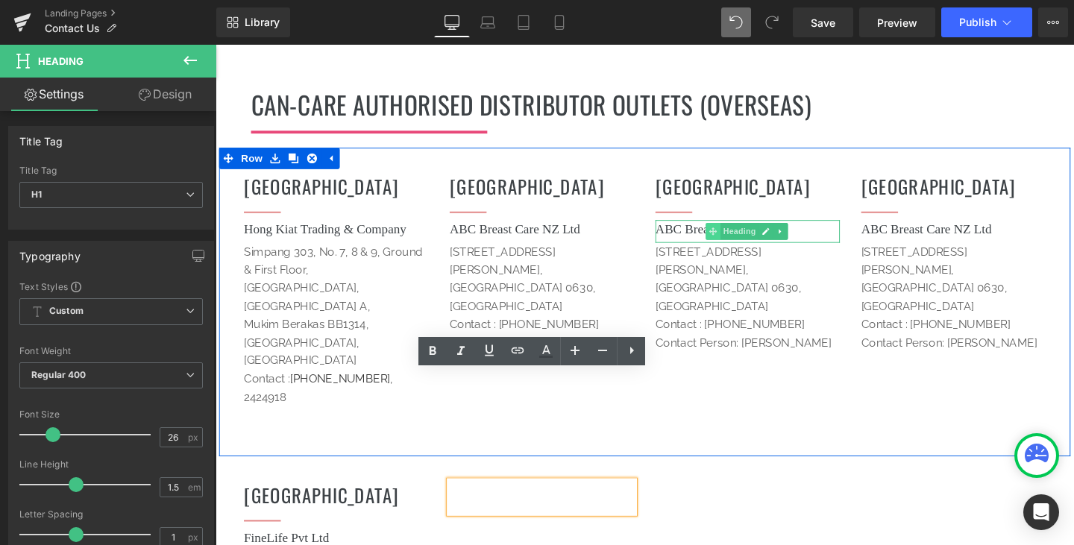
click at [736, 236] on icon at bounding box center [738, 240] width 8 height 8
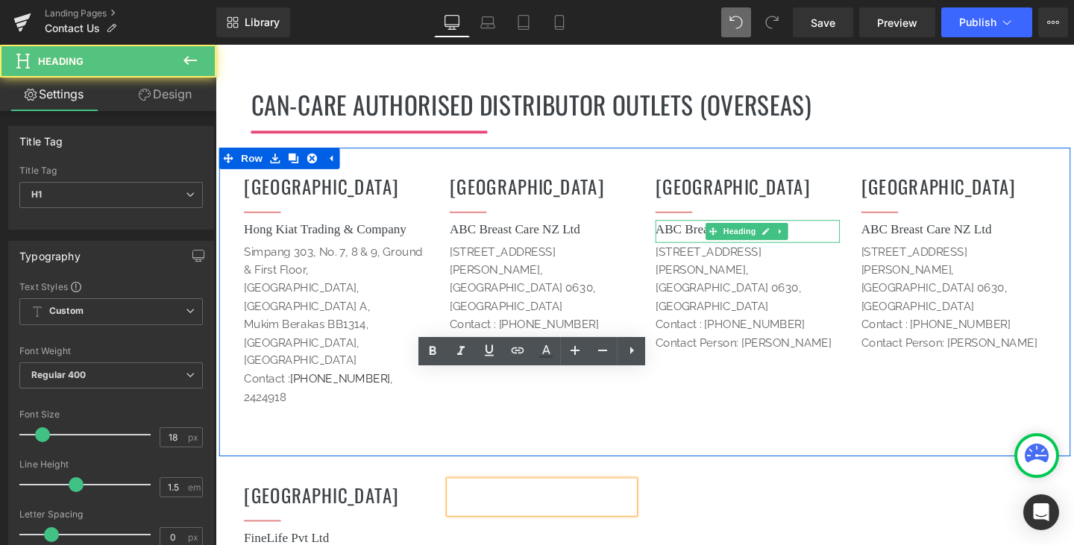
click at [828, 229] on h1 "ABC Breast Care NZ Ltd" at bounding box center [775, 239] width 194 height 20
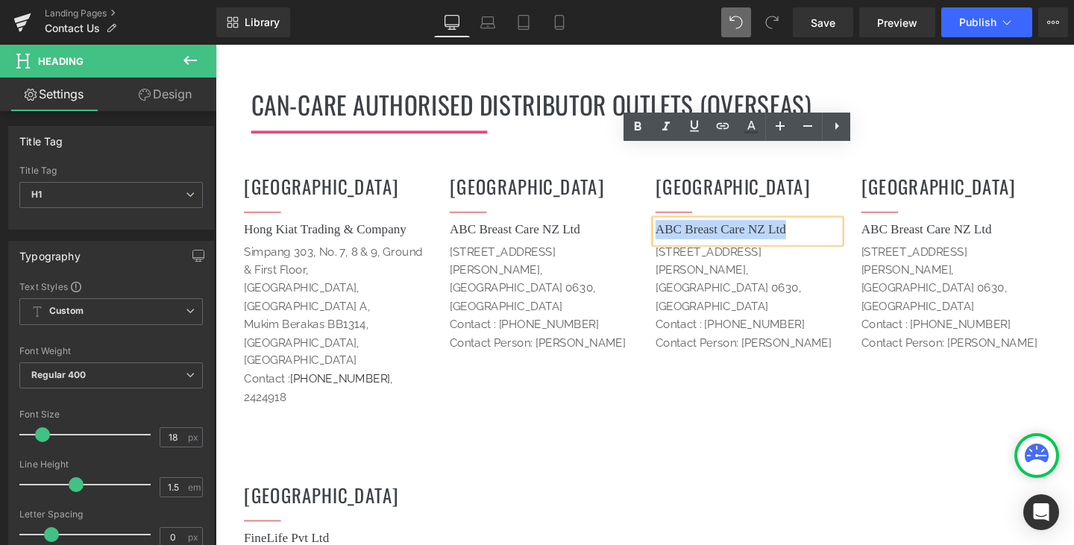
drag, startPoint x: 832, startPoint y: 163, endPoint x: 652, endPoint y: 160, distance: 179.7
click at [652, 160] on div "[DEMOGRAPHIC_DATA] Heading Separator Hong Kiat Trading & Company Heading [STREE…" at bounding box center [666, 315] width 895 height 324
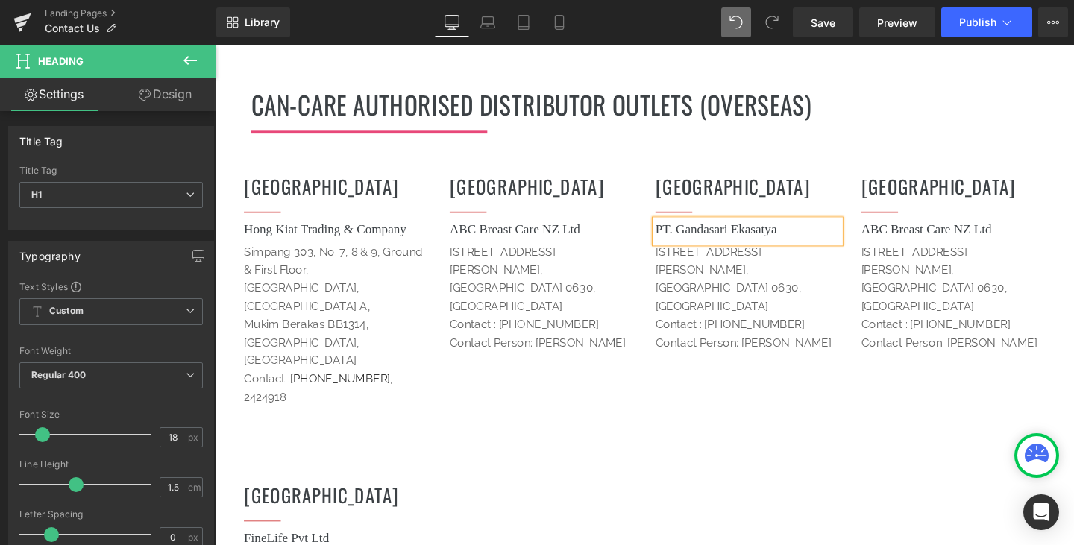
click at [800, 253] on p "[STREET_ADDRESS][PERSON_NAME]," at bounding box center [775, 272] width 194 height 38
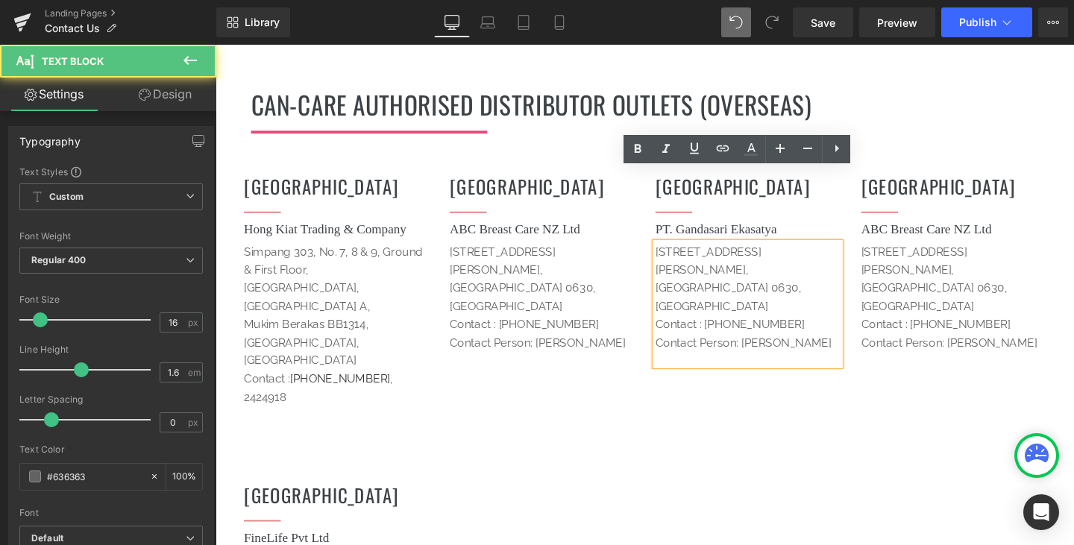
click at [834, 253] on p "[STREET_ADDRESS][PERSON_NAME]," at bounding box center [775, 272] width 194 height 38
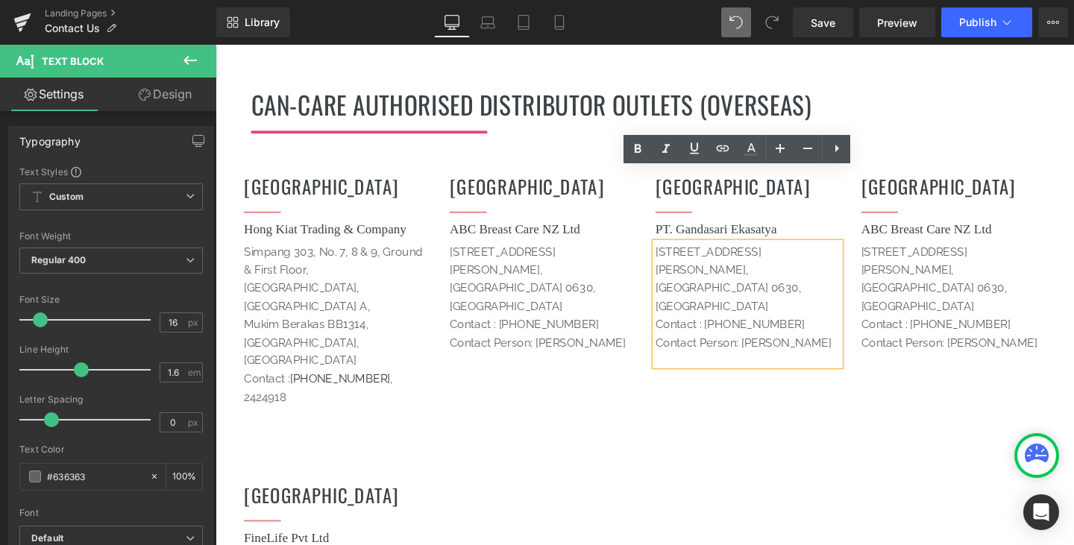
drag, startPoint x: 856, startPoint y: 247, endPoint x: 667, endPoint y: 179, distance: 200.5
click at [678, 253] on div "[STREET_ADDRESS][PERSON_NAME] Contact : [PHONE_NUMBER] Contact Person: [PERSO…" at bounding box center [775, 318] width 194 height 130
drag, startPoint x: 819, startPoint y: 248, endPoint x: 830, endPoint y: 248, distance: 10.4
click at [820, 348] on p "Contact Person: [PERSON_NAME]" at bounding box center [775, 357] width 194 height 19
drag, startPoint x: 852, startPoint y: 248, endPoint x: 657, endPoint y: 183, distance: 205.8
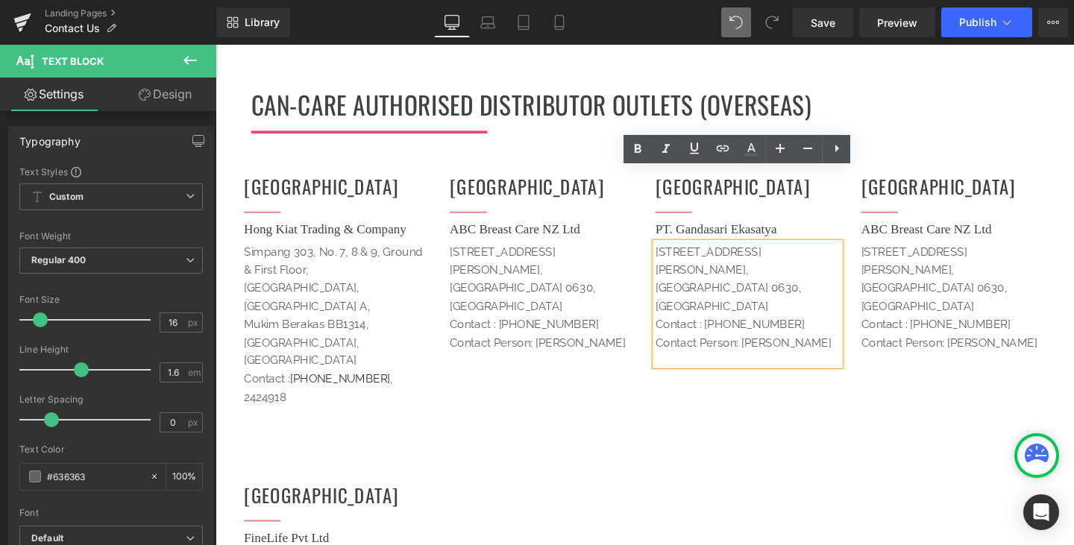
click at [657, 183] on div "[DEMOGRAPHIC_DATA] Heading Separator Hong Kiat Trading & Company Heading [STREE…" at bounding box center [666, 315] width 895 height 324
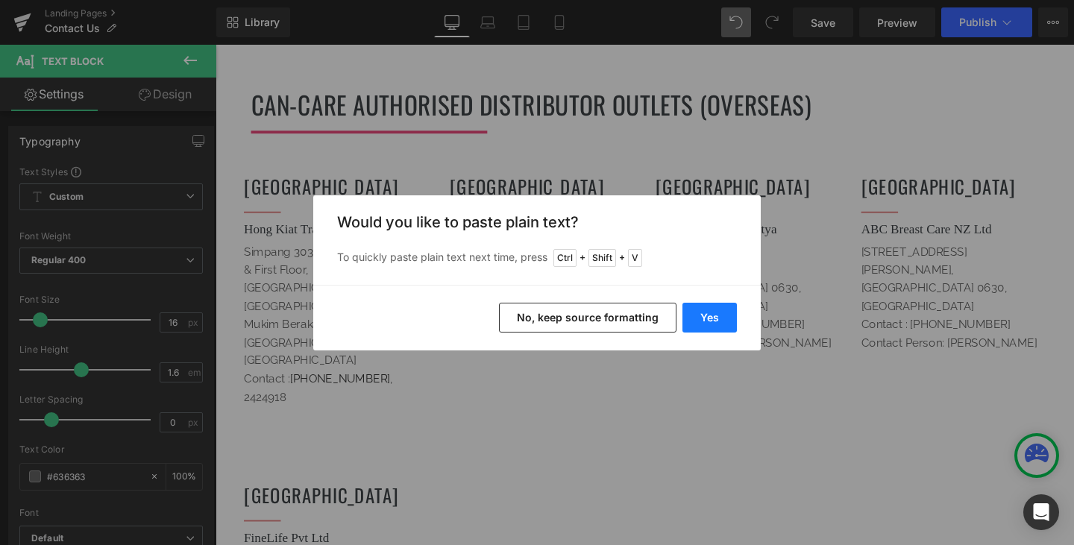
click at [702, 315] on button "Yes" at bounding box center [709, 318] width 54 height 30
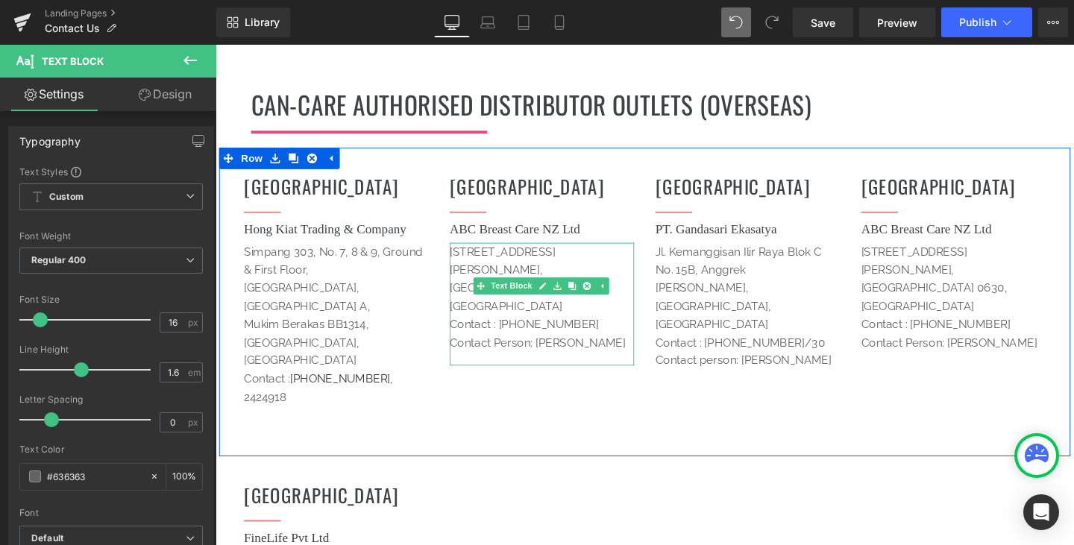
drag, startPoint x: 618, startPoint y: 206, endPoint x: 607, endPoint y: 175, distance: 32.6
click at [618, 291] on p "[GEOGRAPHIC_DATA] 0630, [GEOGRAPHIC_DATA]" at bounding box center [559, 310] width 194 height 38
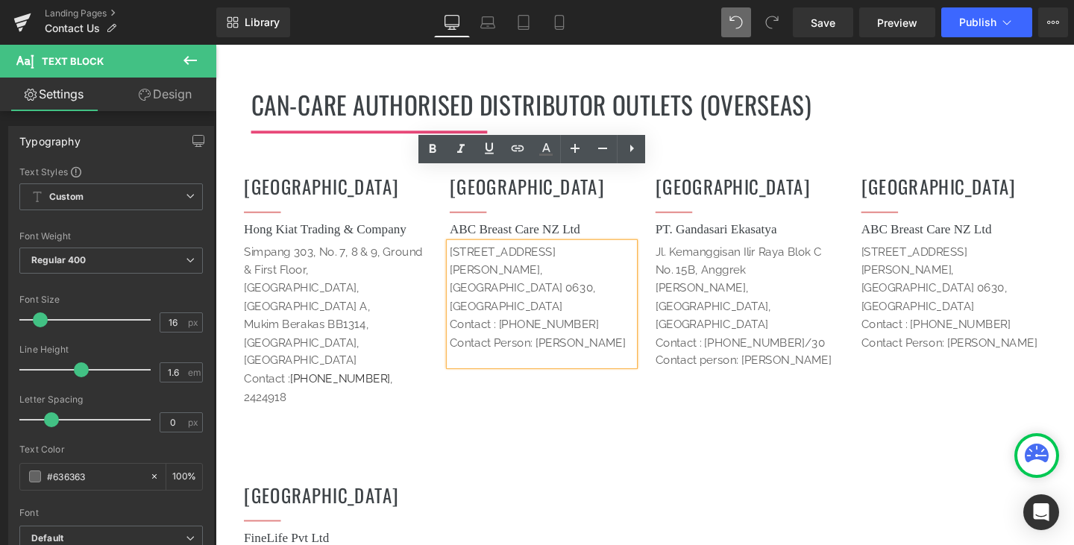
drag, startPoint x: 608, startPoint y: 249, endPoint x: 619, endPoint y: 248, distance: 10.5
click at [609, 348] on p "Contact Person: [PERSON_NAME]" at bounding box center [559, 357] width 194 height 19
drag, startPoint x: 640, startPoint y: 246, endPoint x: 452, endPoint y: 174, distance: 201.3
click at [452, 175] on div "HONG KONG Heading Separator ABC Breast Care NZ Ltd Heading [STREET_ADDRESS][PER…" at bounding box center [558, 322] width 216 height 295
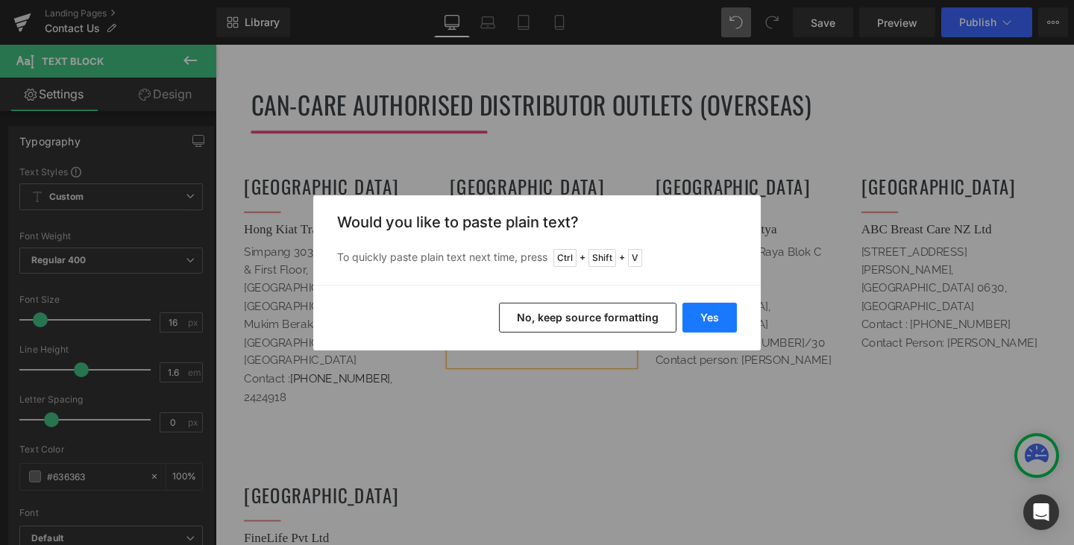
click at [702, 328] on button "Yes" at bounding box center [709, 318] width 54 height 30
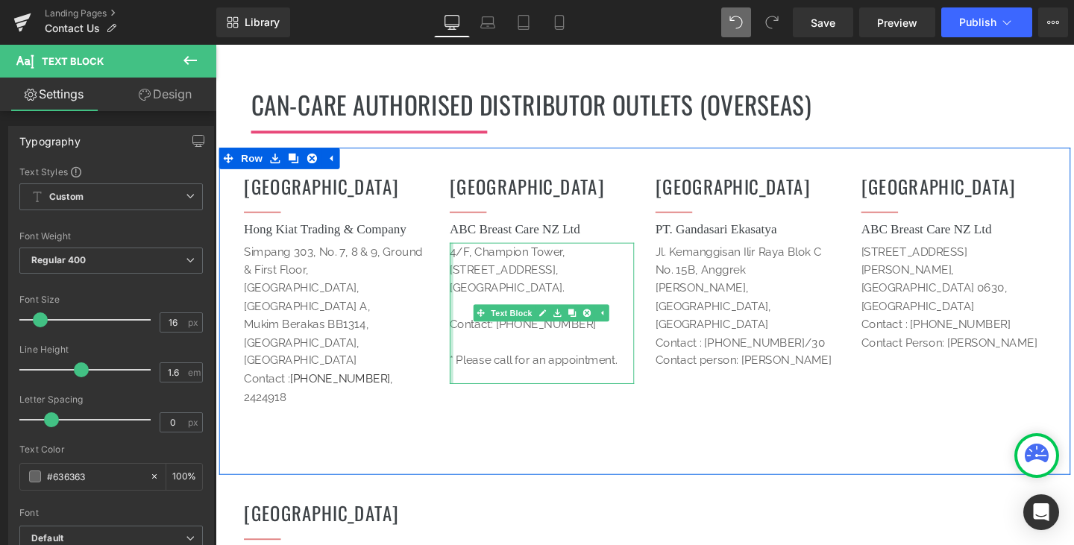
click at [462, 259] on div at bounding box center [464, 327] width 4 height 148
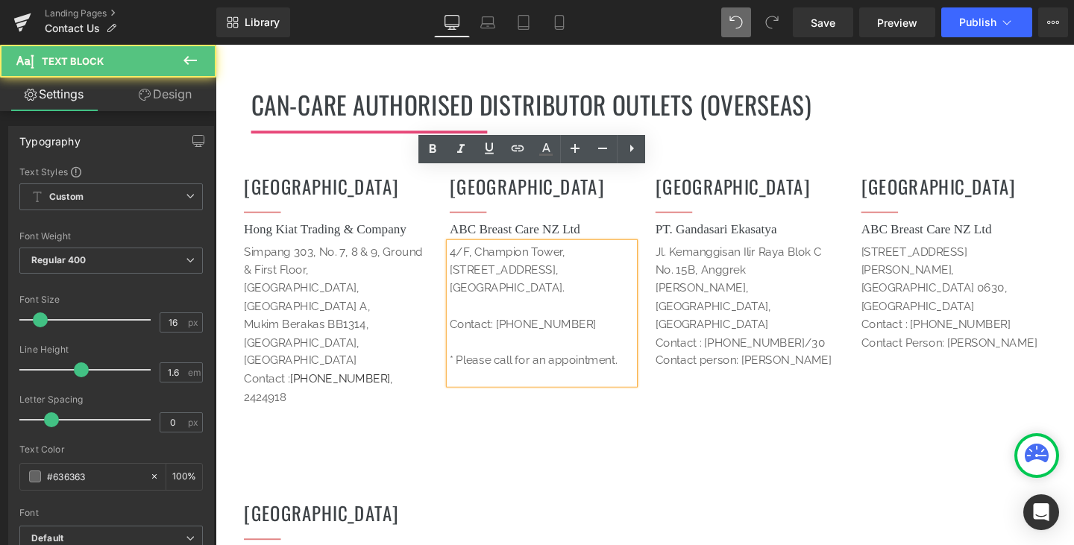
click at [462, 331] on span "Contact: [PHONE_NUMBER]" at bounding box center [539, 338] width 154 height 14
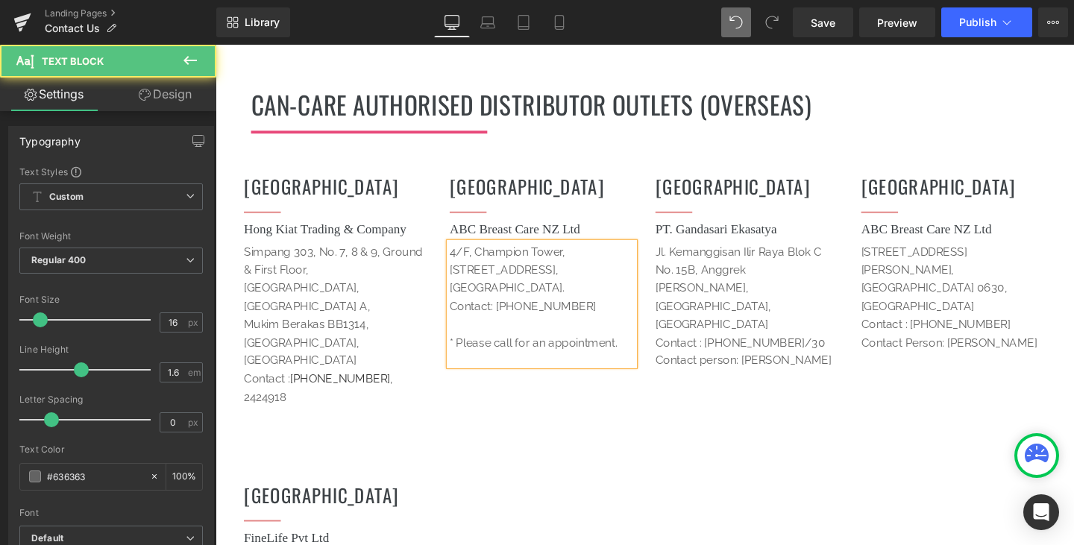
click at [462, 293] on span "[GEOGRAPHIC_DATA]." at bounding box center [522, 300] width 121 height 14
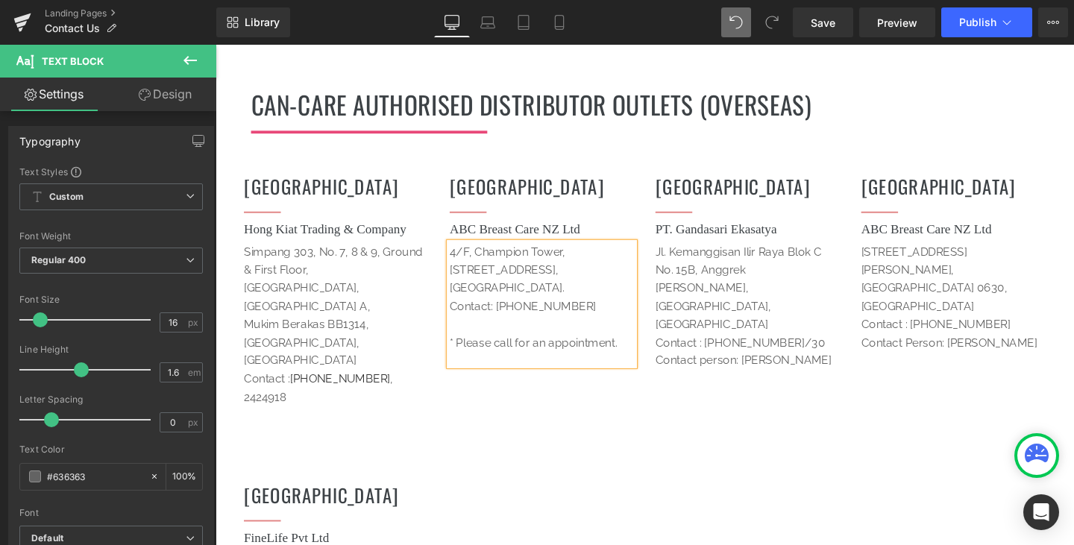
drag, startPoint x: 618, startPoint y: 280, endPoint x: 448, endPoint y: 277, distance: 170.0
click at [450, 277] on div "HONG KONG Heading Separator ABC Breast Care NZ Ltd Heading [STREET_ADDRESS]. Co…" at bounding box center [558, 322] width 216 height 295
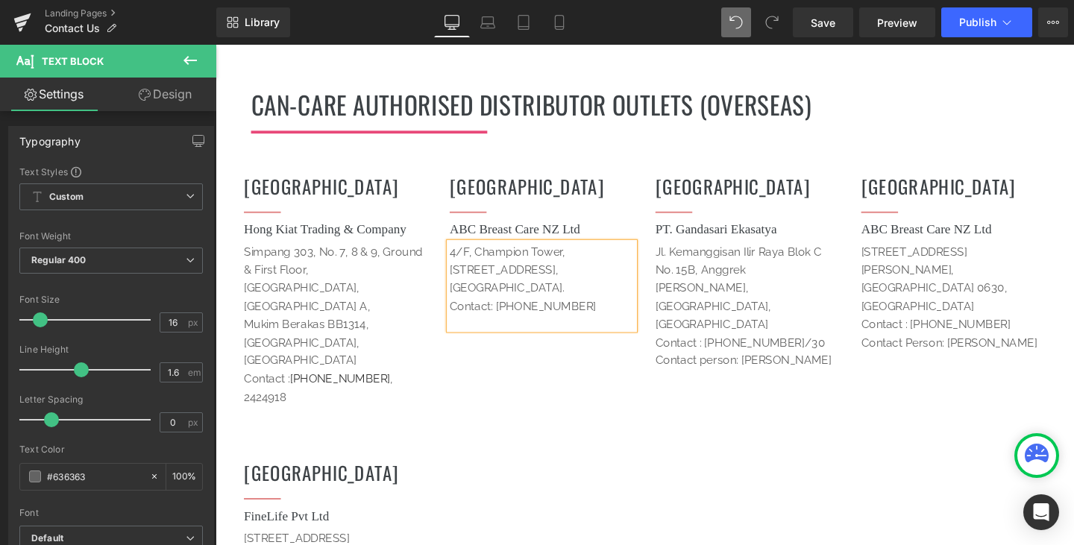
click at [599, 229] on h1 "ABC Breast Care NZ Ltd" at bounding box center [559, 239] width 194 height 20
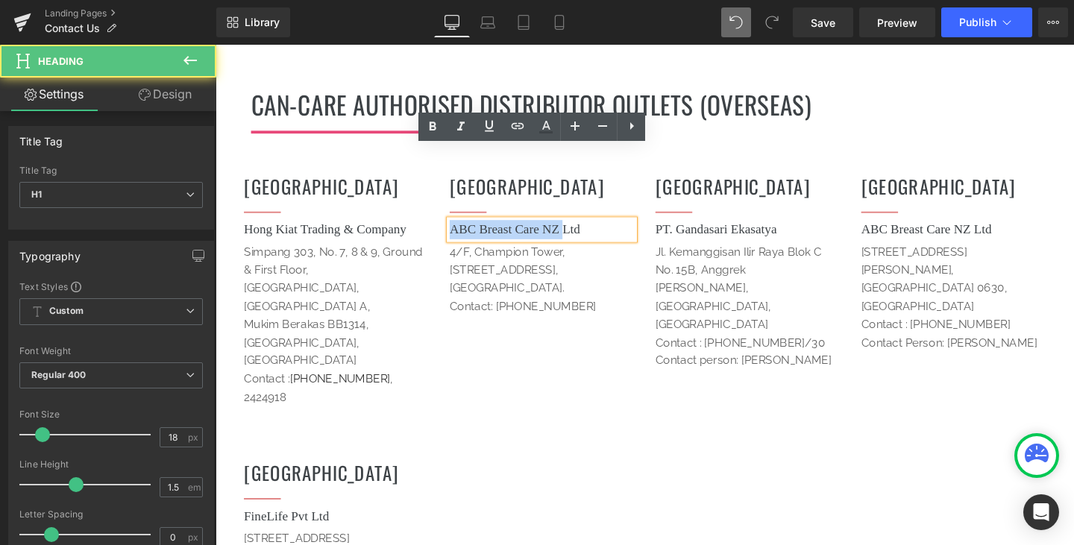
drag, startPoint x: 562, startPoint y: 165, endPoint x: 450, endPoint y: 162, distance: 111.9
click at [450, 175] on div "HONG KONG Heading Separator ABC Breast Care NZ Ltd Heading [STREET_ADDRESS]. Co…" at bounding box center [558, 303] width 216 height 256
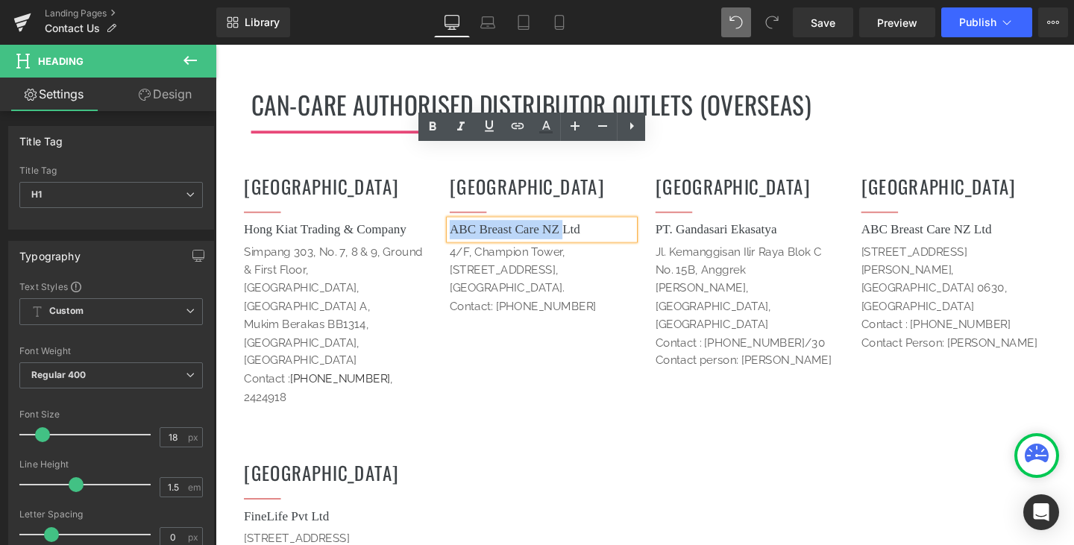
drag, startPoint x: 665, startPoint y: 162, endPoint x: 621, endPoint y: 163, distance: 44.0
click at [667, 175] on div "INDONESIA Heading Separator PT. Gandasari Ekasatya Heading Jl. [STREET_ADDRESS]…" at bounding box center [775, 288] width 216 height 226
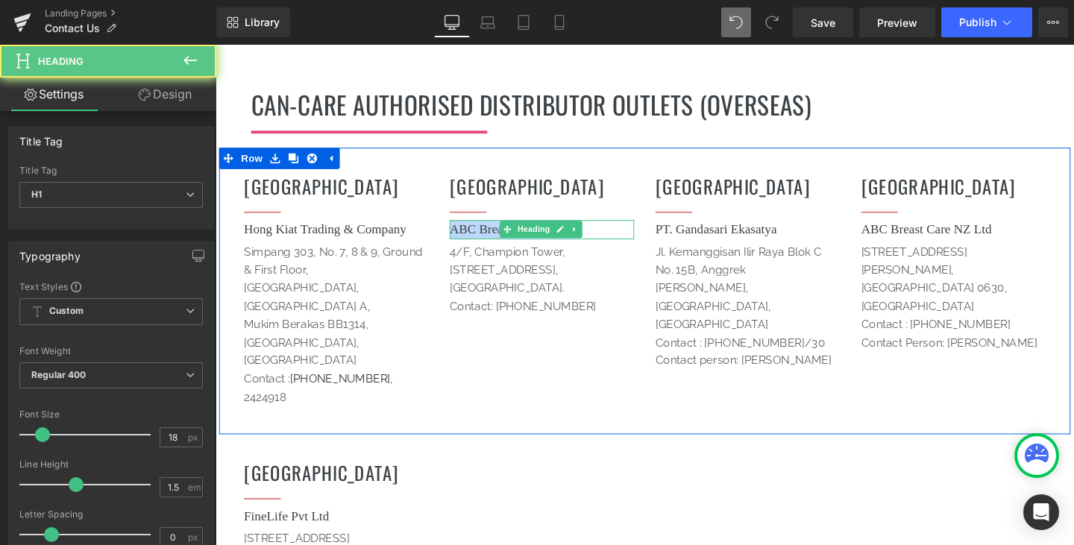
drag, startPoint x: 501, startPoint y: 160, endPoint x: 456, endPoint y: 160, distance: 44.7
click at [462, 229] on div "ABC Breast Care NZ Ltd Heading" at bounding box center [559, 239] width 194 height 20
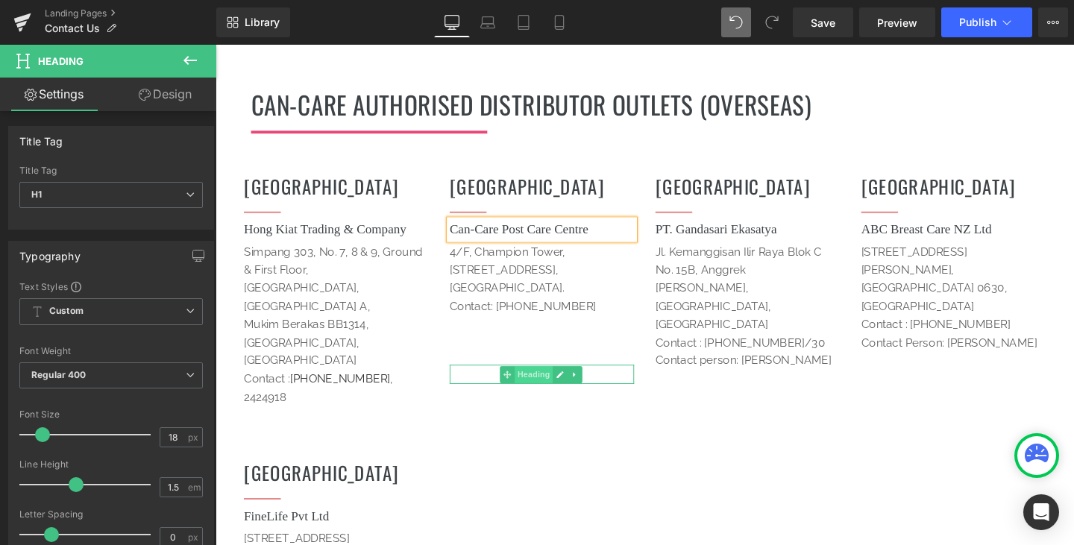
click at [565, 382] on ul "Heading" at bounding box center [557, 391] width 86 height 18
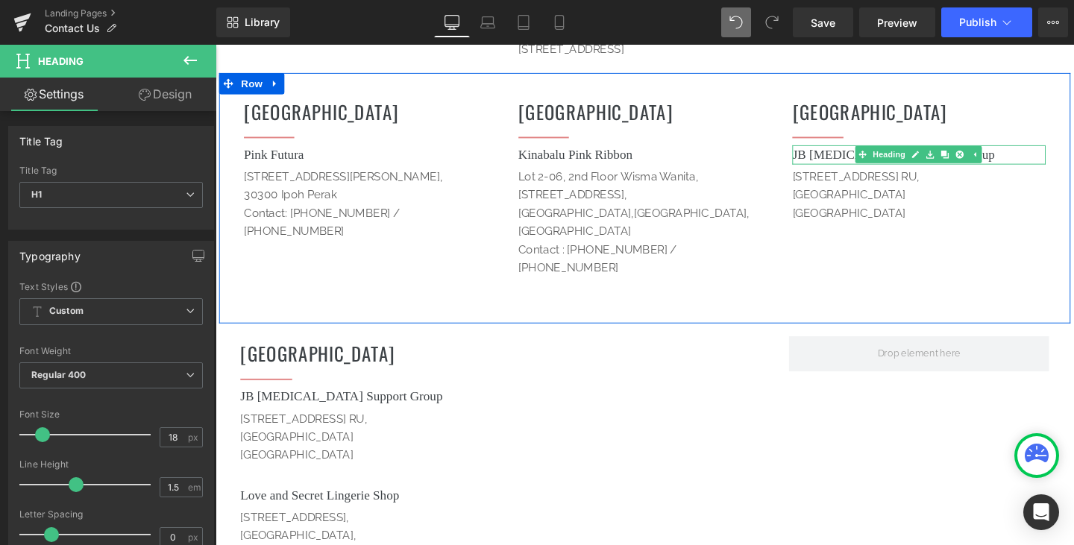
scroll to position [1420, 0]
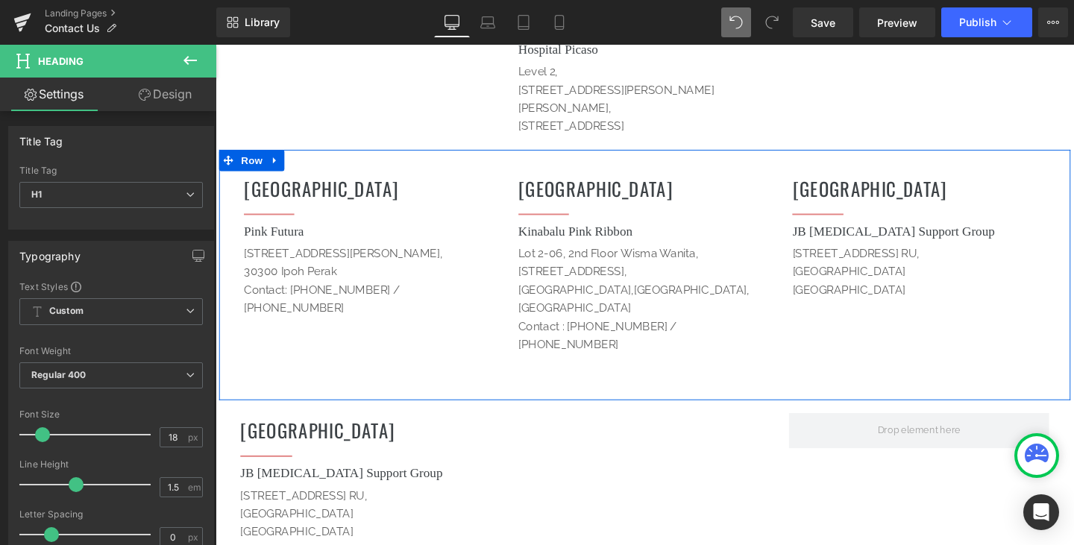
click at [867, 181] on h1 "[GEOGRAPHIC_DATA]" at bounding box center [955, 195] width 266 height 29
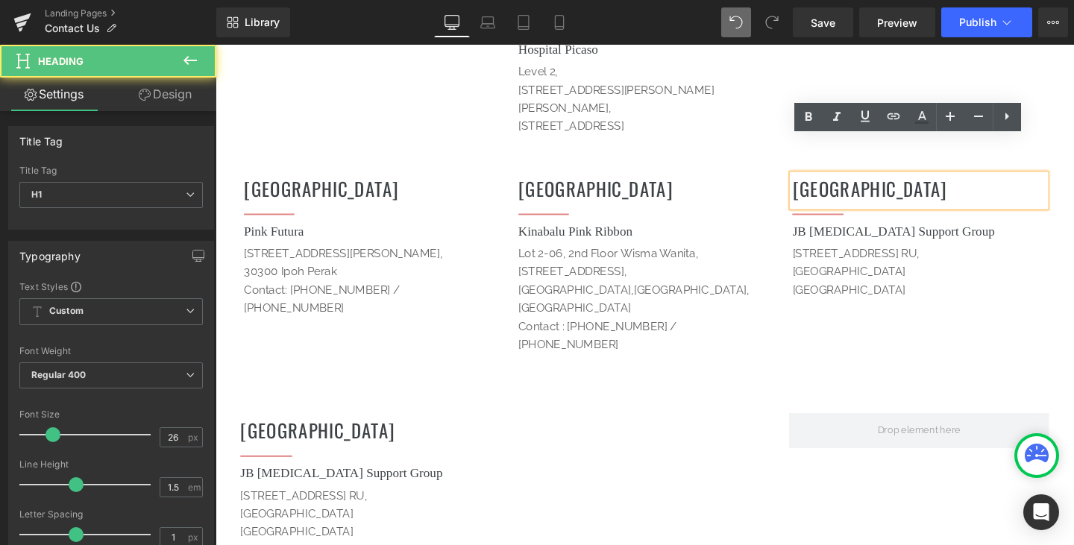
click at [833, 181] on h1 "[GEOGRAPHIC_DATA]" at bounding box center [955, 195] width 266 height 29
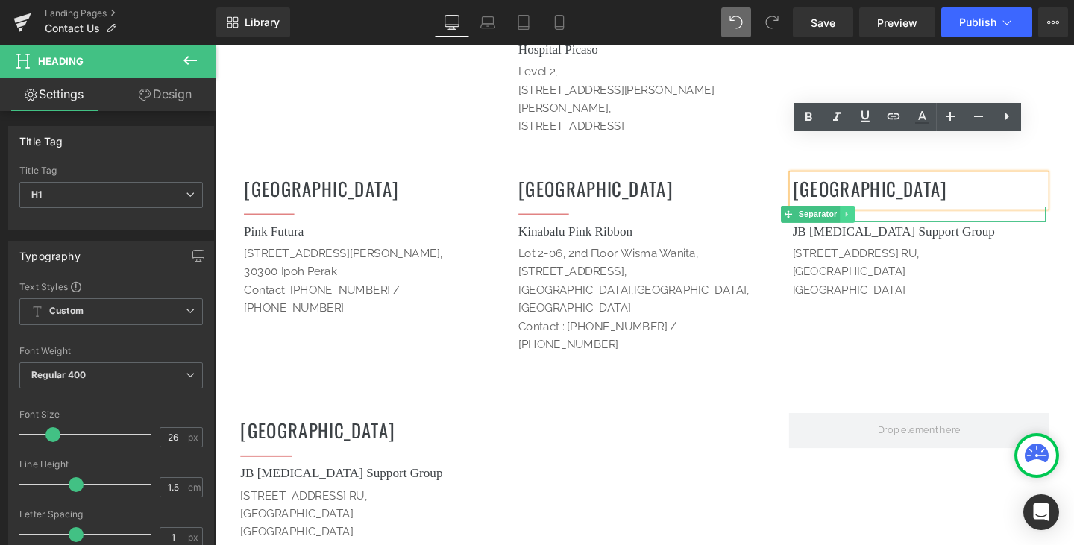
click at [875, 218] on icon at bounding box center [879, 222] width 8 height 9
click at [884, 218] on icon at bounding box center [887, 222] width 8 height 8
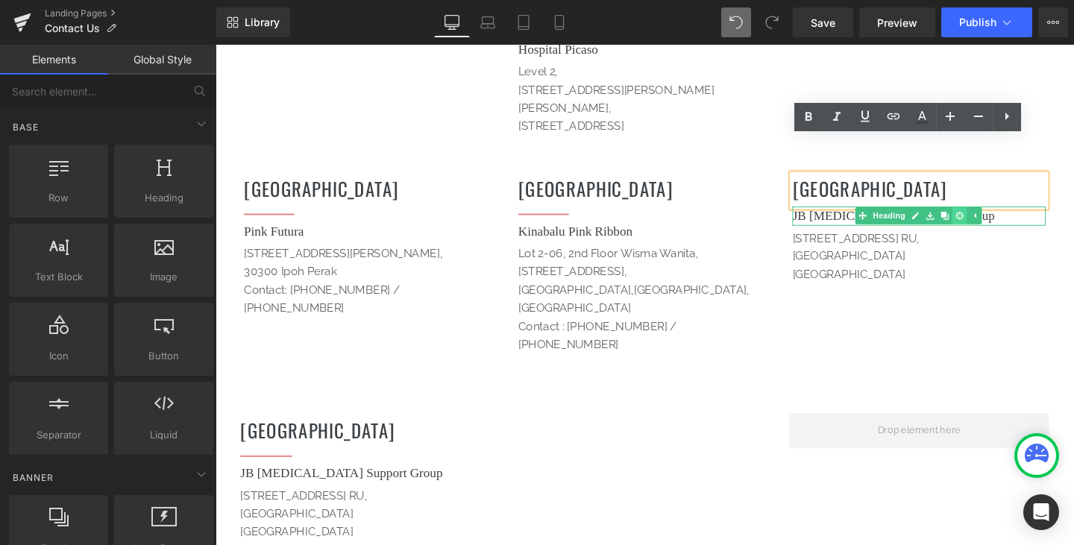
click at [995, 220] on icon at bounding box center [997, 224] width 8 height 9
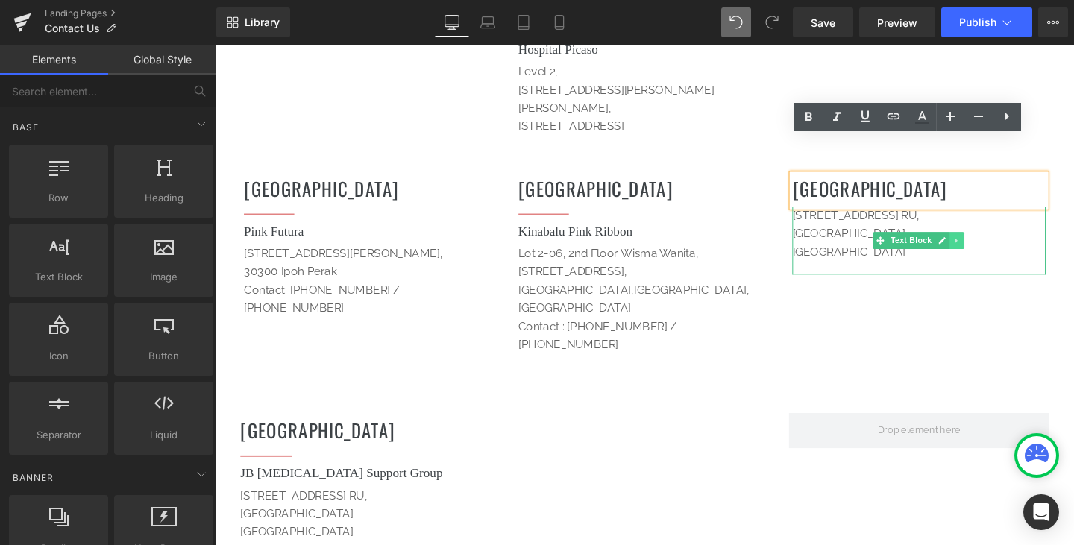
click at [986, 242] on link at bounding box center [994, 251] width 16 height 18
click at [999, 246] on icon at bounding box center [1002, 250] width 8 height 8
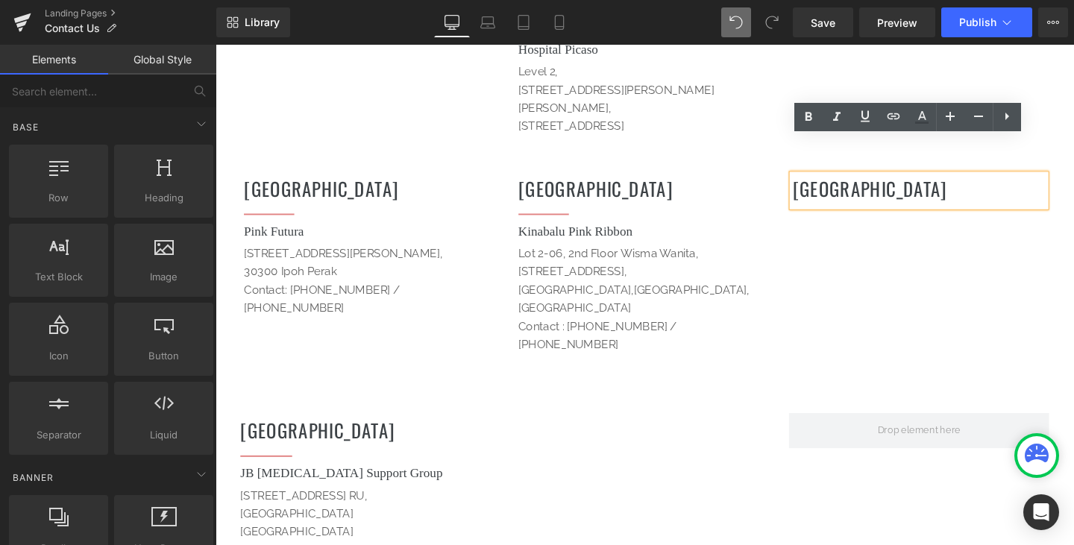
click at [215, 45] on div at bounding box center [215, 45] width 0 height 0
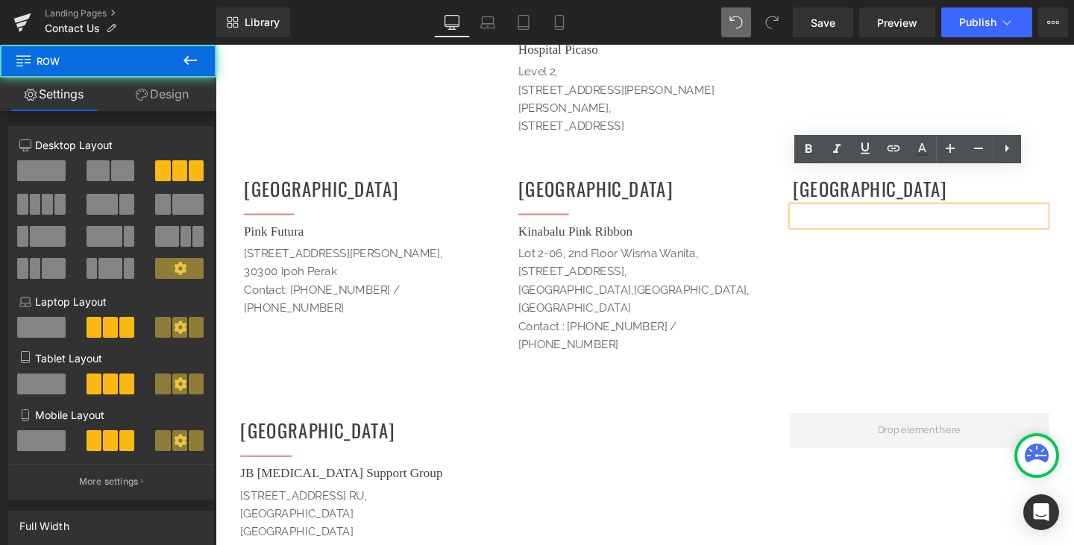
click at [965, 229] on div "Perak Heading Separator Pink Futura Heading [STREET_ADDRESS][PERSON_NAME] Cont…" at bounding box center [666, 286] width 895 height 263
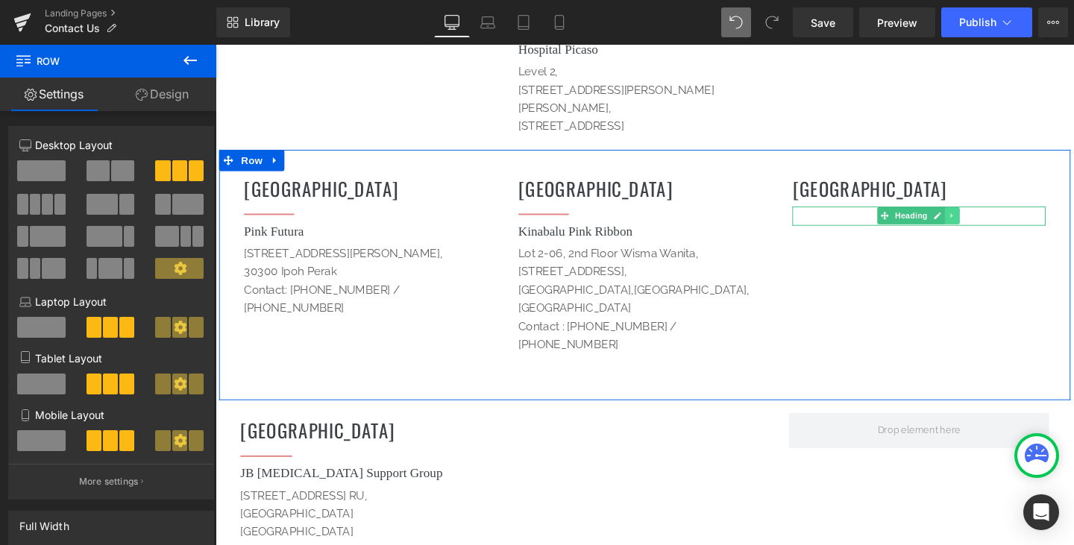
click at [982, 215] on link at bounding box center [990, 224] width 16 height 18
click at [993, 220] on icon at bounding box center [997, 224] width 8 height 9
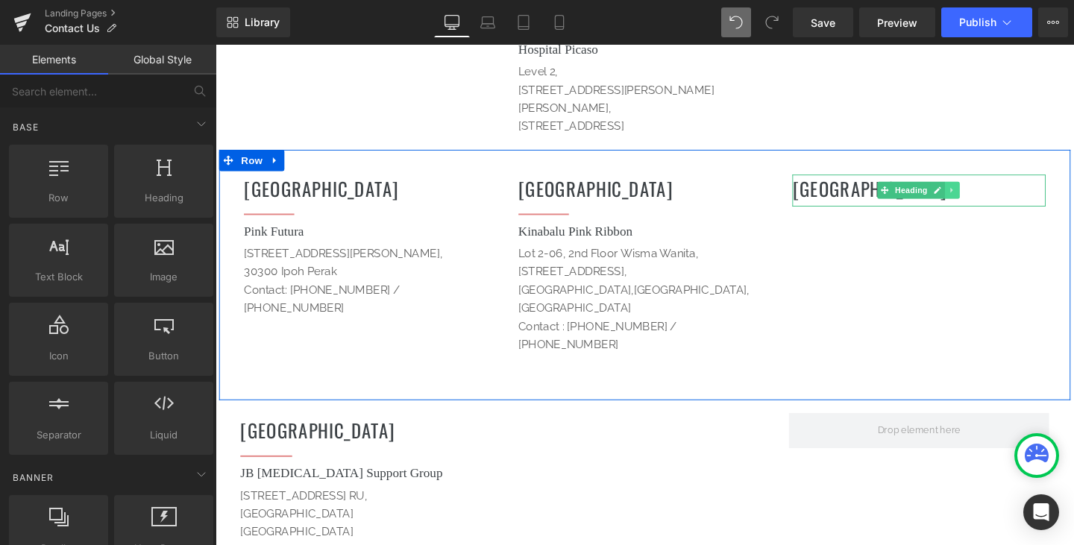
click at [986, 193] on icon at bounding box center [990, 197] width 8 height 9
click at [993, 193] on icon at bounding box center [997, 197] width 8 height 9
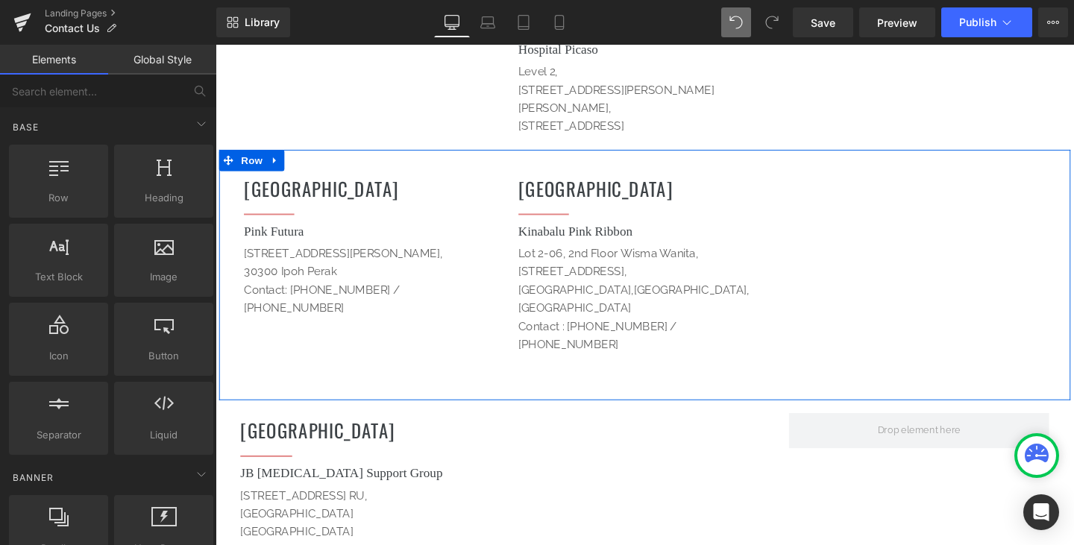
click at [977, 175] on div "Perak Heading Separator Pink Futura Heading [STREET_ADDRESS][PERSON_NAME] Cont…" at bounding box center [666, 286] width 895 height 263
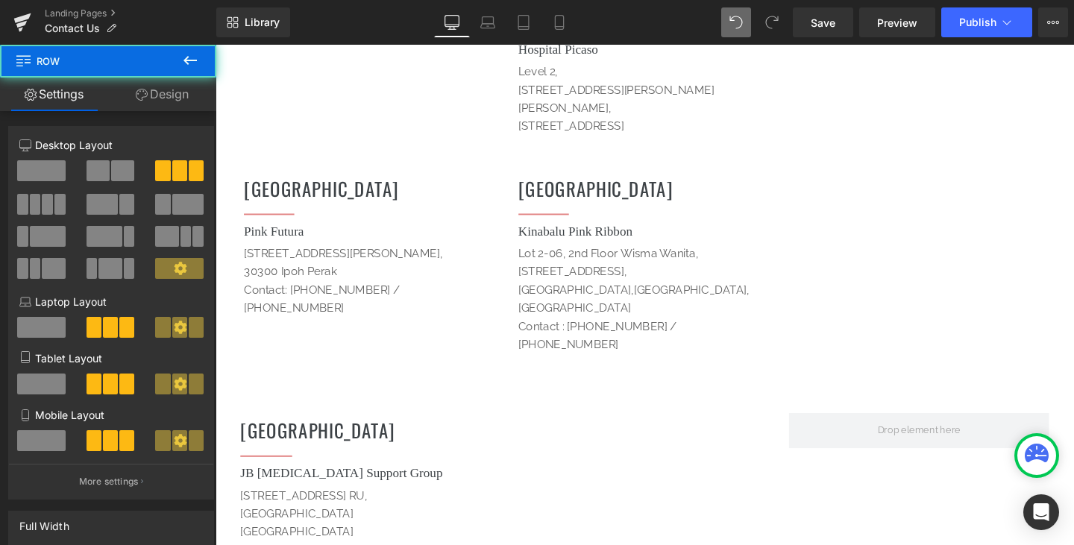
click at [682, 469] on div "Heading" at bounding box center [667, 479] width 274 height 20
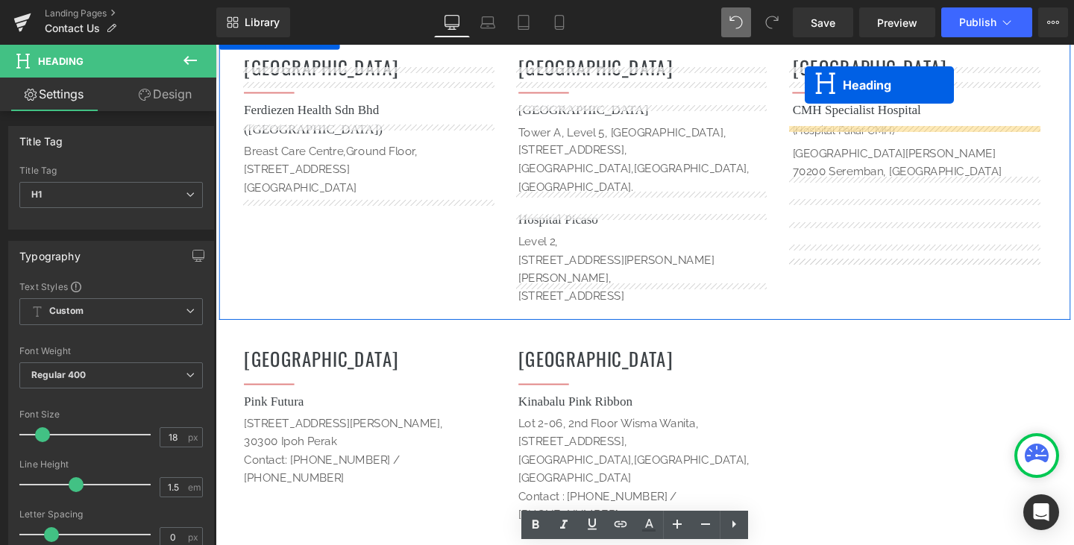
scroll to position [1212, 0]
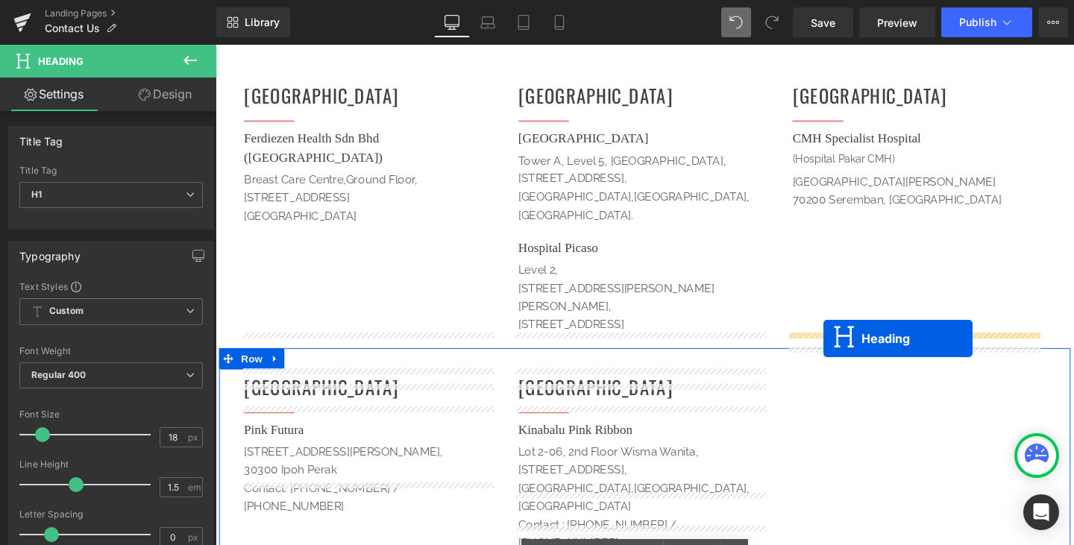
drag, startPoint x: 485, startPoint y: 212, endPoint x: 854, endPoint y: 353, distance: 395.3
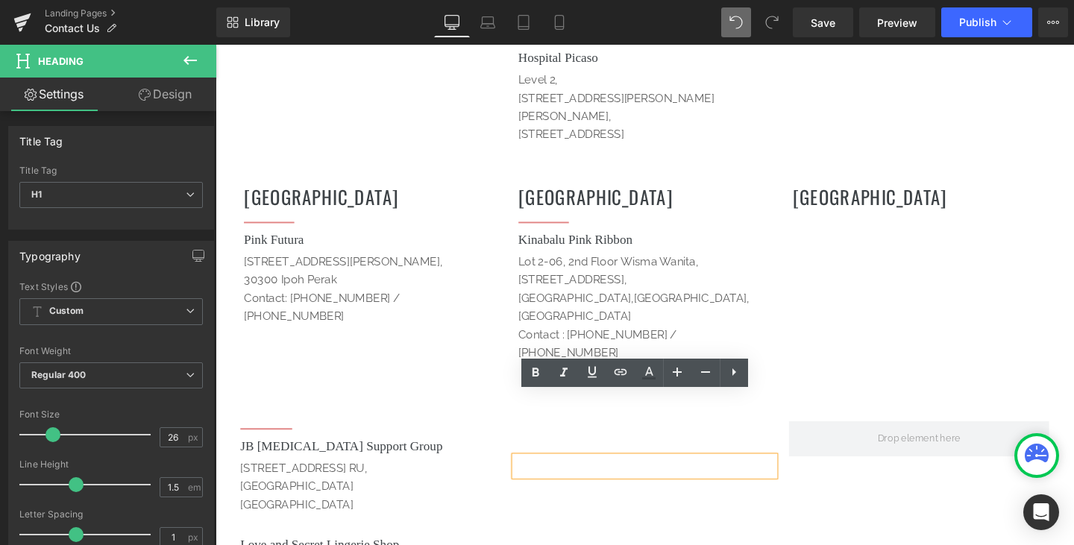
scroll to position [1435, 0]
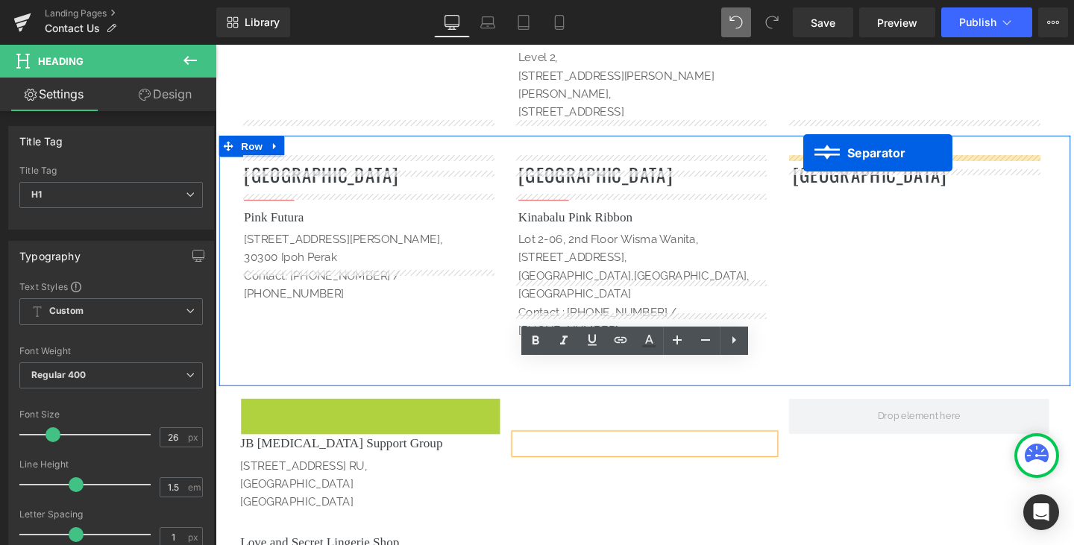
drag, startPoint x: 232, startPoint y: 347, endPoint x: 833, endPoint y: 158, distance: 629.8
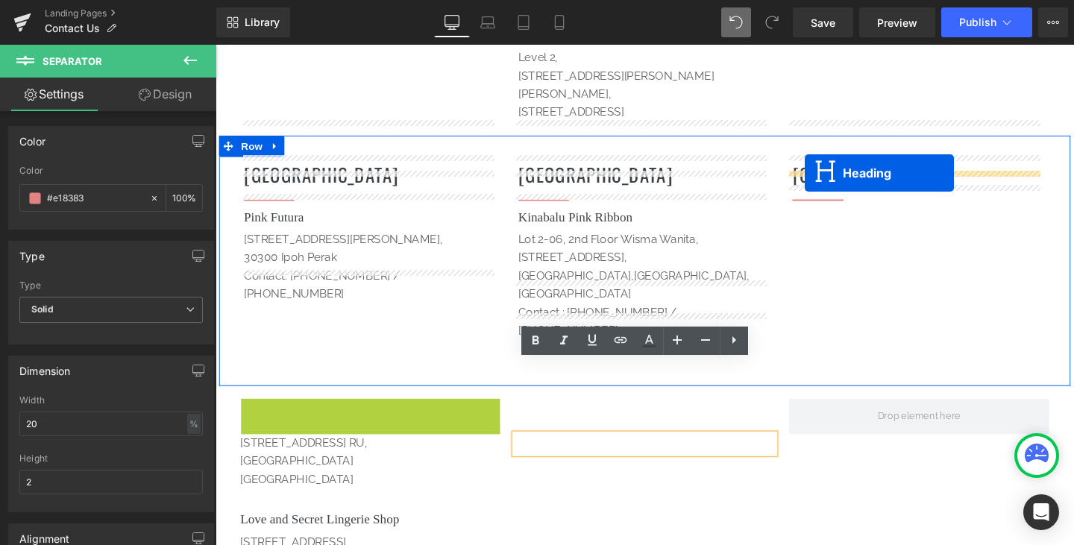
drag, startPoint x: 336, startPoint y: 351, endPoint x: 834, endPoint y: 180, distance: 527.4
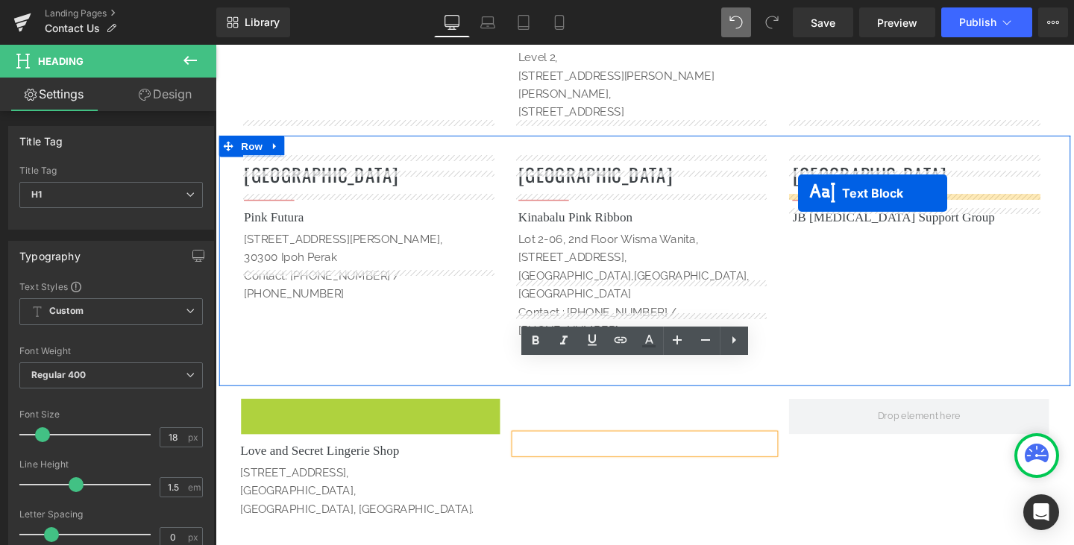
drag, startPoint x: 331, startPoint y: 377, endPoint x: 828, endPoint y: 201, distance: 527.1
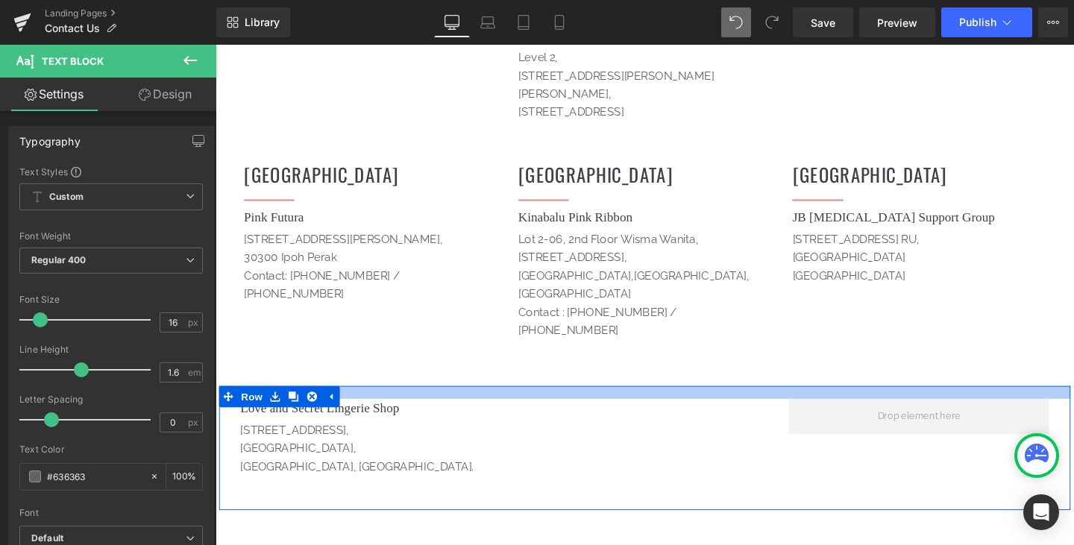
click at [438, 417] on h1 "Love and Secret Lingerie Shop" at bounding box center [379, 427] width 274 height 20
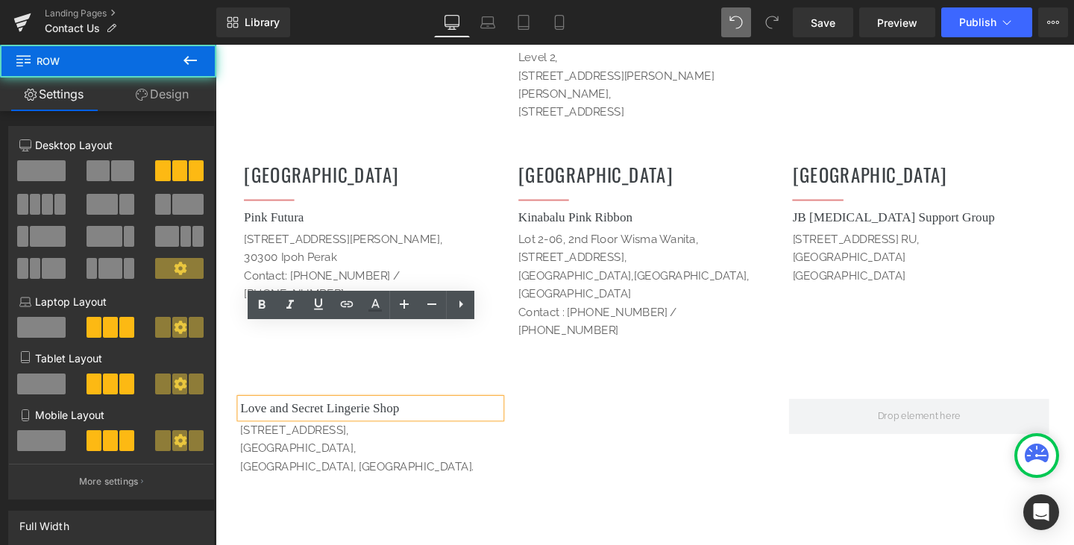
click at [510, 417] on div "Love and Secret Lingerie Shop Heading [STREET_ADDRESS]. Text Block" at bounding box center [378, 465] width 289 height 96
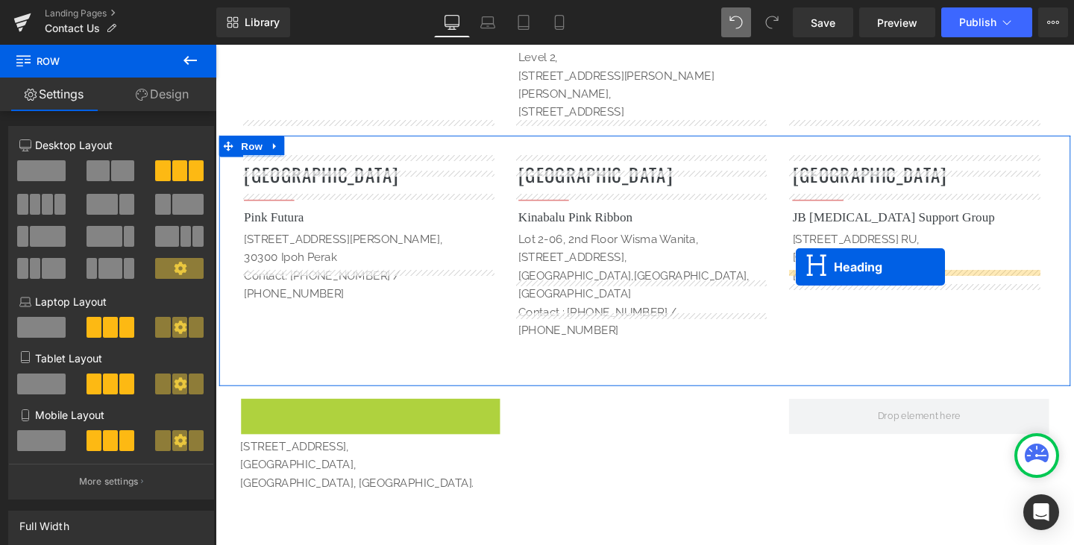
drag, startPoint x: 338, startPoint y: 353, endPoint x: 825, endPoint y: 278, distance: 492.5
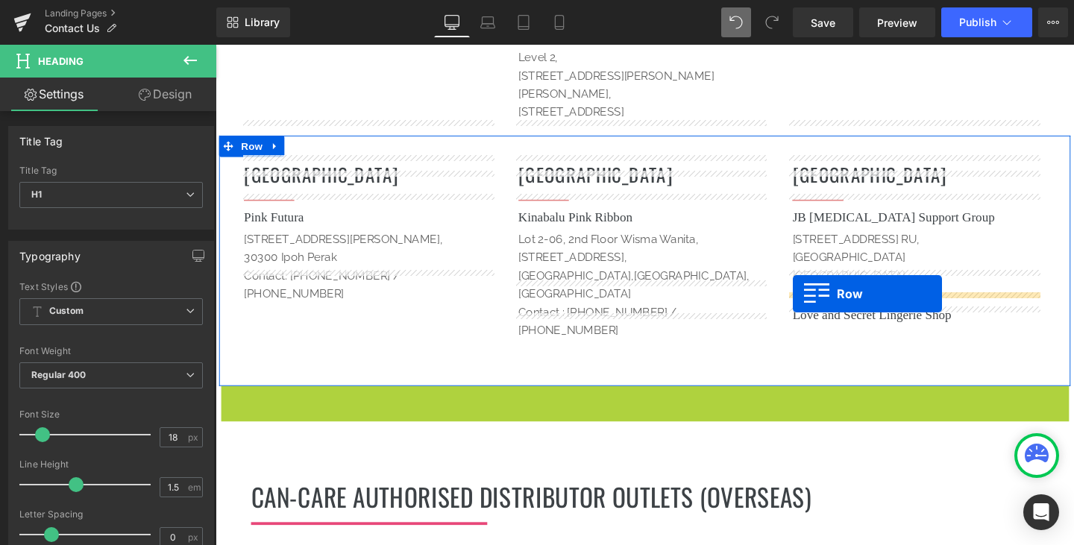
drag, startPoint x: 224, startPoint y: 338, endPoint x: 822, endPoint y: 306, distance: 599.6
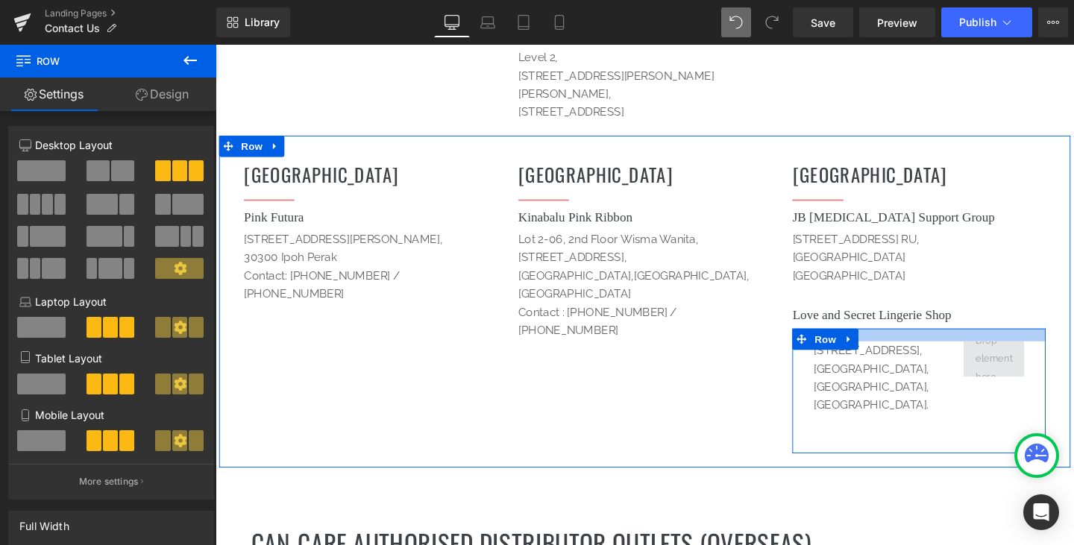
click at [1048, 356] on span at bounding box center [1033, 374] width 64 height 37
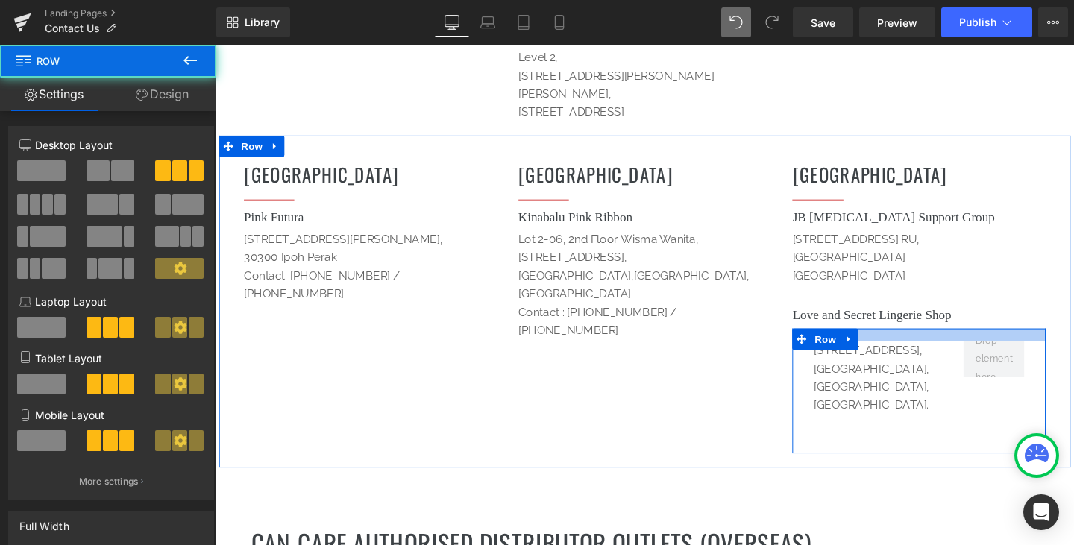
drag, startPoint x: 1023, startPoint y: 388, endPoint x: 984, endPoint y: 388, distance: 38.8
click at [1022, 388] on div "[STREET_ADDRESS]. Text Block Heading Heading Text Block Row" at bounding box center [955, 408] width 266 height 131
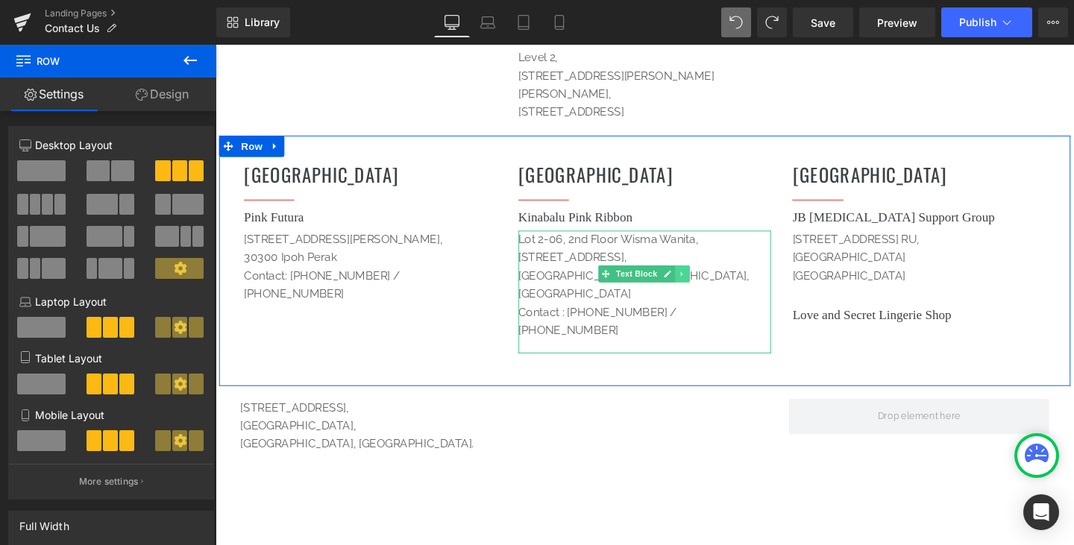
click at [703, 281] on icon at bounding box center [706, 285] width 8 height 9
click at [694, 281] on icon at bounding box center [698, 285] width 8 height 8
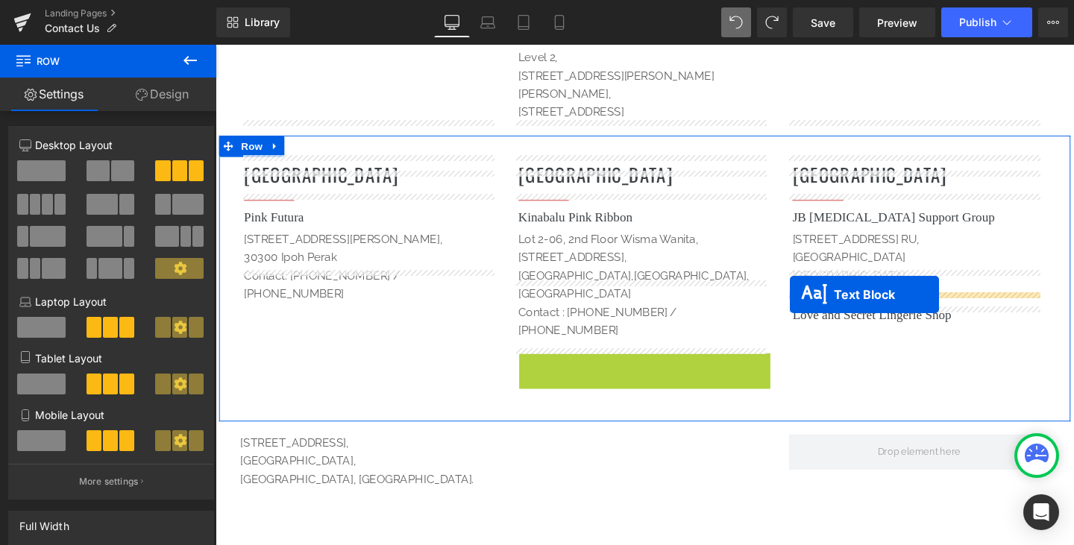
drag, startPoint x: 618, startPoint y: 334, endPoint x: 819, endPoint y: 307, distance: 202.3
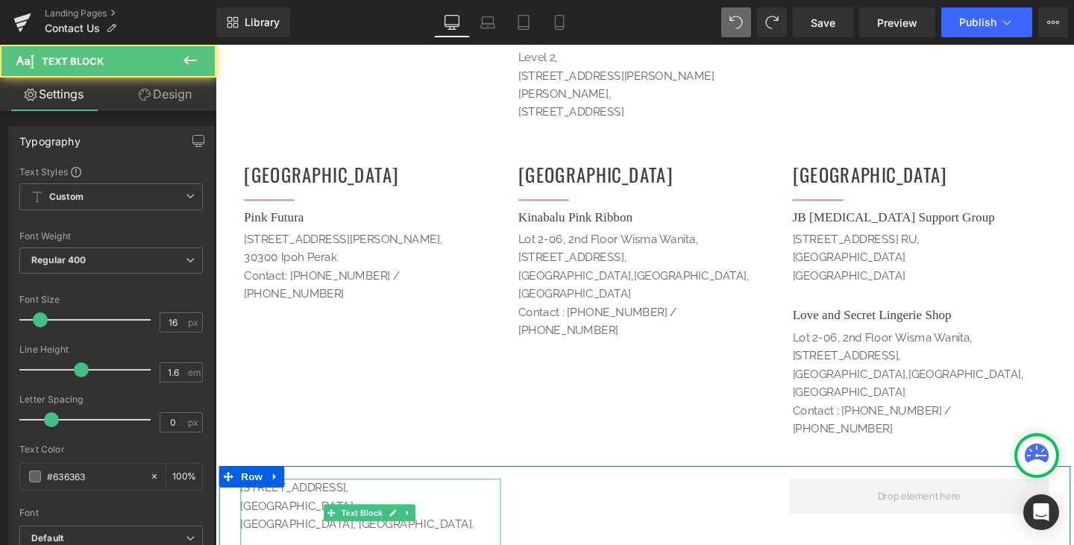
click at [388, 539] on p "[GEOGRAPHIC_DATA], [GEOGRAPHIC_DATA]." at bounding box center [379, 548] width 274 height 19
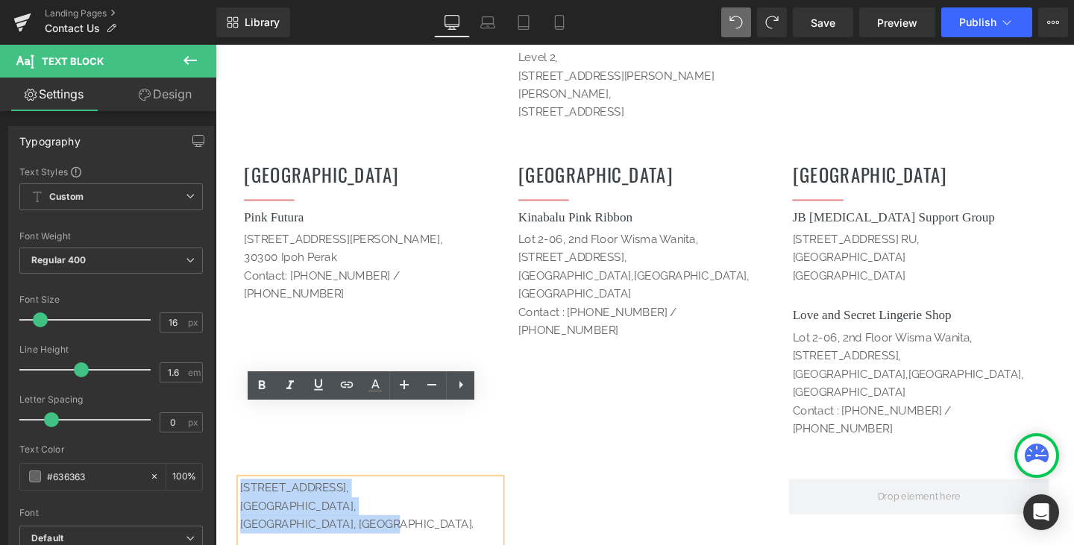
drag, startPoint x: 388, startPoint y: 477, endPoint x: 227, endPoint y: 433, distance: 166.9
click at [227, 488] on div "[STREET_ADDRESS]. Text Block Heading Heading Text Block Row" at bounding box center [666, 553] width 895 height 131
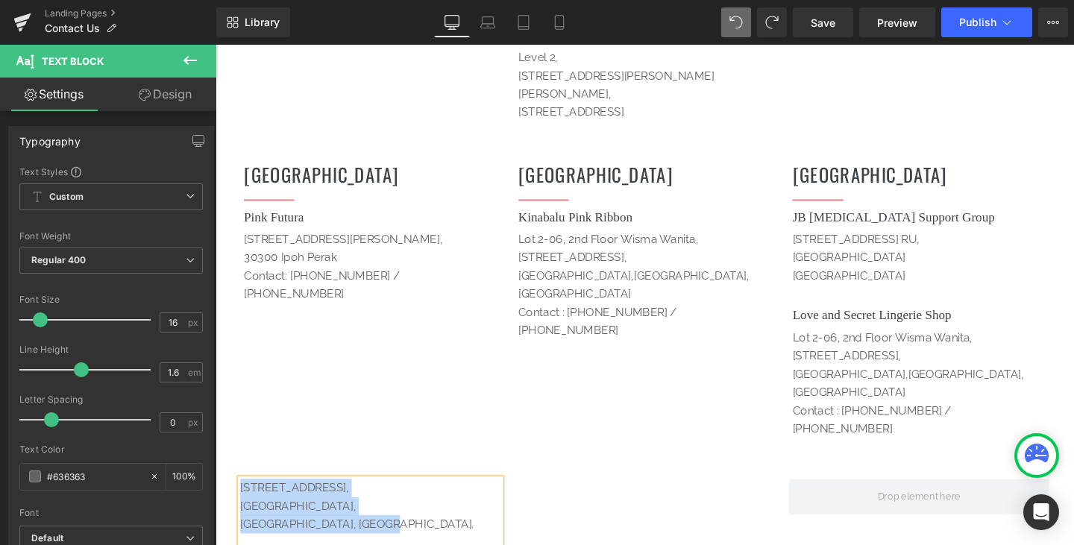
click at [938, 354] on div "[STREET_ADDRESS][PERSON_NAME] Contact : [PHONE_NUMBER] / [PHONE_NUMBER] Text Bl…" at bounding box center [955, 408] width 266 height 130
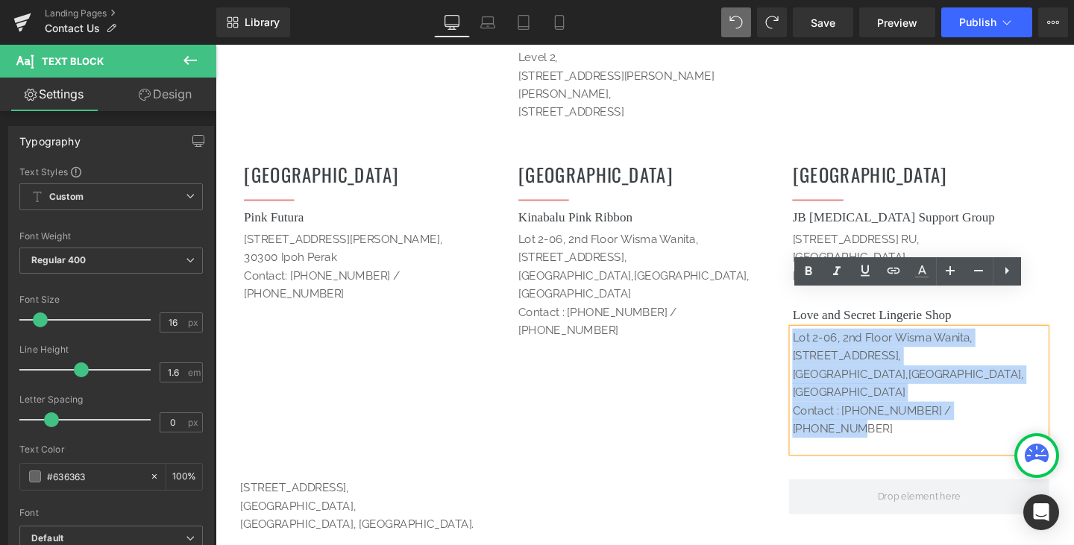
drag, startPoint x: 1032, startPoint y: 369, endPoint x: 799, endPoint y: 313, distance: 239.2
click at [799, 313] on div "Perak Heading Separator Pink Futura Heading [STREET_ADDRESS][PERSON_NAME] Cont…" at bounding box center [666, 313] width 895 height 347
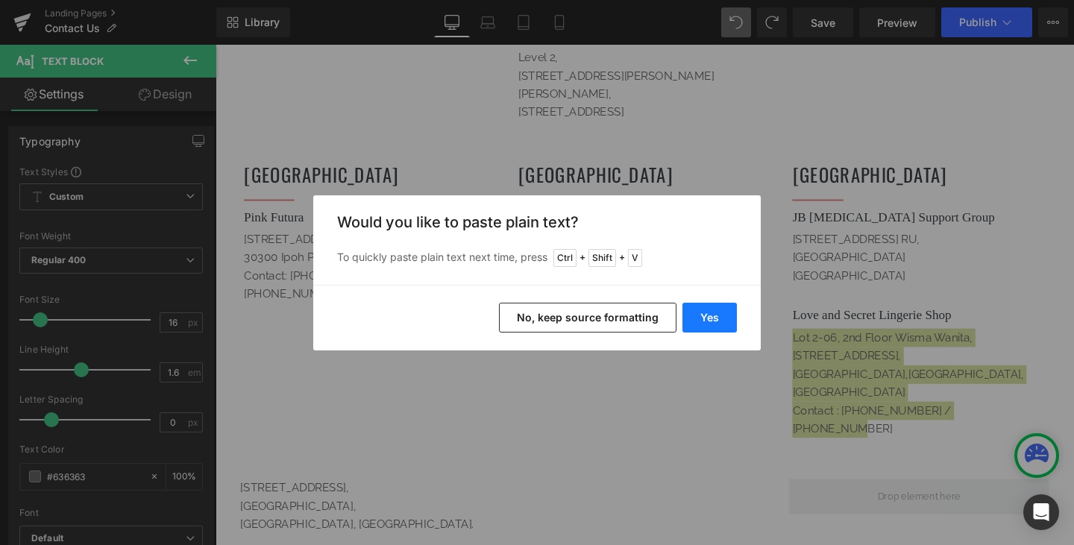
click at [711, 322] on button "Yes" at bounding box center [709, 318] width 54 height 30
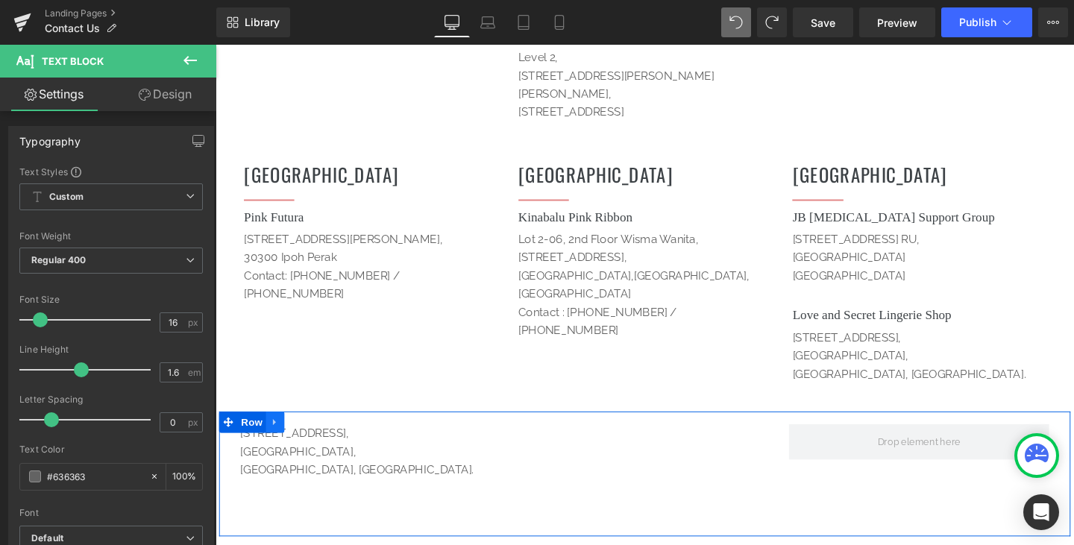
click at [276, 436] on icon at bounding box center [278, 441] width 10 height 11
click at [313, 436] on icon at bounding box center [317, 441] width 10 height 10
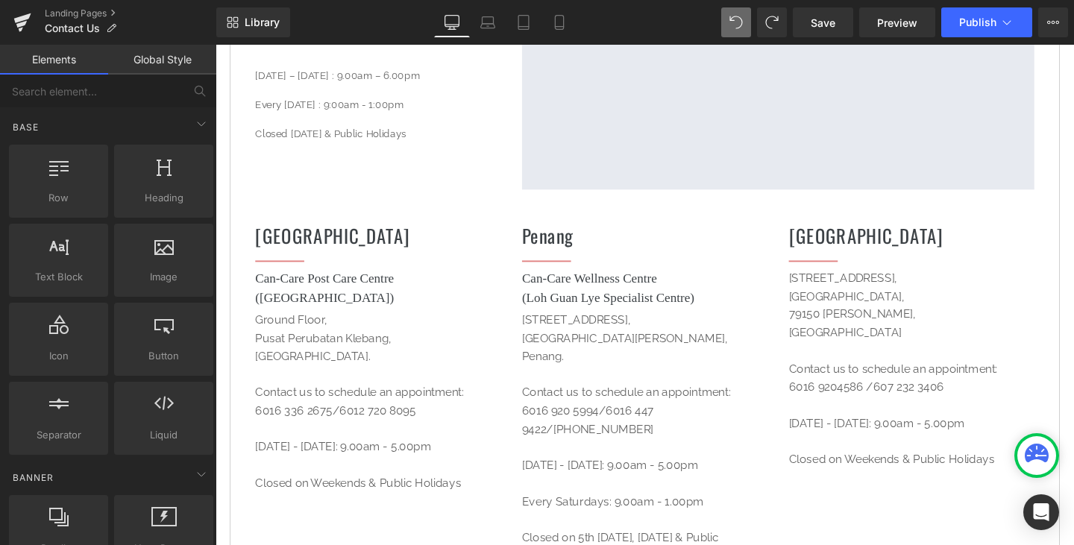
scroll to position [522, 0]
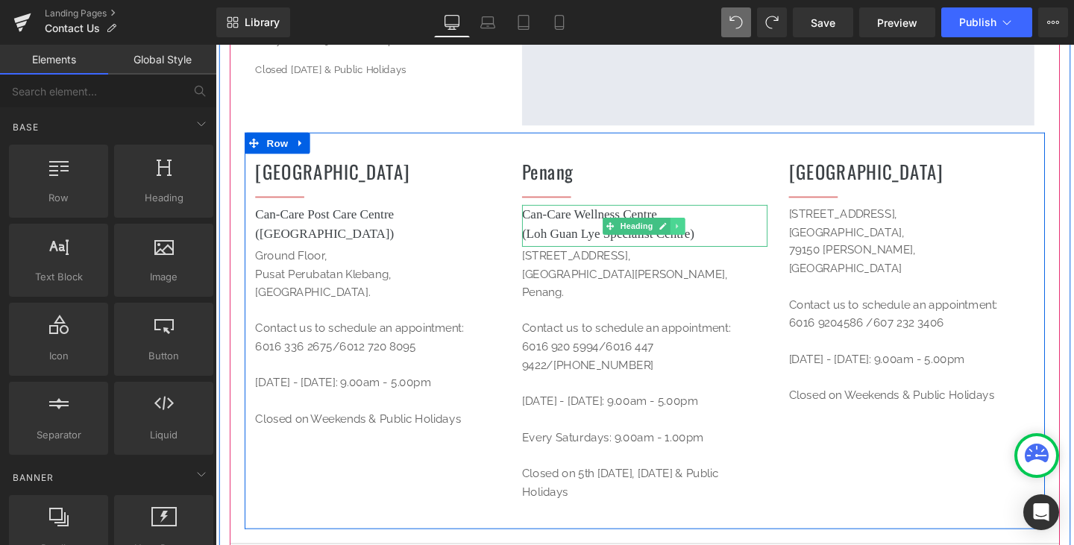
click at [697, 235] on icon at bounding box center [701, 235] width 8 height 9
click at [690, 236] on icon at bounding box center [694, 235] width 8 height 8
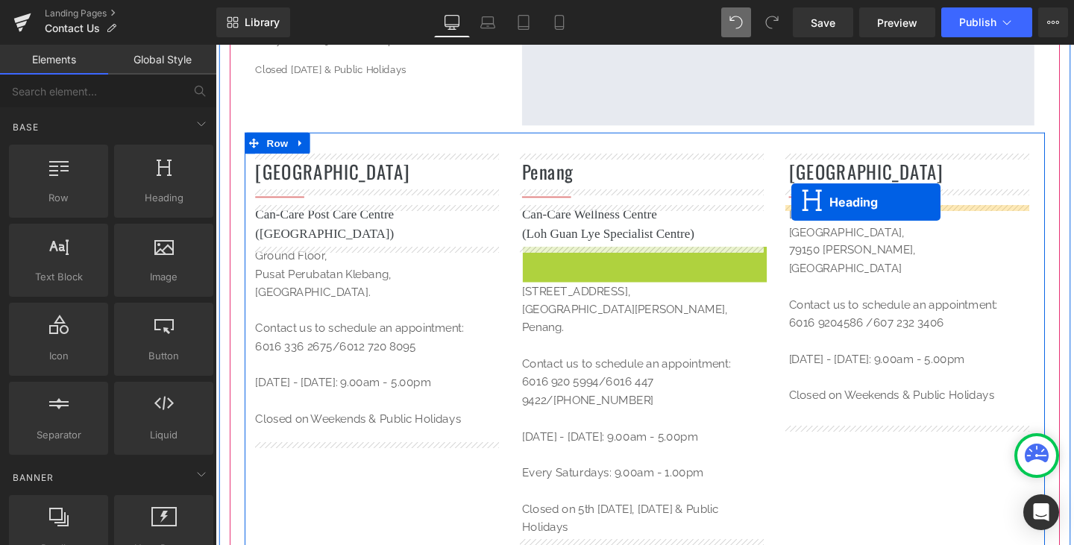
drag, startPoint x: 626, startPoint y: 277, endPoint x: 821, endPoint y: 210, distance: 205.6
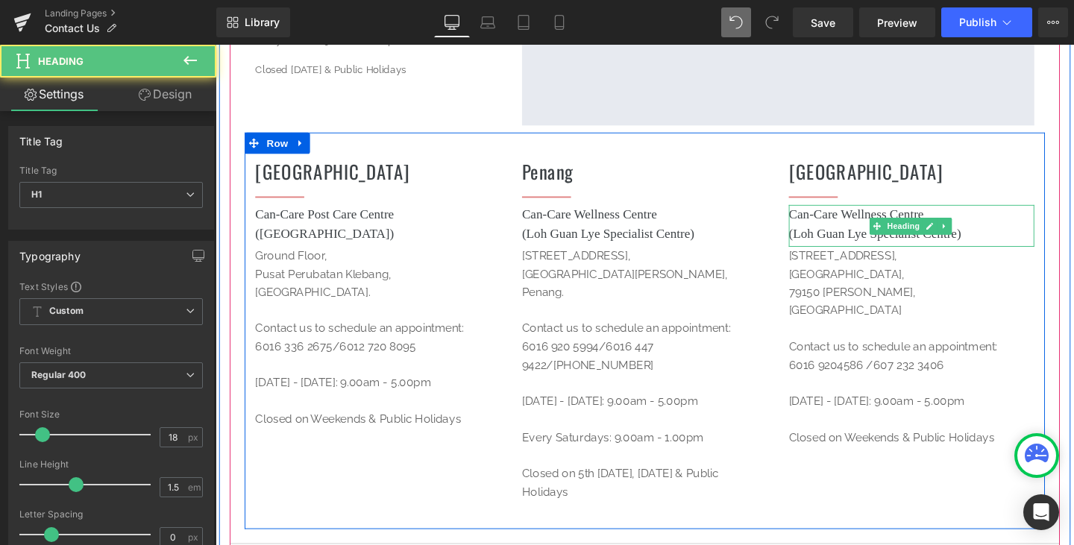
click at [1027, 220] on h1 "Can-Care Wellness Centre ([GEOGRAPHIC_DATA])" at bounding box center [947, 233] width 258 height 40
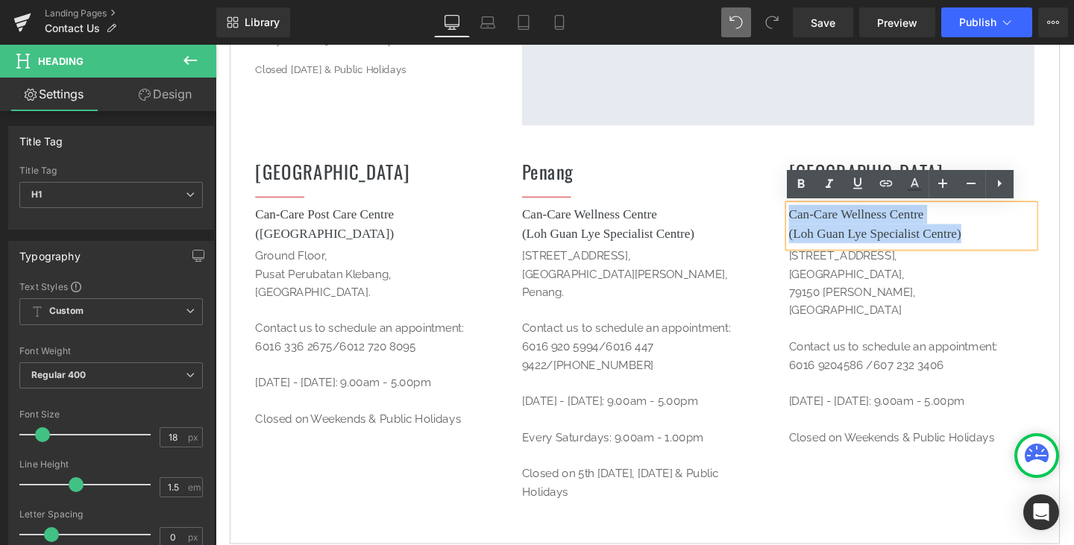
drag, startPoint x: 1012, startPoint y: 239, endPoint x: 806, endPoint y: 223, distance: 206.4
click at [807, 223] on div "Johor Heading Separator Can-Care Wellness Centre ([GEOGRAPHIC_DATA]) Heading [S…" at bounding box center [947, 325] width 280 height 330
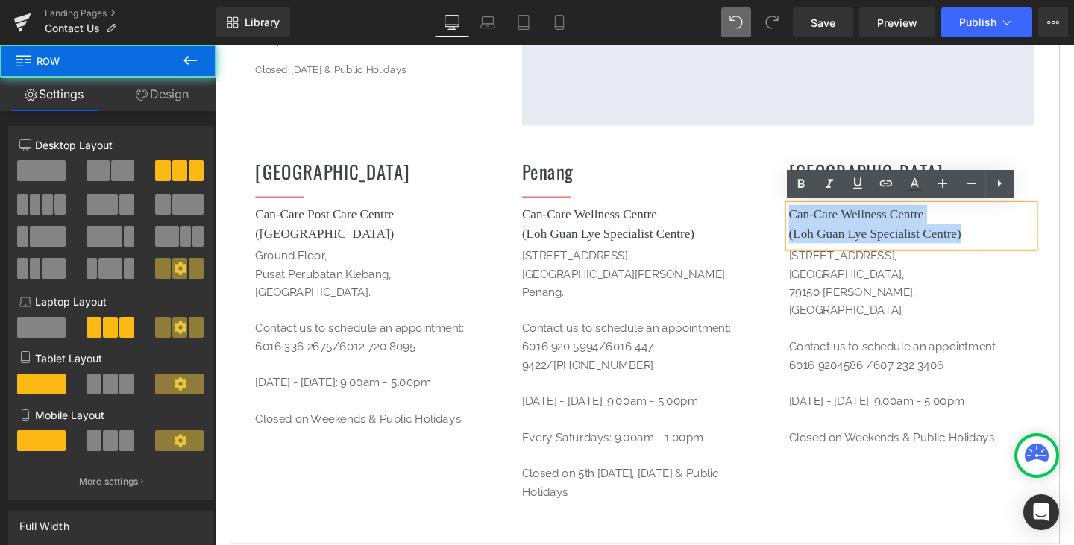
click at [807, 223] on div "Johor Heading Separator Can-Care Wellness Centre ([GEOGRAPHIC_DATA]) Heading [S…" at bounding box center [947, 325] width 280 height 330
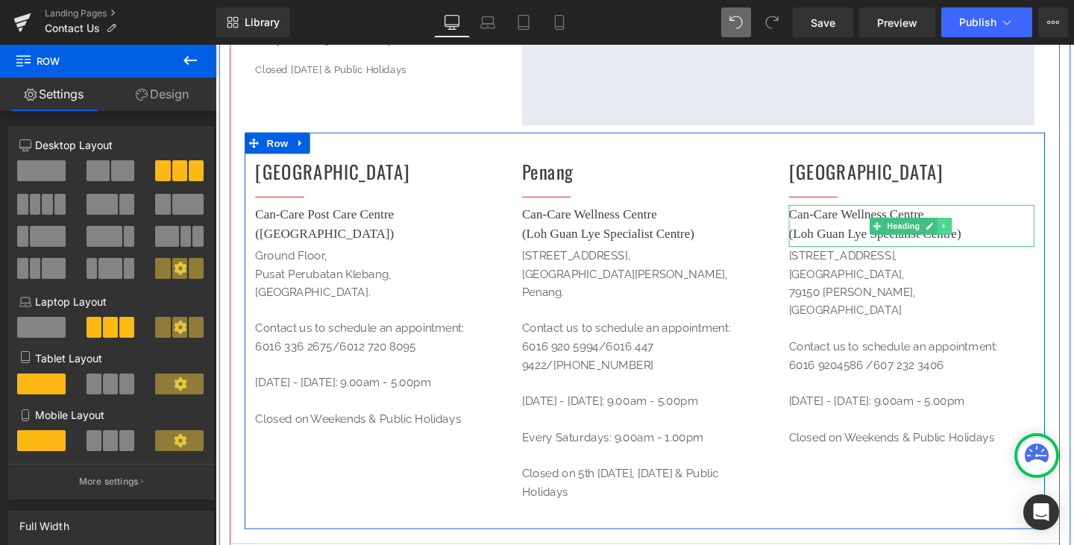
click at [977, 227] on link at bounding box center [982, 236] width 16 height 18
click at [1008, 234] on h1 "Can-Care Wellness Centre ([GEOGRAPHIC_DATA])" at bounding box center [947, 233] width 258 height 40
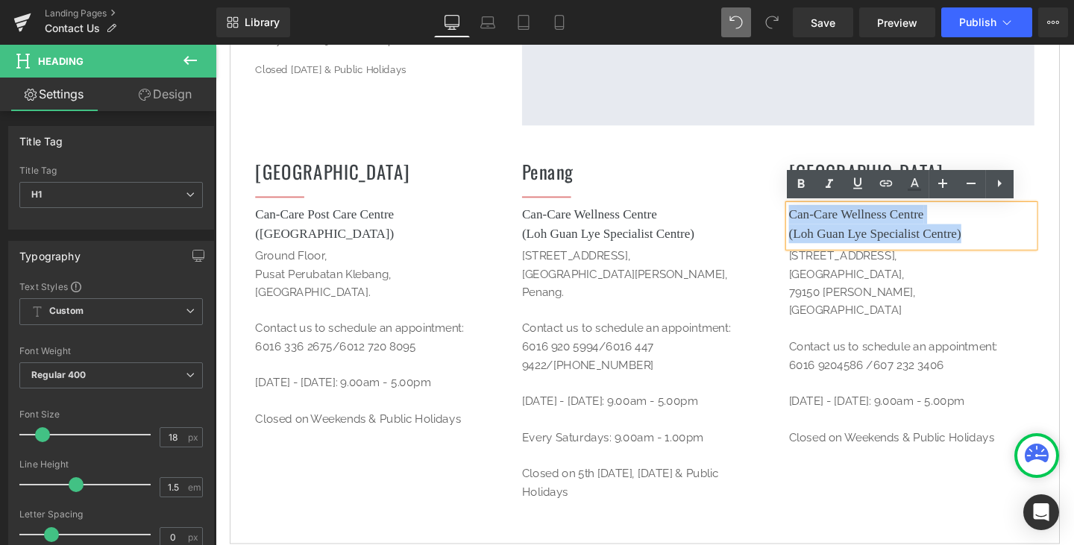
drag, startPoint x: 1018, startPoint y: 247, endPoint x: 799, endPoint y: 217, distance: 221.2
click at [807, 218] on div "Johor Heading Separator Can-Care Wellness Centre ([GEOGRAPHIC_DATA]) Heading [S…" at bounding box center [947, 325] width 280 height 330
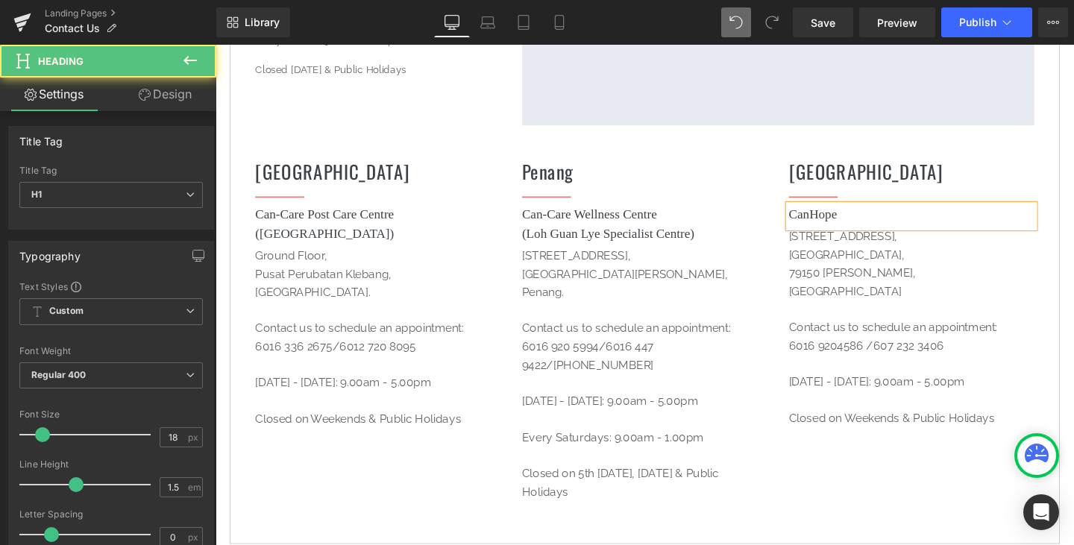
click at [881, 225] on h1 "CanHope" at bounding box center [947, 223] width 258 height 20
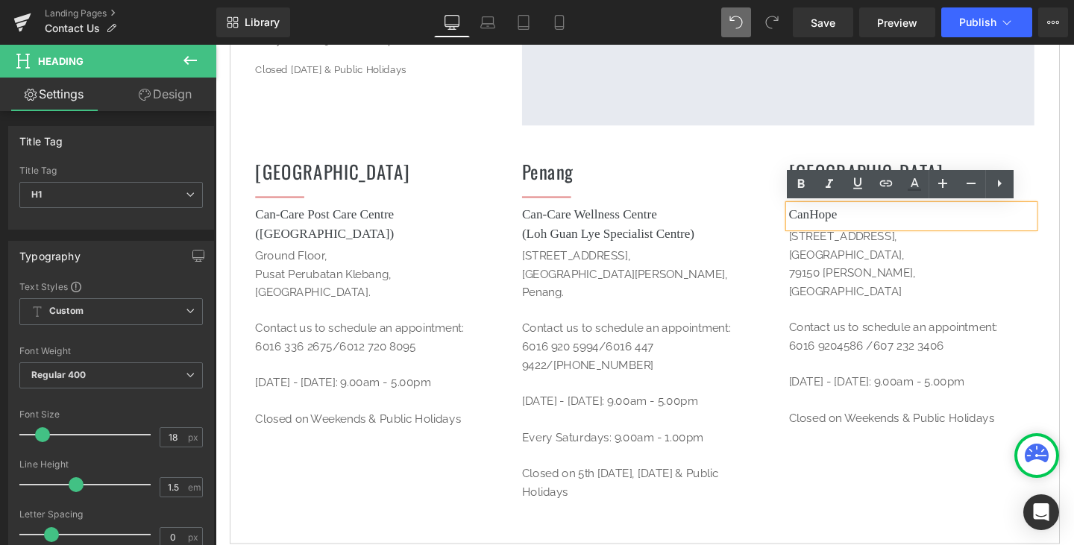
drag, startPoint x: 821, startPoint y: 224, endPoint x: 806, endPoint y: 222, distance: 15.0
click at [807, 222] on div "Johor Heading Separator CanHope Heading [STREET_ADDRESS][PERSON_NAME] Contact u…" at bounding box center [947, 315] width 280 height 310
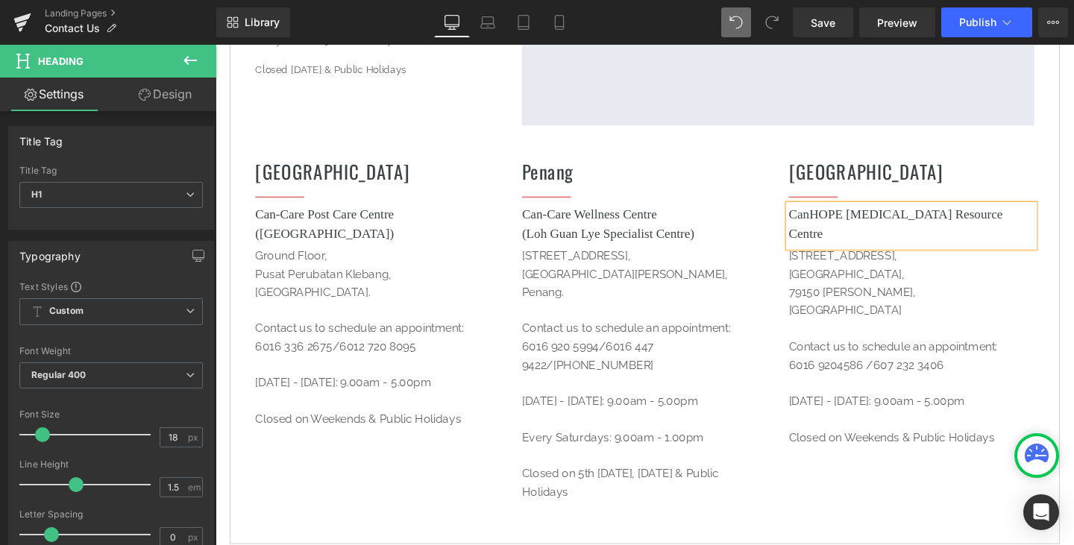
click at [1068, 269] on div "Johor Heading Separator CanHOPE [MEDICAL_DATA] Resource Centre Heading [STREET_…" at bounding box center [947, 325] width 280 height 330
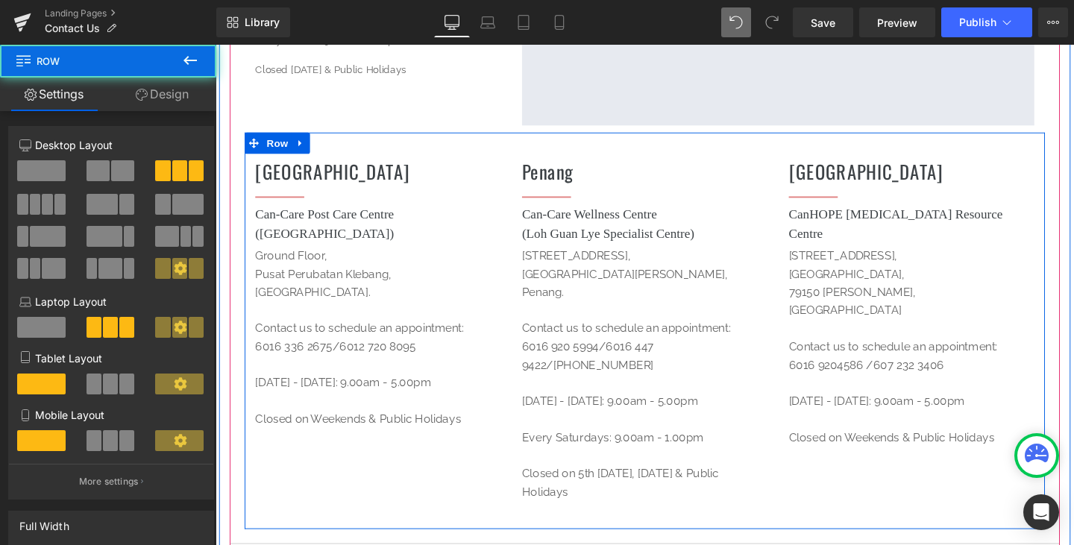
scroll to position [447, 0]
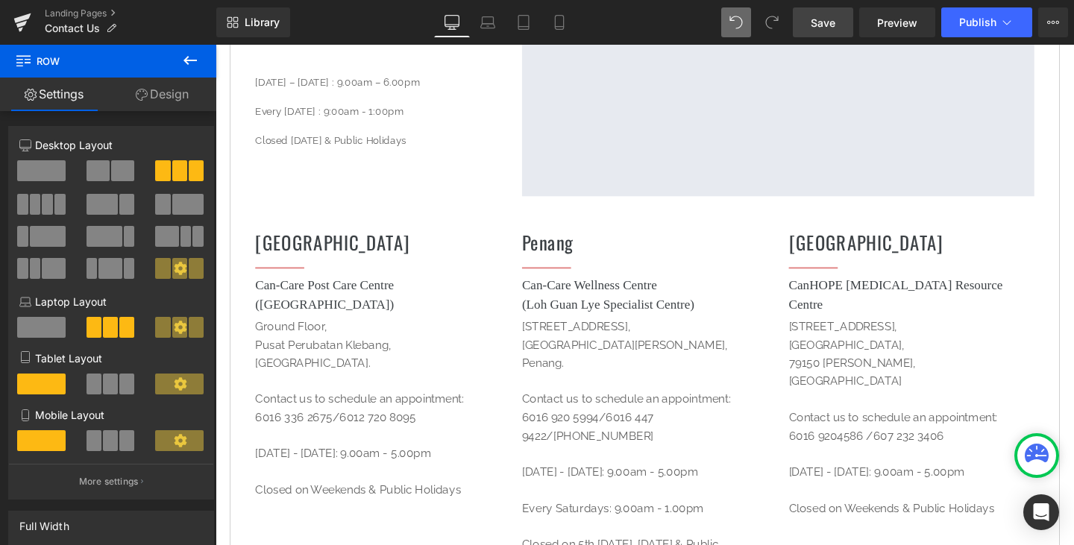
click at [812, 24] on span "Save" at bounding box center [822, 23] width 25 height 16
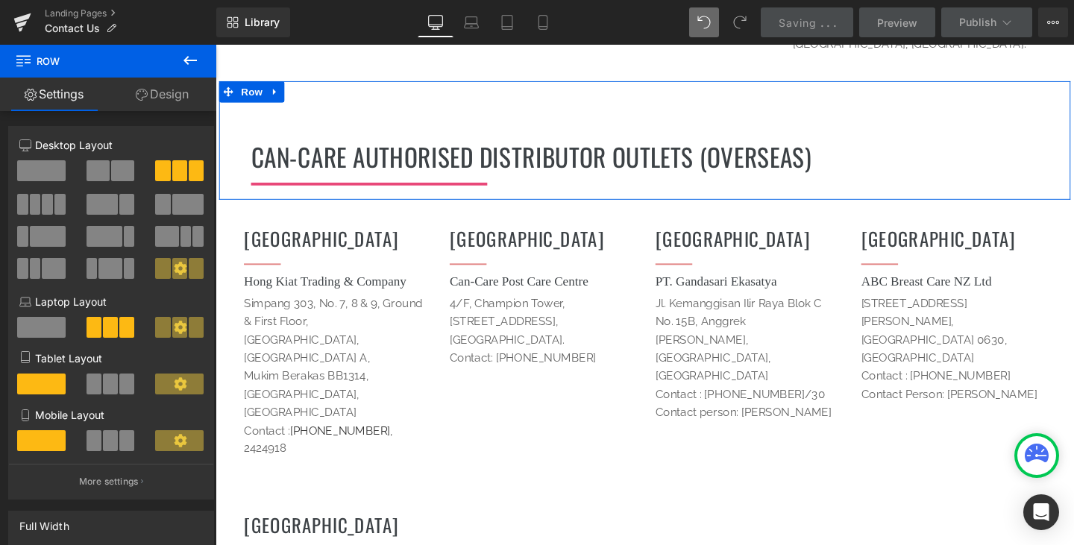
scroll to position [1864, 0]
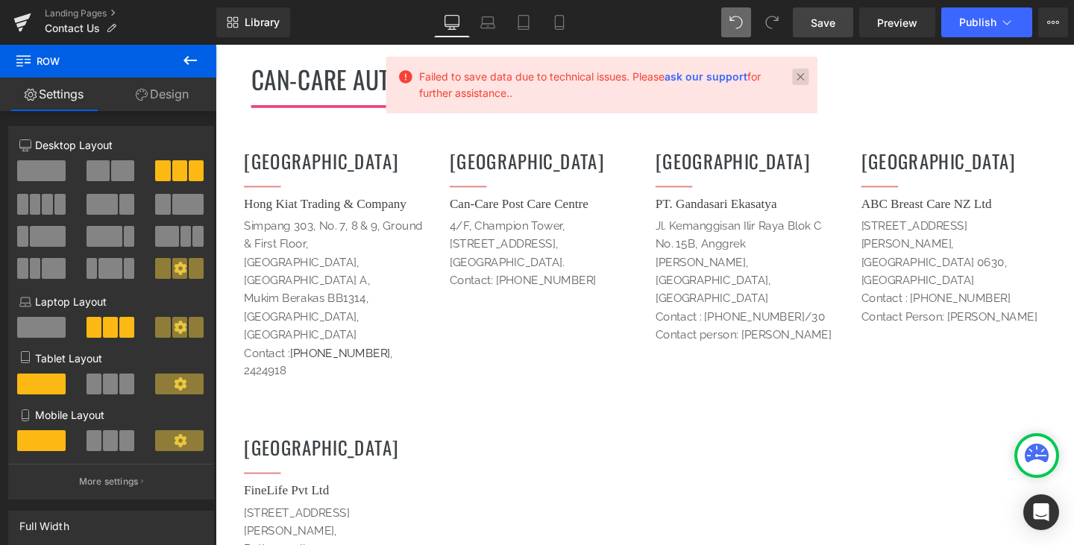
click at [807, 81] on link at bounding box center [800, 77] width 16 height 16
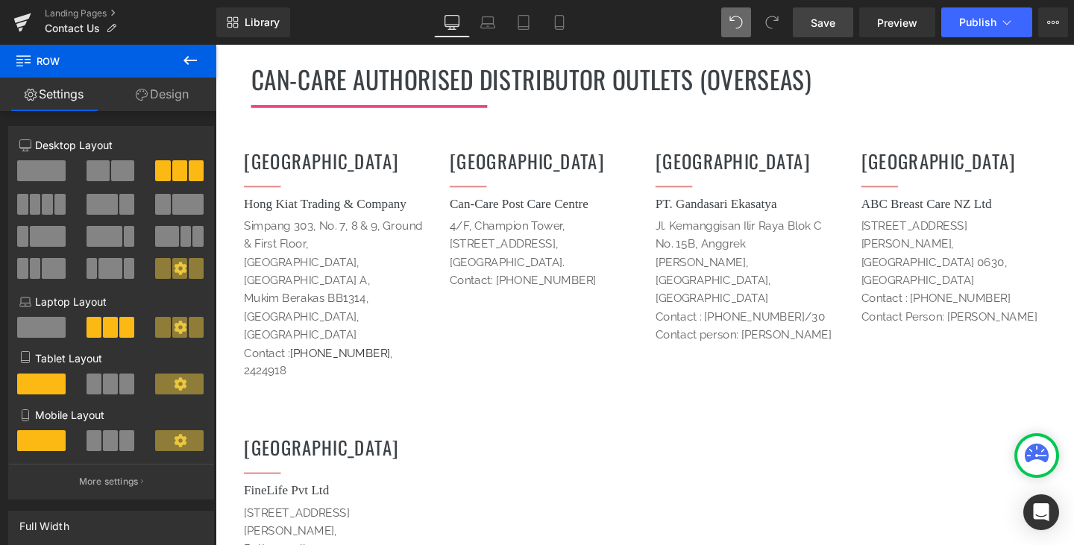
click at [392, 453] on h1 "[GEOGRAPHIC_DATA]" at bounding box center [342, 467] width 194 height 29
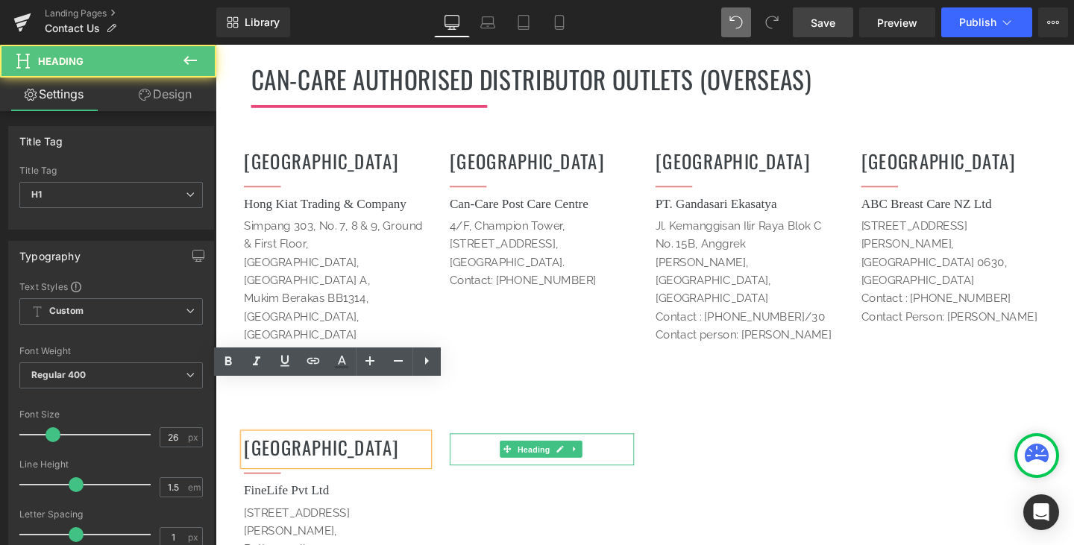
drag, startPoint x: 542, startPoint y: 423, endPoint x: 585, endPoint y: 428, distance: 42.8
click at [544, 462] on span "Heading" at bounding box center [550, 471] width 40 height 18
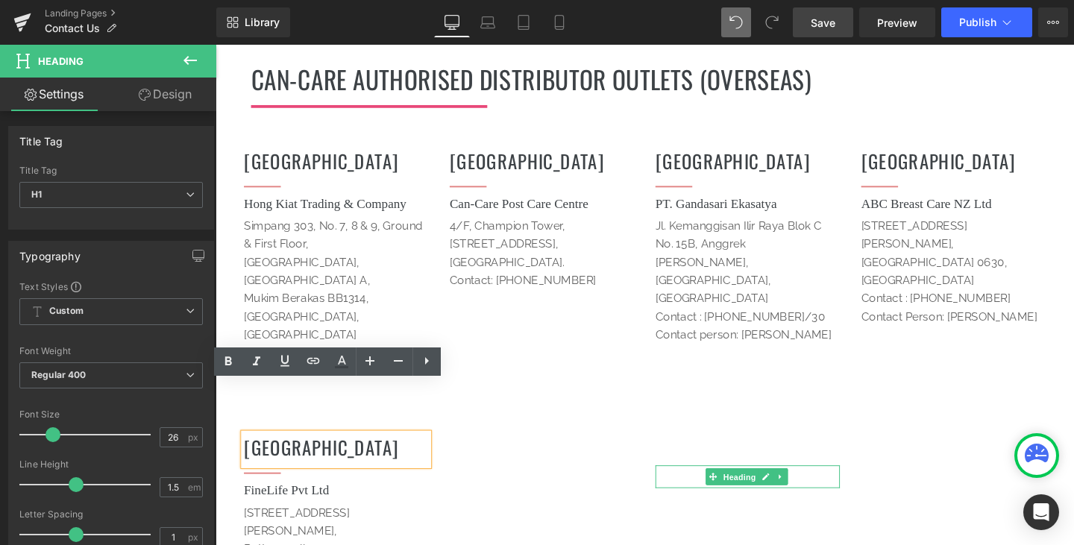
click at [746, 491] on span "Heading" at bounding box center [766, 500] width 40 height 18
click at [626, 514] on div "Heading" at bounding box center [559, 531] width 194 height 34
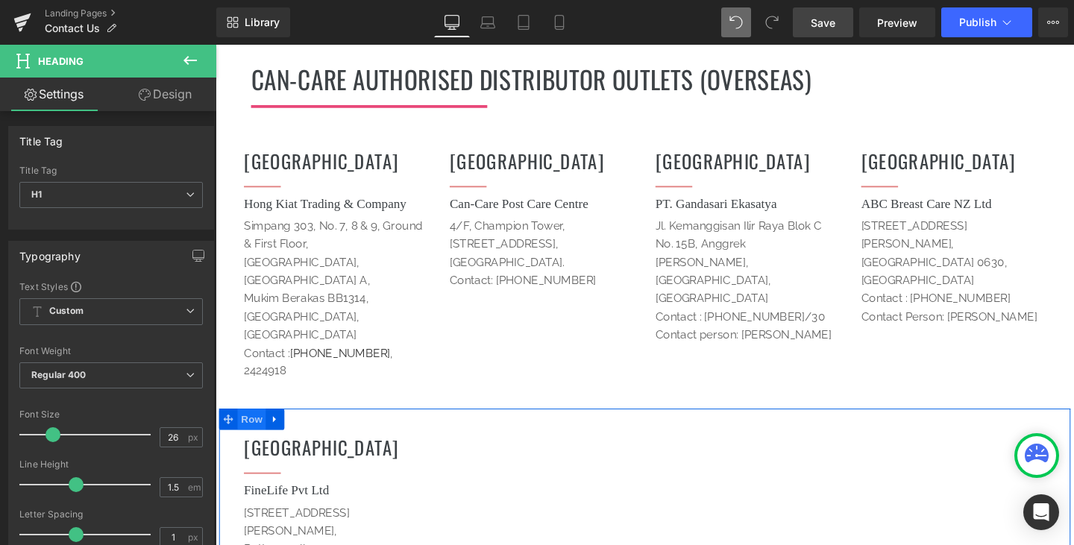
click at [256, 427] on span "Row" at bounding box center [254, 438] width 30 height 22
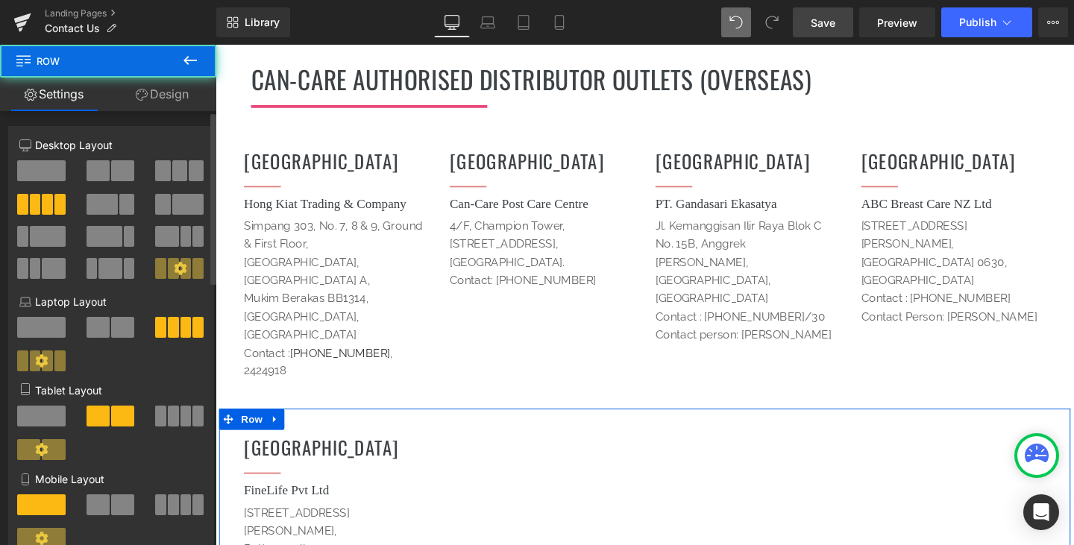
click at [116, 158] on div at bounding box center [110, 225] width 183 height 145
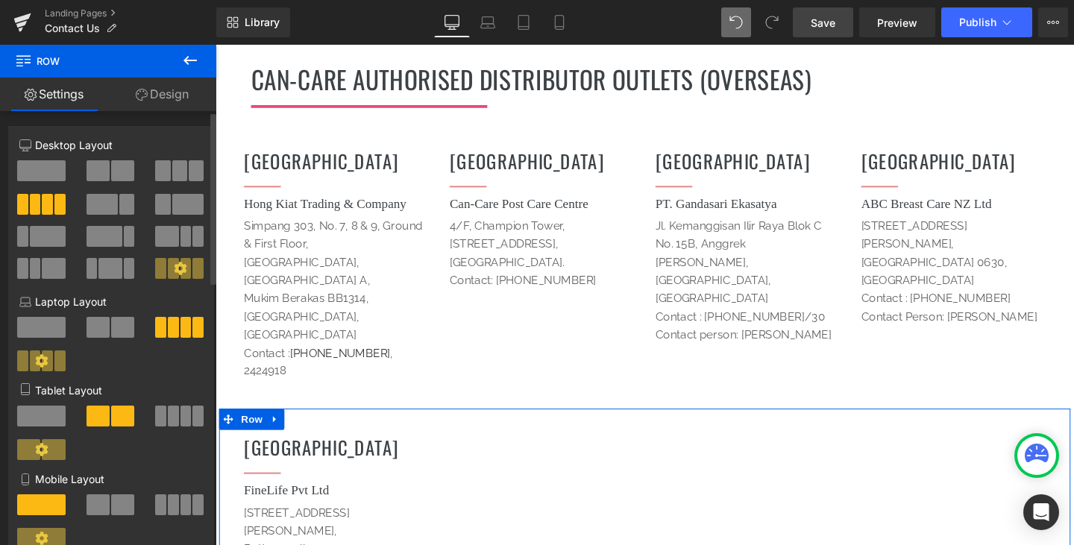
click at [116, 158] on div at bounding box center [110, 225] width 183 height 145
click at [112, 169] on span at bounding box center [122, 170] width 23 height 21
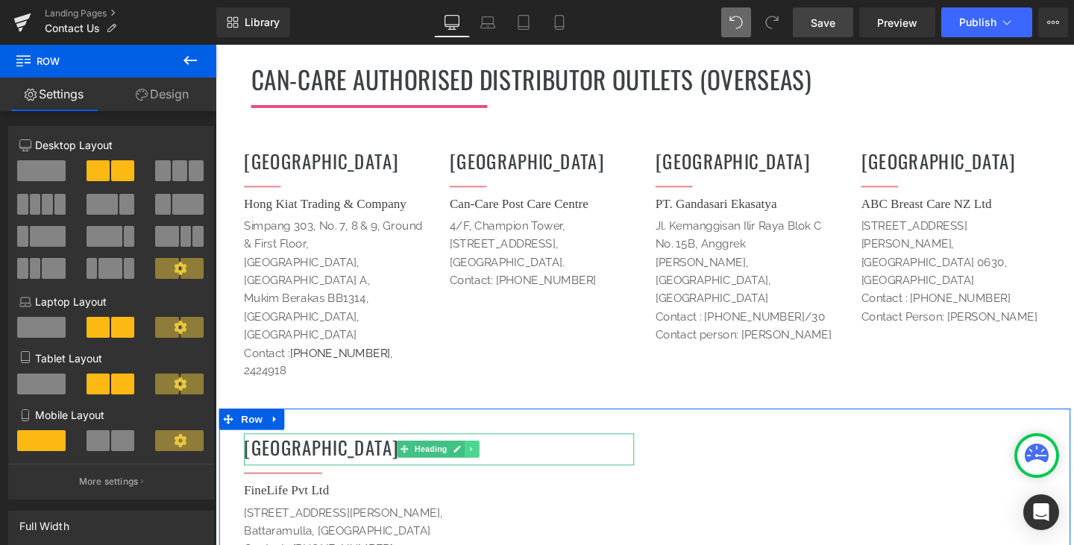
click at [481, 465] on icon at bounding box center [485, 469] width 8 height 9
click at [479, 461] on link at bounding box center [478, 470] width 16 height 18
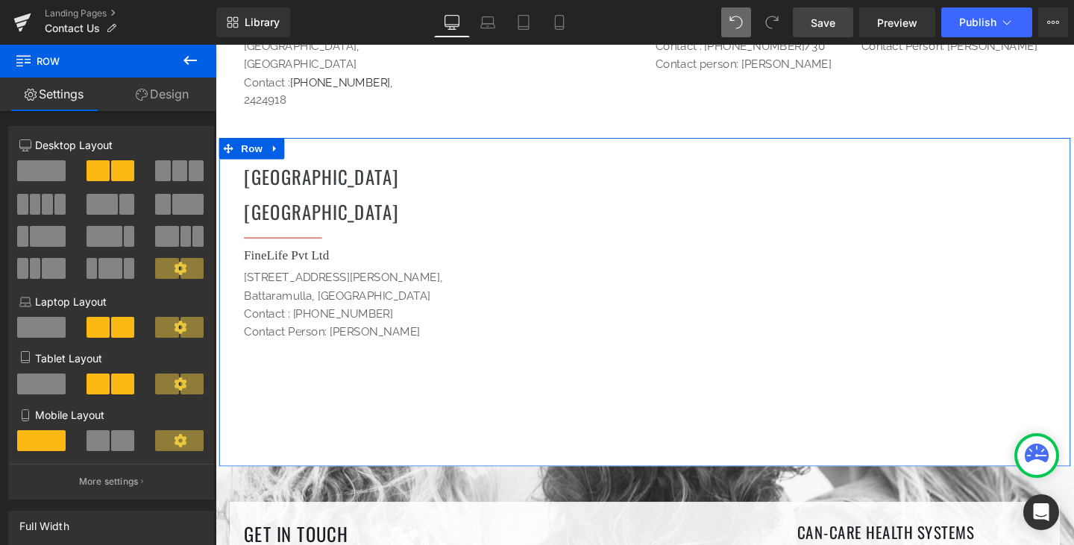
scroll to position [2122, 0]
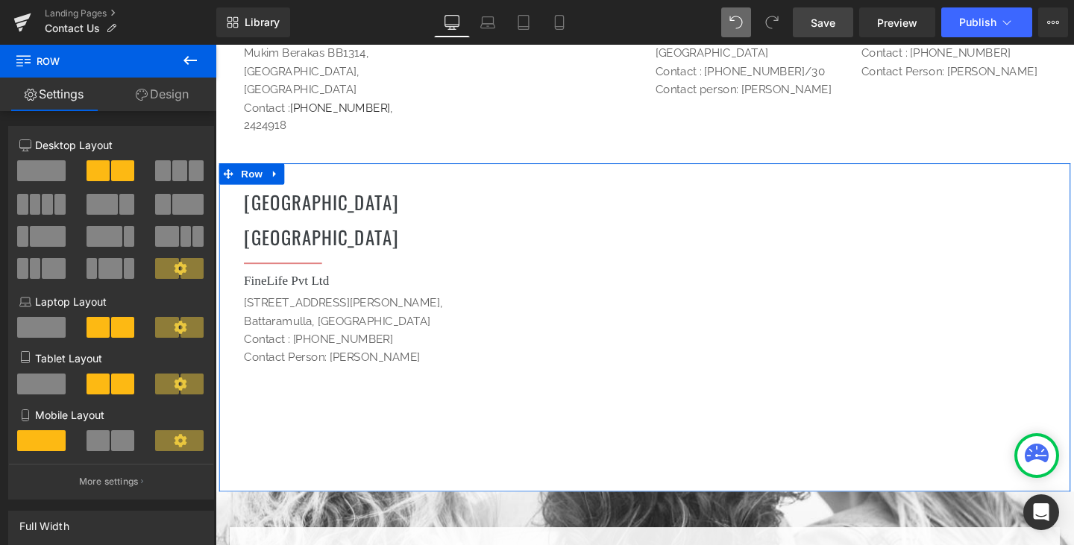
click at [301, 195] on h1 "[GEOGRAPHIC_DATA]" at bounding box center [450, 209] width 410 height 29
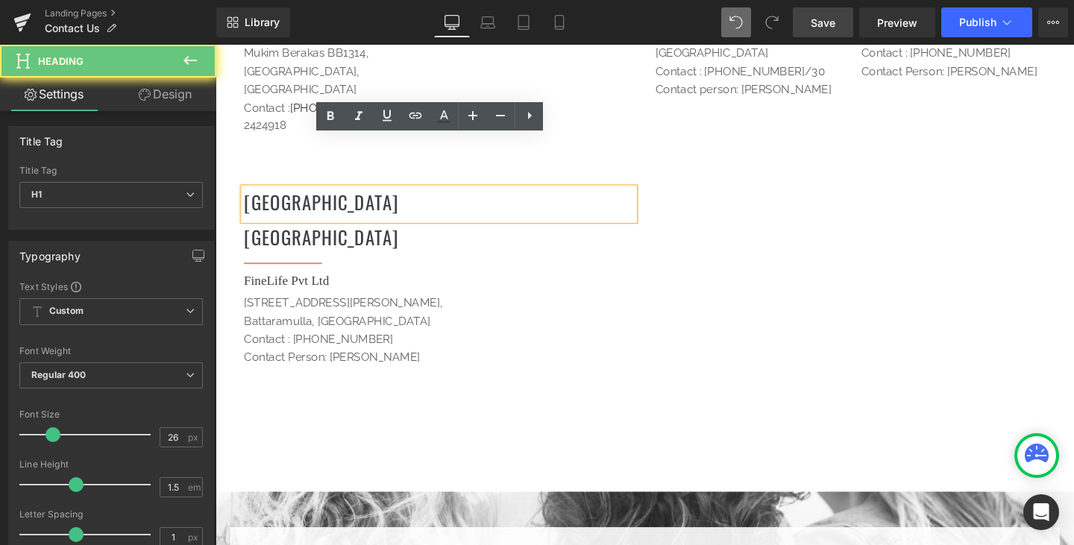
click at [717, 256] on h1 at bounding box center [883, 270] width 410 height 29
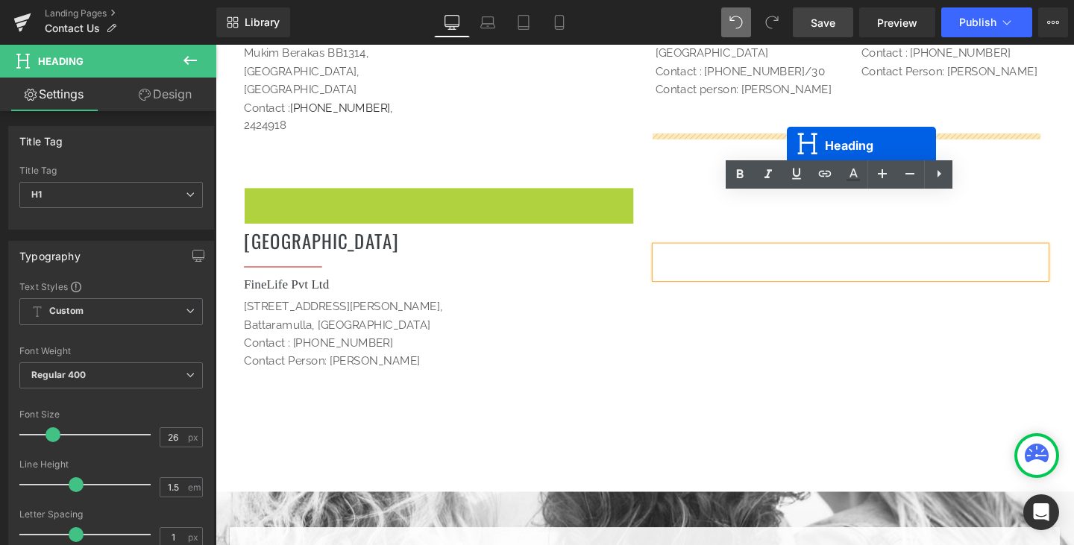
drag, startPoint x: 382, startPoint y: 157, endPoint x: 816, endPoint y: 151, distance: 434.0
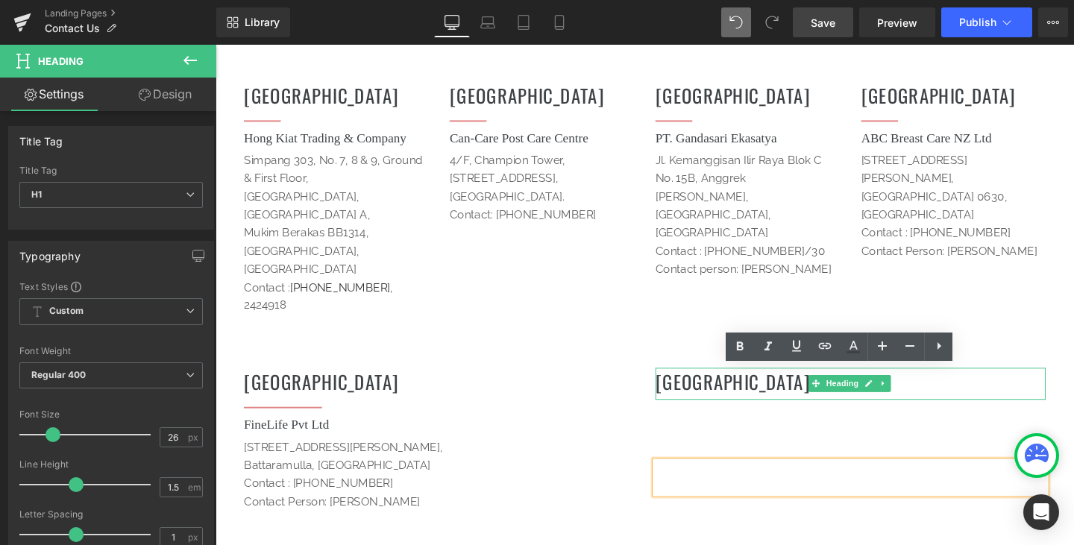
scroll to position [1861, 0]
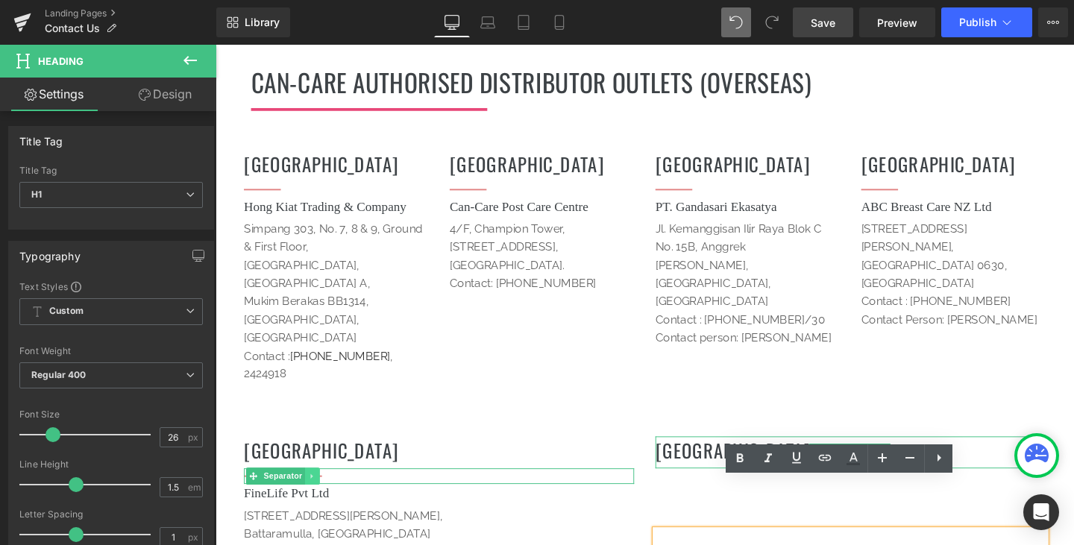
click at [315, 496] on icon at bounding box center [316, 498] width 2 height 5
click at [305, 494] on icon at bounding box center [309, 498] width 8 height 8
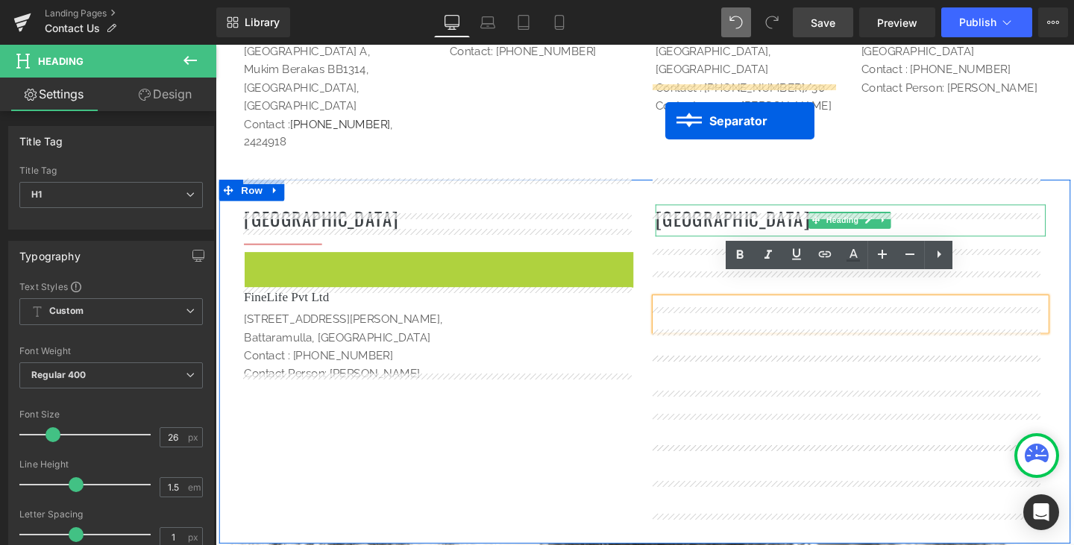
scroll to position [2075, 0]
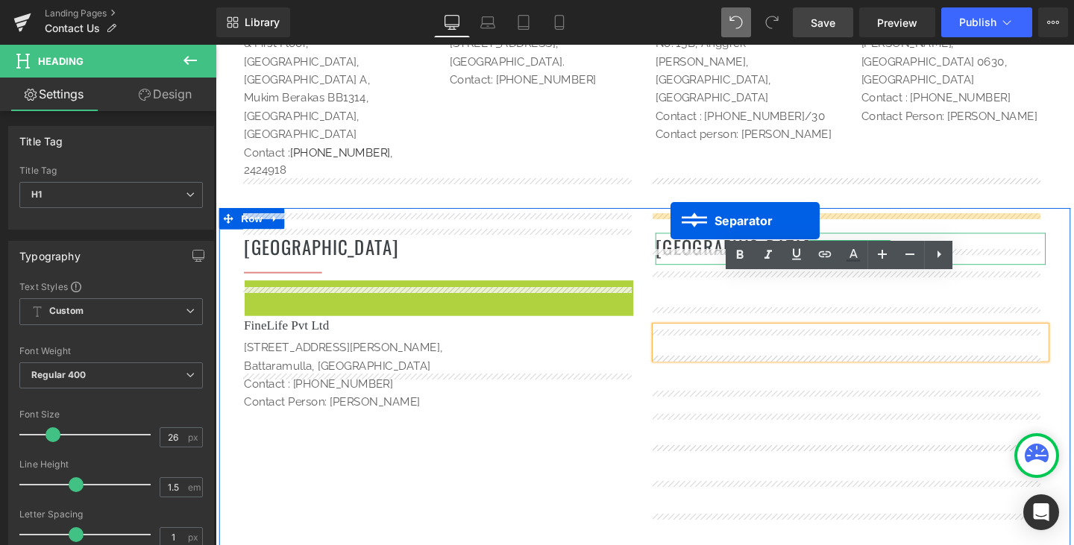
drag, startPoint x: 247, startPoint y: 113, endPoint x: 693, endPoint y: 230, distance: 461.7
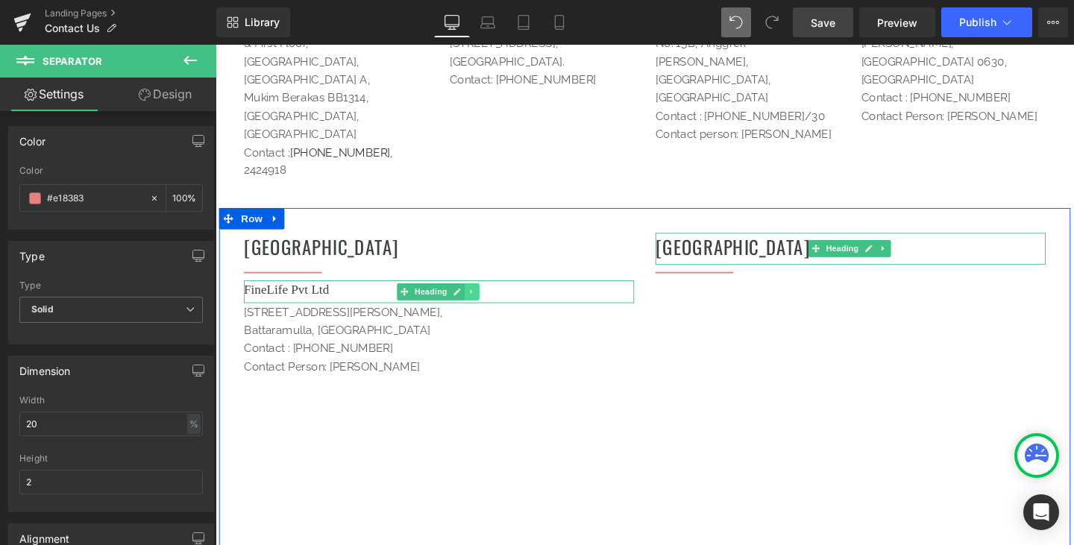
click at [481, 300] on icon at bounding box center [485, 304] width 8 height 9
click at [474, 300] on icon at bounding box center [477, 304] width 8 height 8
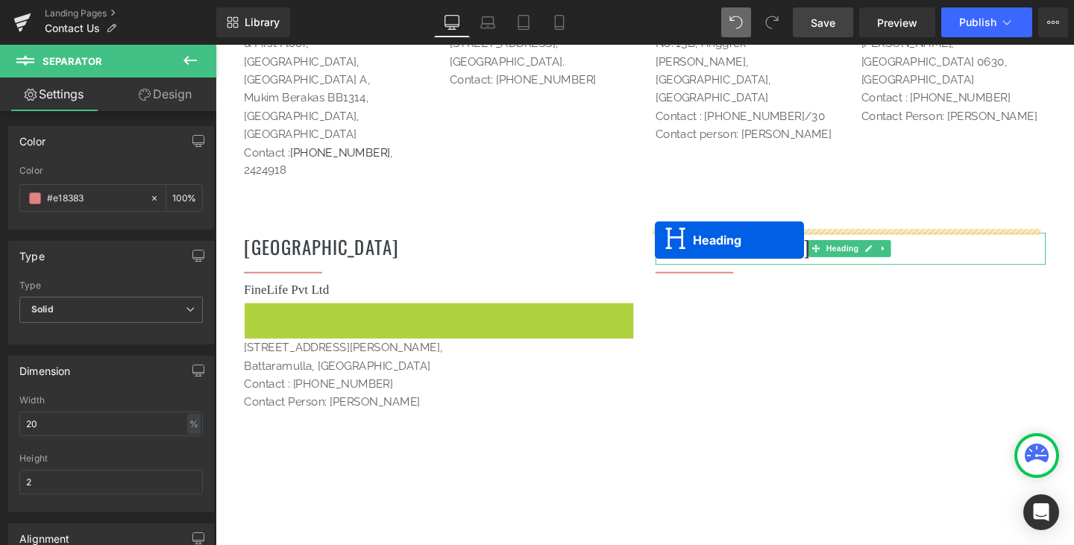
drag, startPoint x: 409, startPoint y: 271, endPoint x: 677, endPoint y: 250, distance: 268.5
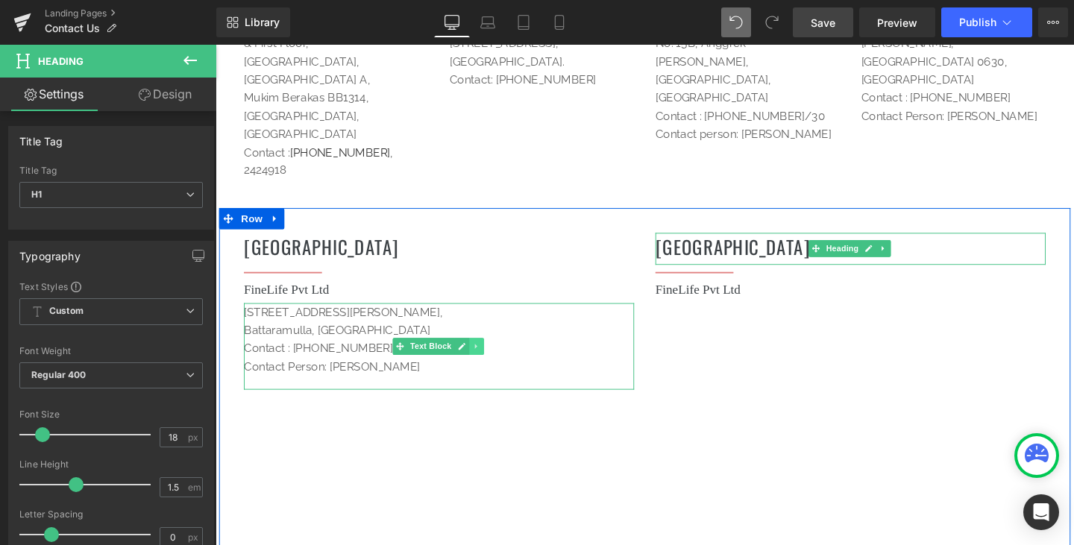
click at [488, 357] on icon at bounding box center [489, 361] width 8 height 9
click at [478, 358] on icon at bounding box center [482, 362] width 8 height 8
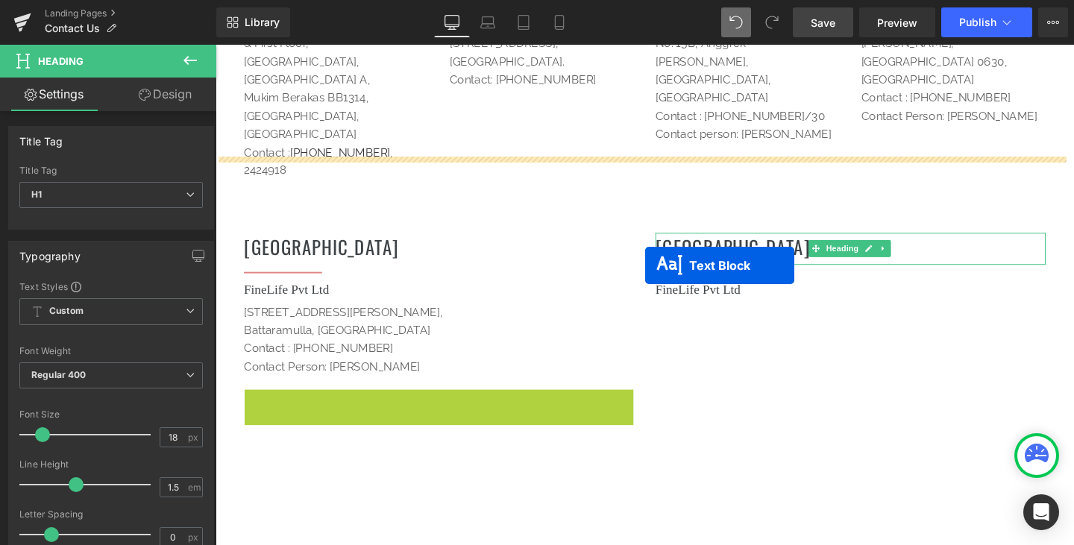
drag, startPoint x: 408, startPoint y: 401, endPoint x: 667, endPoint y: 277, distance: 287.1
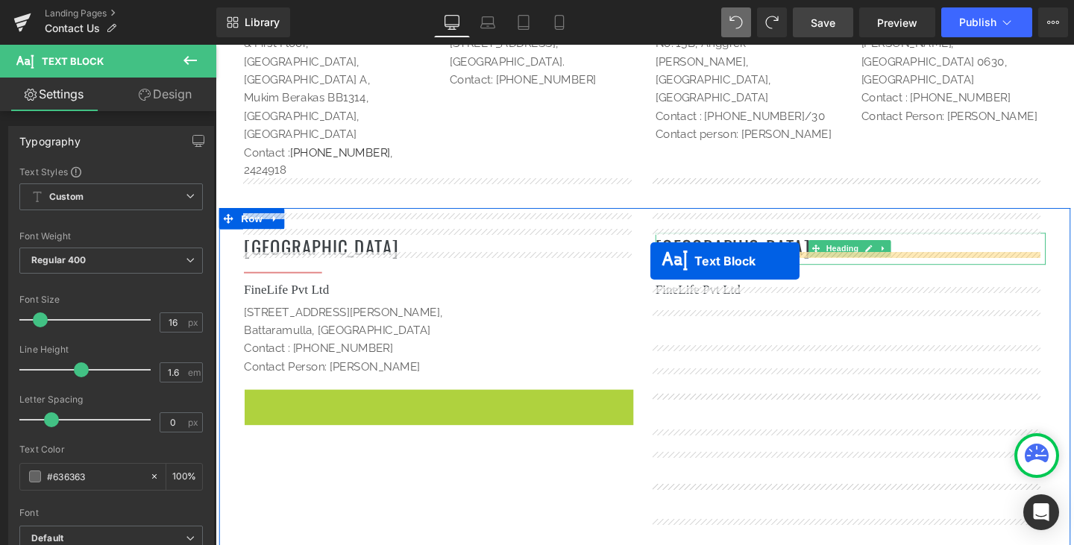
drag, startPoint x: 403, startPoint y: 400, endPoint x: 673, endPoint y: 272, distance: 297.8
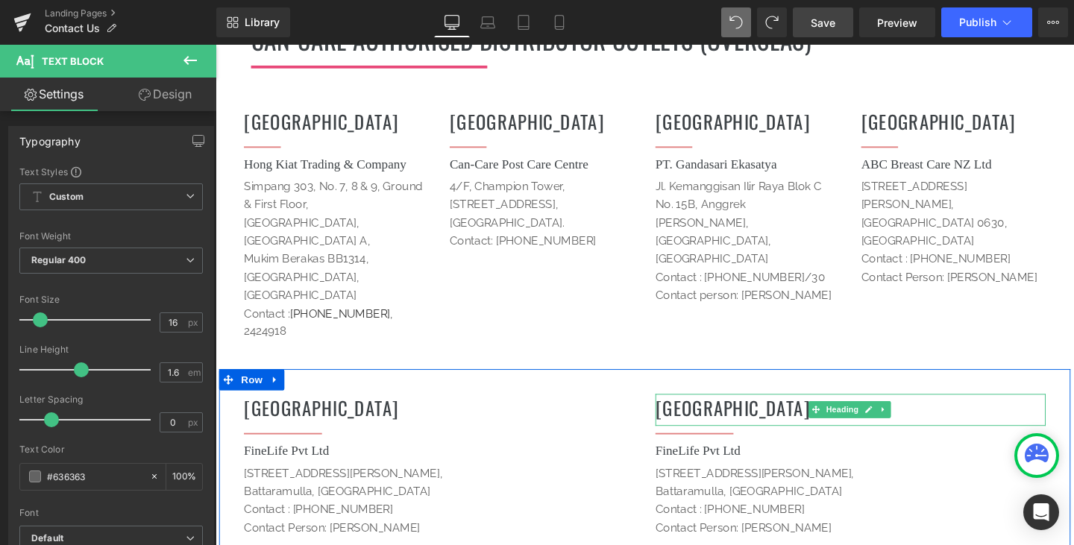
scroll to position [1851, 0]
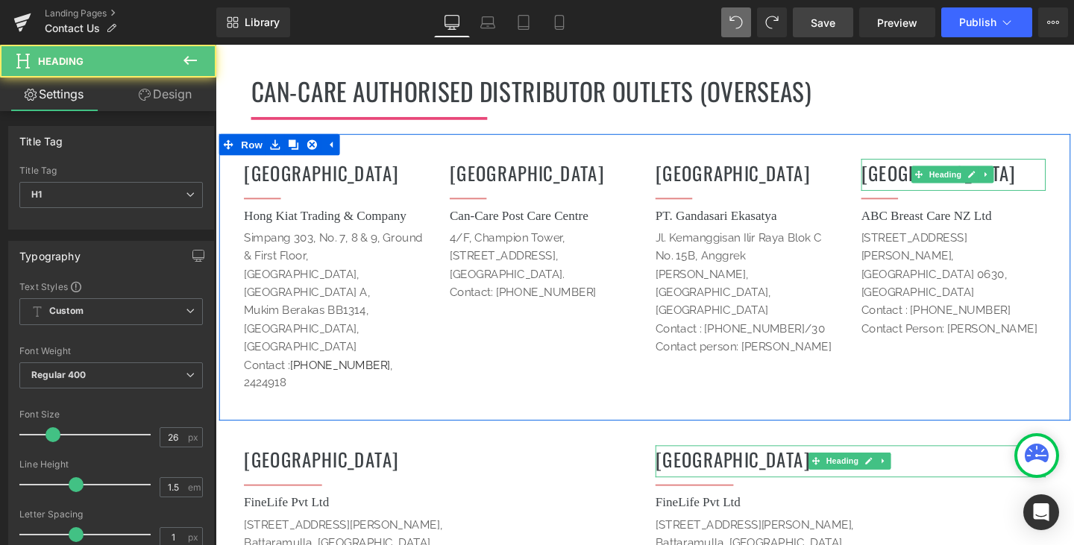
click at [1037, 165] on h1 "[GEOGRAPHIC_DATA]" at bounding box center [991, 179] width 194 height 29
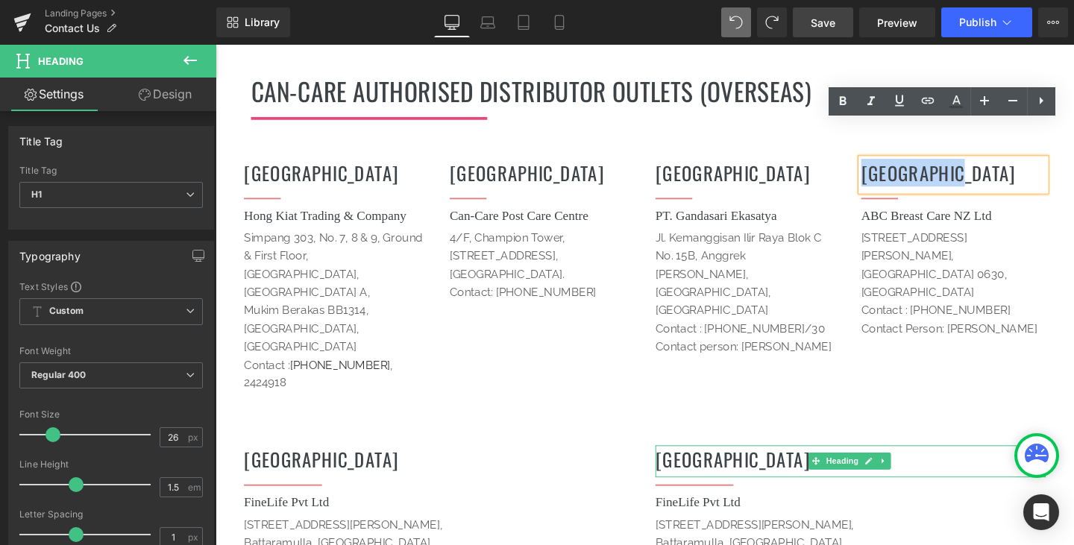
drag, startPoint x: 1004, startPoint y: 147, endPoint x: 887, endPoint y: 151, distance: 116.4
click at [894, 165] on h1 "[GEOGRAPHIC_DATA]" at bounding box center [991, 179] width 194 height 29
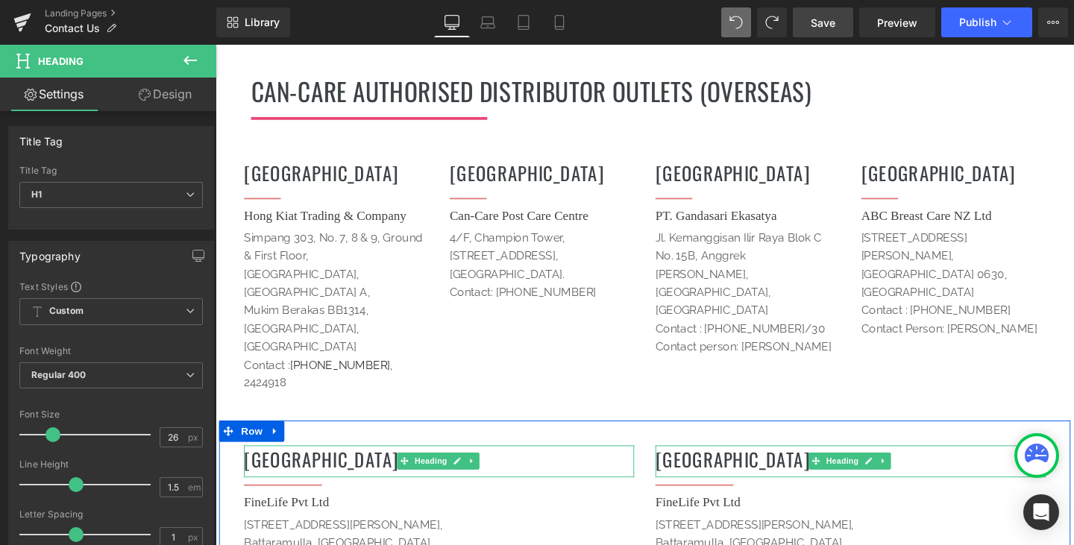
click at [348, 466] on h1 "[GEOGRAPHIC_DATA]" at bounding box center [450, 480] width 410 height 29
click at [347, 466] on h1 "[GEOGRAPHIC_DATA]" at bounding box center [450, 480] width 410 height 29
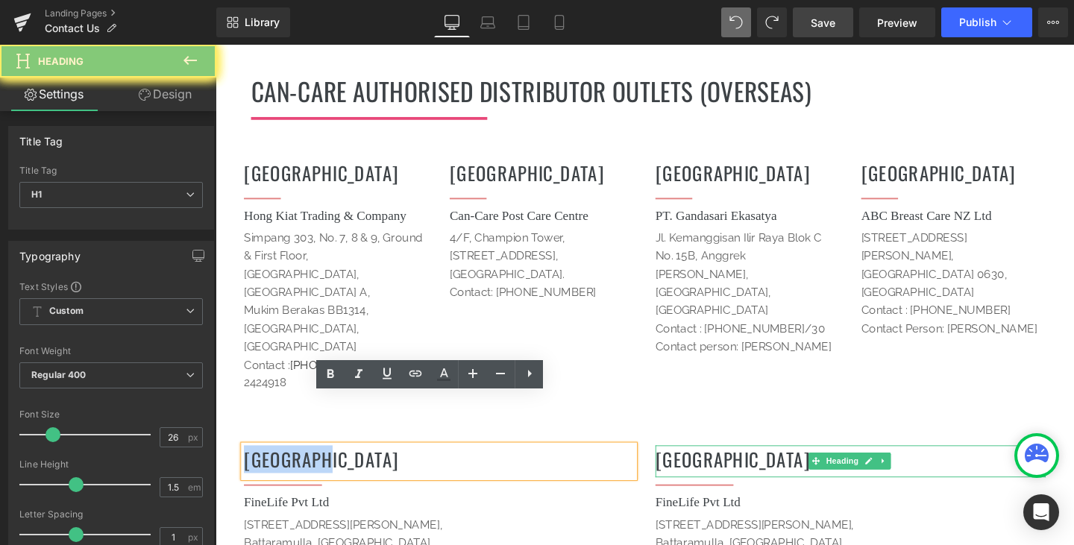
click at [215, 438] on html "RM{{amount}} About Us Products Post Operation Garments Breast Prosthesis" at bounding box center [666, 85] width 902 height 3784
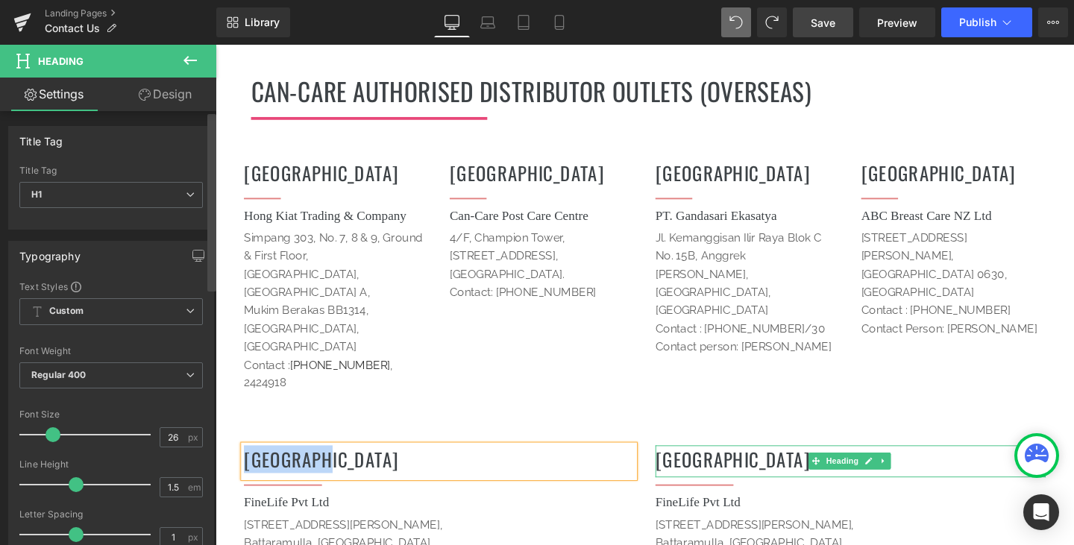
paste div
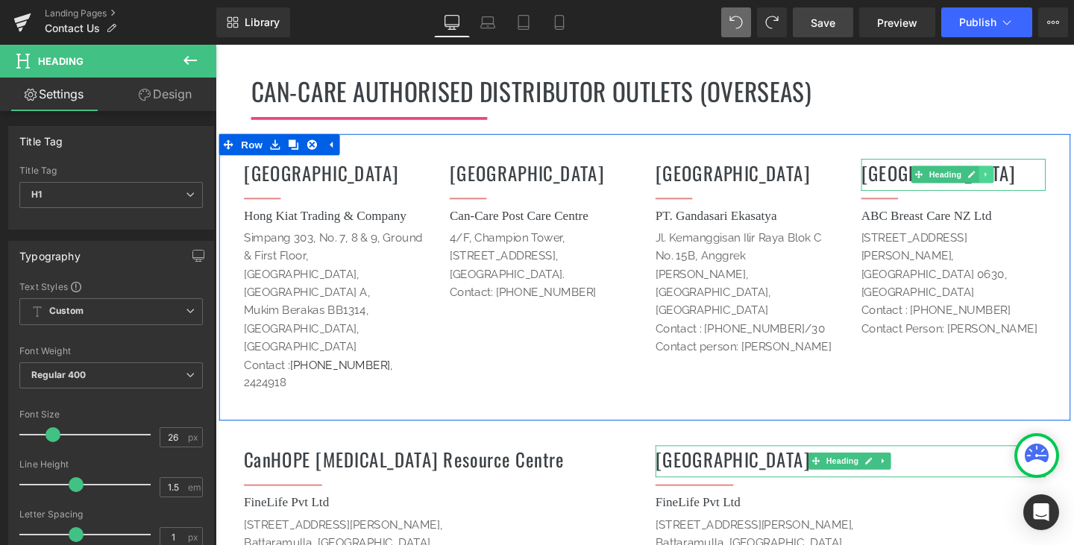
click at [1022, 177] on icon at bounding box center [1026, 181] width 8 height 9
click at [1059, 165] on h1 "[GEOGRAPHIC_DATA]" at bounding box center [991, 179] width 194 height 29
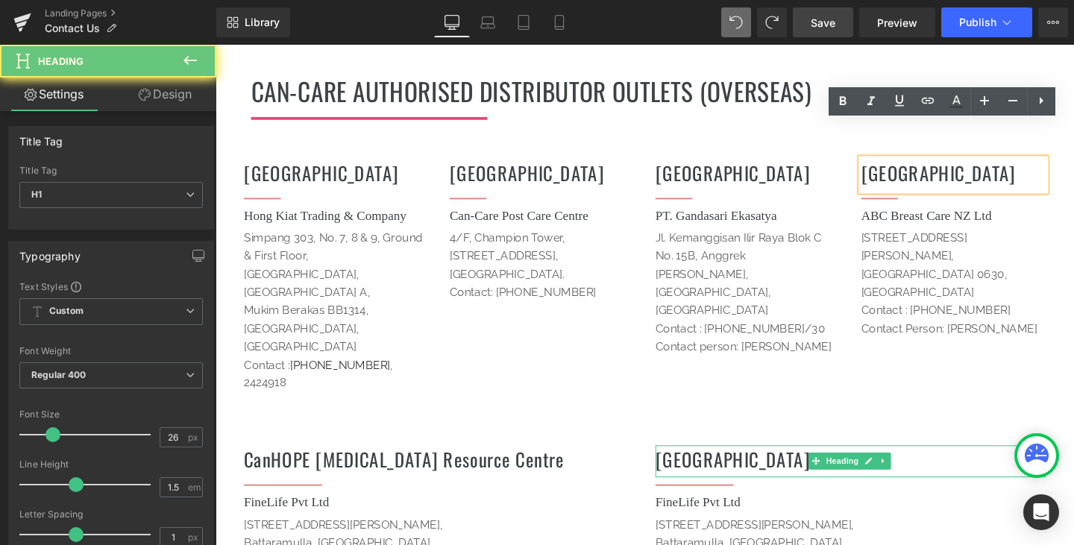
click at [1071, 165] on h1 "[GEOGRAPHIC_DATA]" at bounding box center [991, 179] width 194 height 29
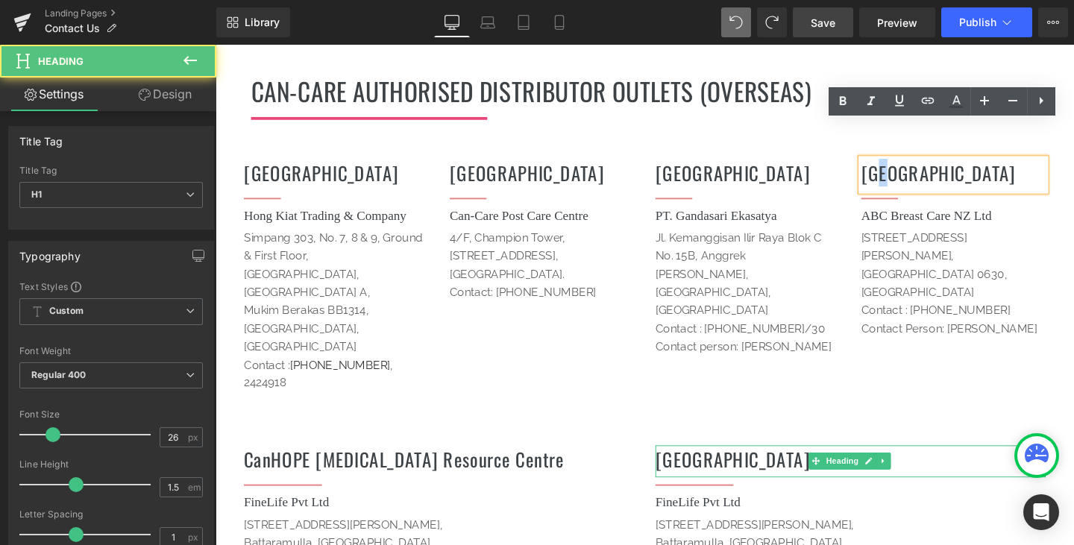
click at [902, 165] on h1 "[GEOGRAPHIC_DATA]" at bounding box center [991, 179] width 194 height 29
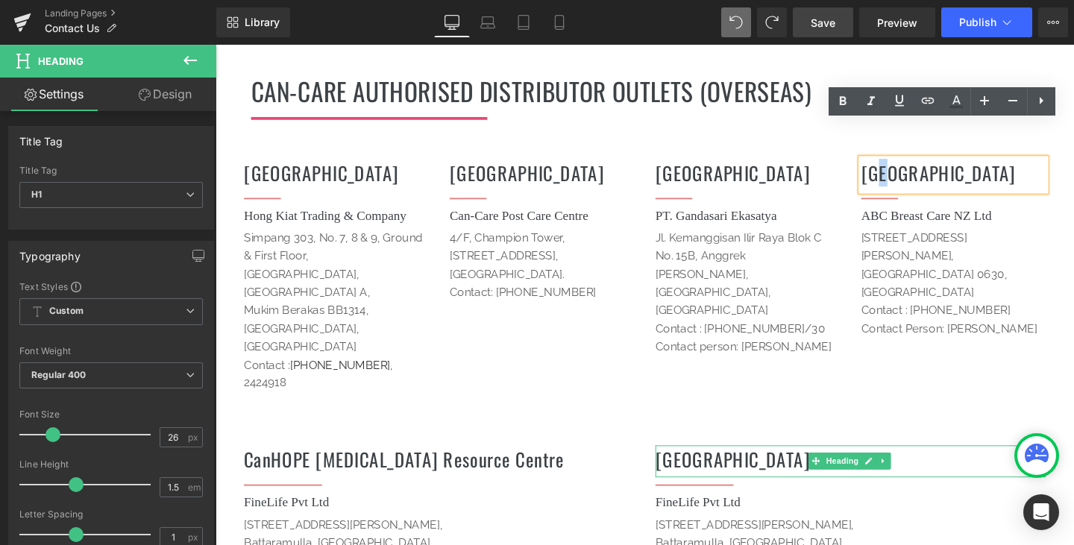
click at [1021, 165] on h1 "[GEOGRAPHIC_DATA]" at bounding box center [991, 179] width 194 height 29
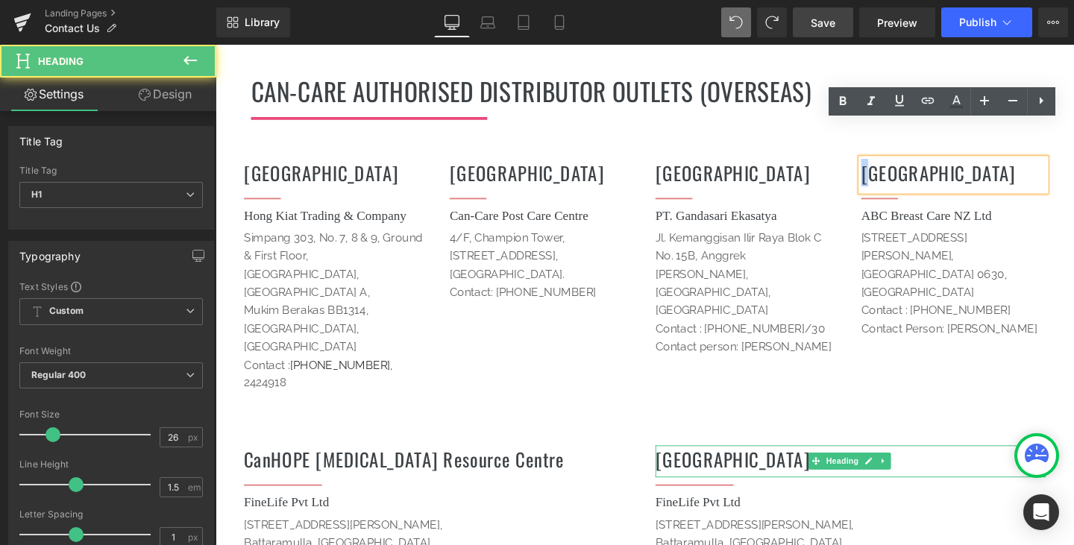
click at [894, 165] on h1 "[GEOGRAPHIC_DATA]" at bounding box center [991, 179] width 194 height 29
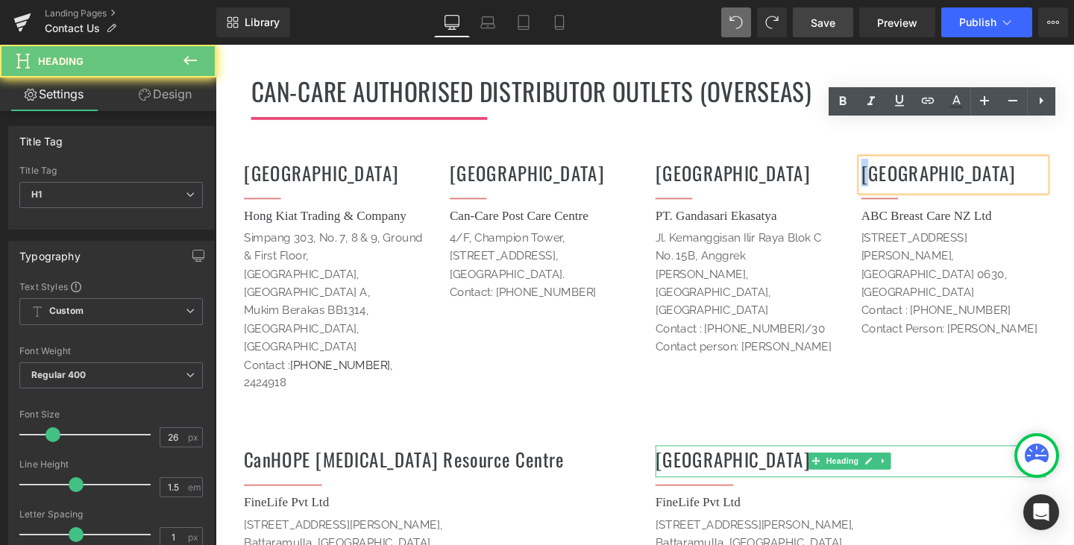
click at [894, 165] on h1 "[GEOGRAPHIC_DATA]" at bounding box center [991, 179] width 194 height 29
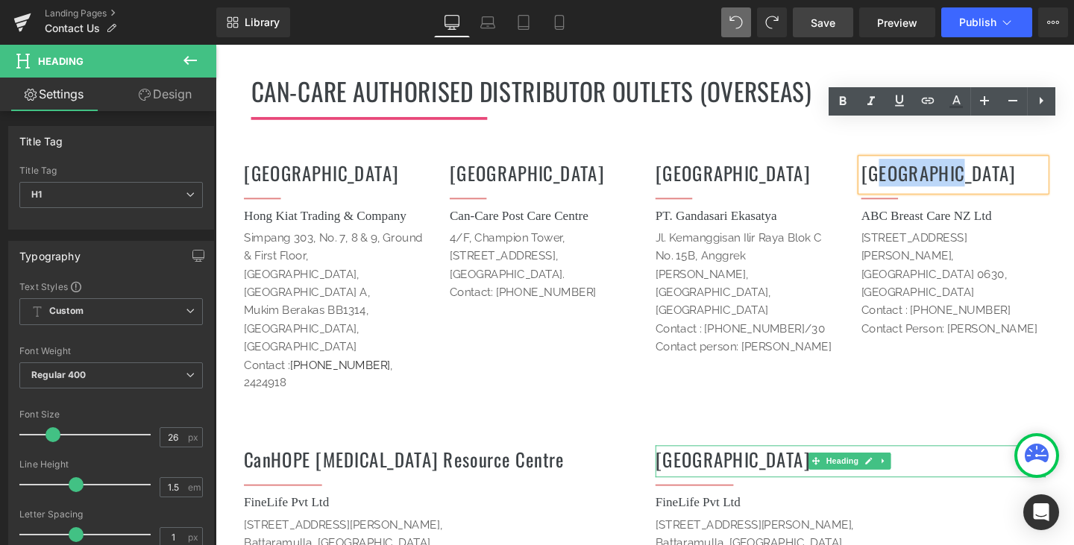
drag, startPoint x: 936, startPoint y: 143, endPoint x: 1004, endPoint y: 142, distance: 67.1
click at [1004, 165] on h1 "[GEOGRAPHIC_DATA]" at bounding box center [991, 179] width 194 height 29
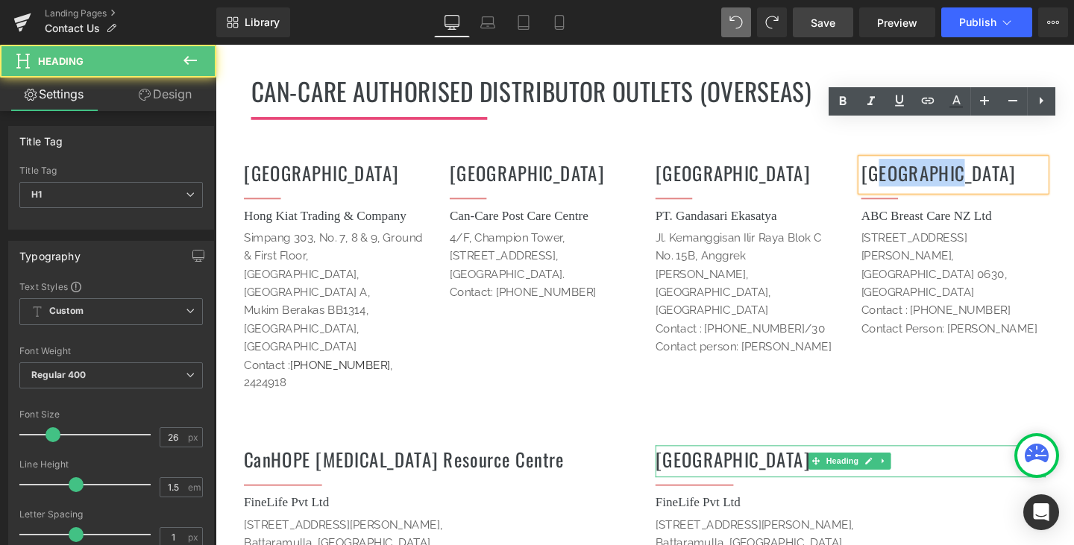
click at [1004, 165] on h1 "[GEOGRAPHIC_DATA]" at bounding box center [991, 179] width 194 height 29
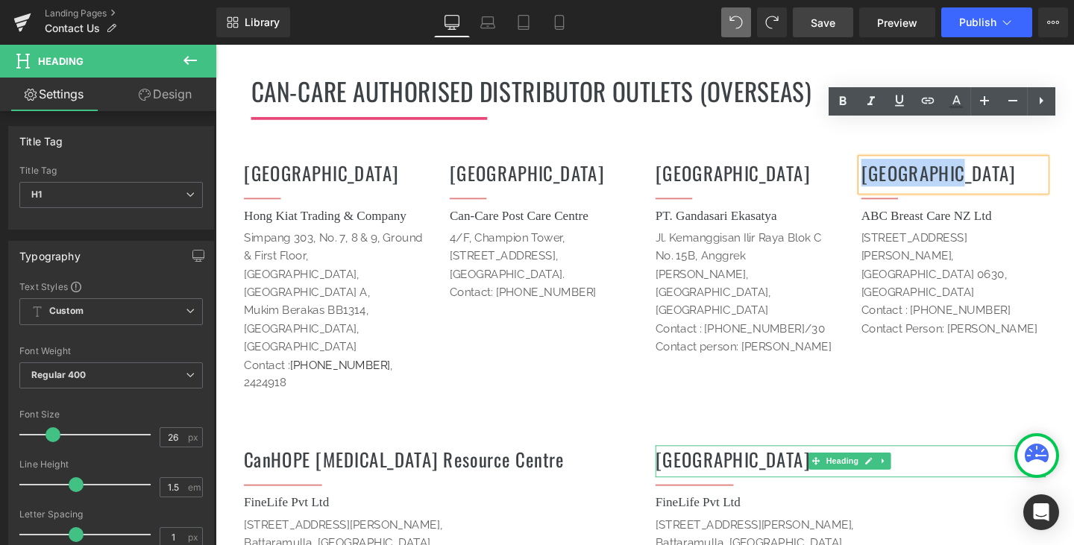
drag, startPoint x: 992, startPoint y: 139, endPoint x: 879, endPoint y: 141, distance: 113.3
click at [883, 161] on div "NEW ZEALAND Heading Separator ABC Breast Care NZ Ltd Heading [STREET_ADDRESS][P…" at bounding box center [991, 264] width 216 height 207
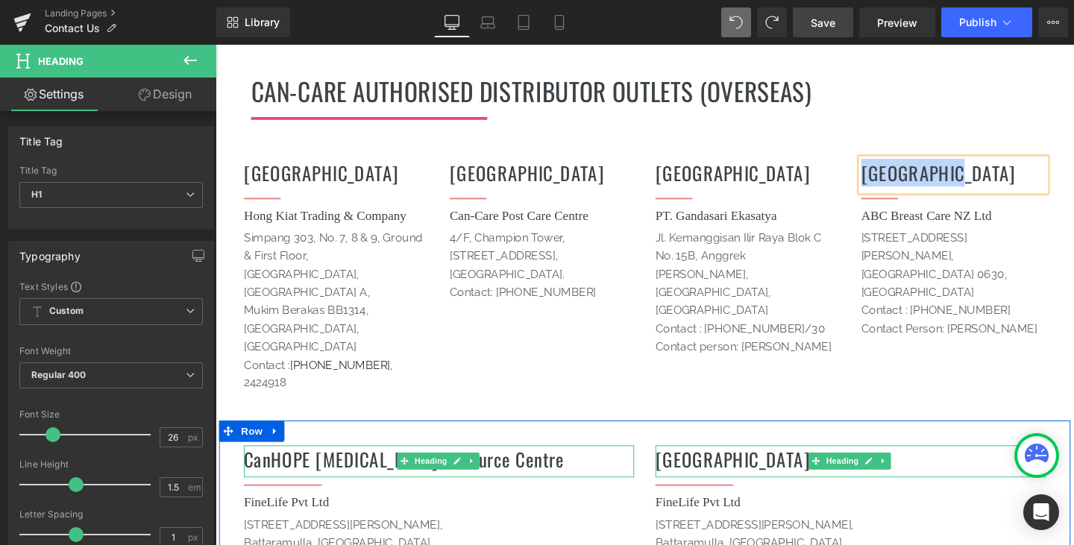
drag, startPoint x: 435, startPoint y: 425, endPoint x: 530, endPoint y: 425, distance: 94.7
click at [435, 473] on span "Heading" at bounding box center [441, 482] width 40 height 18
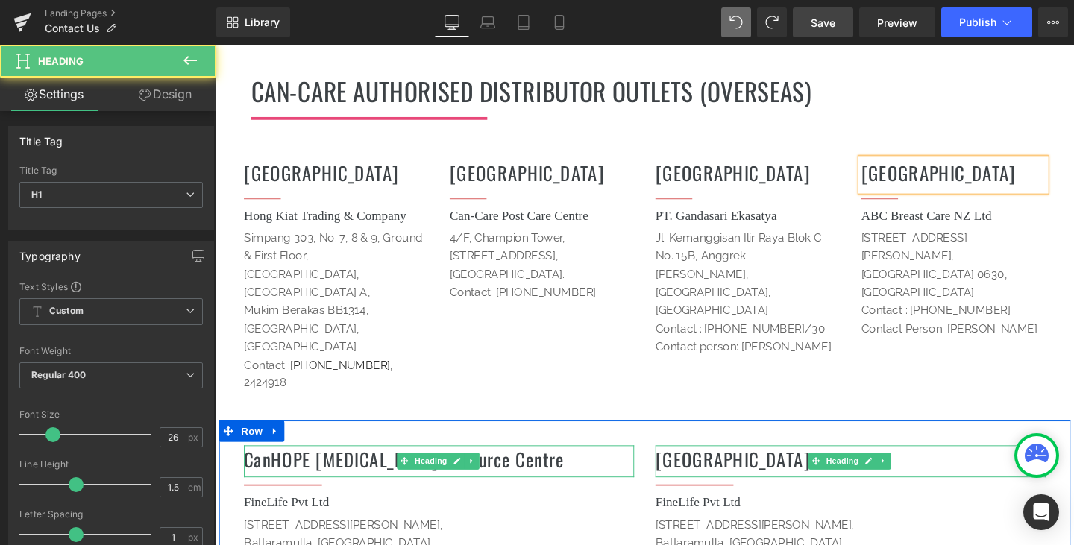
click at [555, 466] on h1 "CanHOPE [MEDICAL_DATA] Resource Centre" at bounding box center [450, 480] width 410 height 29
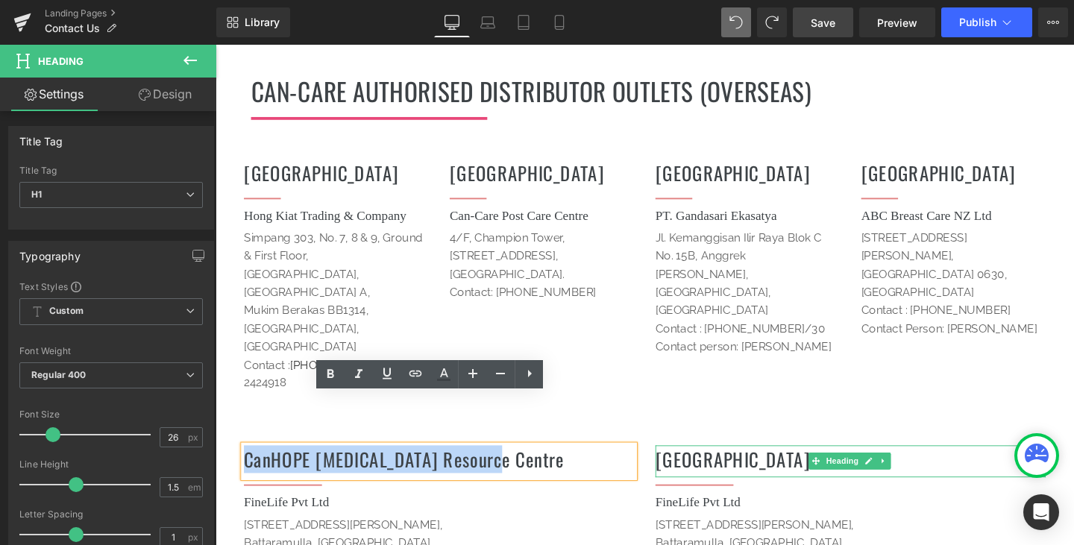
drag, startPoint x: 545, startPoint y: 429, endPoint x: 230, endPoint y: 431, distance: 315.4
click at [234, 462] on div "CanHOPE [MEDICAL_DATA] Resource Centre Heading Separator FineLife Pvt Ltd Headi…" at bounding box center [450, 546] width 432 height 169
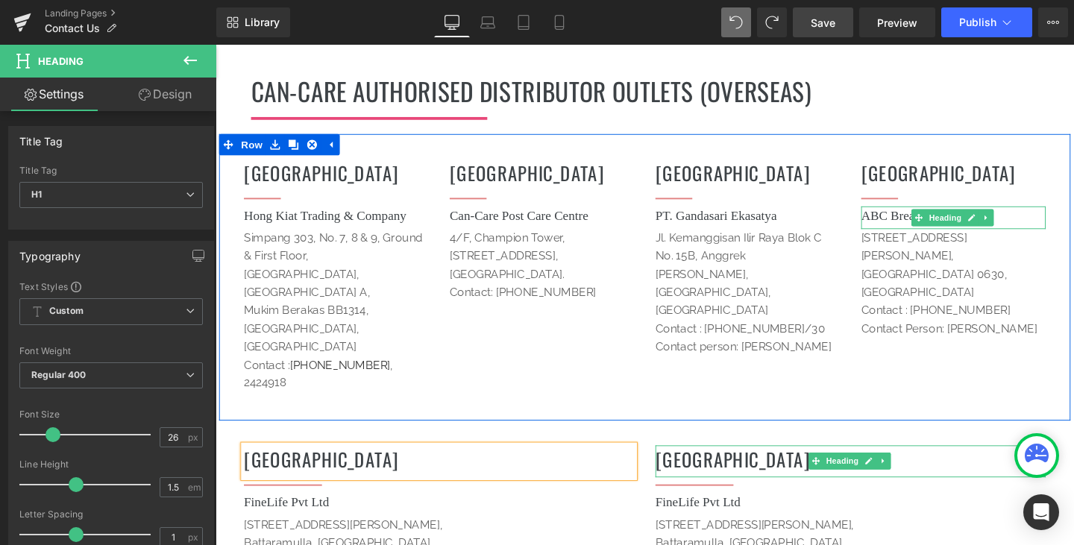
click at [1049, 215] on h1 "ABC Breast Care NZ Ltd" at bounding box center [991, 225] width 194 height 20
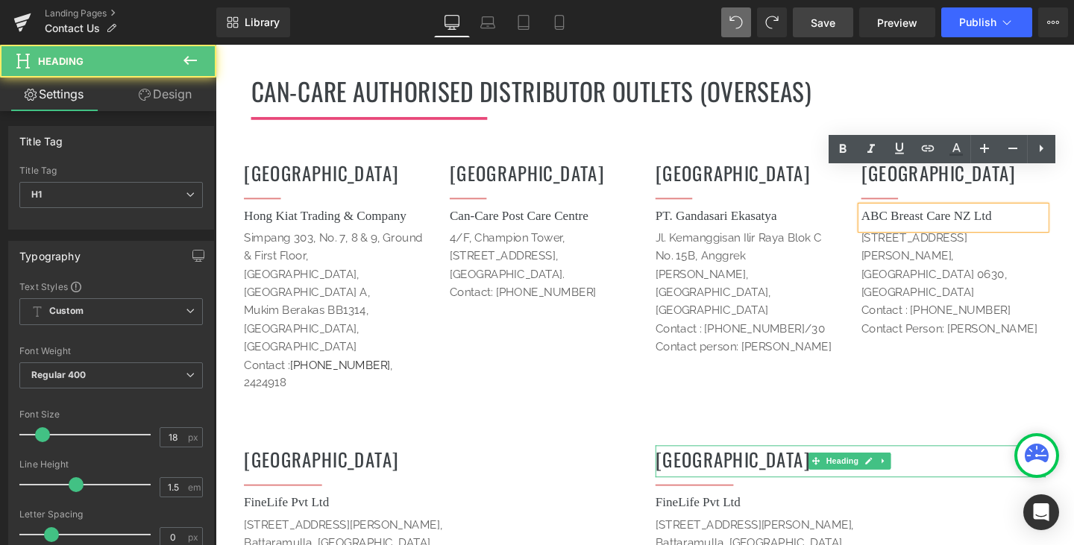
click at [1049, 215] on h1 "ABC Breast Care NZ Ltd" at bounding box center [991, 225] width 194 height 20
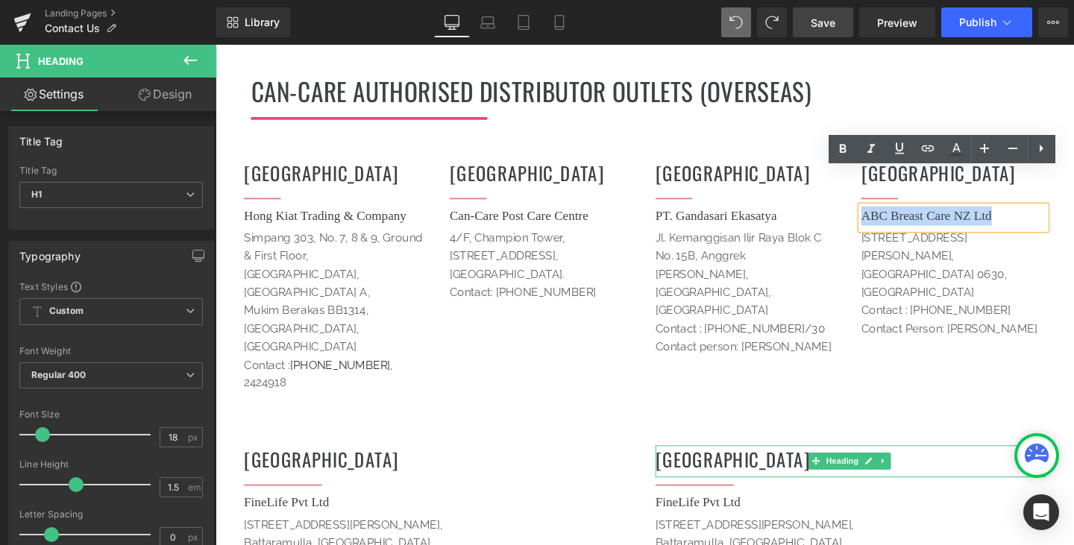
drag, startPoint x: 1049, startPoint y: 185, endPoint x: 905, endPoint y: 193, distance: 144.1
click at [905, 215] on h1 "ABC Breast Care NZ Ltd" at bounding box center [991, 225] width 194 height 20
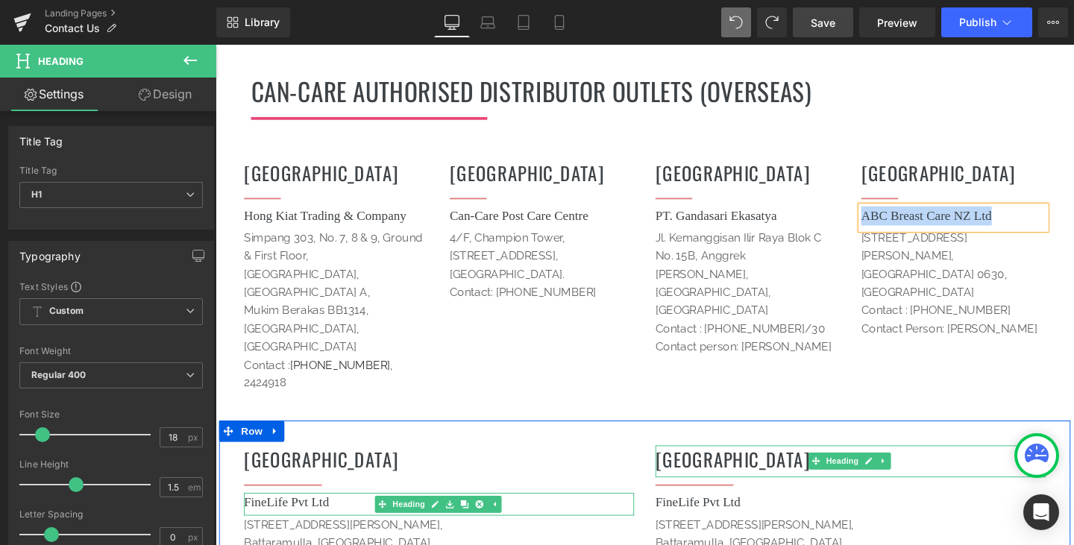
click at [347, 516] on h1 "FineLife Pvt Ltd" at bounding box center [450, 526] width 410 height 20
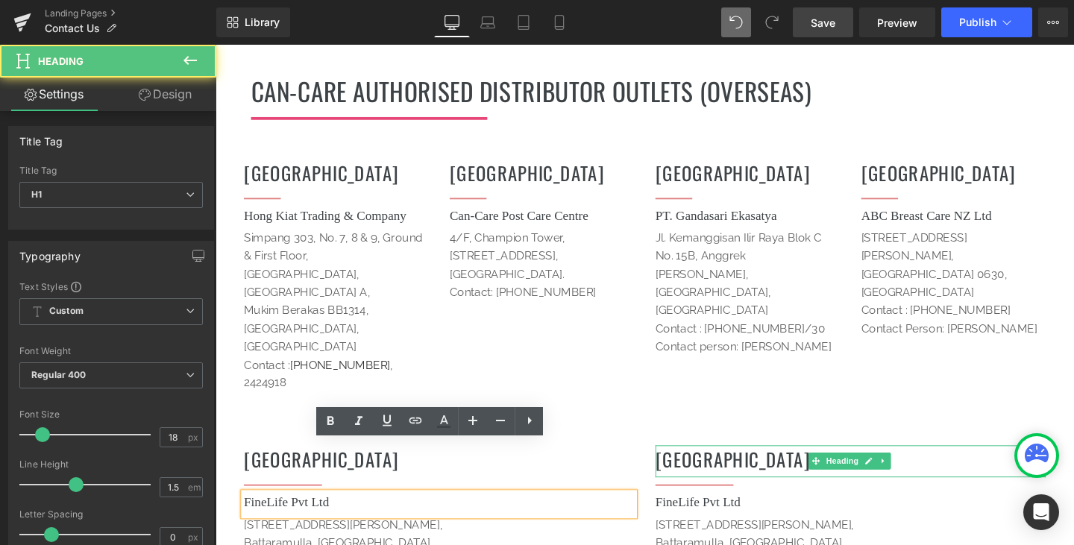
click at [350, 516] on h1 "FineLife Pvt Ltd" at bounding box center [450, 526] width 410 height 20
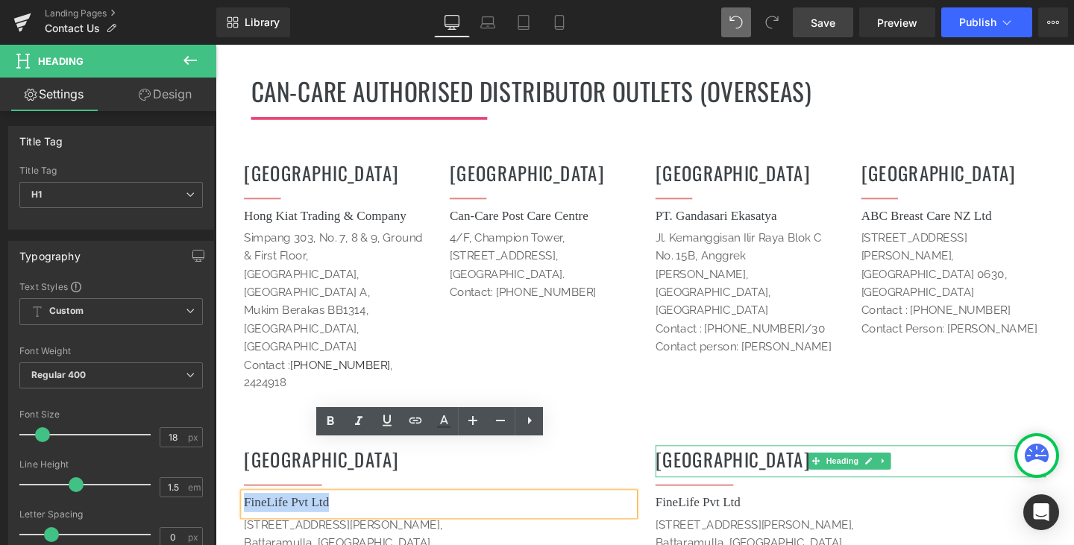
drag, startPoint x: 350, startPoint y: 473, endPoint x: 218, endPoint y: 473, distance: 131.2
paste div
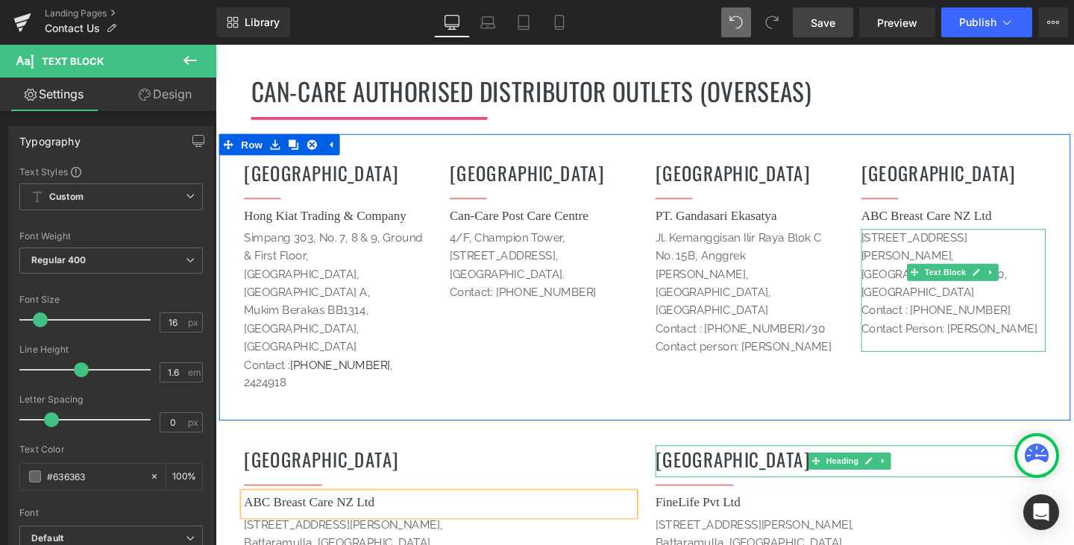
drag, startPoint x: 1071, startPoint y: 269, endPoint x: 889, endPoint y: 208, distance: 191.9
click at [894, 239] on div "[STREET_ADDRESS][PERSON_NAME] Contact : [PHONE_NUMBER] Contact Person: [PERSON_…" at bounding box center [991, 304] width 194 height 130
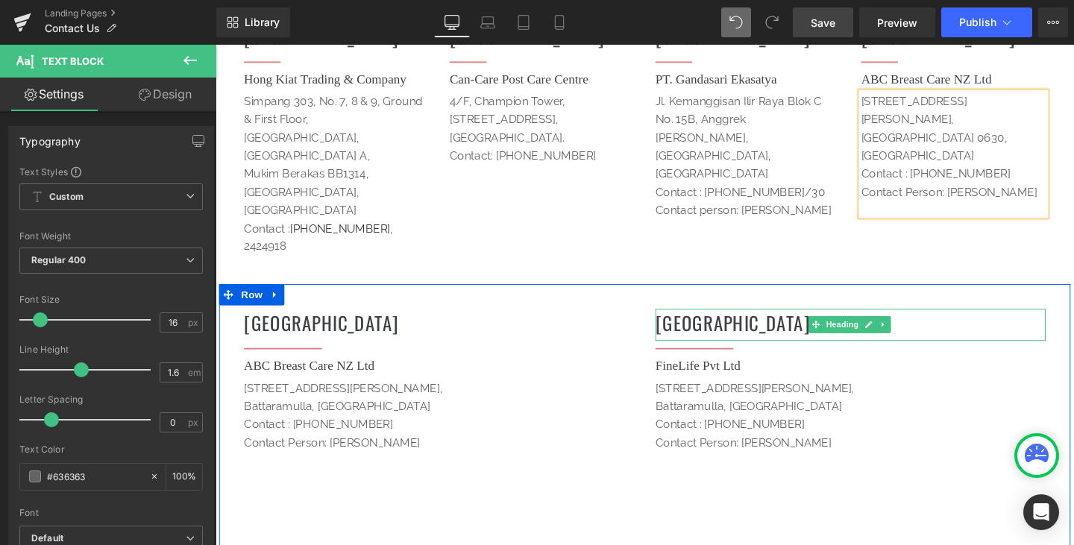
scroll to position [2000, 0]
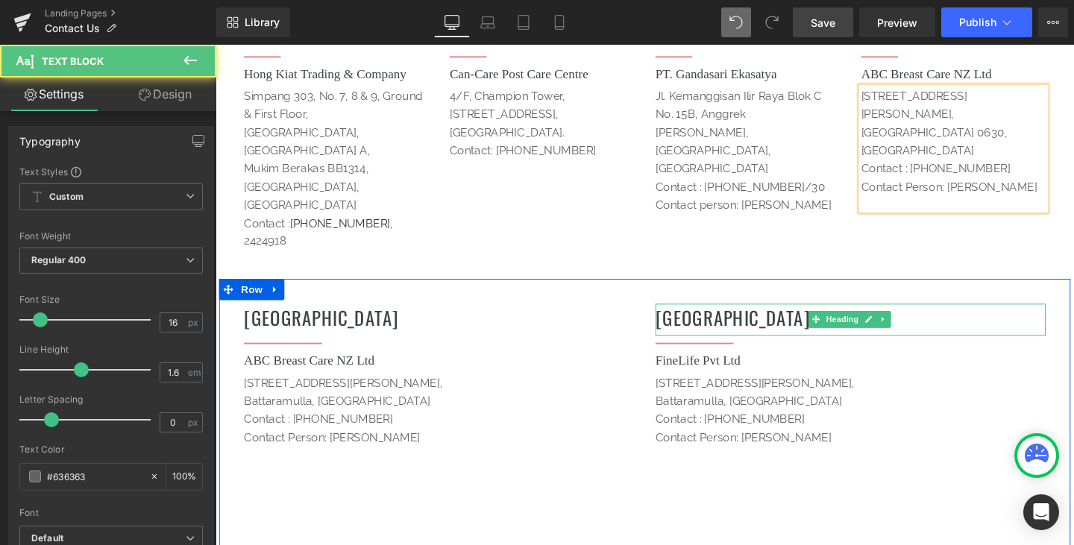
click at [543, 448] on p "Contact Person: [PERSON_NAME]" at bounding box center [450, 457] width 410 height 19
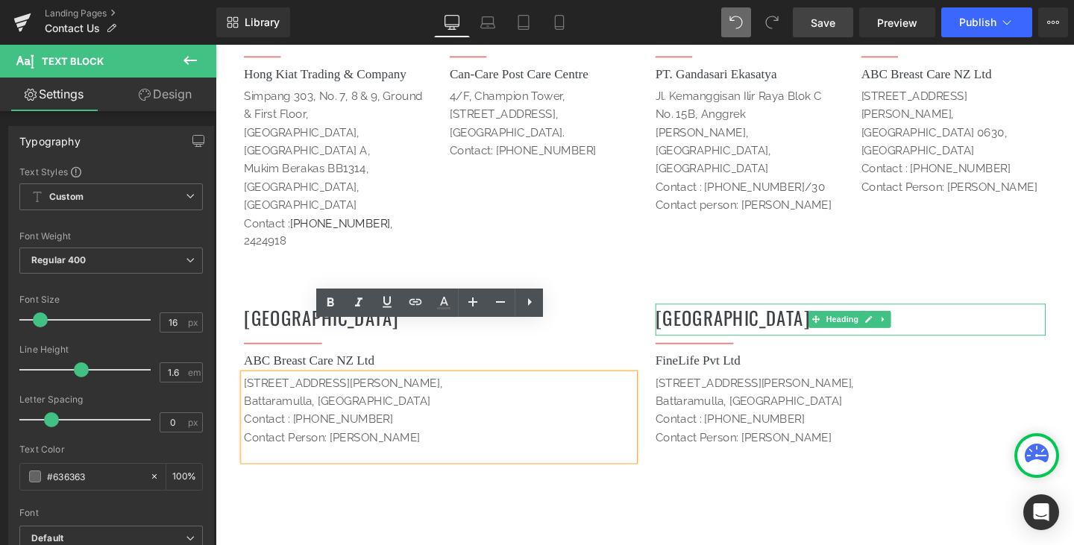
drag, startPoint x: 429, startPoint y: 402, endPoint x: 221, endPoint y: 349, distance: 213.9
click at [221, 349] on div "NEW ZEALAND Heading Separator ABC Breast Care NZ Ltd Heading [STREET_ADDRESS][P…" at bounding box center [666, 548] width 895 height 514
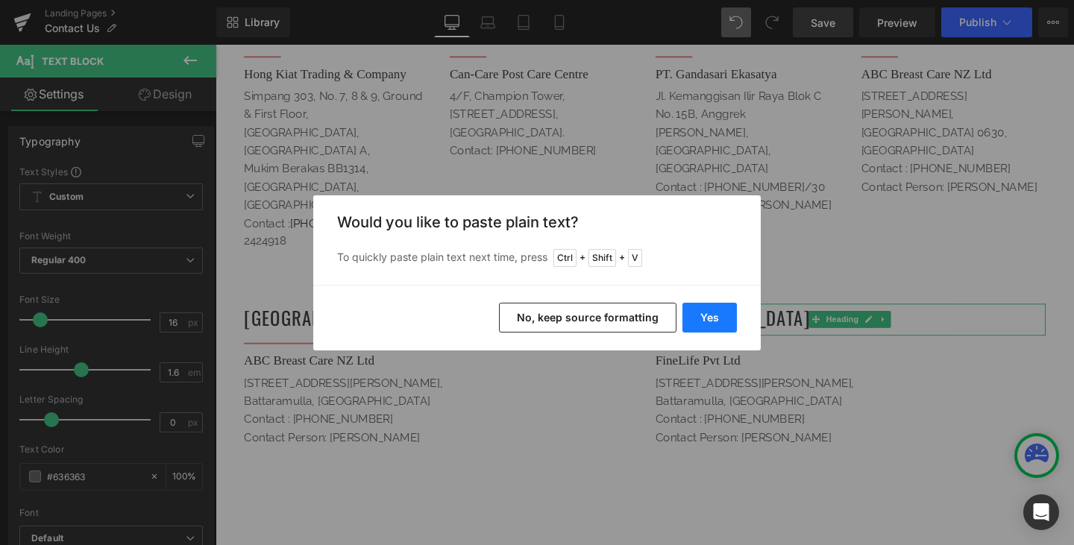
click at [708, 318] on button "Yes" at bounding box center [709, 318] width 54 height 30
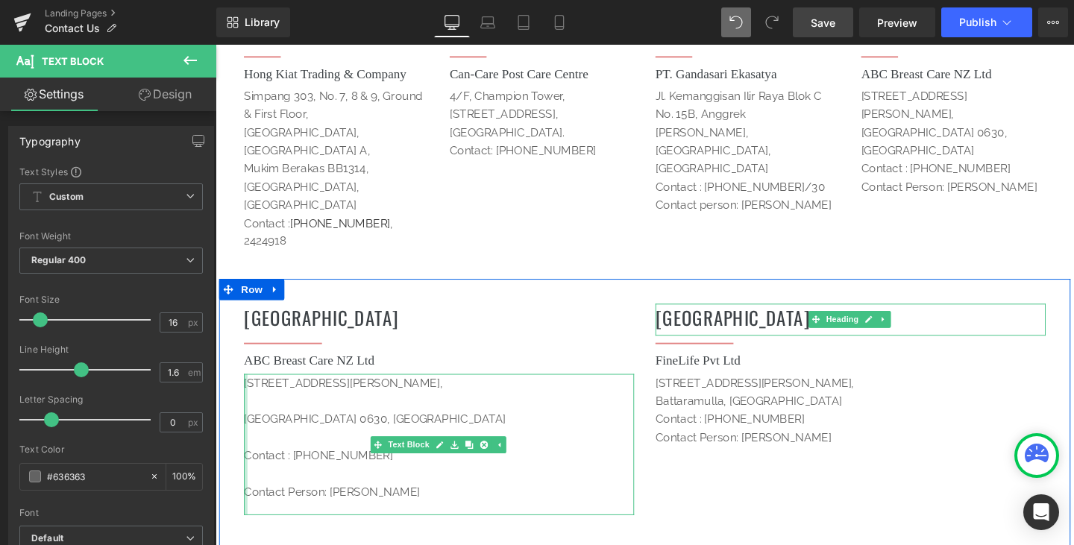
drag, startPoint x: 244, startPoint y: 386, endPoint x: 248, endPoint y: 379, distance: 8.1
click at [245, 391] on div "[STREET_ADDRESS][PERSON_NAME] Contact : [PHONE_NUMBER] Contact Person: [PERSO…" at bounding box center [450, 465] width 410 height 148
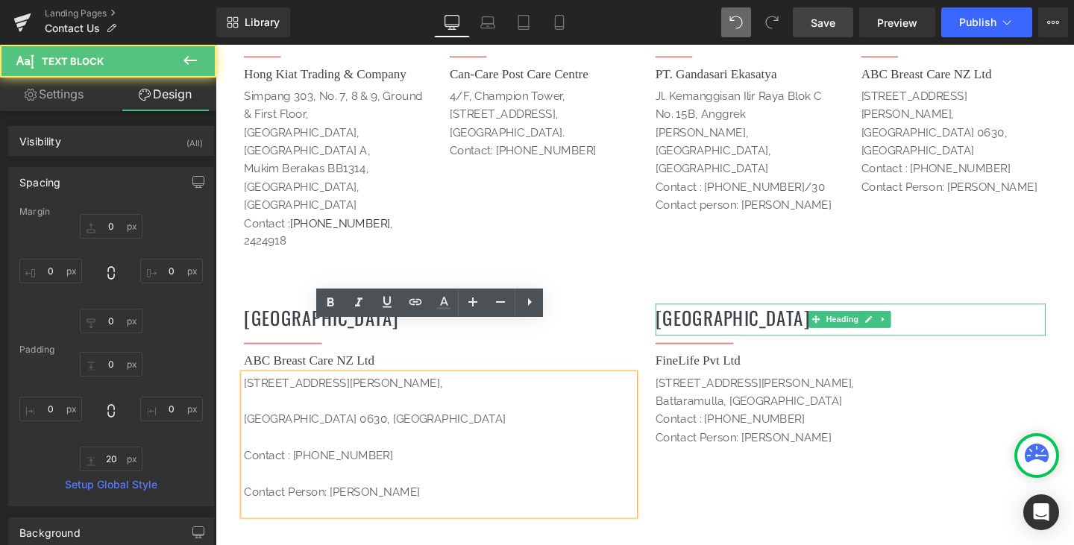
click at [245, 431] on span "[GEOGRAPHIC_DATA] 0630, [GEOGRAPHIC_DATA]" at bounding box center [382, 438] width 275 height 14
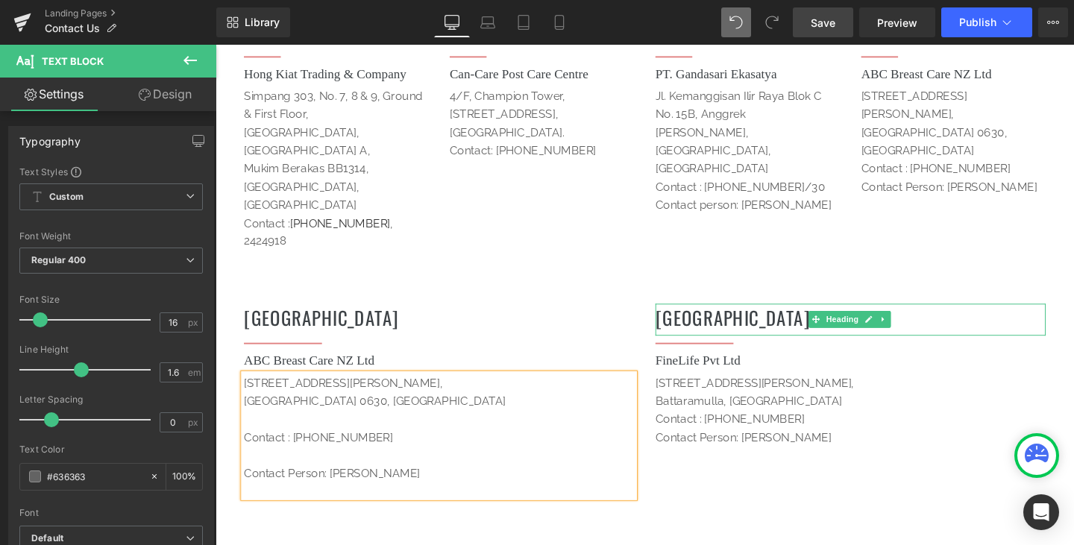
click at [245, 450] on span "Contact : [PHONE_NUMBER]" at bounding box center [323, 457] width 157 height 14
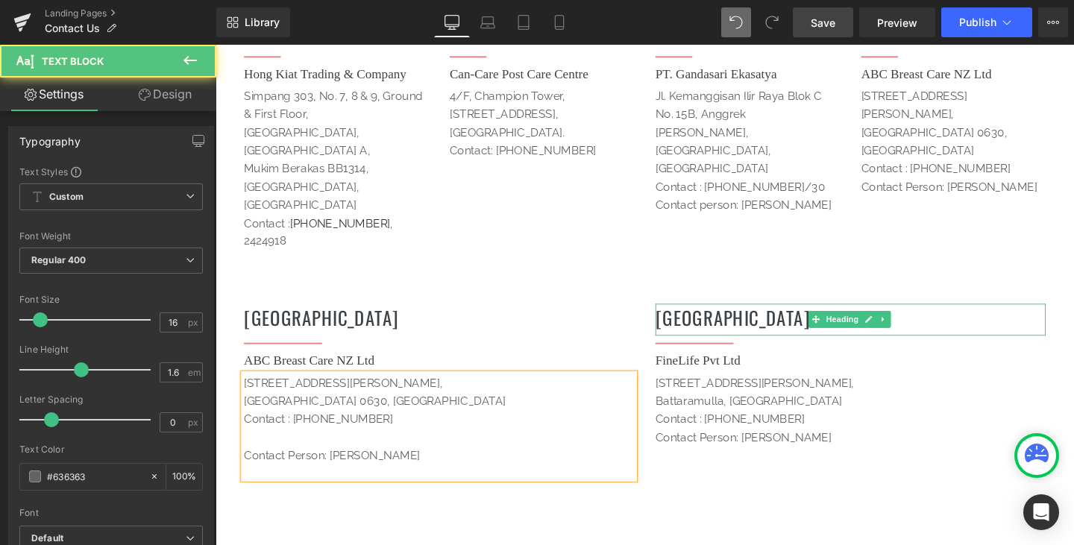
click at [245, 469] on span "Contact Person: [PERSON_NAME]" at bounding box center [337, 476] width 185 height 14
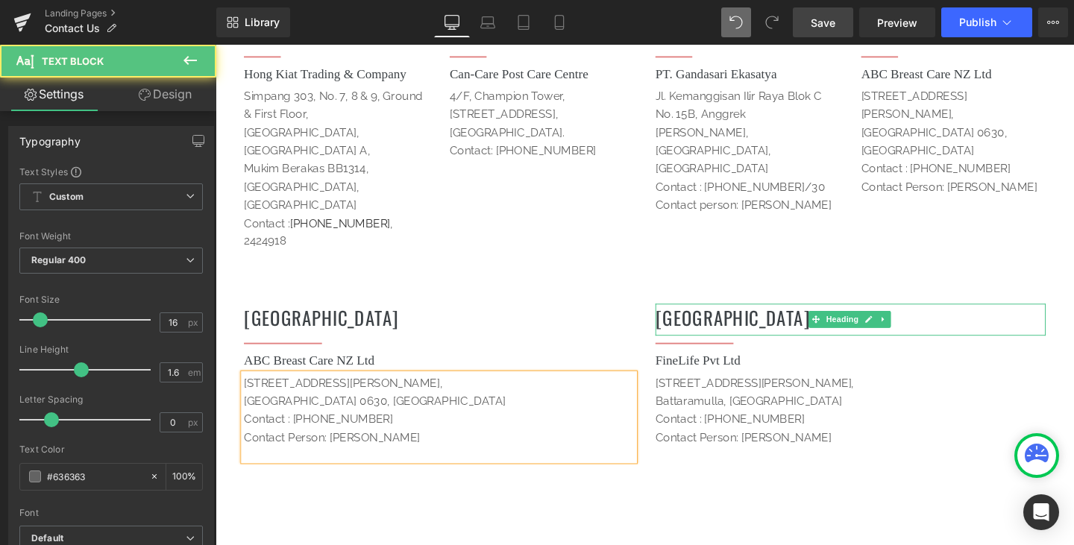
click at [514, 488] on div "NEW ZEALAND Heading Separator ABC Breast Care NZ Ltd Heading [STREET_ADDRESS][P…" at bounding box center [666, 548] width 895 height 514
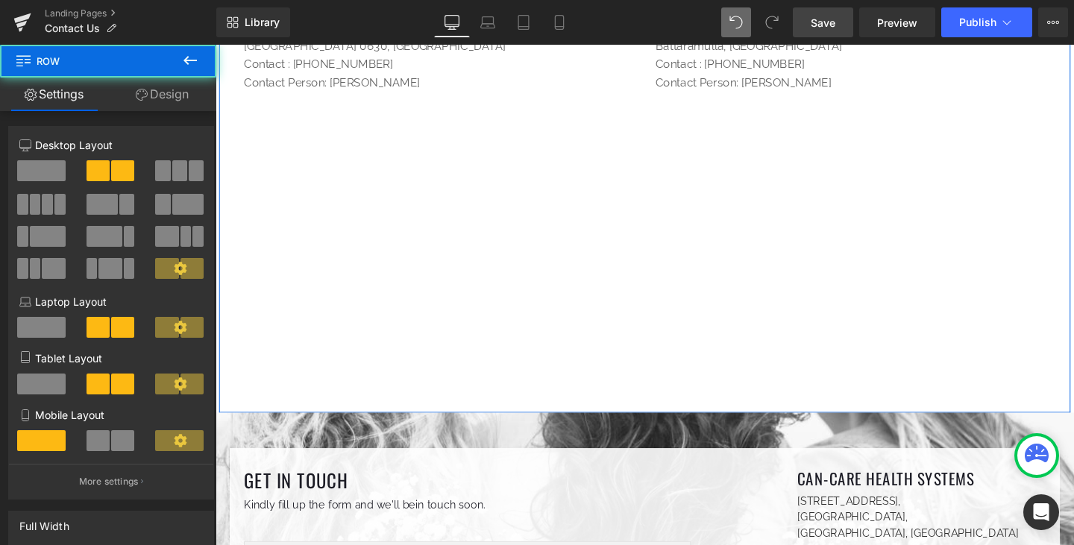
click at [391, 315] on div "NEW ZEALAND Heading Separator ABC Breast Care NZ Ltd Heading [STREET_ADDRESS][P…" at bounding box center [666, 175] width 895 height 514
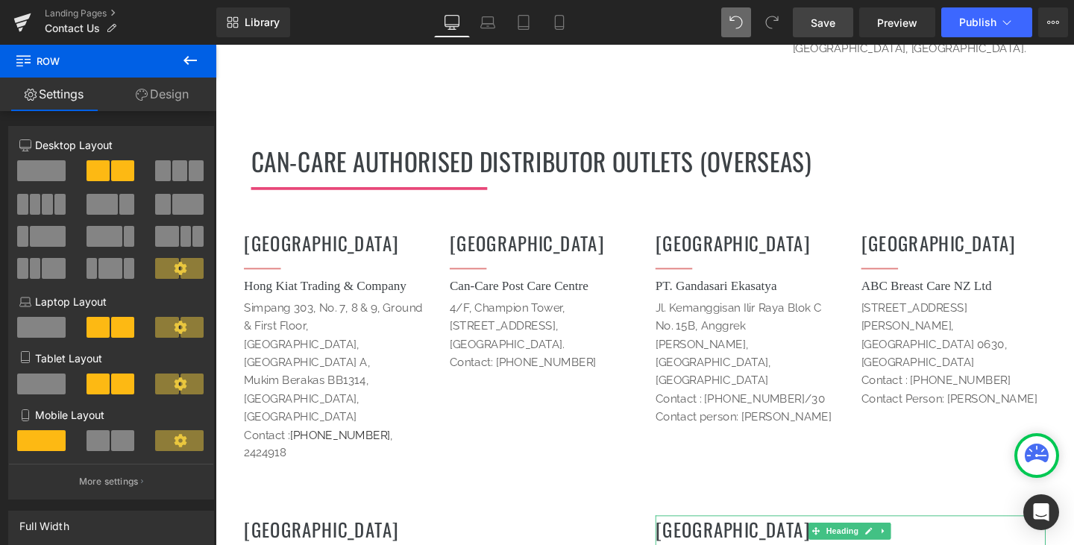
scroll to position [1777, 0]
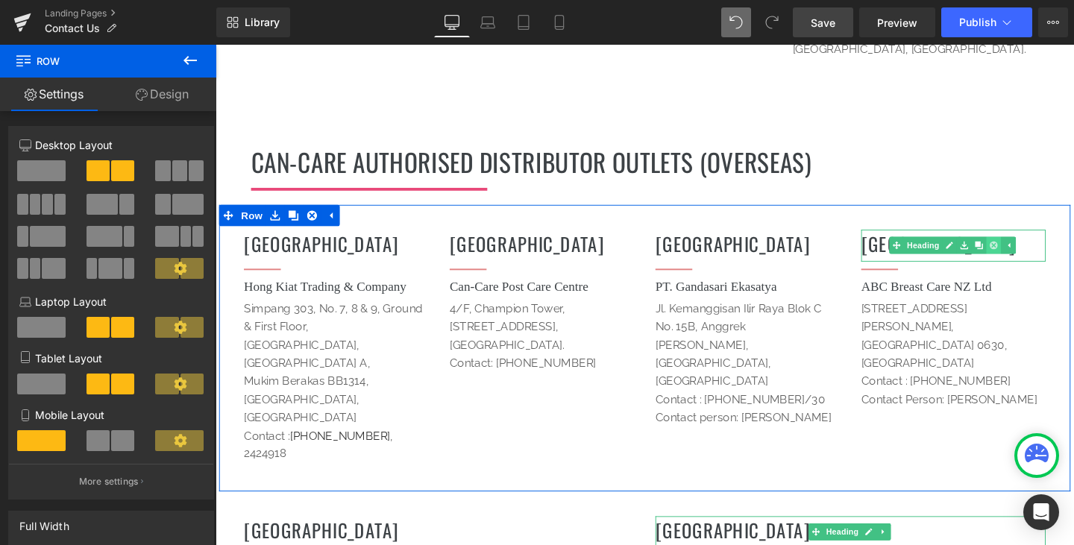
click at [1032, 252] on icon at bounding box center [1034, 256] width 8 height 8
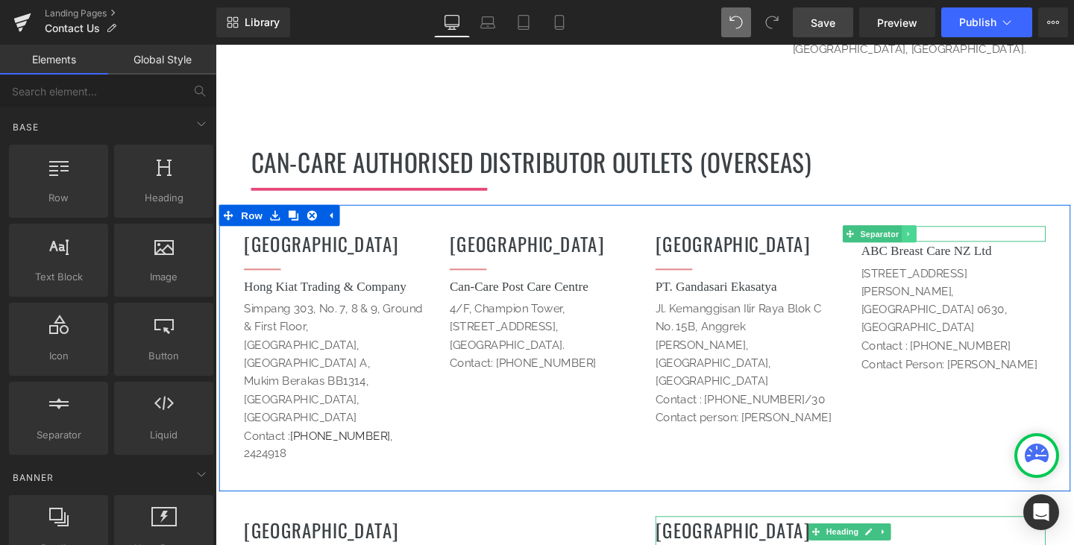
click at [940, 239] on icon at bounding box center [944, 243] width 8 height 9
click at [948, 239] on icon at bounding box center [952, 243] width 8 height 8
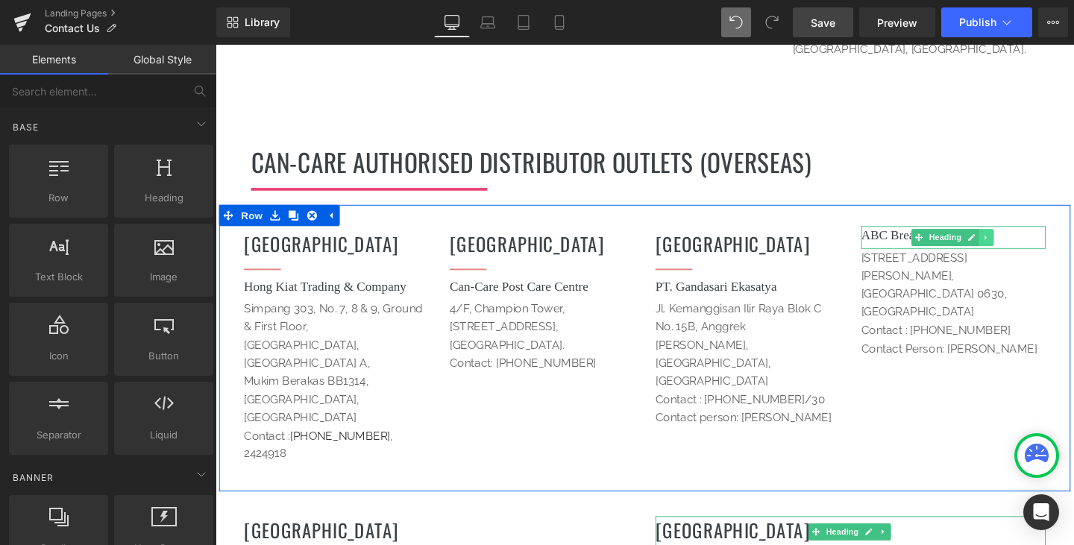
click at [1018, 239] on link at bounding box center [1026, 248] width 16 height 18
click at [1030, 243] on icon at bounding box center [1034, 247] width 8 height 8
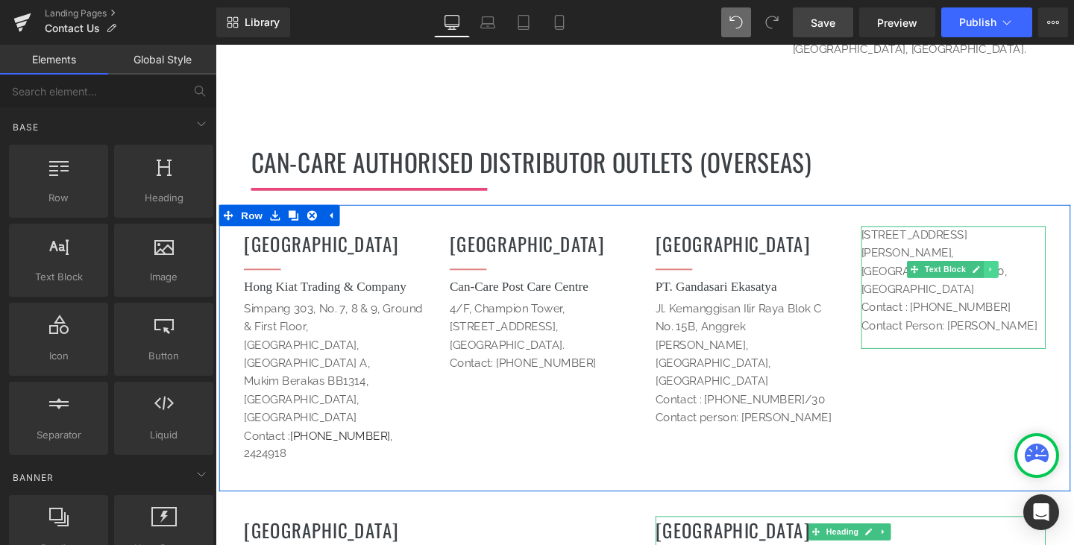
click at [1027, 277] on icon at bounding box center [1031, 281] width 8 height 9
click at [1030, 272] on link at bounding box center [1038, 281] width 16 height 18
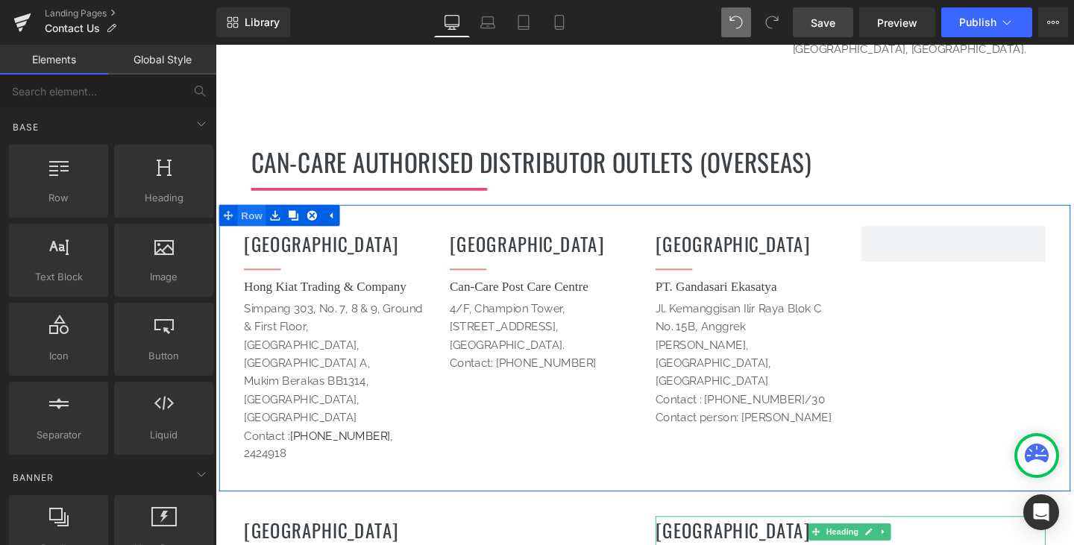
click at [253, 213] on span "Row" at bounding box center [254, 224] width 30 height 22
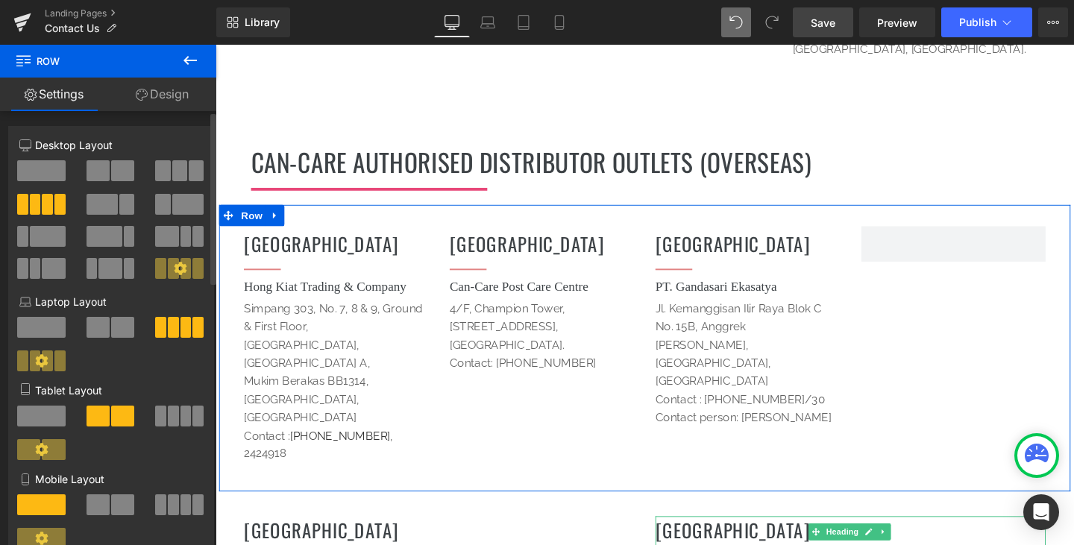
click at [189, 169] on span at bounding box center [196, 170] width 15 height 21
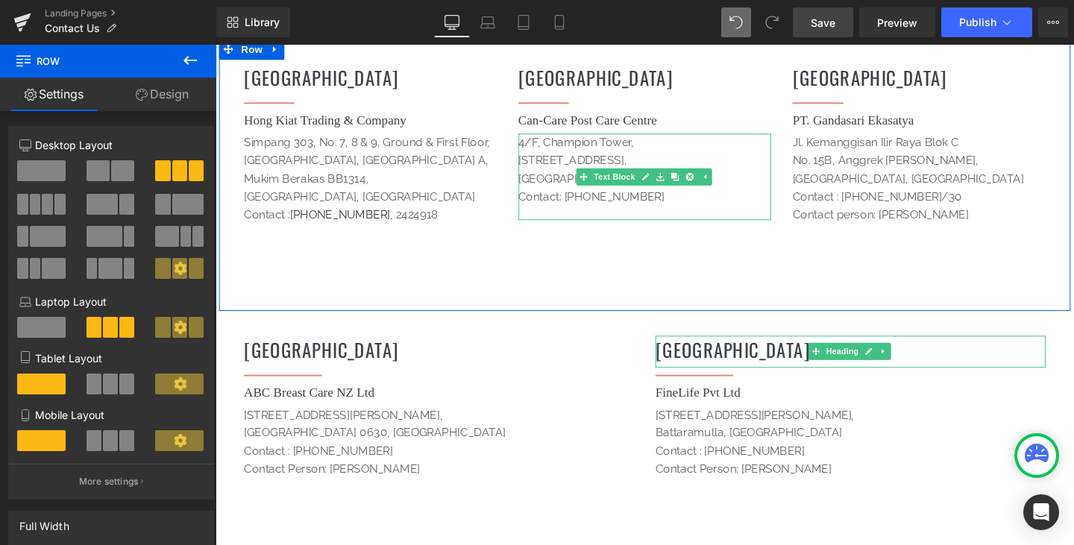
scroll to position [2000, 0]
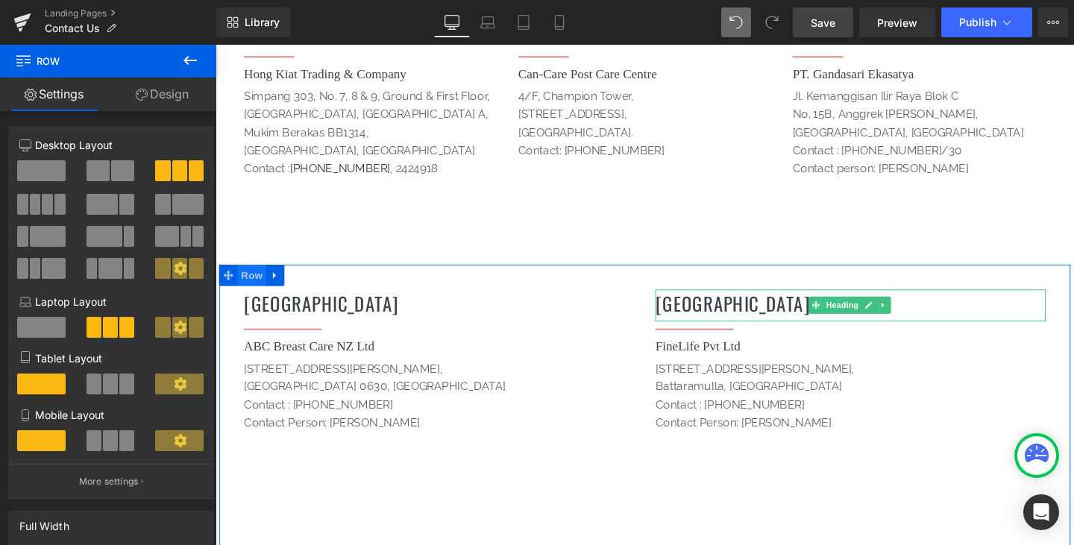
click at [248, 276] on span "Row" at bounding box center [254, 287] width 30 height 22
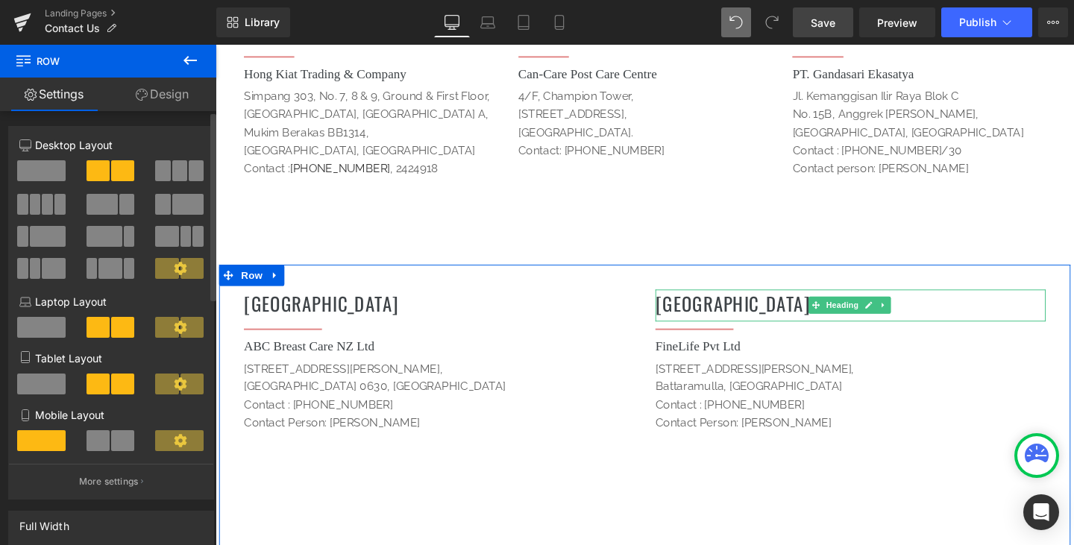
click at [162, 168] on span at bounding box center [162, 170] width 15 height 21
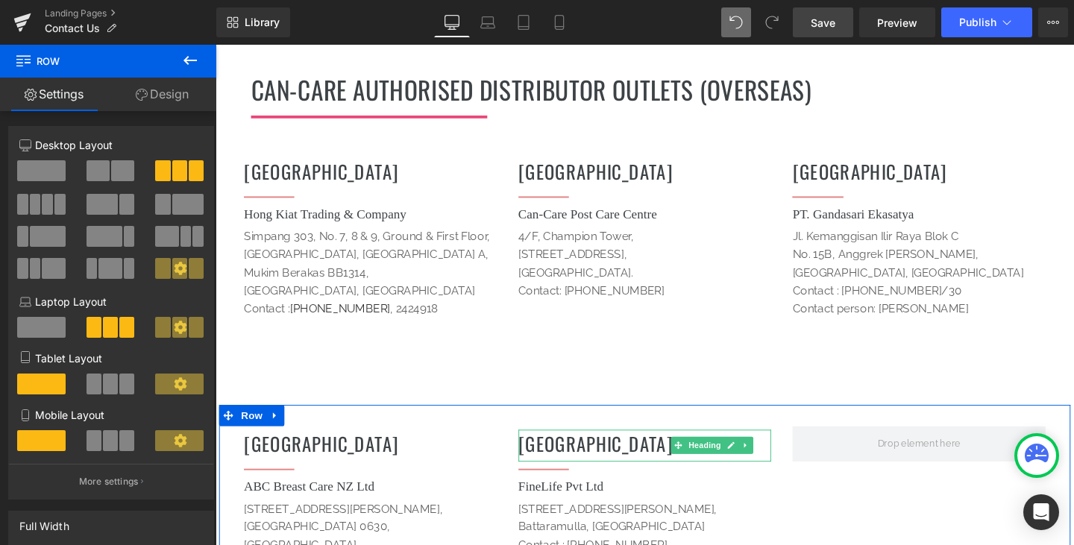
scroll to position [1851, 0]
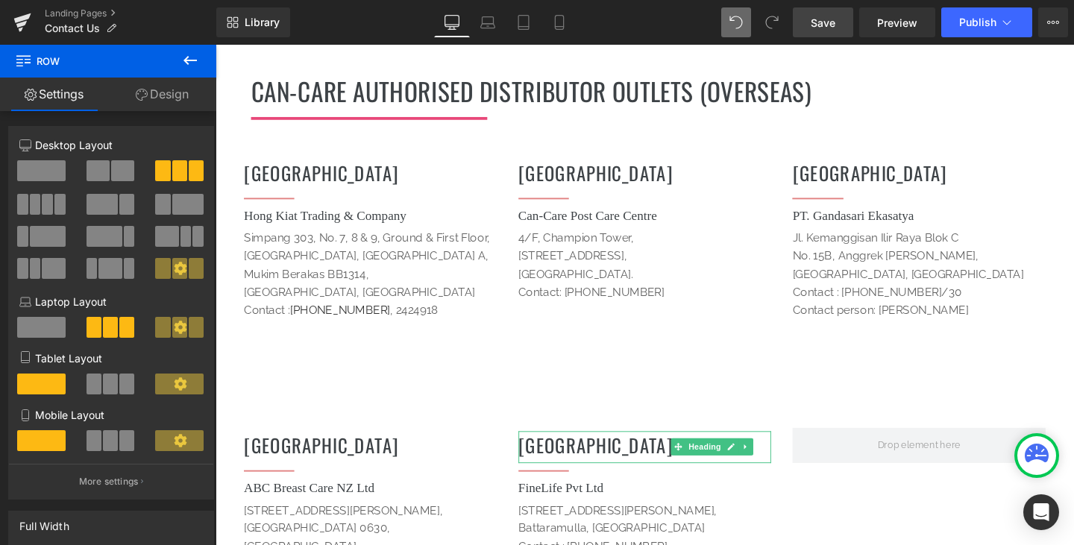
click at [825, 19] on span "Save" at bounding box center [822, 23] width 25 height 16
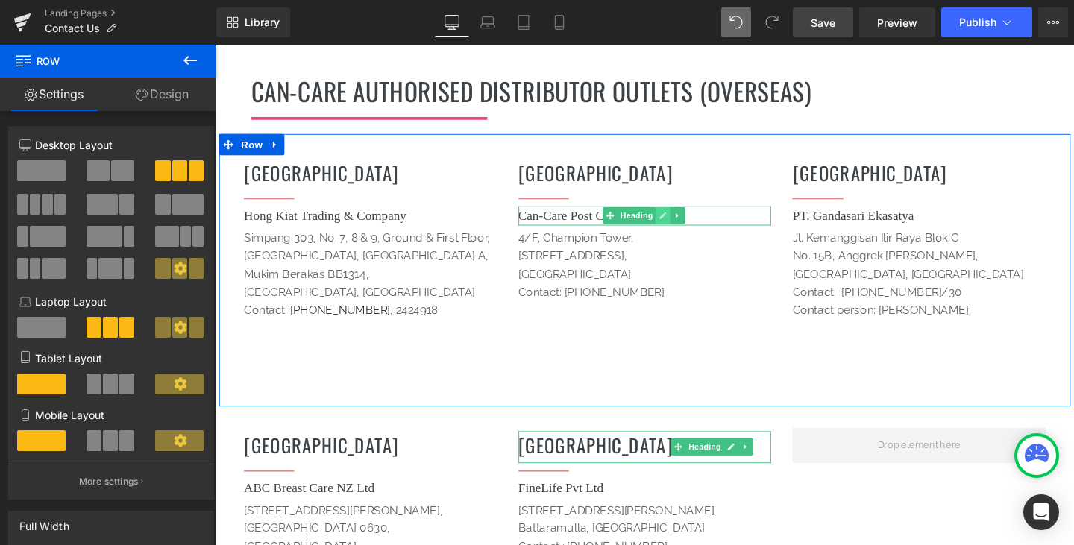
click at [681, 220] on icon at bounding box center [685, 224] width 8 height 9
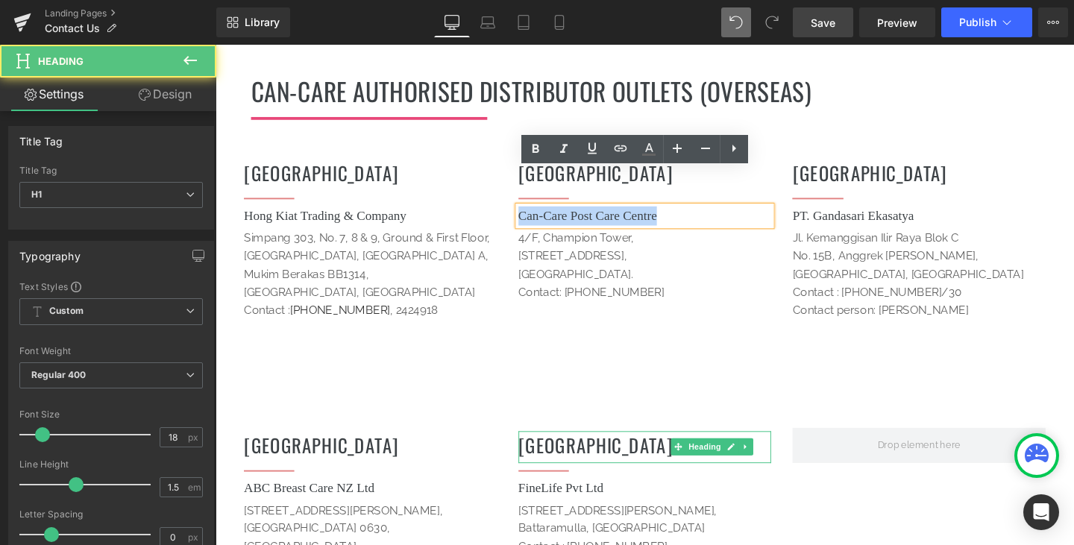
drag, startPoint x: 731, startPoint y: 184, endPoint x: 520, endPoint y: 183, distance: 211.7
click at [523, 183] on div "HONG KONG Heading Separator Can-Care Post Care Centre Heading [STREET_ADDRESS].…" at bounding box center [667, 289] width 289 height 256
